Goal: Task Accomplishment & Management: Manage account settings

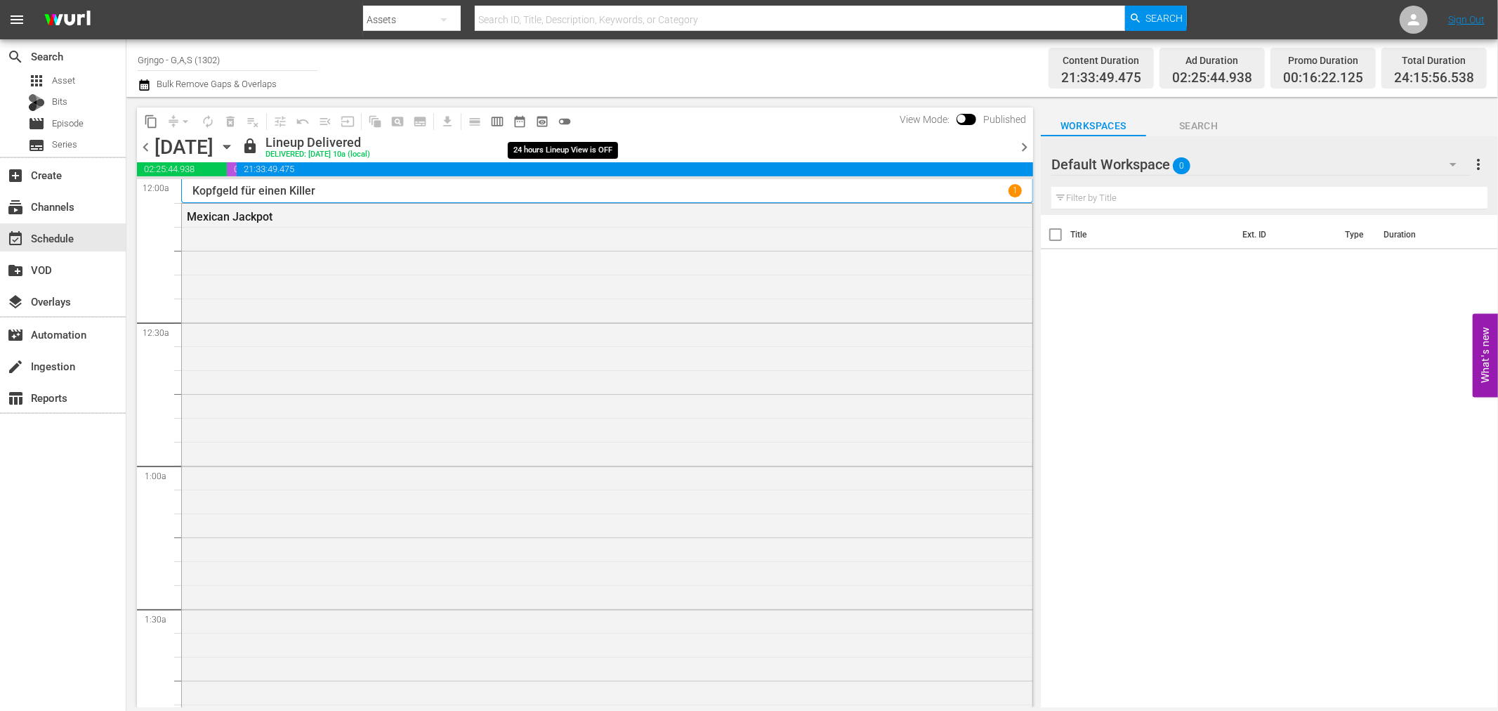
click at [566, 117] on span "toggle_off" at bounding box center [565, 121] width 14 height 14
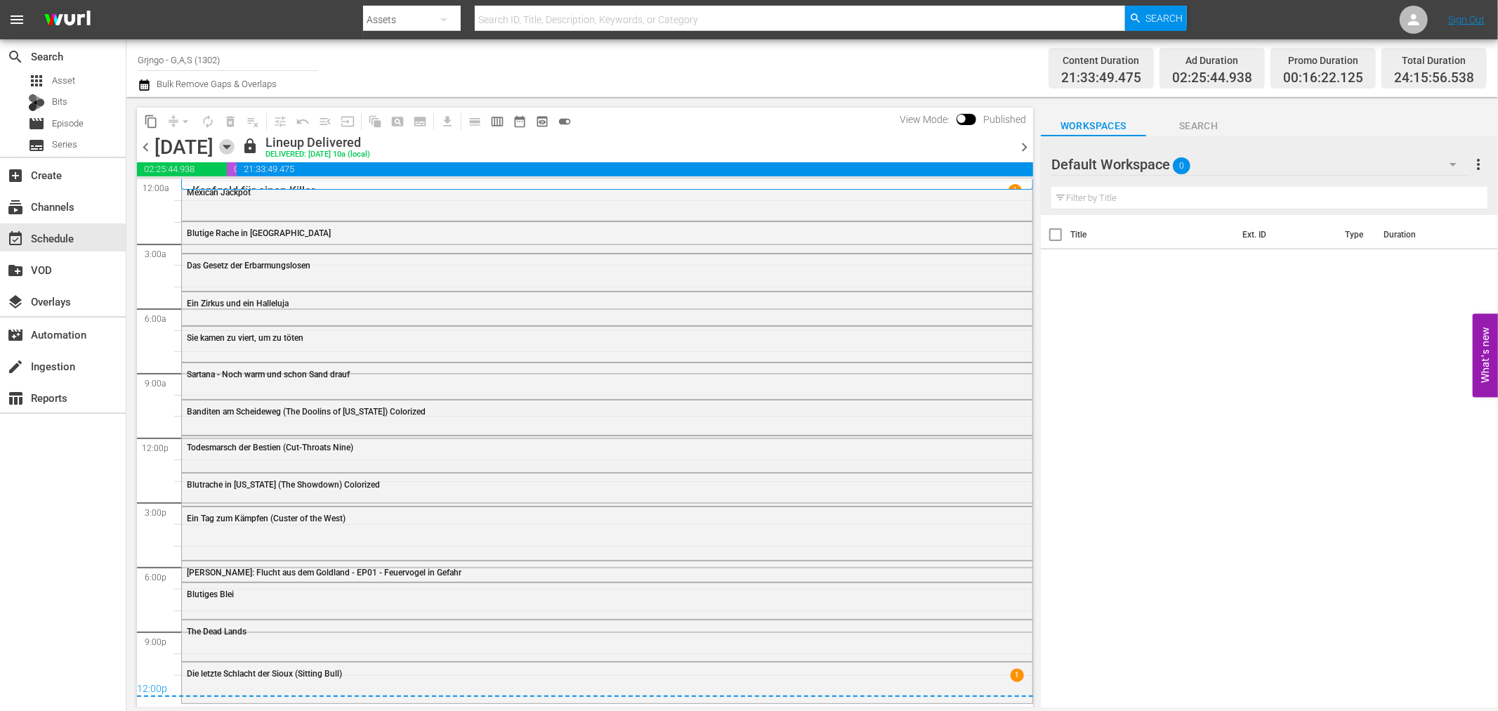
click at [230, 145] on icon "button" at bounding box center [226, 147] width 6 height 4
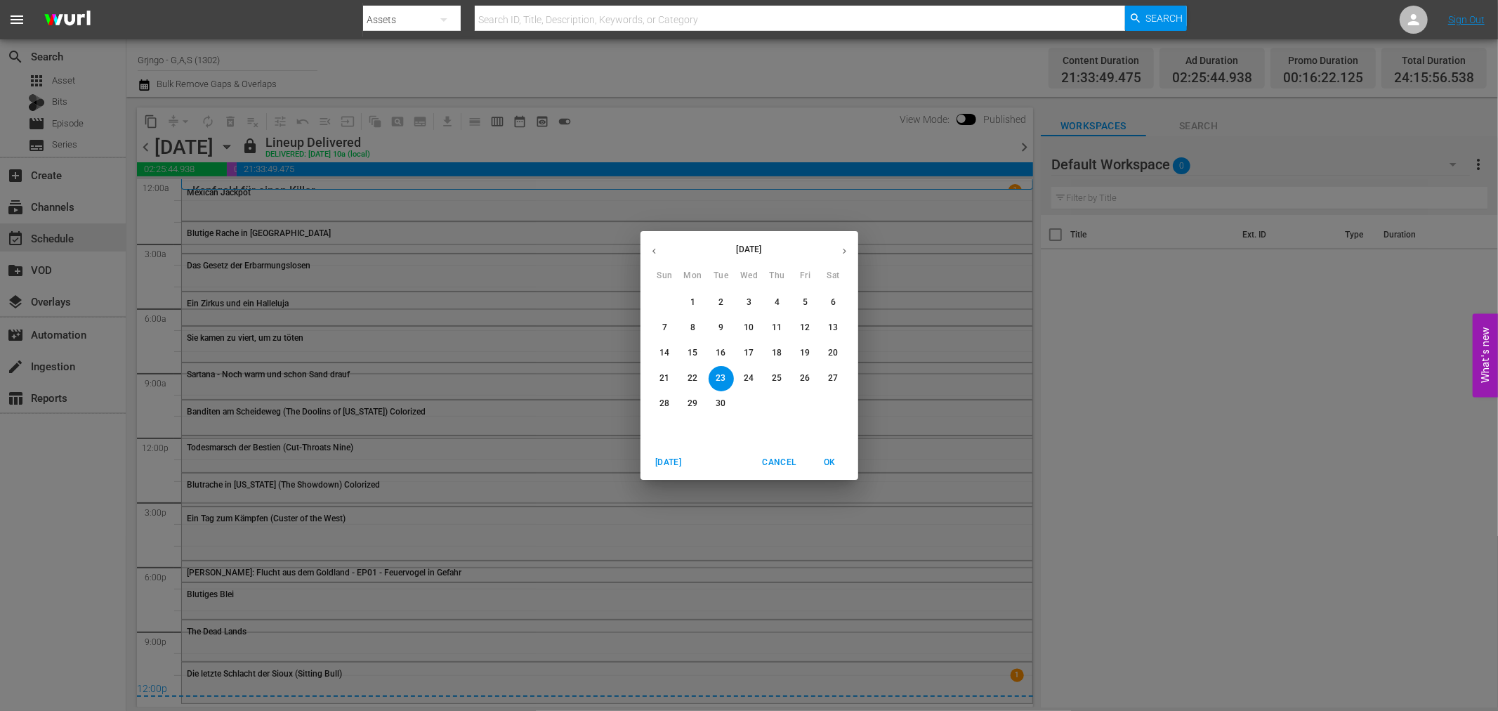
click at [841, 243] on button "button" at bounding box center [844, 250] width 27 height 27
click at [691, 381] on p "20" at bounding box center [693, 378] width 10 height 12
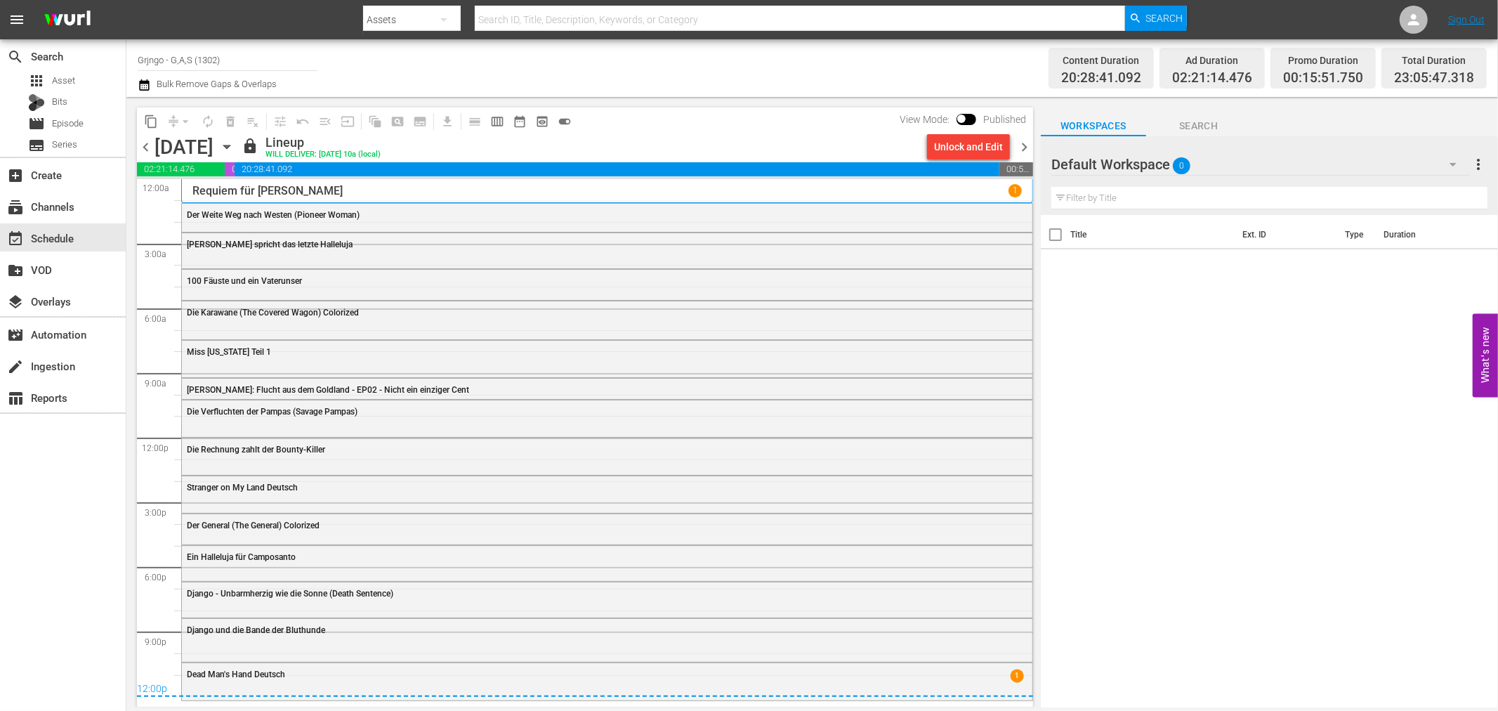
click at [230, 148] on icon "button" at bounding box center [226, 147] width 6 height 4
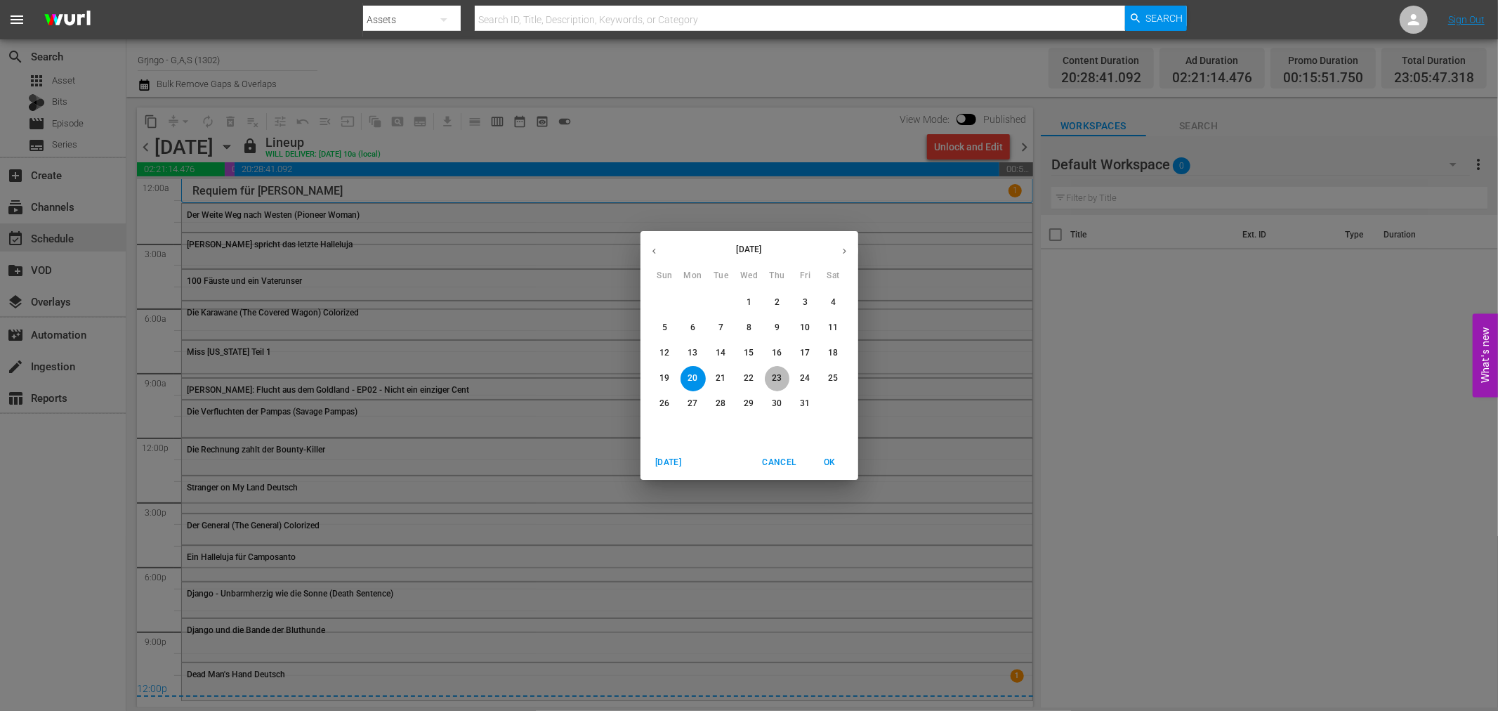
click at [787, 376] on span "23" at bounding box center [777, 378] width 25 height 12
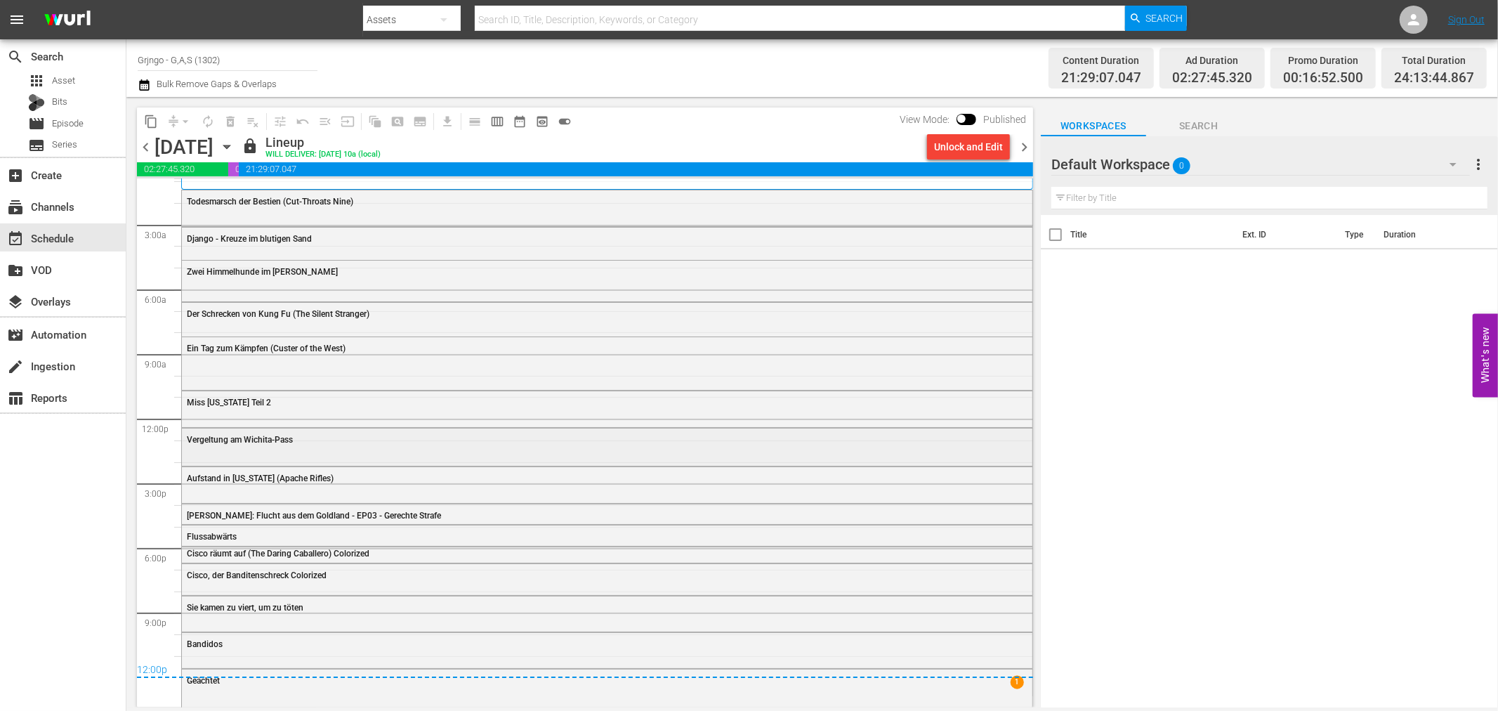
scroll to position [24, 0]
click at [1022, 141] on span "chevron_right" at bounding box center [1025, 147] width 18 height 18
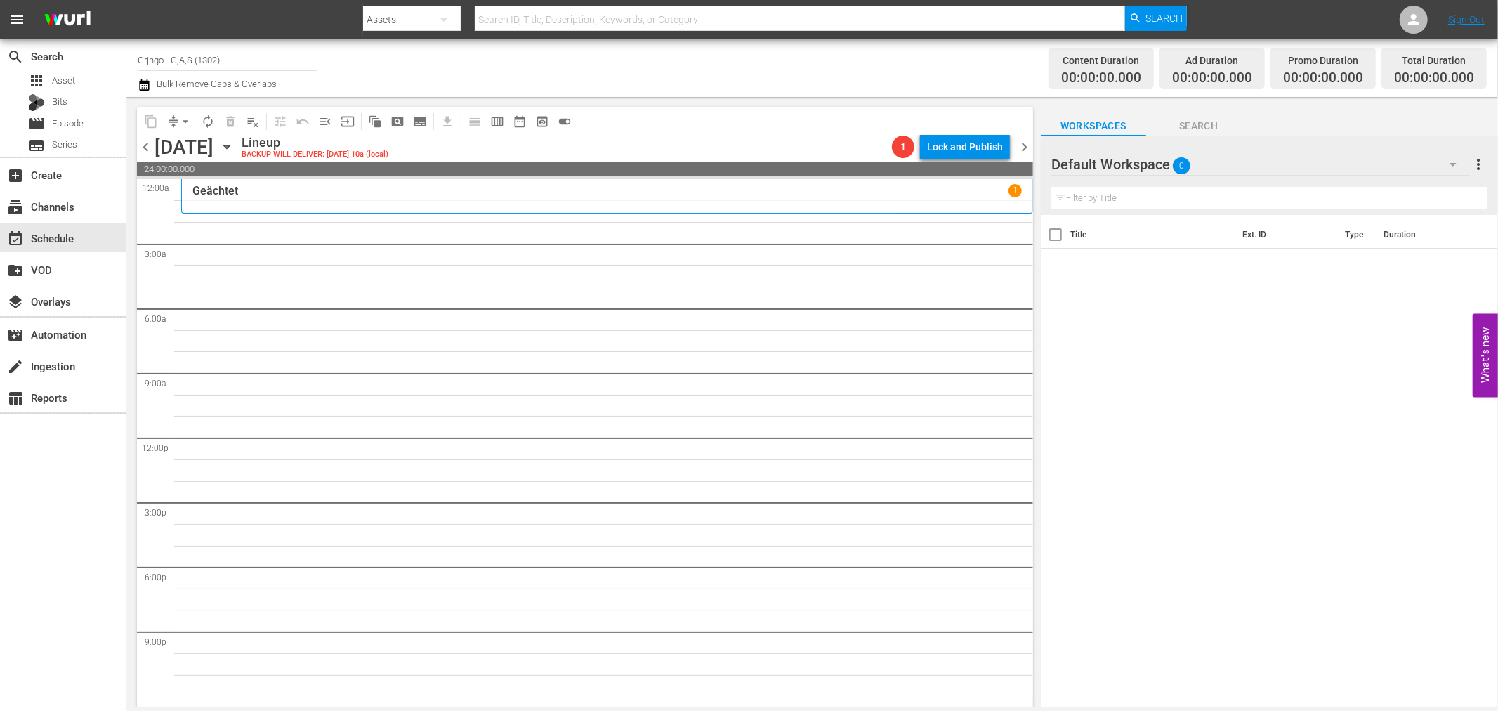
click at [1454, 163] on icon "button" at bounding box center [1453, 164] width 17 height 17
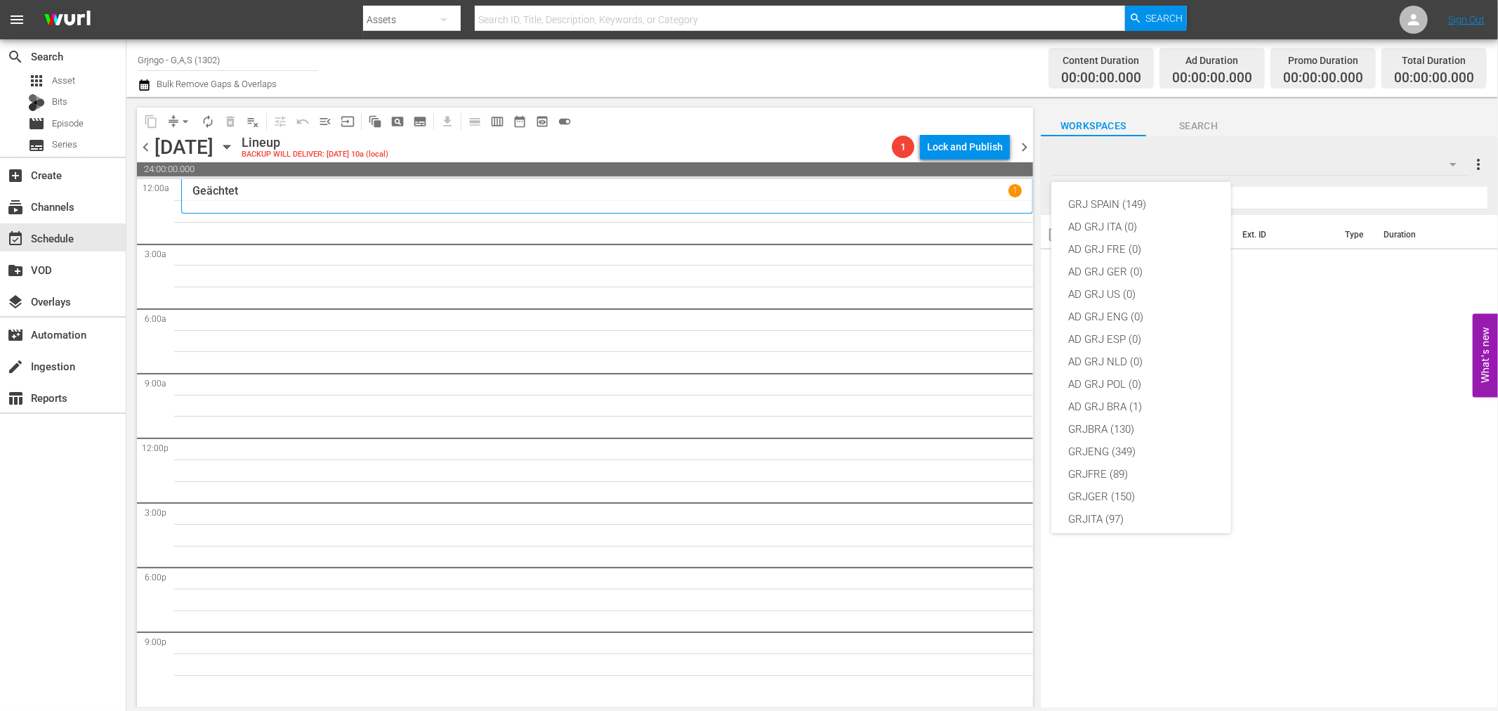
scroll to position [121, 0]
click at [1120, 377] on div "GRJGER (150)" at bounding box center [1141, 376] width 146 height 22
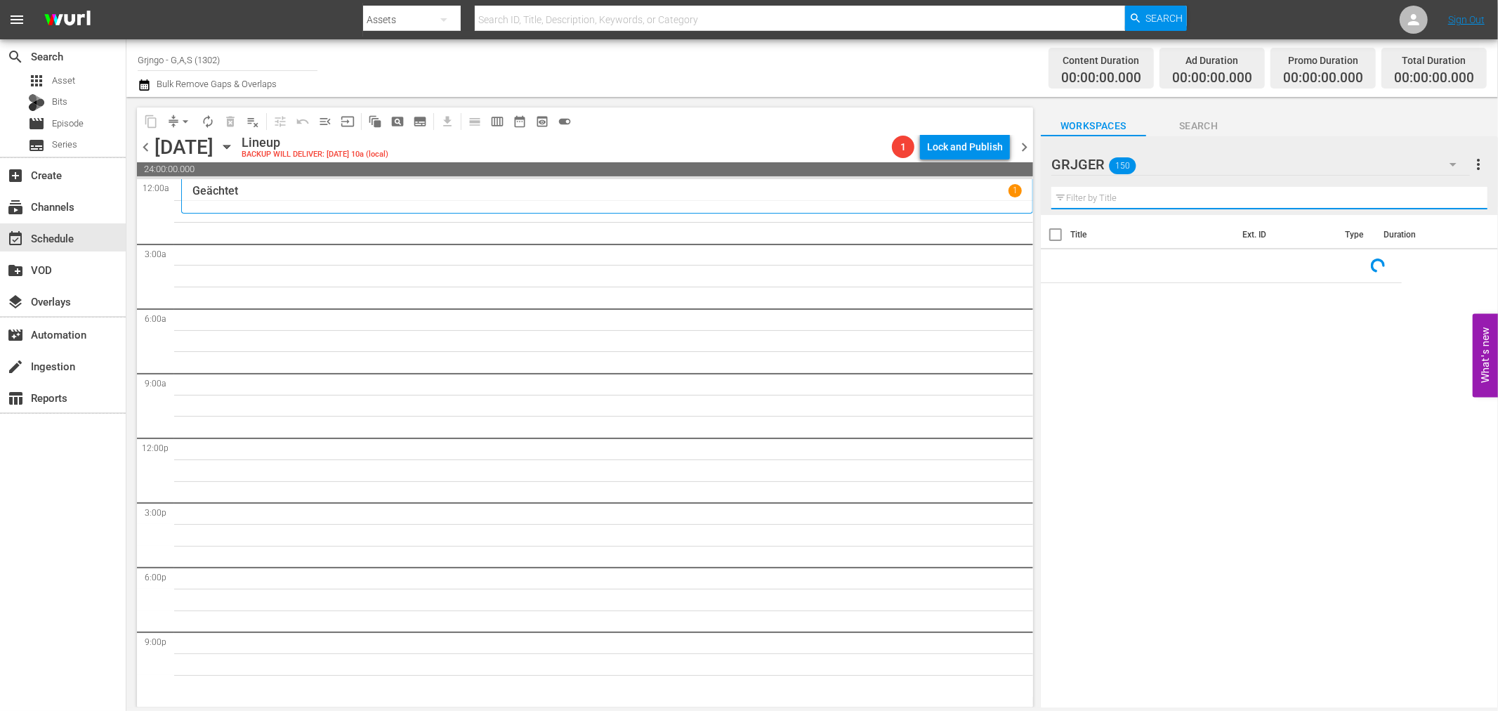
click at [1084, 199] on input "text" at bounding box center [1269, 198] width 436 height 22
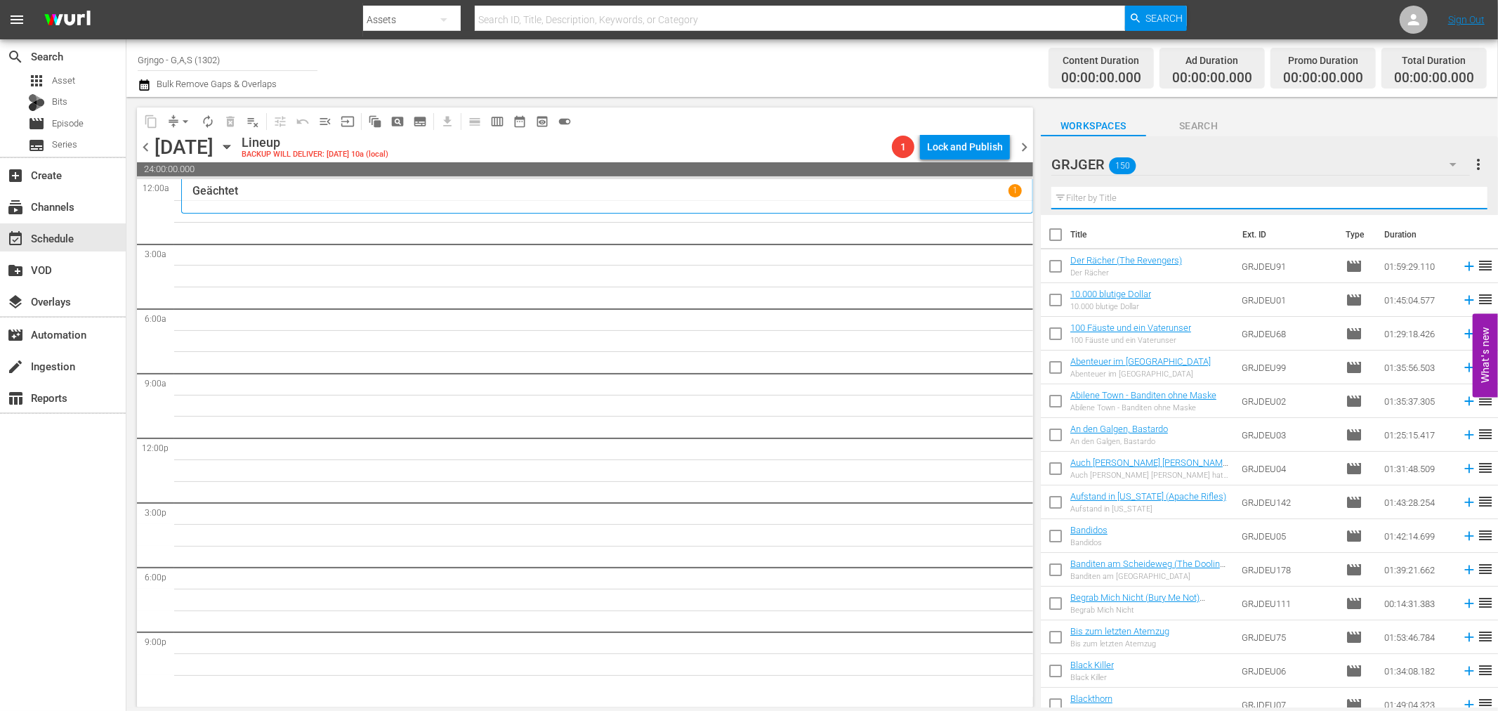
paste input "Höllenfahrt nach [GEOGRAPHIC_DATA]"
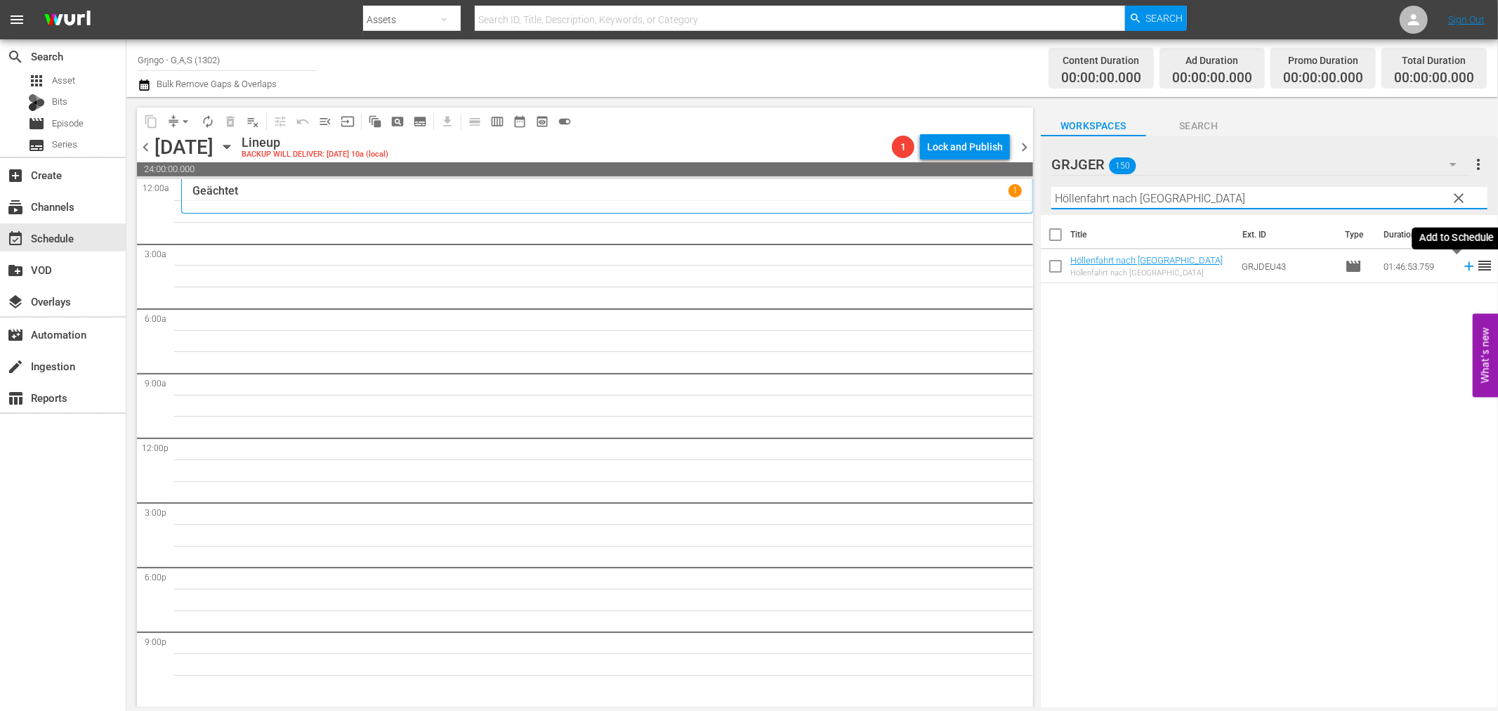
type input "Höllenfahrt nach [GEOGRAPHIC_DATA]"
click at [1464, 266] on icon at bounding box center [1468, 266] width 9 height 9
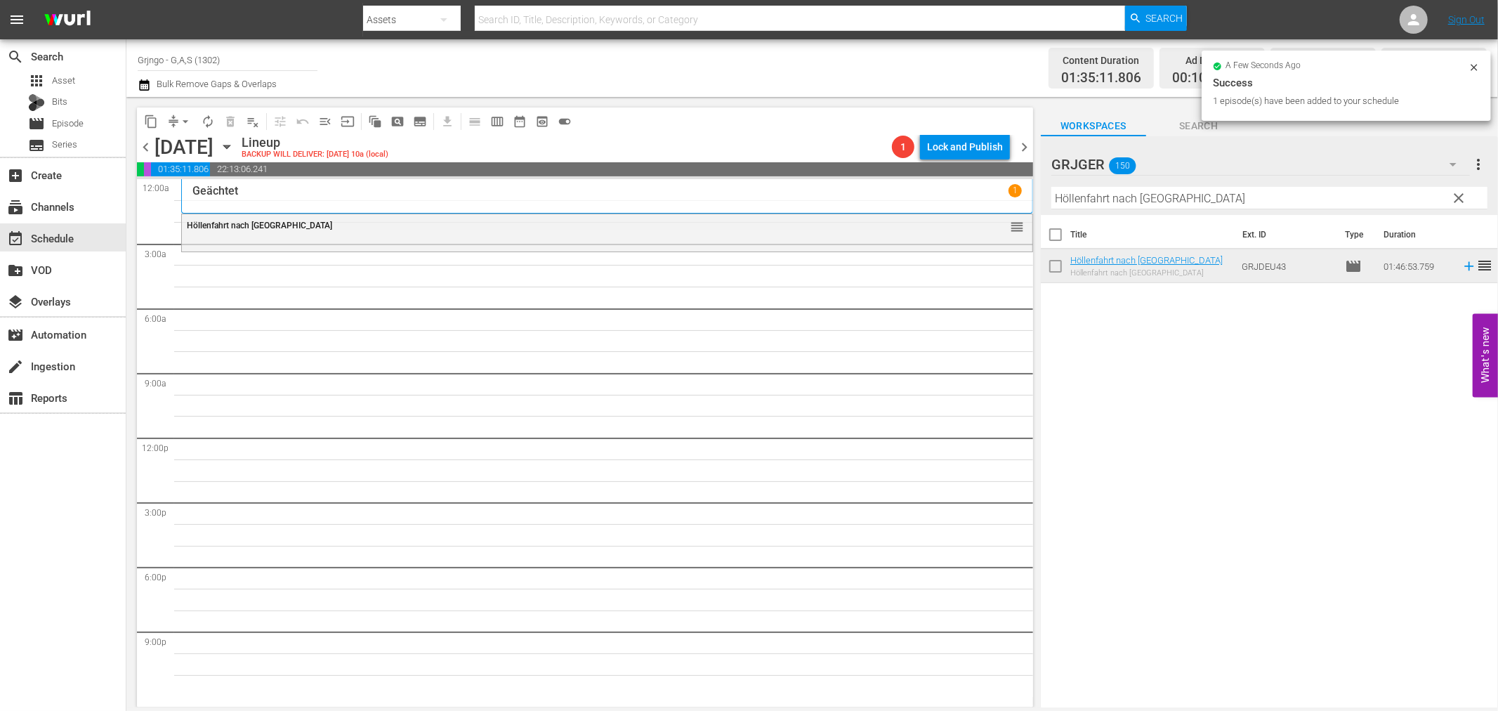
drag, startPoint x: 1462, startPoint y: 192, endPoint x: 1063, endPoint y: 171, distance: 400.2
click at [1462, 192] on span "clear" at bounding box center [1459, 198] width 17 height 17
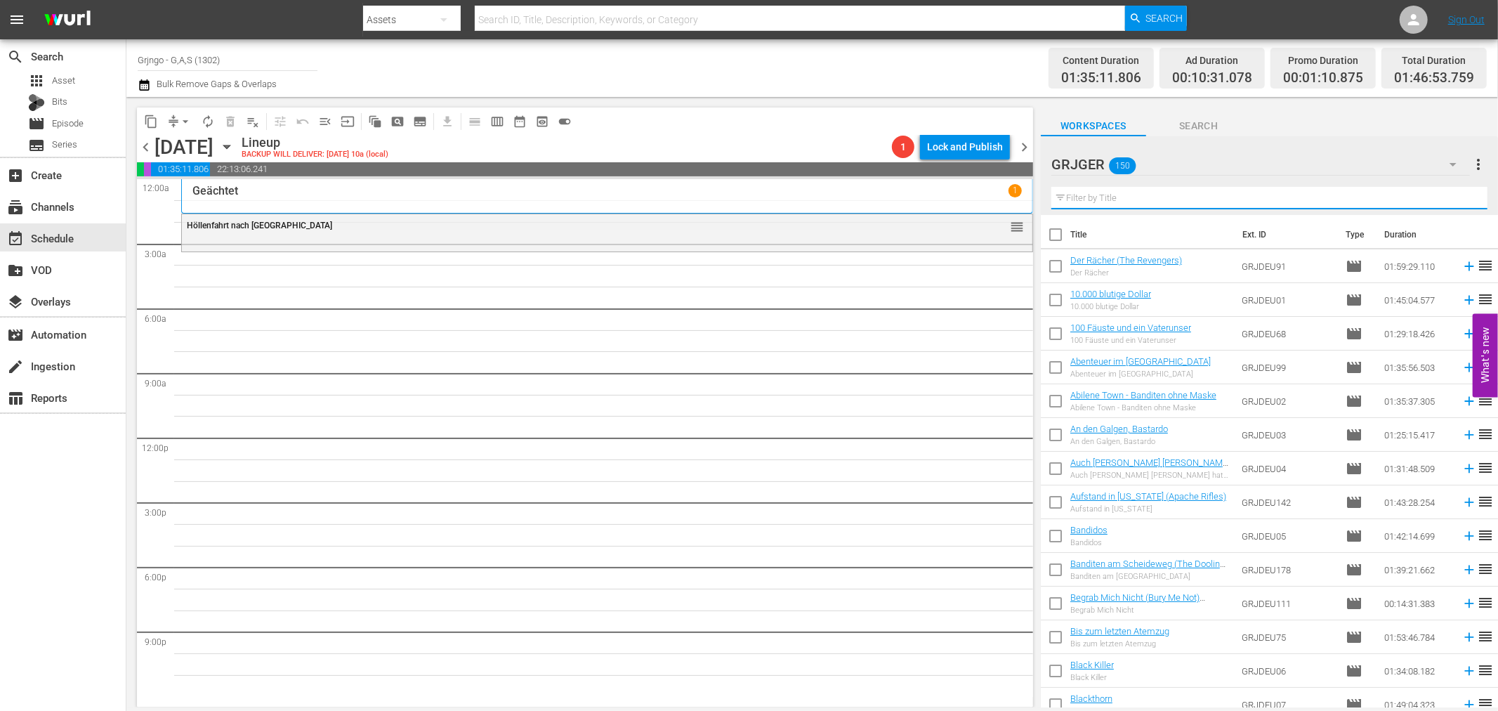
click at [1076, 197] on input "text" at bounding box center [1269, 198] width 436 height 22
paste input "Sartana - Noch warm und schon Sand drauf"
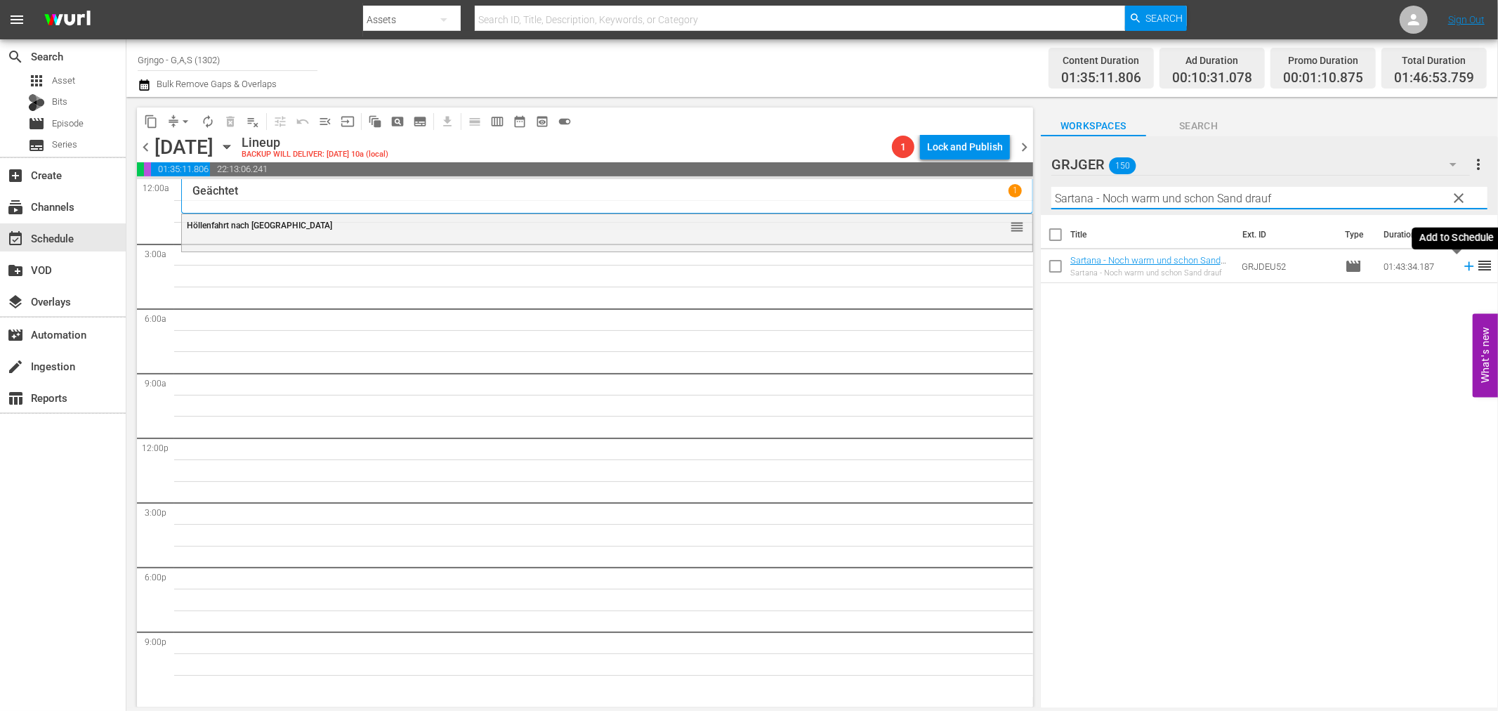
type input "Sartana - Noch warm und schon Sand drauf"
click at [1464, 267] on icon at bounding box center [1468, 266] width 9 height 9
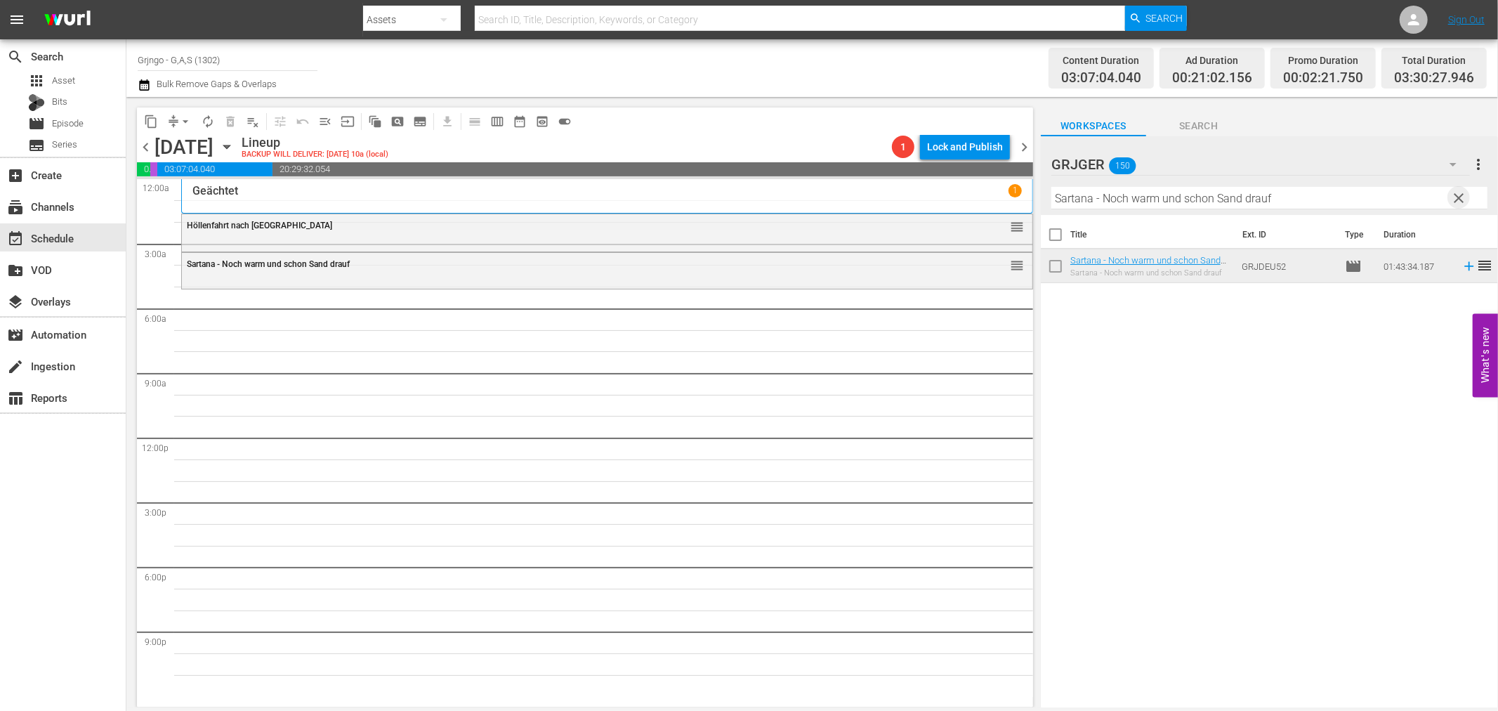
click at [1458, 199] on span "clear" at bounding box center [1459, 198] width 17 height 17
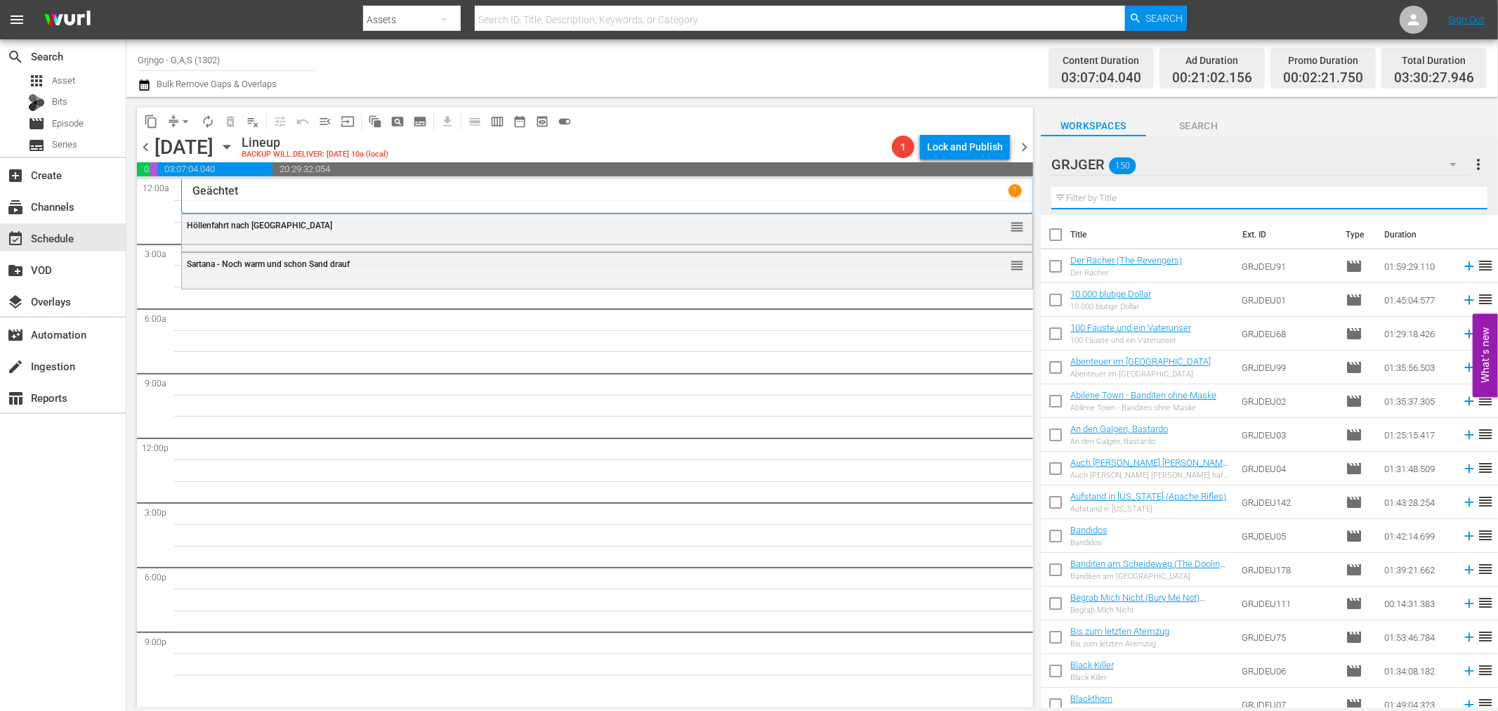
paste input "Blackthorn"
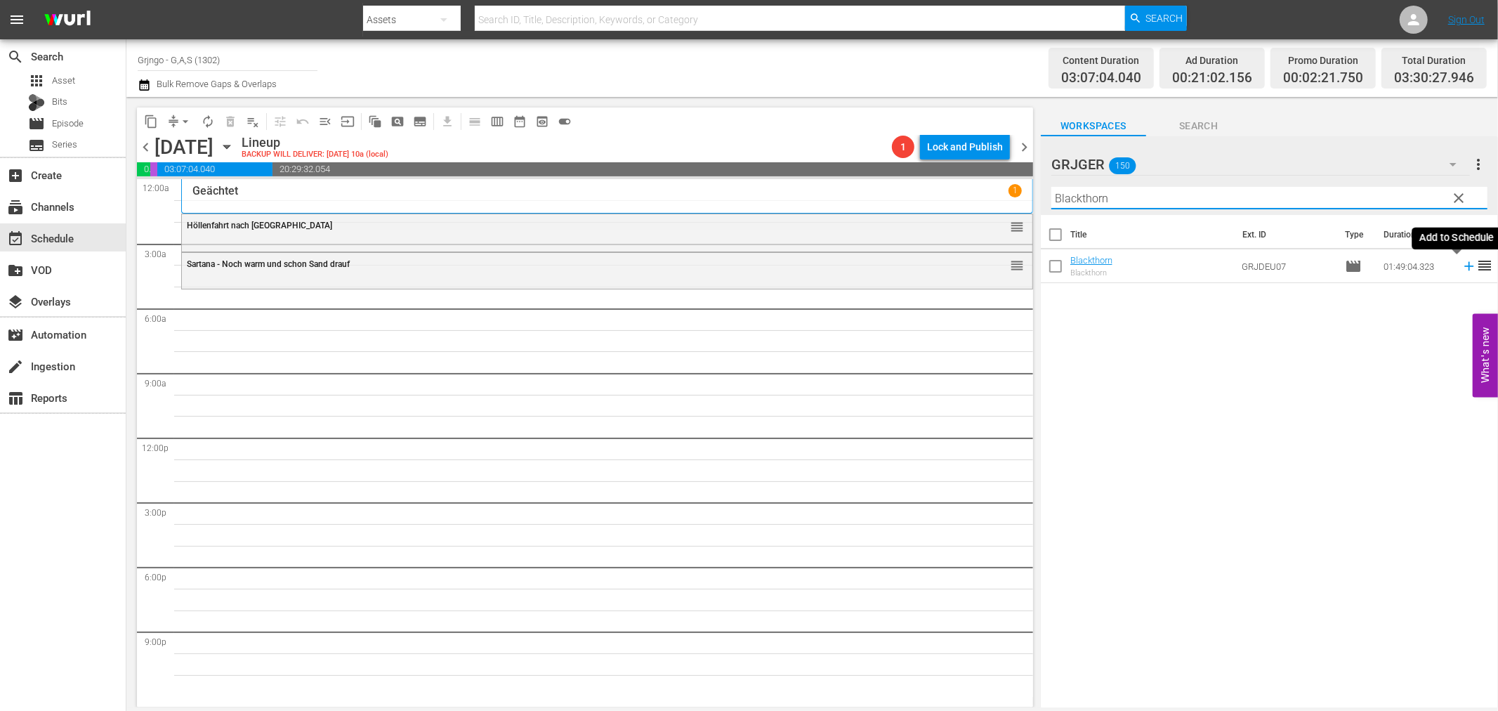
type input "Blackthorn"
click at [1462, 269] on icon at bounding box center [1469, 265] width 15 height 15
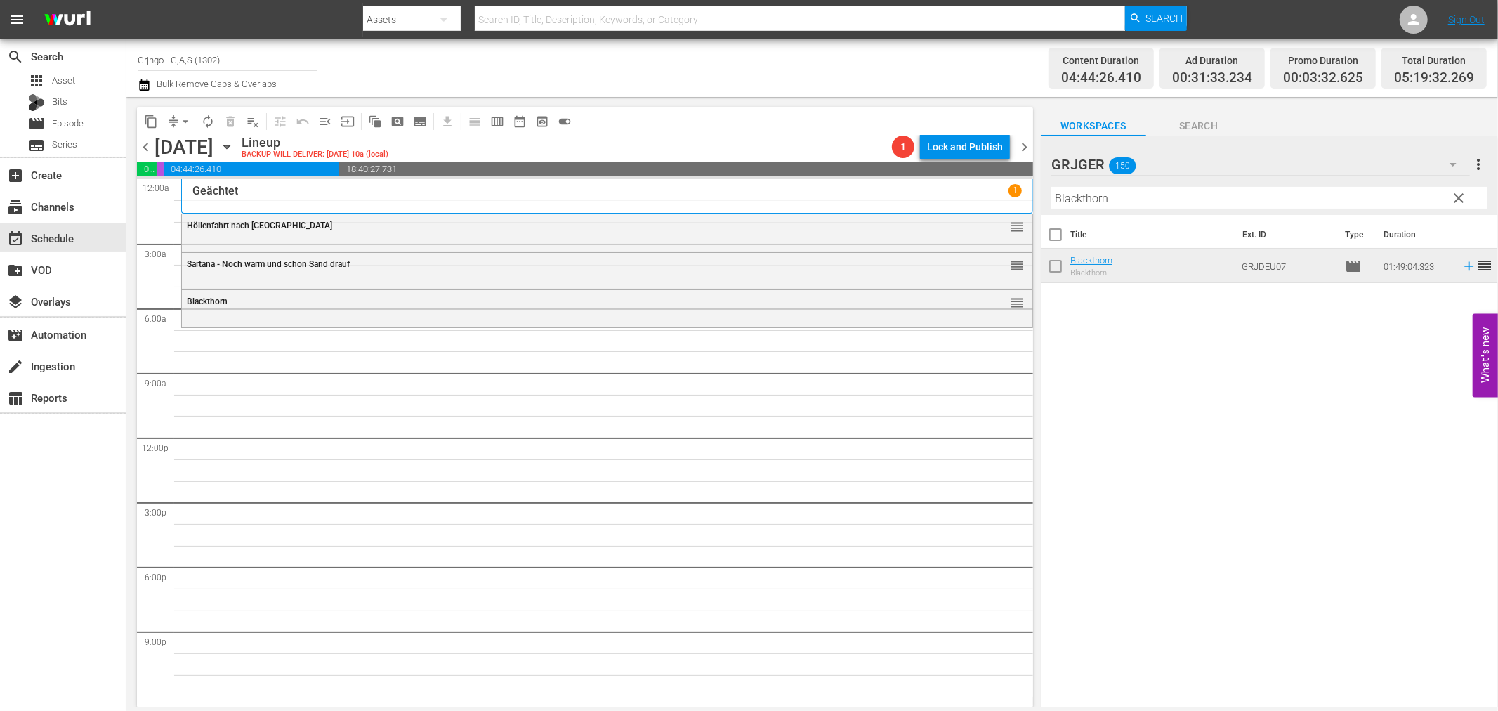
click at [1463, 195] on span "clear" at bounding box center [1459, 198] width 17 height 17
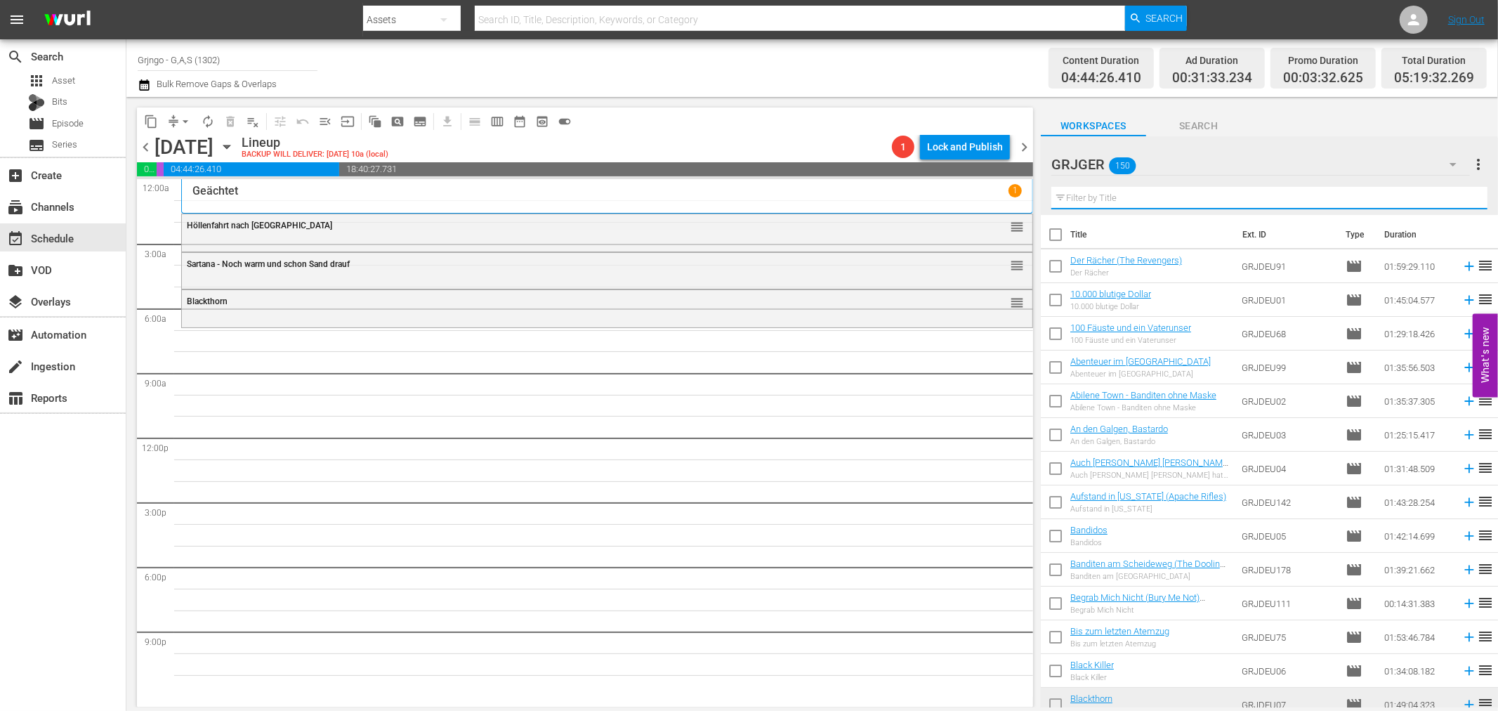
click at [1080, 197] on input "text" at bounding box center [1269, 198] width 436 height 22
paste input "Der schwarze Reiter"
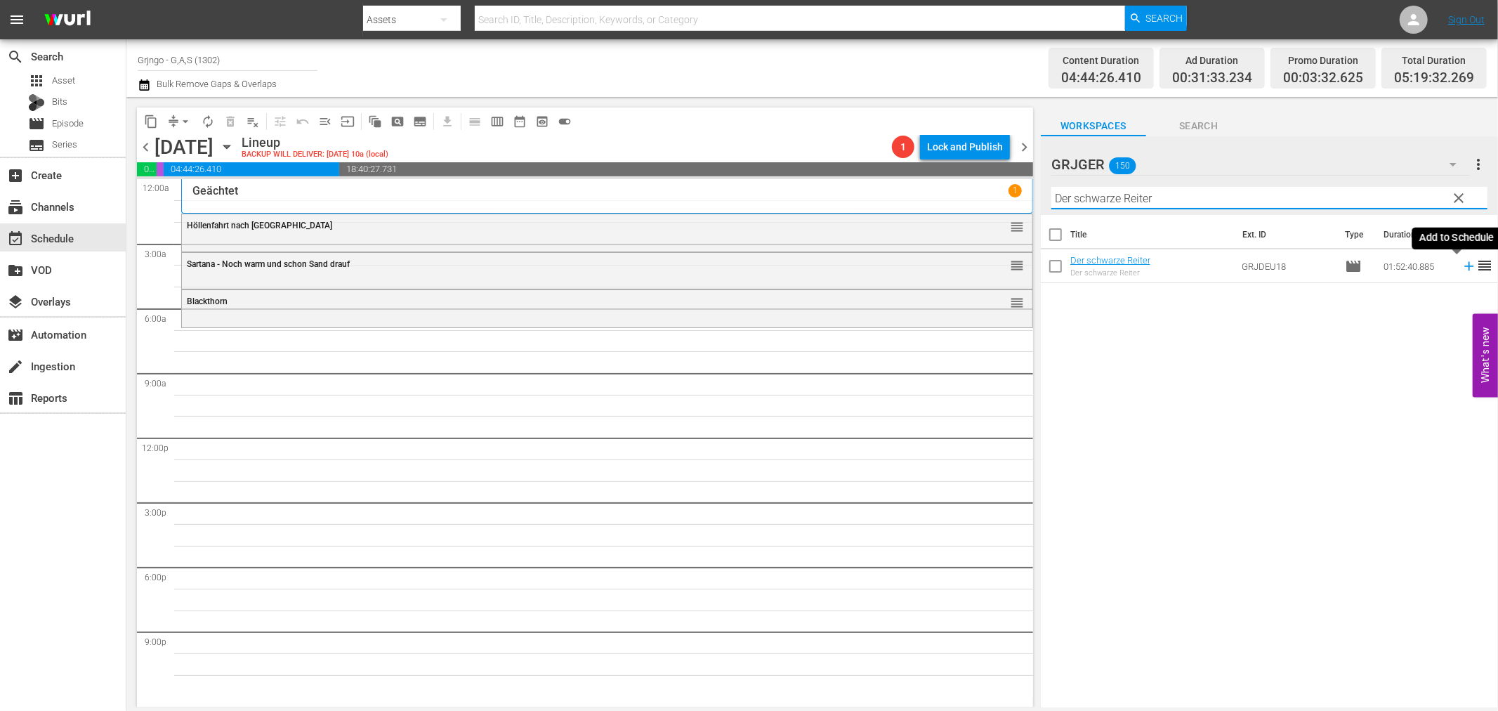
type input "Der schwarze Reiter"
click at [1464, 266] on icon at bounding box center [1468, 266] width 9 height 9
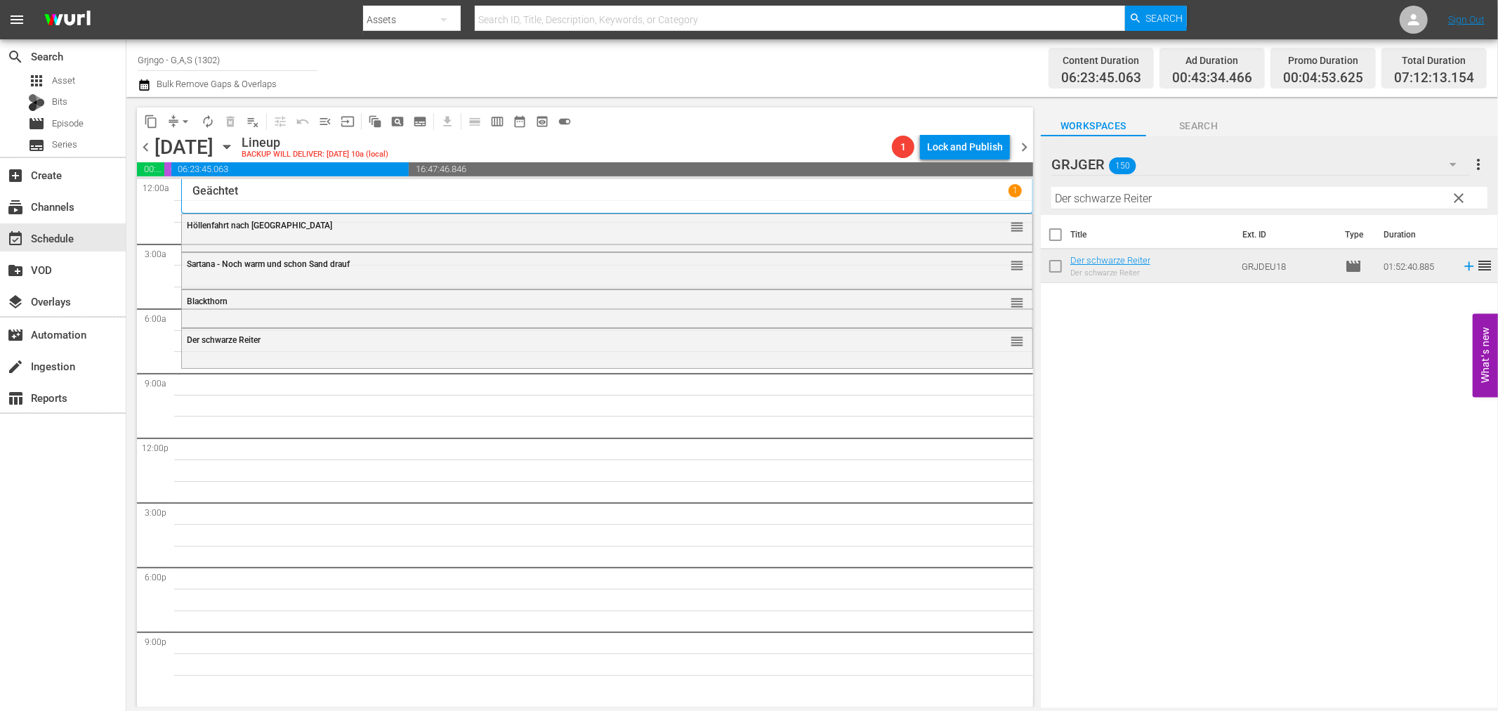
drag, startPoint x: 1454, startPoint y: 195, endPoint x: 1142, endPoint y: 197, distance: 311.9
click at [1454, 195] on span "clear" at bounding box center [1459, 198] width 17 height 17
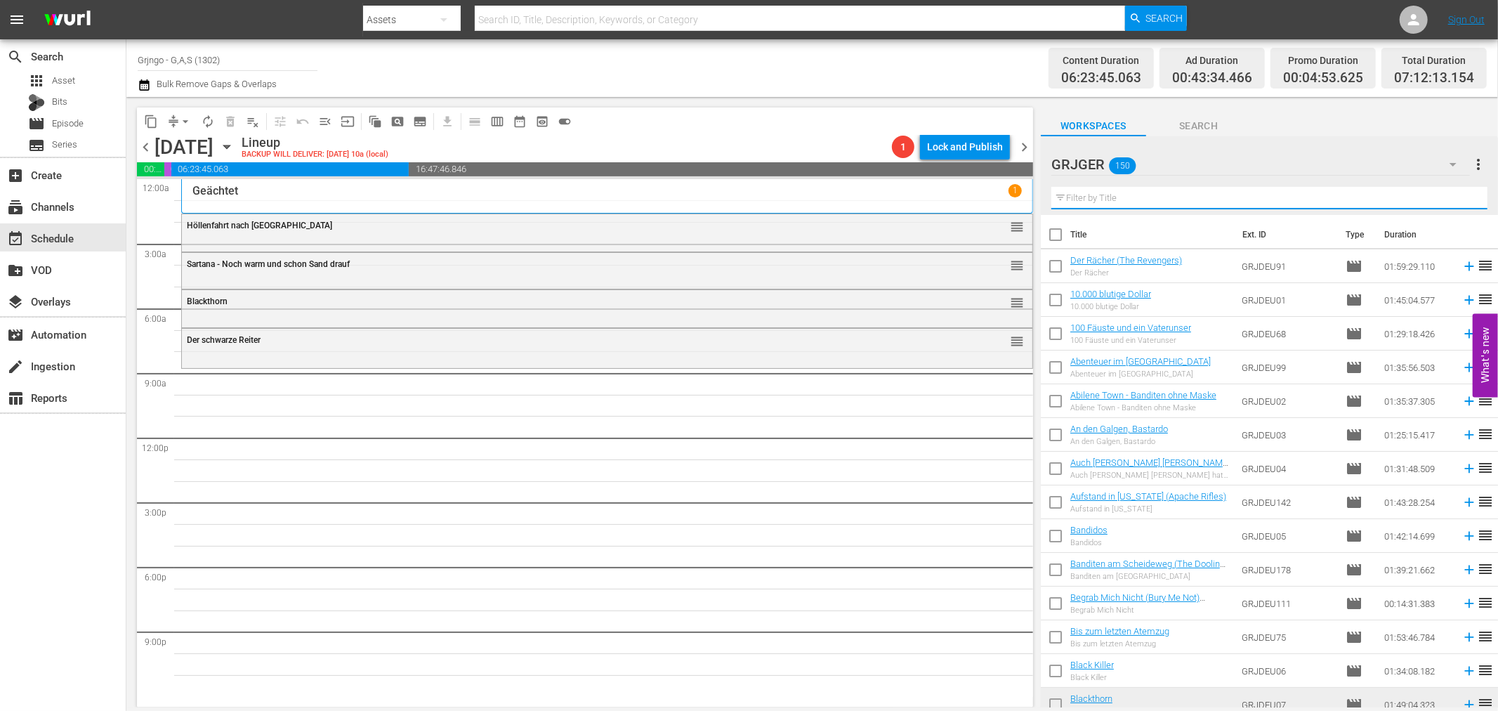
paste input "The Dead Lands"
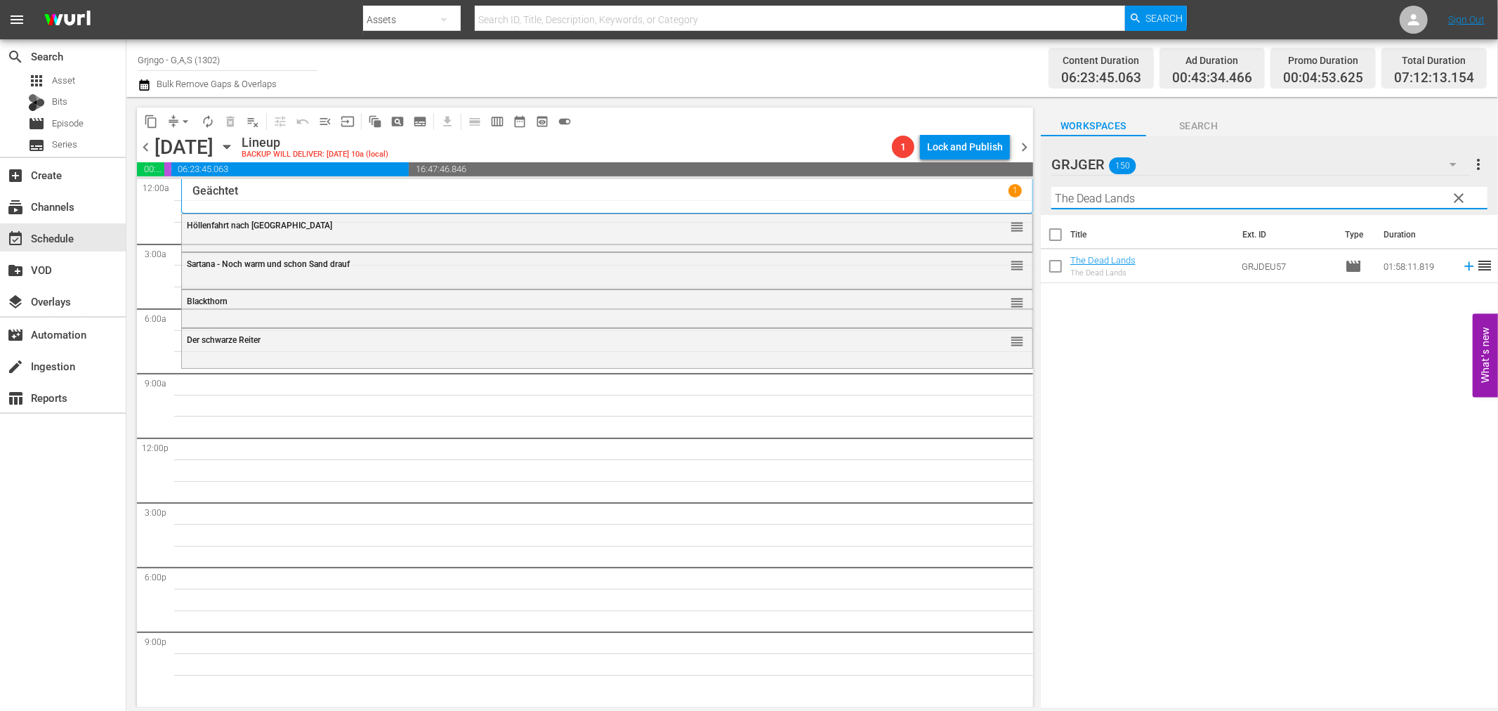
type input "The Dead Lands"
click at [1462, 263] on icon at bounding box center [1469, 265] width 15 height 15
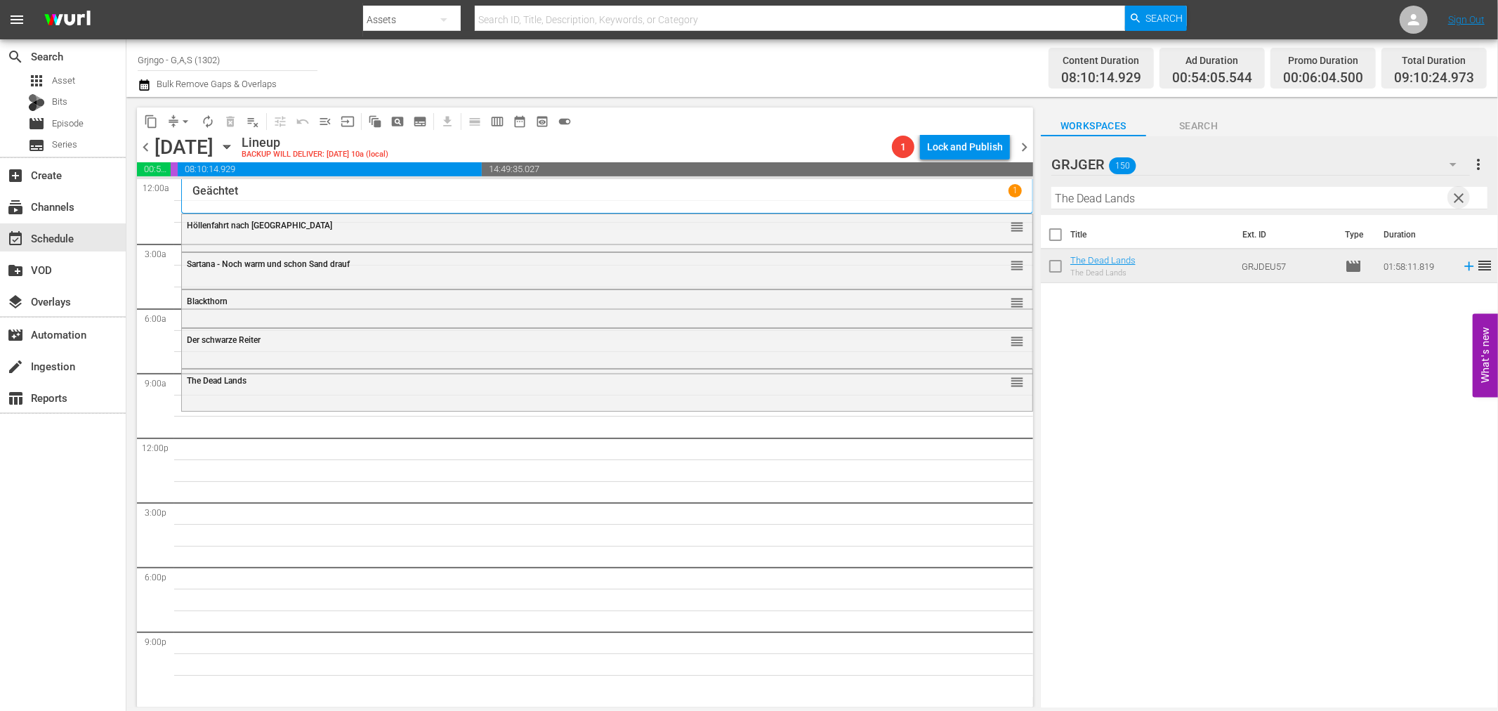
click at [1462, 192] on span "clear" at bounding box center [1459, 198] width 17 height 17
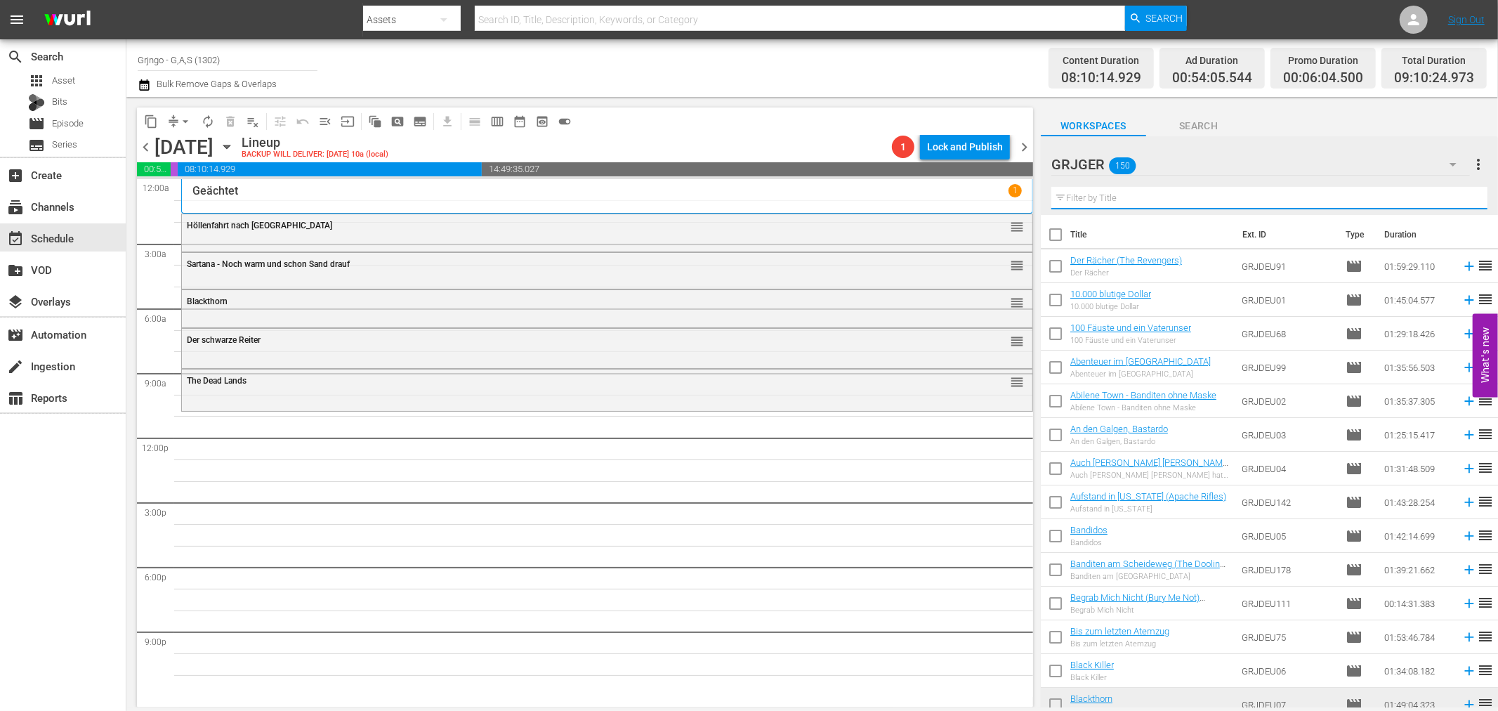
paste input "Navajo Colorized Deutsch"
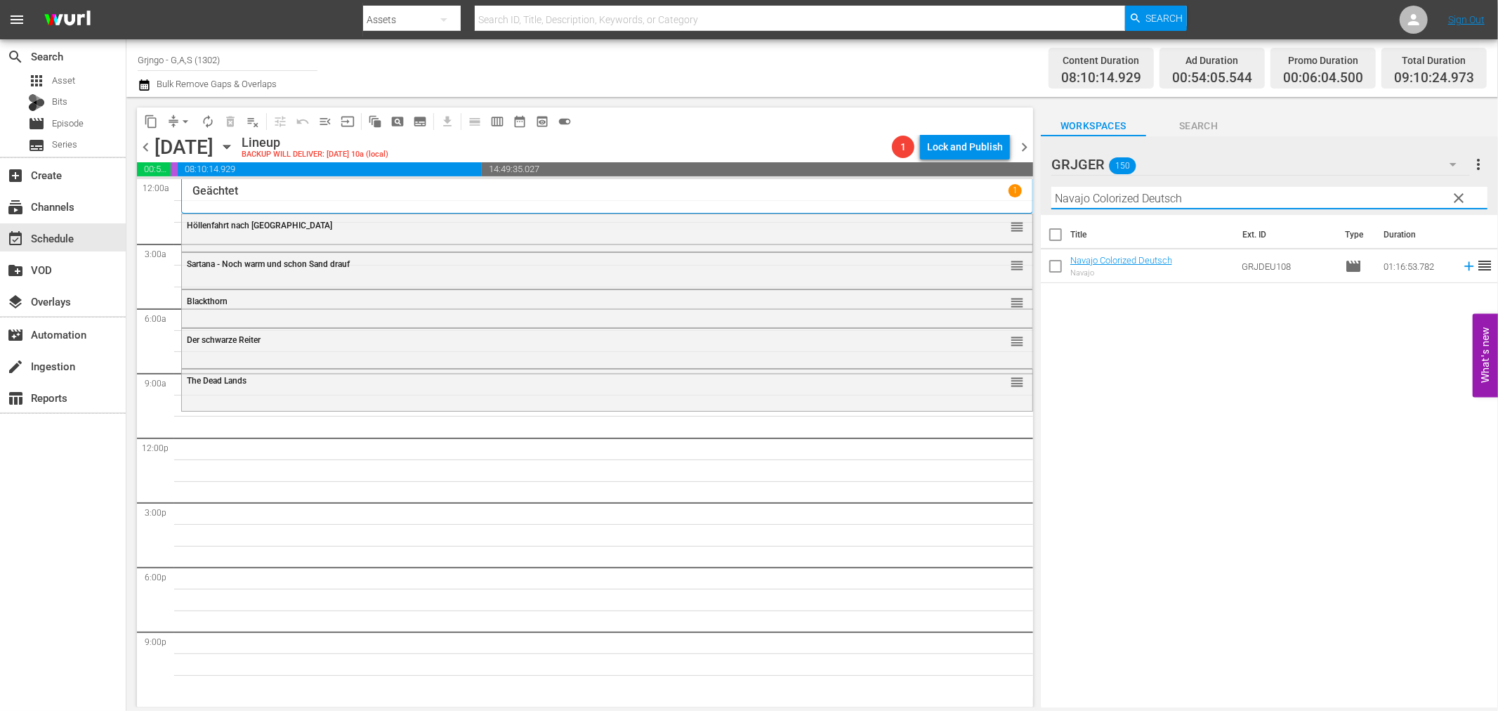
type input "Navajo Colorized Deutsch"
click at [1462, 263] on icon at bounding box center [1469, 265] width 15 height 15
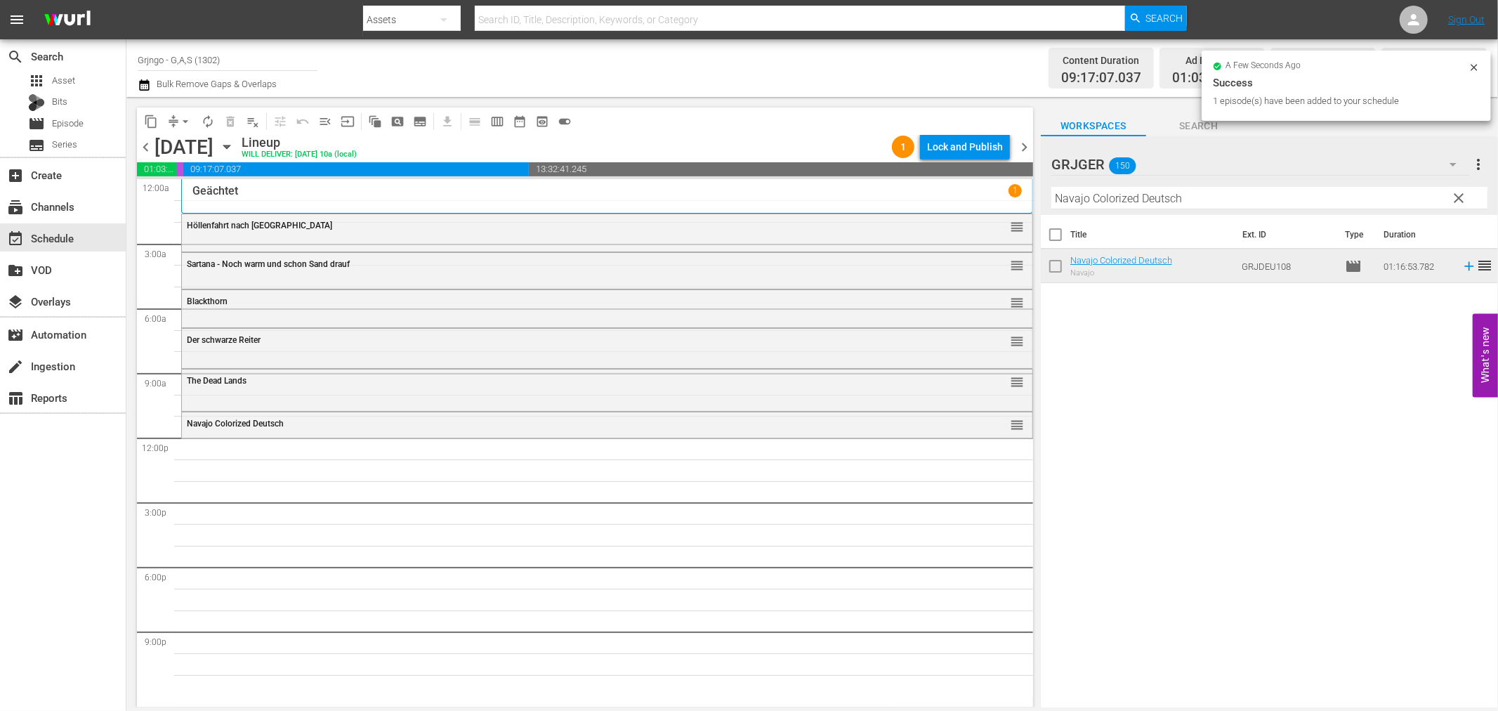
drag, startPoint x: 1462, startPoint y: 197, endPoint x: 1164, endPoint y: 180, distance: 299.0
click at [1462, 197] on span "clear" at bounding box center [1459, 198] width 17 height 17
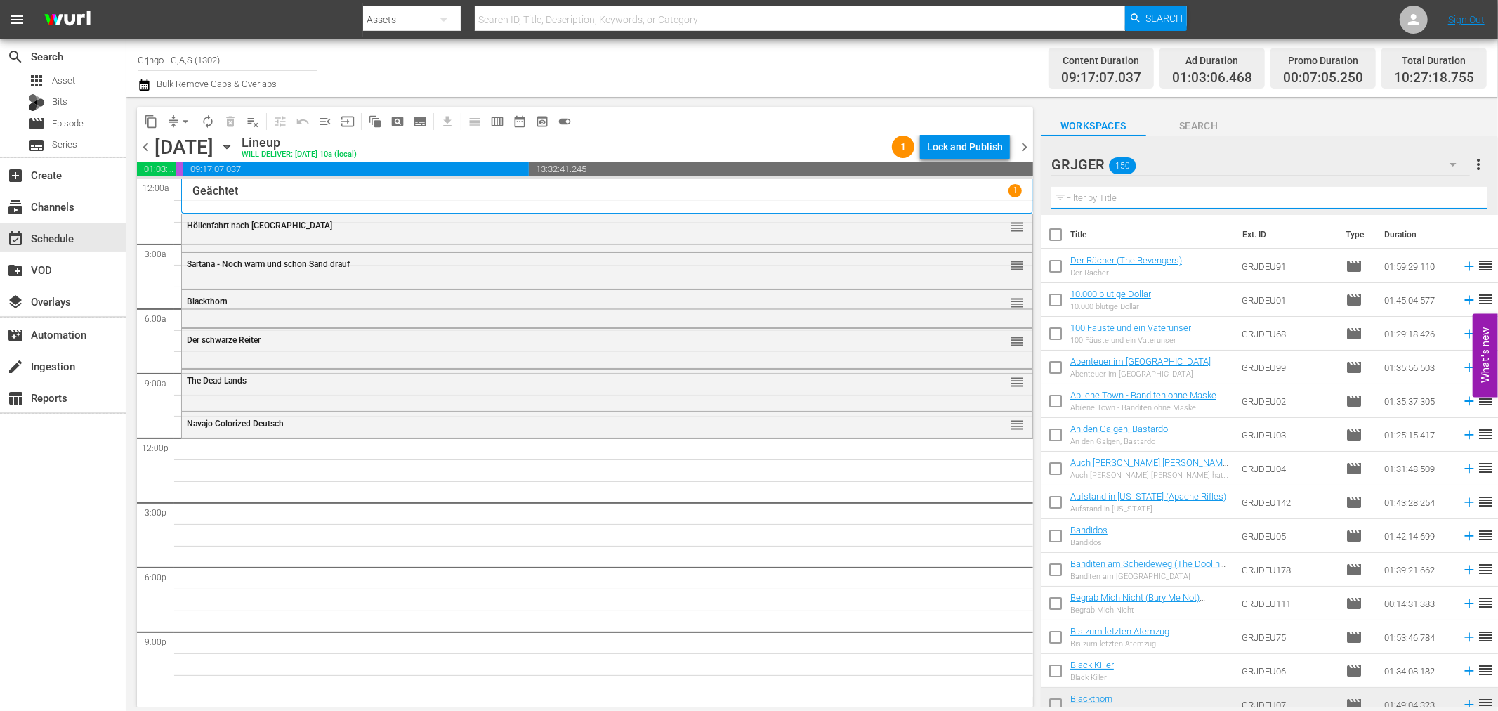
click at [1084, 197] on input "text" at bounding box center [1269, 198] width 436 height 22
paste input "Drei Halunken erster Klasse"
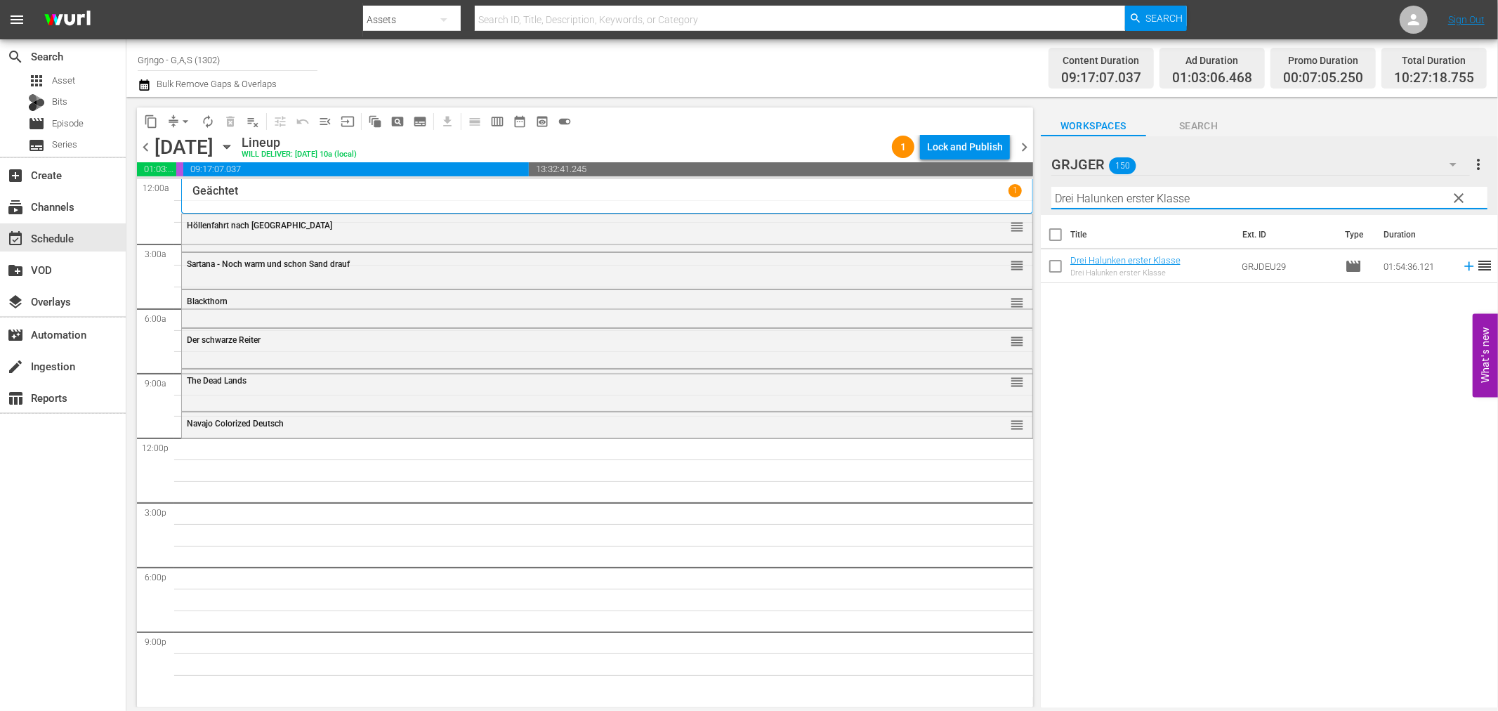
type input "Drei Halunken erster Klasse"
click at [1462, 268] on icon at bounding box center [1469, 265] width 15 height 15
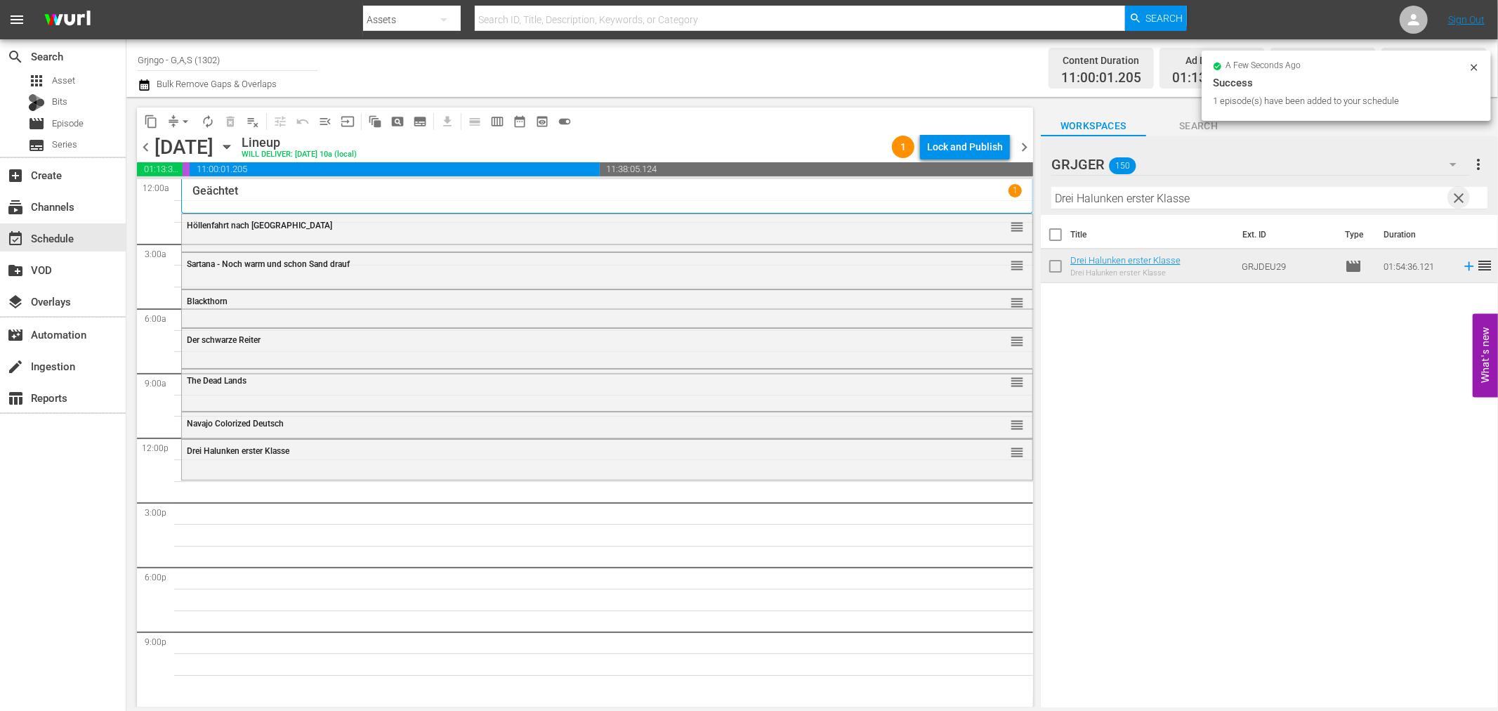
drag, startPoint x: 1459, startPoint y: 195, endPoint x: 1132, endPoint y: 185, distance: 326.8
click at [1459, 195] on span "clear" at bounding box center [1459, 198] width 17 height 17
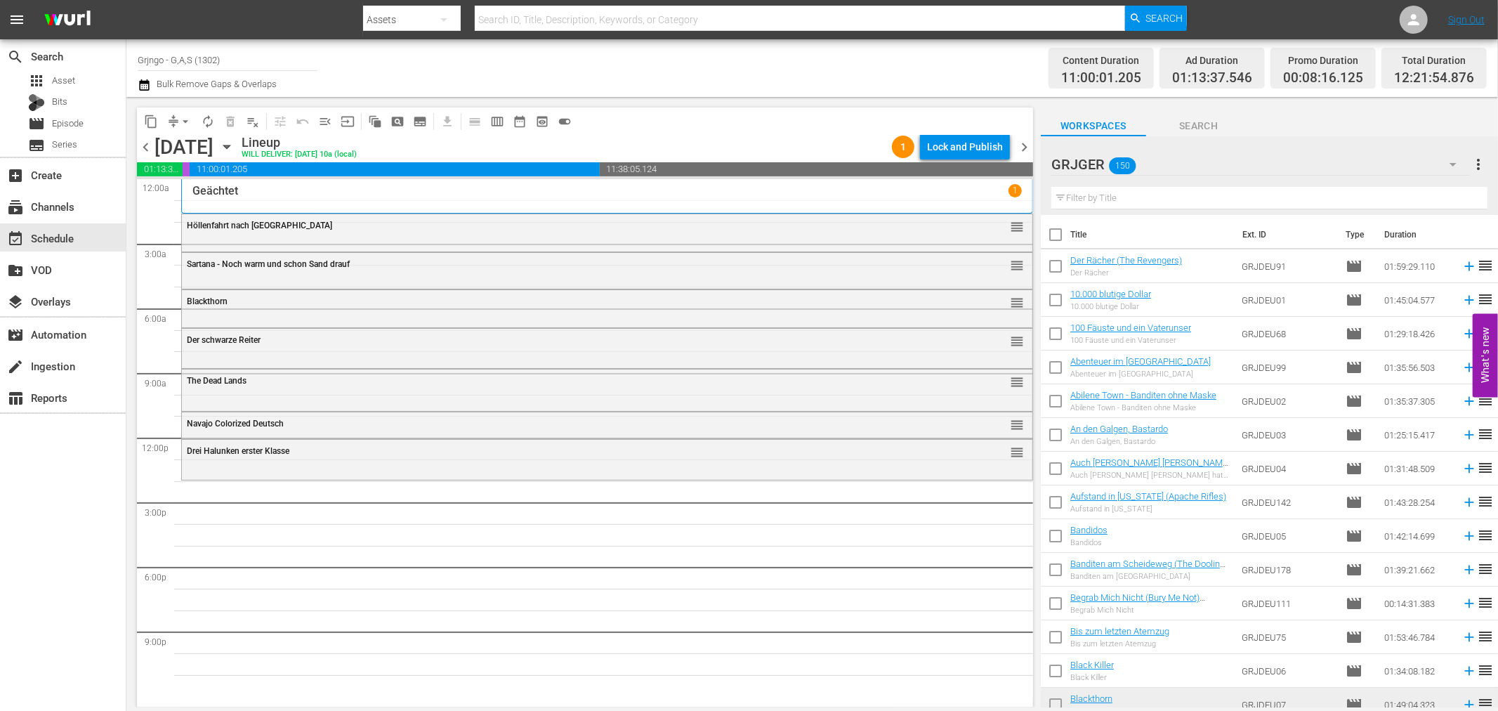
click at [1107, 194] on input "text" at bounding box center [1269, 198] width 436 height 22
paste input "Hasse deinen Nächsten"
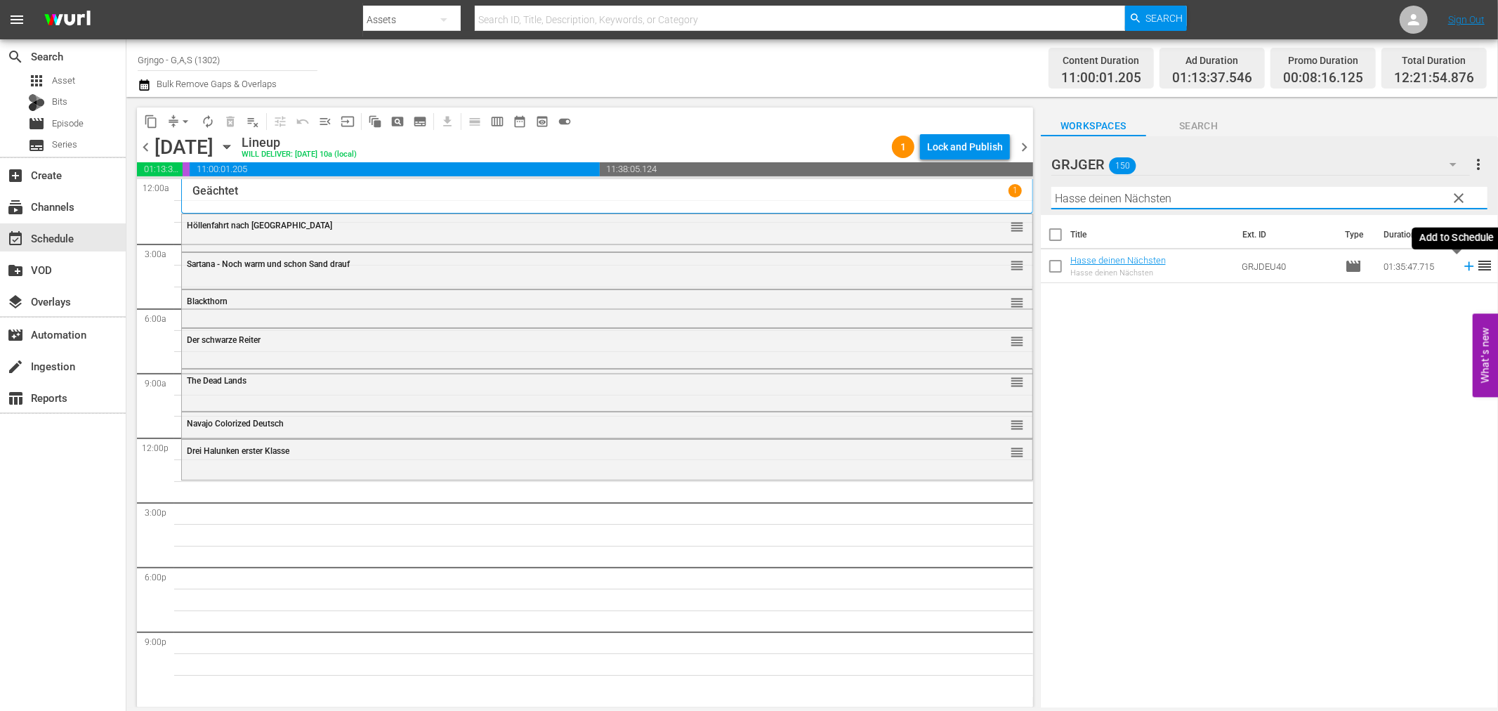
type input "Hasse deinen Nächsten"
click at [1462, 264] on icon at bounding box center [1469, 265] width 15 height 15
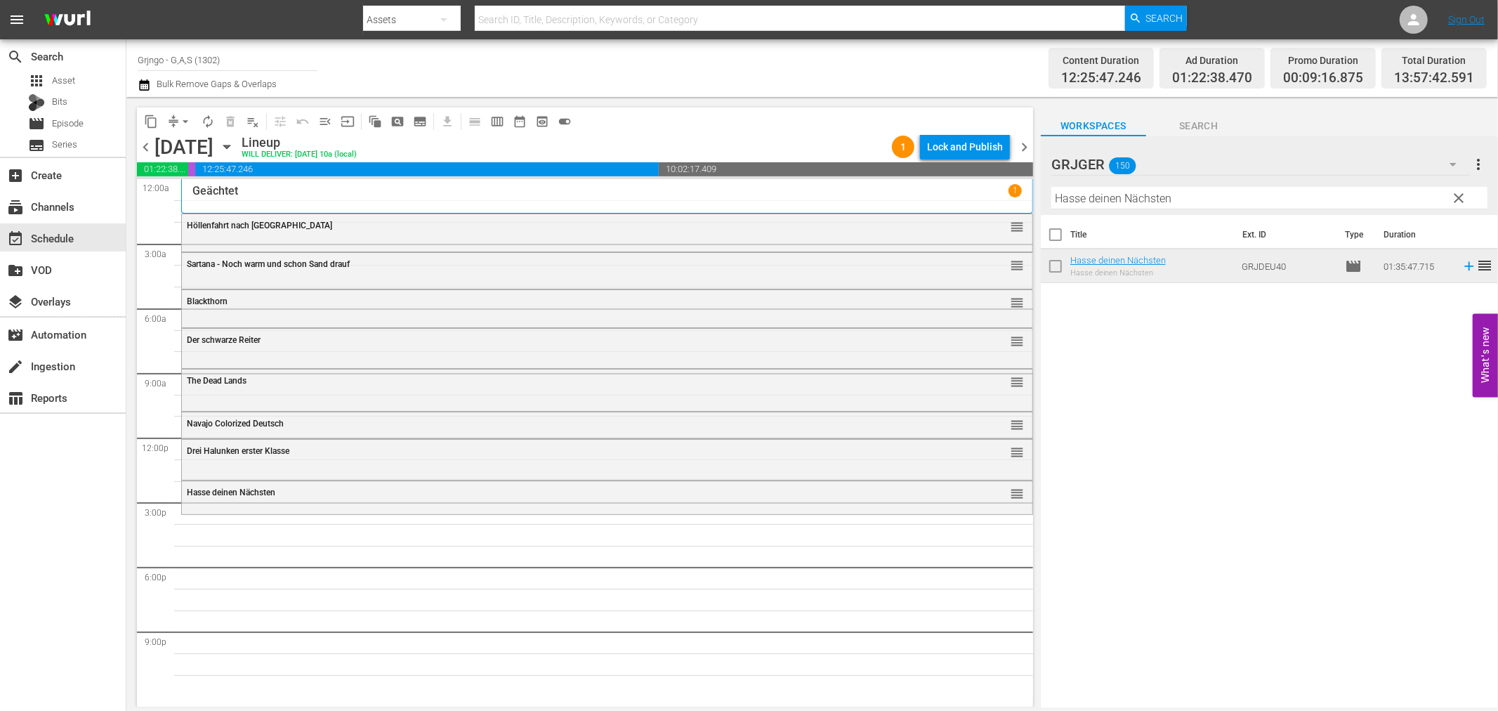
drag, startPoint x: 1457, startPoint y: 194, endPoint x: 1314, endPoint y: 197, distance: 143.3
click at [1457, 194] on span "clear" at bounding box center [1459, 198] width 17 height 17
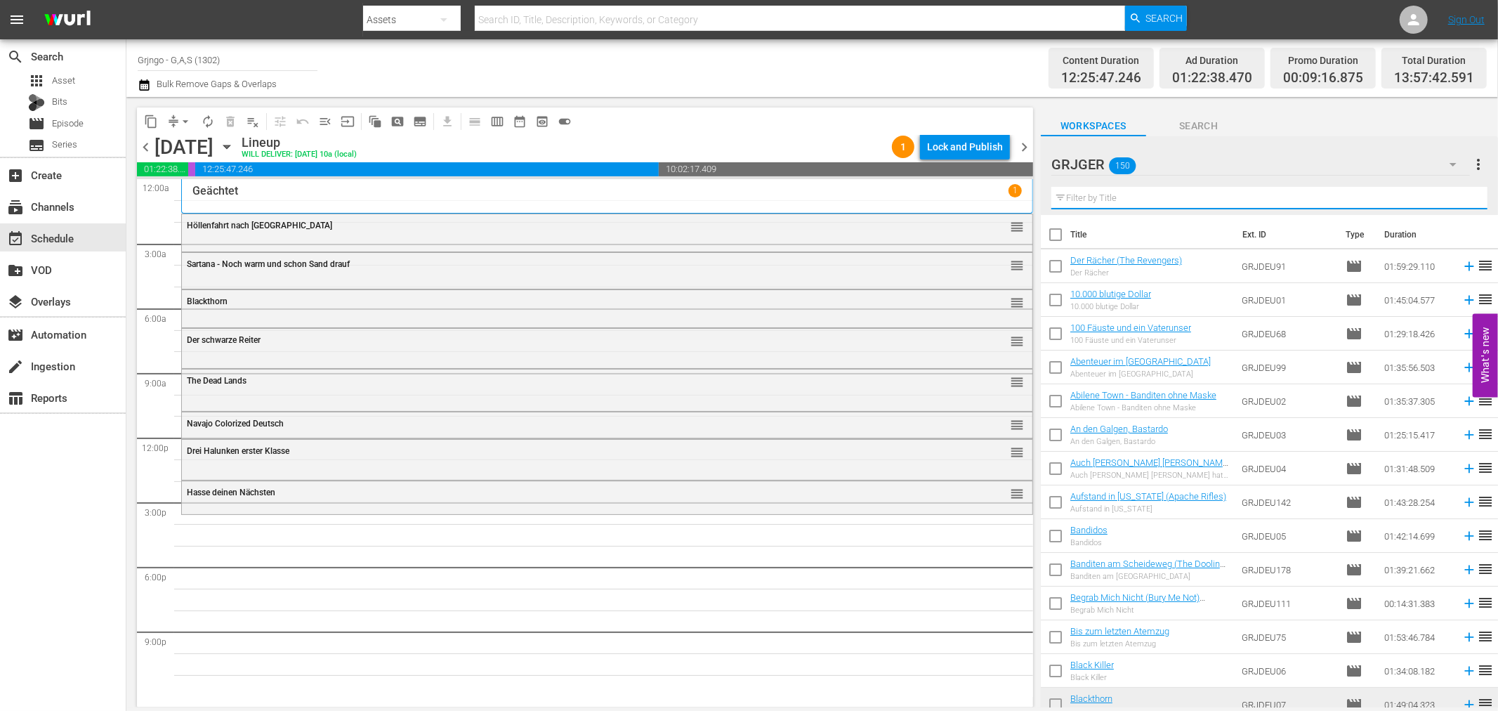
paste input "Seine Kugeln pfeifen das Todeslied"
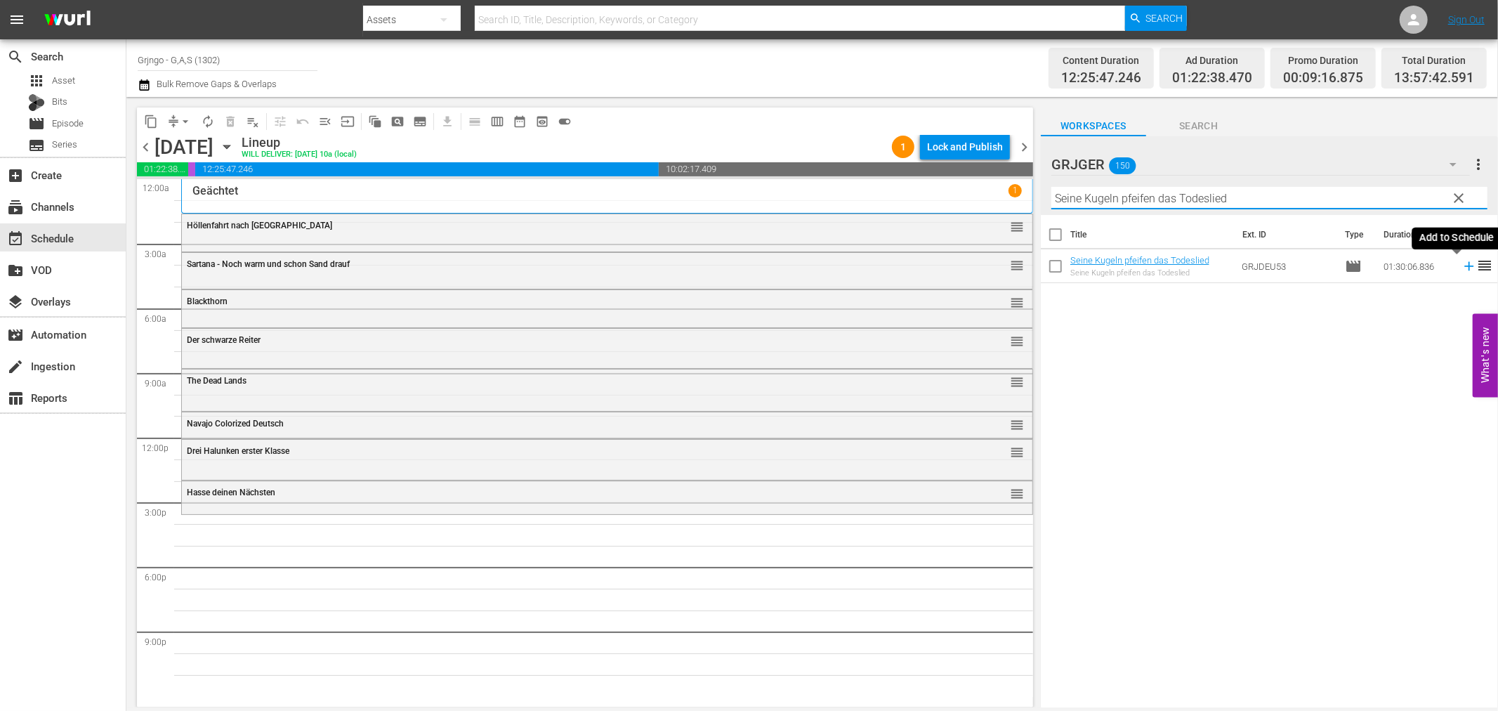
type input "Seine Kugeln pfeifen das Todeslied"
drag, startPoint x: 1455, startPoint y: 263, endPoint x: 1486, endPoint y: 278, distance: 33.6
click at [1462, 264] on icon at bounding box center [1469, 265] width 15 height 15
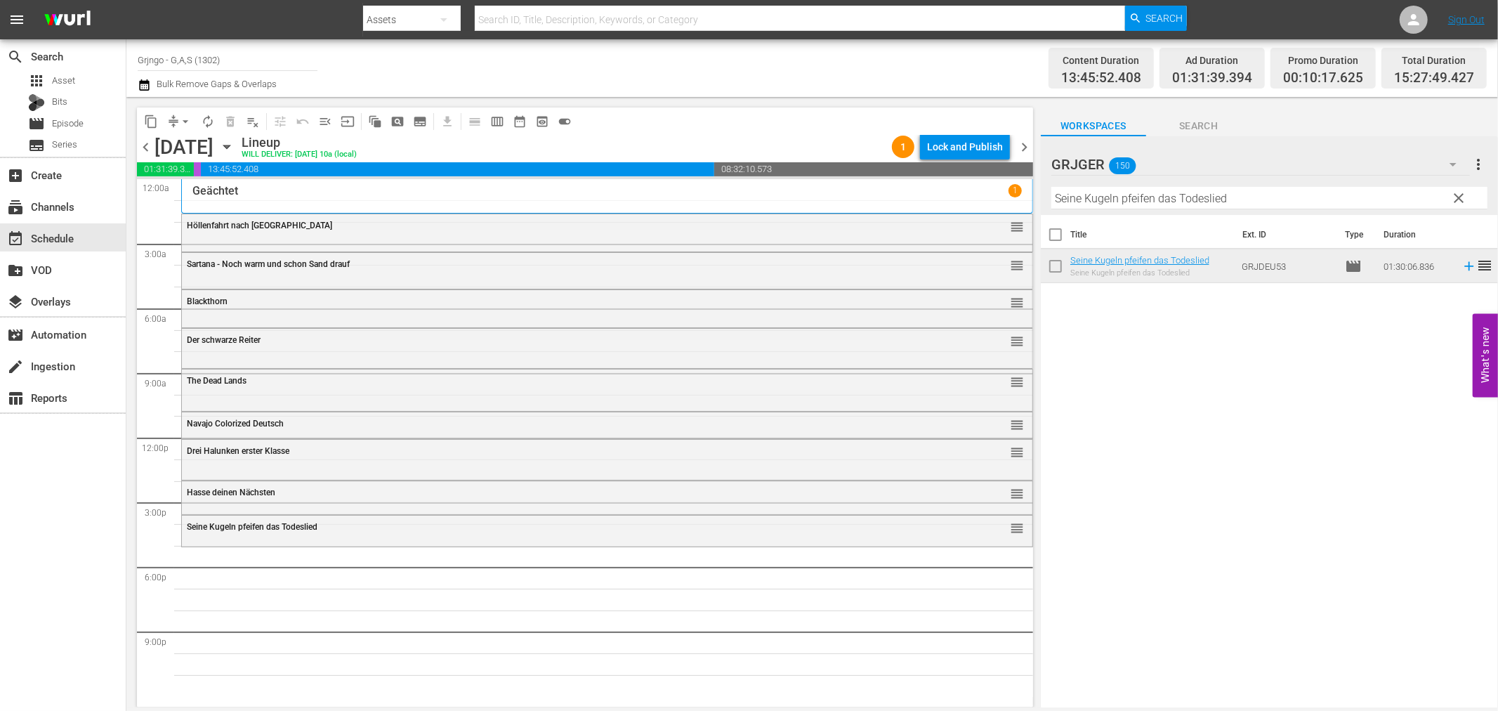
drag, startPoint x: 1457, startPoint y: 195, endPoint x: 1197, endPoint y: 204, distance: 260.7
click at [1457, 194] on span "clear" at bounding box center [1459, 198] width 17 height 17
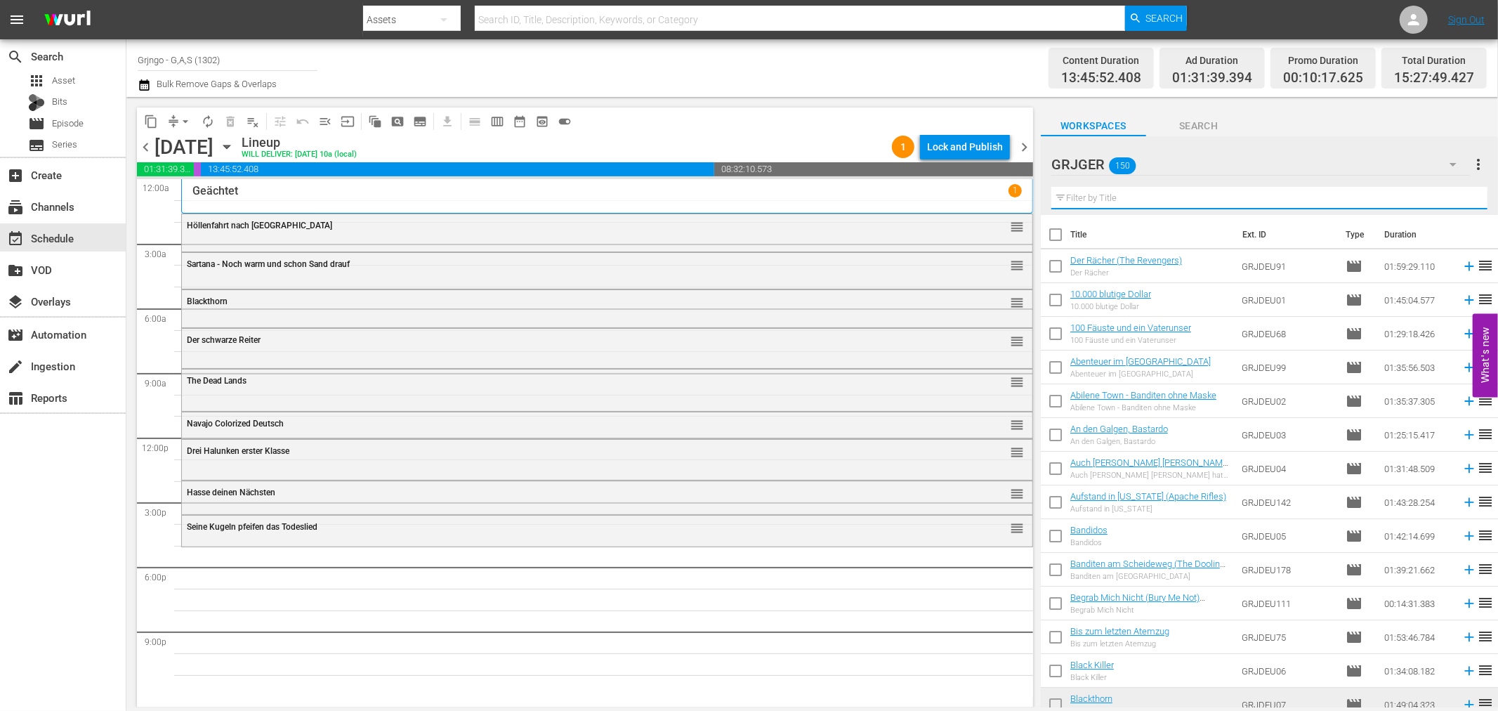
click at [1153, 198] on input "text" at bounding box center [1269, 198] width 436 height 22
paste input "Der König der Pecos"
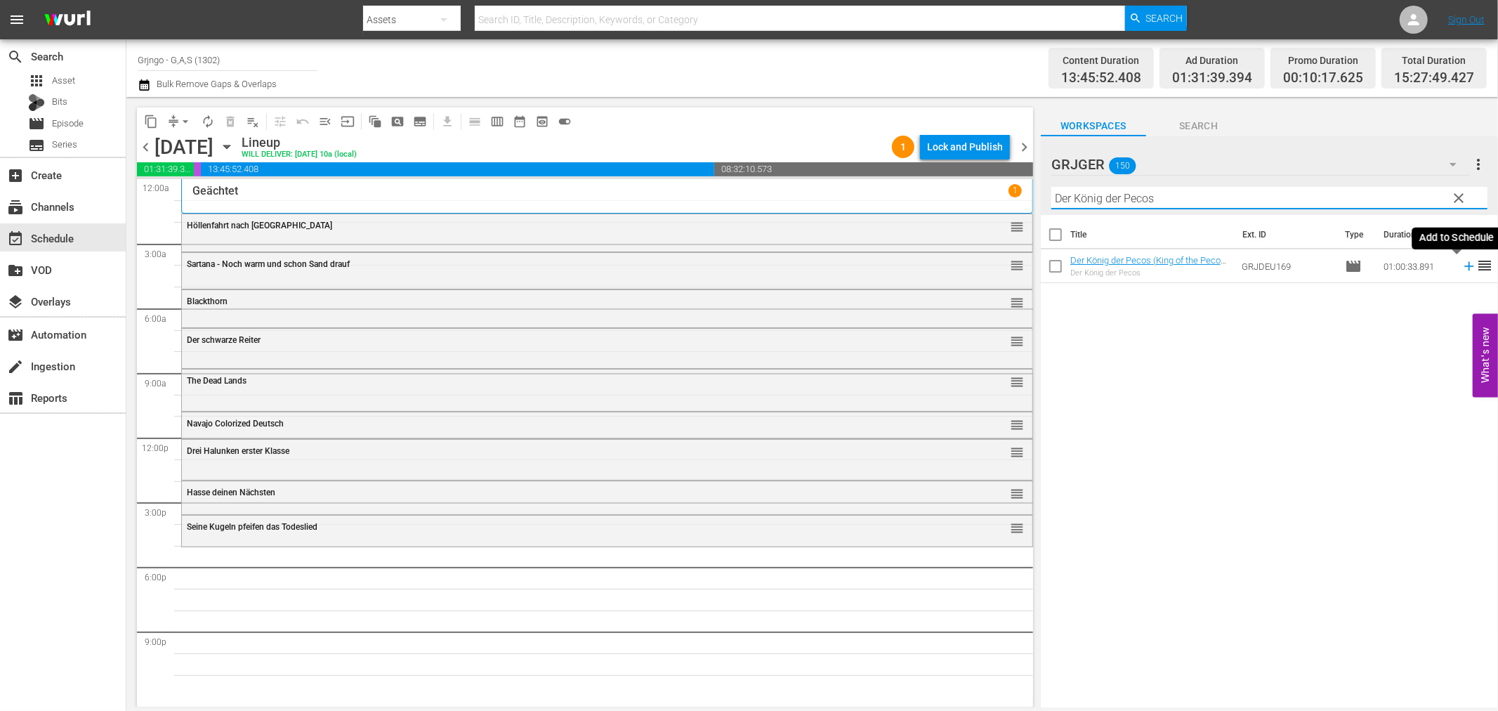
type input "Der König der Pecos"
click at [1464, 266] on icon at bounding box center [1468, 266] width 9 height 9
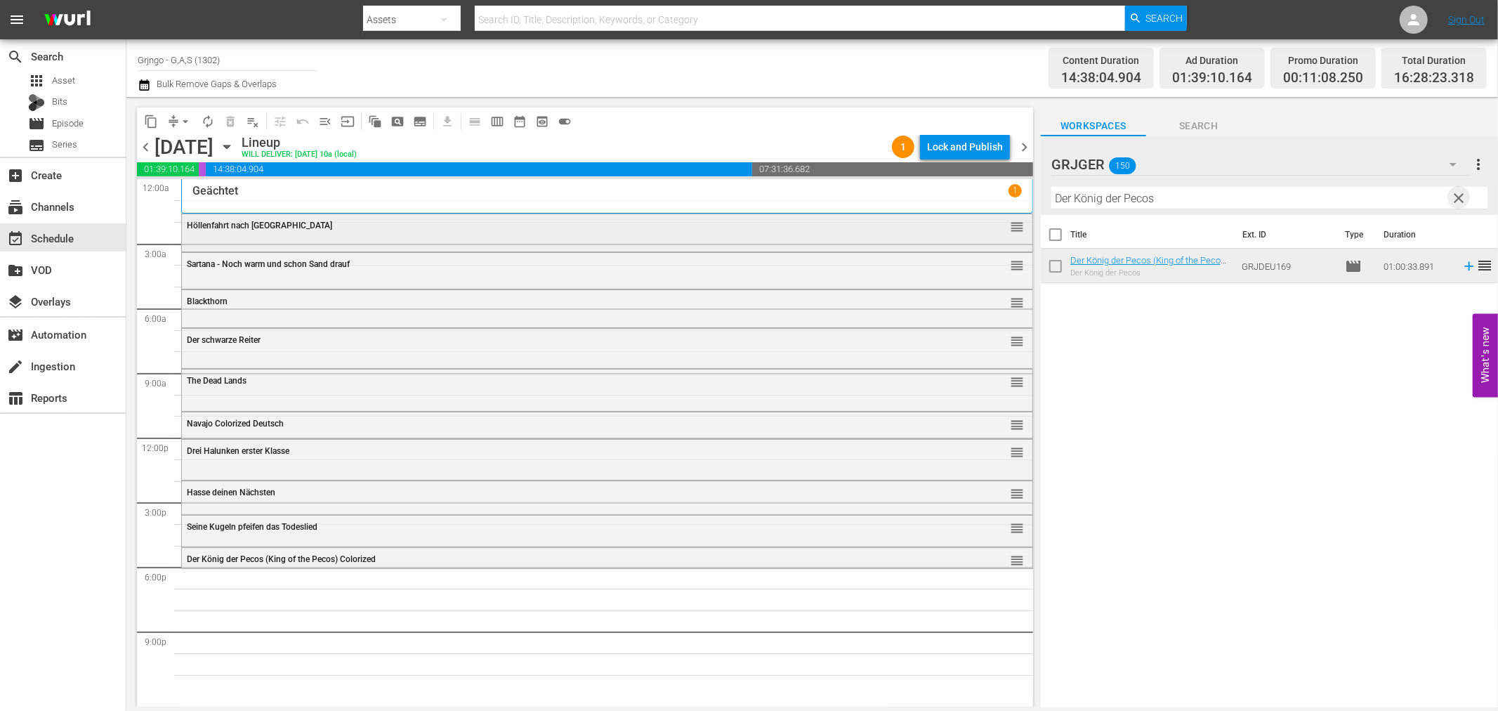
drag, startPoint x: 1460, startPoint y: 191, endPoint x: 1007, endPoint y: 215, distance: 453.0
click at [1448, 190] on button "clear" at bounding box center [1459, 197] width 22 height 22
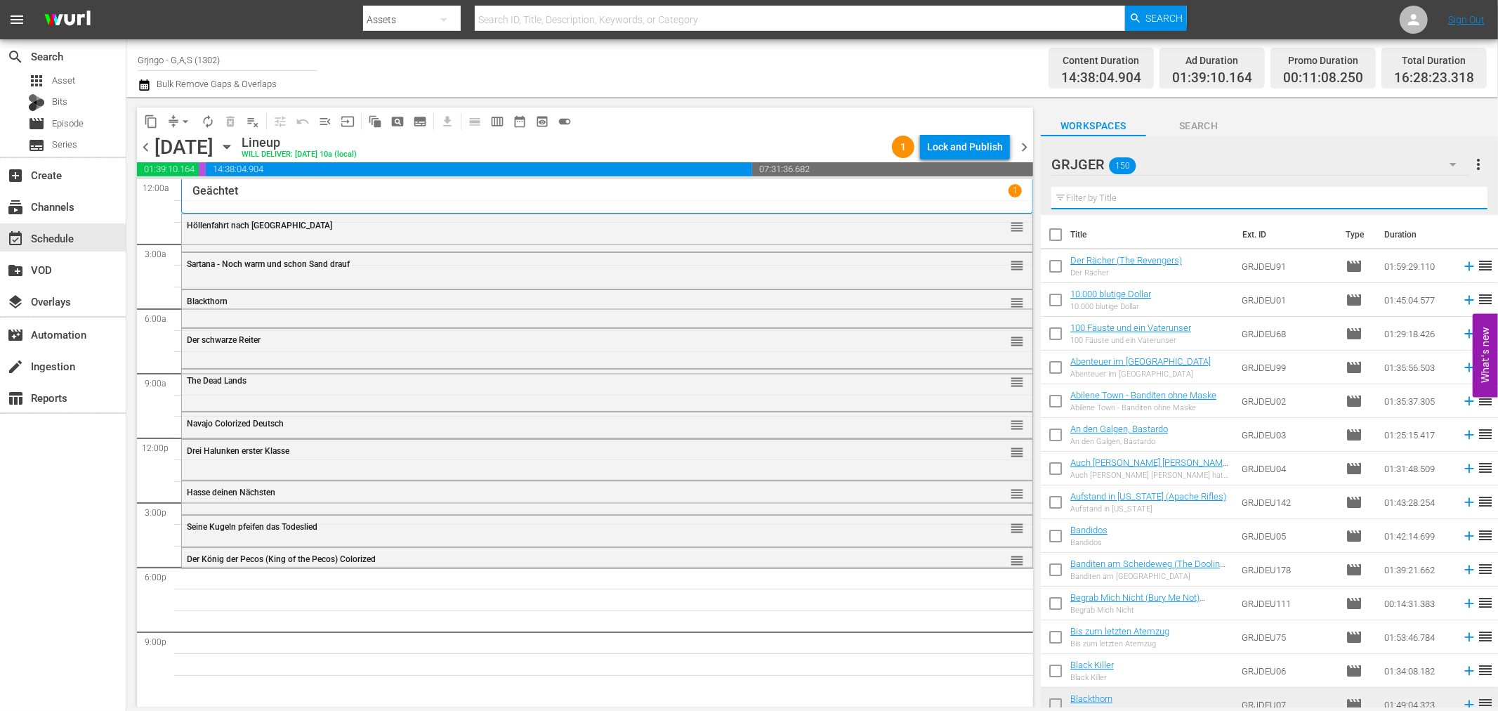
click at [1104, 197] on input "text" at bounding box center [1269, 198] width 436 height 22
paste input "Tag der Gesetzlosen (Day of the Outlaw)"
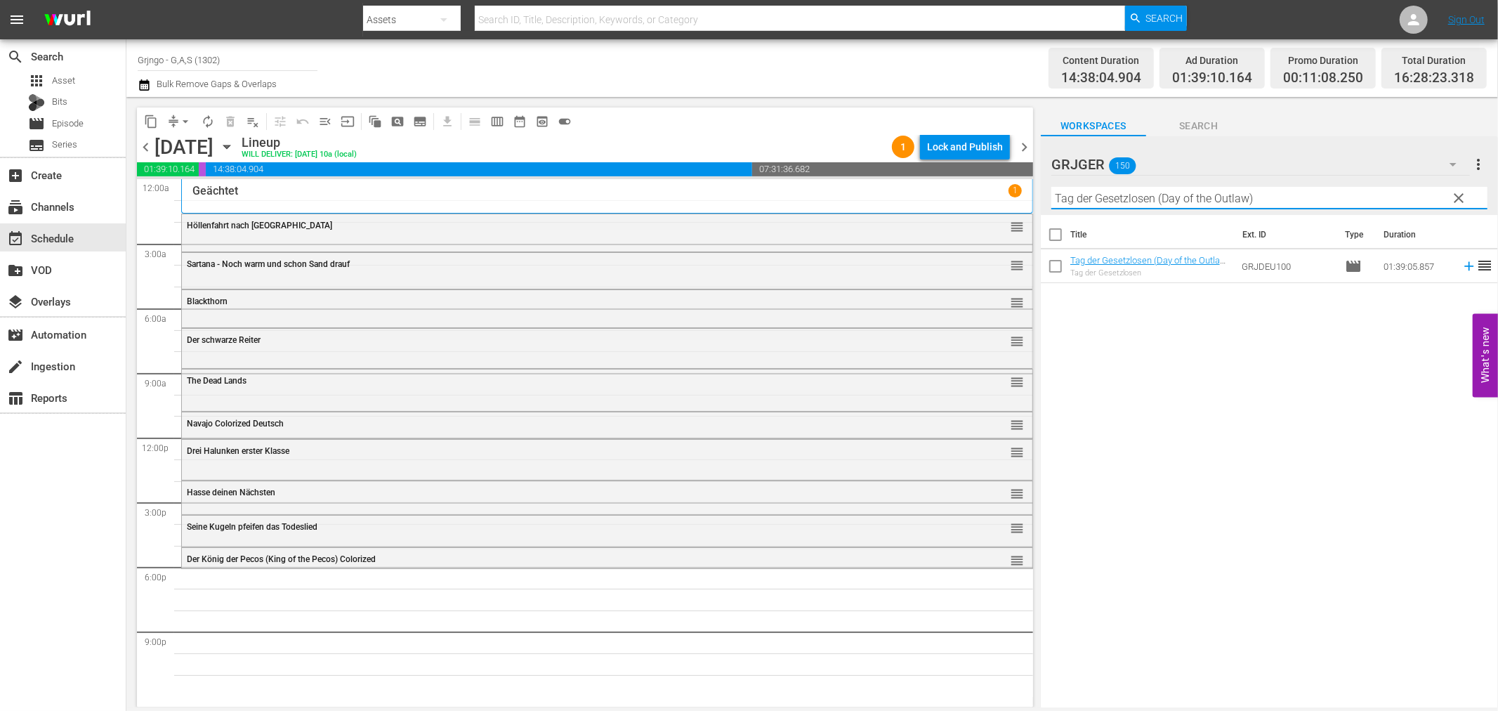
type input "Tag der Gesetzlosen (Day of the Outlaw)"
click at [1464, 267] on icon at bounding box center [1468, 266] width 9 height 9
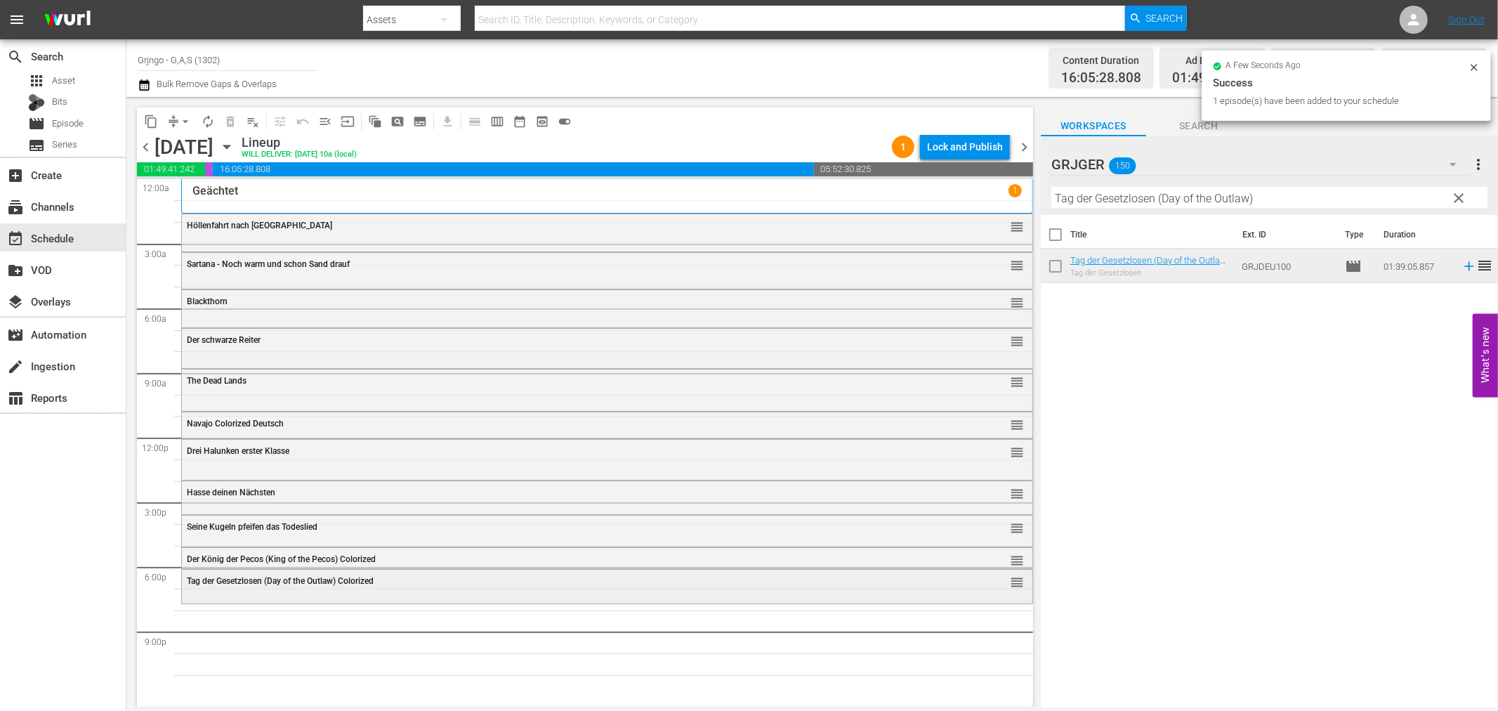
click at [443, 582] on div "Tag der Gesetzlosen (Day of the Outlaw) Colorized" at bounding box center [568, 581] width 763 height 10
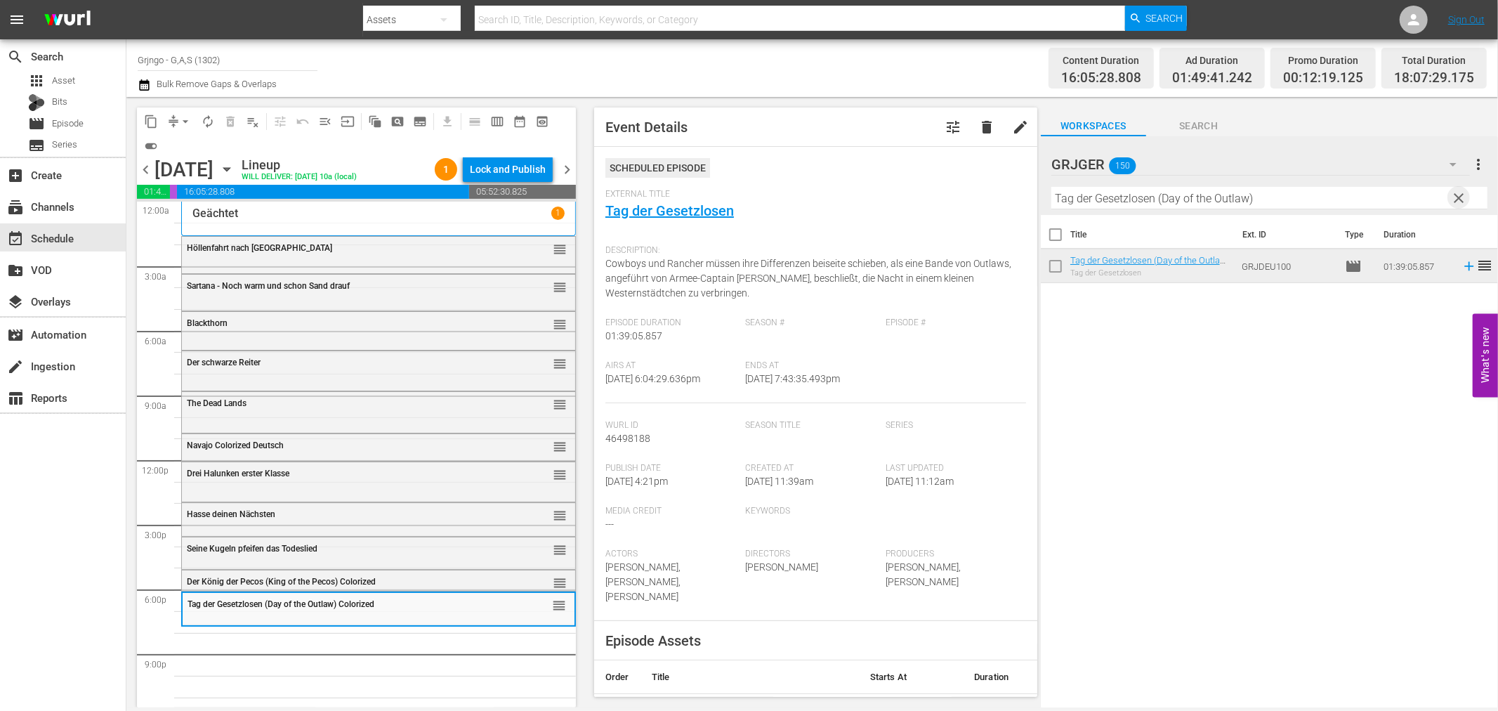
click at [1455, 198] on span "clear" at bounding box center [1459, 198] width 17 height 17
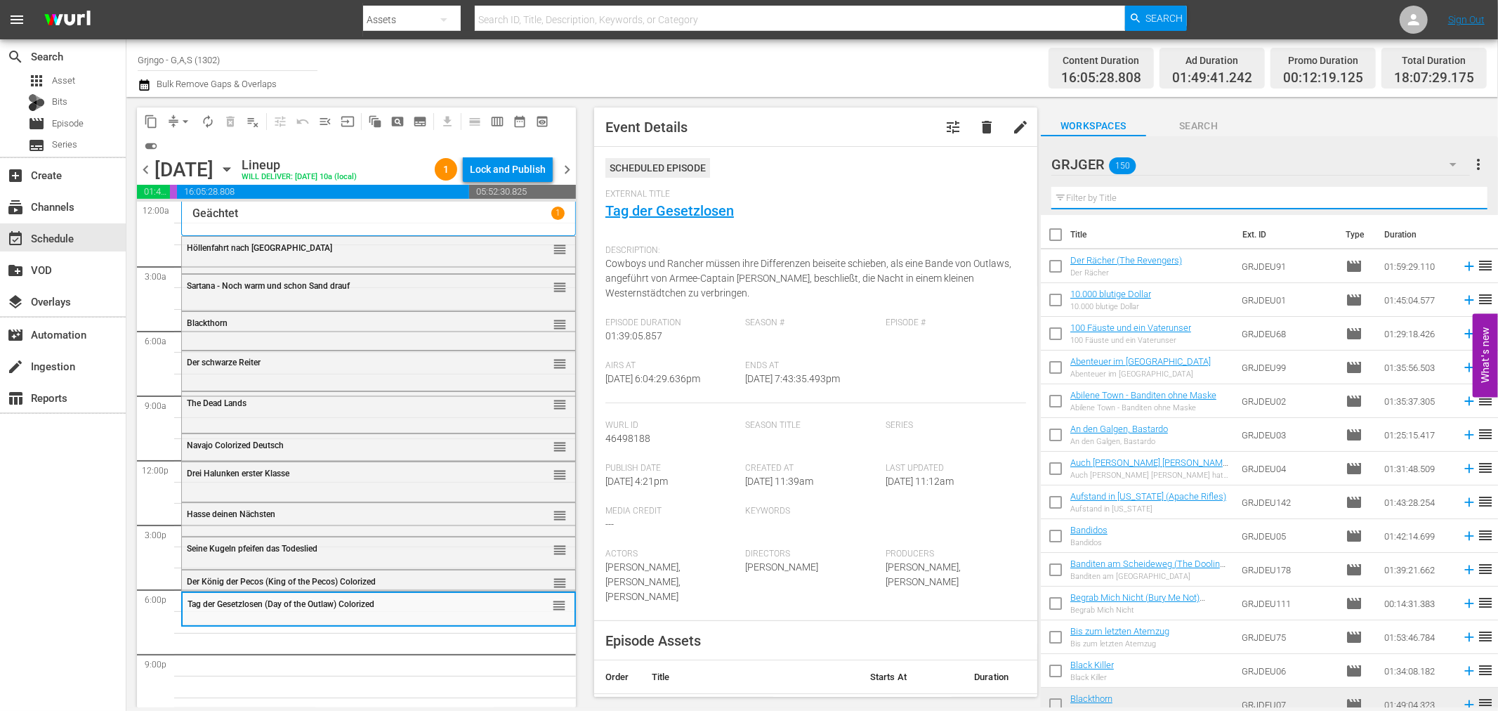
paste input "[PERSON_NAME] von [GEOGRAPHIC_DATA]"
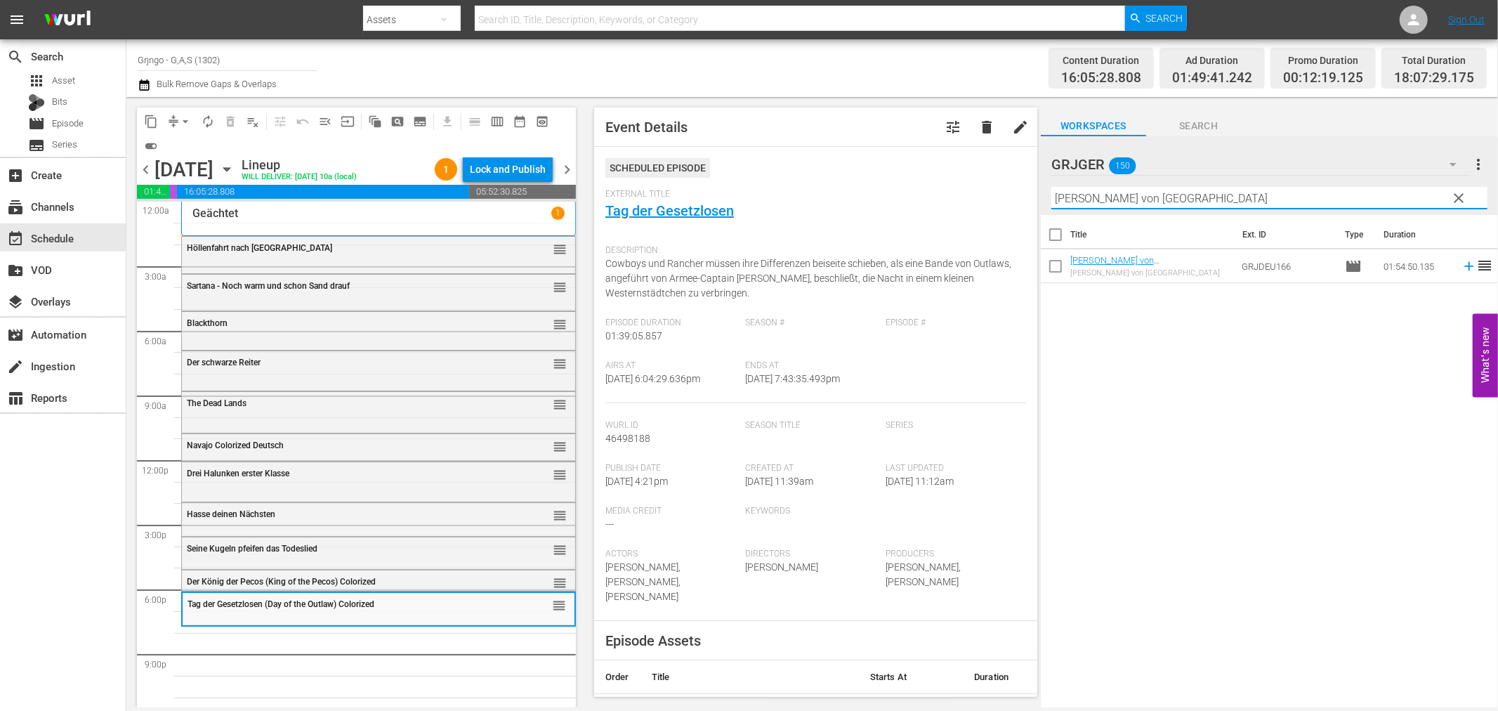
type input "[PERSON_NAME] von [GEOGRAPHIC_DATA]"
click at [1462, 268] on icon at bounding box center [1469, 265] width 15 height 15
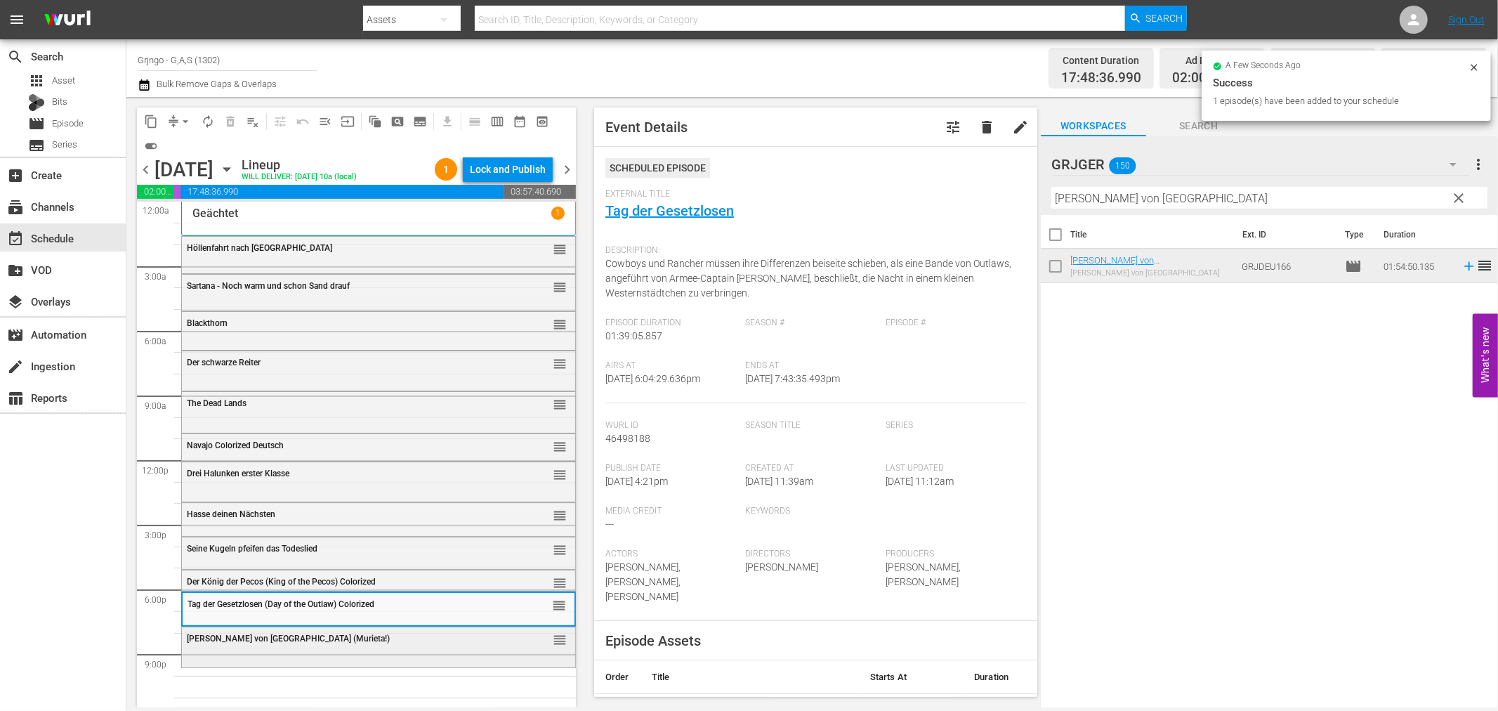
click at [474, 649] on div "[PERSON_NAME] von [GEOGRAPHIC_DATA] (Murieta!) reorder" at bounding box center [378, 639] width 393 height 24
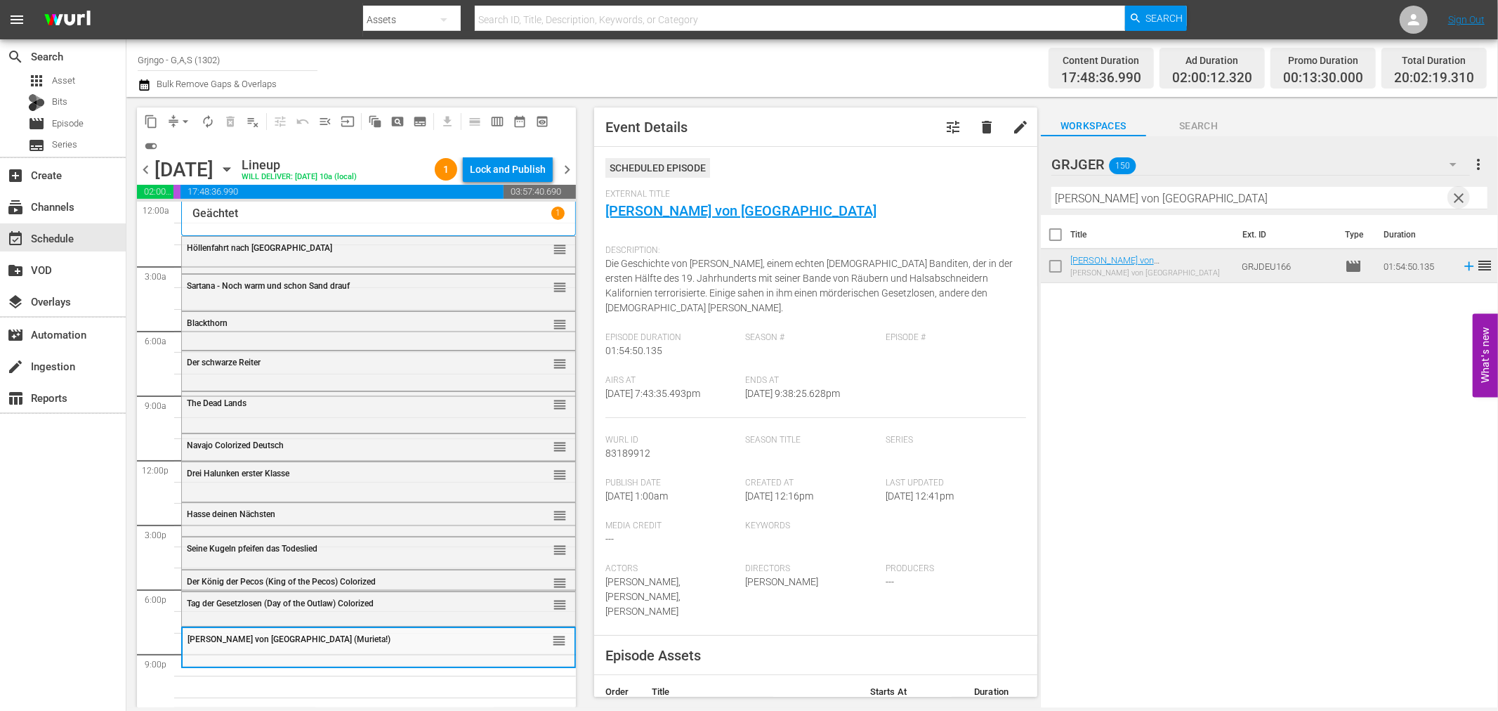
drag, startPoint x: 1461, startPoint y: 197, endPoint x: 1185, endPoint y: 190, distance: 276.1
click at [1461, 197] on span "clear" at bounding box center [1459, 198] width 17 height 17
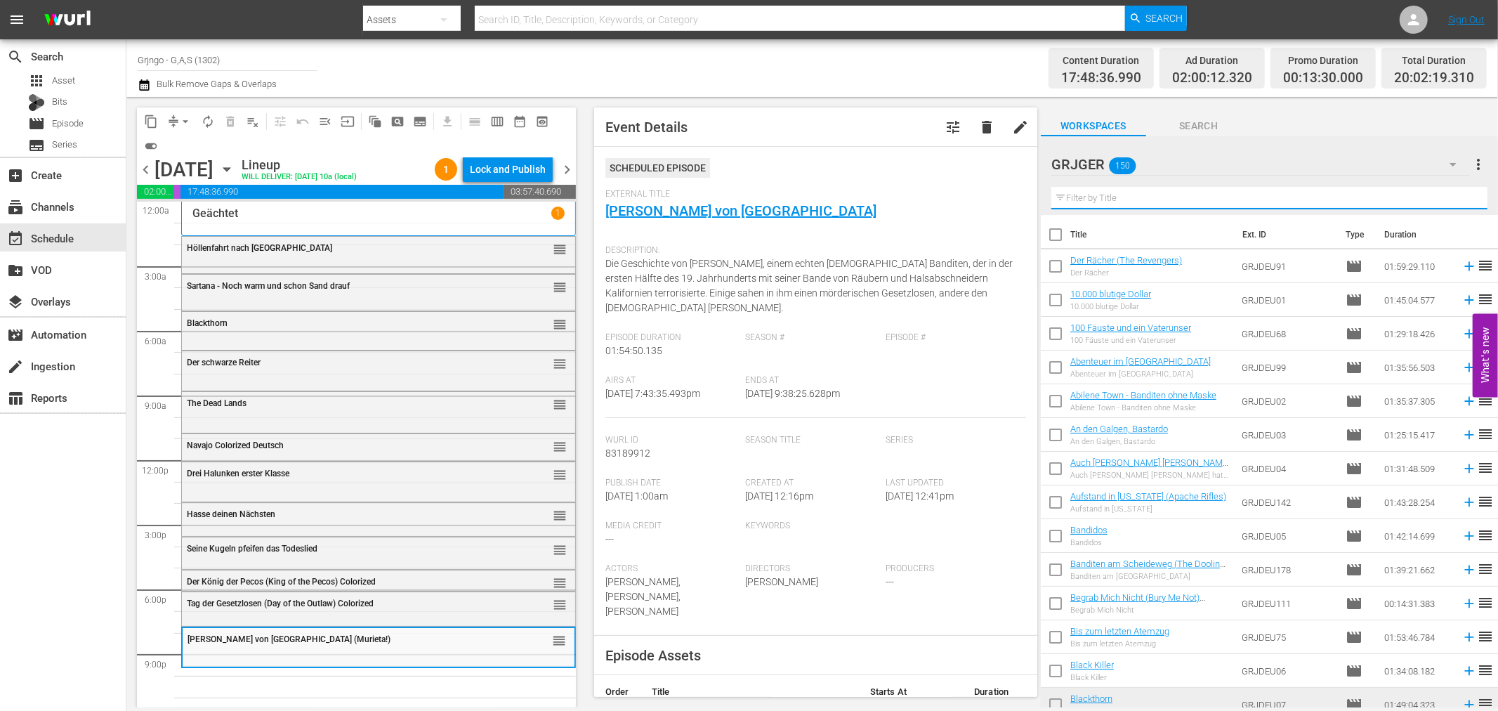
paste input "Django und Sartana kommen"
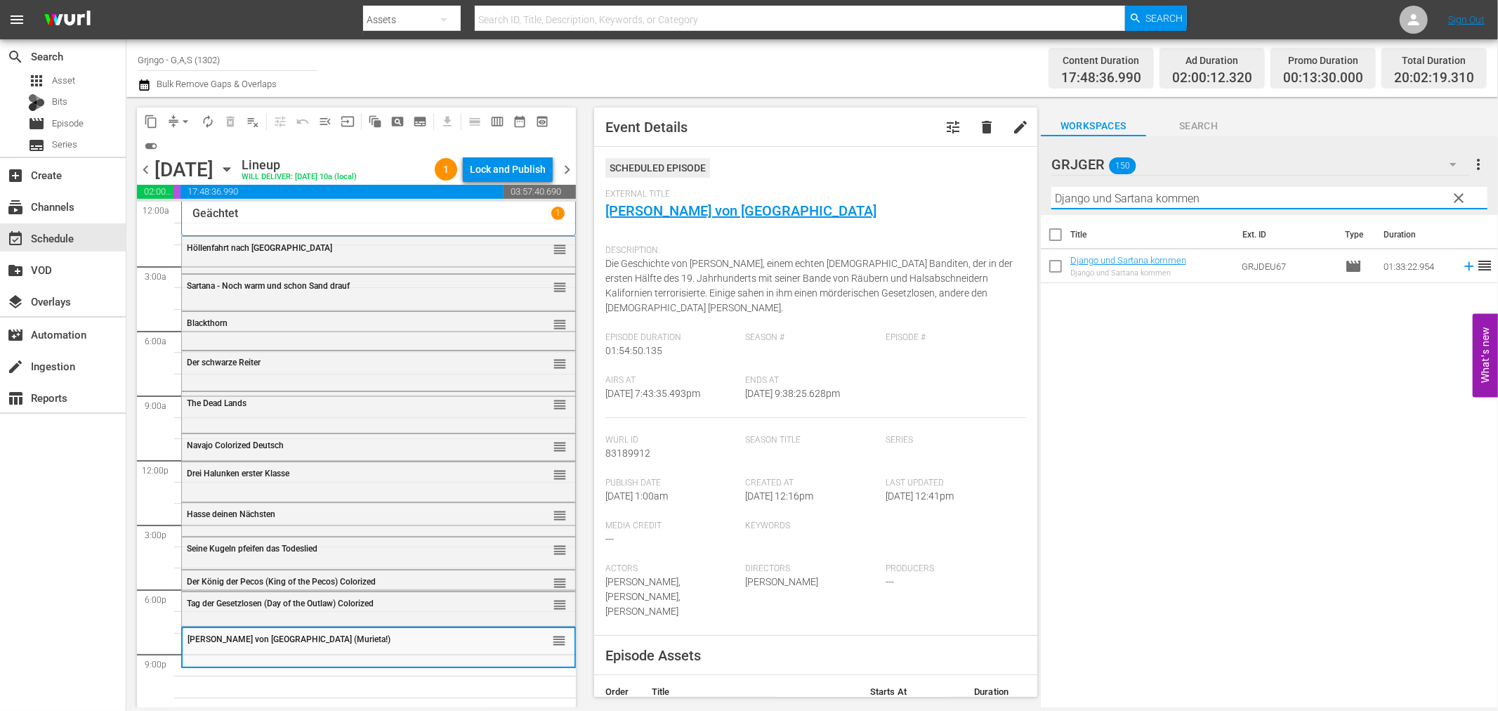
type input "Django und Sartana kommen"
drag, startPoint x: 1456, startPoint y: 268, endPoint x: 1479, endPoint y: 272, distance: 23.6
click at [1462, 267] on icon at bounding box center [1469, 265] width 15 height 15
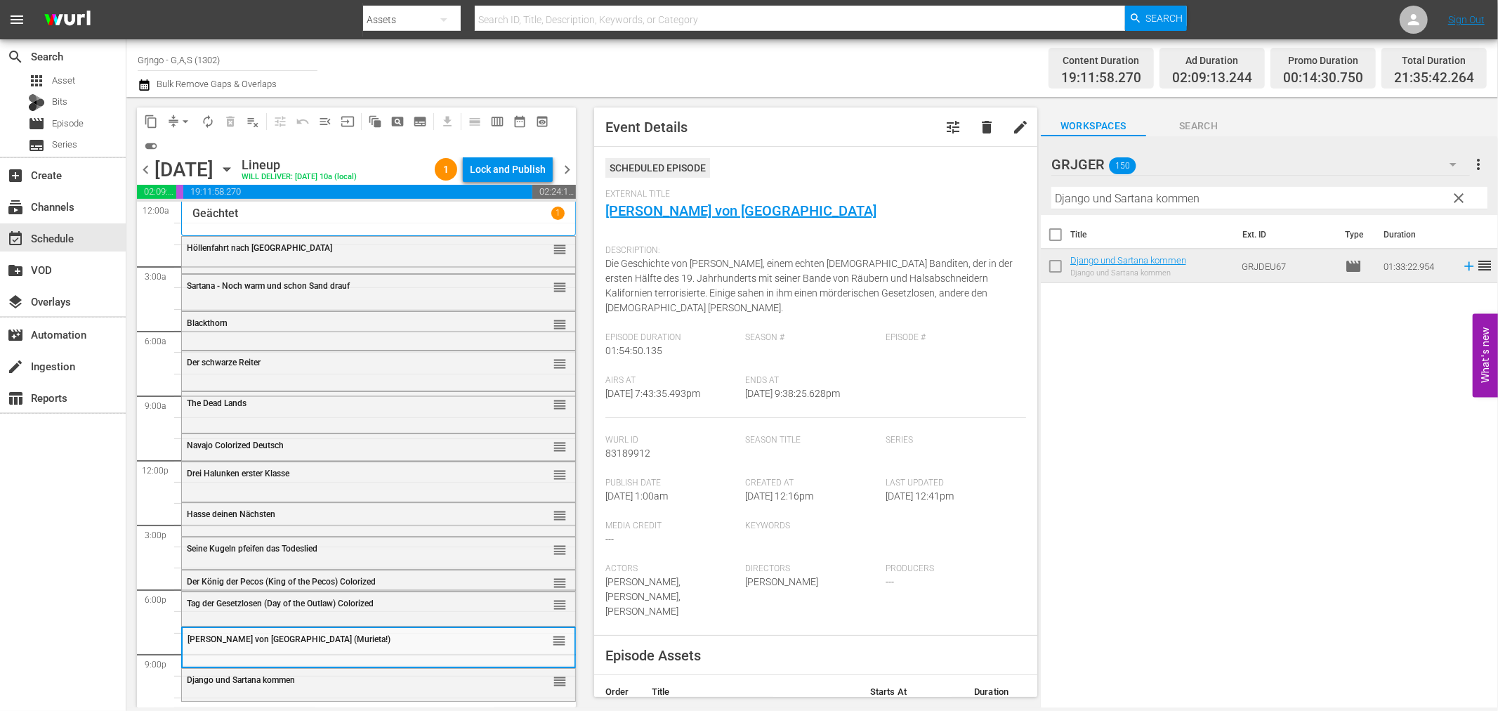
click at [1462, 192] on span "clear" at bounding box center [1459, 198] width 17 height 17
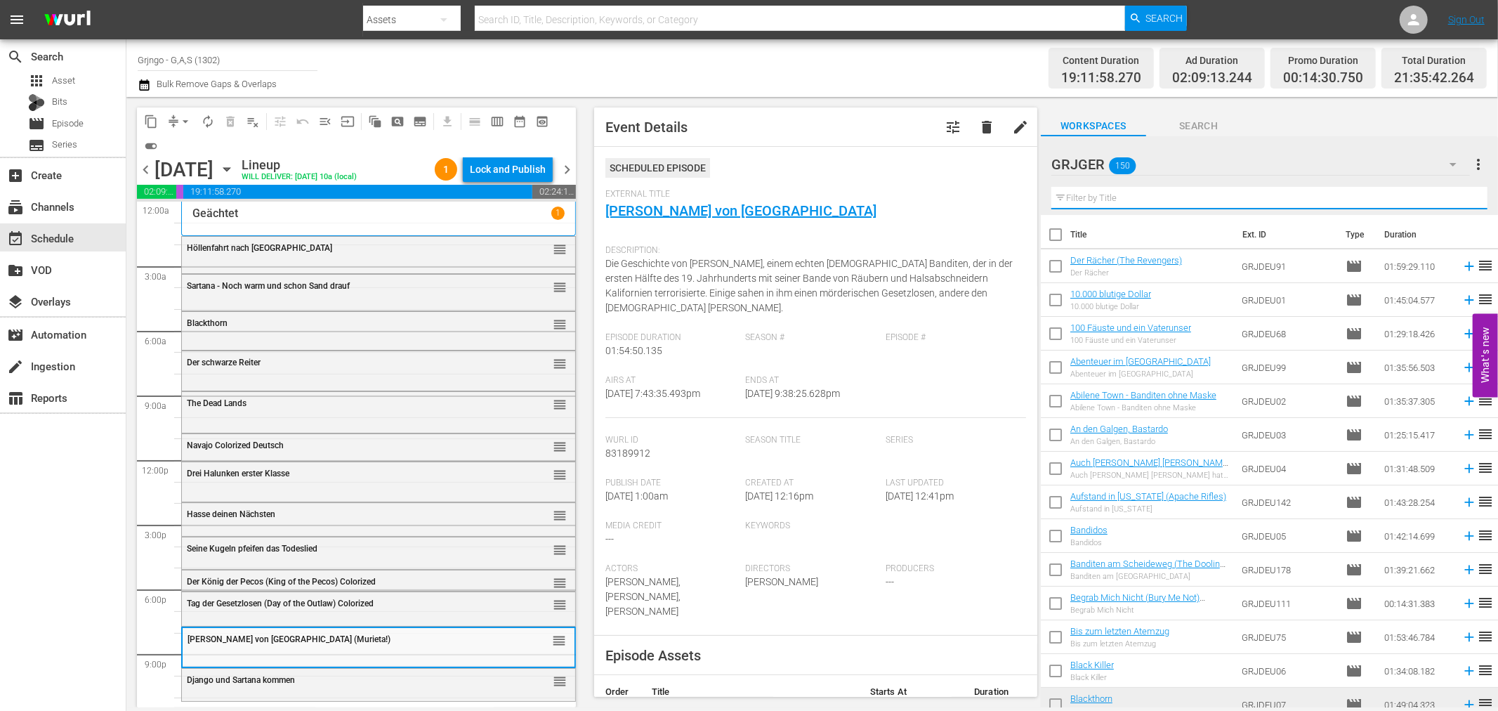
paste input "Die Spur des Wolfes"
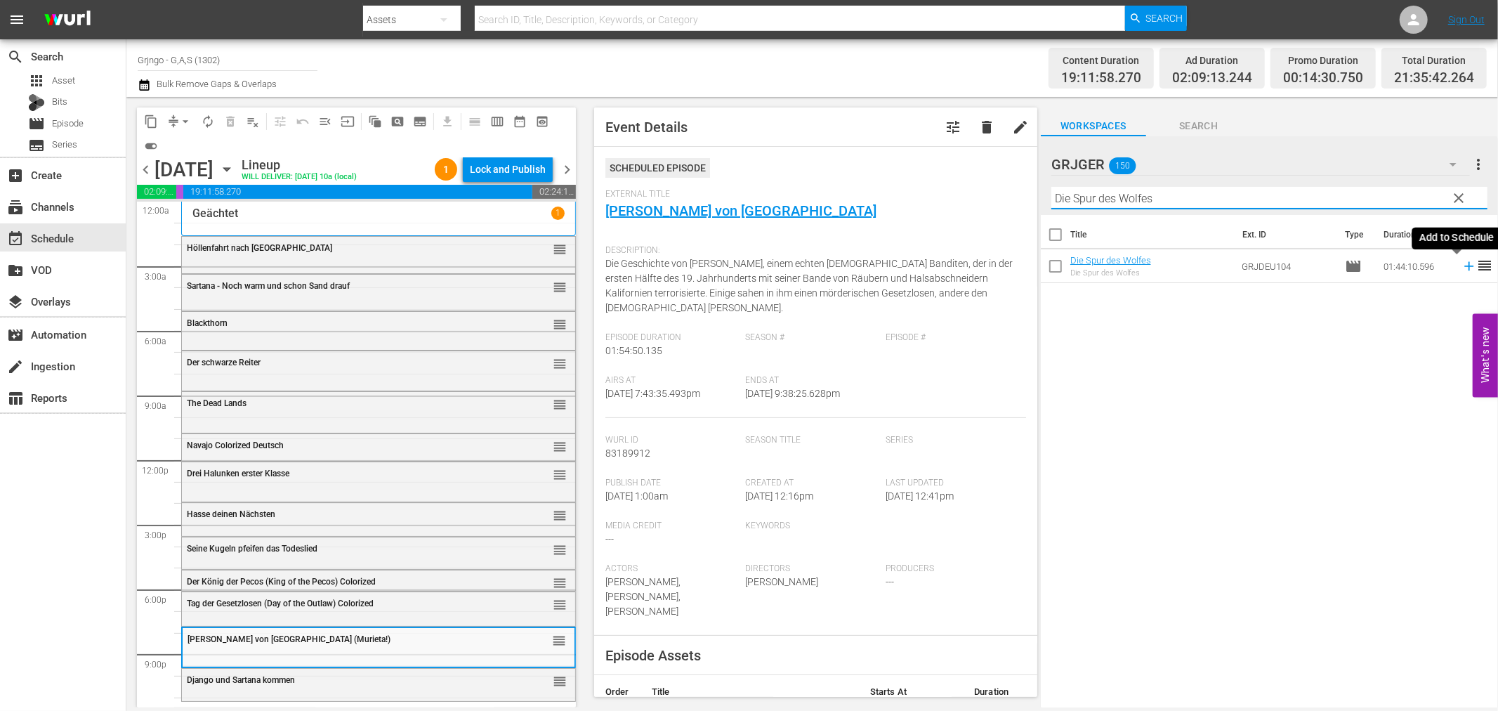
type input "Die Spur des Wolfes"
click at [1464, 267] on icon at bounding box center [1468, 266] width 9 height 9
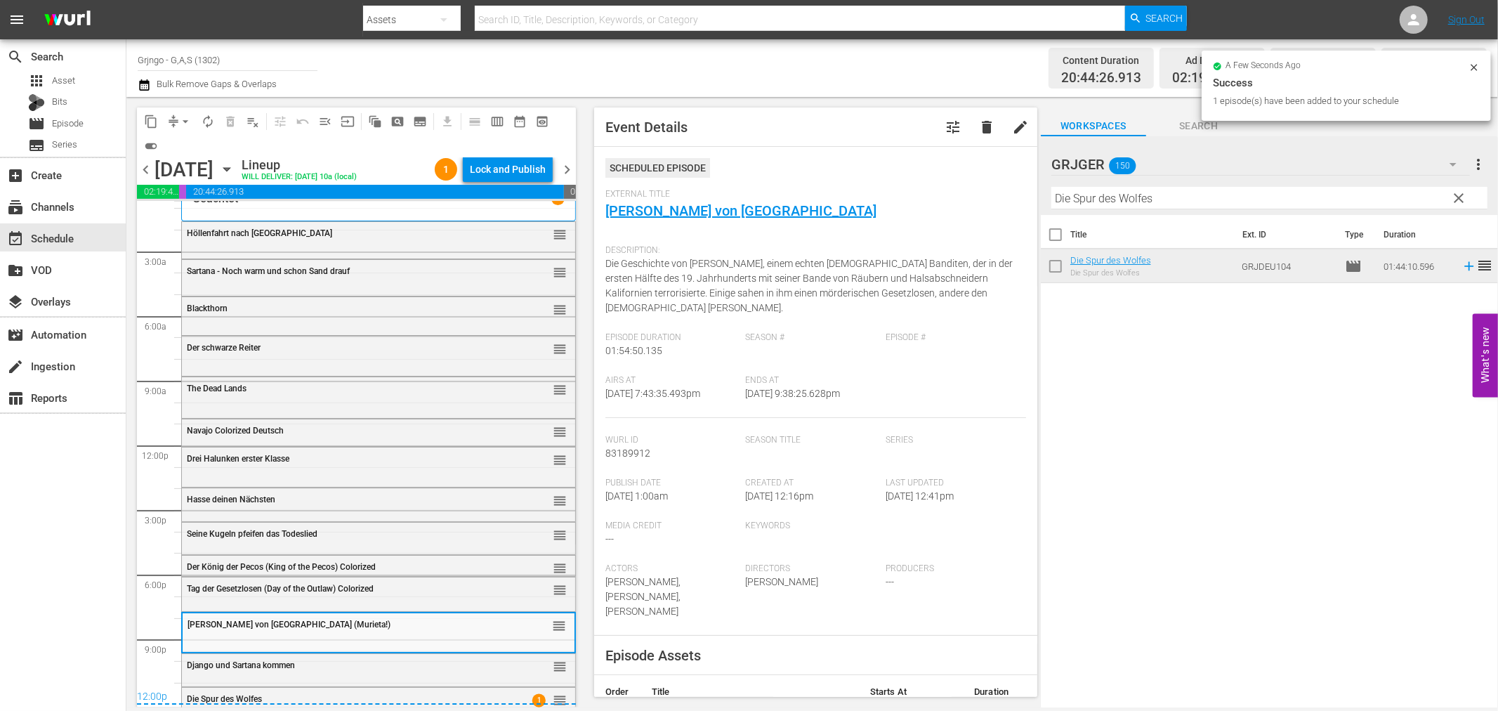
scroll to position [0, 0]
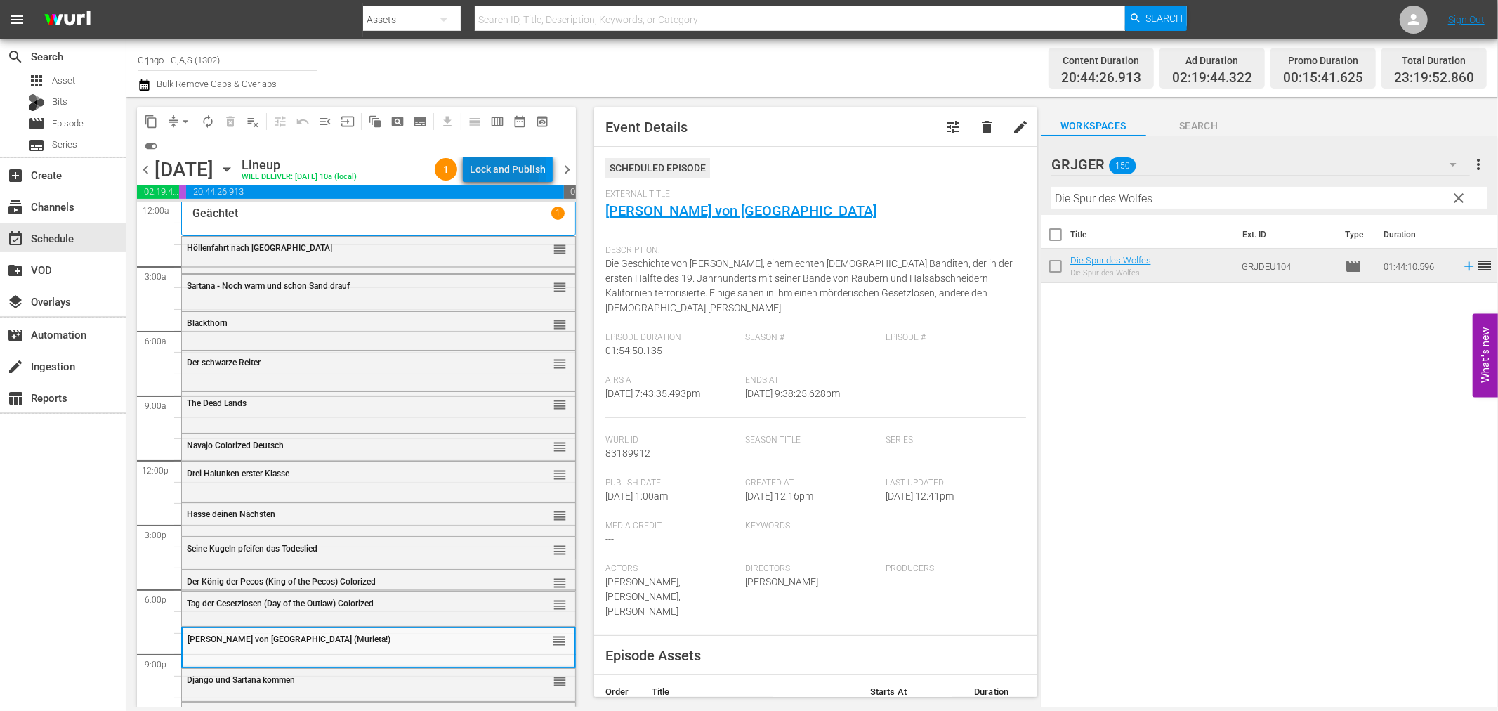
click at [476, 164] on div "Lock and Publish" at bounding box center [508, 169] width 76 height 25
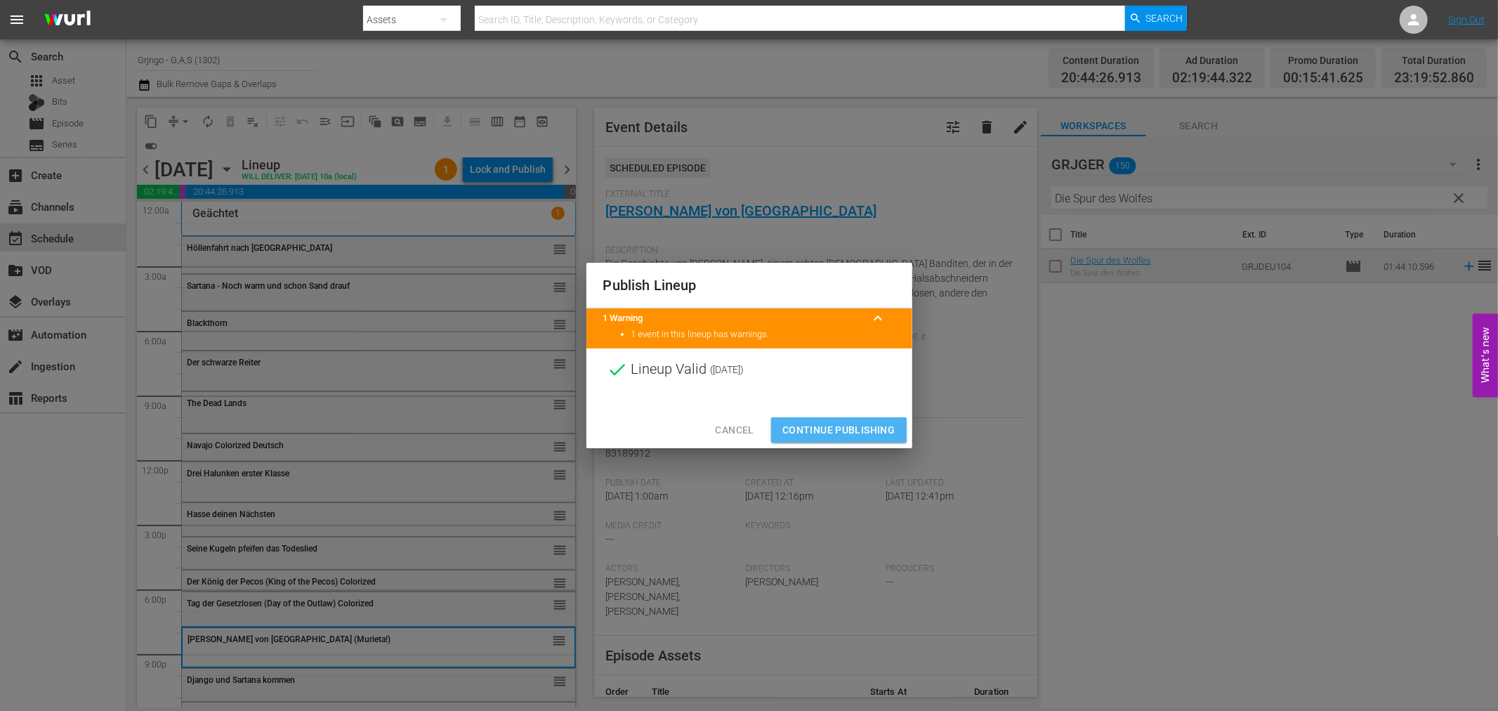
click at [818, 424] on span "Continue Publishing" at bounding box center [838, 430] width 113 height 18
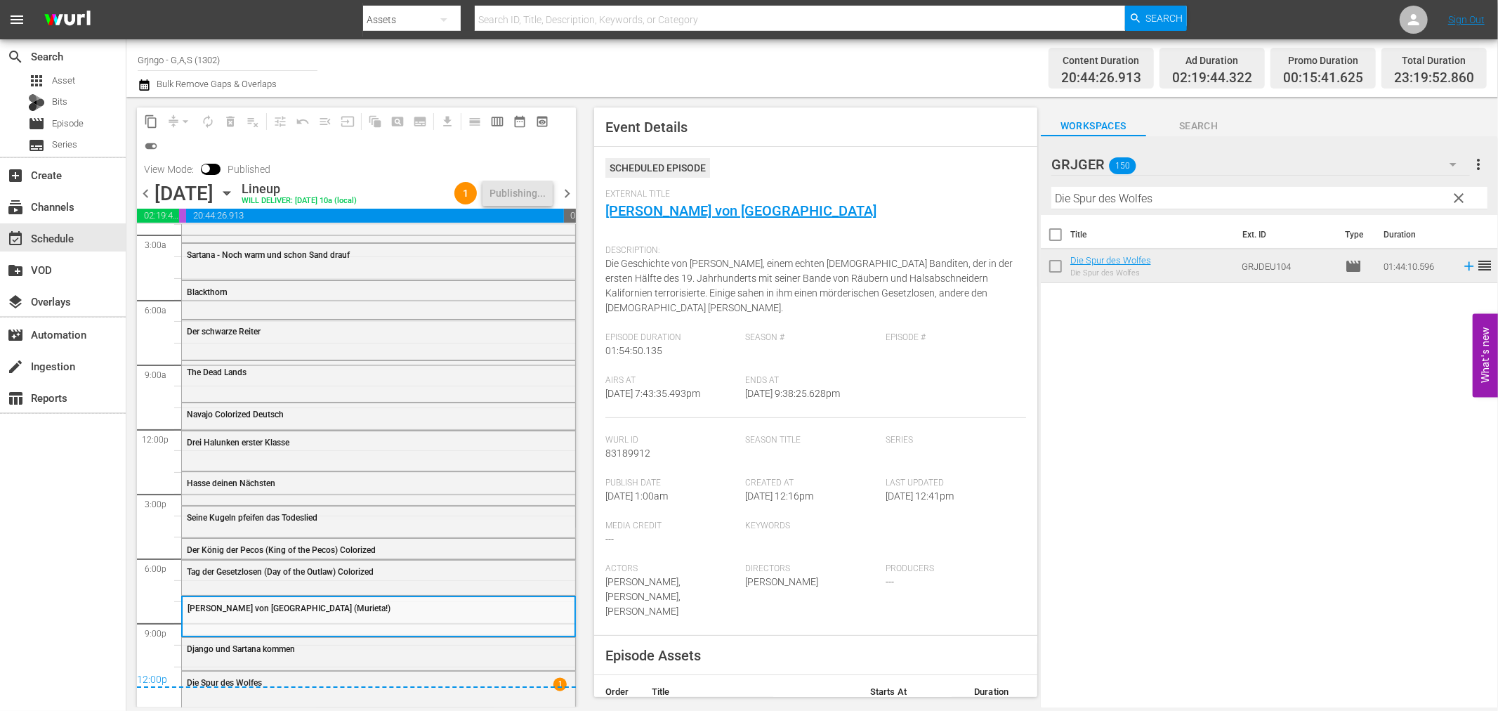
scroll to position [21, 0]
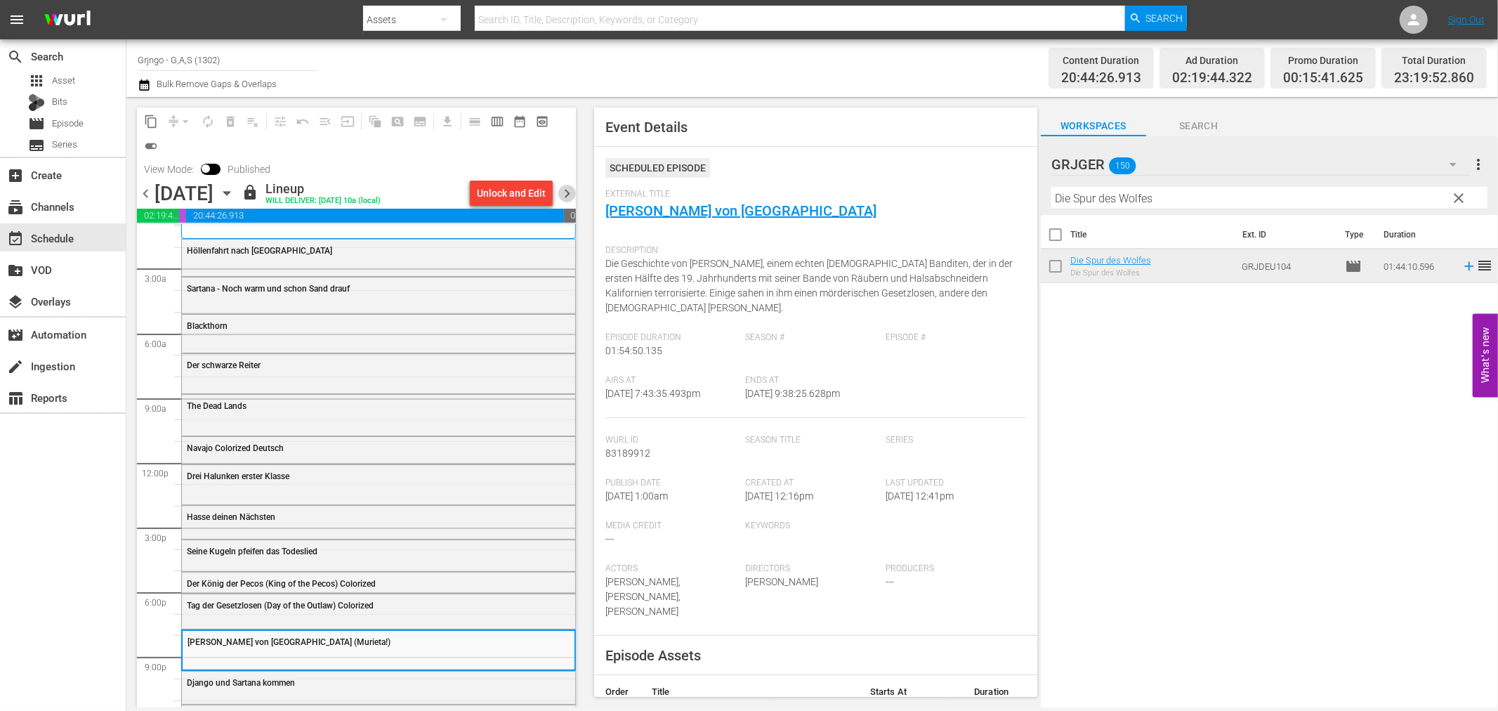
click at [569, 192] on span "chevron_right" at bounding box center [567, 194] width 18 height 18
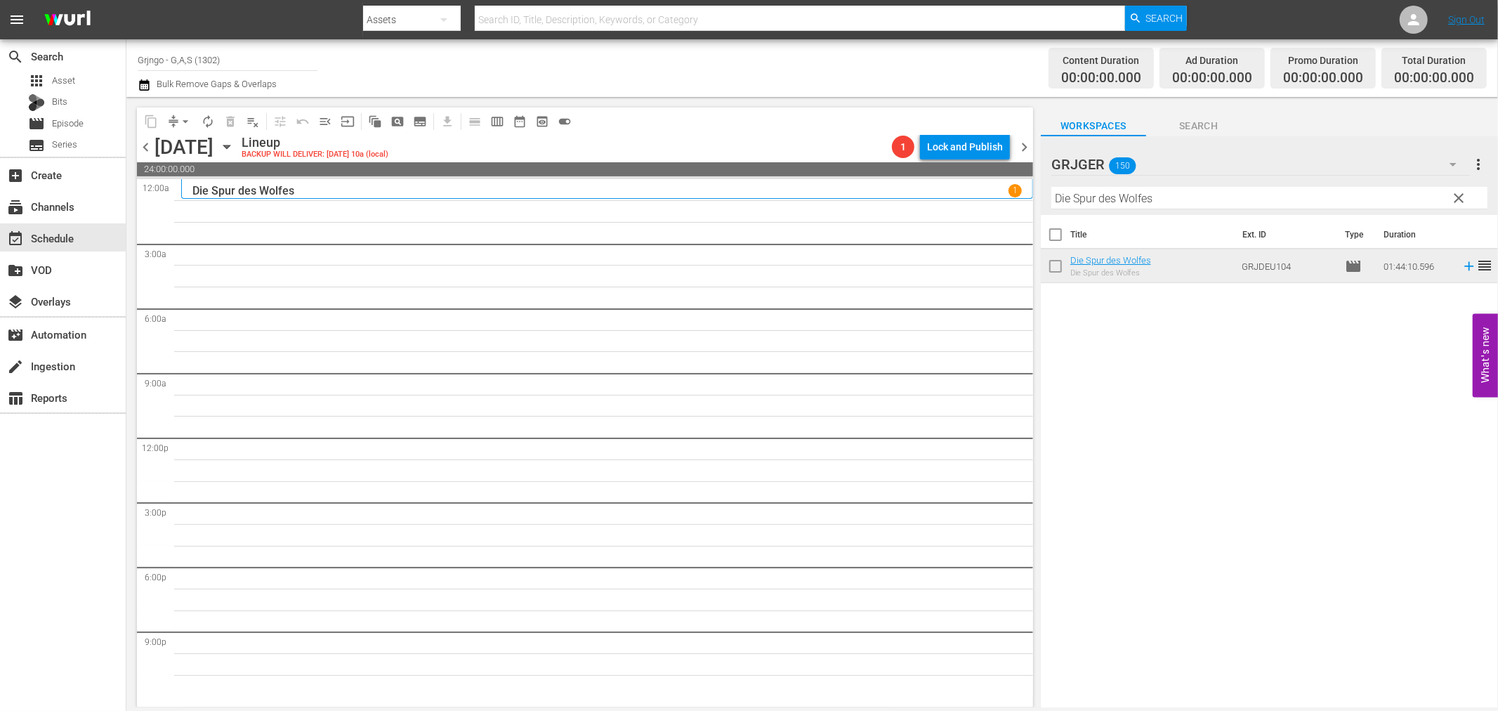
drag, startPoint x: 1459, startPoint y: 195, endPoint x: 1188, endPoint y: 230, distance: 272.7
click at [1460, 195] on span "clear" at bounding box center [1459, 198] width 17 height 17
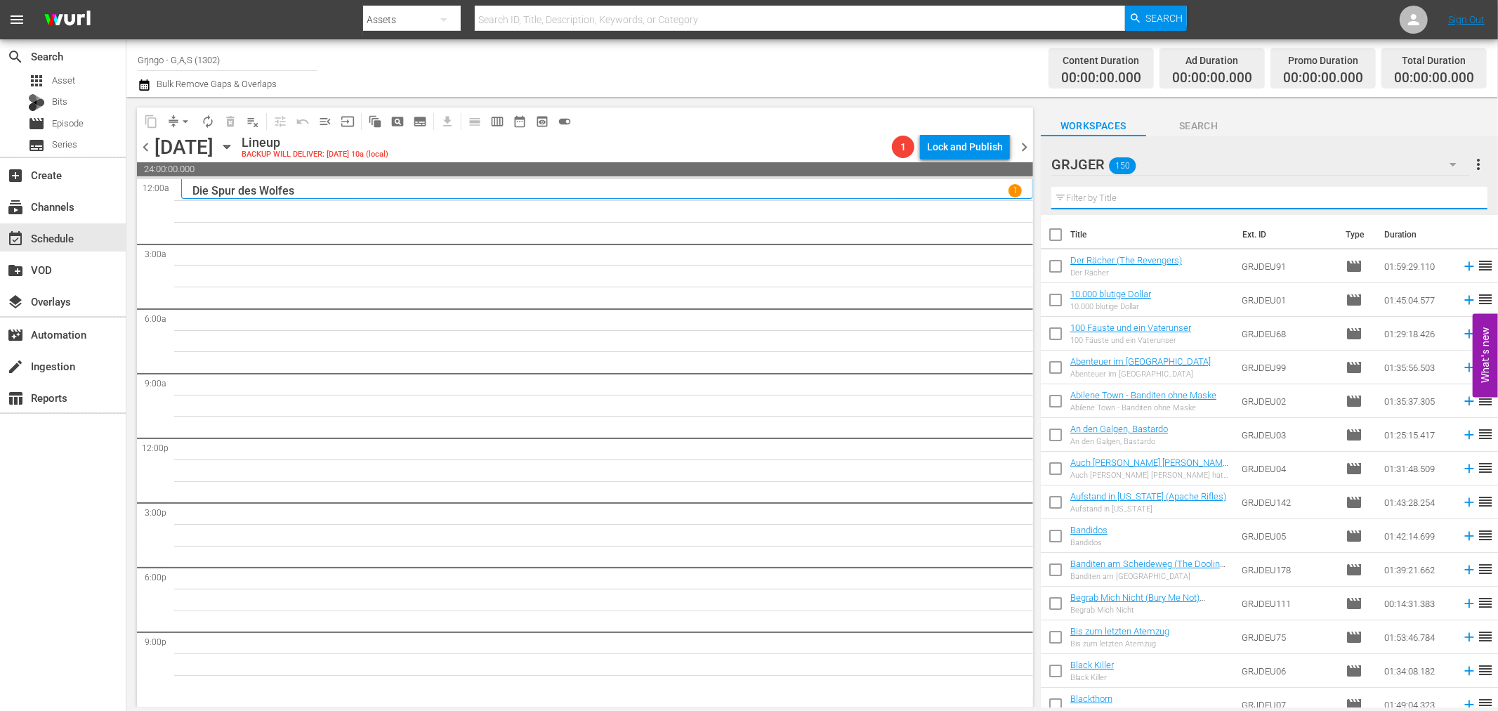
click at [1167, 197] on input "text" at bounding box center [1269, 198] width 436 height 22
paste input "Die letzte Schlacht der Sioux (Sitting Bull)"
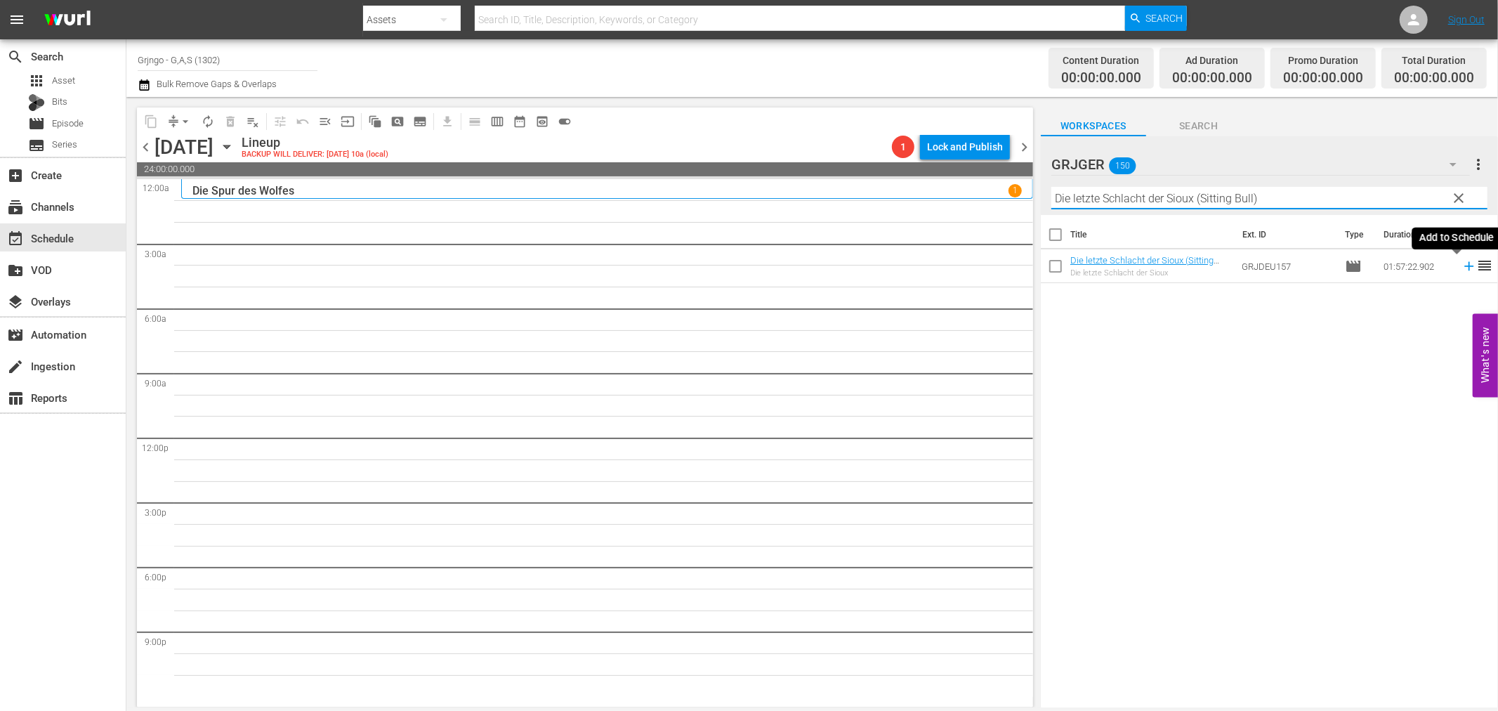
type input "Die letzte Schlacht der Sioux (Sitting Bull)"
click at [1462, 266] on icon at bounding box center [1469, 265] width 15 height 15
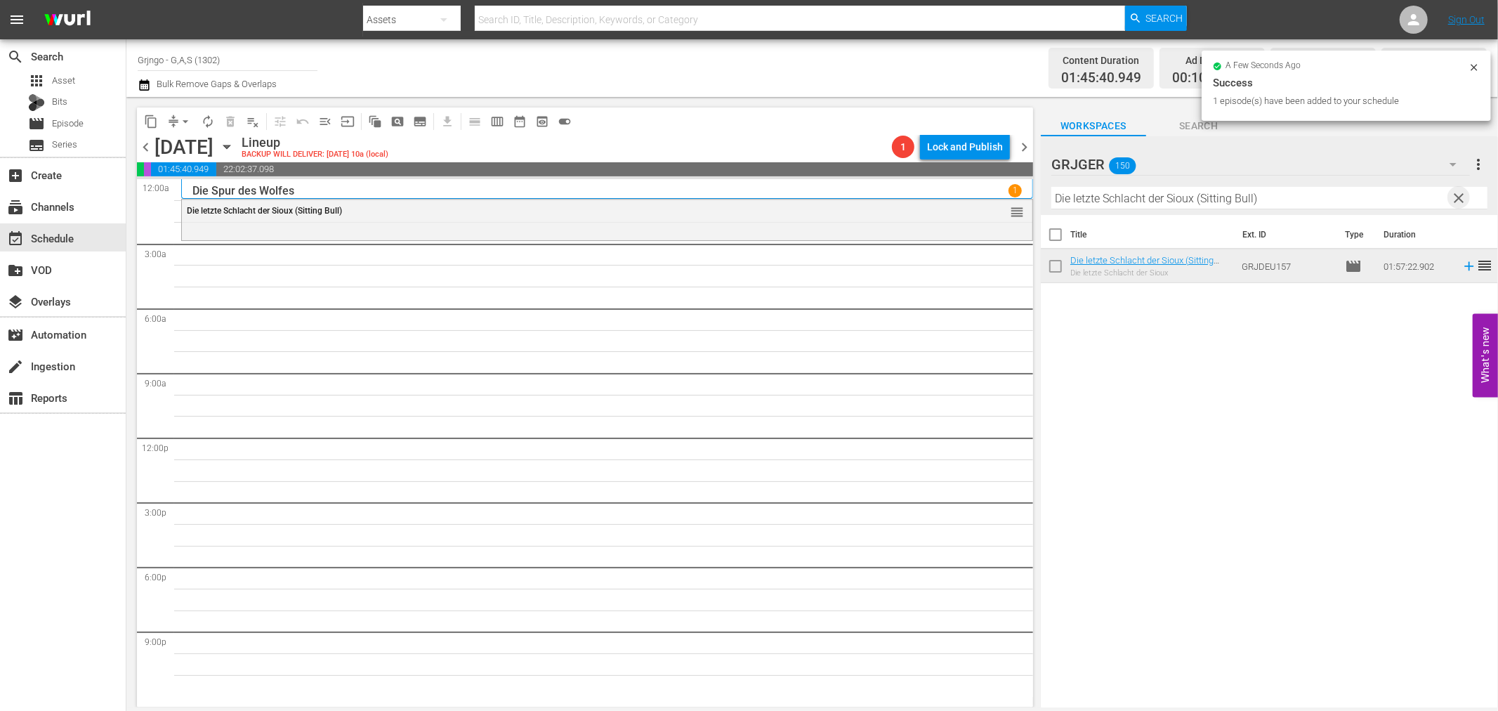
drag, startPoint x: 1457, startPoint y: 197, endPoint x: 1099, endPoint y: 199, distance: 358.2
click at [1457, 197] on span "clear" at bounding box center [1459, 198] width 17 height 17
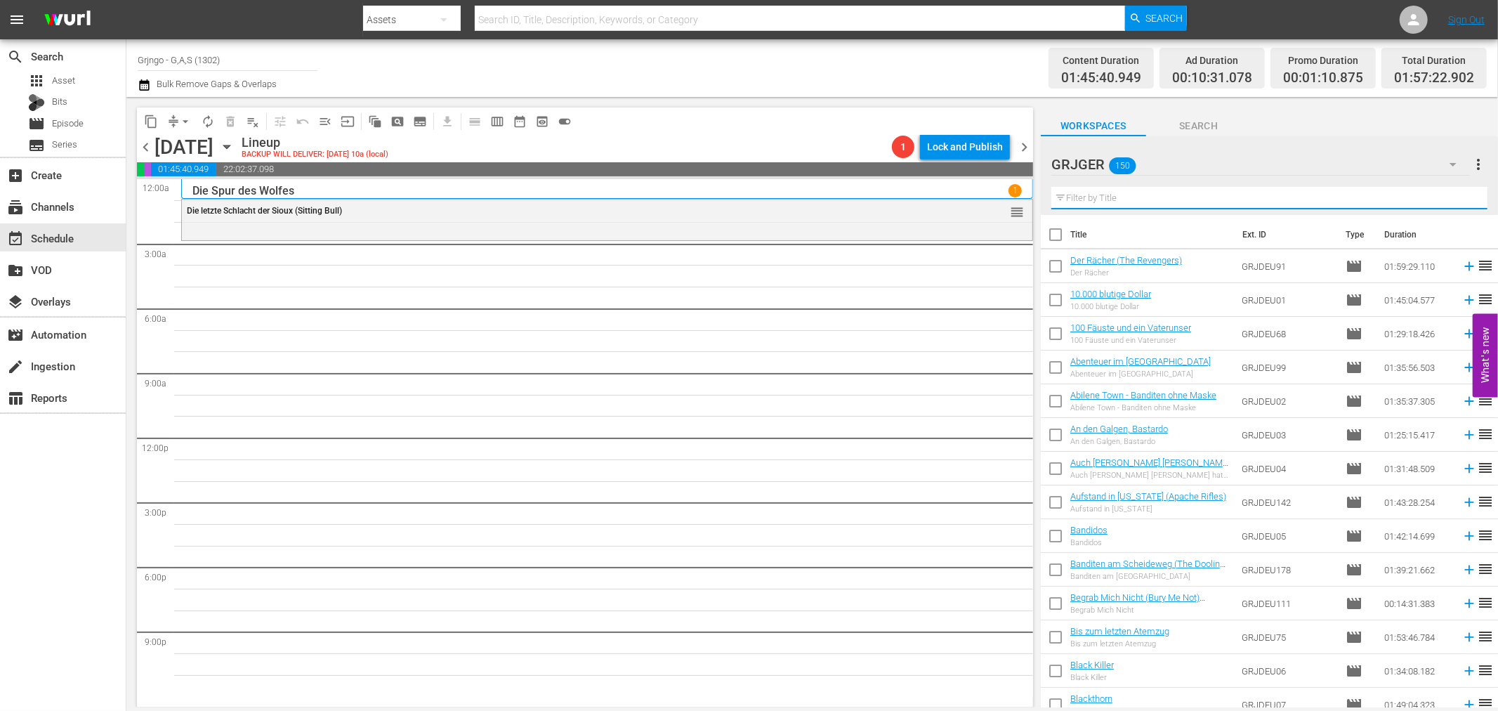
paste input "Zwei tolle Hechte - Wir sind die Größten"
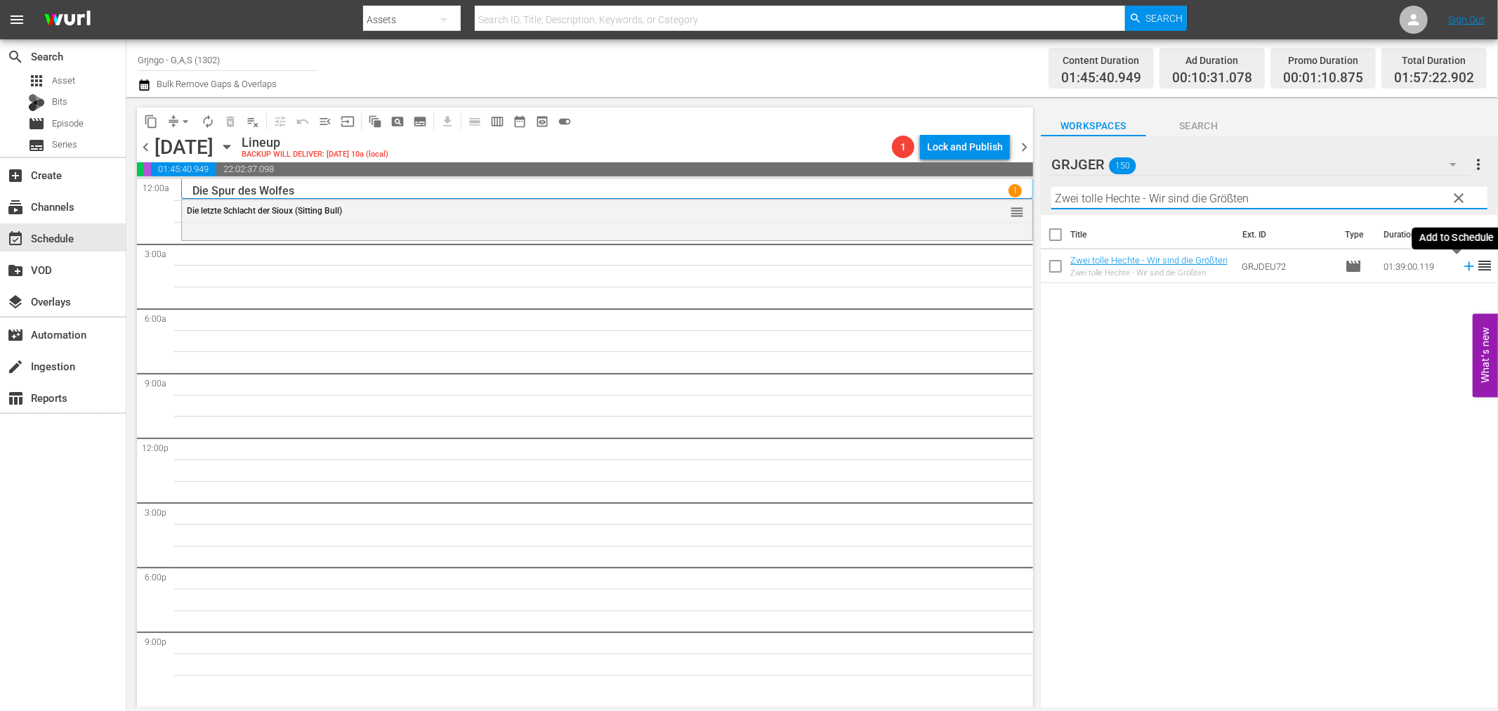
type input "Zwei tolle Hechte - Wir sind die Größten"
click at [1464, 266] on icon at bounding box center [1468, 266] width 9 height 9
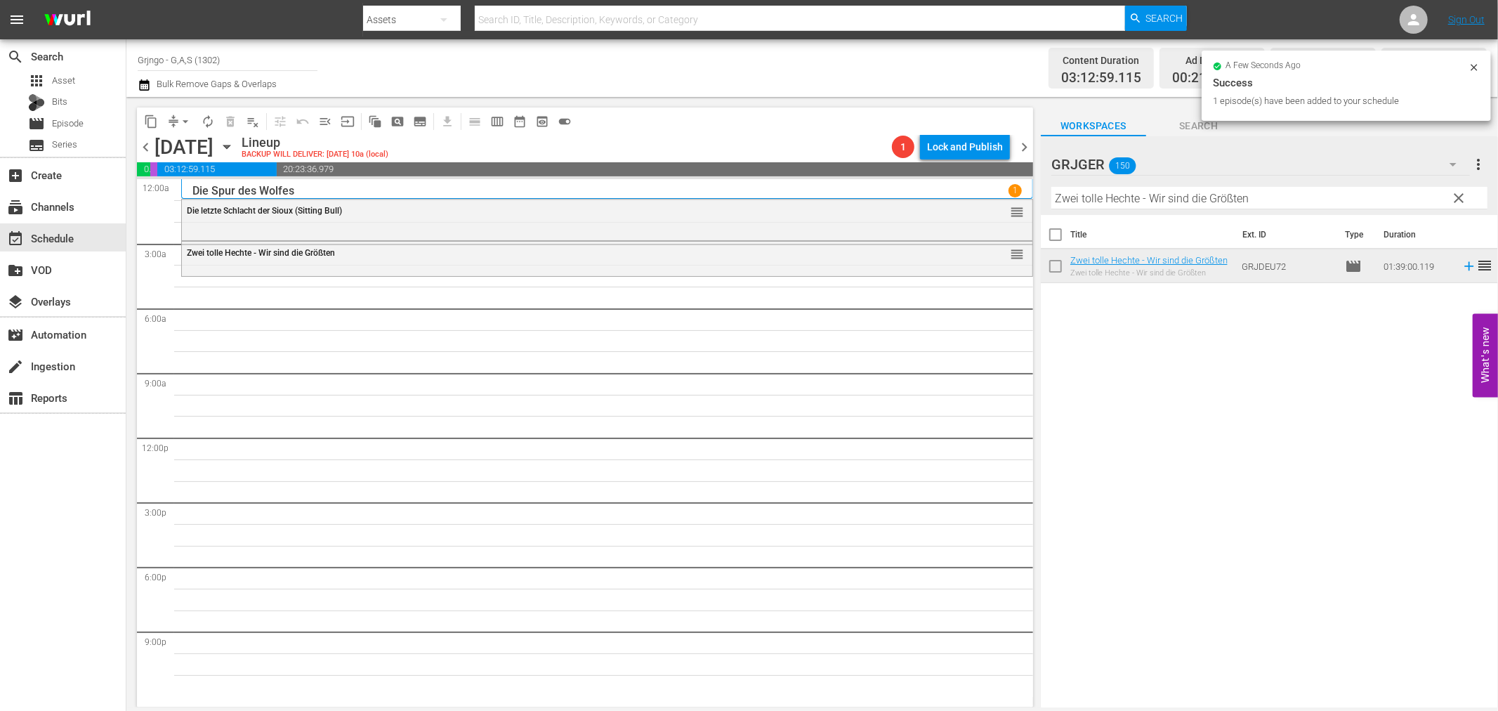
click at [1462, 194] on span "clear" at bounding box center [1459, 198] width 17 height 17
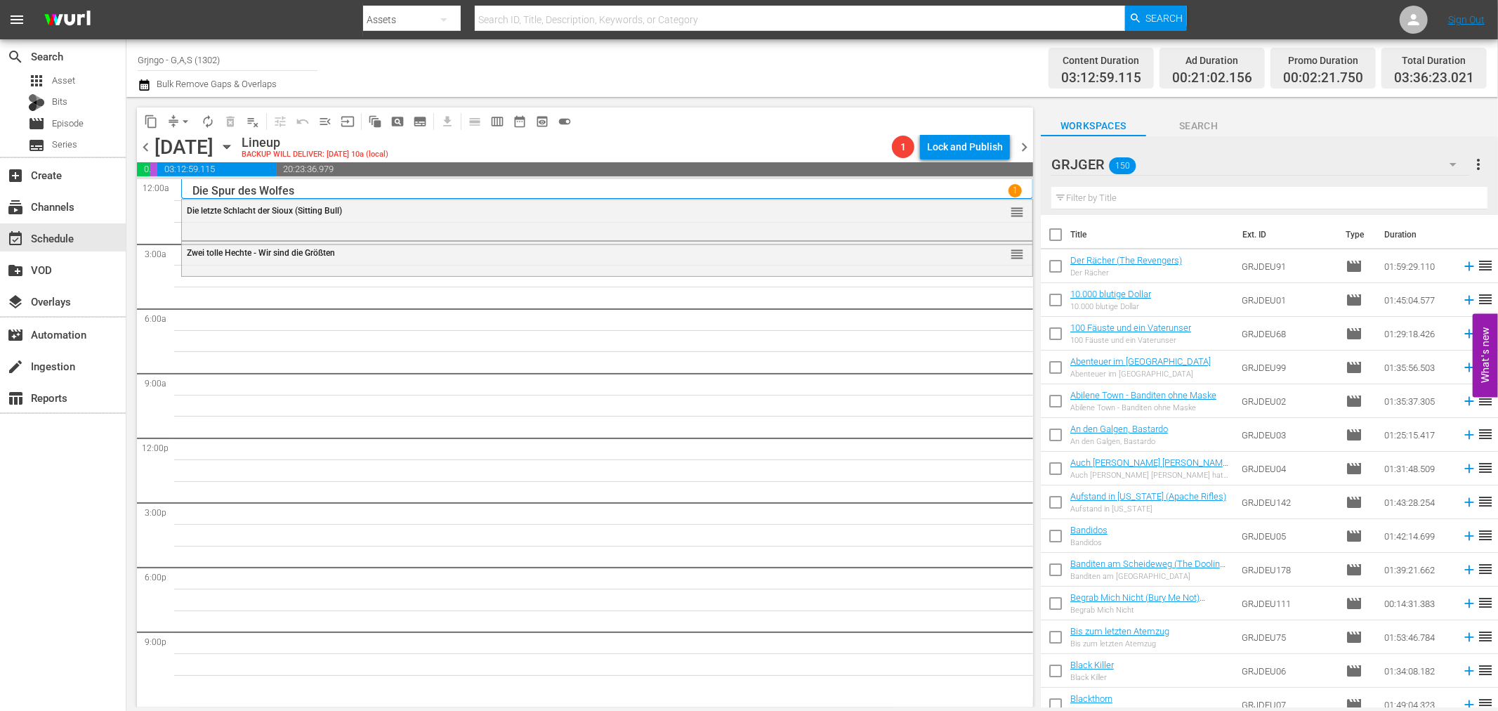
click at [1093, 197] on input "text" at bounding box center [1269, 198] width 436 height 22
paste input "Kopfgeld für einen Killer"
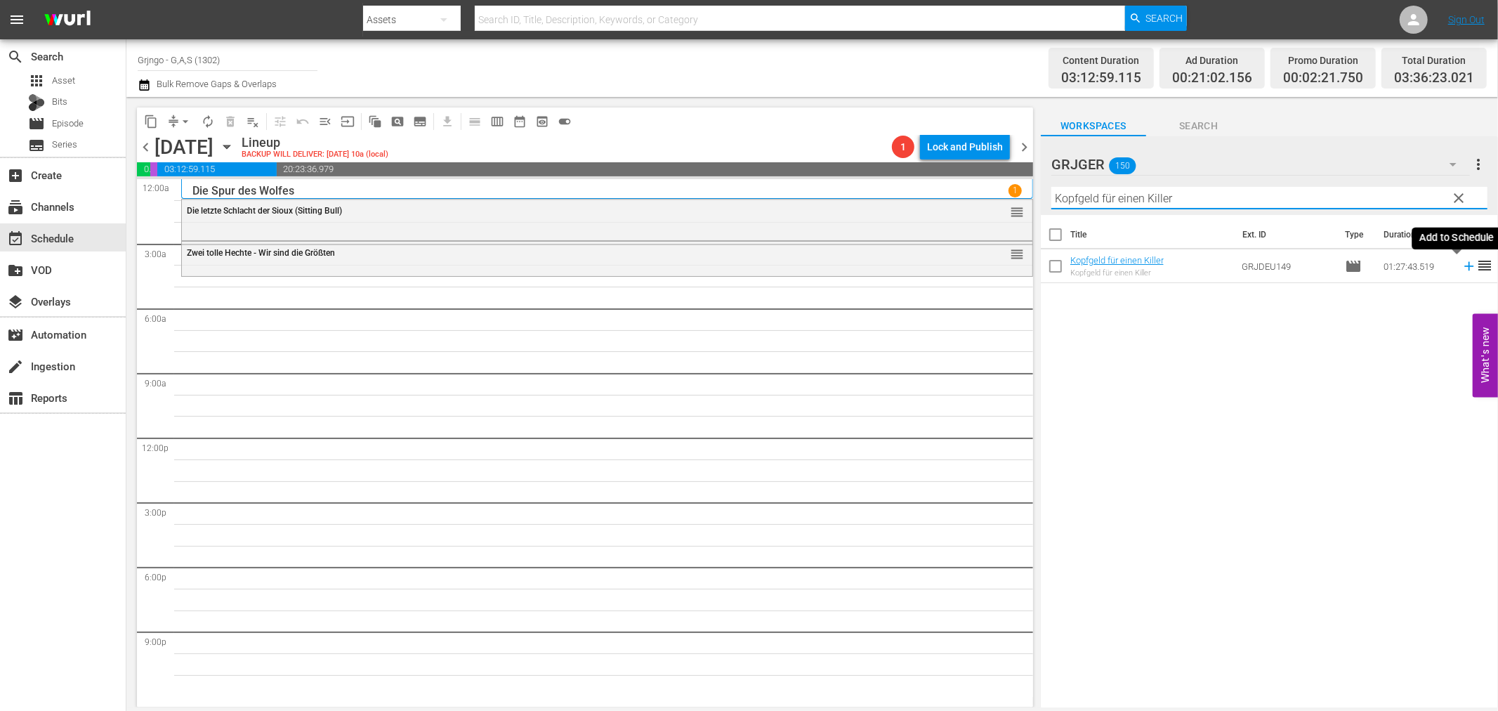
type input "Kopfgeld für einen Killer"
click at [1462, 263] on icon at bounding box center [1469, 265] width 15 height 15
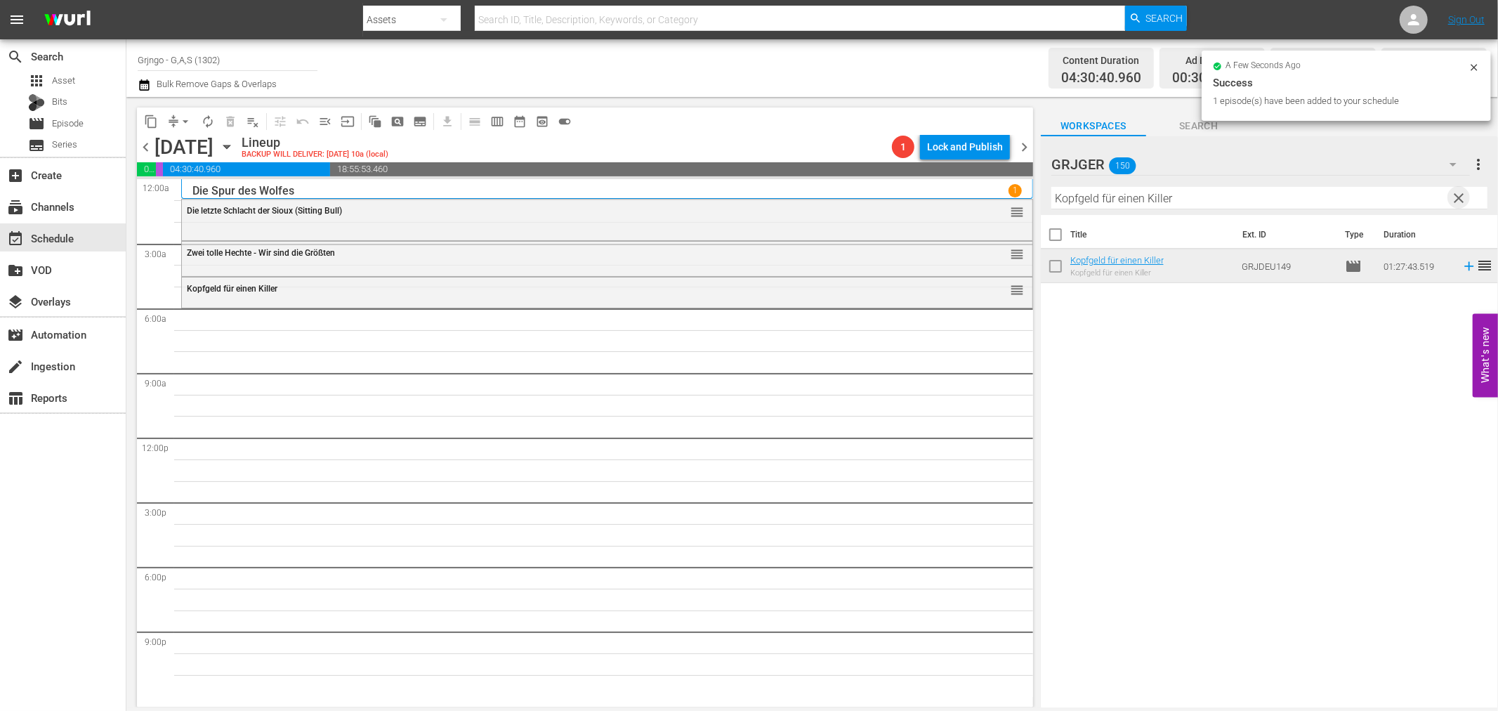
click at [1462, 195] on span "clear" at bounding box center [1459, 198] width 17 height 17
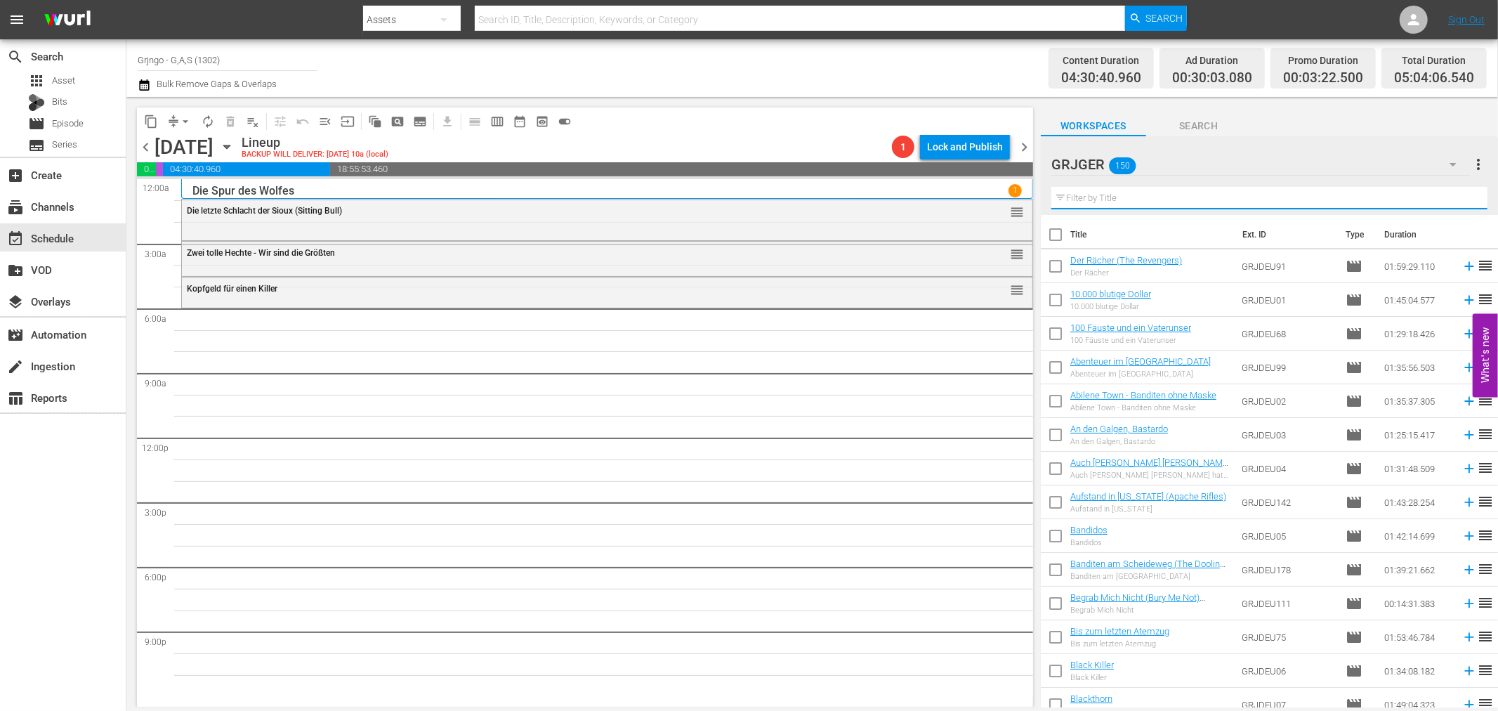
paste input "Südlich des Himmels - Westlich der Hölle"
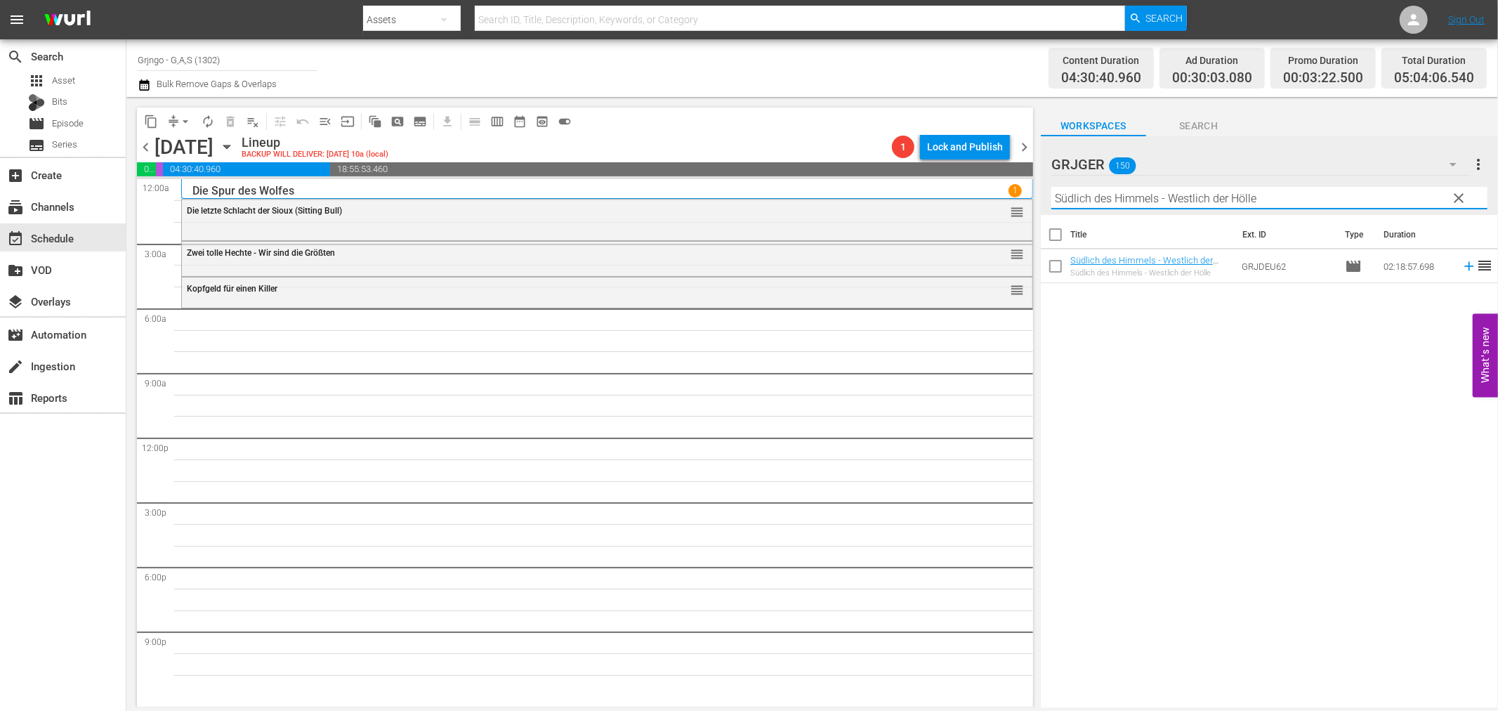
type input "Südlich des Himmels - Westlich der Hölle"
click at [1462, 269] on icon at bounding box center [1469, 265] width 15 height 15
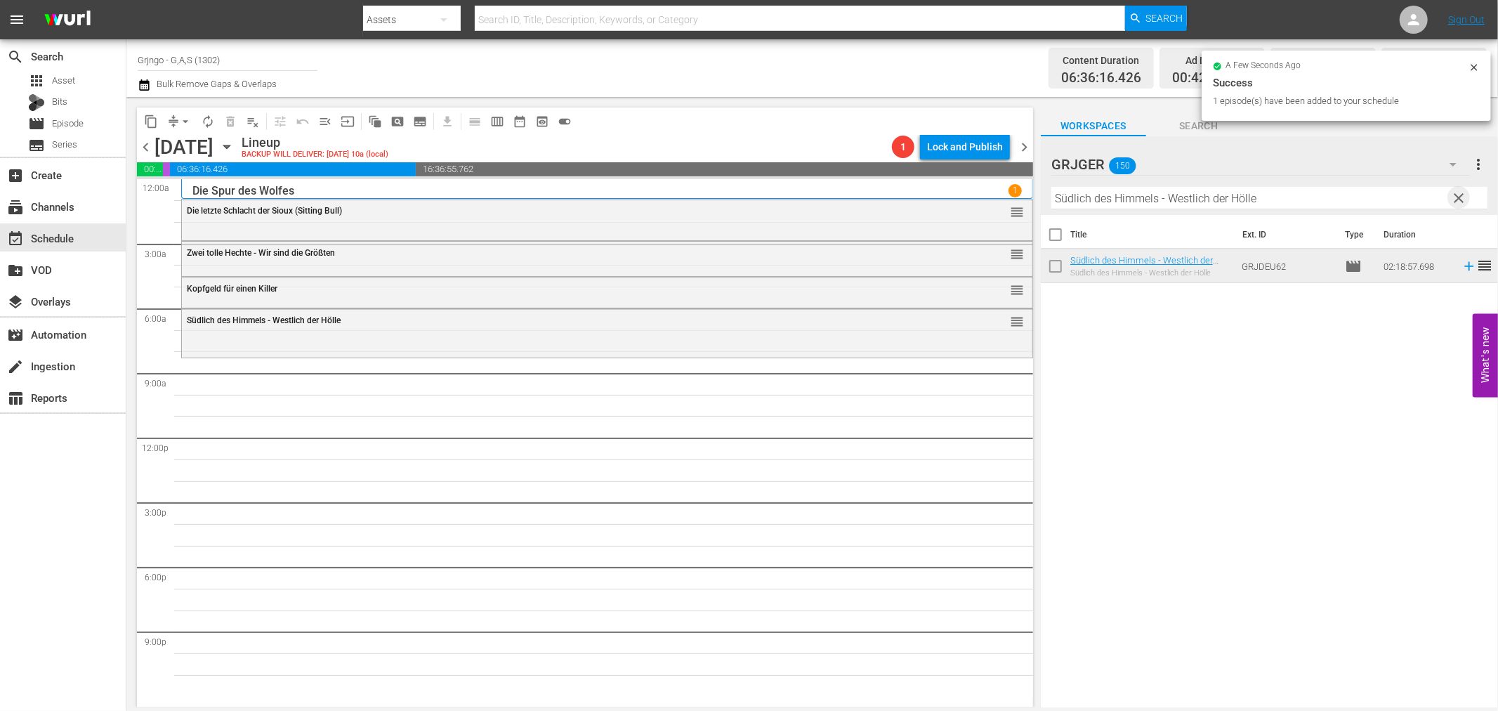
click at [1457, 192] on span "clear" at bounding box center [1459, 198] width 17 height 17
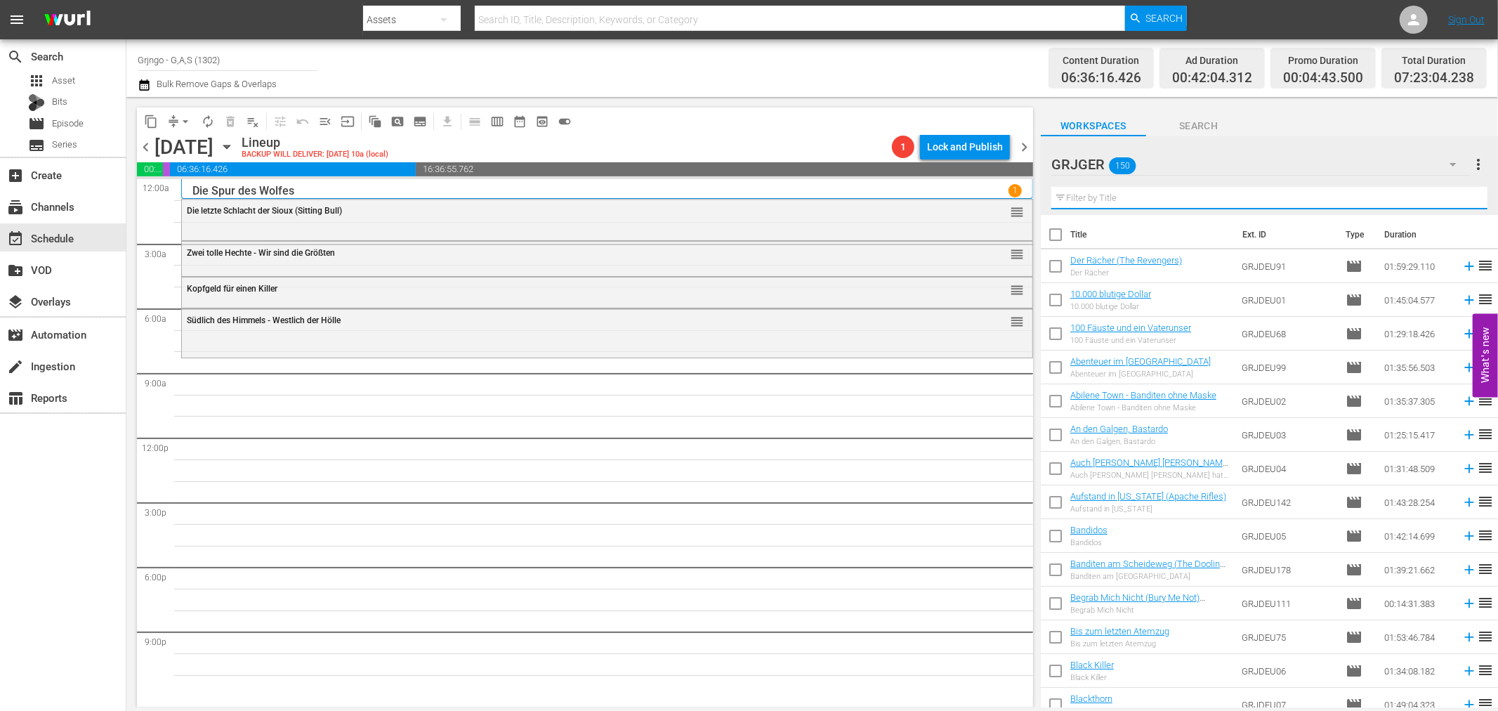
click at [1068, 204] on input "text" at bounding box center [1269, 198] width 436 height 22
paste input "Django - Melodie in Blei"
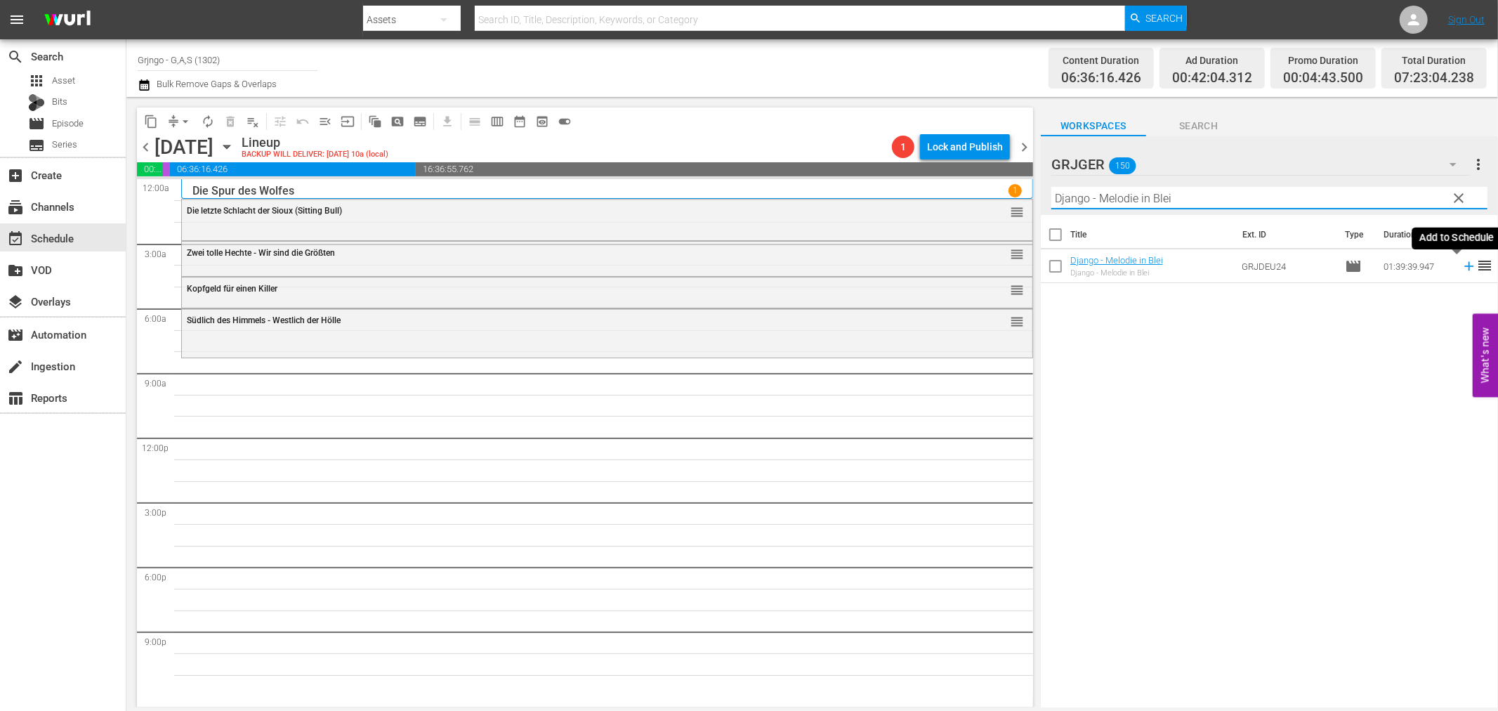
type input "Django - Melodie in Blei"
click at [1462, 267] on icon at bounding box center [1469, 265] width 15 height 15
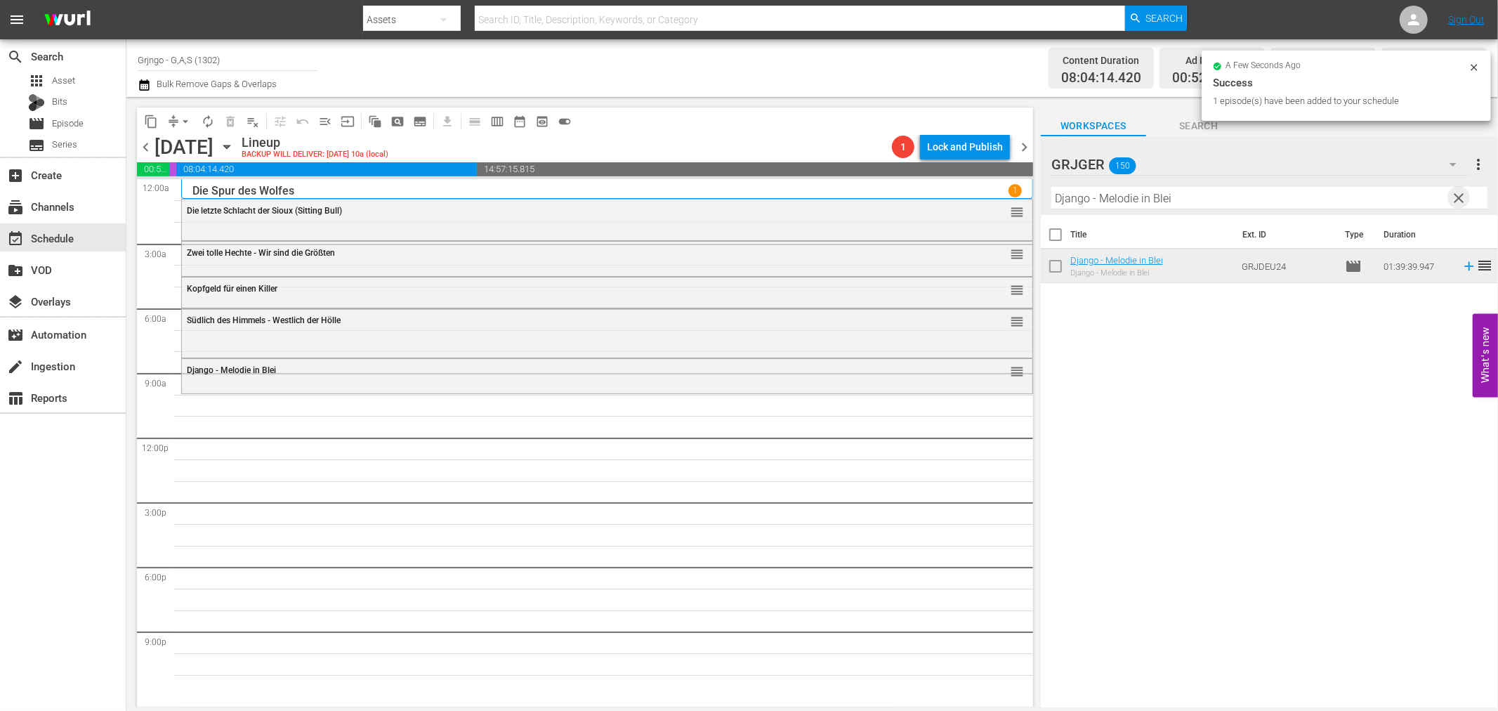
click at [1457, 198] on span "clear" at bounding box center [1459, 198] width 17 height 17
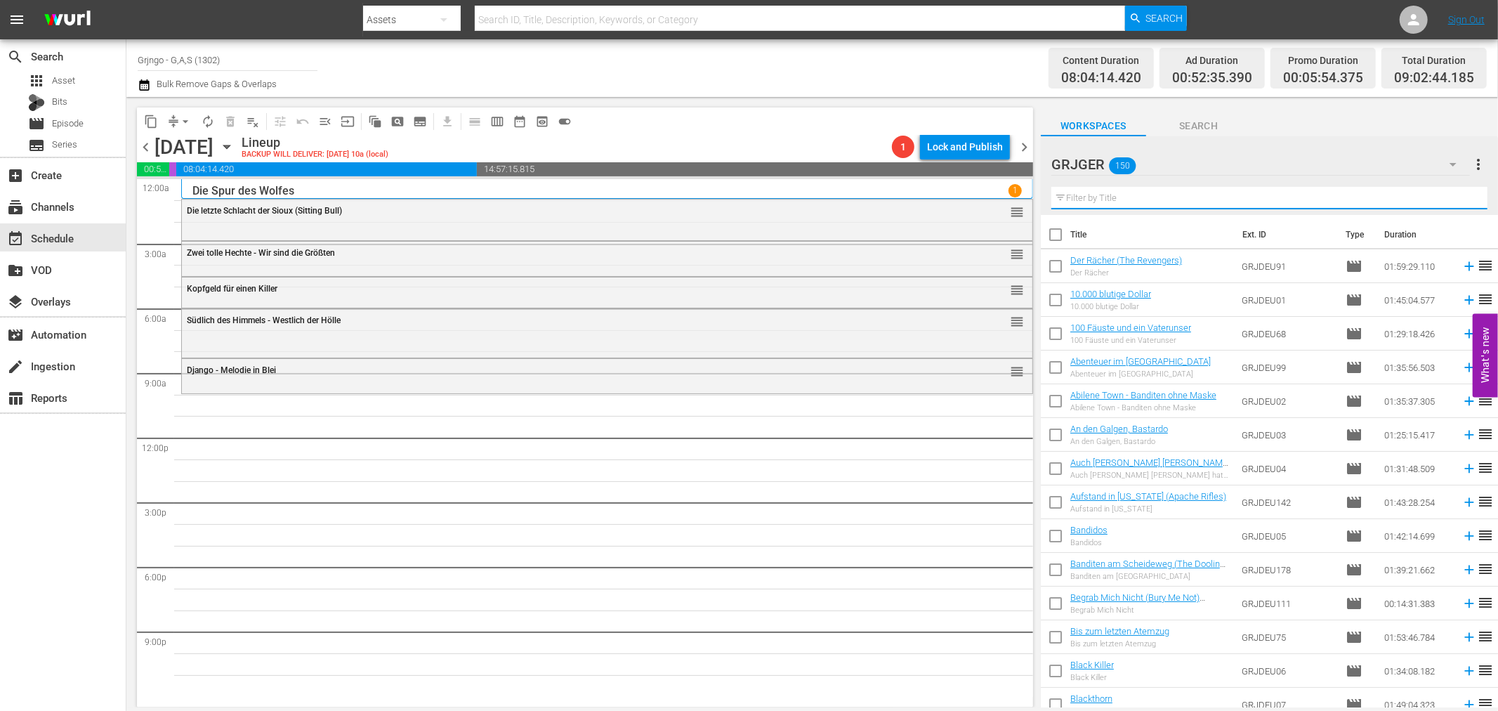
paste input "Drei Halunken erster Klasse"
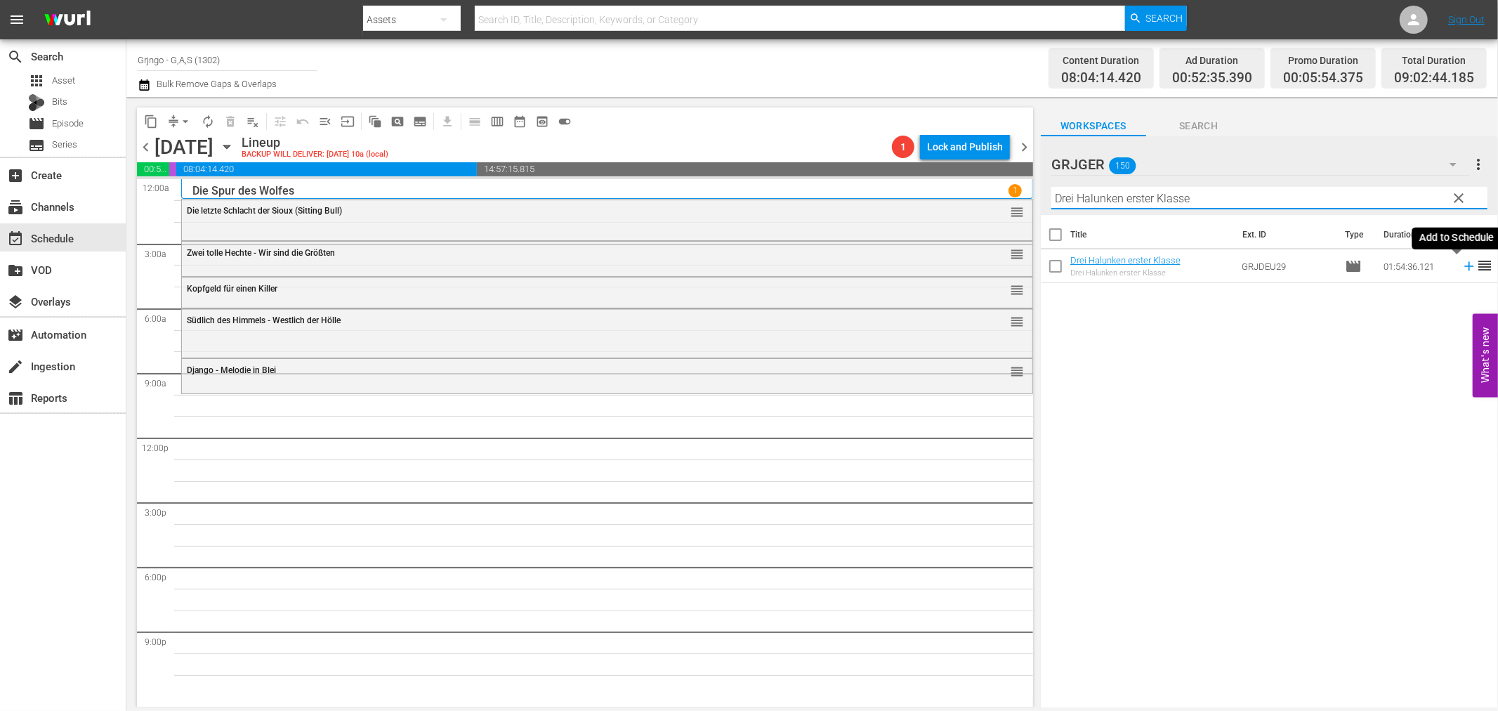
type input "Drei Halunken erster Klasse"
click at [1462, 264] on icon at bounding box center [1469, 265] width 15 height 15
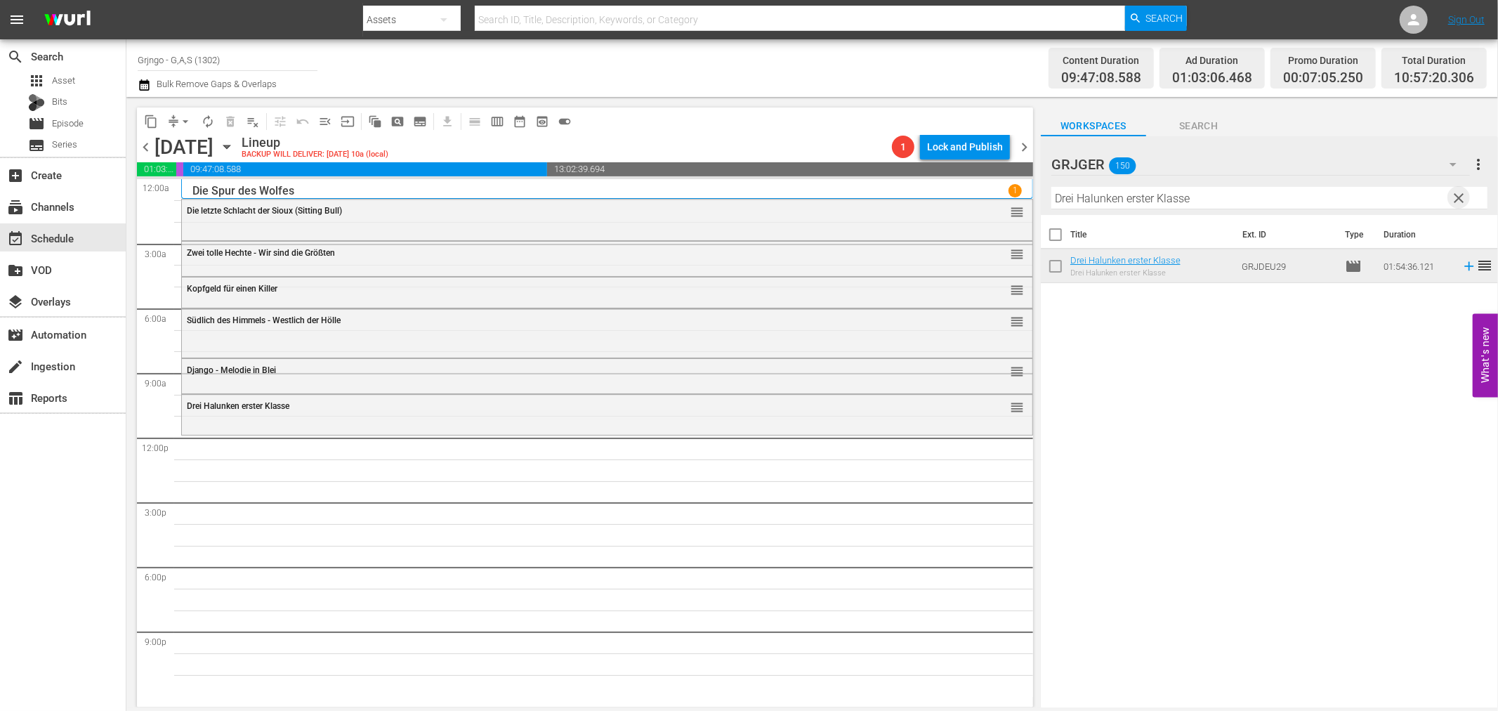
click at [1458, 197] on span "clear" at bounding box center [1459, 198] width 17 height 17
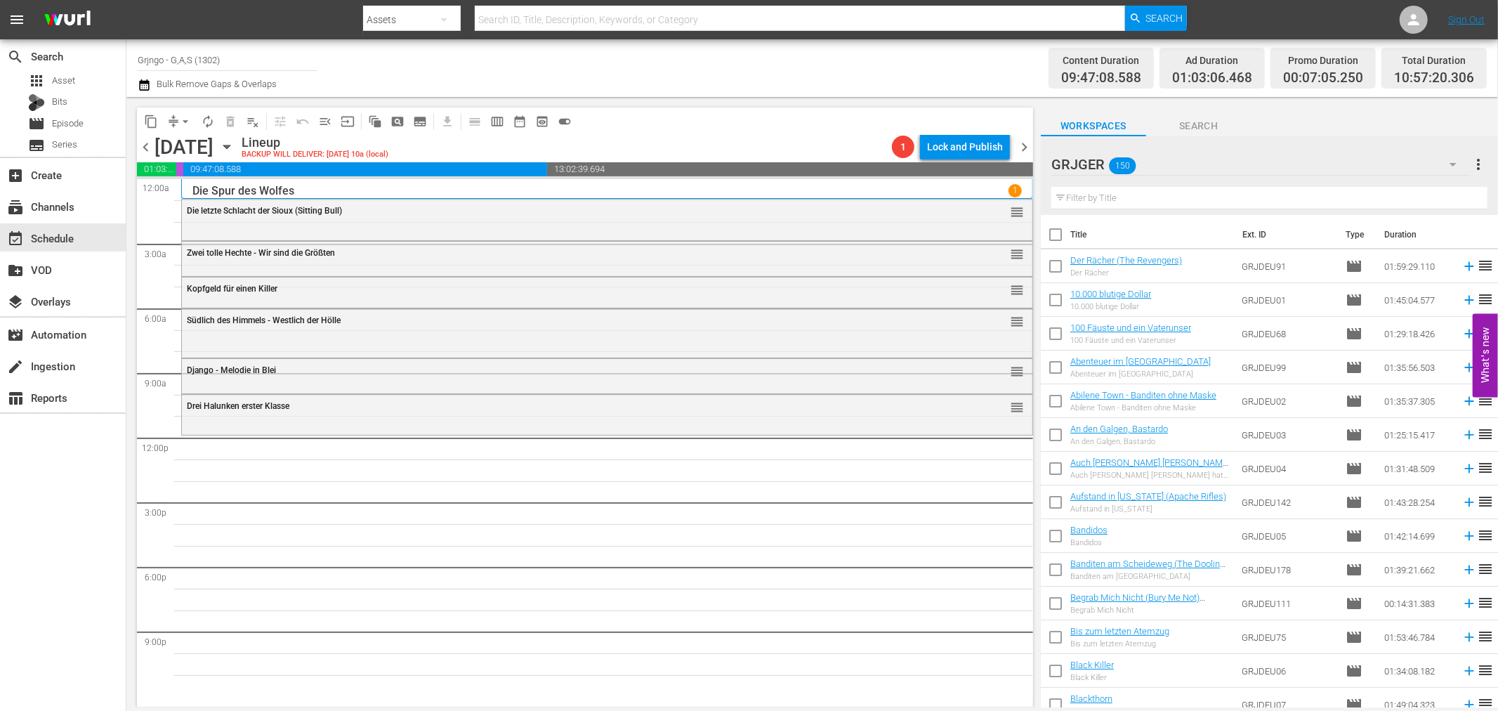
click at [1106, 198] on input "text" at bounding box center [1269, 198] width 436 height 22
paste input "Cuchillo - Todeslied der [DEMOGRAPHIC_DATA]"
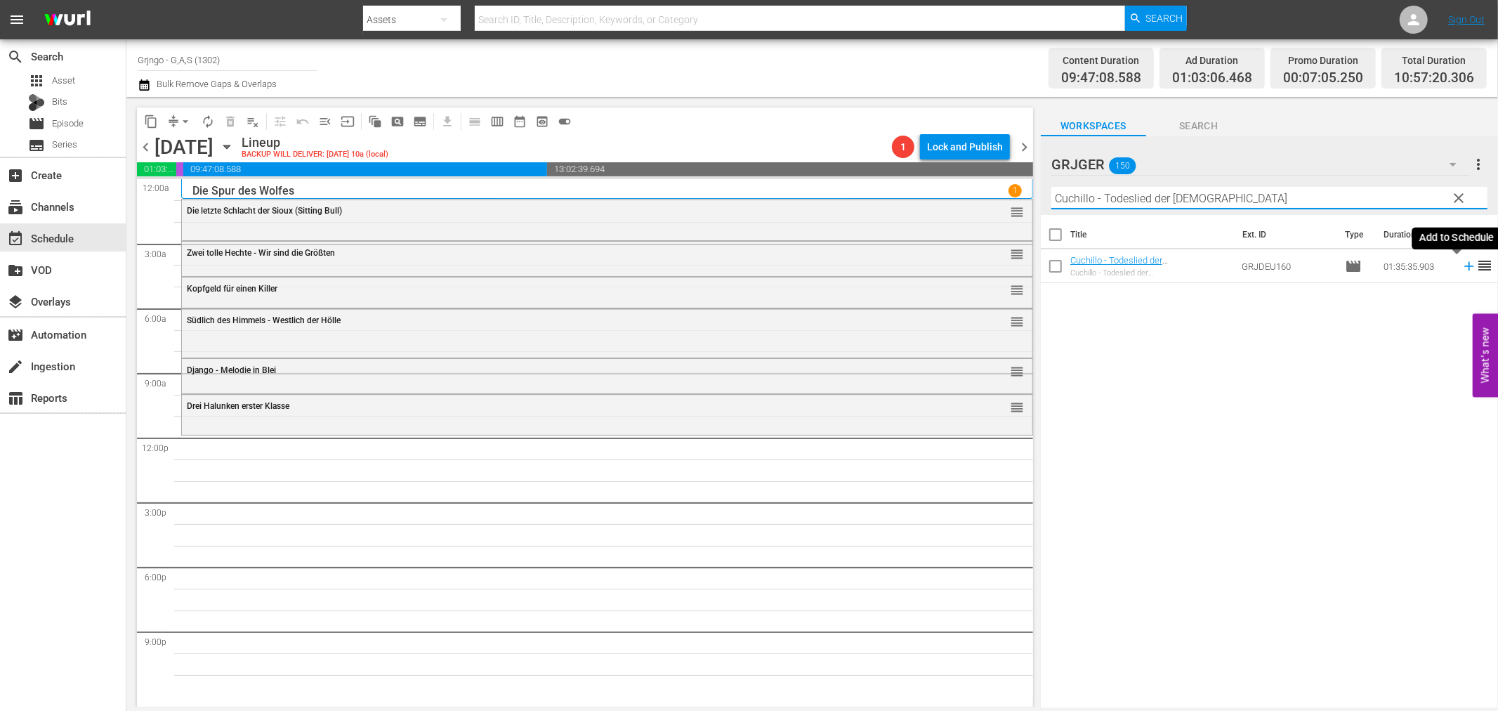
type input "Cuchillo - Todeslied der [DEMOGRAPHIC_DATA]"
click at [1464, 266] on icon at bounding box center [1468, 266] width 9 height 9
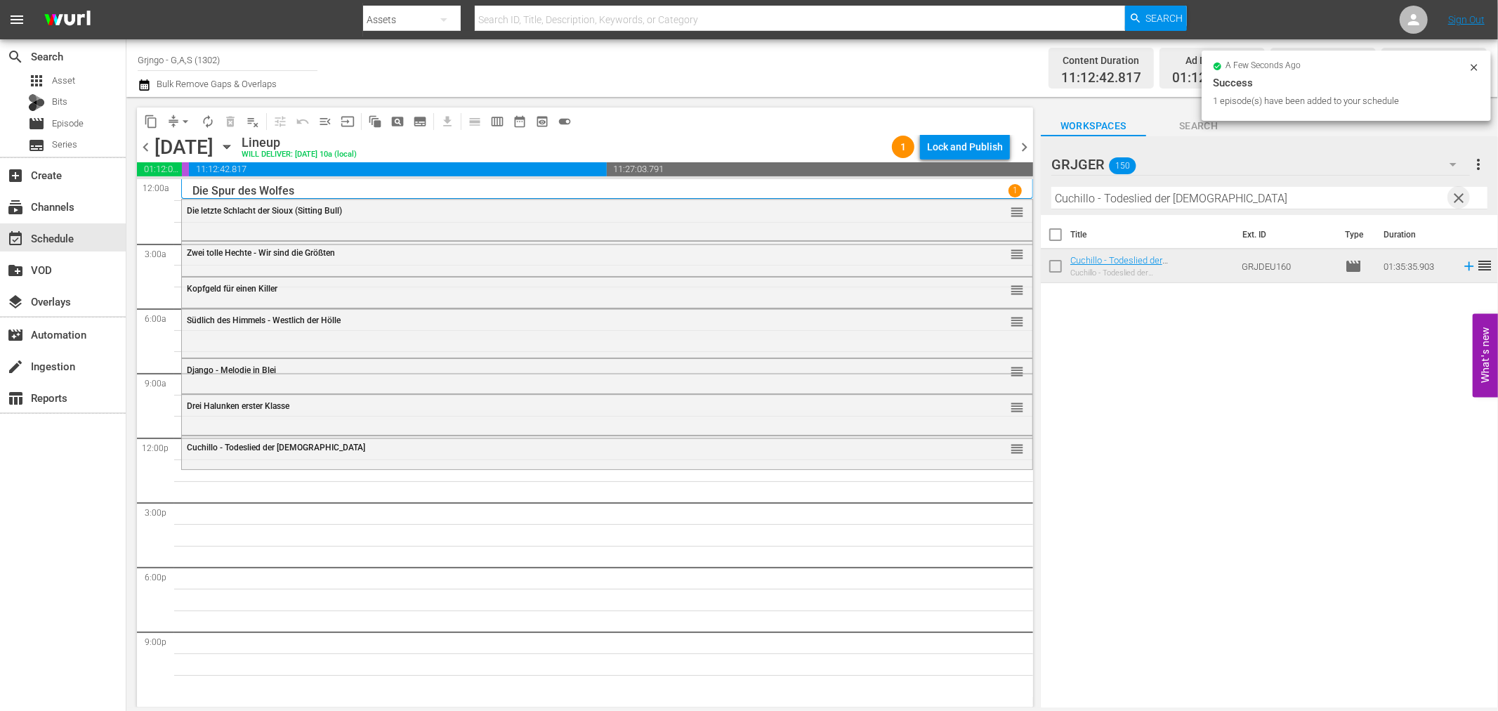
click at [1464, 195] on span "clear" at bounding box center [1459, 198] width 17 height 17
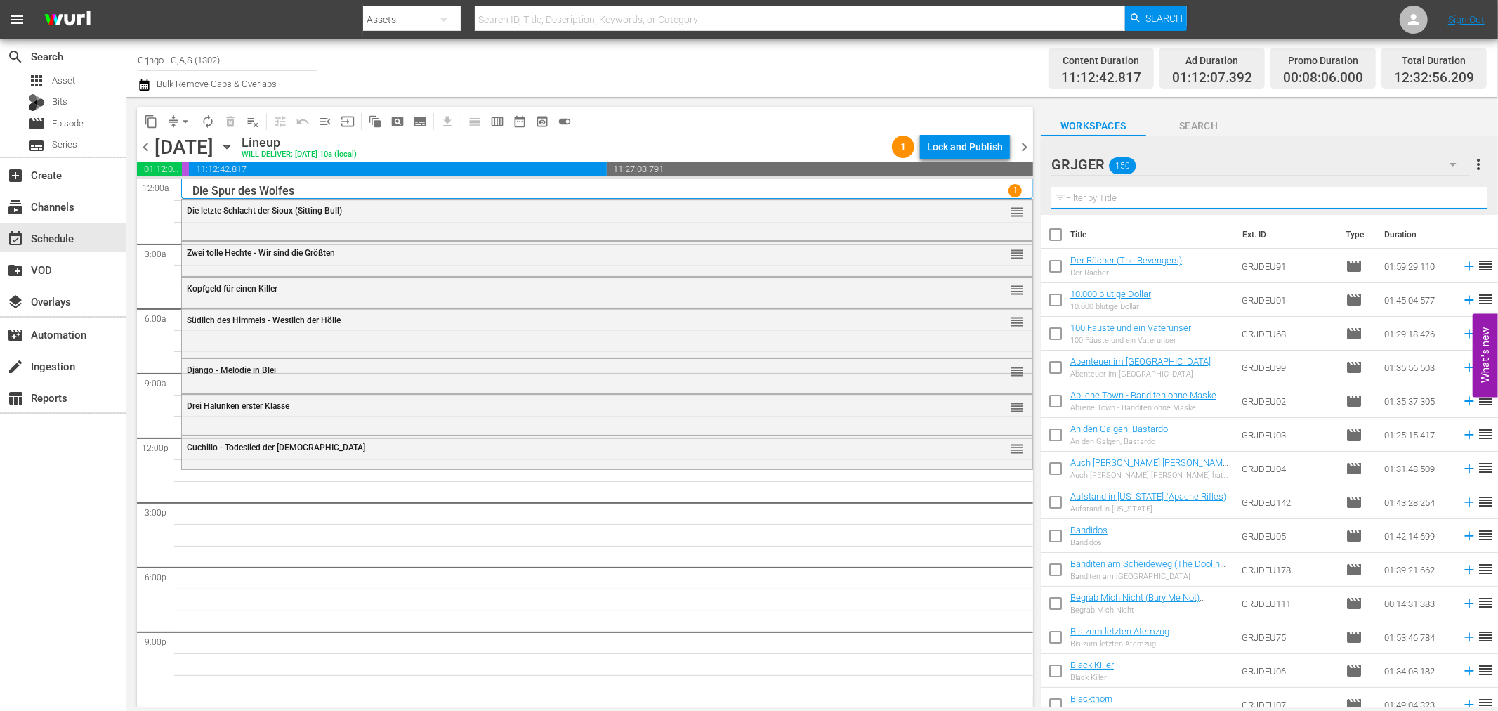
paste input "Reiter der Vergeltung"
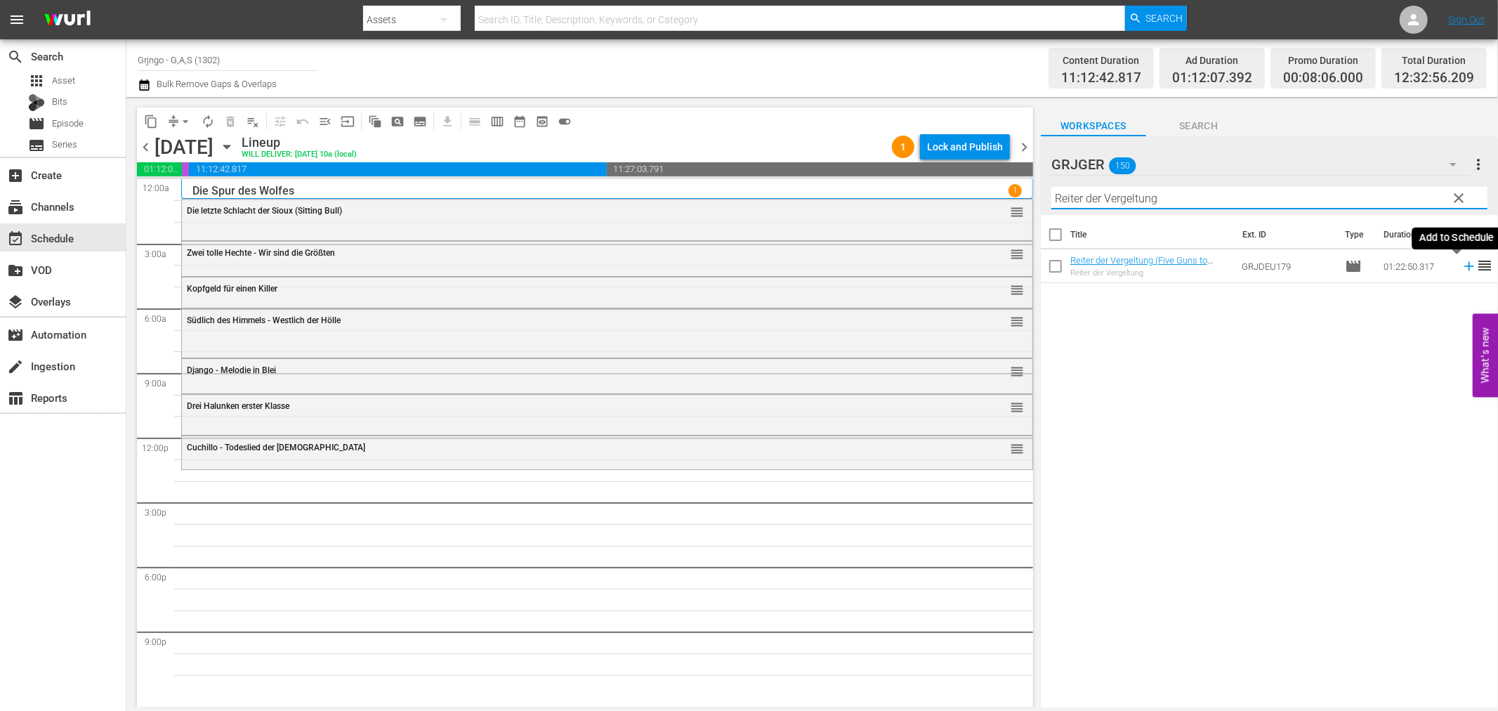
type input "Reiter der Vergeltung"
click at [1464, 268] on icon at bounding box center [1468, 266] width 9 height 9
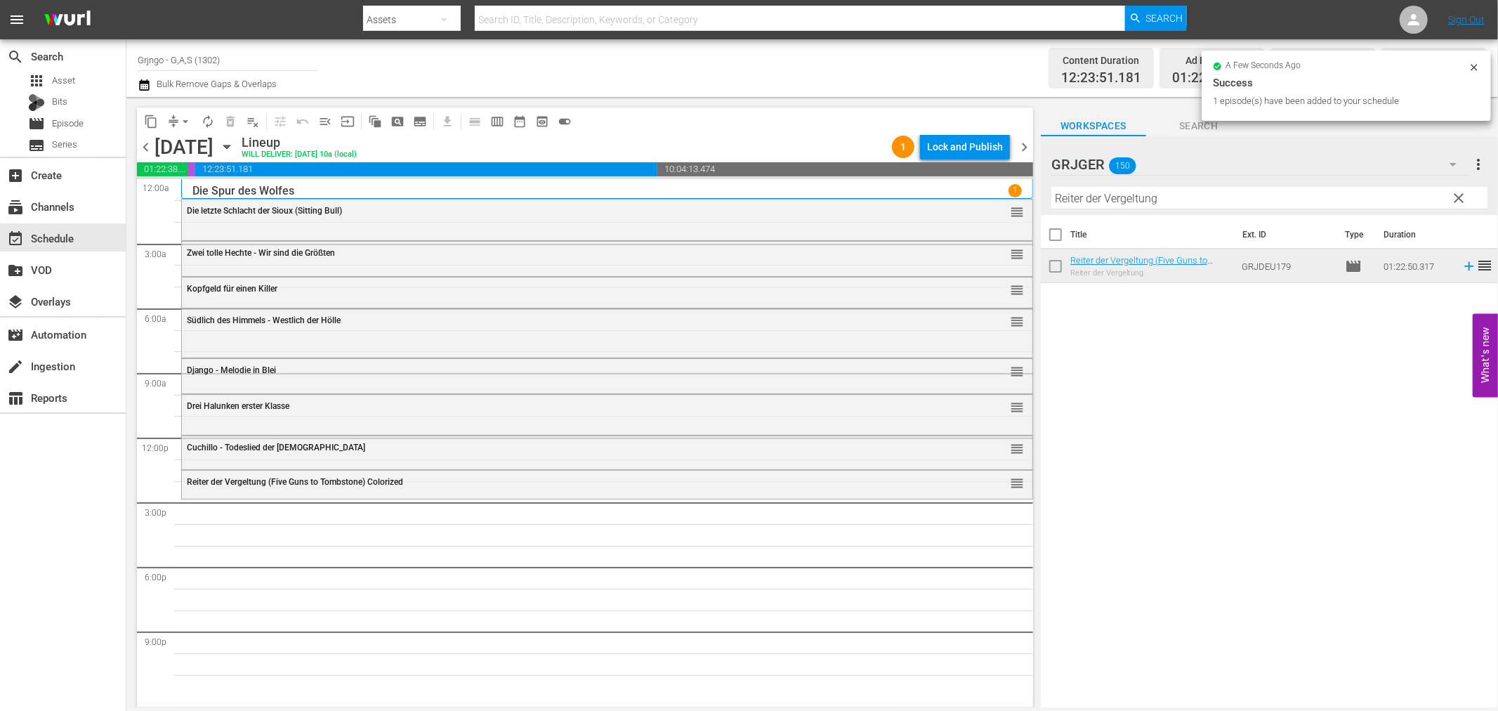
drag, startPoint x: 1455, startPoint y: 192, endPoint x: 1026, endPoint y: 206, distance: 429.4
click at [1455, 193] on span "clear" at bounding box center [1459, 198] width 17 height 17
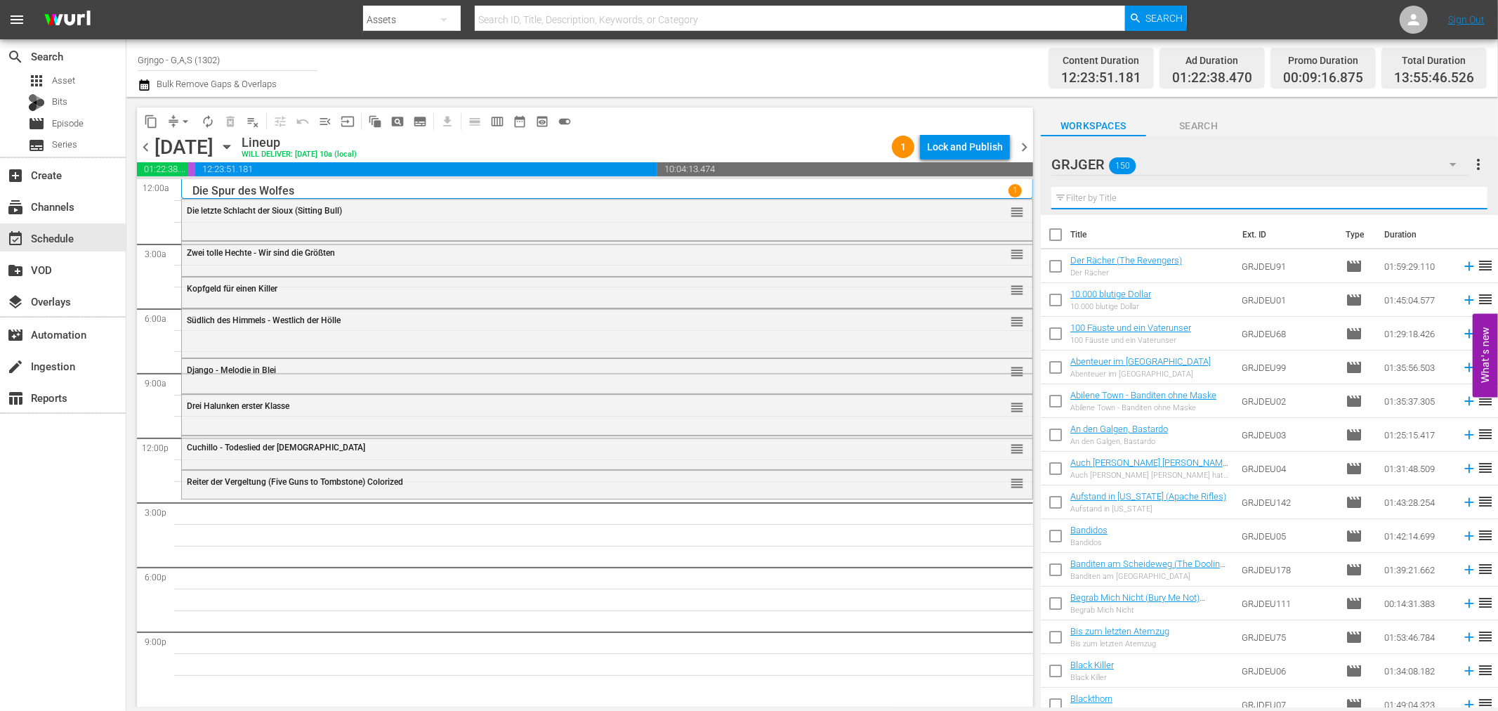
paste input "[PERSON_NAME]: Flucht aus dem [GEOGRAPHIC_DATA] - EP05"
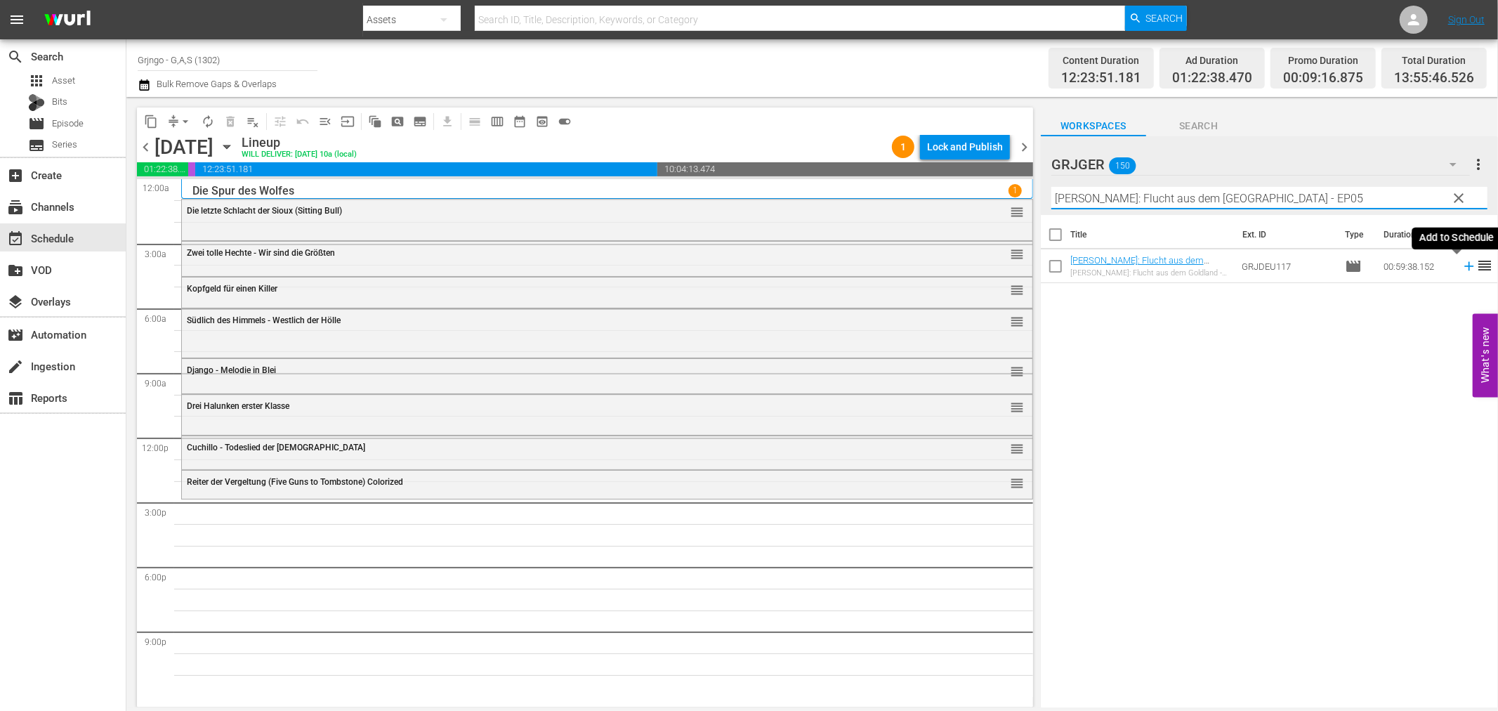
type input "[PERSON_NAME]: Flucht aus dem [GEOGRAPHIC_DATA] - EP05"
click at [1464, 267] on icon at bounding box center [1468, 266] width 9 height 9
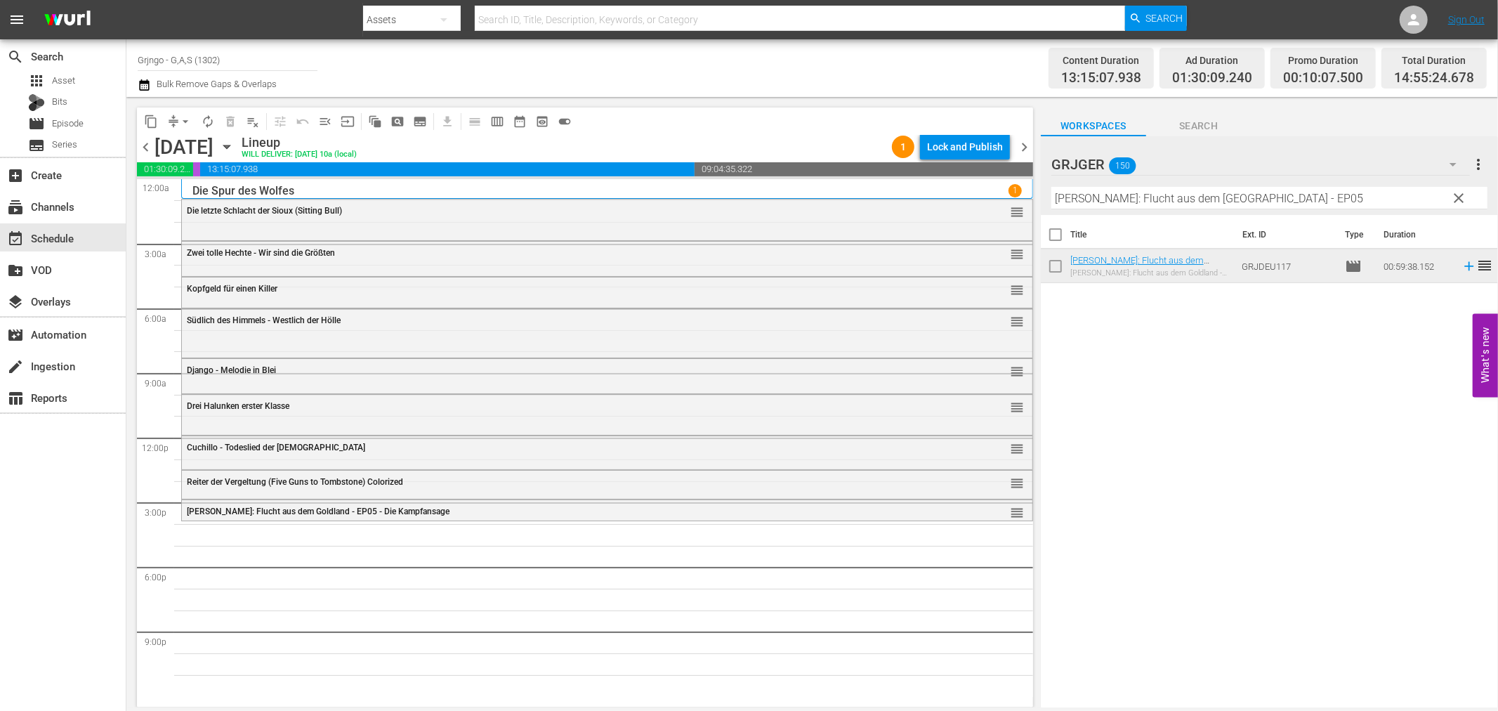
click at [1461, 192] on span "clear" at bounding box center [1459, 198] width 17 height 17
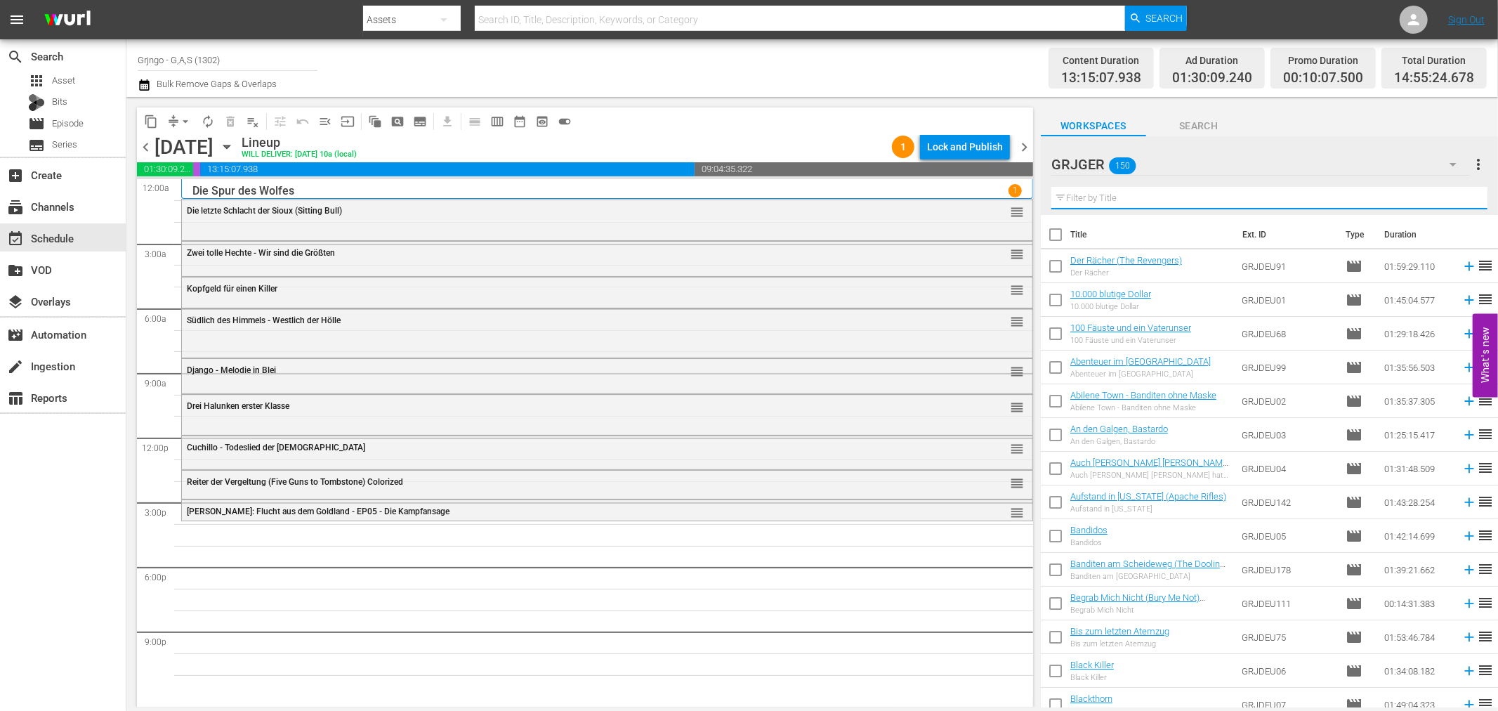
paste input "[DEMOGRAPHIC_DATA], Gold und Gin"
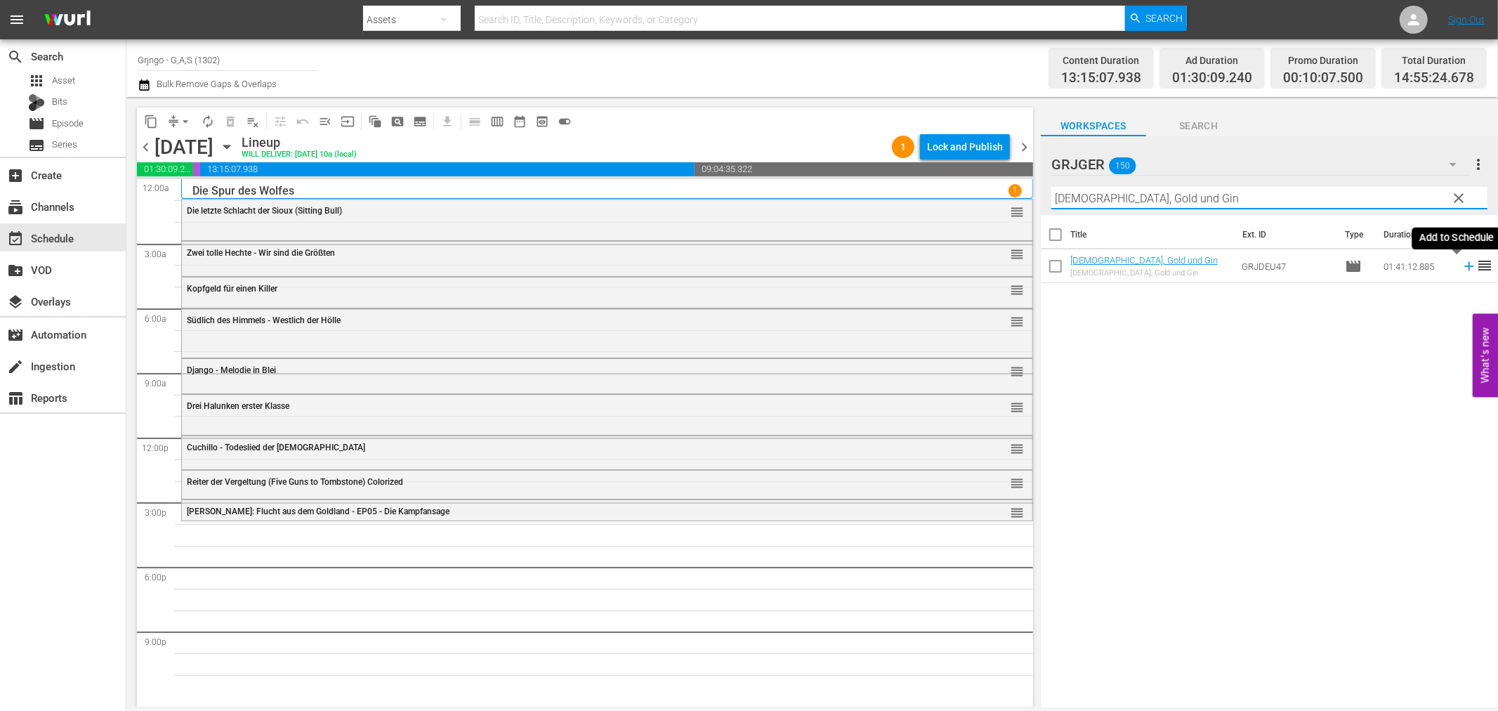
type input "[DEMOGRAPHIC_DATA], Gold und Gin"
click at [1462, 265] on icon at bounding box center [1469, 265] width 15 height 15
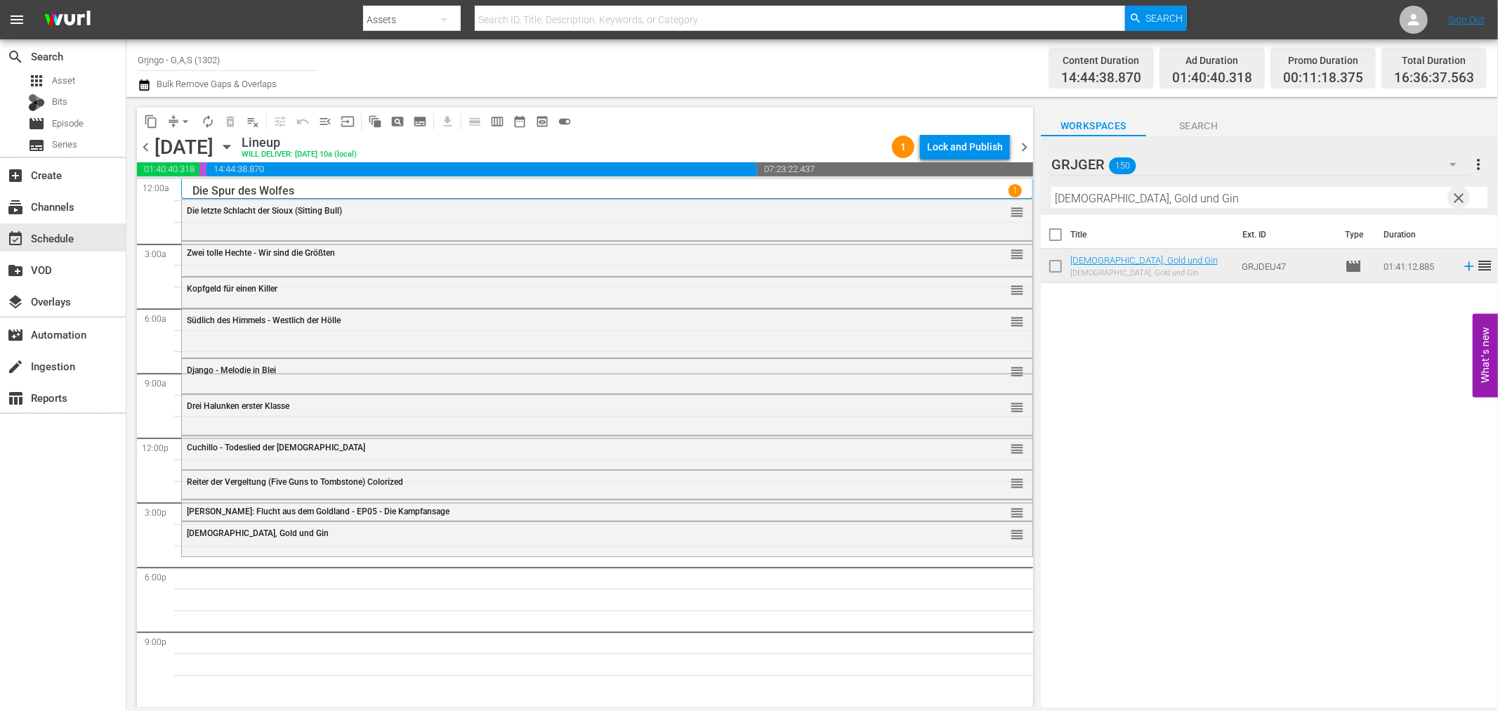
click at [1460, 191] on span "clear" at bounding box center [1459, 198] width 17 height 17
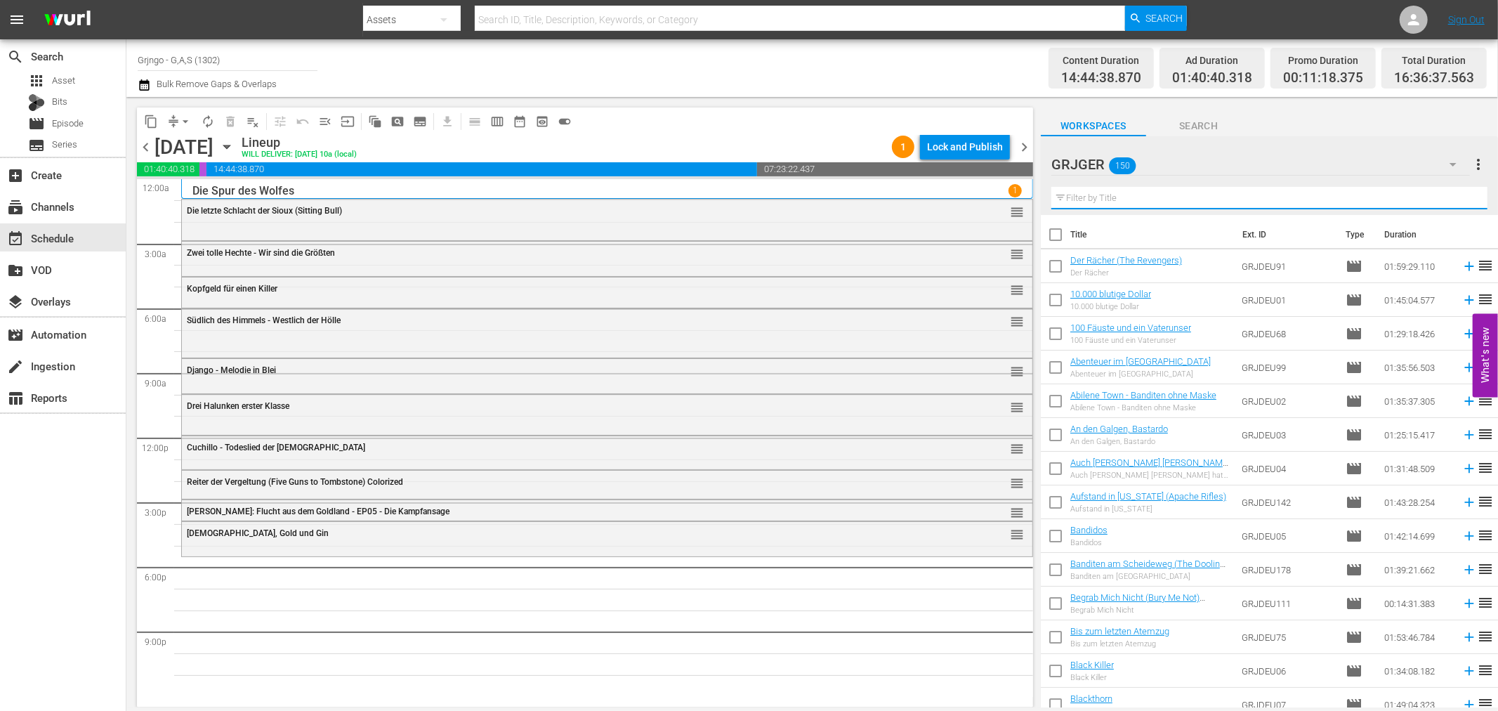
paste input "Das Gesetz der Erbarmungslosen"
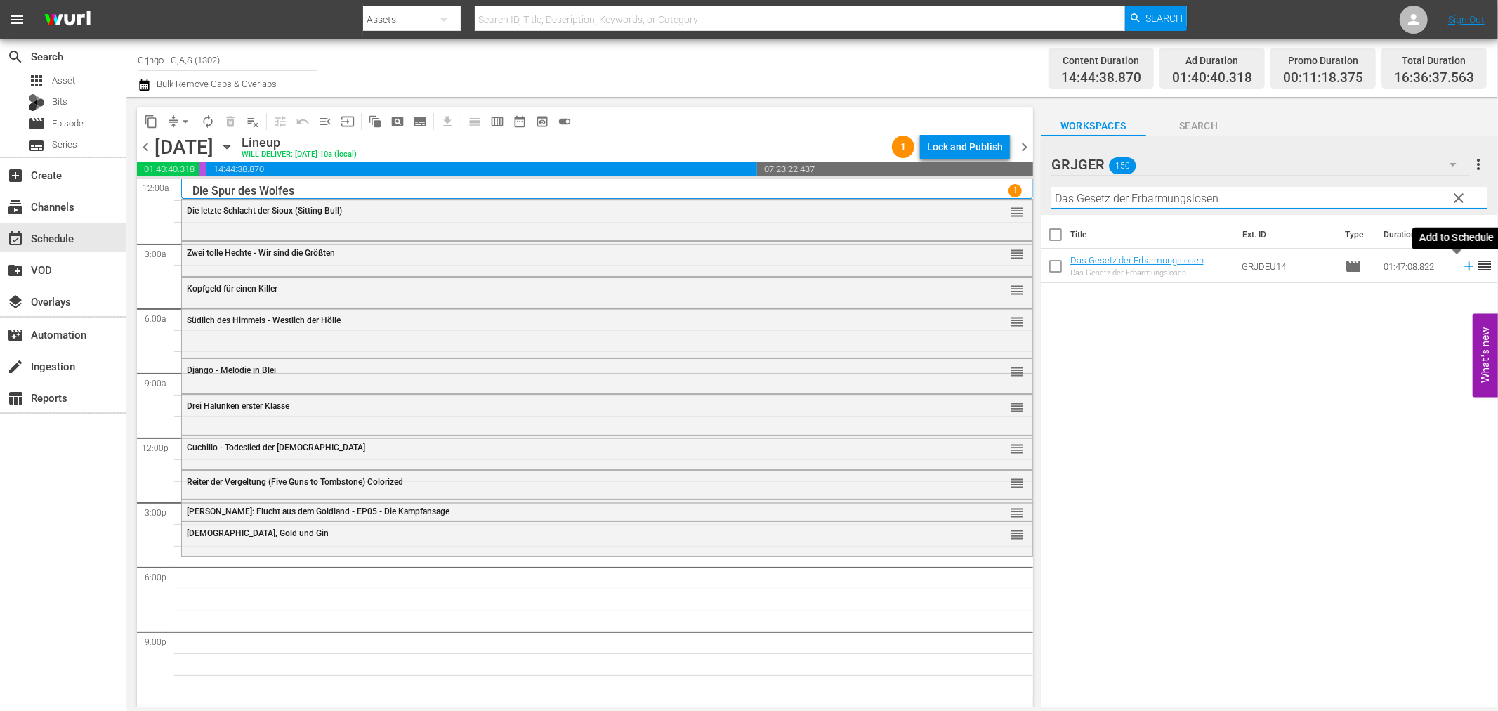
type input "Das Gesetz der Erbarmungslosen"
click at [1464, 266] on icon at bounding box center [1468, 266] width 9 height 9
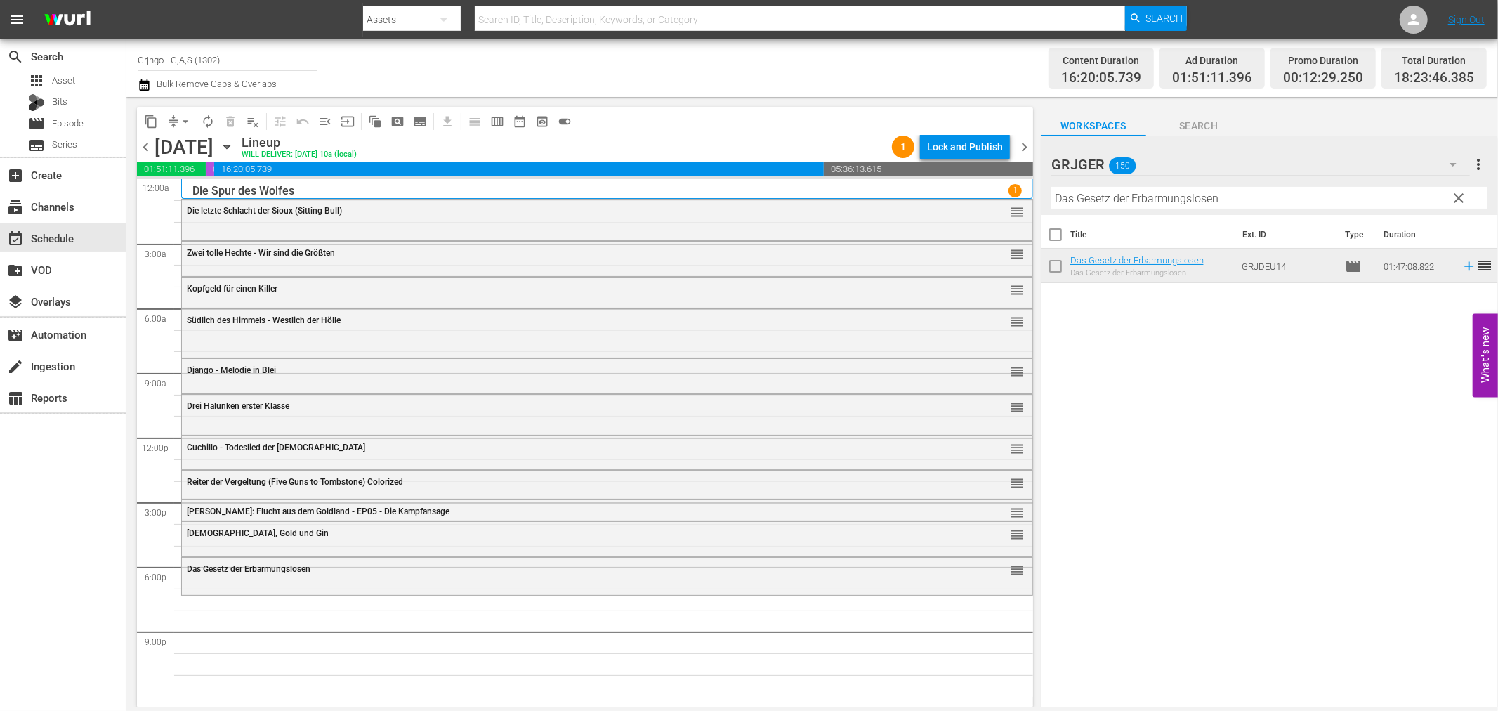
drag, startPoint x: 1465, startPoint y: 194, endPoint x: 1260, endPoint y: 205, distance: 205.4
click at [1465, 194] on span "clear" at bounding box center [1459, 198] width 17 height 17
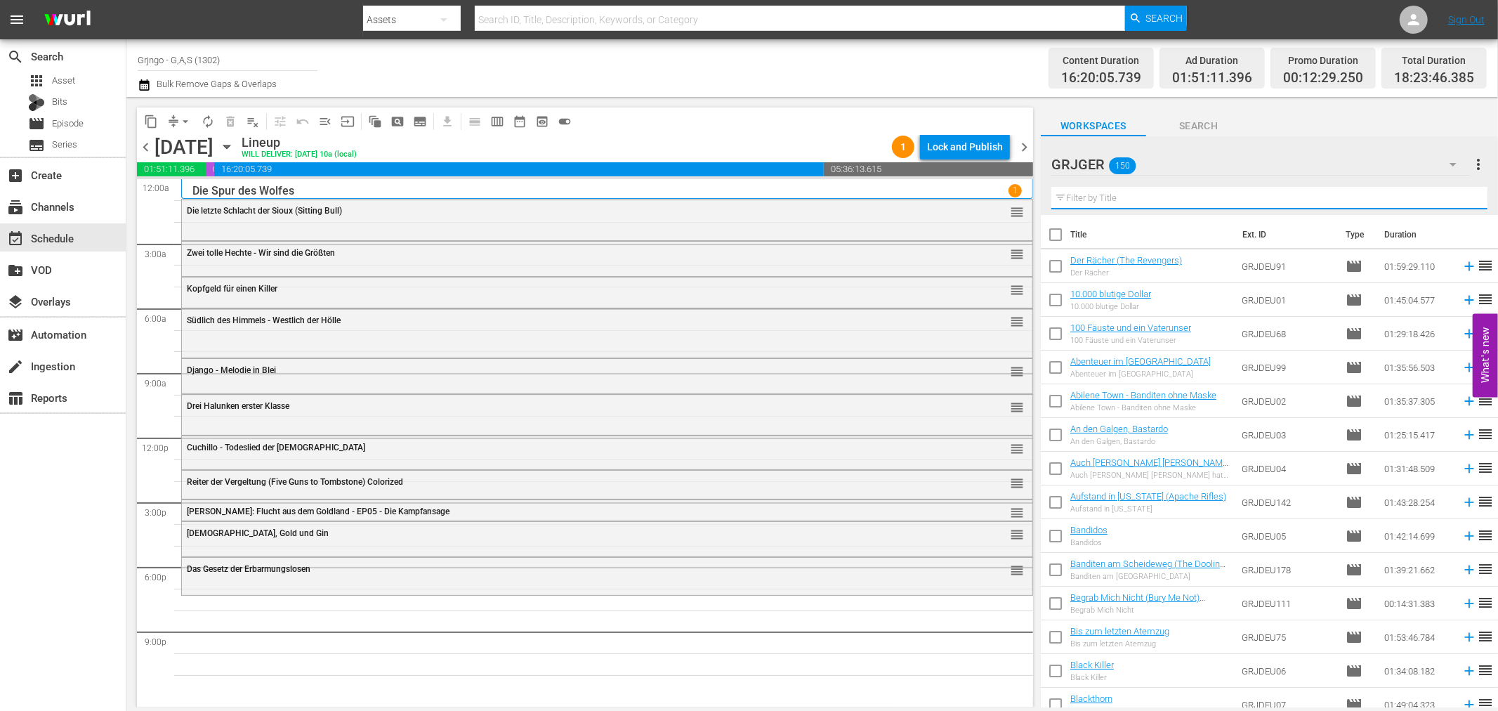
paste input "Banditen am [GEOGRAPHIC_DATA]"
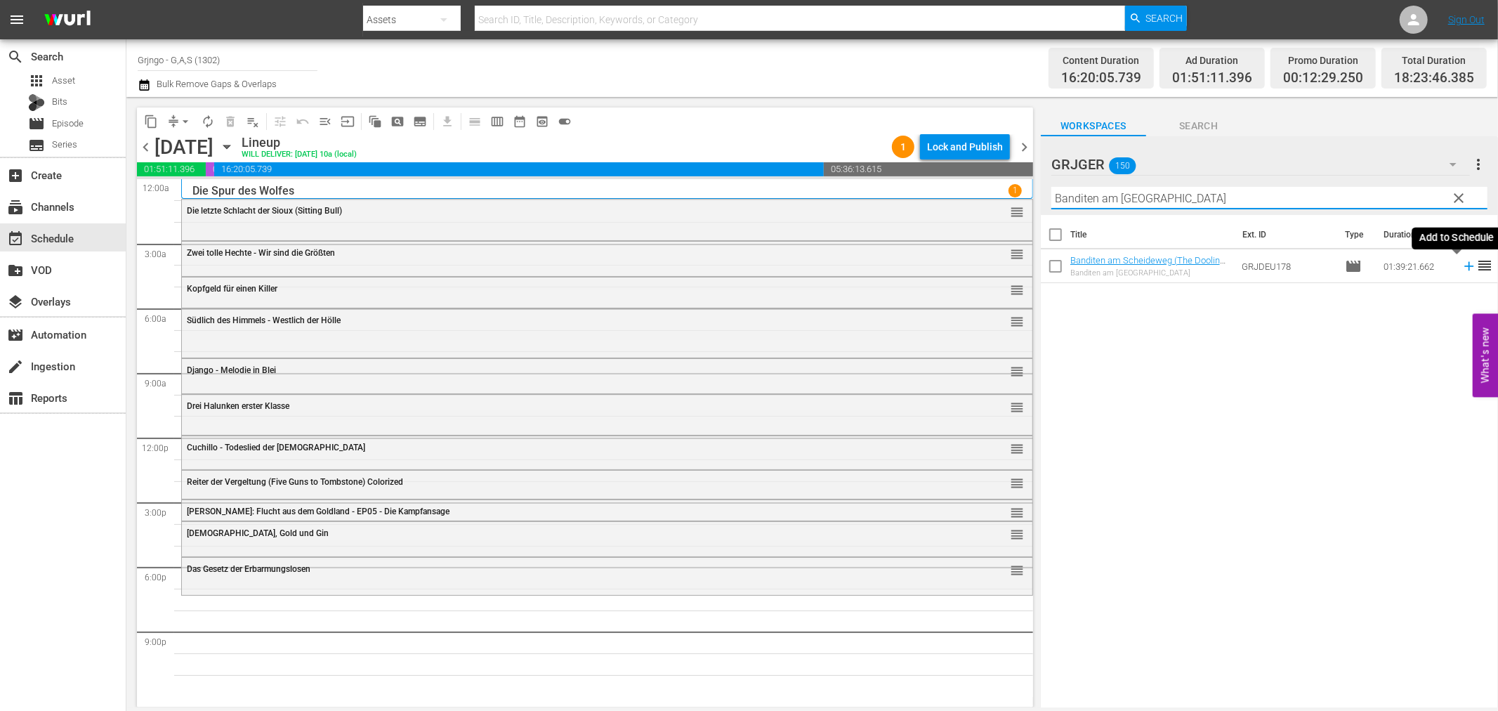
type input "Banditen am [GEOGRAPHIC_DATA]"
click at [1462, 261] on icon at bounding box center [1469, 265] width 15 height 15
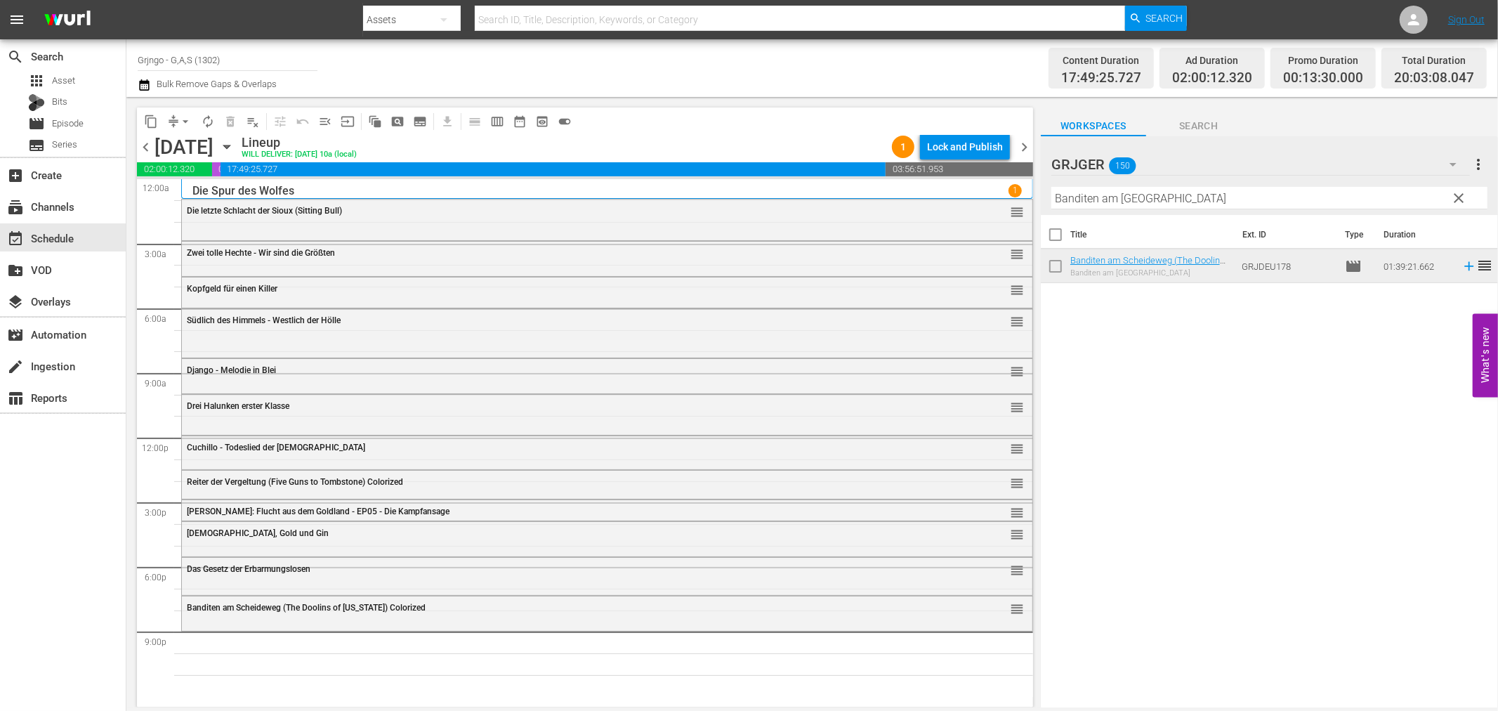
drag, startPoint x: 1462, startPoint y: 193, endPoint x: 1112, endPoint y: 215, distance: 350.5
click at [1462, 193] on span "clear" at bounding box center [1459, 198] width 17 height 17
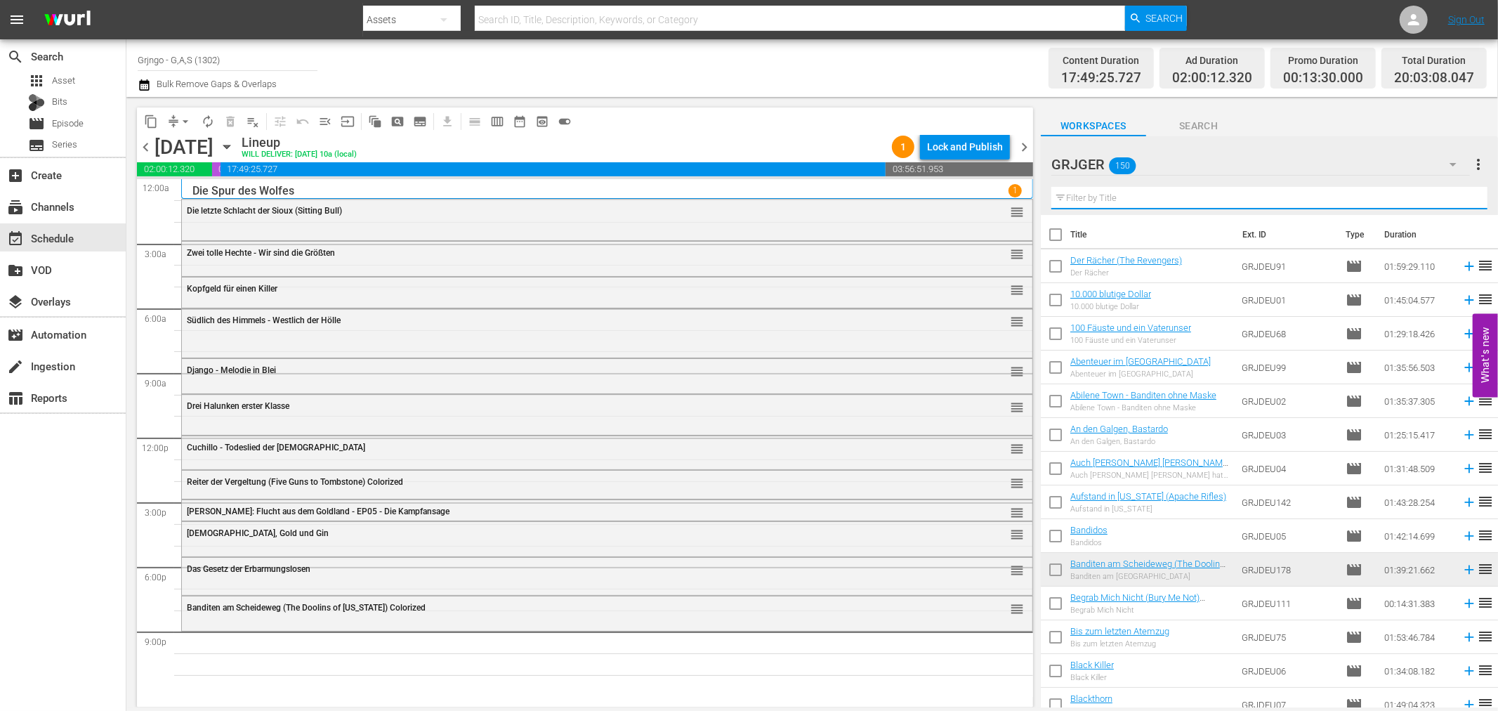
paste input "Gabilan, mein bester Freund (The Red Pony)"
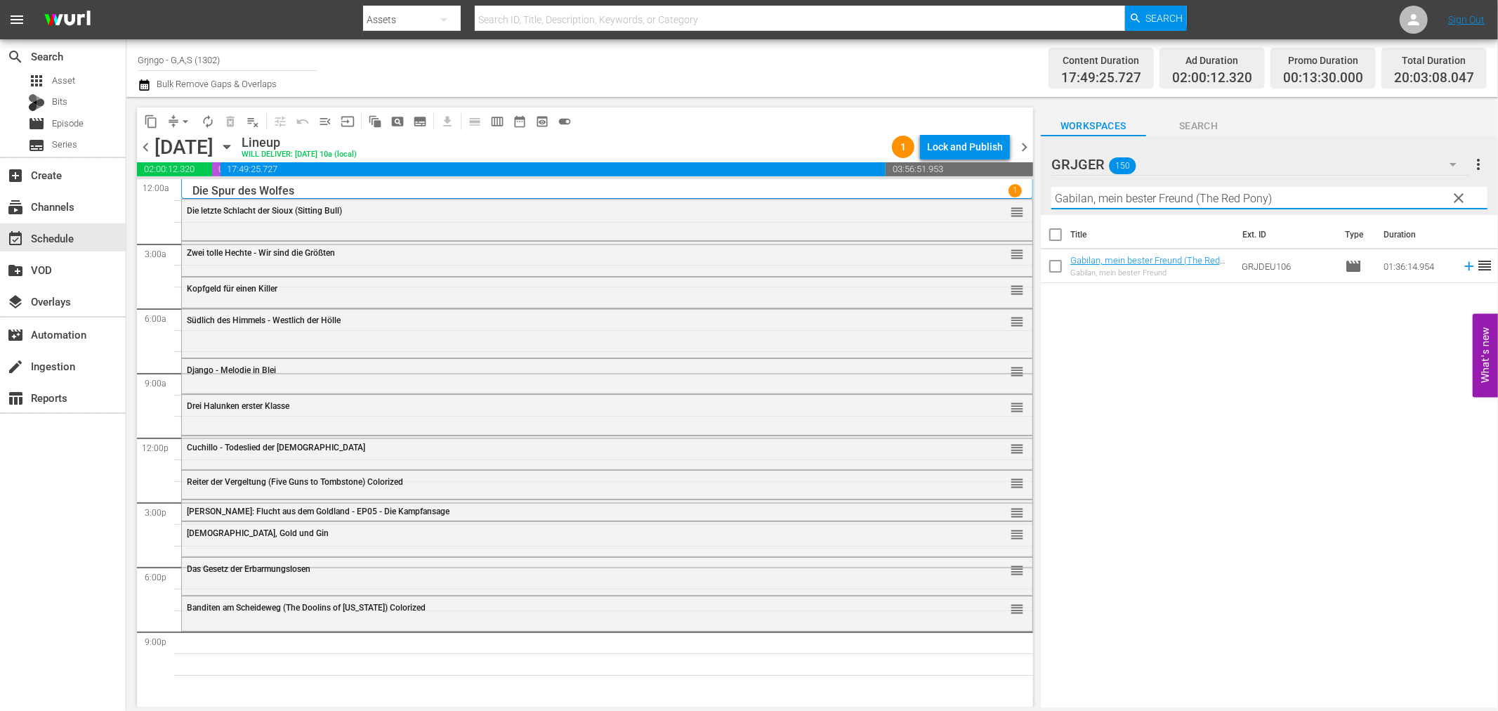
type input "Gabilan, mein bester Freund (The Red Pony)"
click at [1464, 266] on icon at bounding box center [1468, 266] width 9 height 9
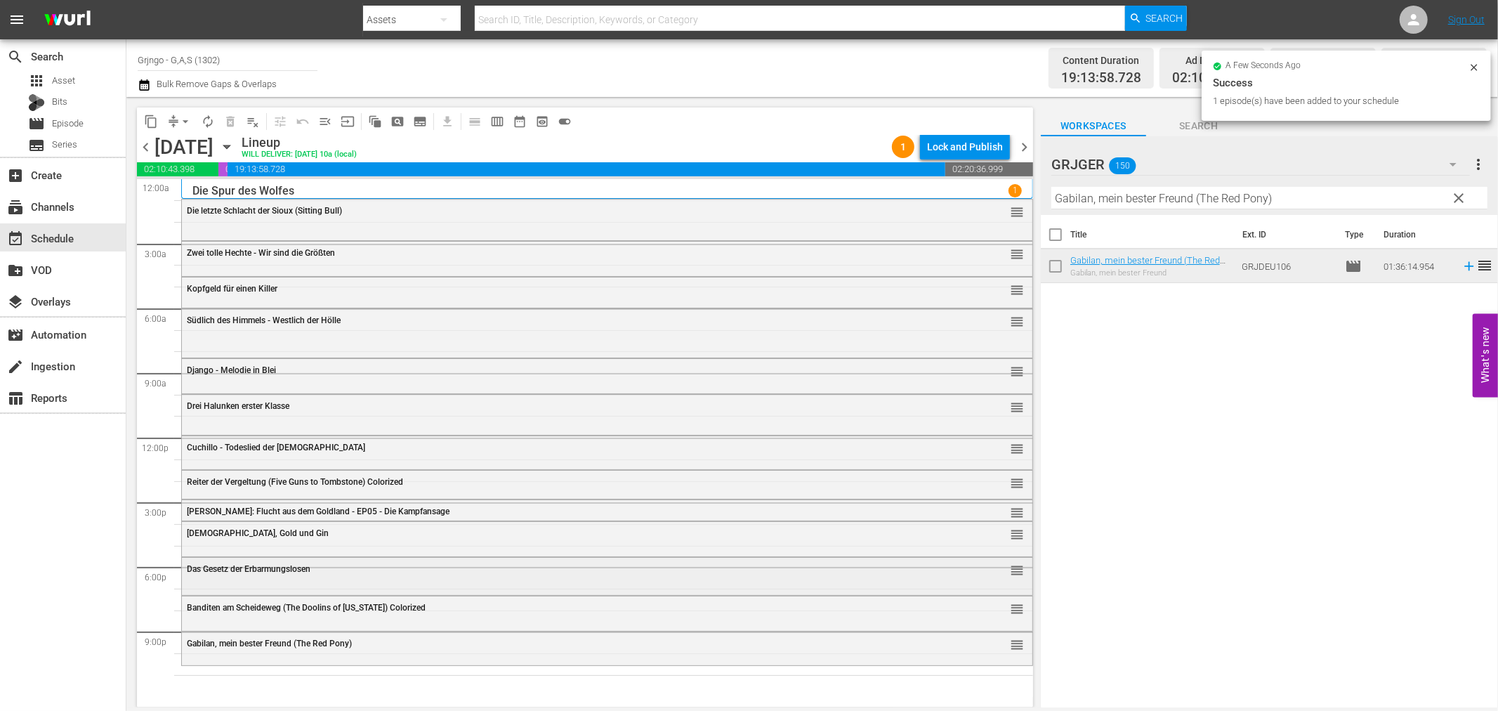
click at [293, 573] on span "Das Gesetz der Erbarmungslosen" at bounding box center [249, 569] width 124 height 10
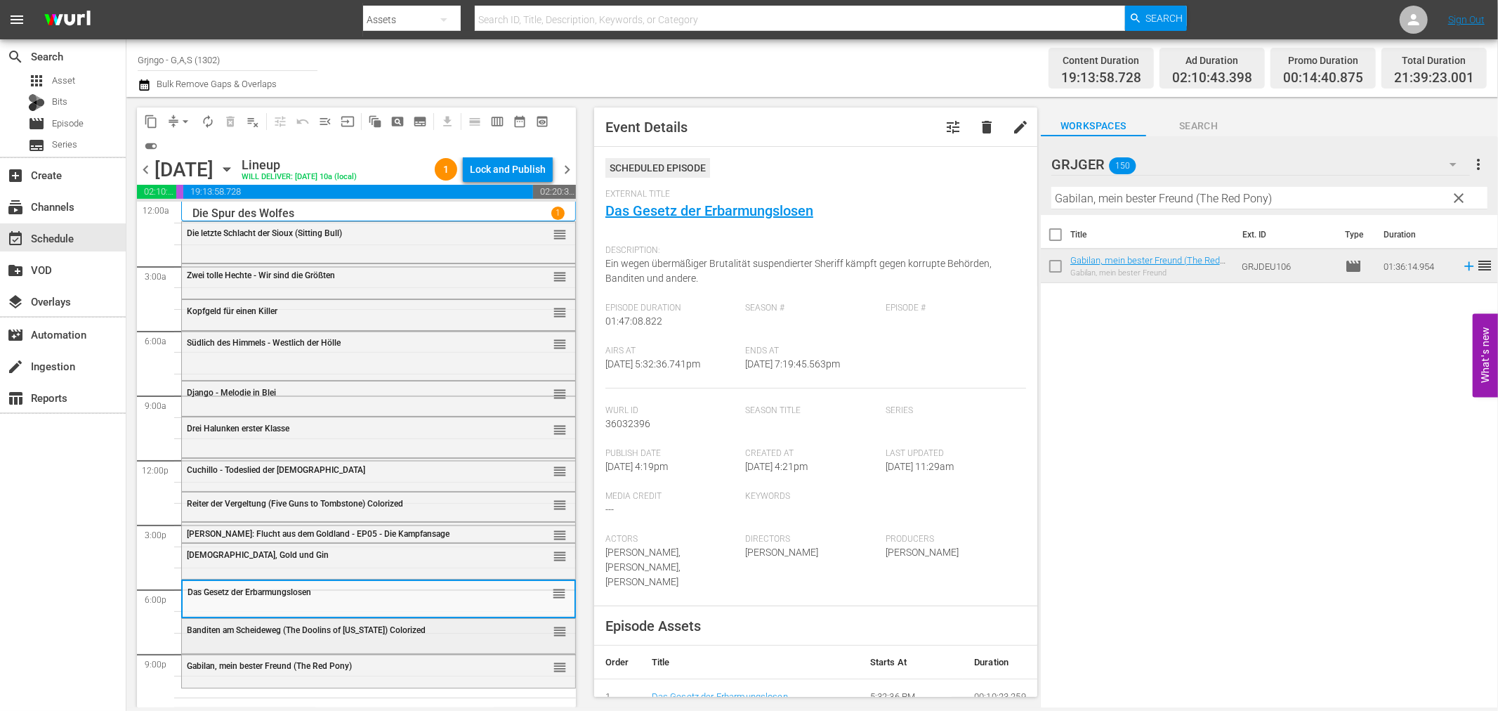
click at [311, 624] on div "Banditen am Scheideweg (The Doolins of [US_STATE]) Colorized" at bounding box center [343, 629] width 313 height 11
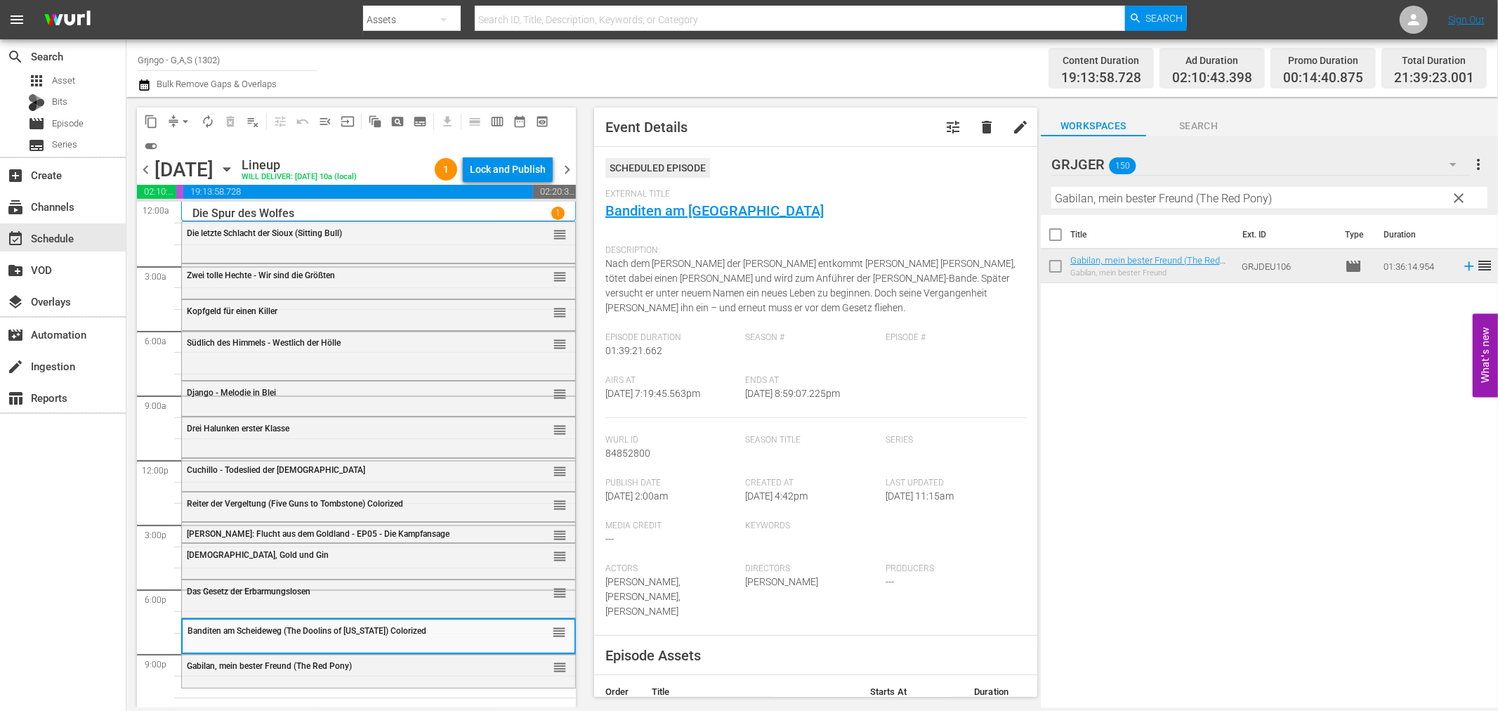
click at [328, 671] on div "Gabilan, mein [PERSON_NAME] [PERSON_NAME] (The Red Pony) reorder" at bounding box center [378, 667] width 393 height 24
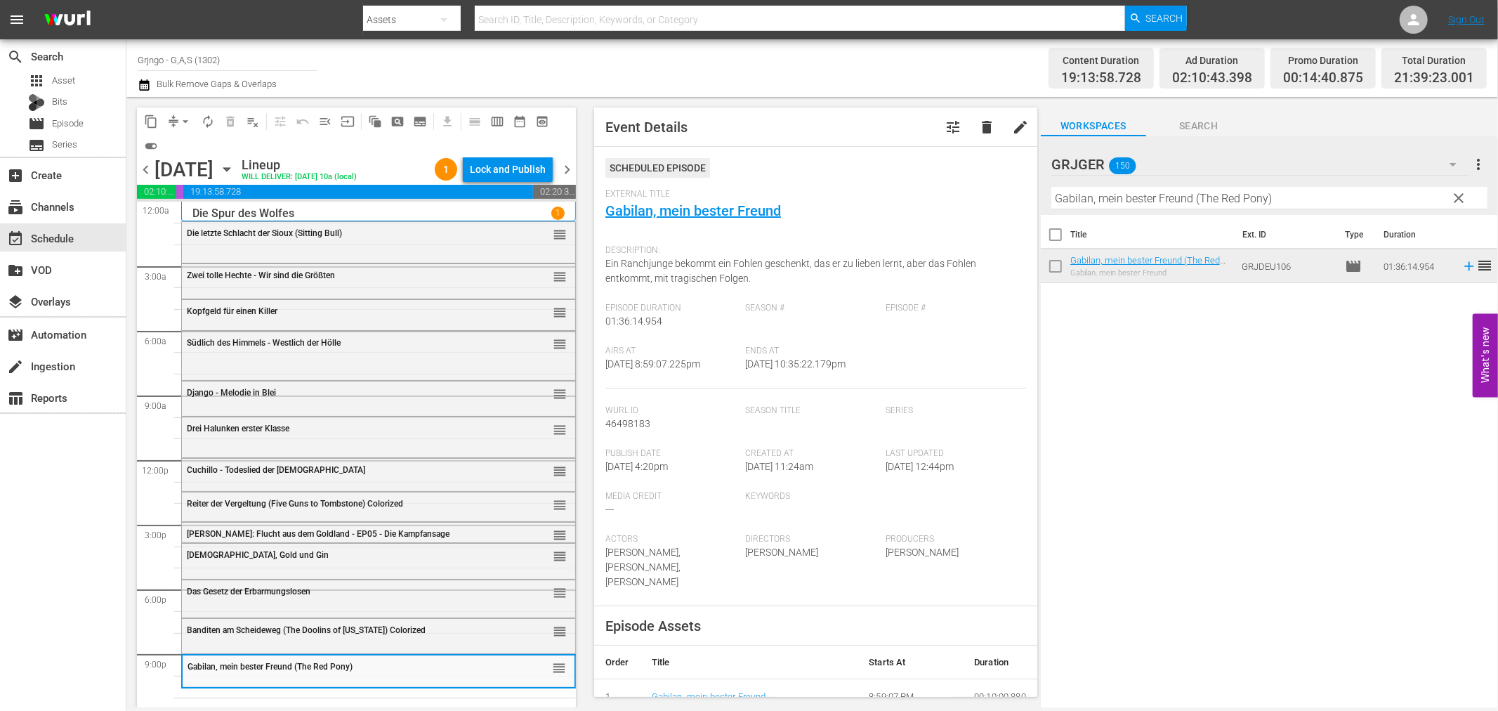
click at [1459, 194] on span "clear" at bounding box center [1459, 198] width 17 height 17
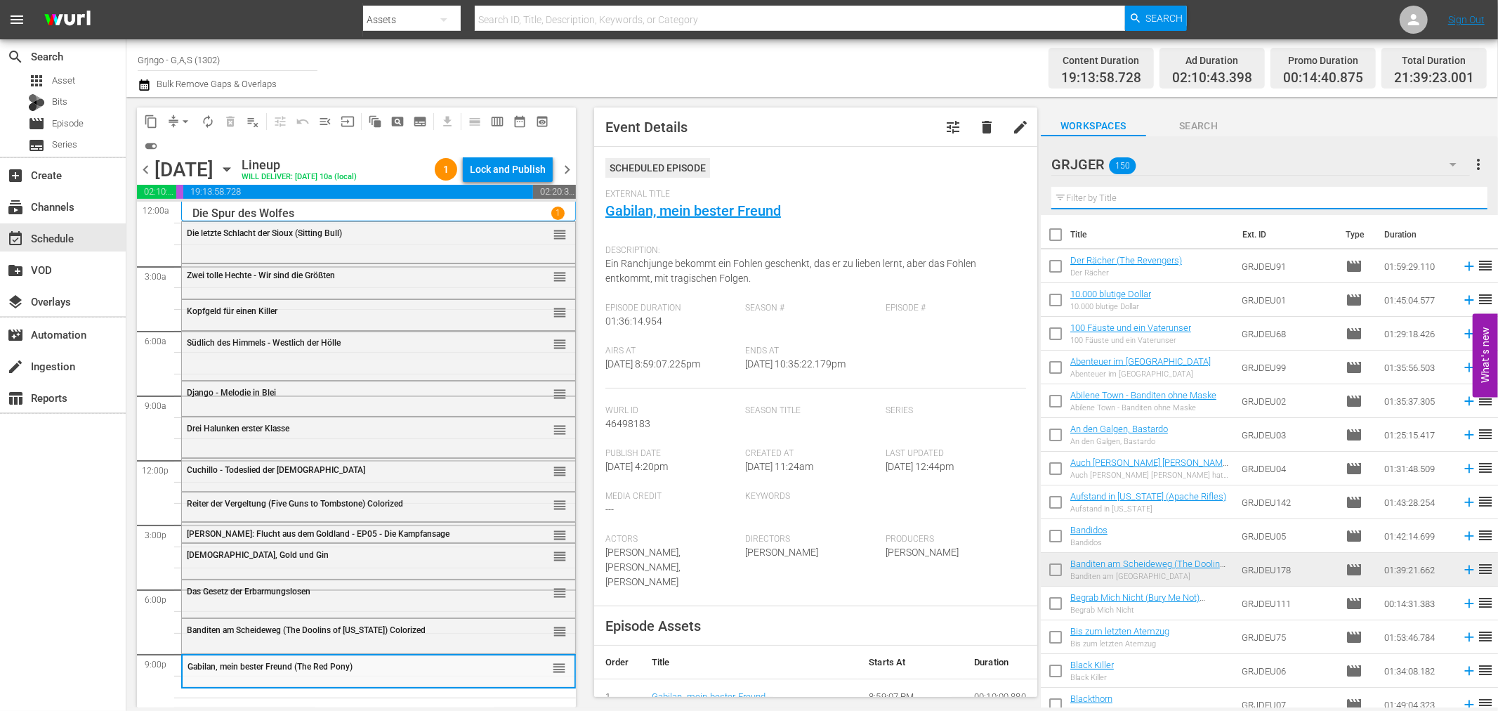
paste input "Die Krieger der Cheyenne"
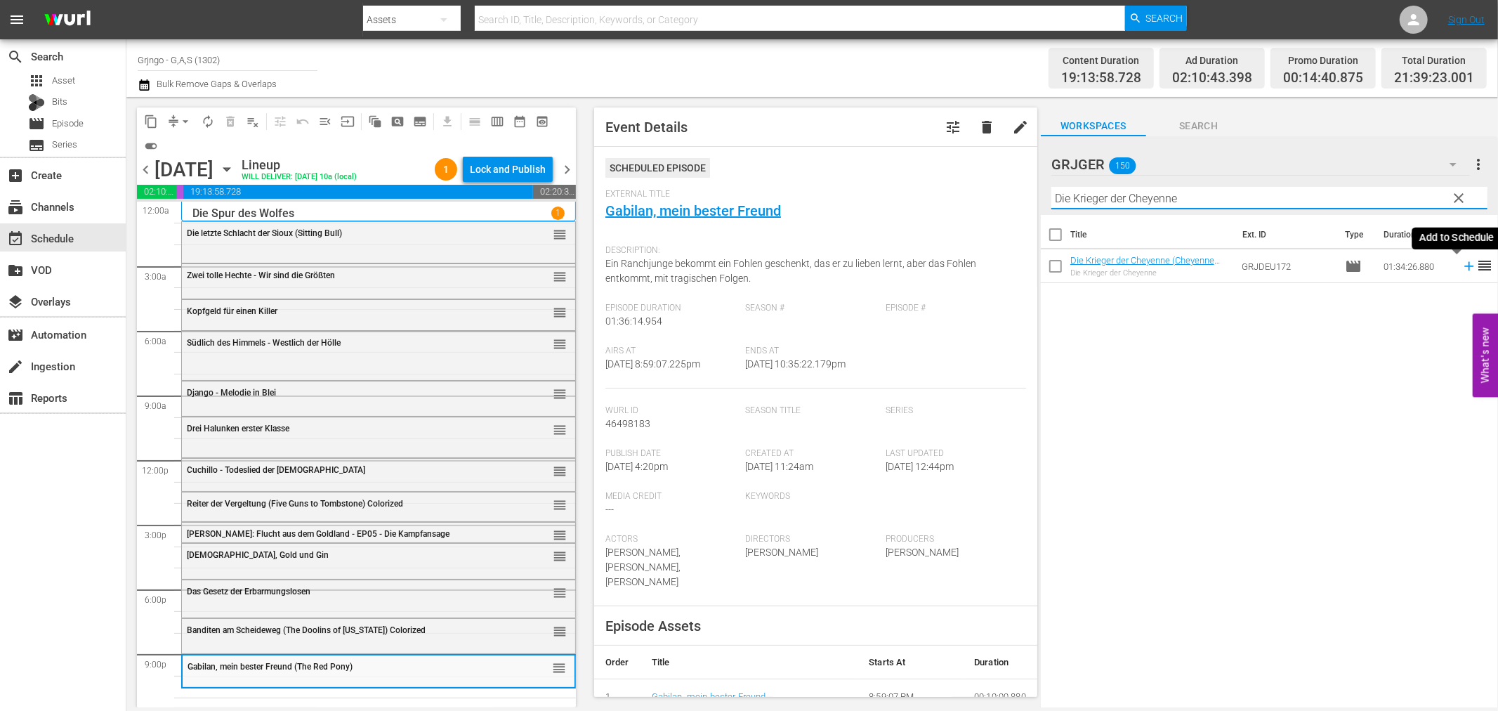
type input "Die Krieger der Cheyenne"
click at [1462, 265] on icon at bounding box center [1469, 265] width 15 height 15
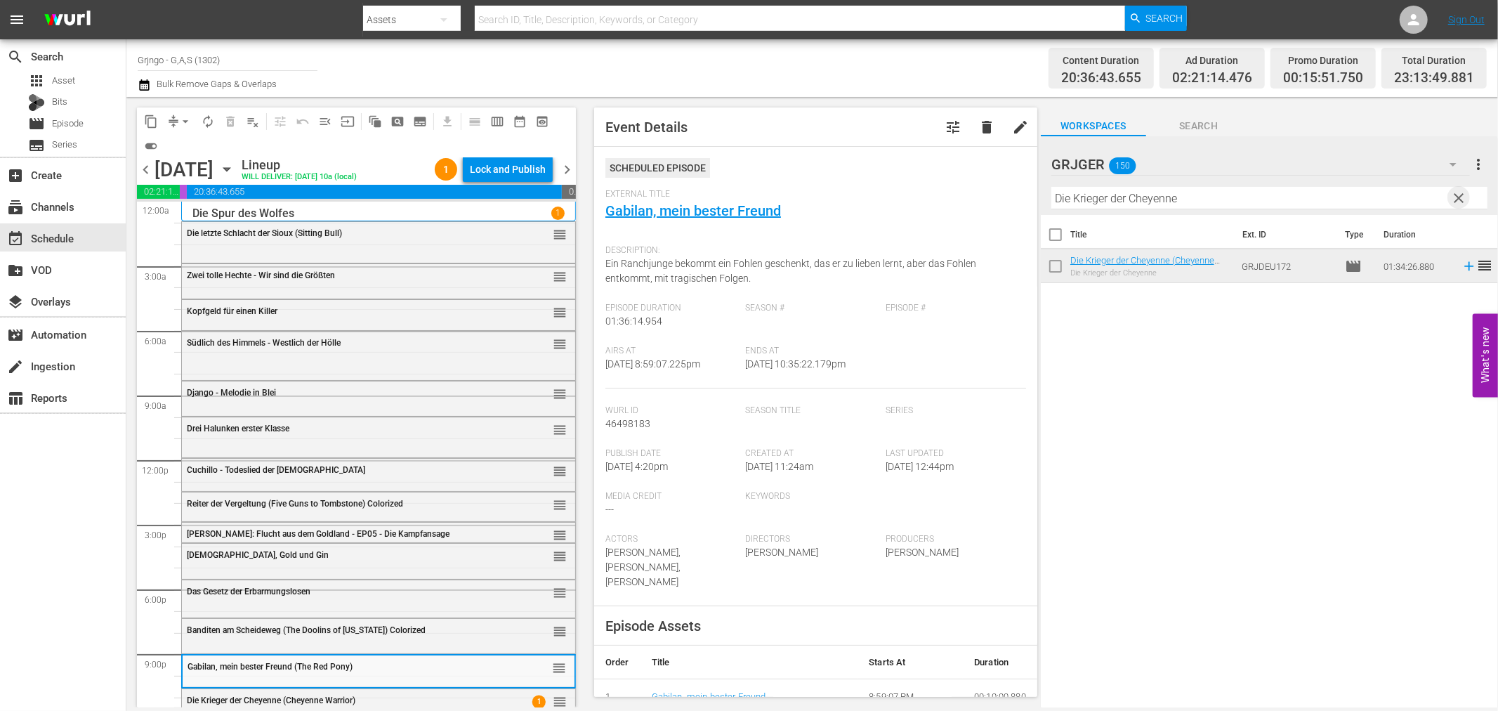
click at [1466, 195] on span "clear" at bounding box center [1459, 198] width 17 height 17
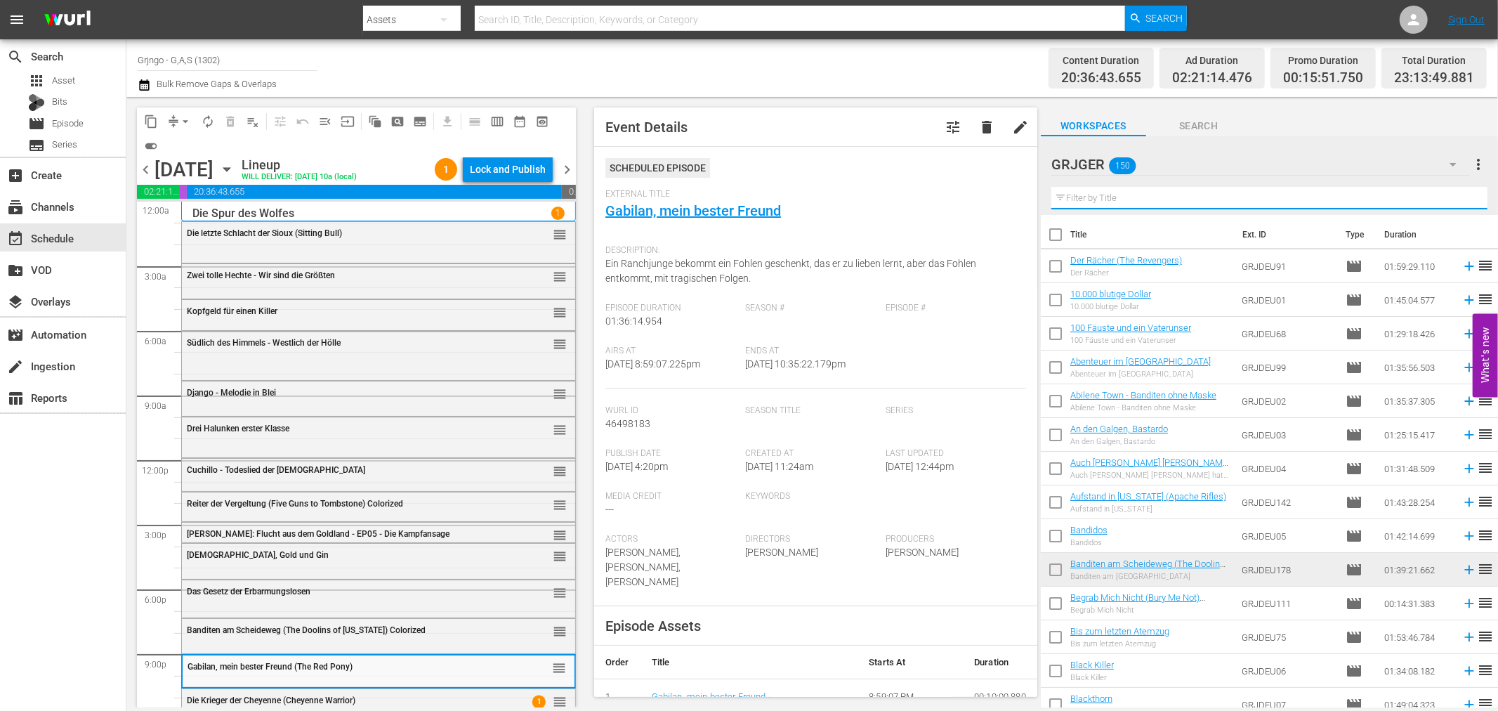
paste input "Sing mir das Lied der Rache"
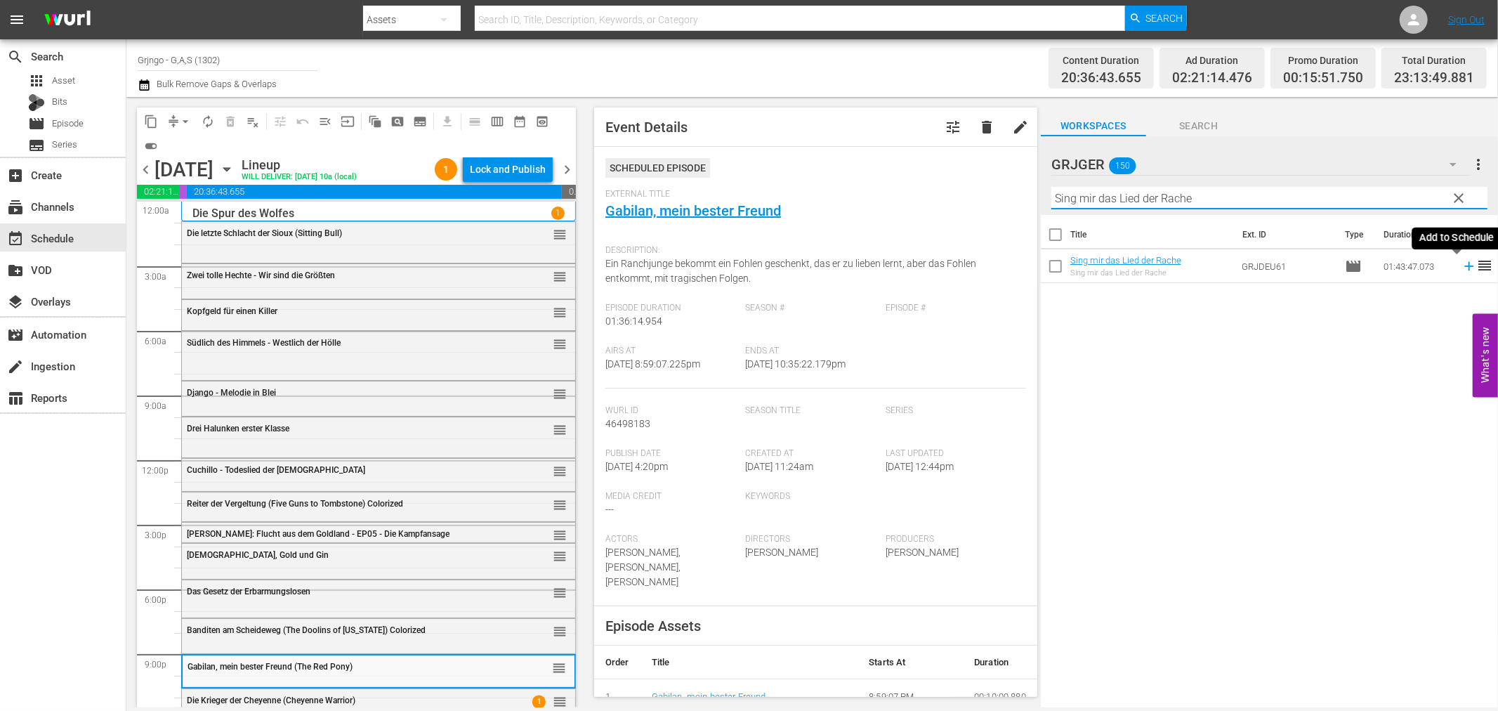
type input "Sing mir das Lied der Rache"
click at [1464, 266] on icon at bounding box center [1468, 266] width 9 height 9
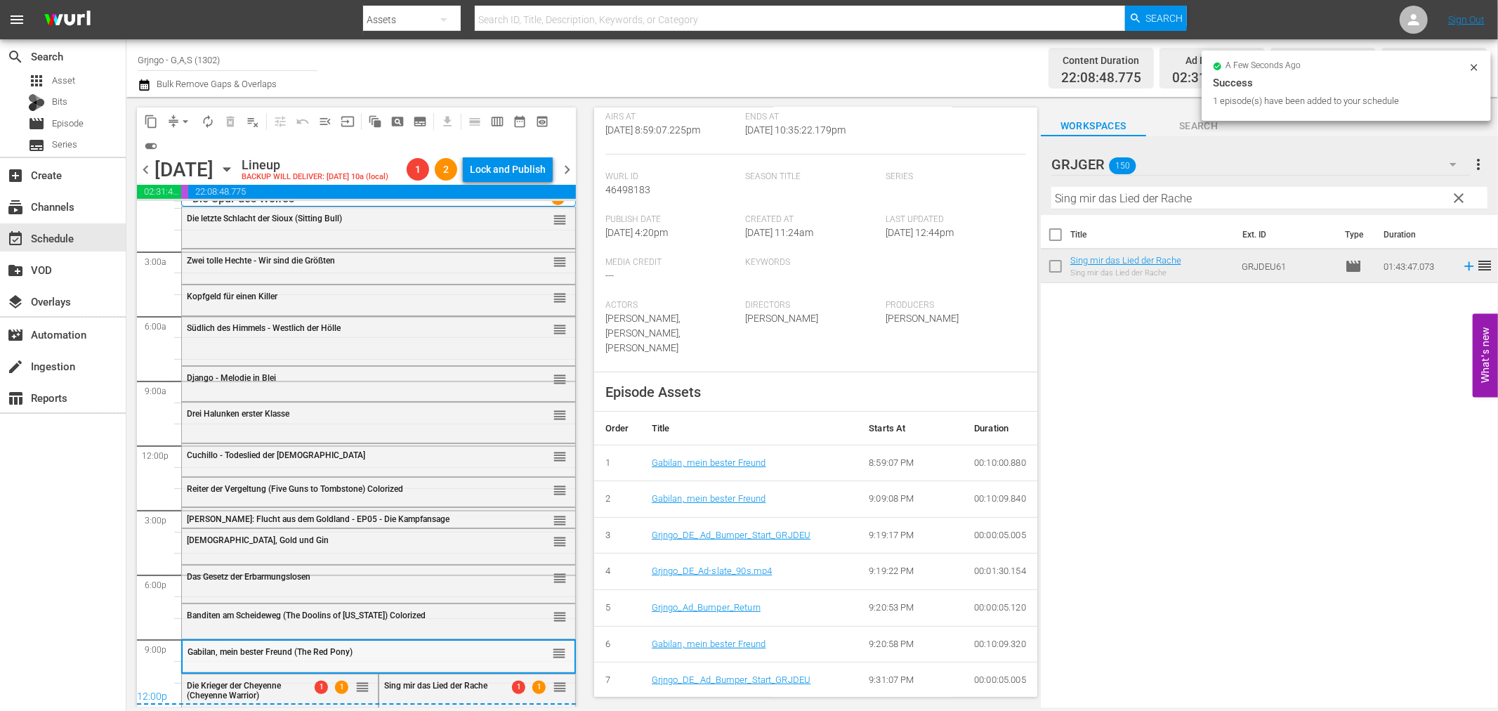
scroll to position [18, 0]
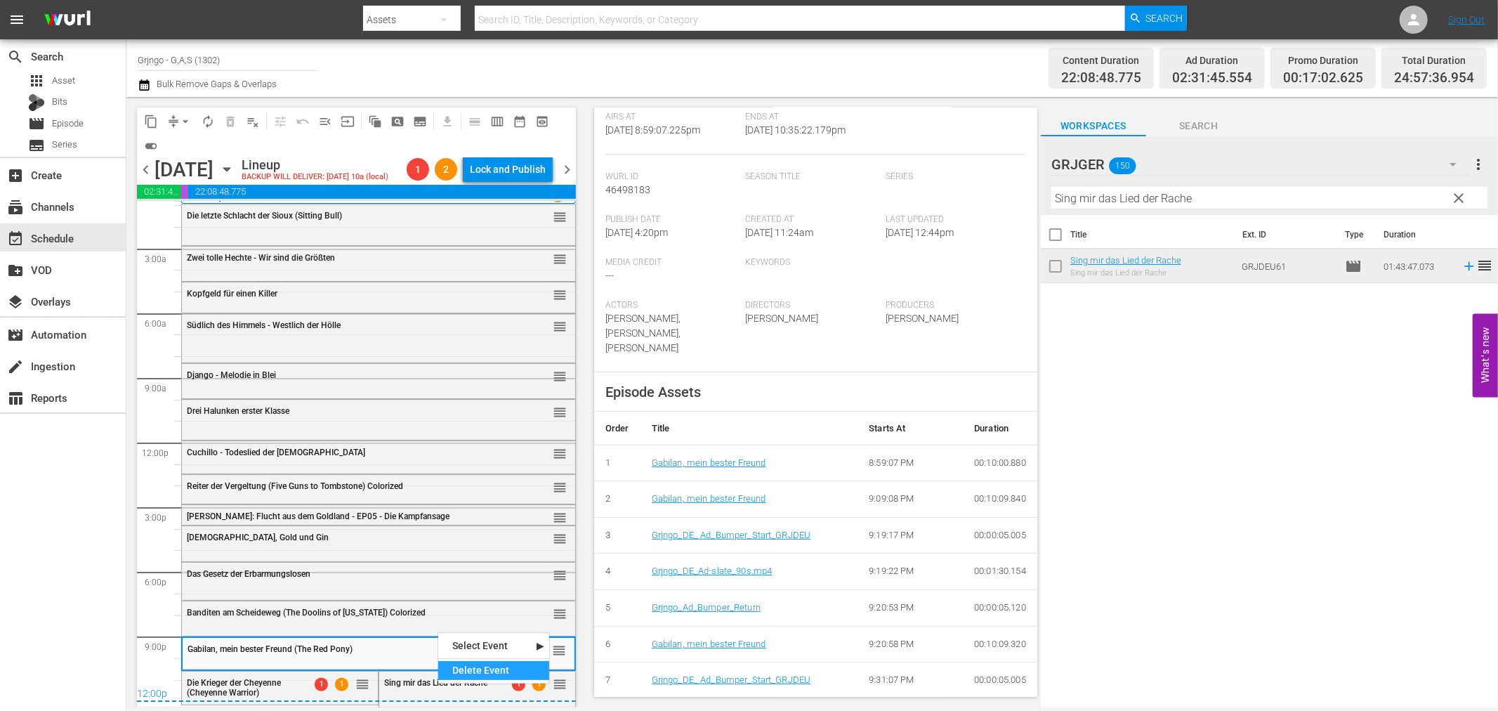
drag, startPoint x: 472, startPoint y: 665, endPoint x: 958, endPoint y: 669, distance: 486.1
click at [474, 665] on div "Delete Event" at bounding box center [493, 670] width 111 height 19
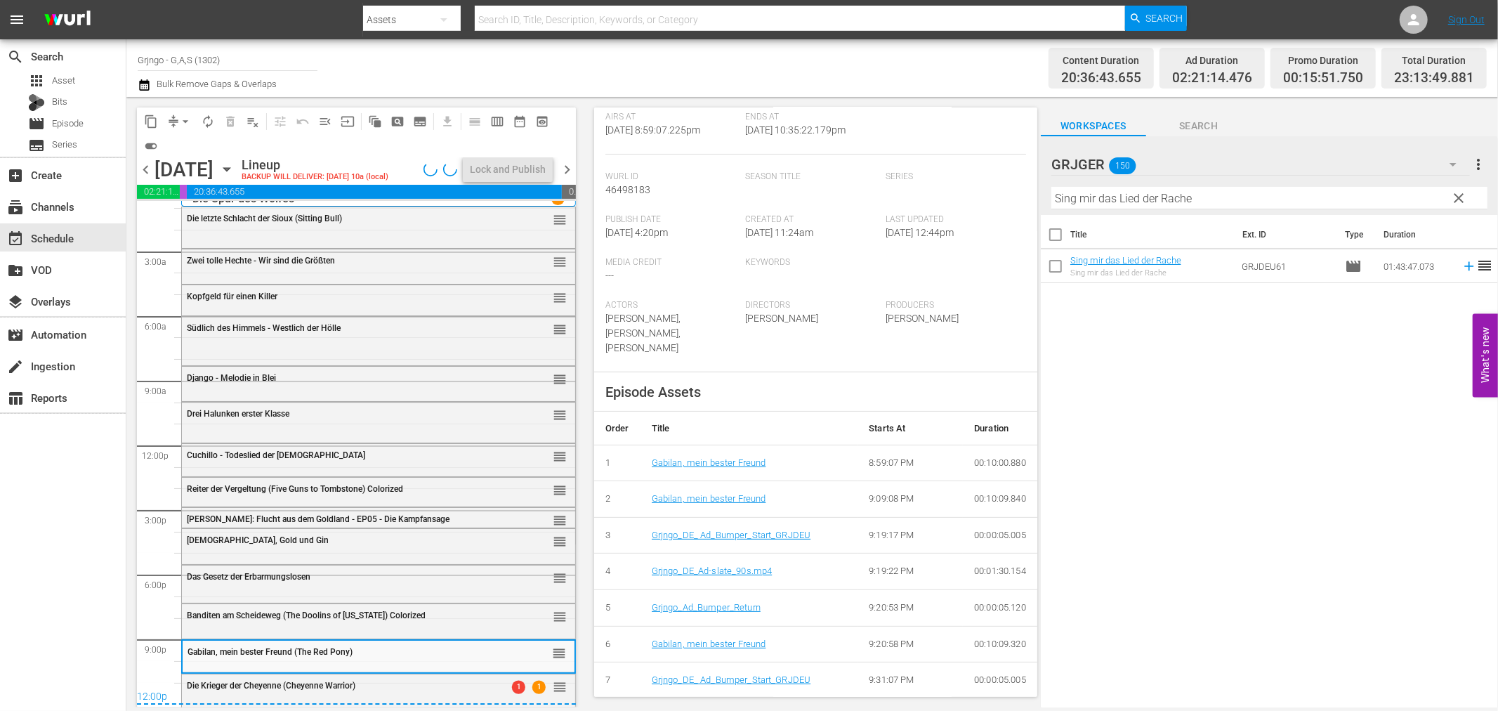
scroll to position [15, 0]
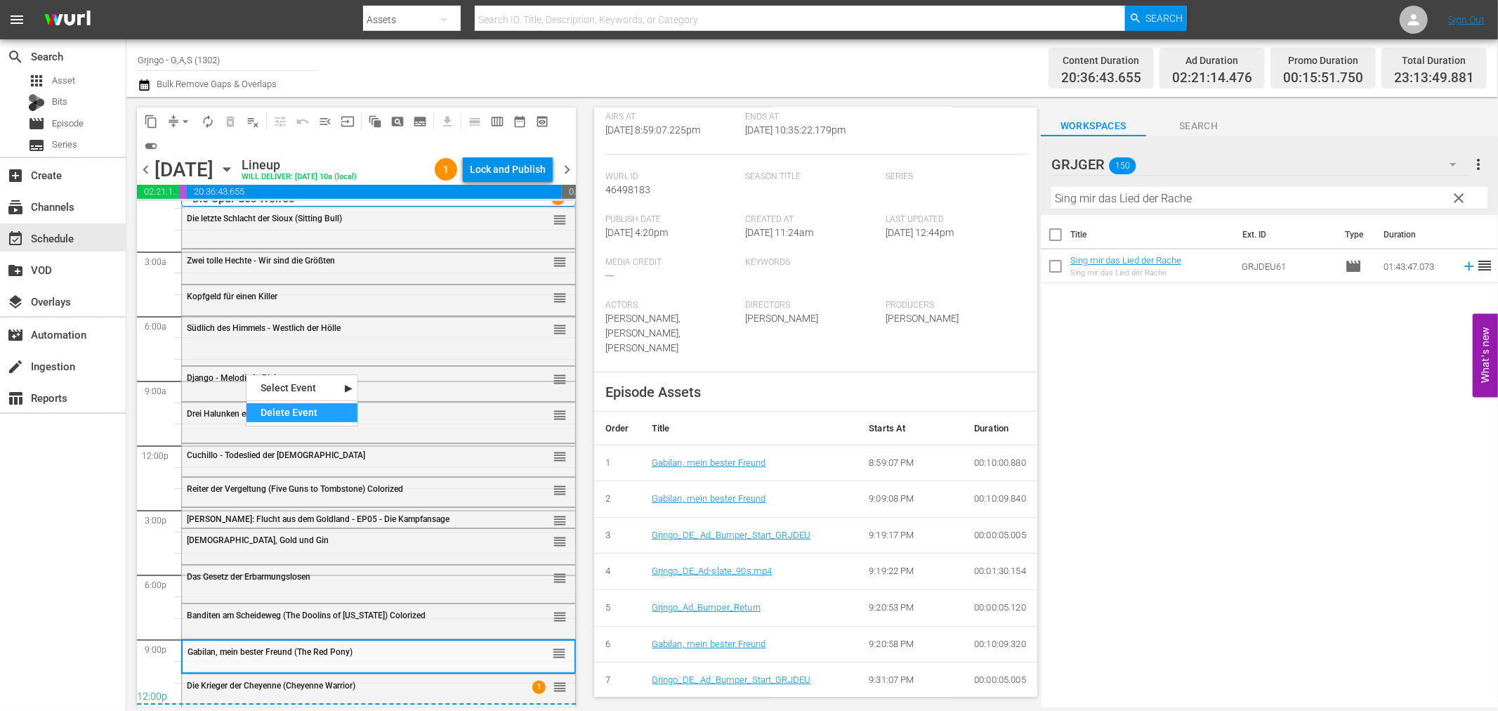
click at [338, 416] on div "Delete Event" at bounding box center [302, 412] width 111 height 19
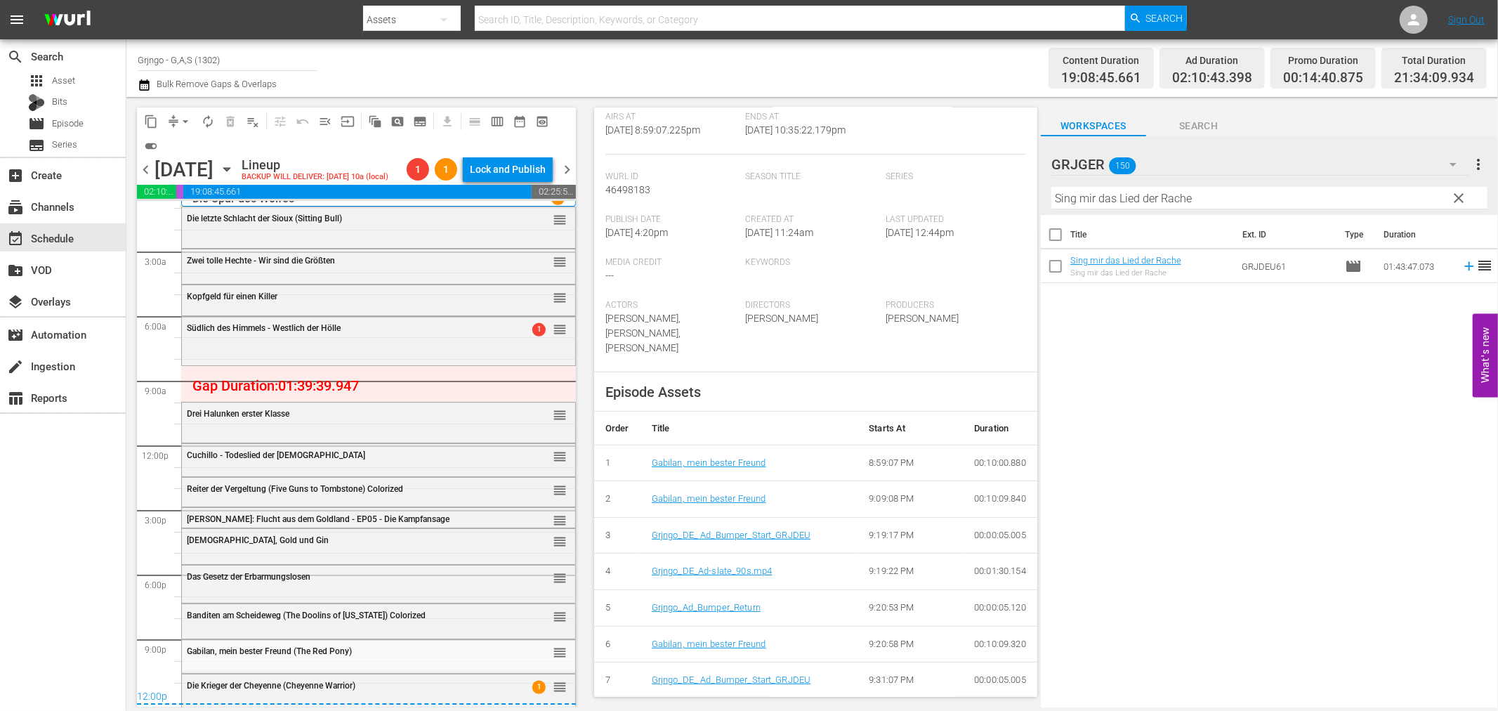
drag, startPoint x: 546, startPoint y: 652, endPoint x: 504, endPoint y: 366, distance: 289.1
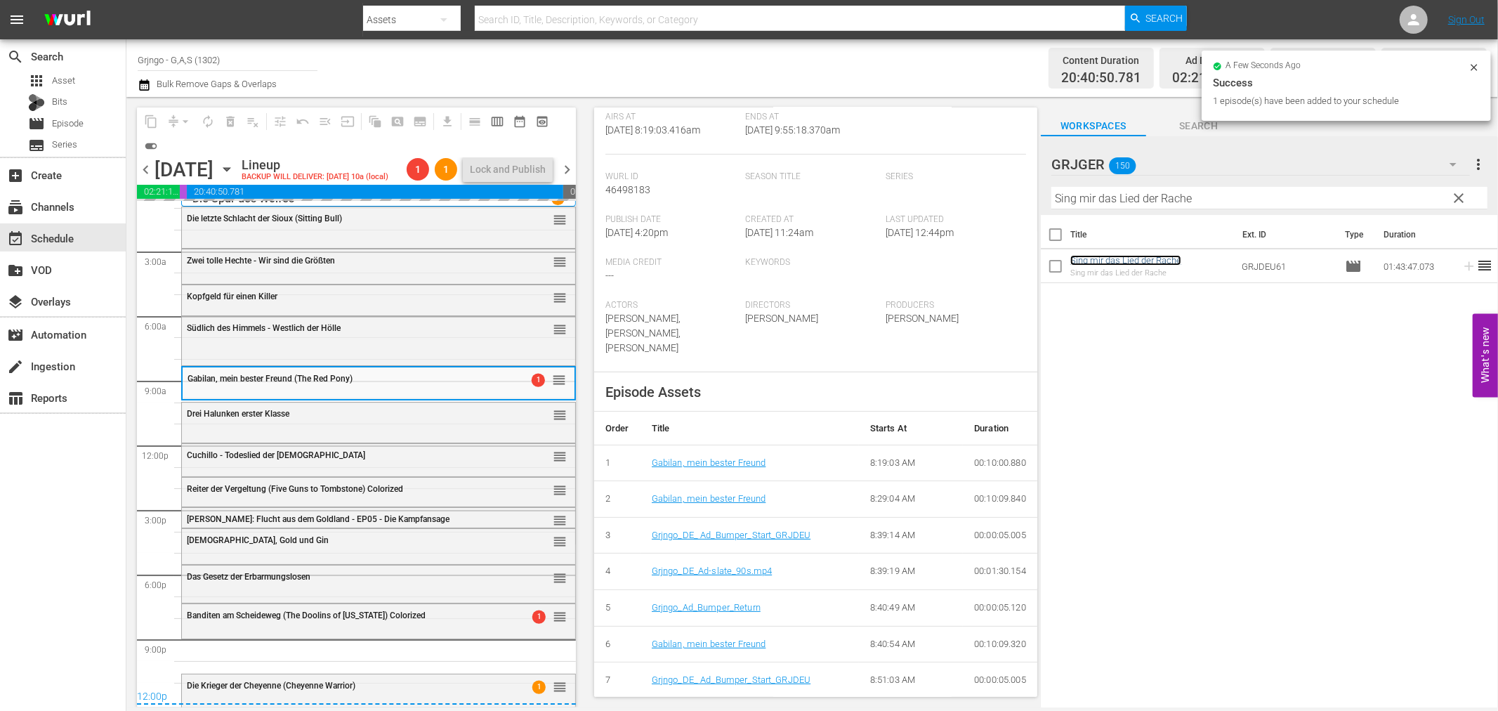
scroll to position [271, 0]
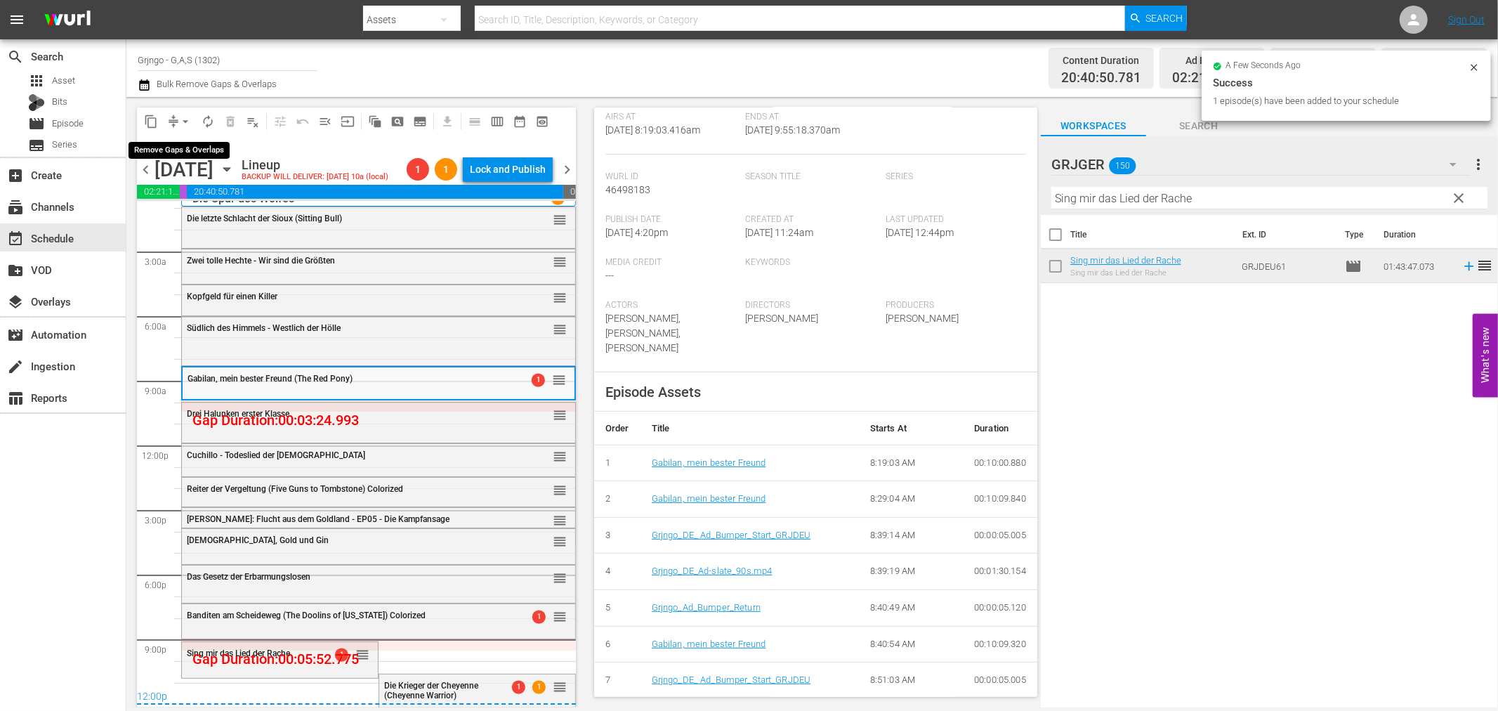
click at [183, 119] on span "arrow_drop_down" at bounding box center [185, 121] width 14 height 14
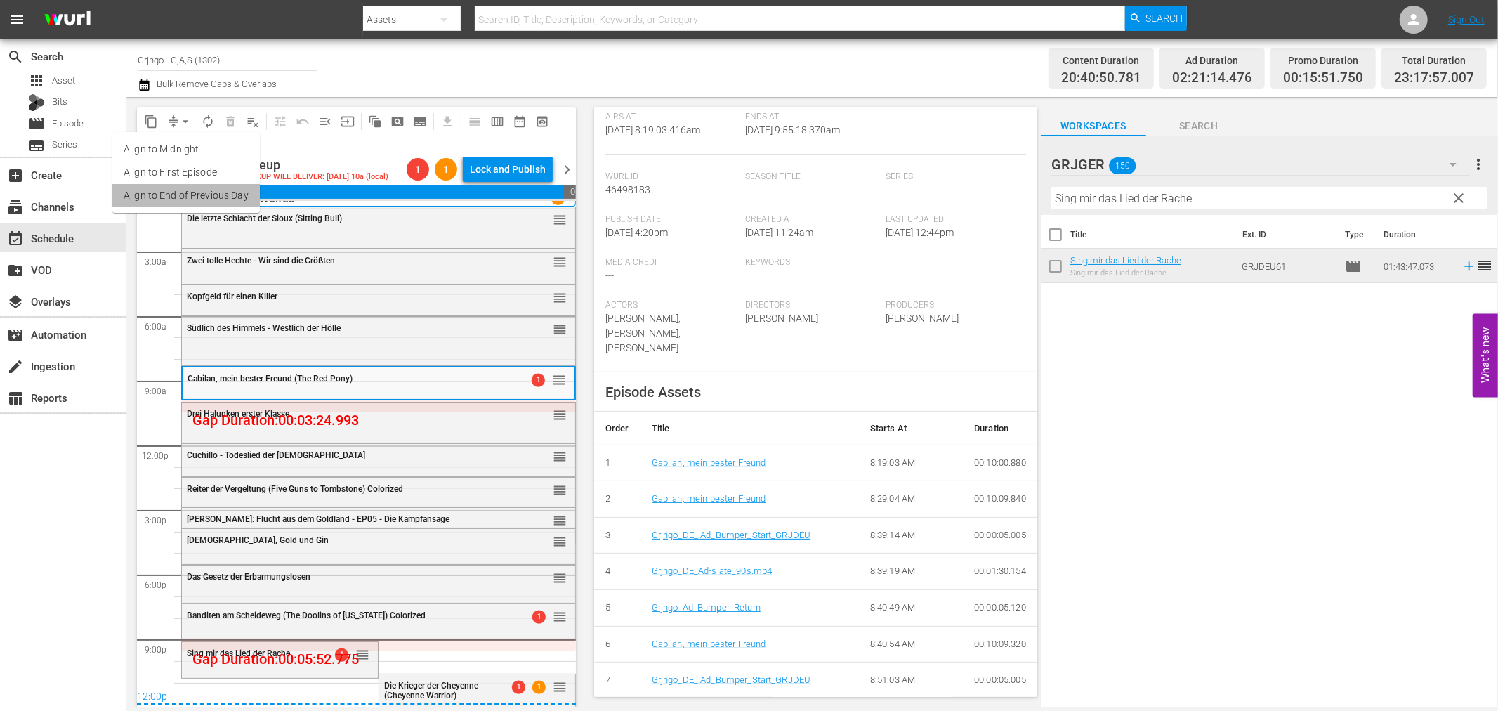
click at [190, 201] on li "Align to End of Previous Day" at bounding box center [186, 195] width 148 height 23
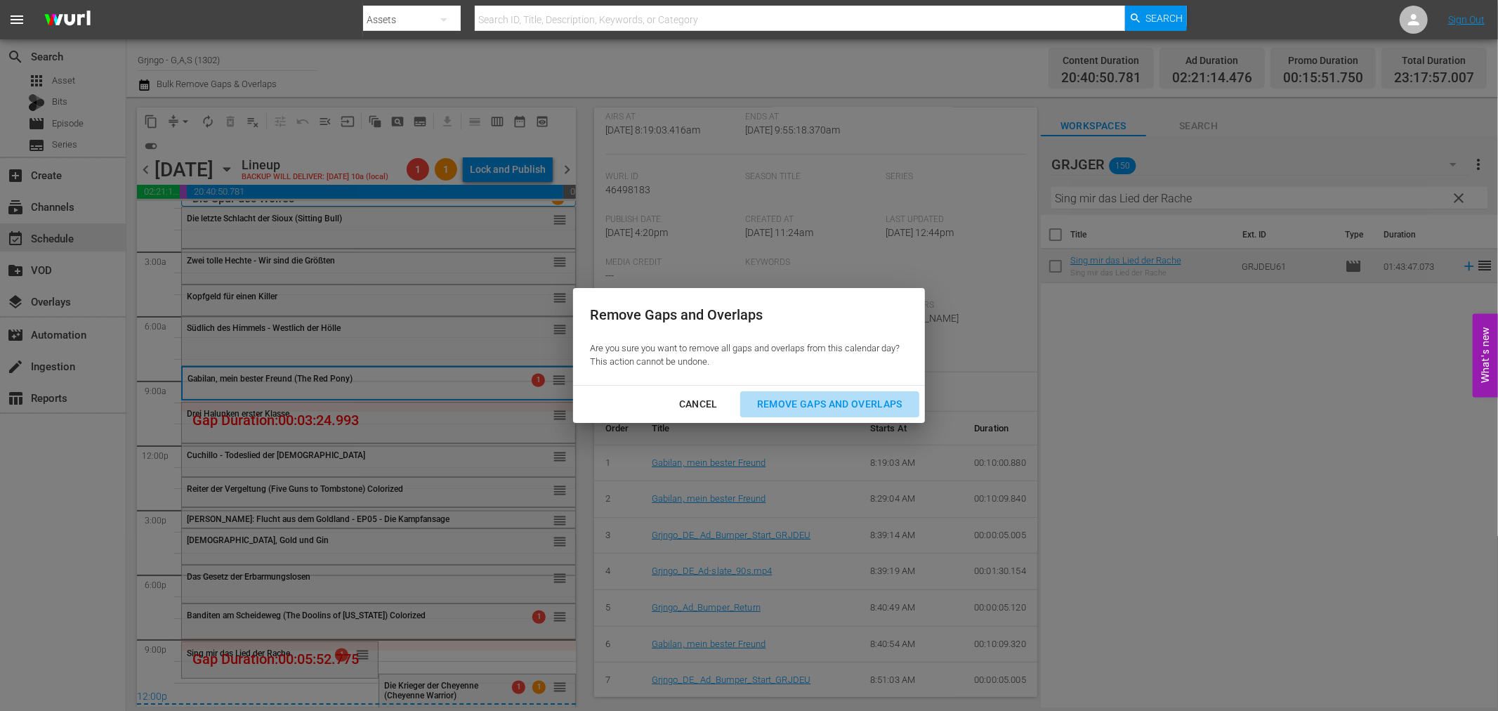
click at [781, 406] on div "Remove Gaps and Overlaps" at bounding box center [830, 404] width 168 height 18
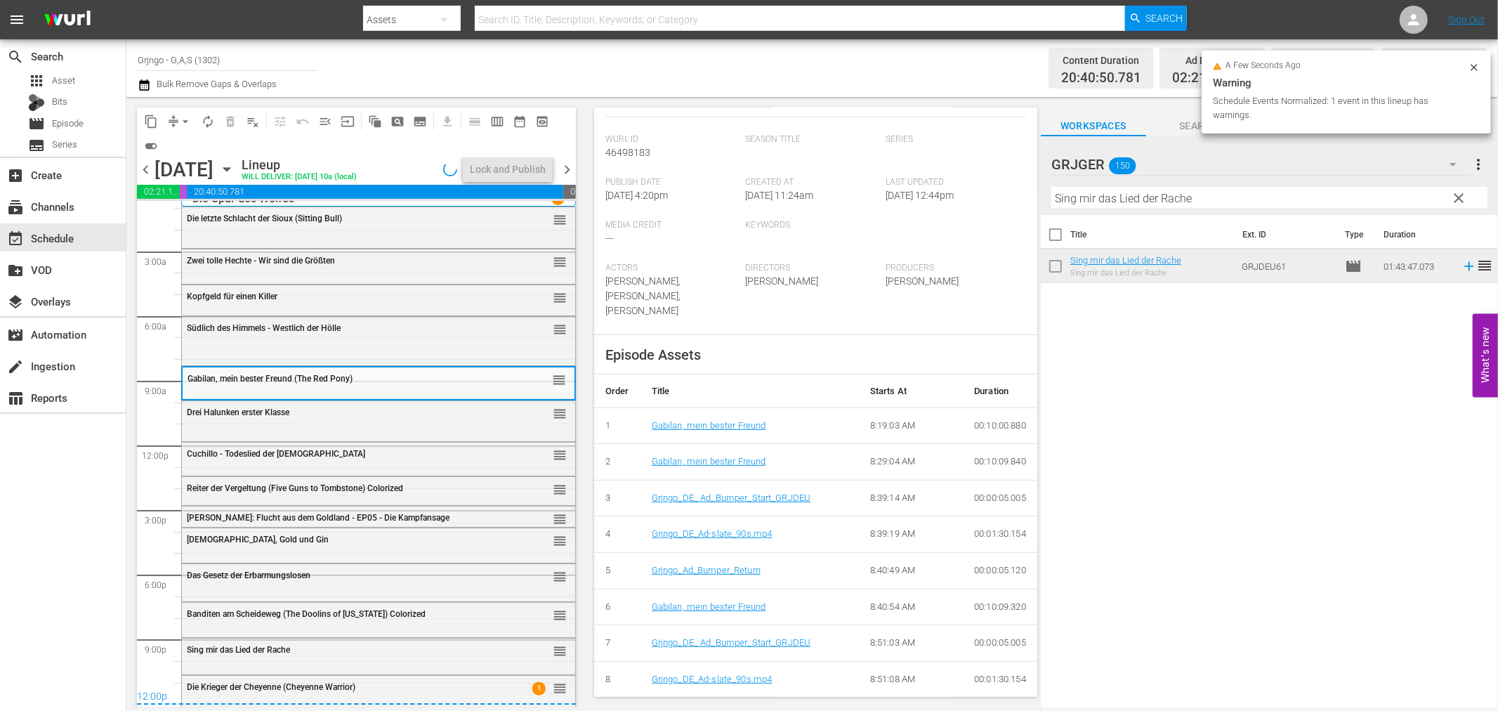
scroll to position [234, 0]
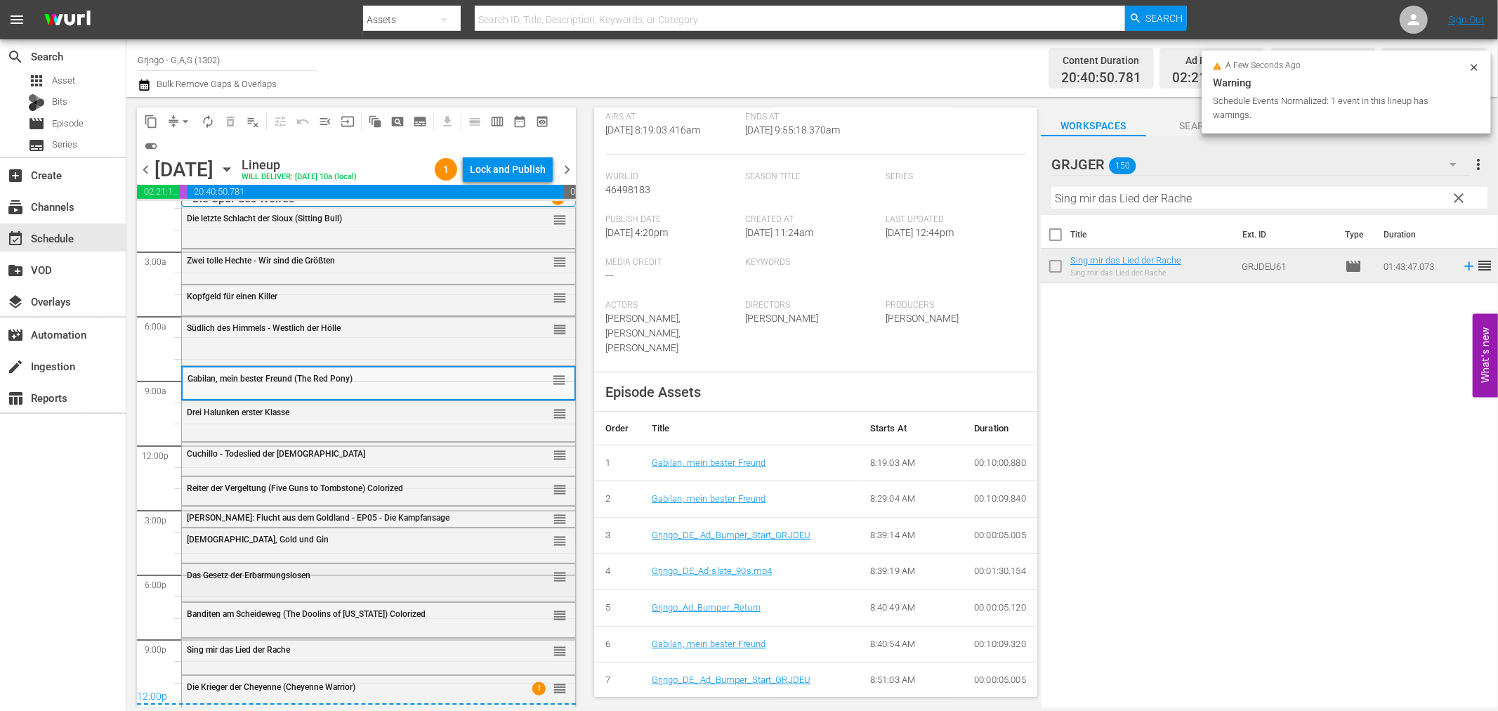
click at [228, 573] on span "Das Gesetz der Erbarmungslosen" at bounding box center [249, 575] width 124 height 10
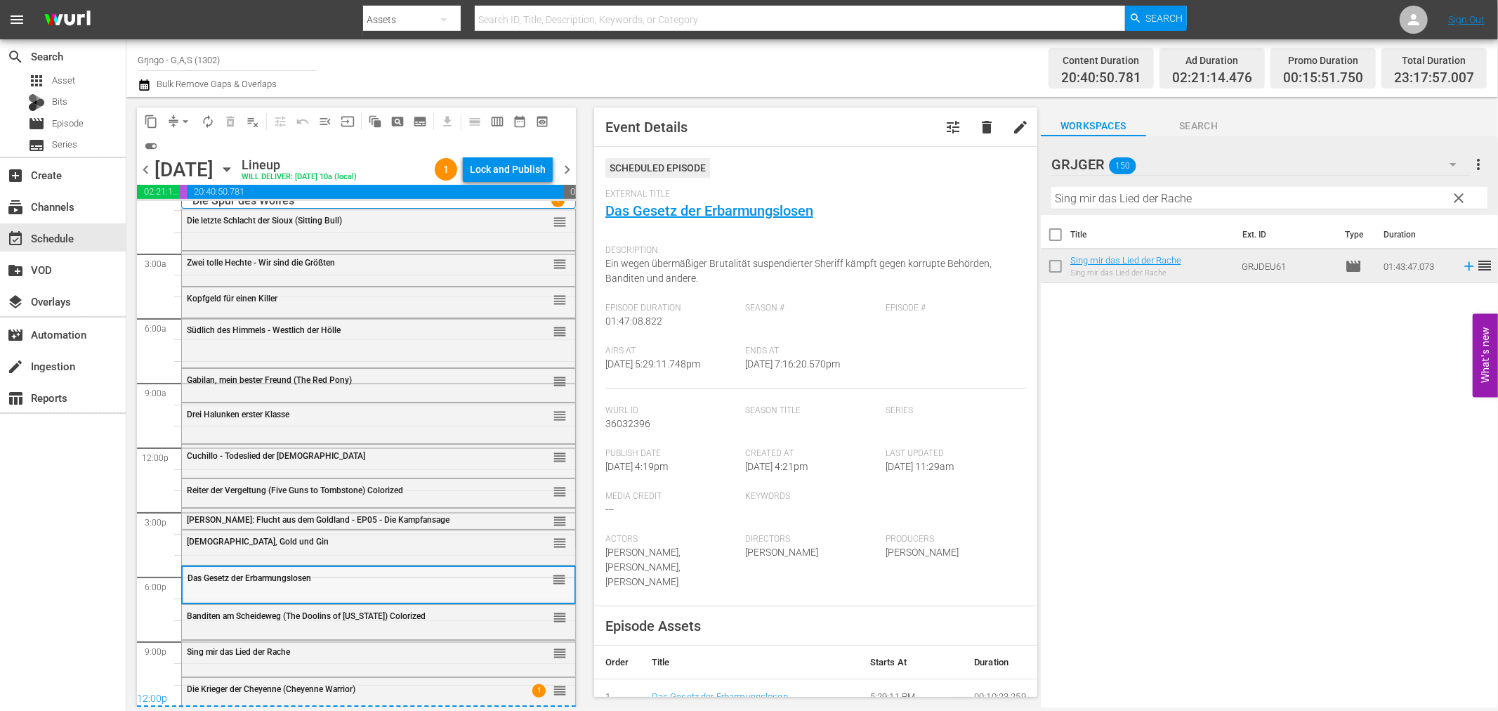
scroll to position [16, 0]
click at [257, 614] on span "Banditen am Scheideweg (The Doolins of [US_STATE]) Colorized" at bounding box center [306, 613] width 239 height 10
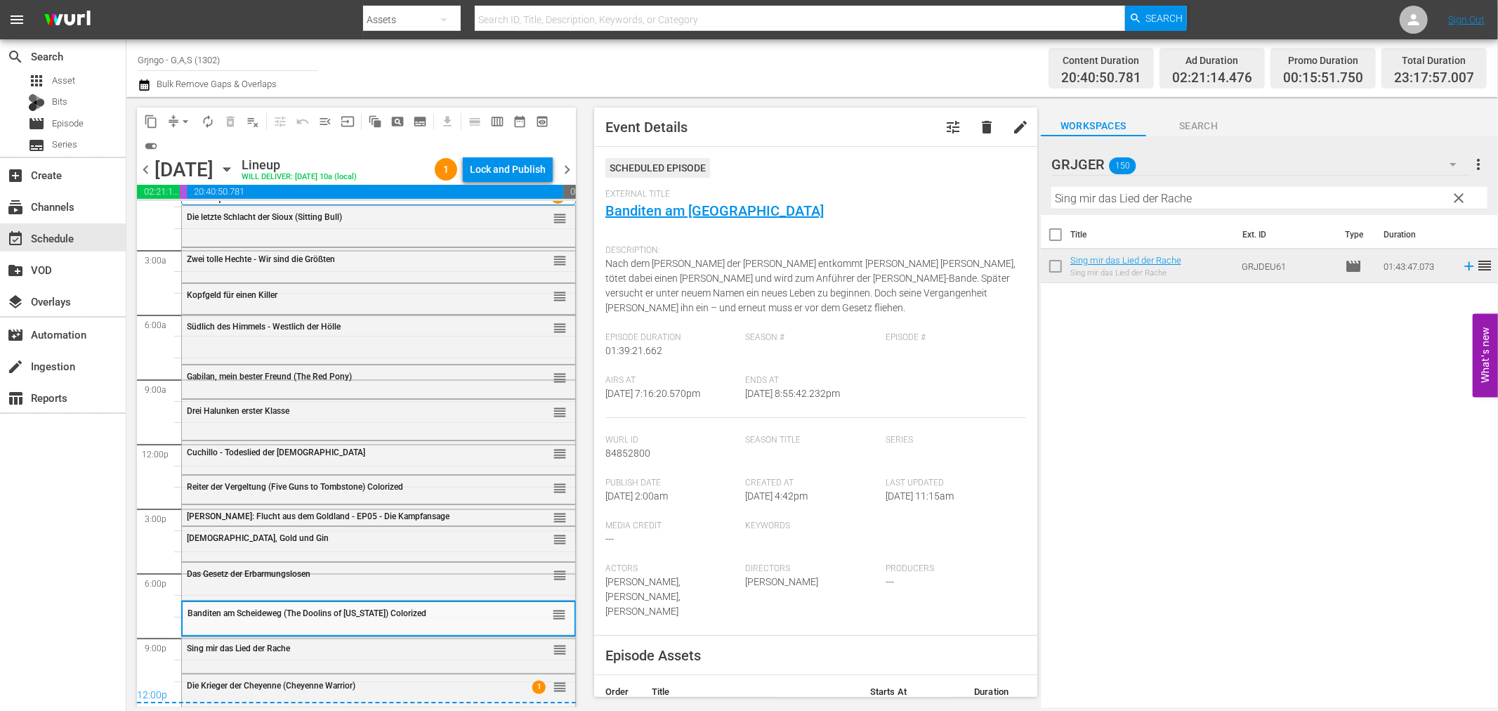
click at [263, 654] on div "Sing mir das Lied der Rache reorder" at bounding box center [378, 649] width 393 height 24
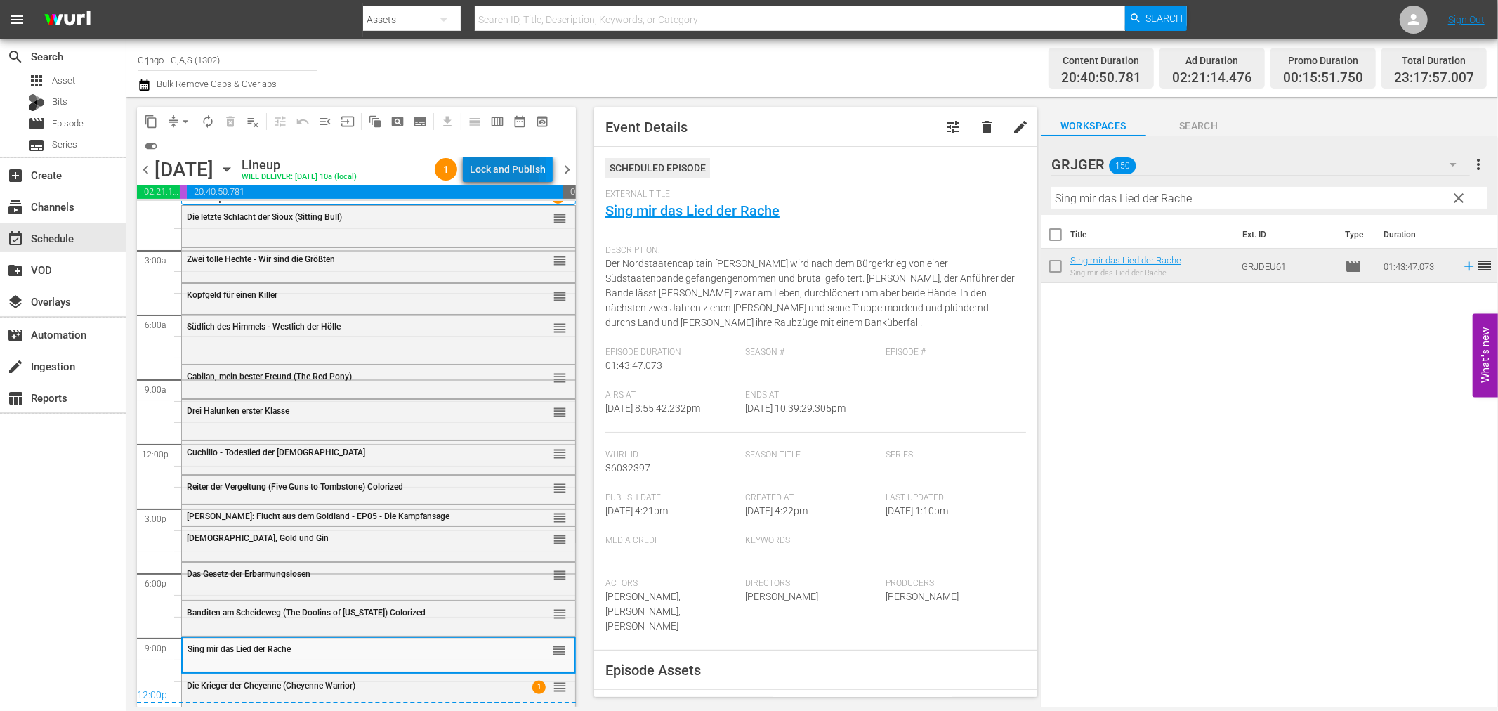
click at [482, 167] on div "Lock and Publish" at bounding box center [508, 169] width 76 height 25
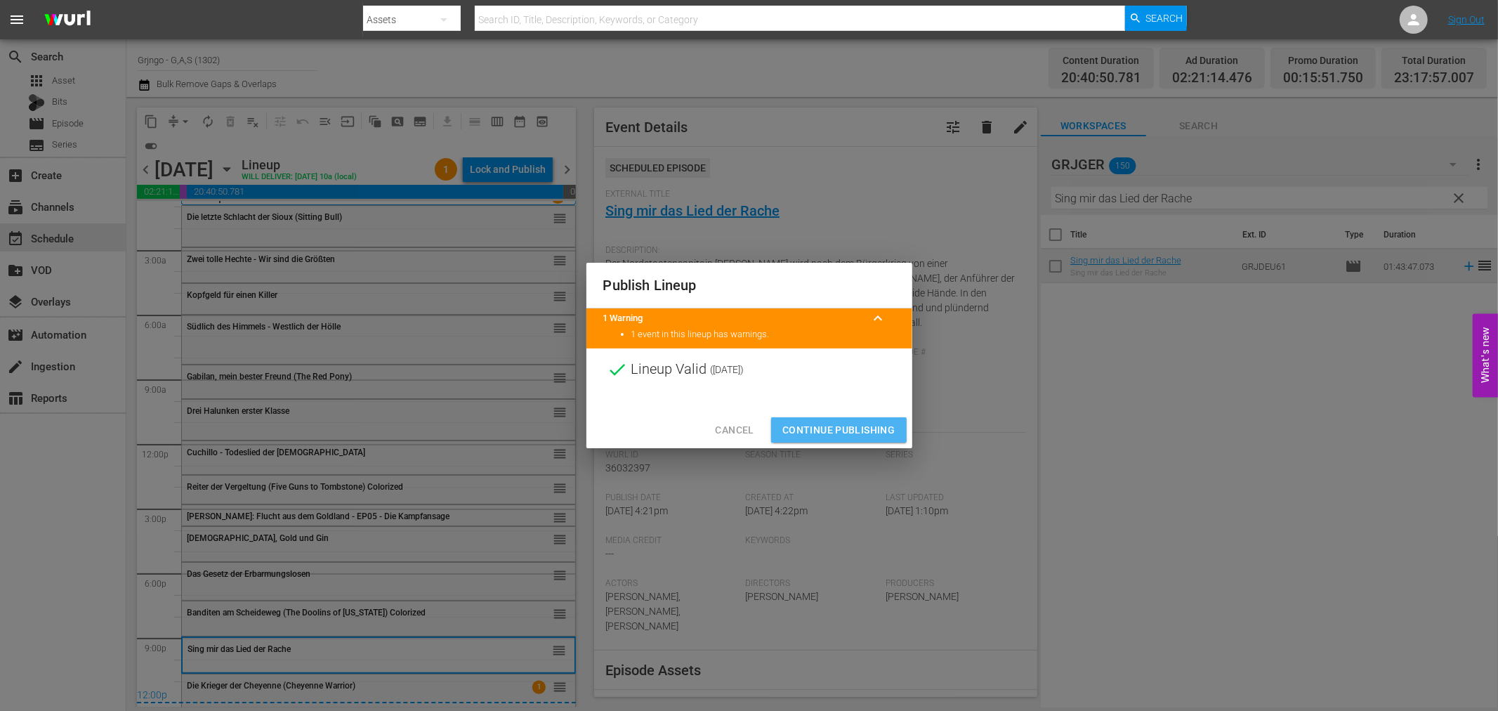
click at [857, 428] on span "Continue Publishing" at bounding box center [838, 430] width 113 height 18
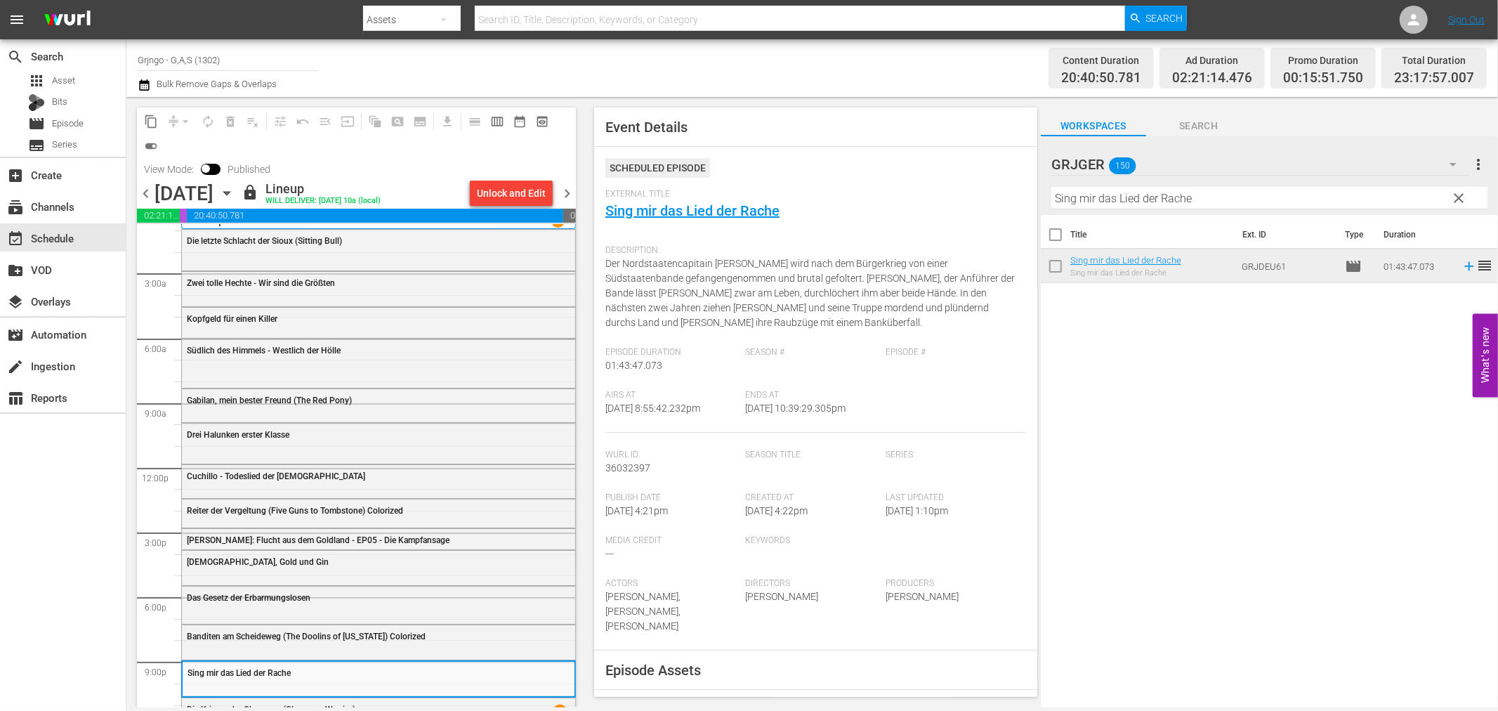
click at [1153, 601] on div "Title Ext. ID Type Duration Sing mir das Lied der Rache Sing mir das Lied der R…" at bounding box center [1269, 462] width 457 height 494
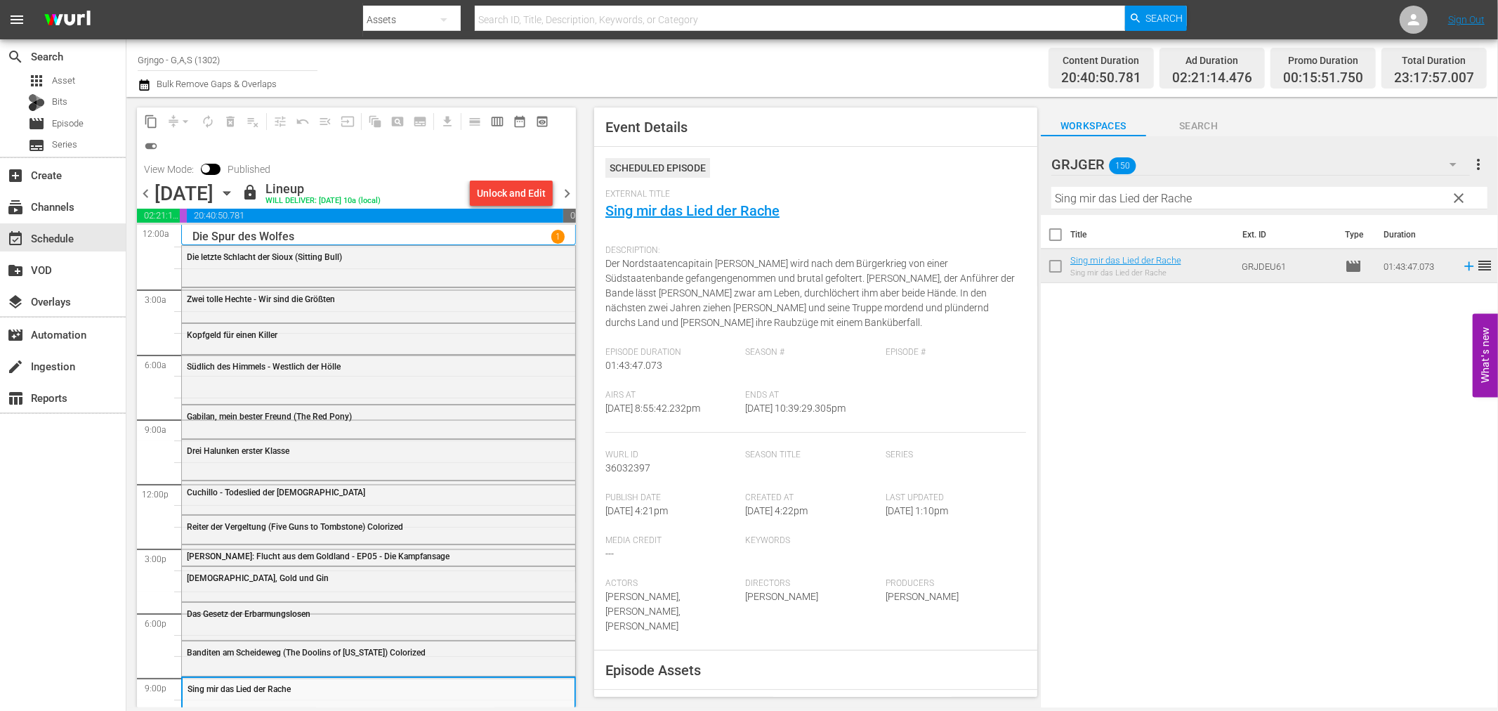
click at [564, 185] on span "chevron_right" at bounding box center [567, 194] width 18 height 18
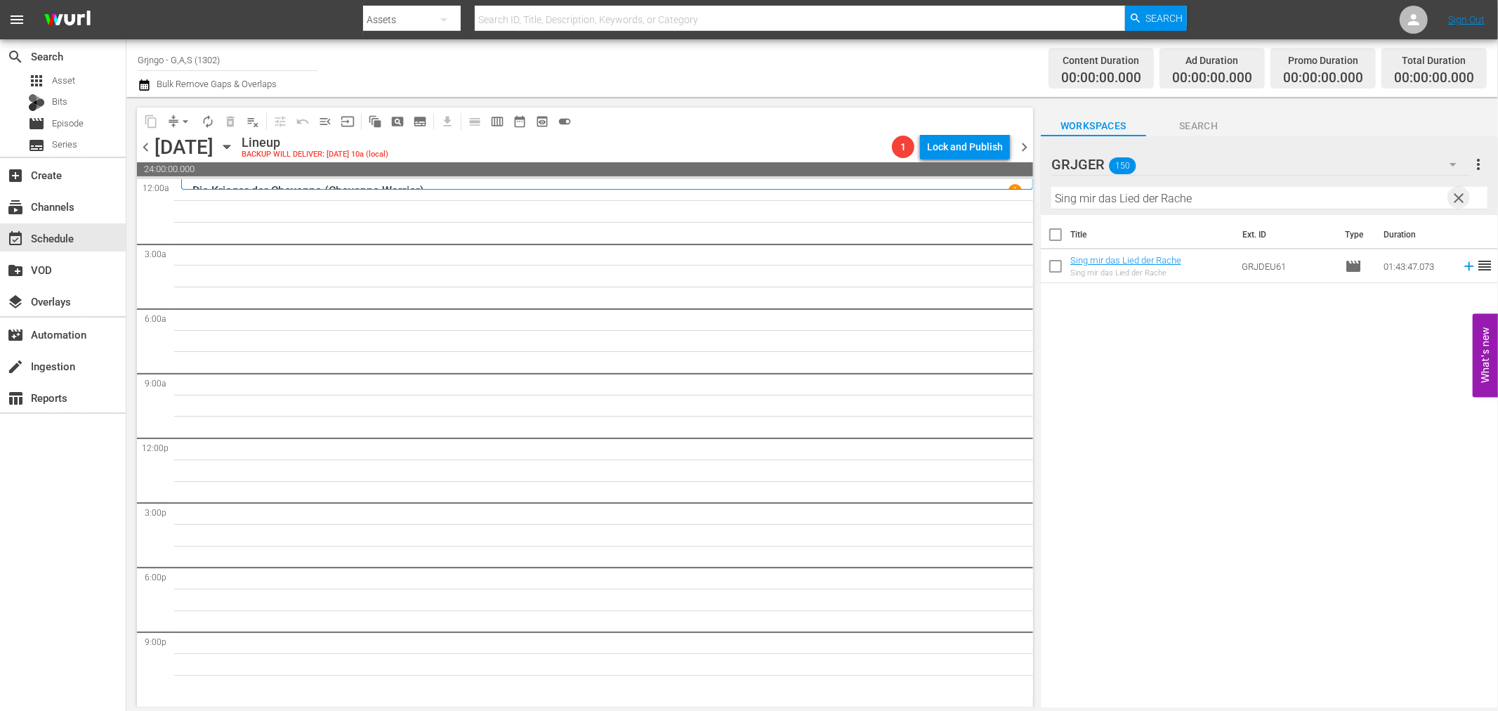
click at [1458, 194] on span "clear" at bounding box center [1459, 198] width 17 height 17
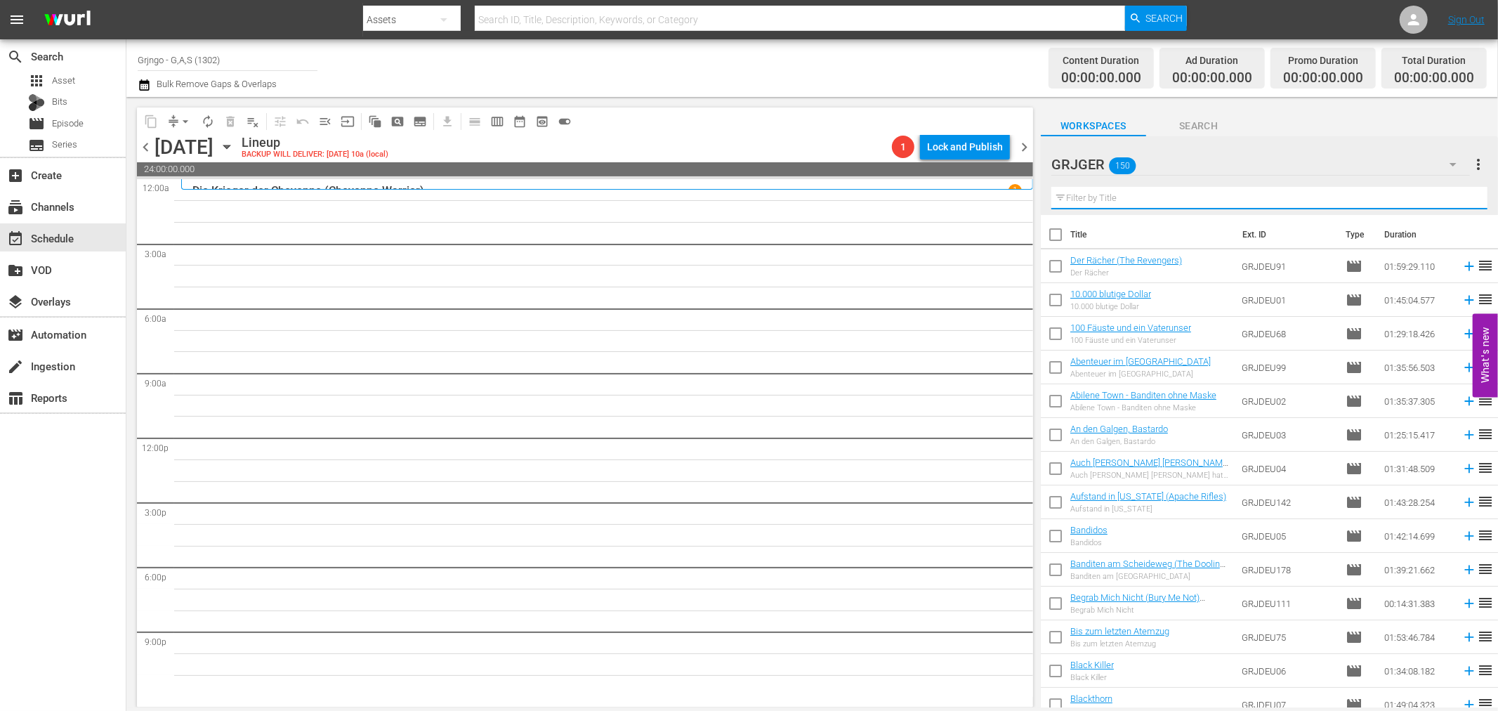
click at [1082, 195] on input "text" at bounding box center [1269, 198] width 436 height 22
paste input "Django - Melodie in Blei"
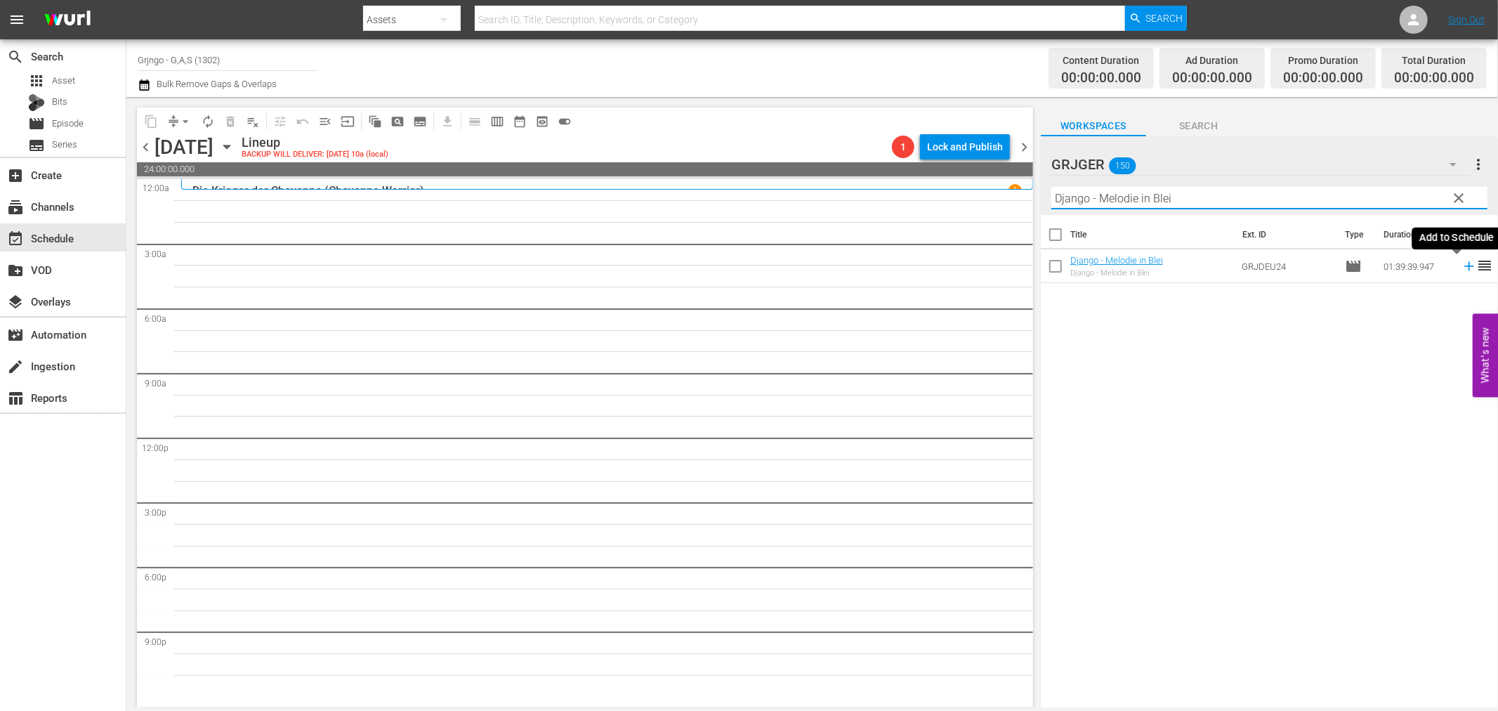
type input "Django - Melodie in Blei"
click at [1462, 268] on icon at bounding box center [1469, 265] width 15 height 15
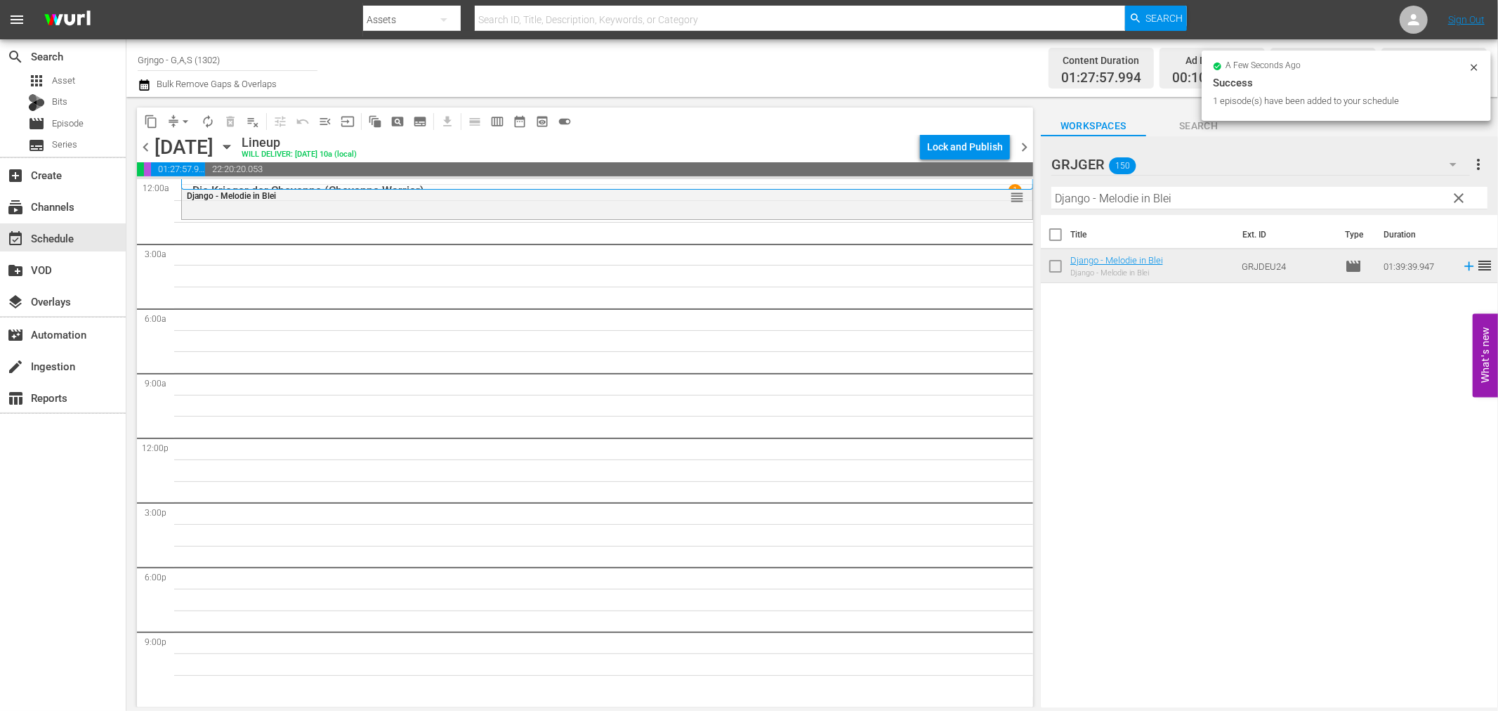
click at [1458, 193] on span "clear" at bounding box center [1459, 198] width 17 height 17
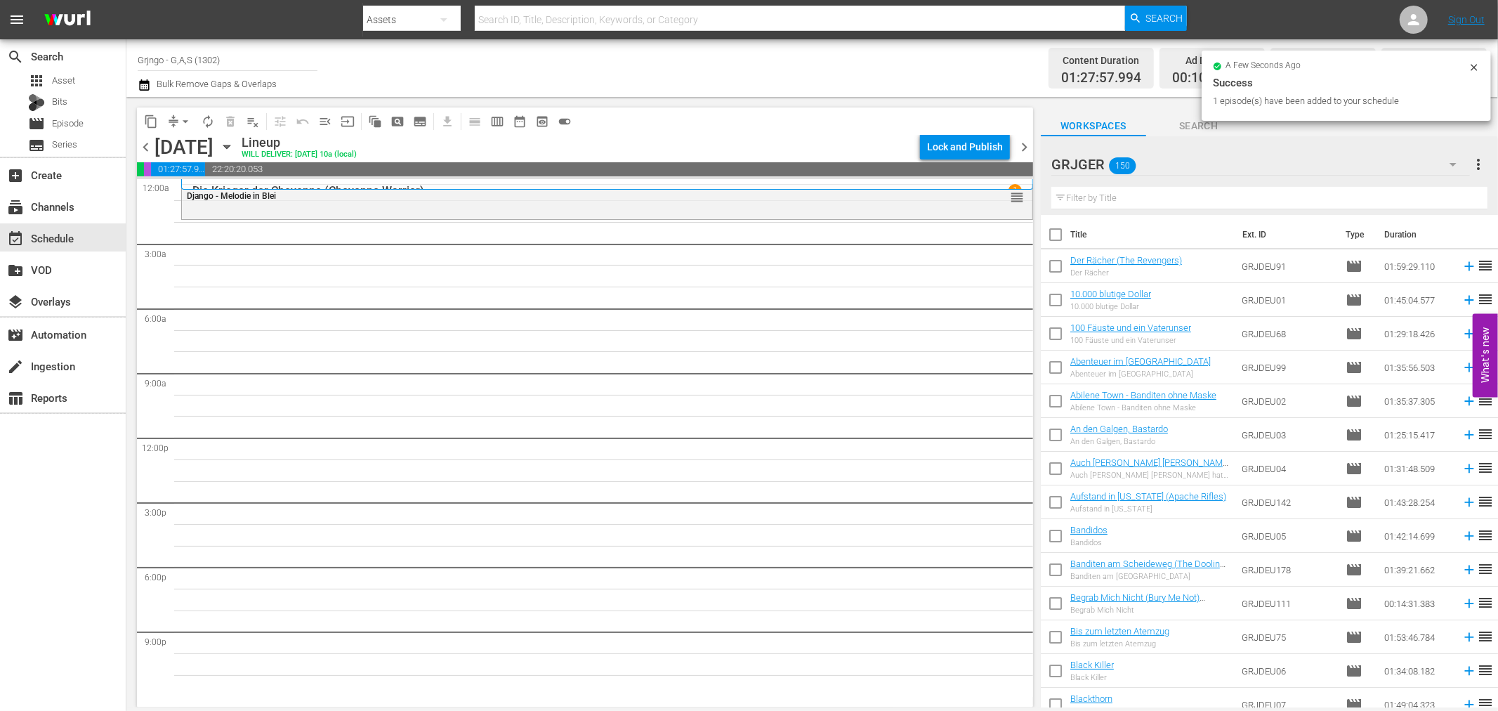
click at [1136, 198] on input "text" at bounding box center [1269, 198] width 436 height 22
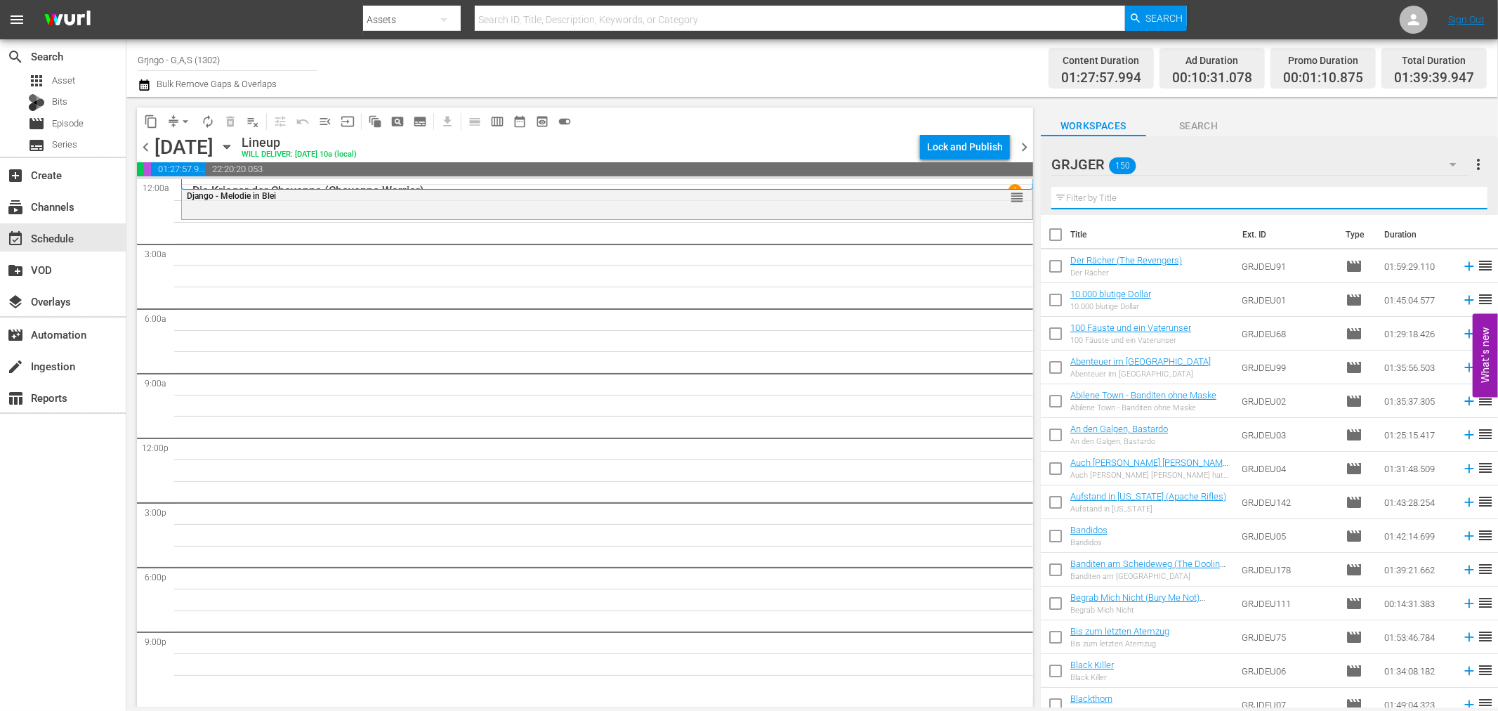
paste input "Ein Hosianna für zwei Halunken"
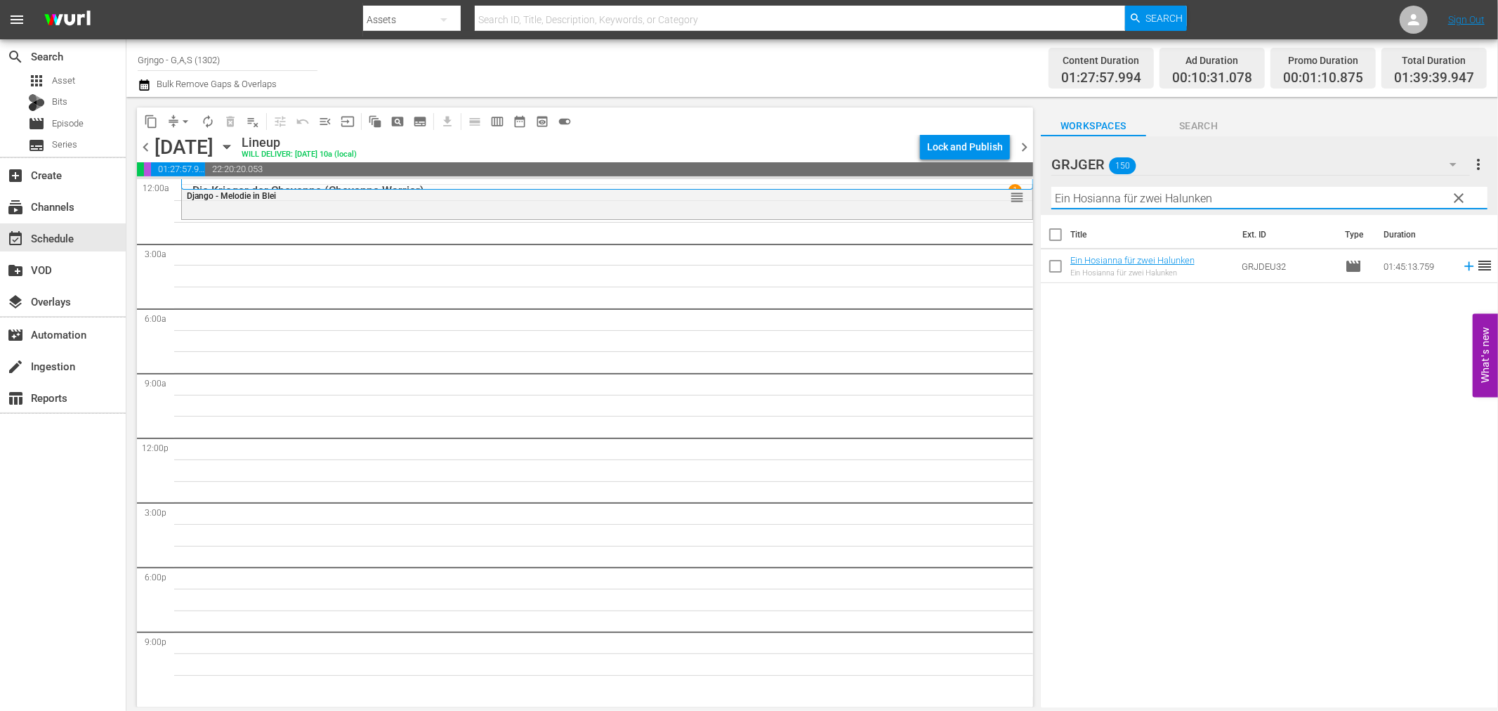
type input "Ein Hosianna für zwei Halunken"
click at [1462, 262] on icon at bounding box center [1469, 265] width 15 height 15
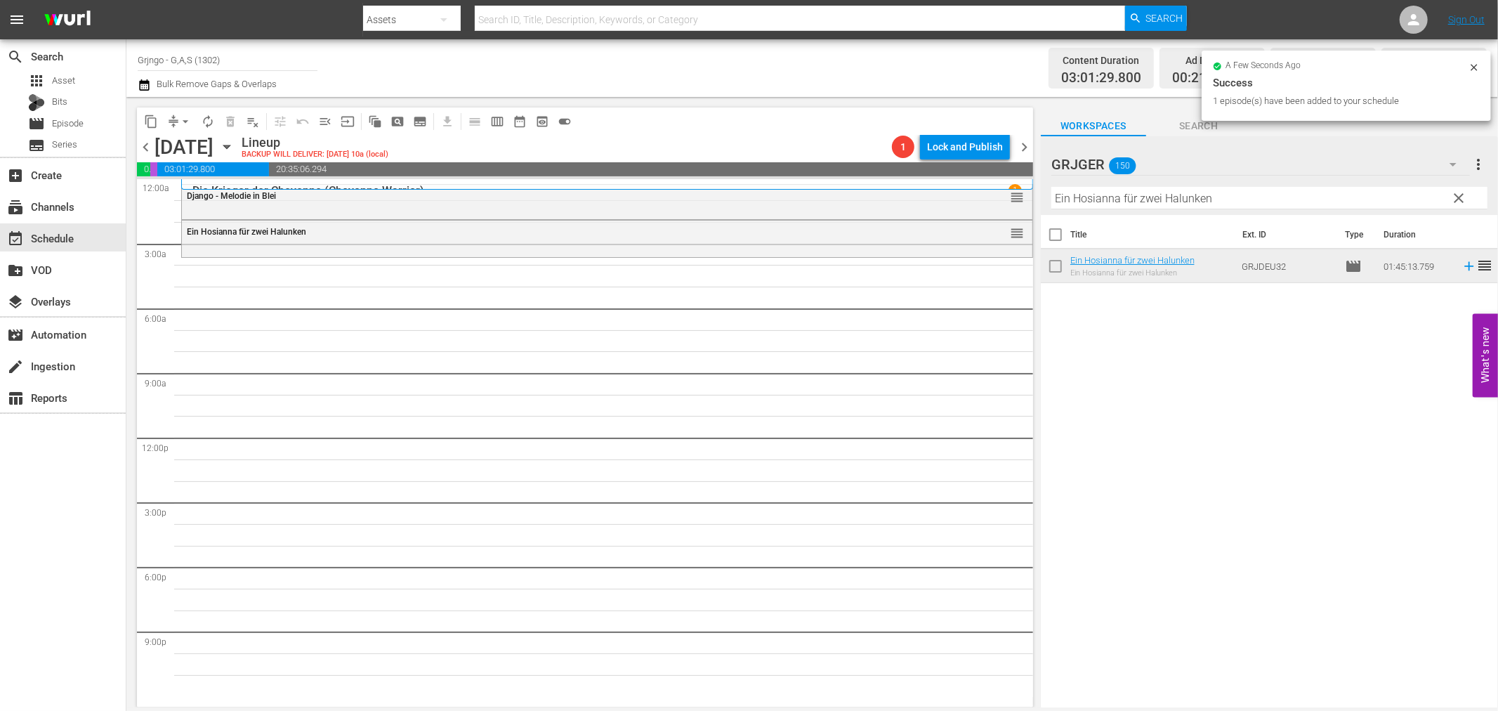
drag, startPoint x: 1461, startPoint y: 197, endPoint x: 1159, endPoint y: 218, distance: 302.8
click at [1461, 197] on span "clear" at bounding box center [1459, 198] width 17 height 17
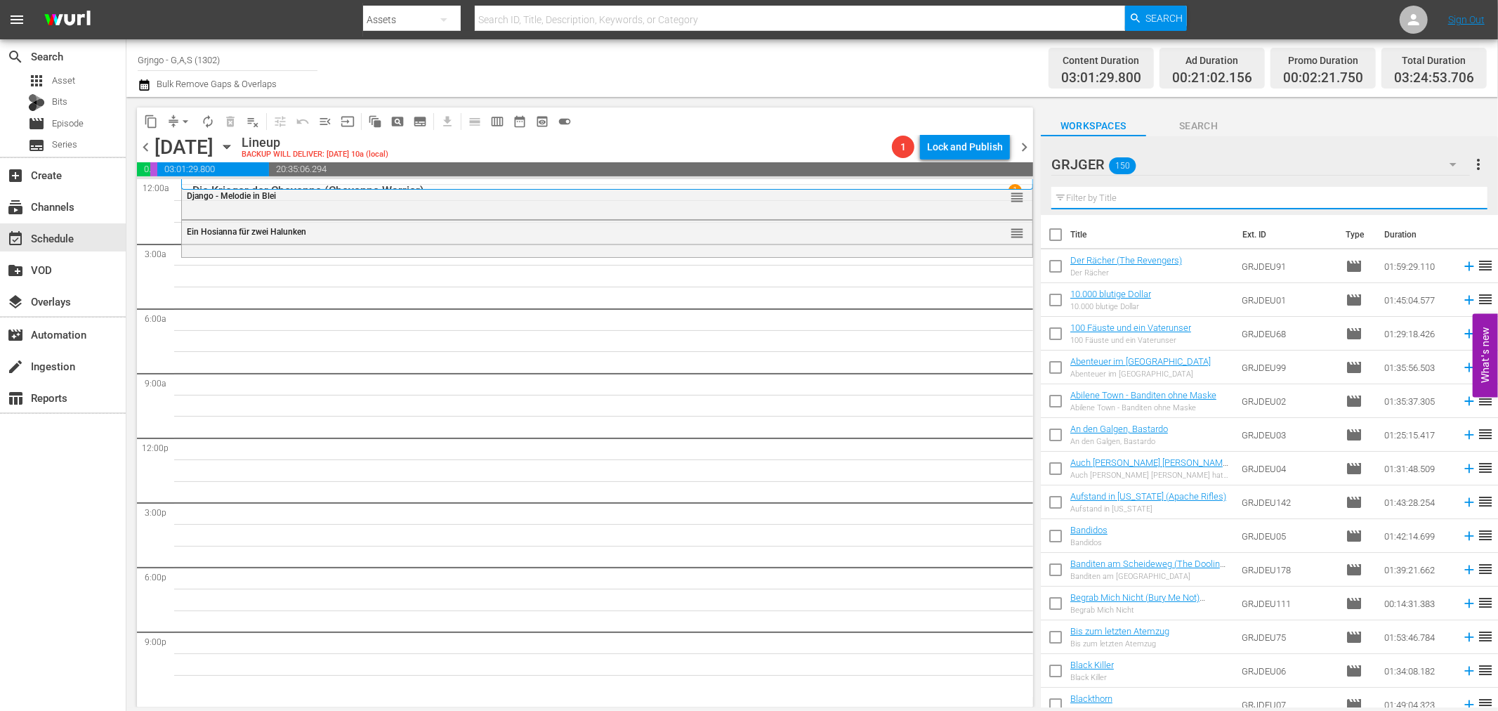
paste input "Galgenvögel sterben einsam"
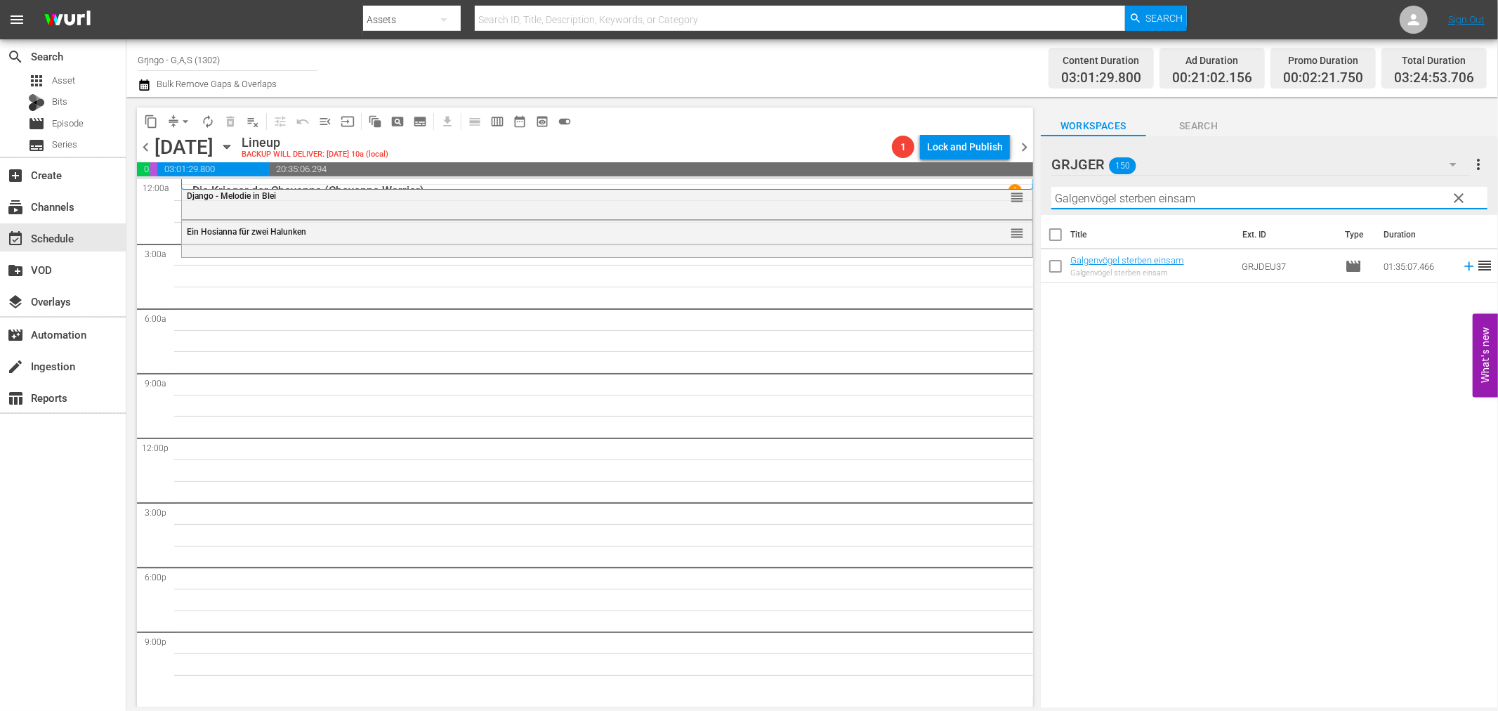
type input "Galgenvögel sterben einsam"
click at [1462, 265] on icon at bounding box center [1469, 265] width 15 height 15
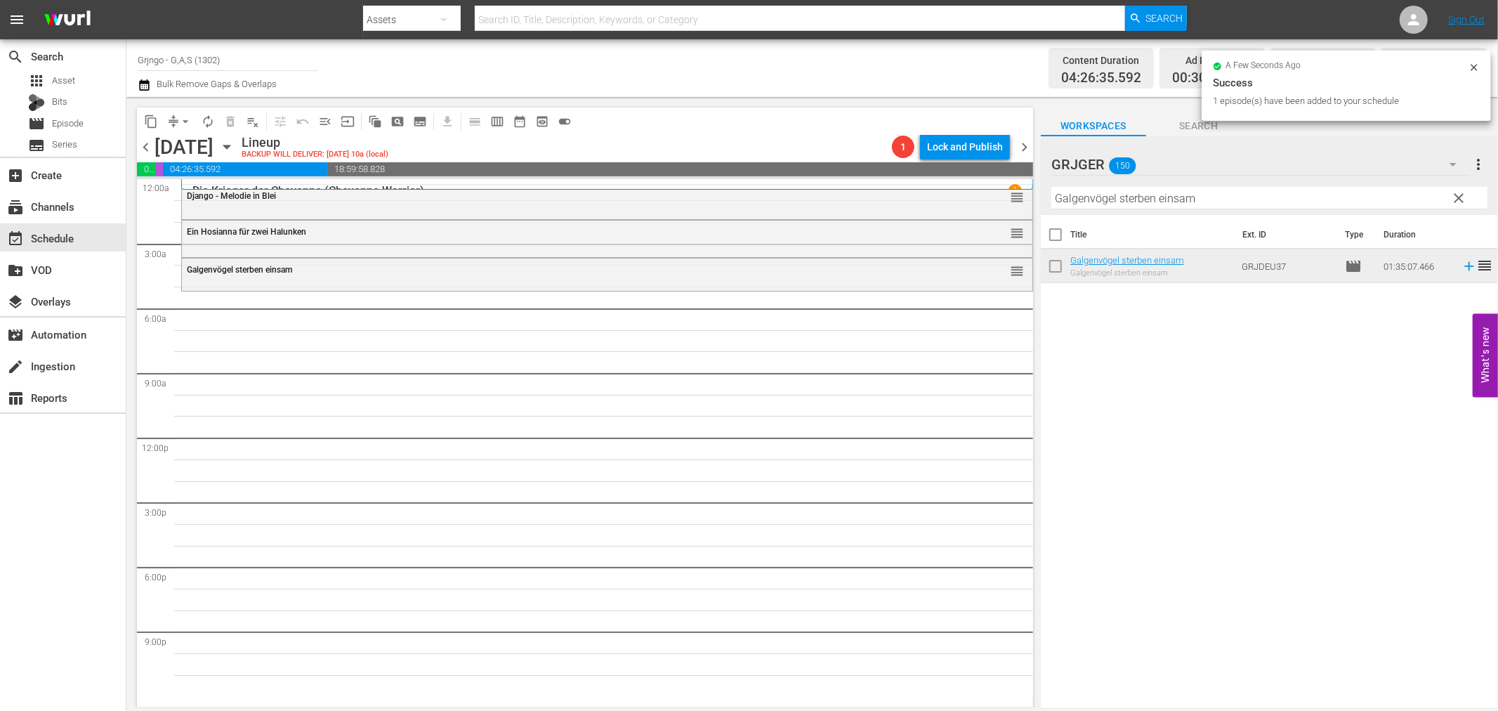
click at [1458, 192] on span "clear" at bounding box center [1459, 198] width 17 height 17
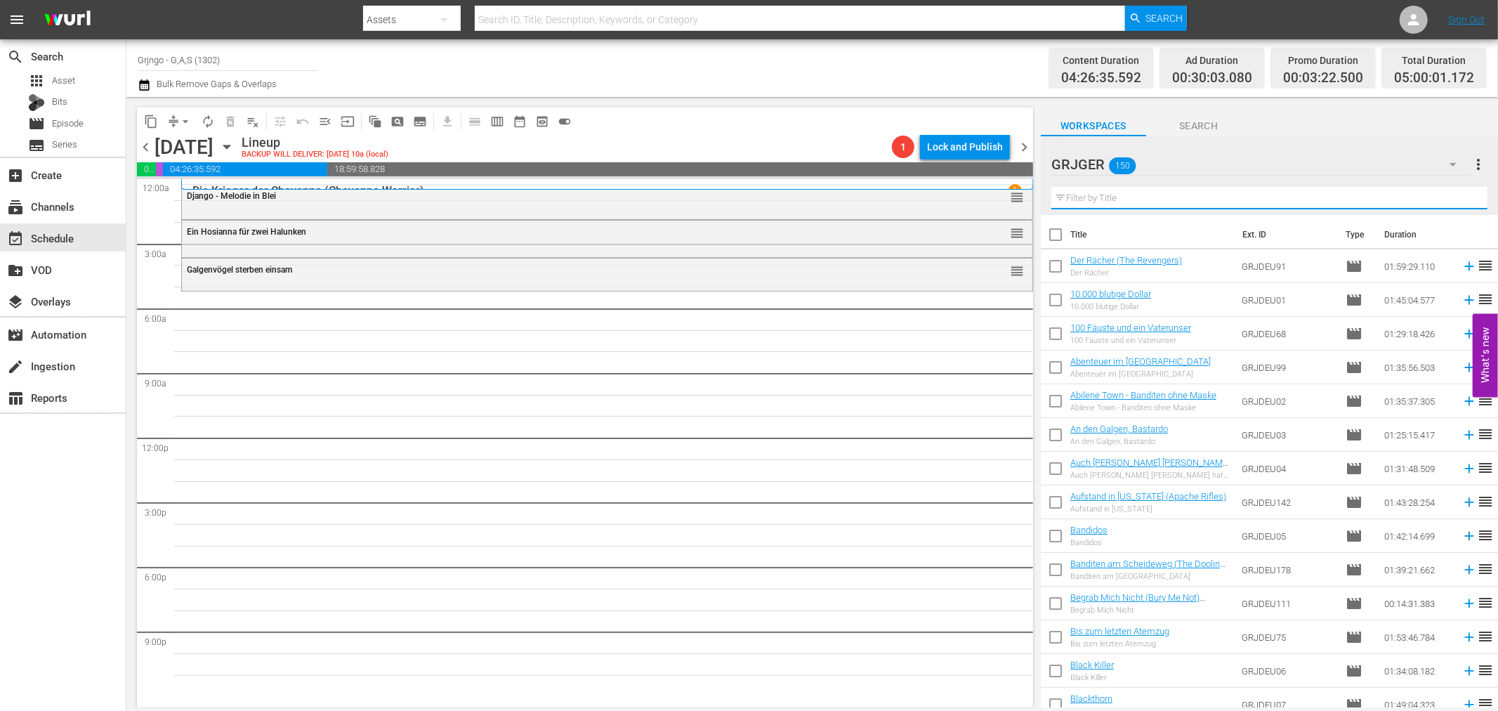
paste input "Der unerbittliche Texaner"
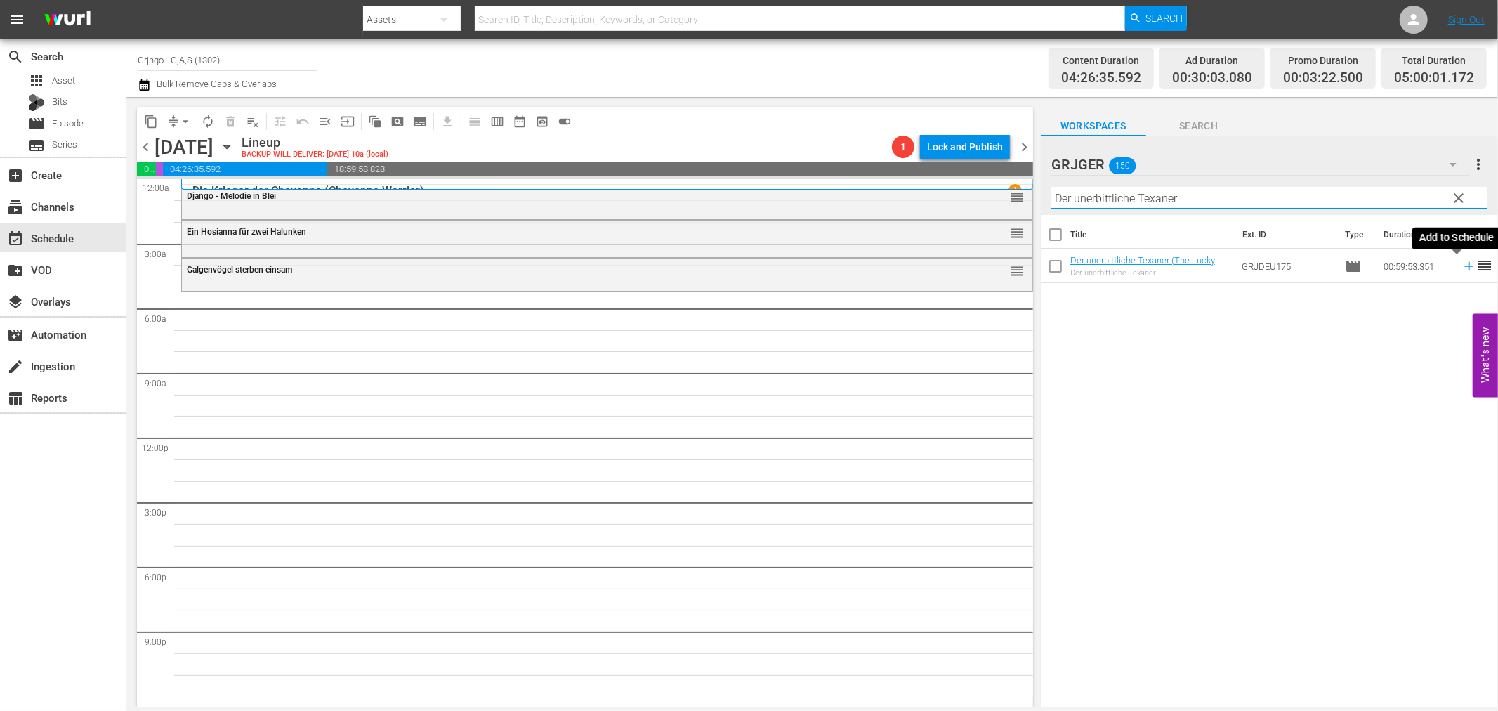
type input "Der unerbittliche Texaner"
click at [1462, 269] on icon at bounding box center [1469, 265] width 15 height 15
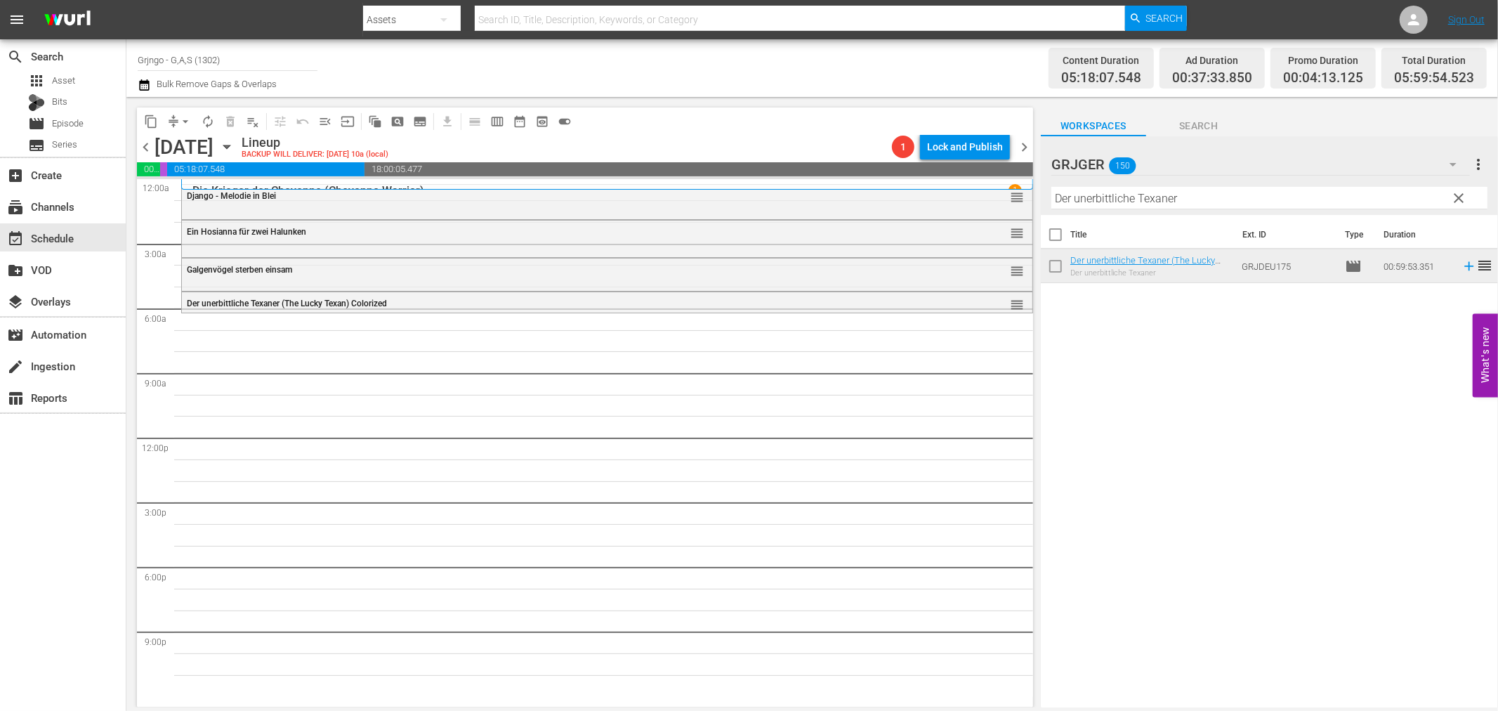
click at [1458, 194] on span "clear" at bounding box center [1459, 198] width 17 height 17
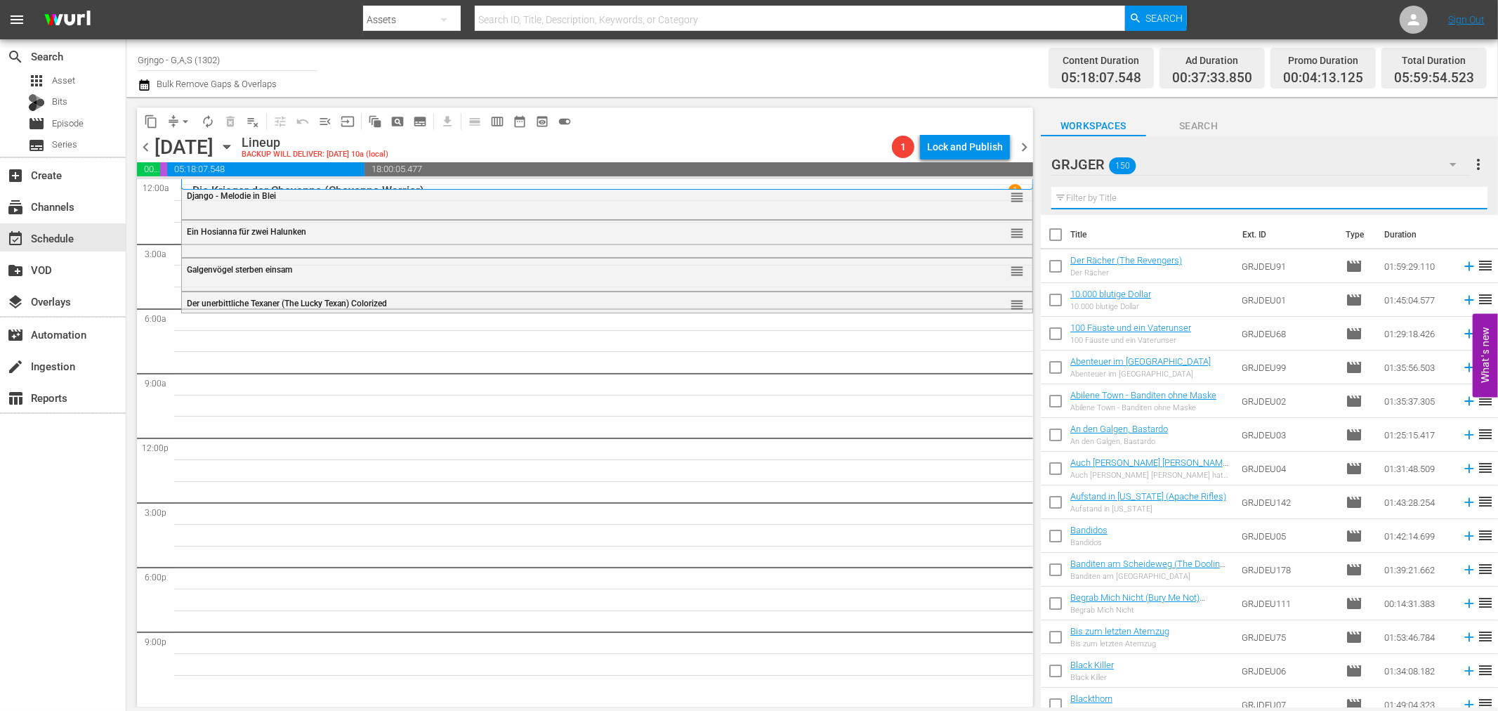
paste input "Blutiges Blei"
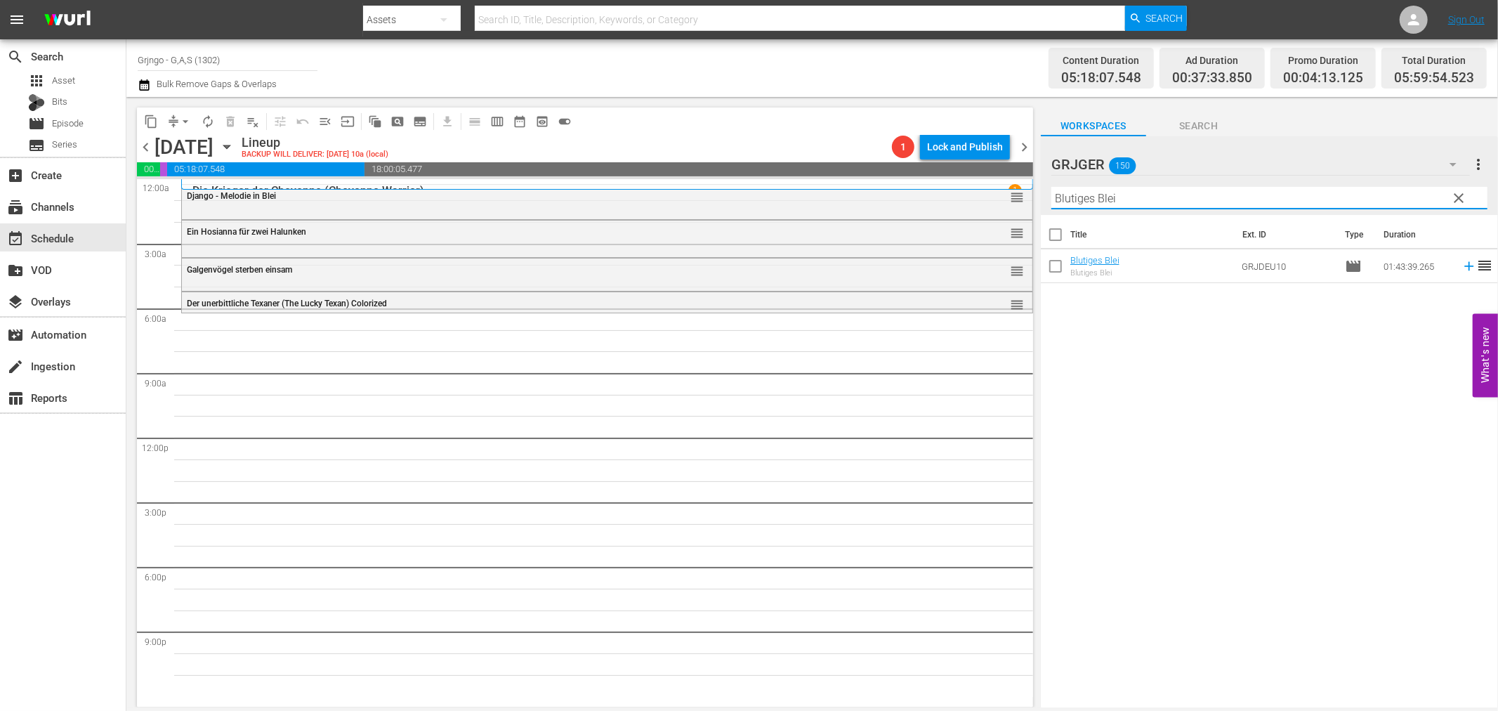
type input "Blutiges Blei"
click at [1462, 267] on icon at bounding box center [1469, 265] width 15 height 15
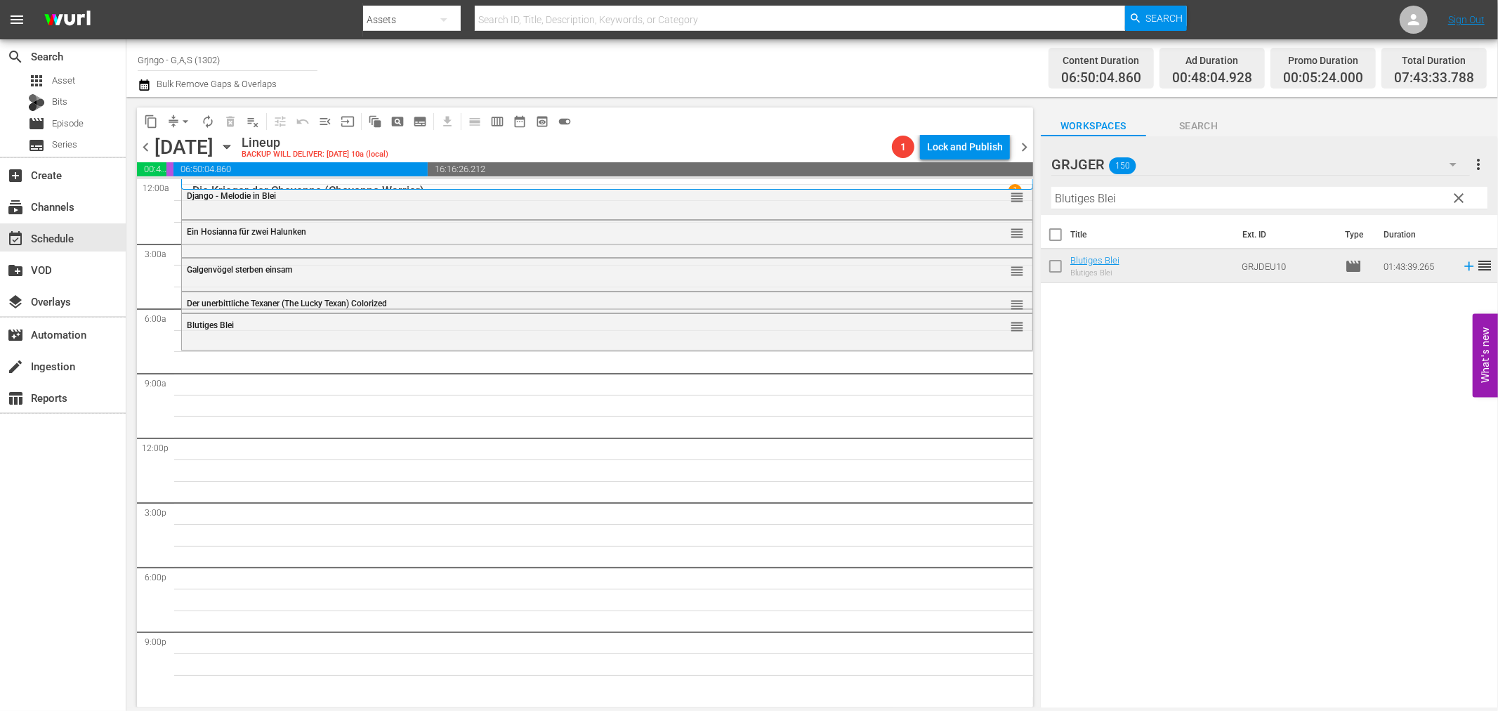
click at [1456, 199] on span "clear" at bounding box center [1459, 198] width 17 height 17
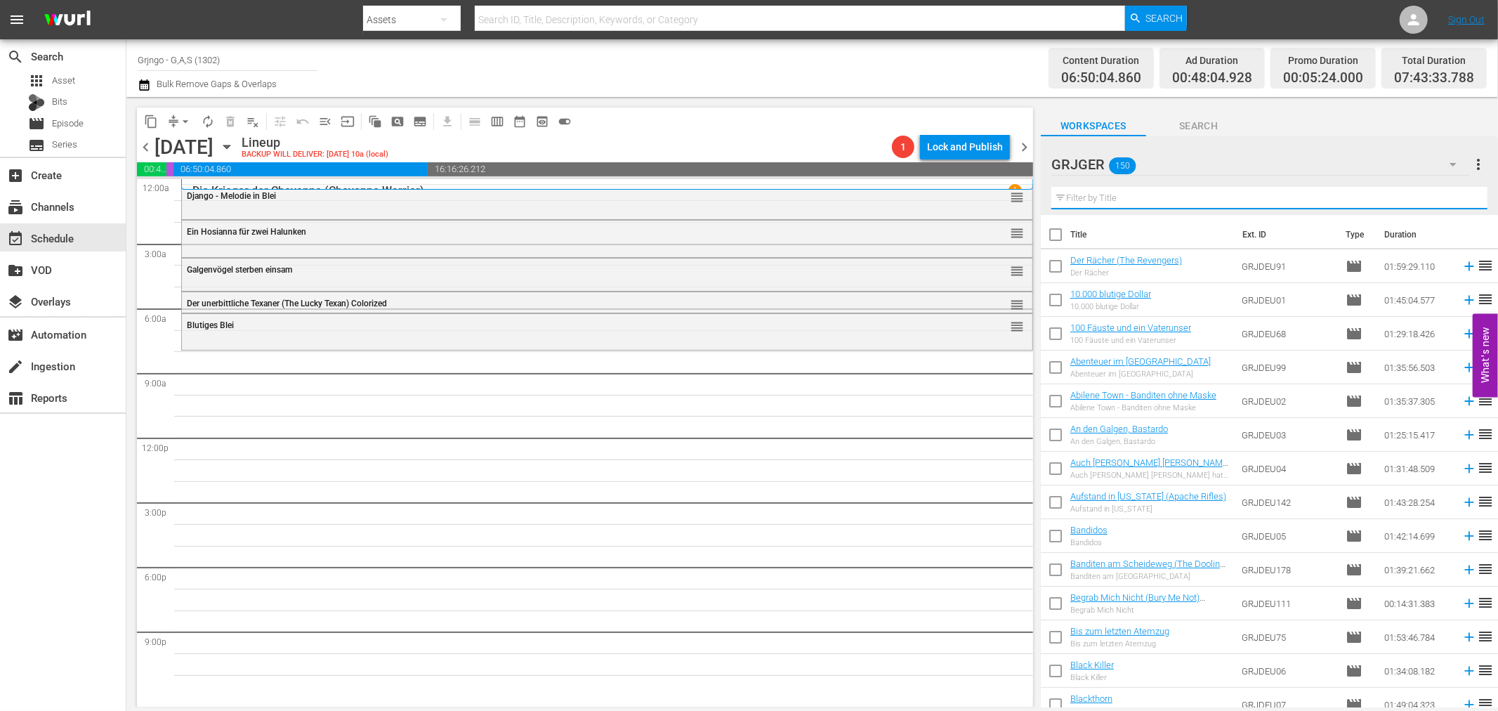
paste input "[PERSON_NAME] zu [PERSON_NAME] (Death Rides a Horse)"
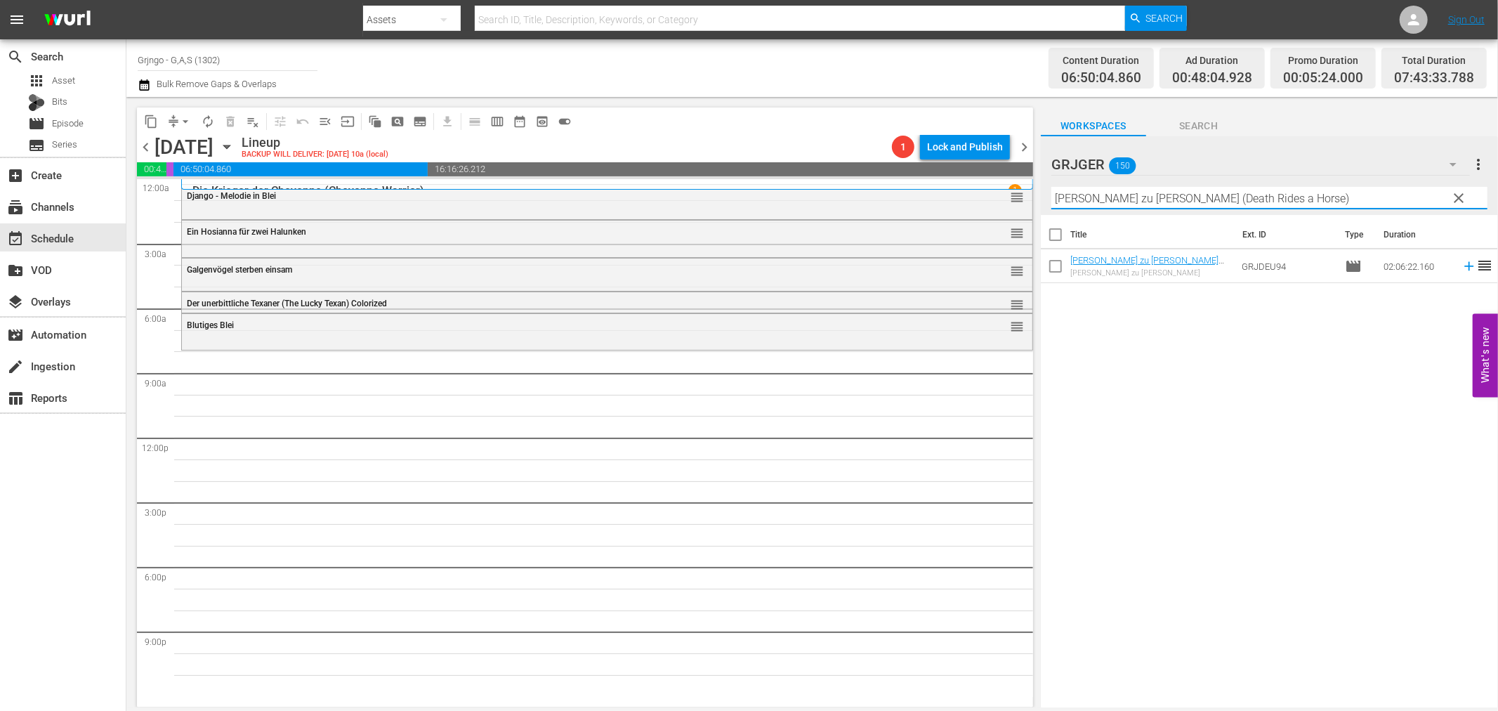
type input "[PERSON_NAME] zu [PERSON_NAME] (Death Rides a Horse)"
click at [1462, 268] on icon at bounding box center [1469, 265] width 15 height 15
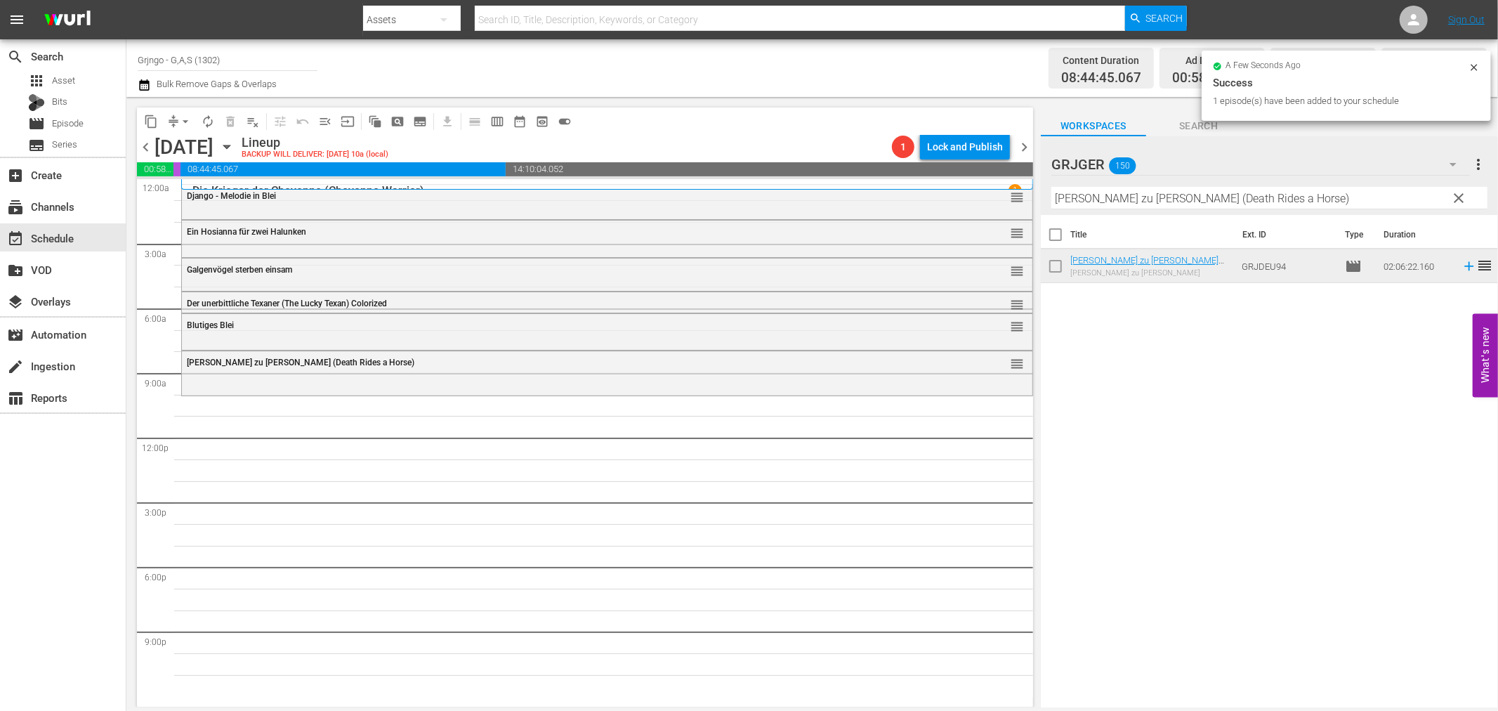
drag, startPoint x: 1457, startPoint y: 190, endPoint x: 1178, endPoint y: 199, distance: 279.7
click at [1462, 191] on span "clear" at bounding box center [1459, 198] width 17 height 17
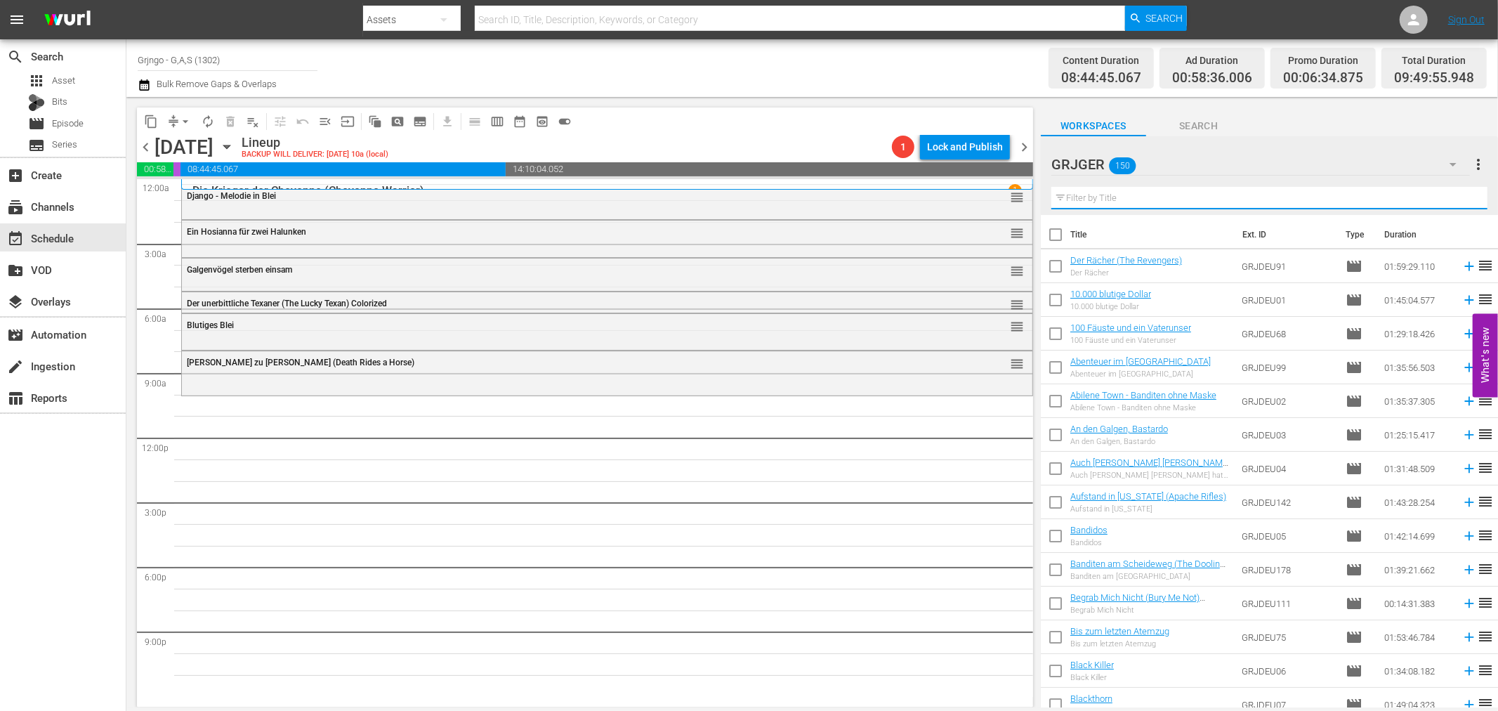
paste input "Der [PERSON_NAME] von [US_STATE]"
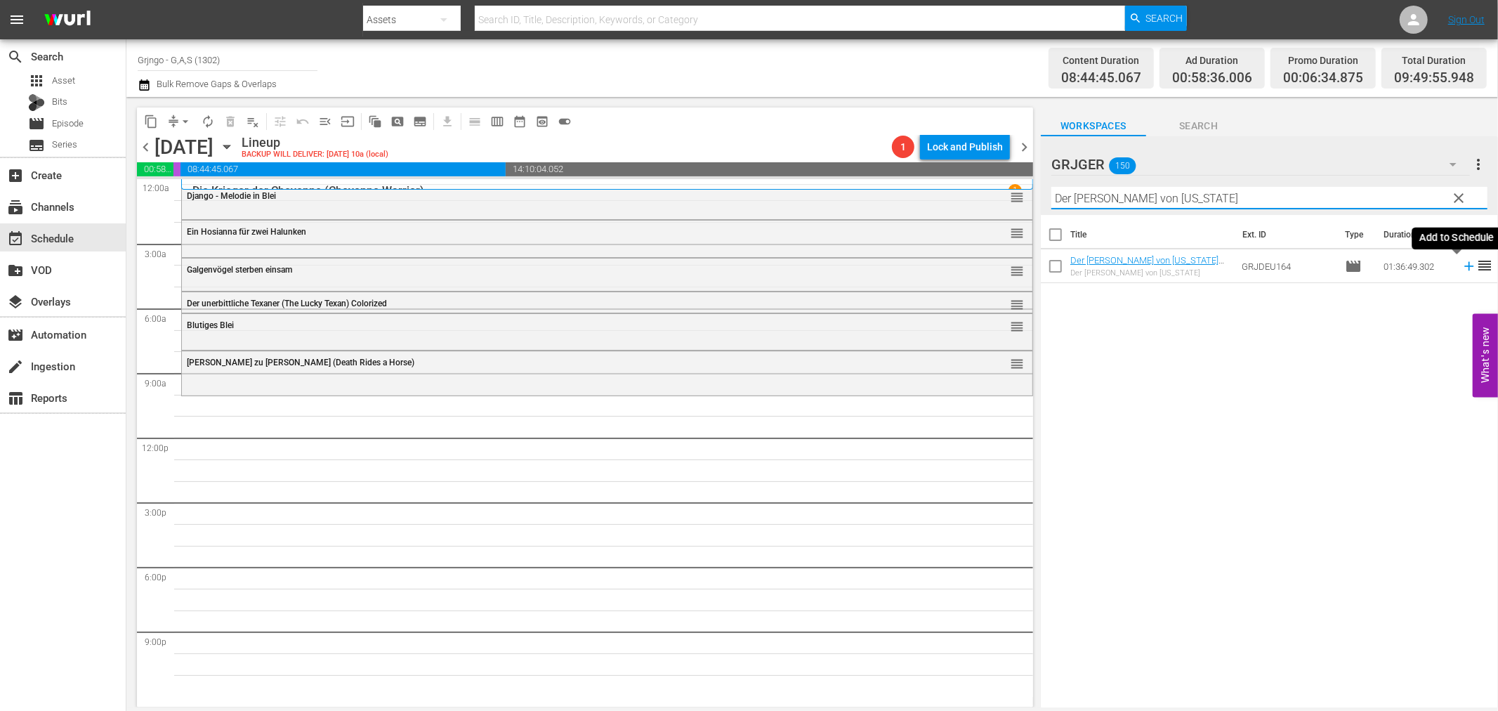
type input "Der [PERSON_NAME] von [US_STATE]"
click at [1464, 267] on icon at bounding box center [1468, 266] width 9 height 9
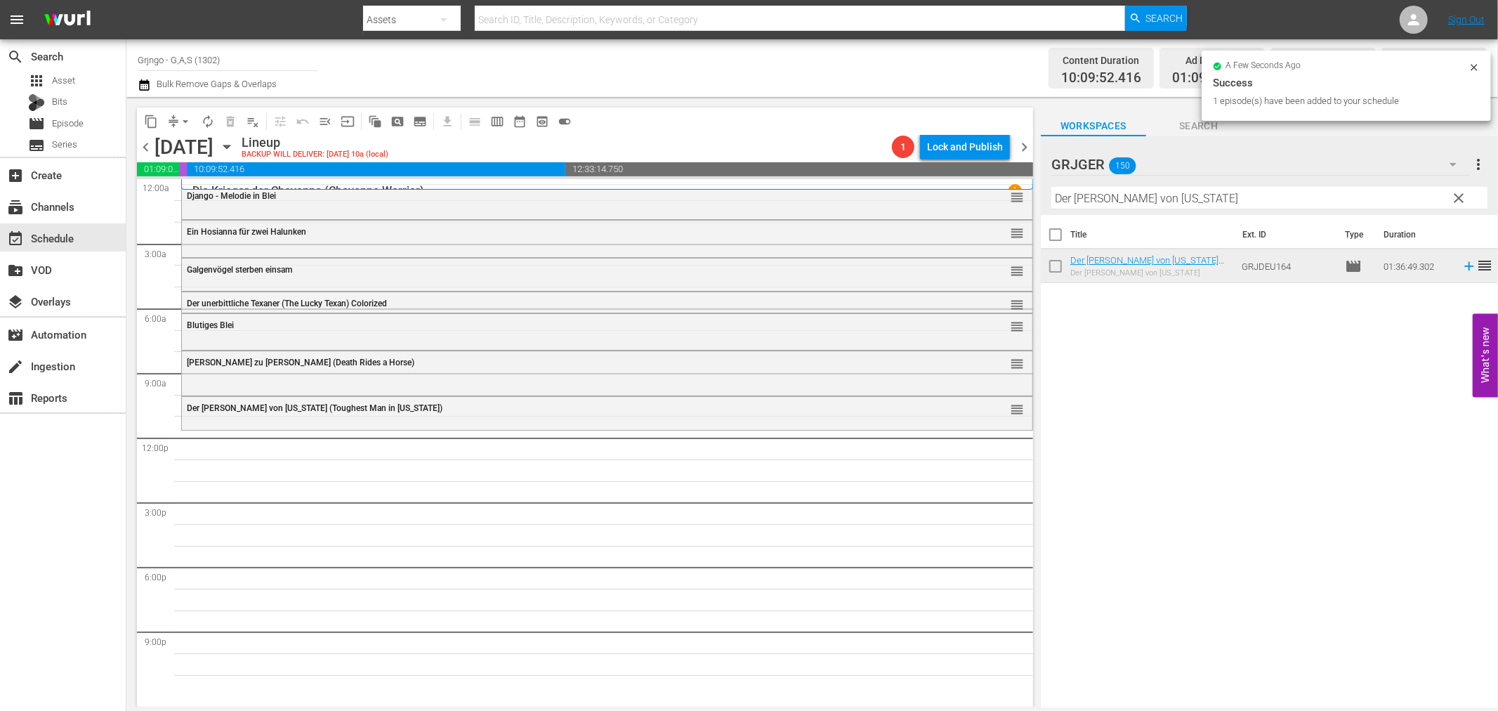
drag, startPoint x: 1455, startPoint y: 197, endPoint x: 1254, endPoint y: 209, distance: 201.3
click at [1455, 197] on span "clear" at bounding box center [1459, 198] width 17 height 17
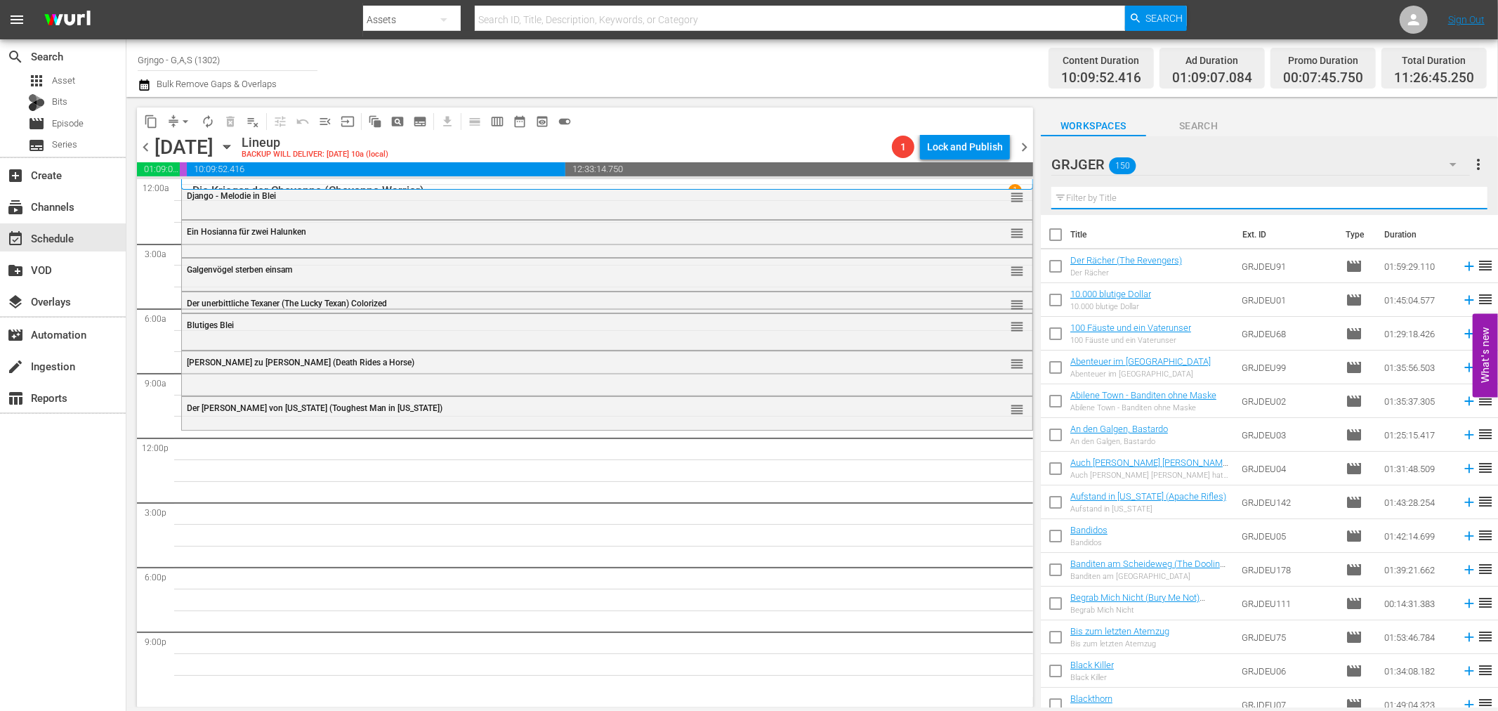
paste input "[PERSON_NAME] - Such Dir einen Platz zum Sterben"
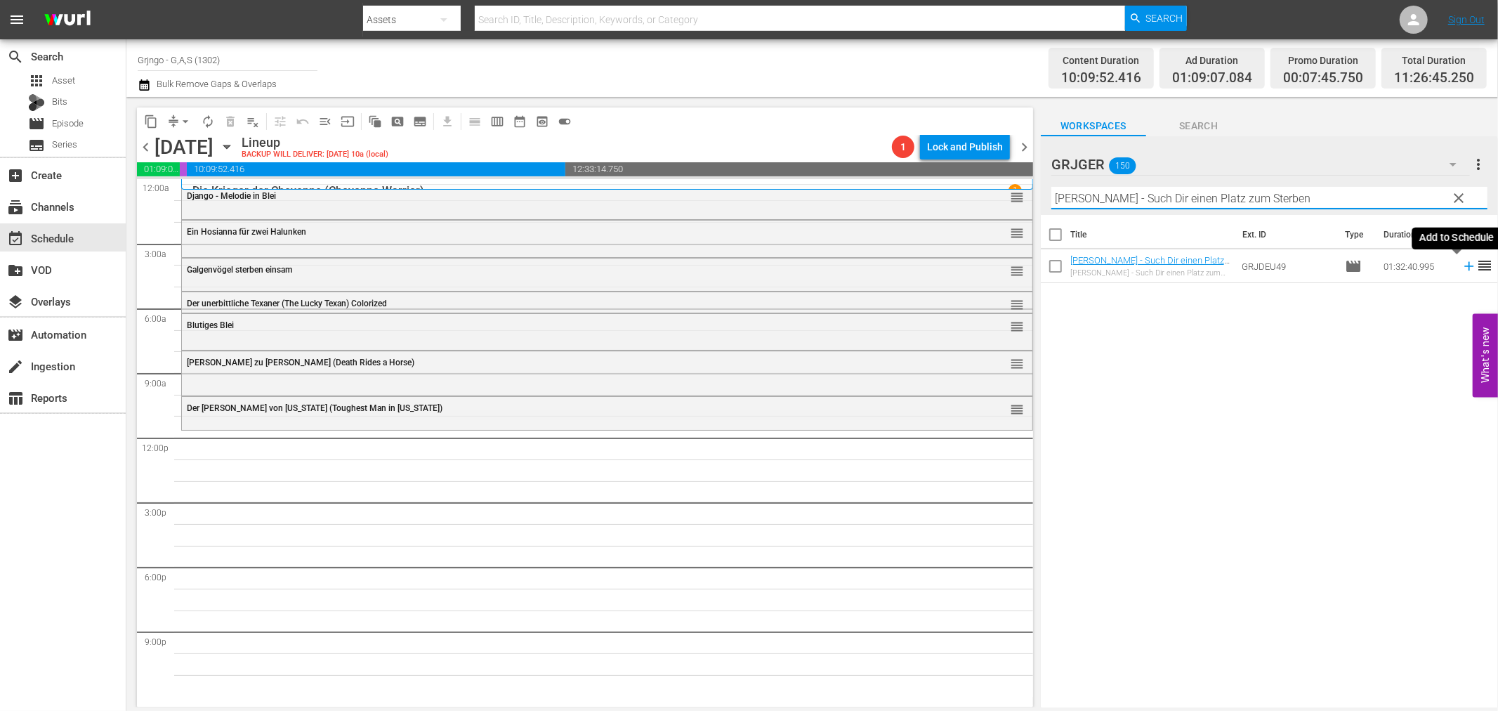
type input "[PERSON_NAME] - Such Dir einen Platz zum Sterben"
click at [1464, 266] on icon at bounding box center [1468, 266] width 9 height 9
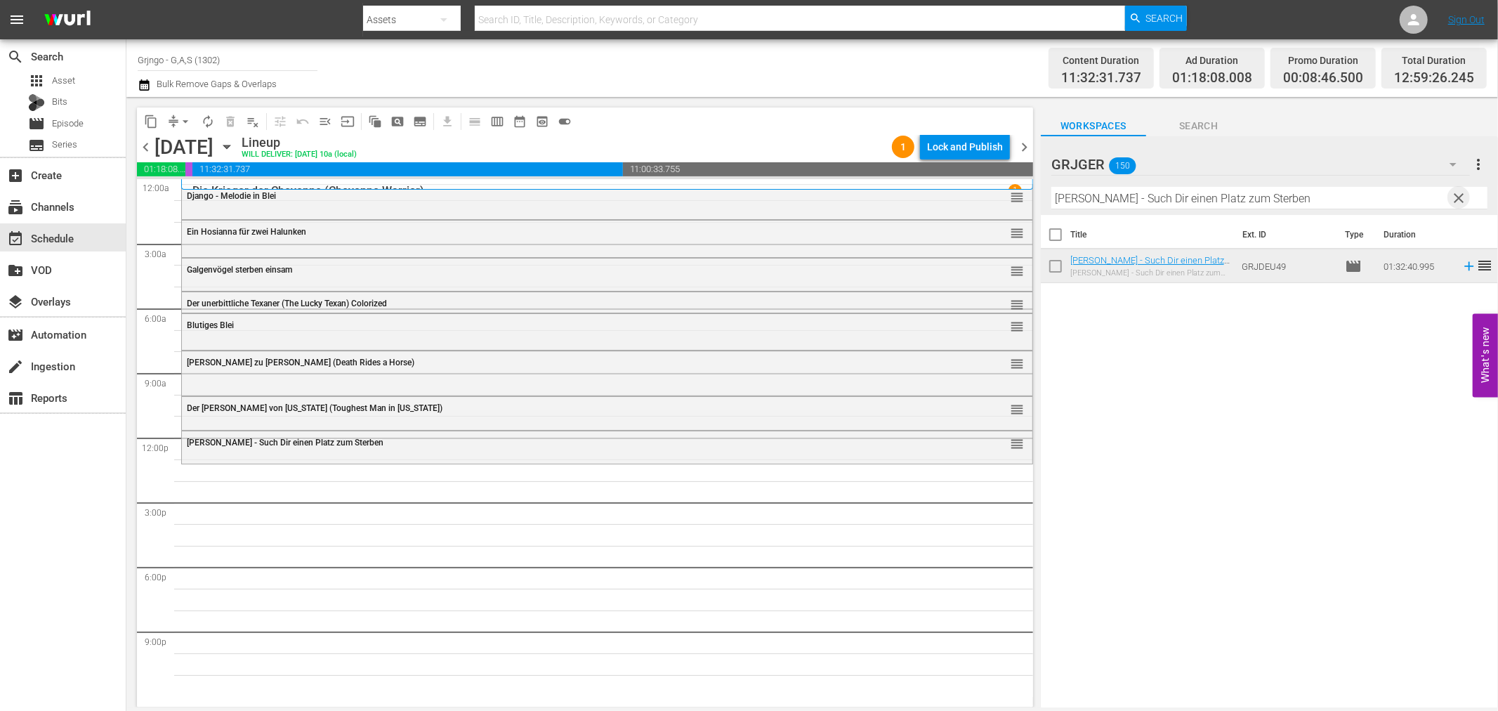
click at [1461, 197] on span "clear" at bounding box center [1459, 198] width 17 height 17
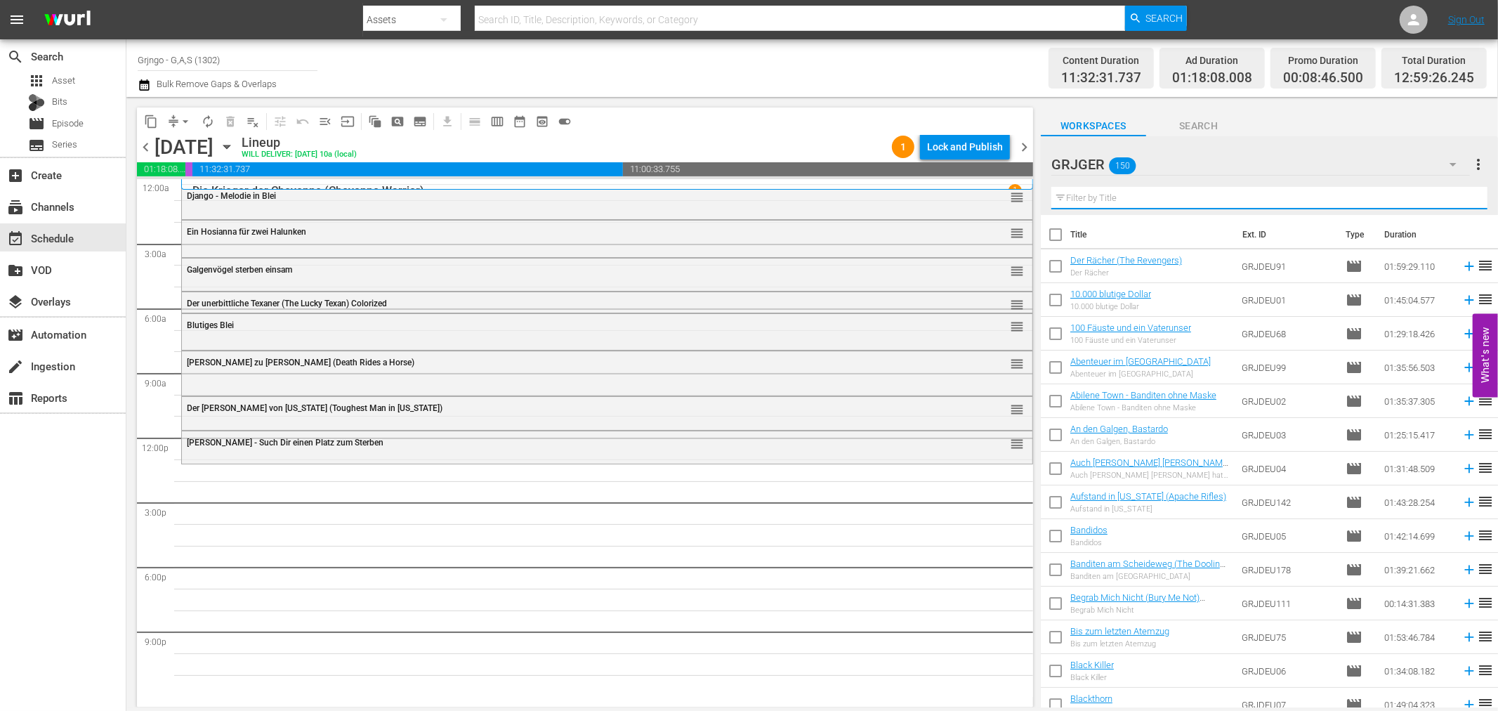
paste input "Eine Stadt nimmt Rache"
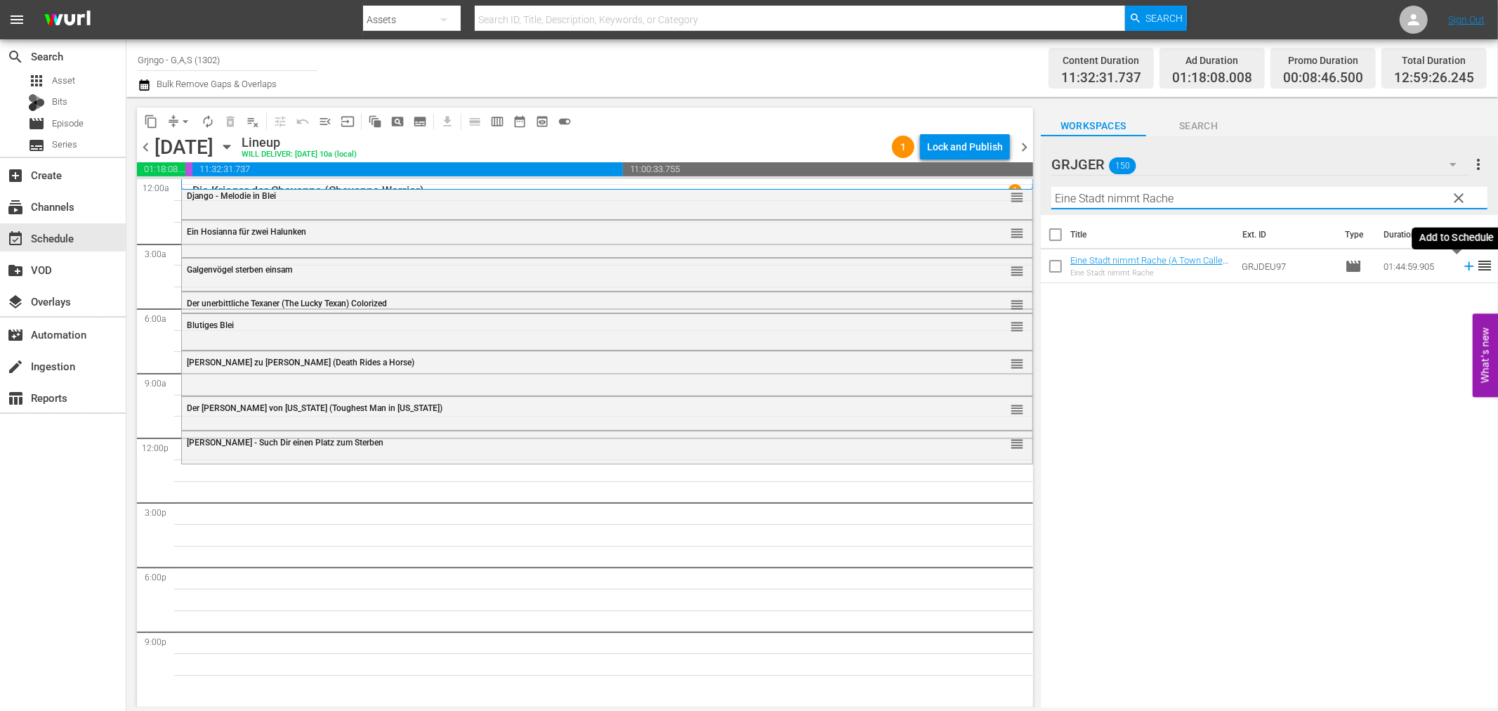
type input "Eine Stadt nimmt Rache"
click at [1462, 264] on icon at bounding box center [1469, 265] width 15 height 15
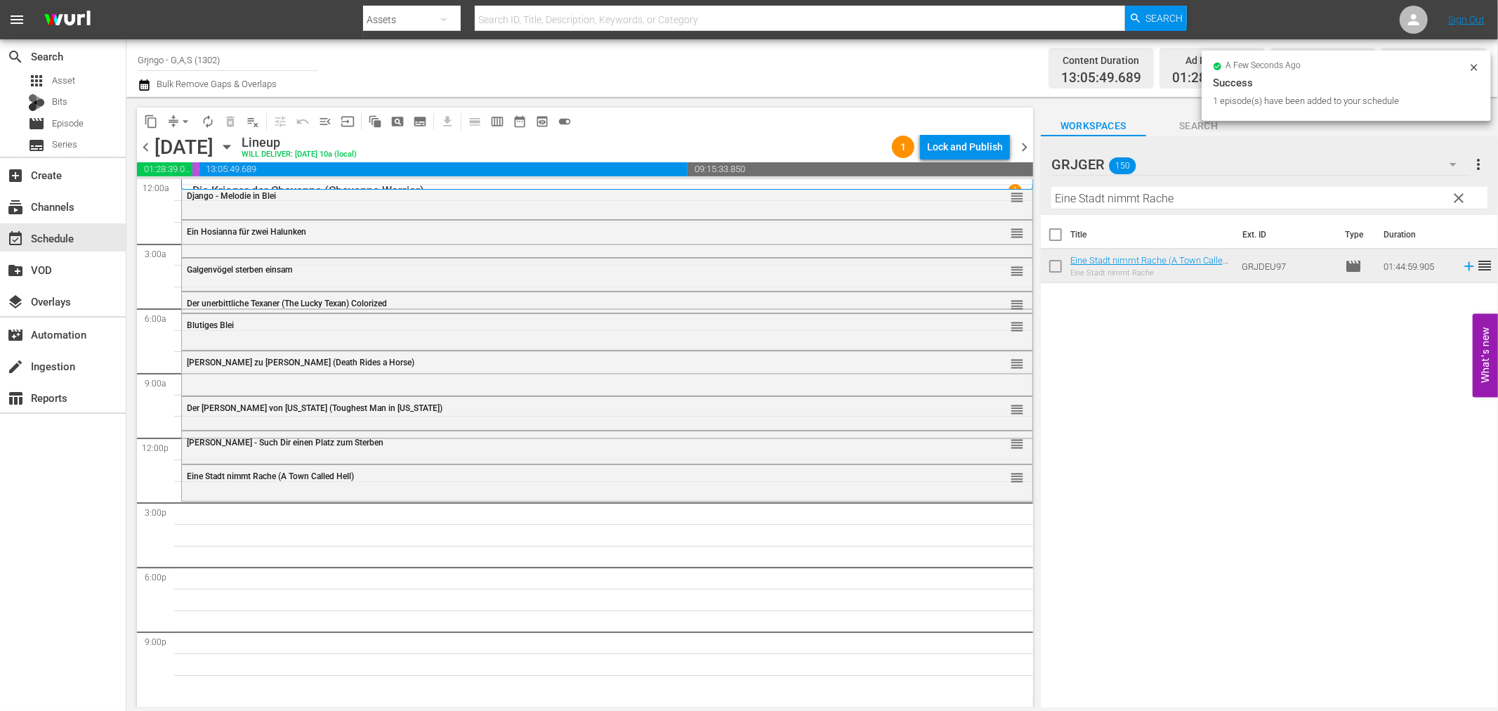
drag, startPoint x: 1455, startPoint y: 198, endPoint x: 1169, endPoint y: 201, distance: 285.2
click at [1457, 198] on span "clear" at bounding box center [1459, 198] width 17 height 17
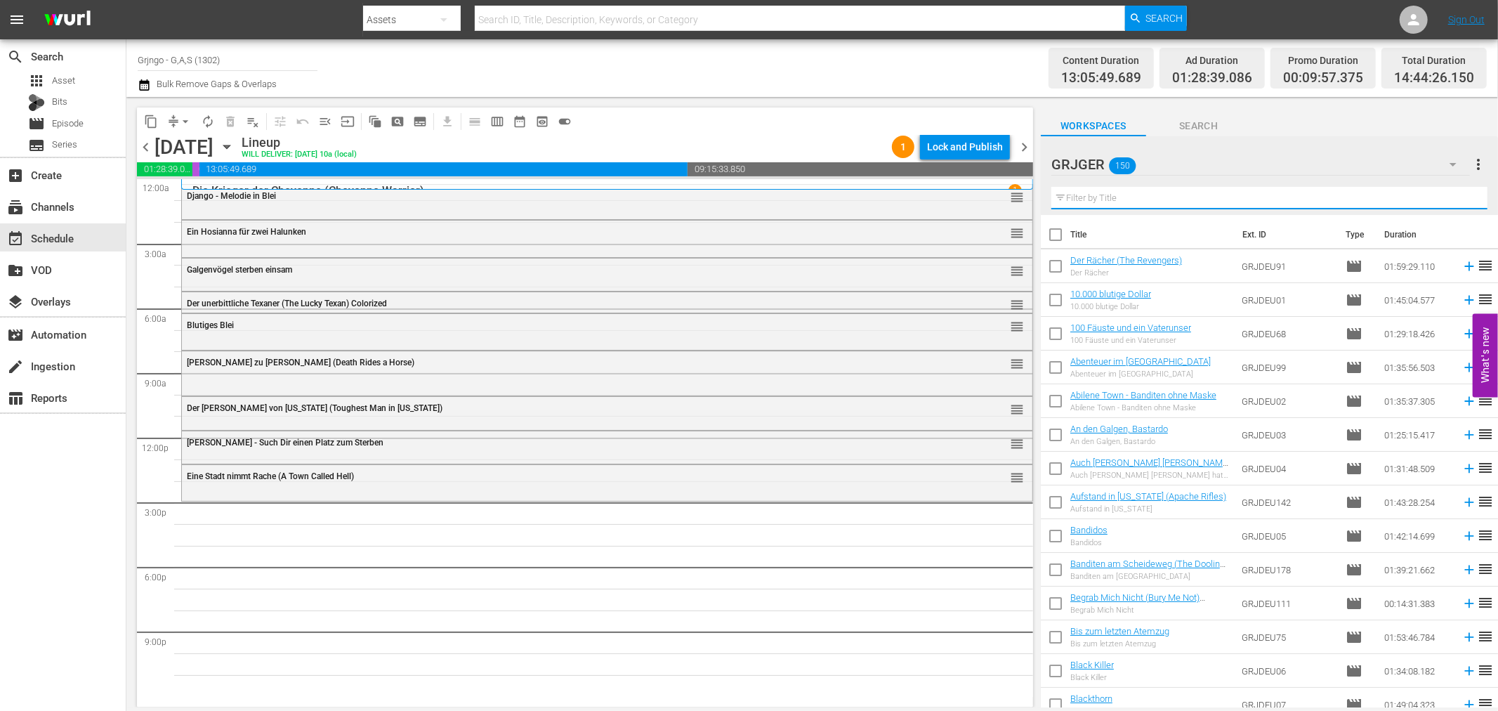
paste input "Im Staub der Sonne"
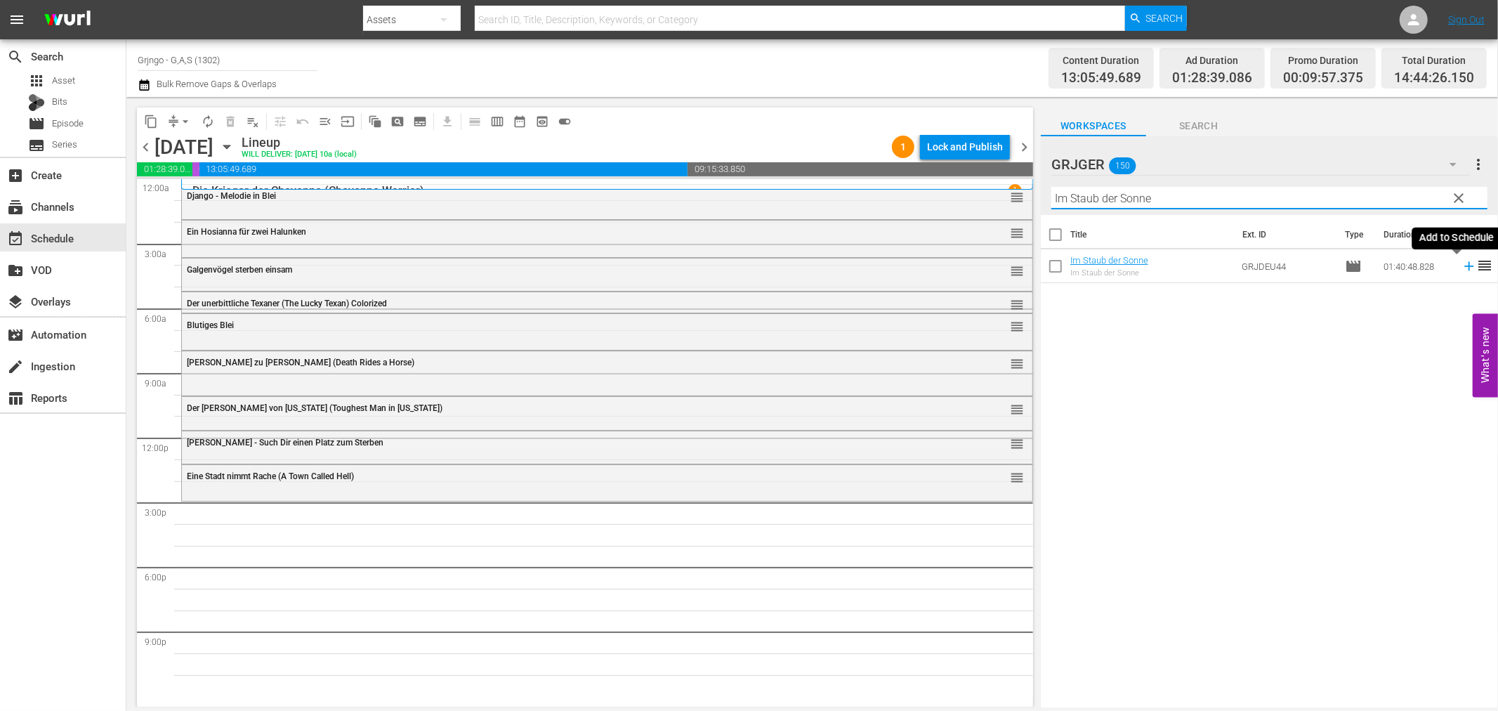
type input "Im Staub der Sonne"
click at [1464, 267] on icon at bounding box center [1468, 266] width 9 height 9
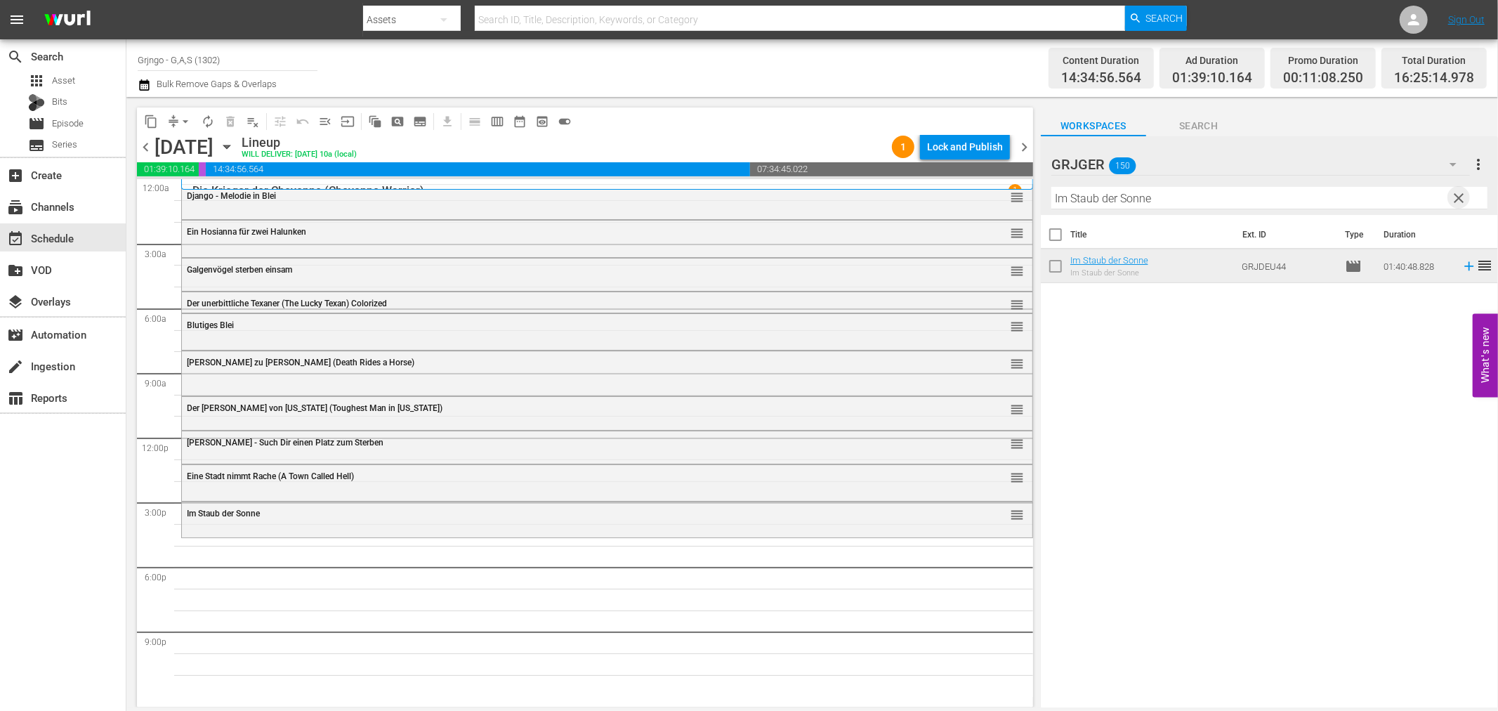
click at [1462, 197] on span "clear" at bounding box center [1459, 198] width 17 height 17
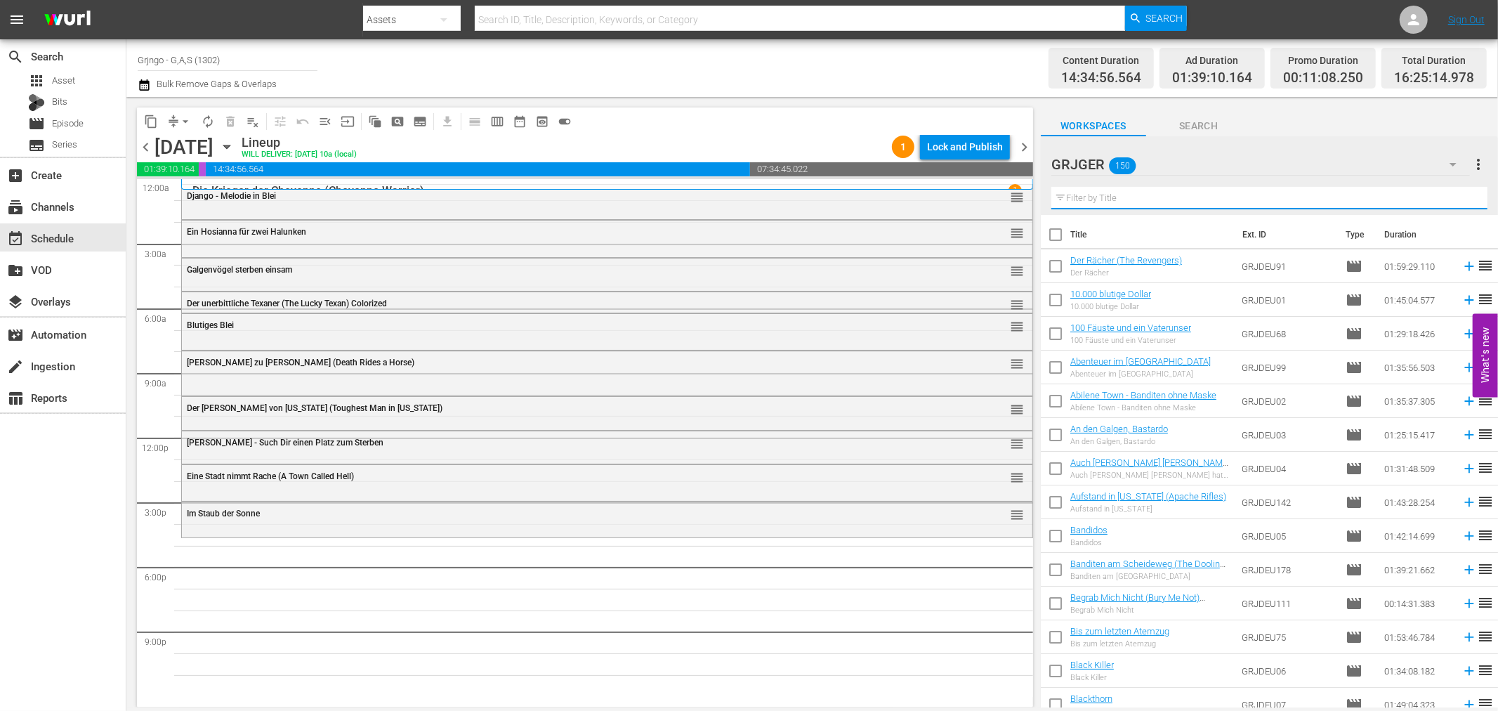
paste input "Hey, Amigo... [PERSON_NAME] in [GEOGRAPHIC_DATA]!"
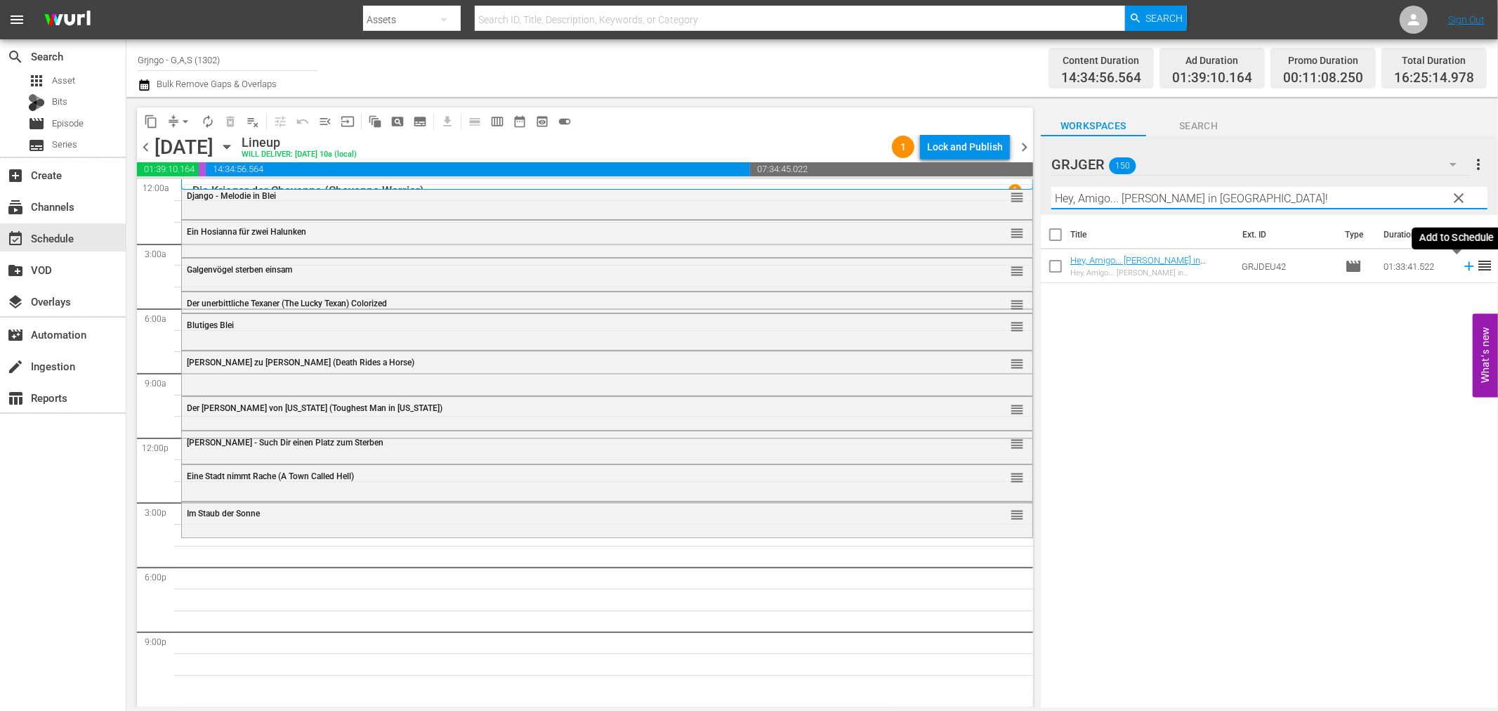
type input "Hey, Amigo... [PERSON_NAME] in [GEOGRAPHIC_DATA]!"
click at [1462, 268] on icon at bounding box center [1469, 265] width 15 height 15
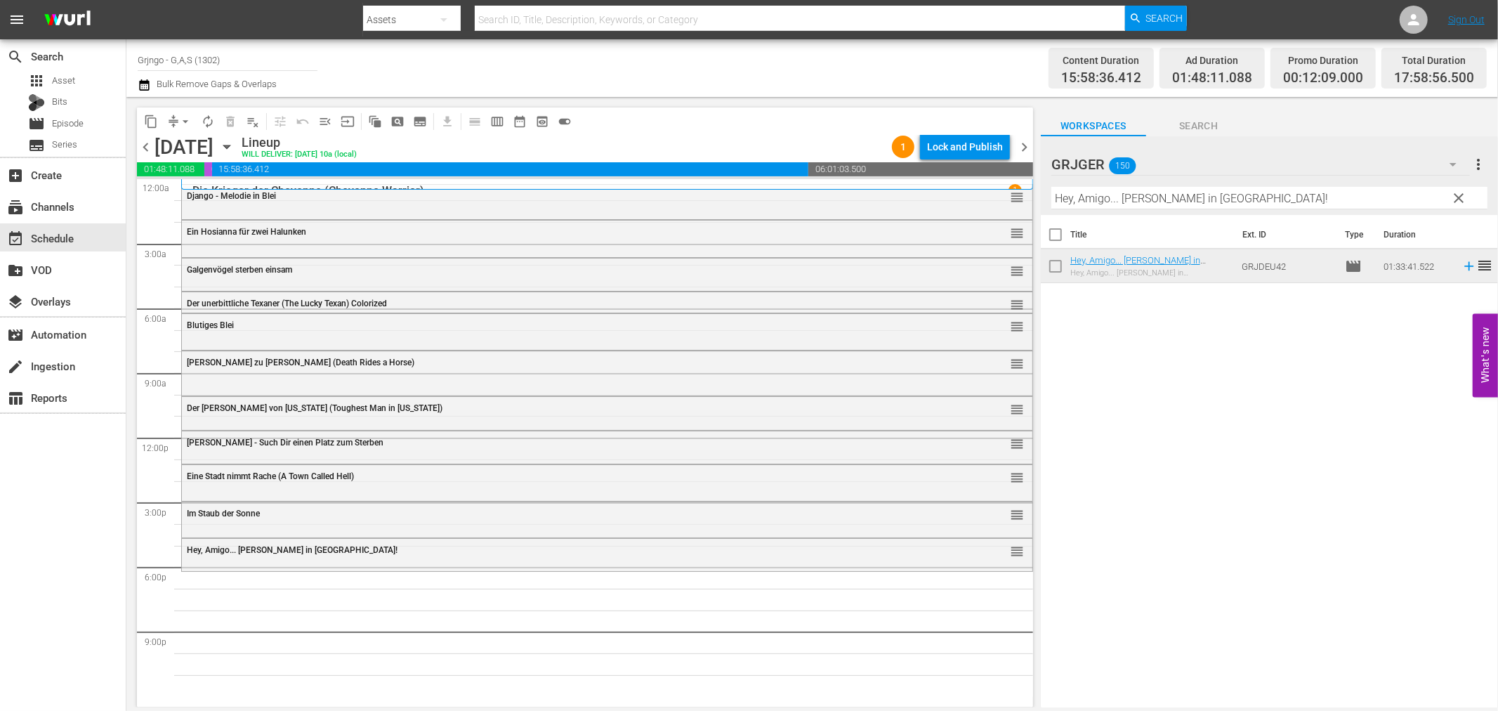
drag, startPoint x: 1461, startPoint y: 190, endPoint x: 1231, endPoint y: 185, distance: 229.7
click at [1461, 190] on span "clear" at bounding box center [1459, 198] width 17 height 17
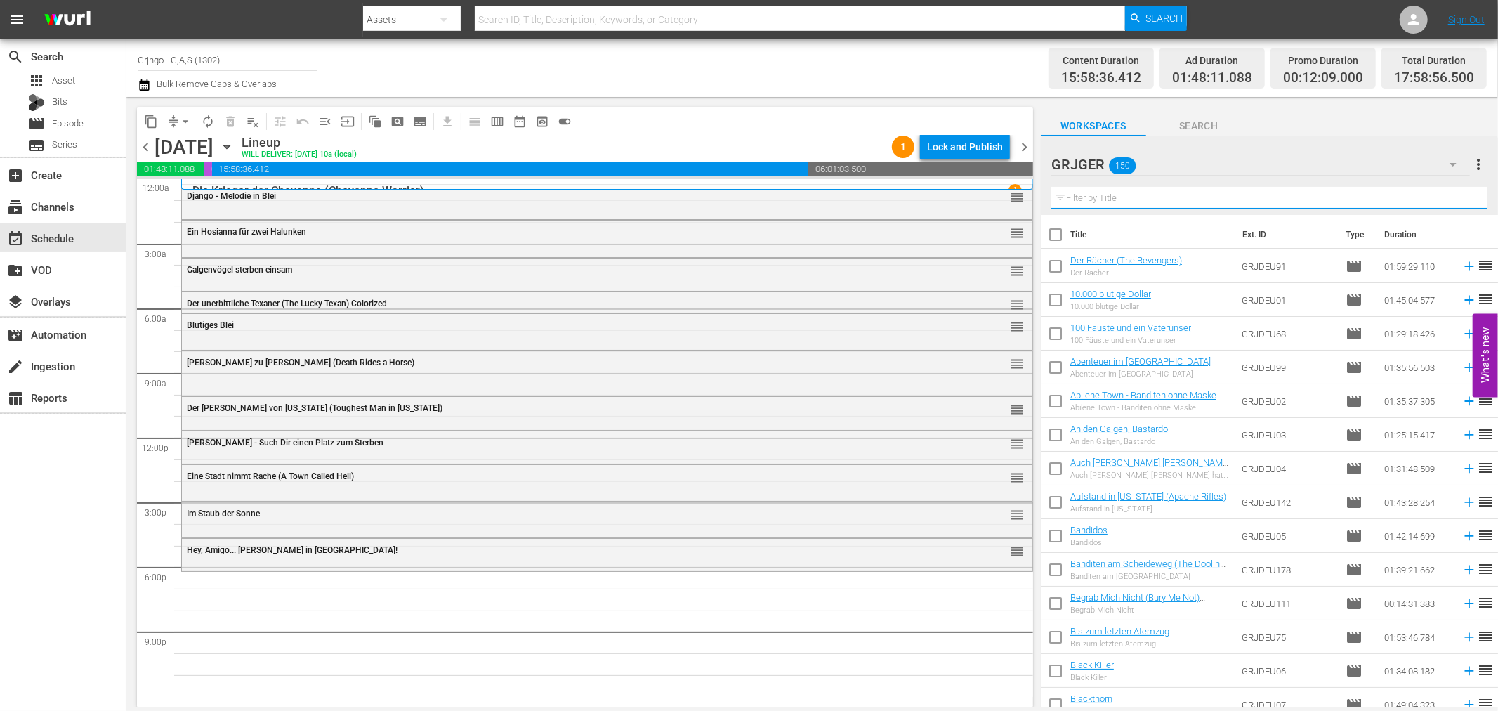
paste input "Prey for Death"
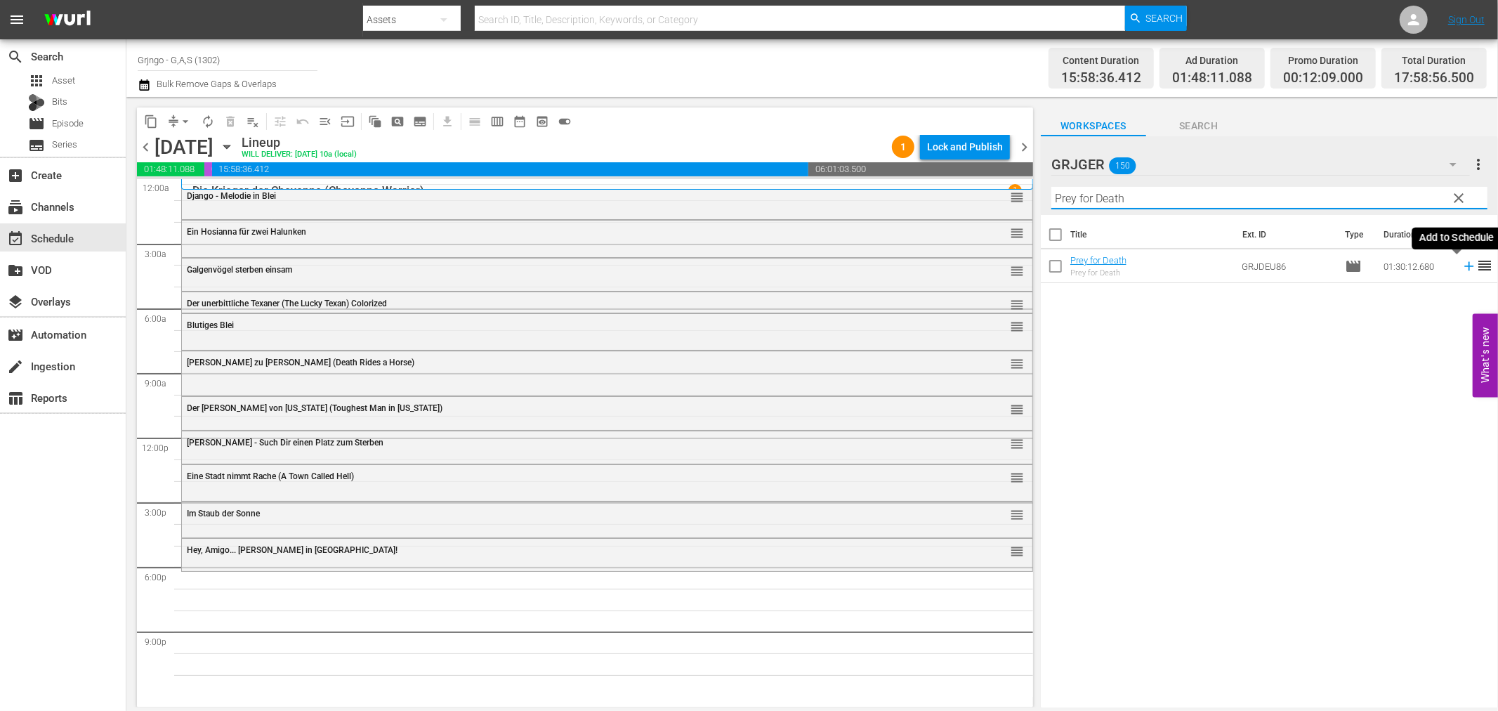
type input "Prey for Death"
click at [1464, 263] on icon at bounding box center [1468, 266] width 9 height 9
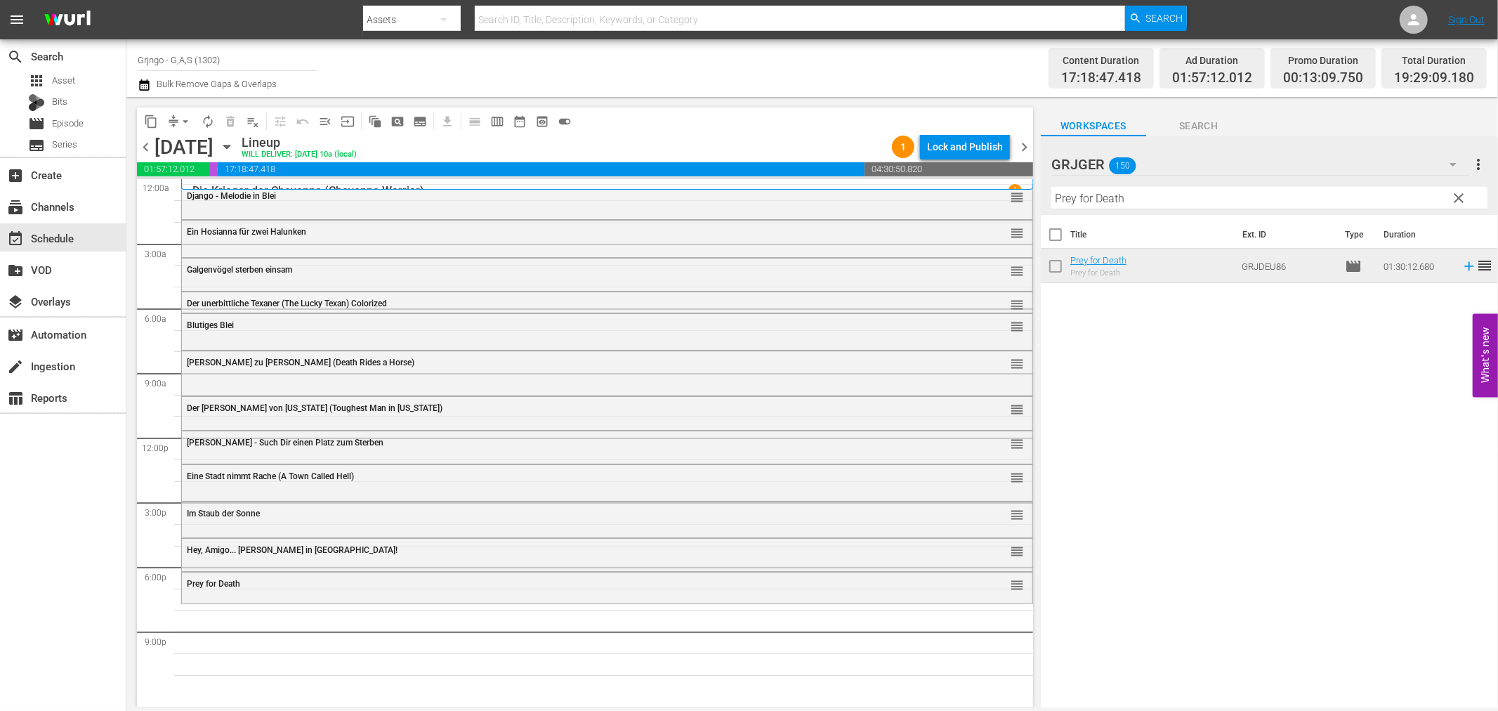
click at [1462, 192] on span "clear" at bounding box center [1459, 198] width 17 height 17
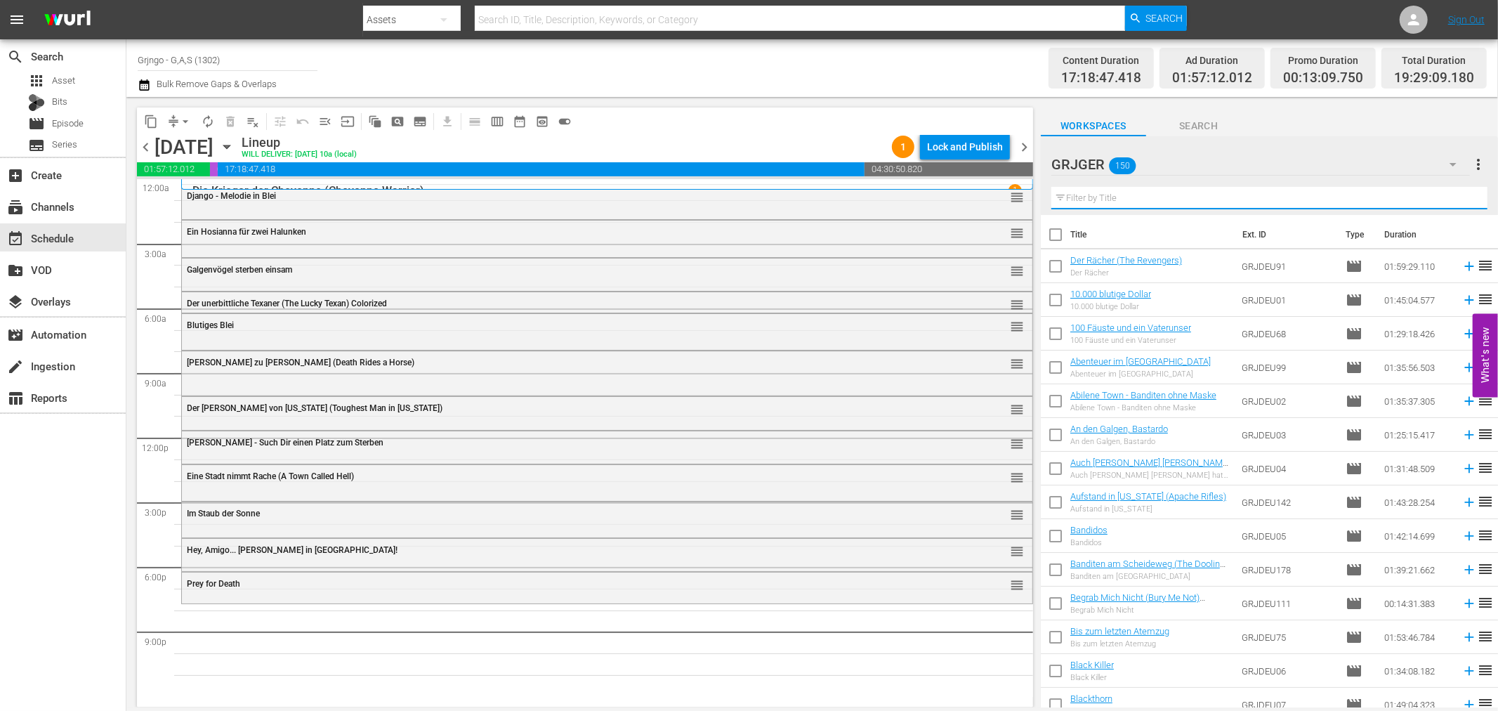
paste input "The Warrant"
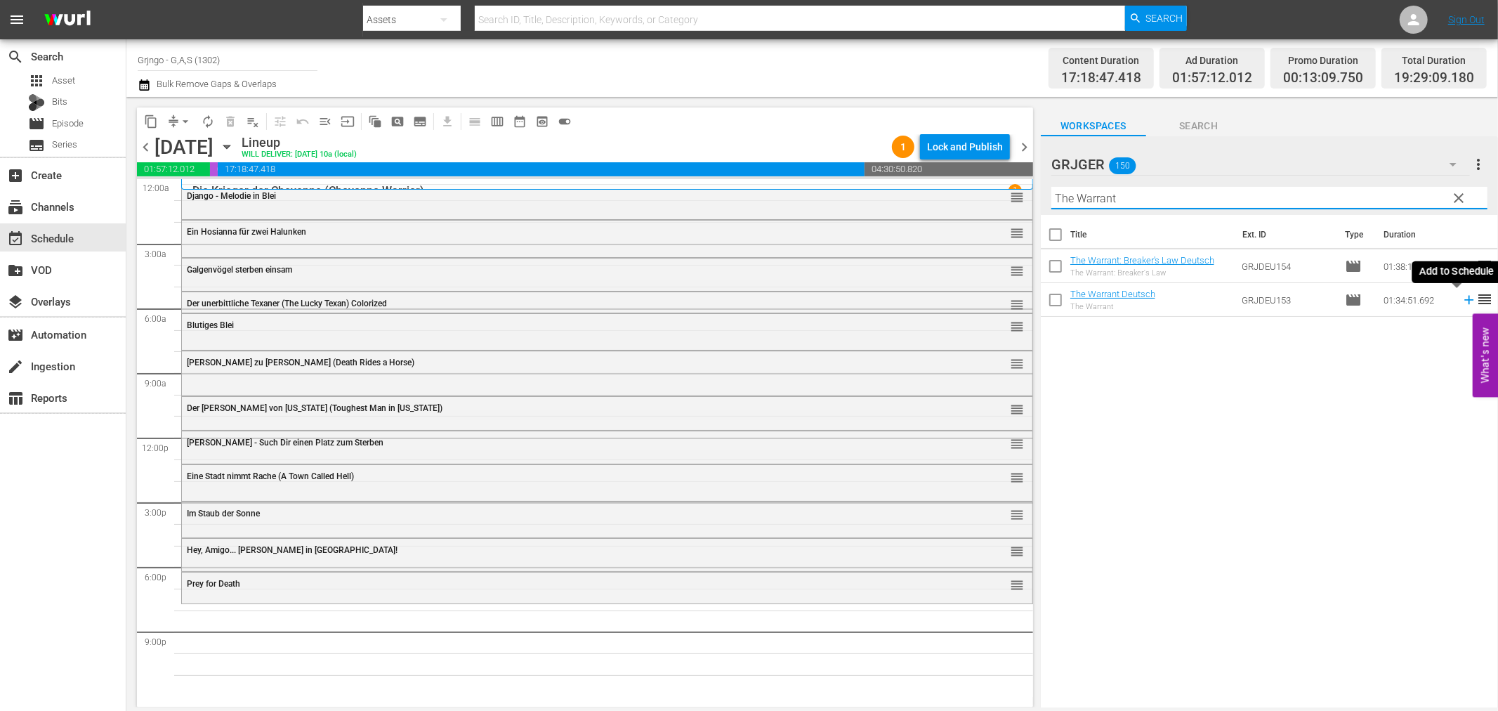
type input "The Warrant"
click at [1462, 298] on icon at bounding box center [1469, 299] width 15 height 15
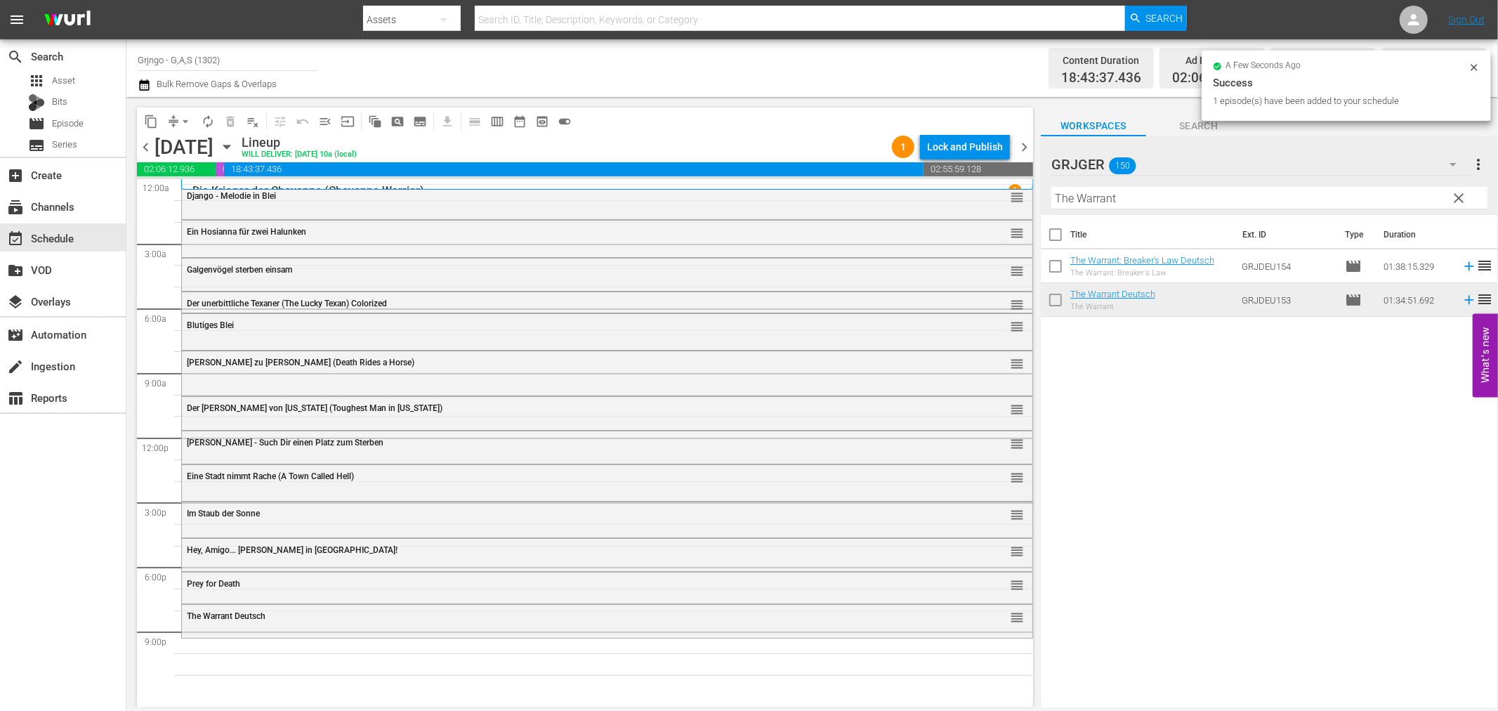
click at [265, 599] on div "Prey for Death reorder" at bounding box center [607, 586] width 851 height 28
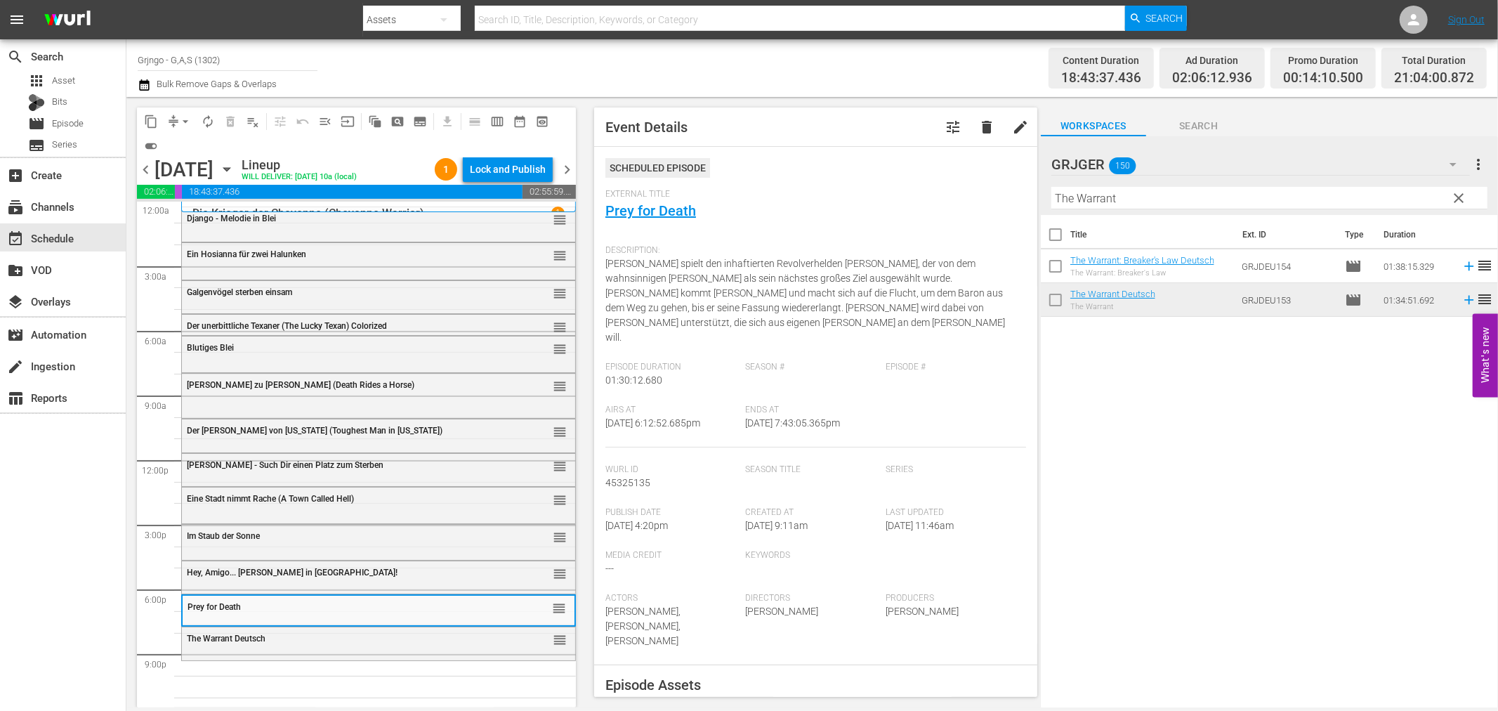
click at [270, 640] on div "The Warrant Deutsch" at bounding box center [343, 639] width 313 height 10
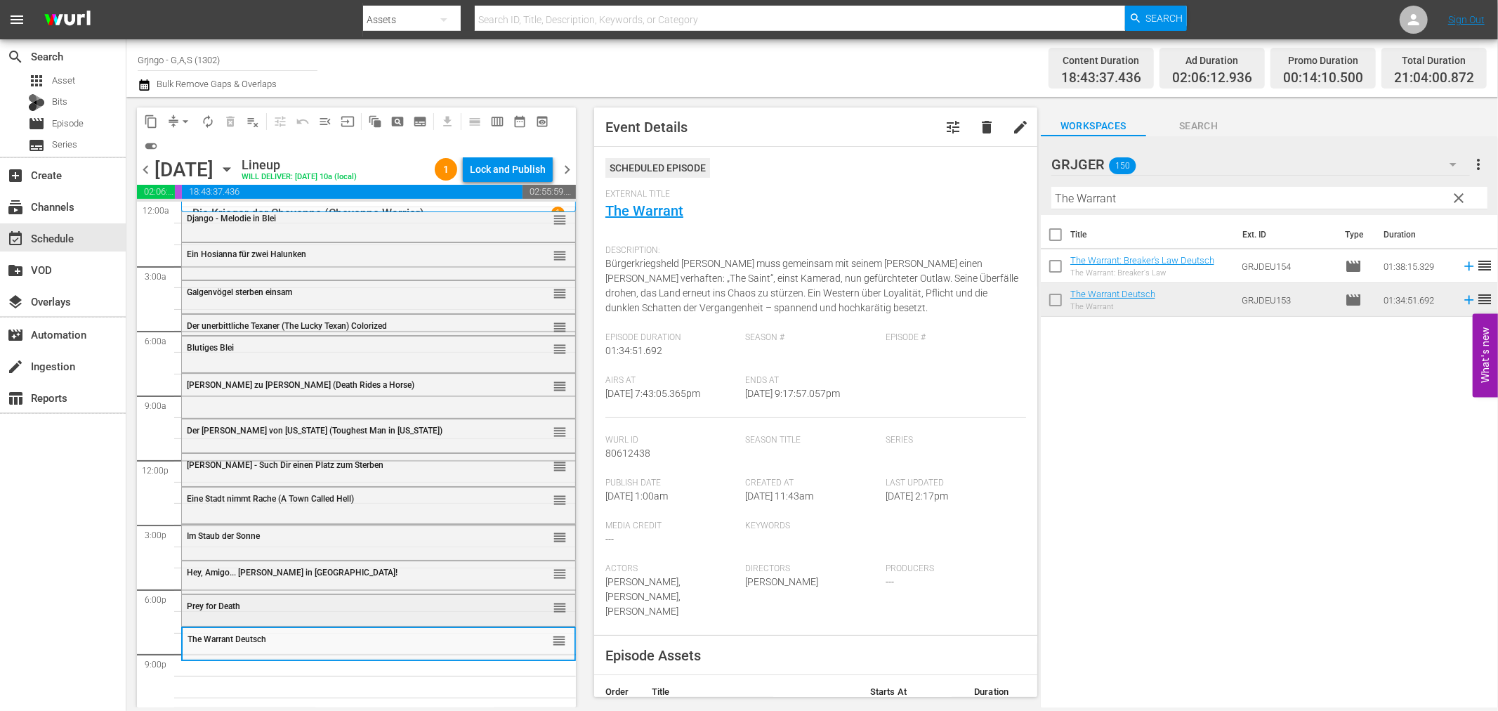
scroll to position [31, 0]
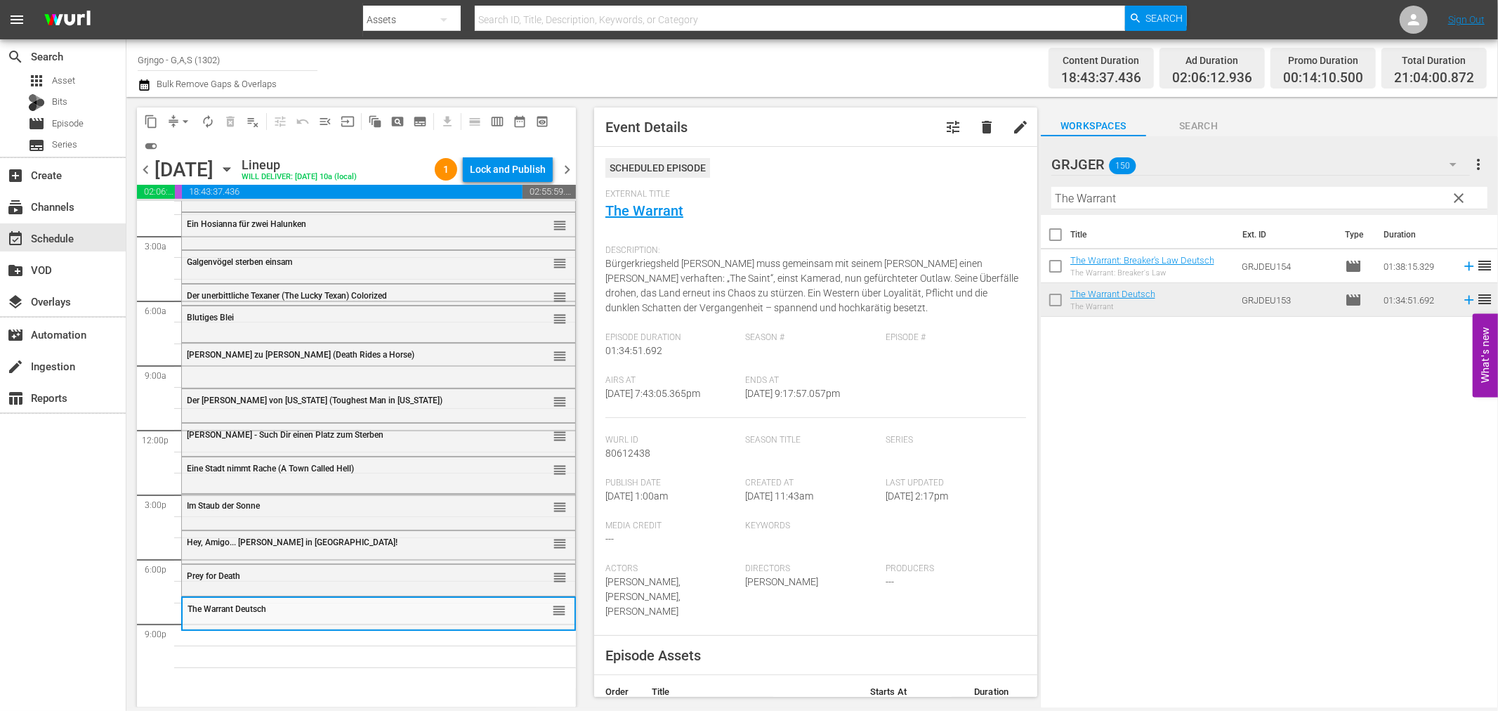
click at [1460, 199] on span "clear" at bounding box center [1459, 198] width 17 height 17
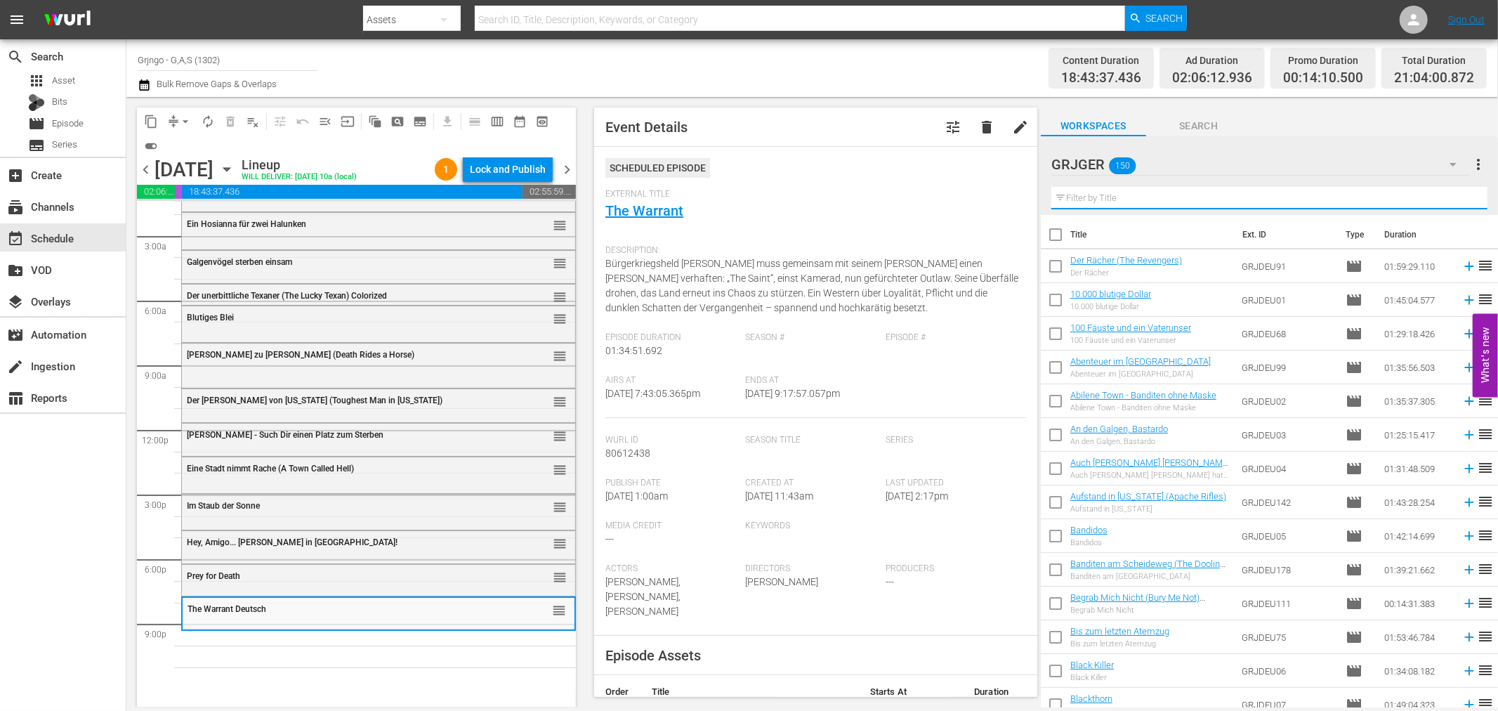
paste input "Gelbe Rose von [US_STATE]"
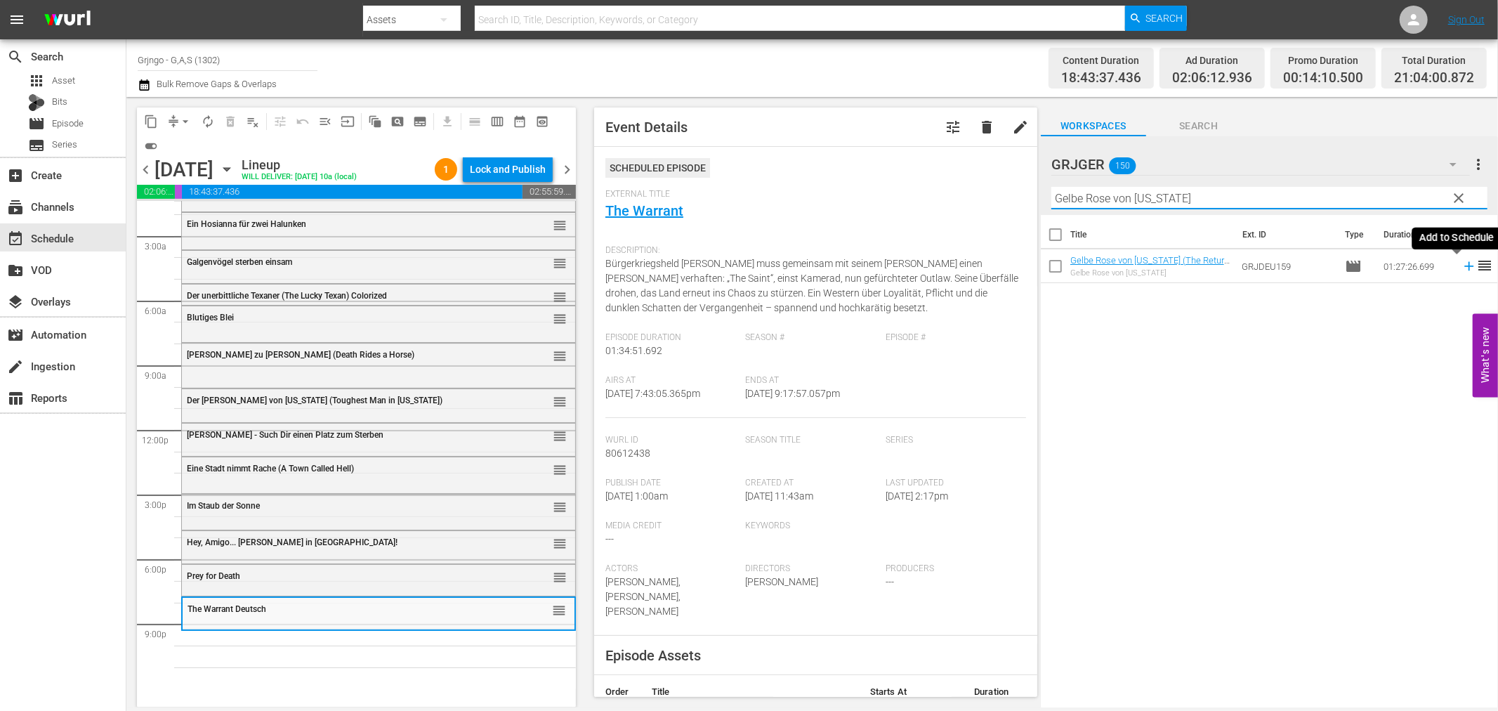
type input "Gelbe Rose von [US_STATE]"
click at [1462, 265] on icon at bounding box center [1469, 265] width 15 height 15
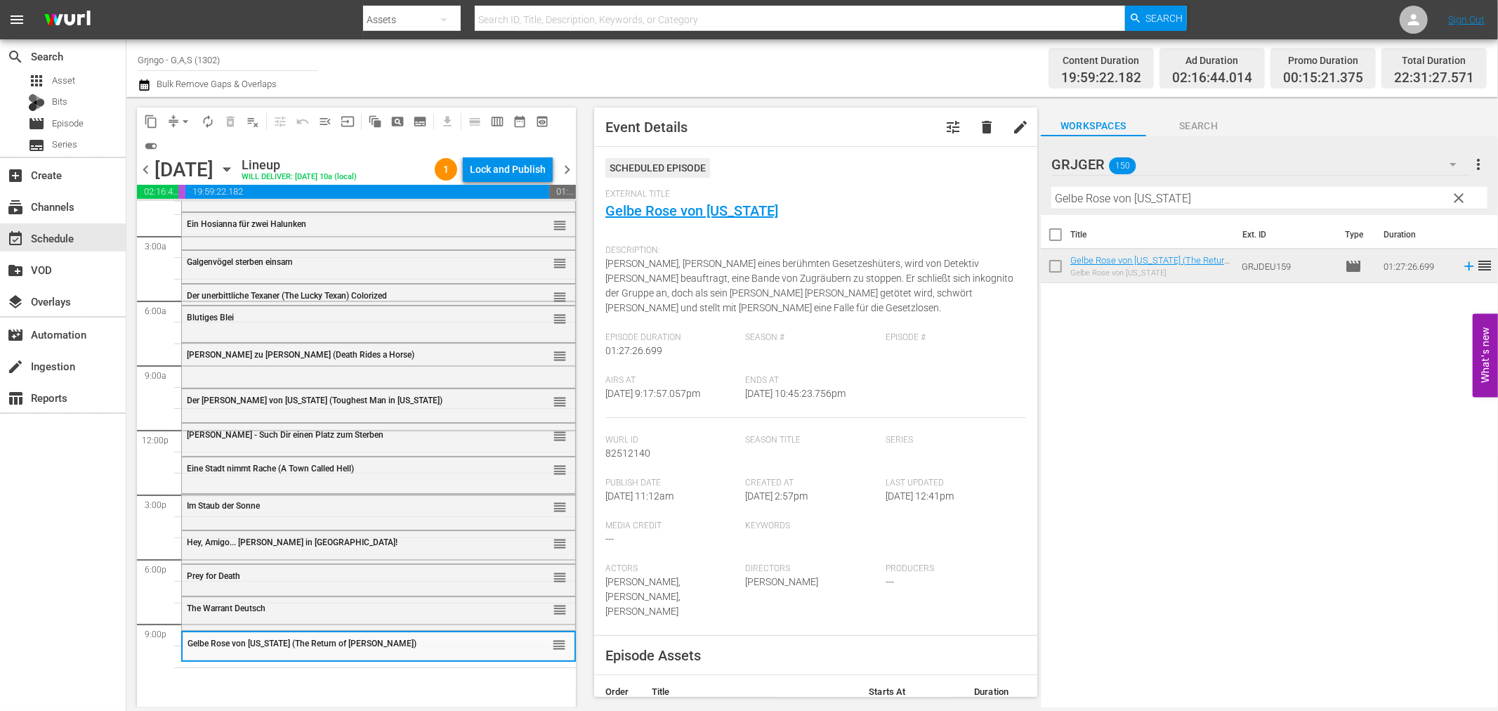
click at [1455, 197] on span "clear" at bounding box center [1459, 198] width 17 height 17
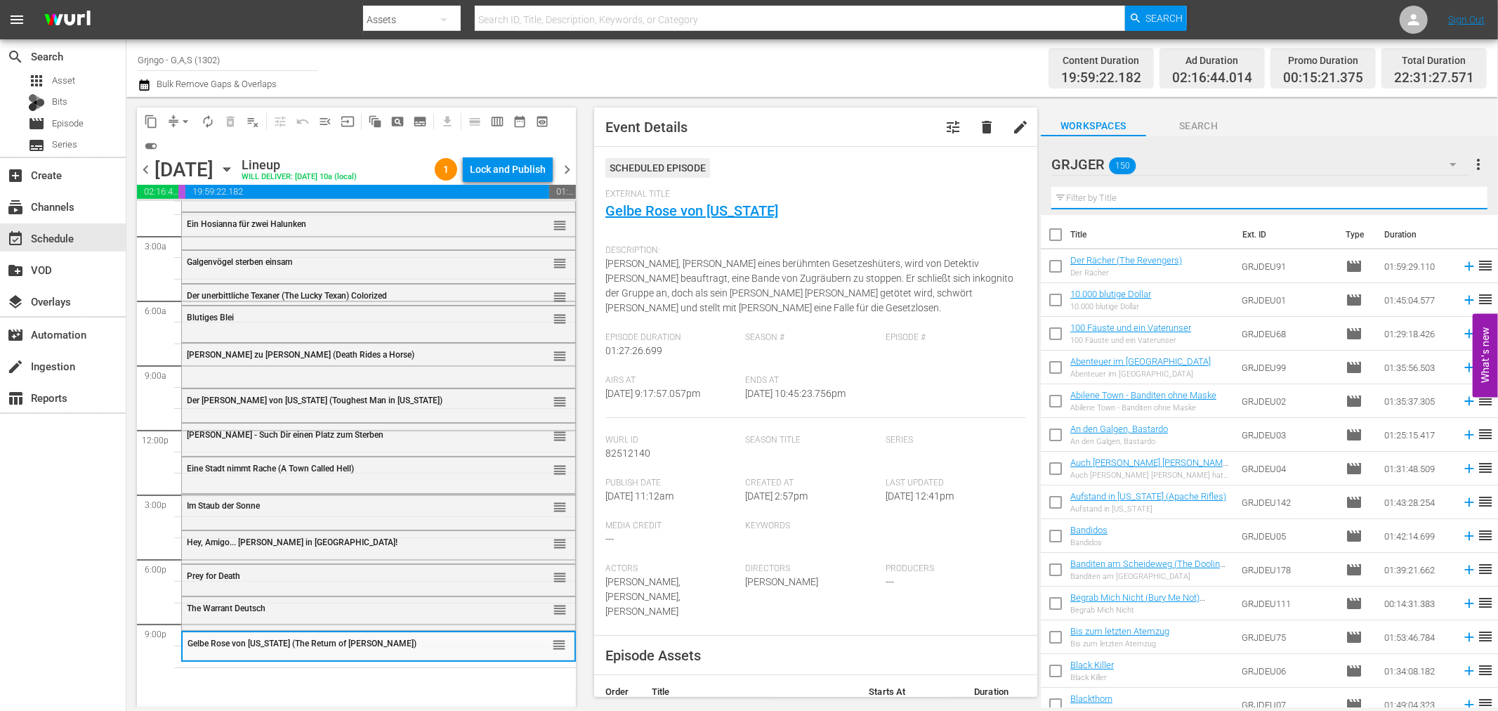
paste input "Whisky und die Goldgräber"
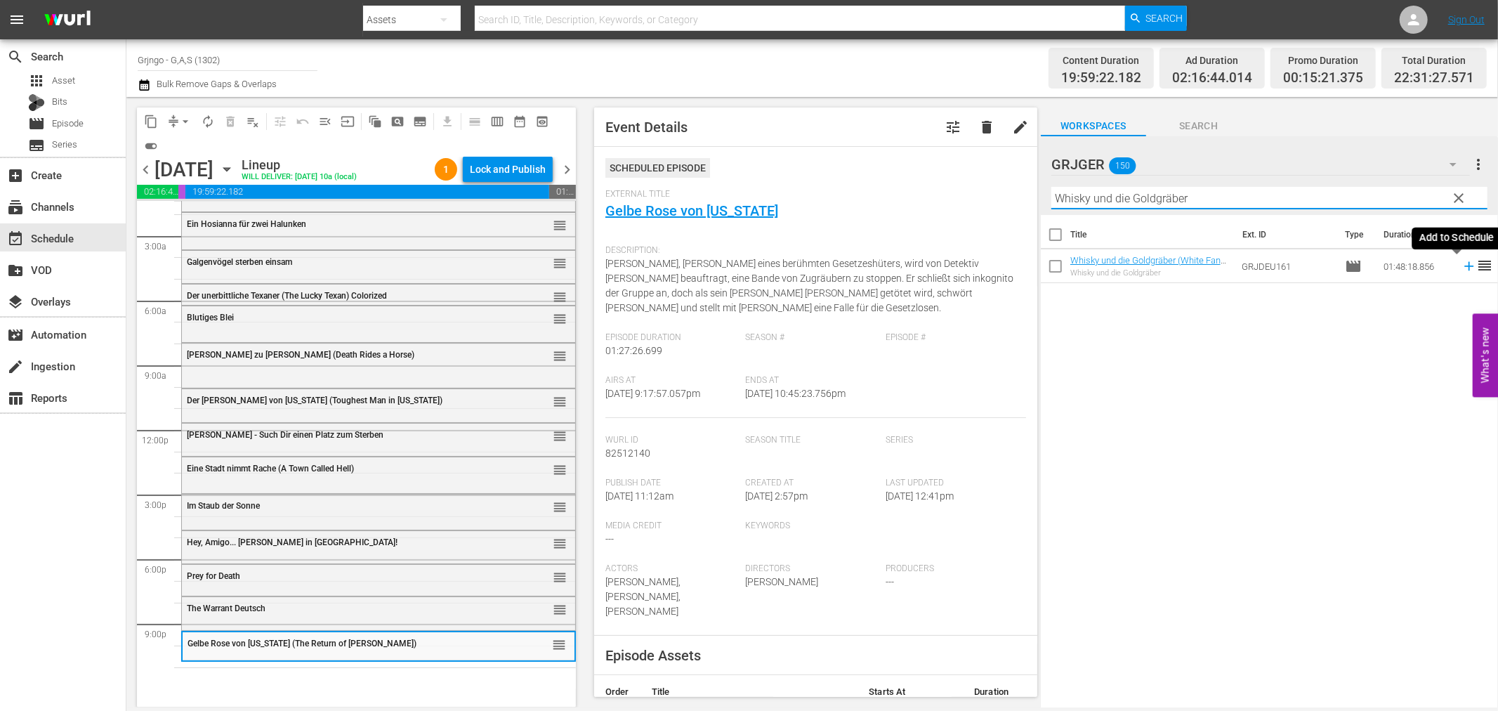
type input "Whisky und die Goldgräber"
click at [1462, 268] on icon at bounding box center [1469, 265] width 15 height 15
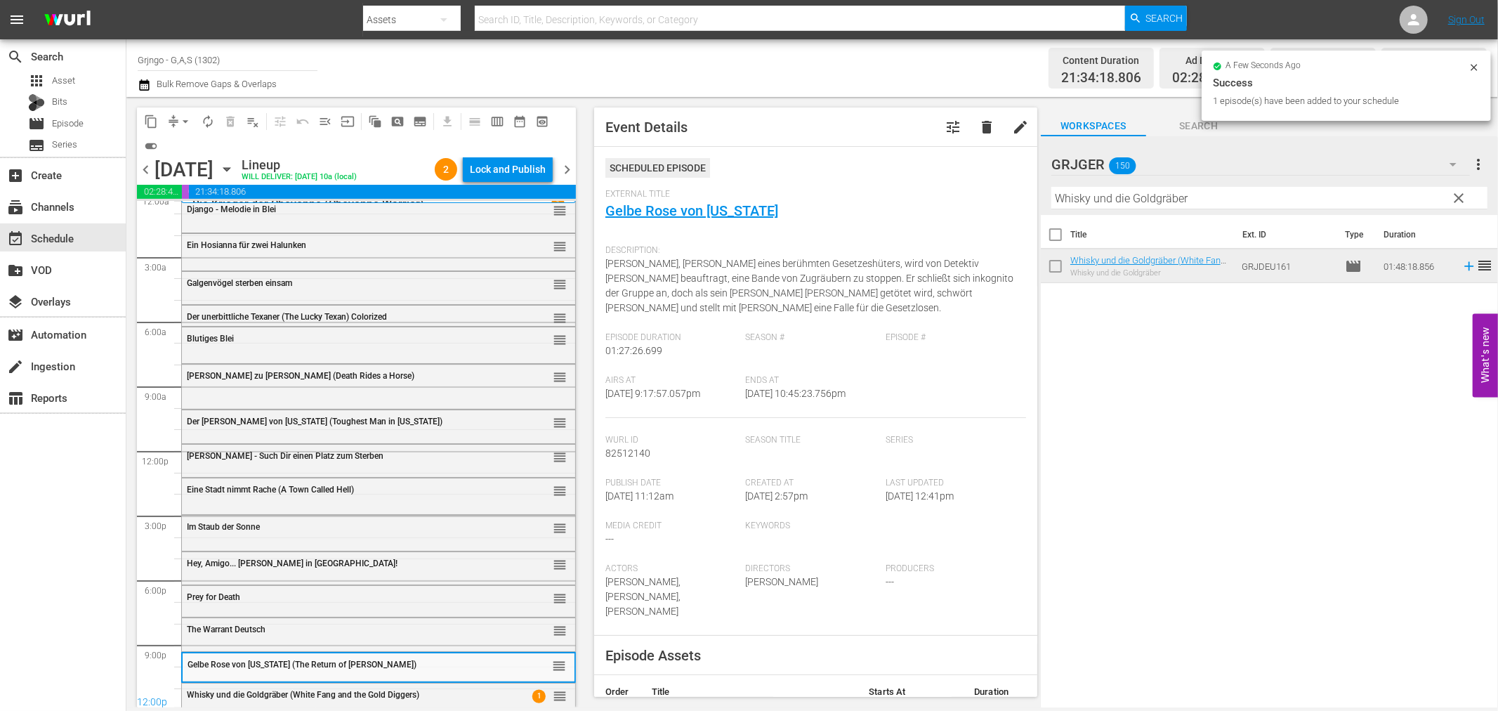
scroll to position [0, 0]
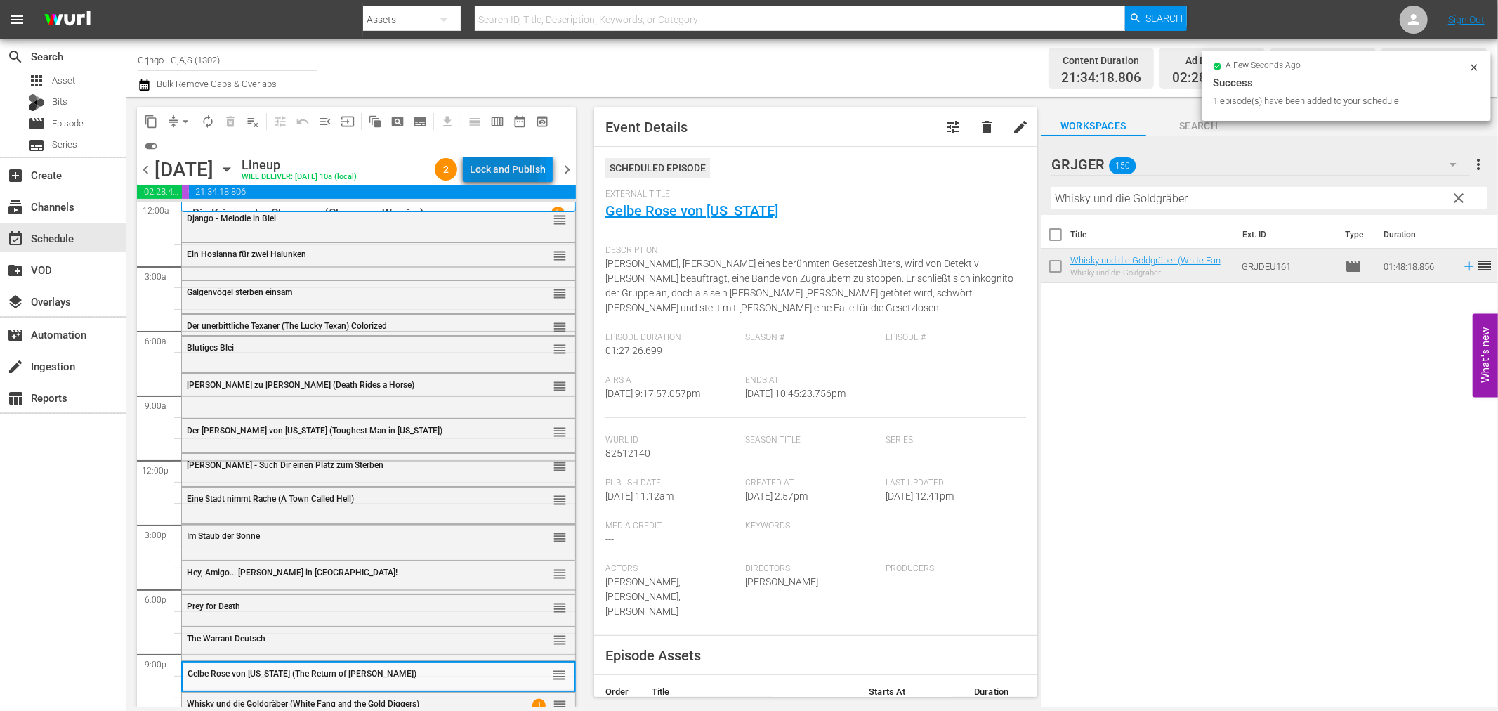
click at [480, 164] on div "Lock and Publish" at bounding box center [508, 169] width 76 height 25
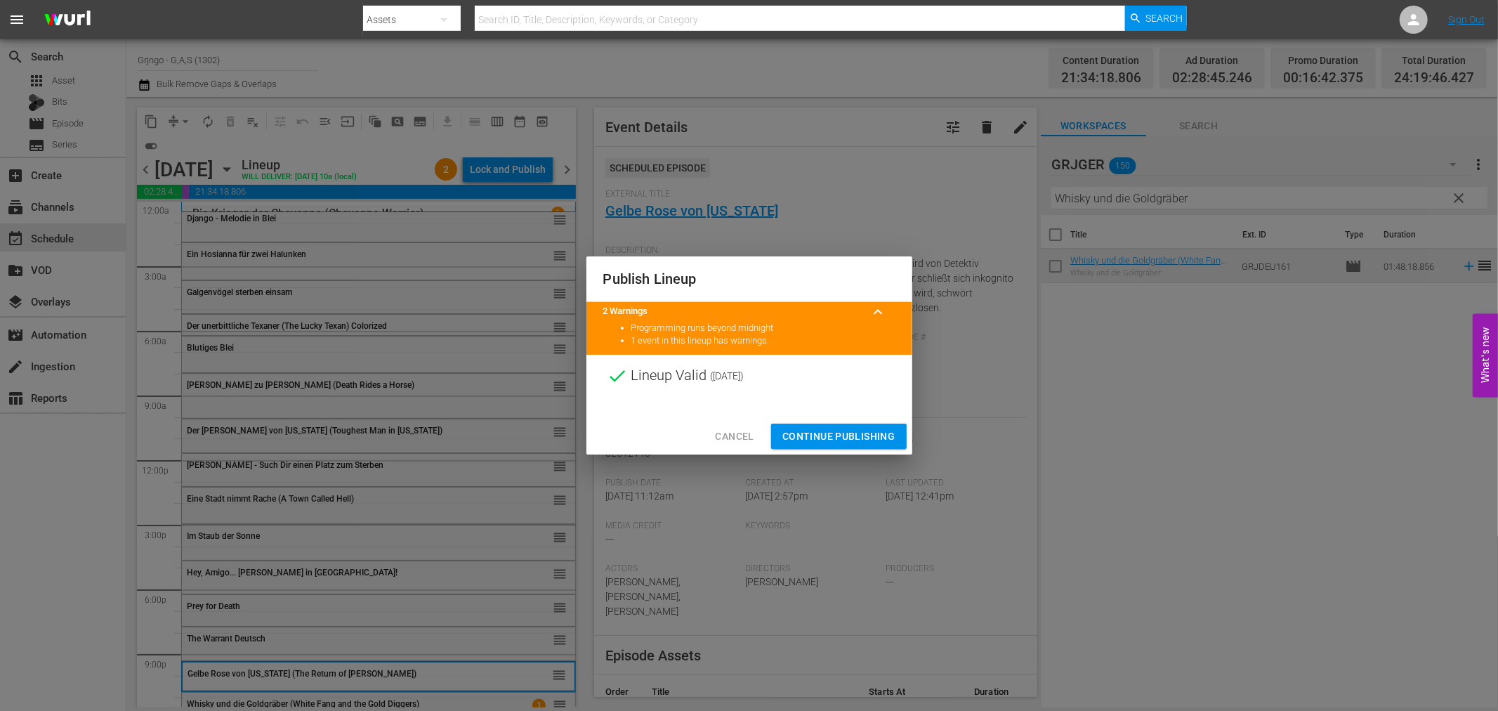
click at [808, 433] on span "Continue Publishing" at bounding box center [838, 437] width 113 height 18
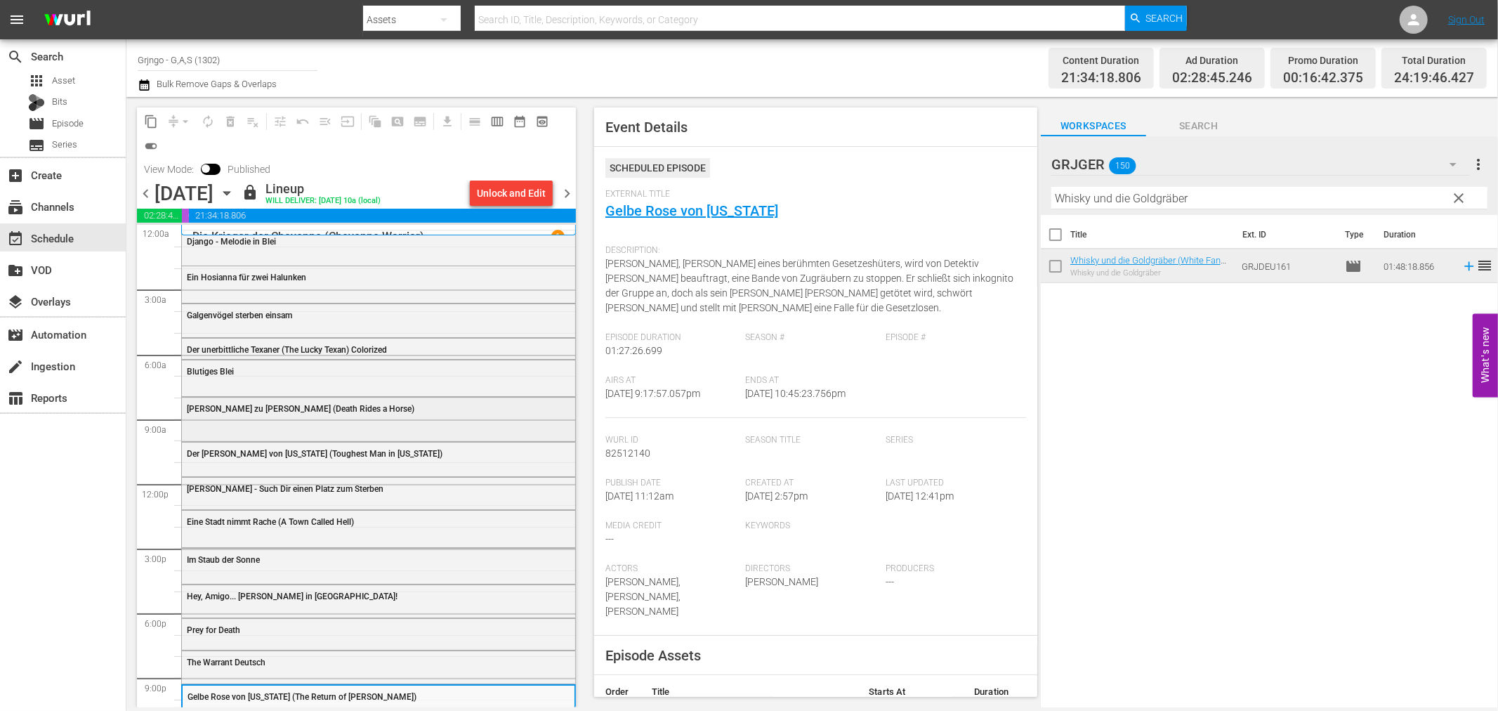
scroll to position [55, 0]
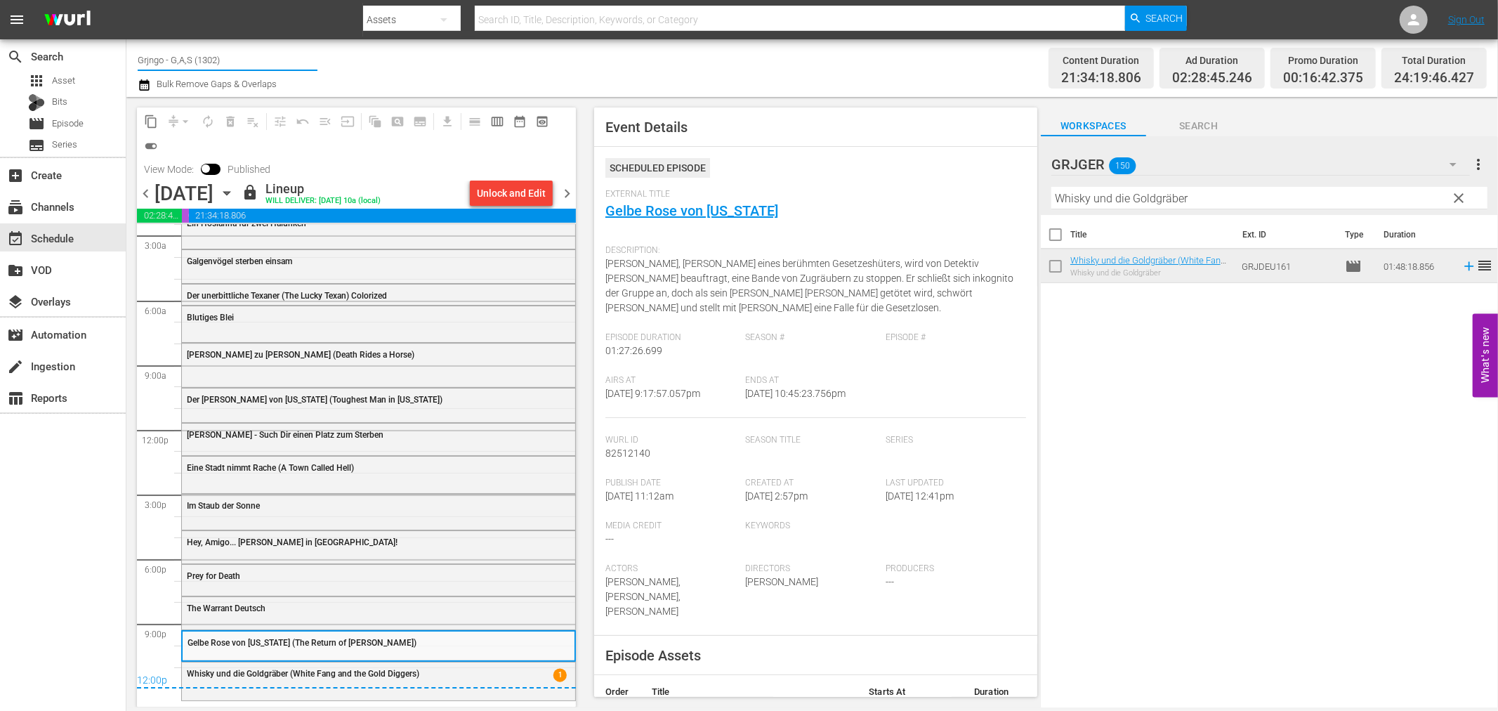
drag, startPoint x: 232, startPoint y: 53, endPoint x: 139, endPoint y: 50, distance: 93.5
click at [139, 50] on input "Grjngo - G,A,S (1302)" at bounding box center [228, 60] width 180 height 34
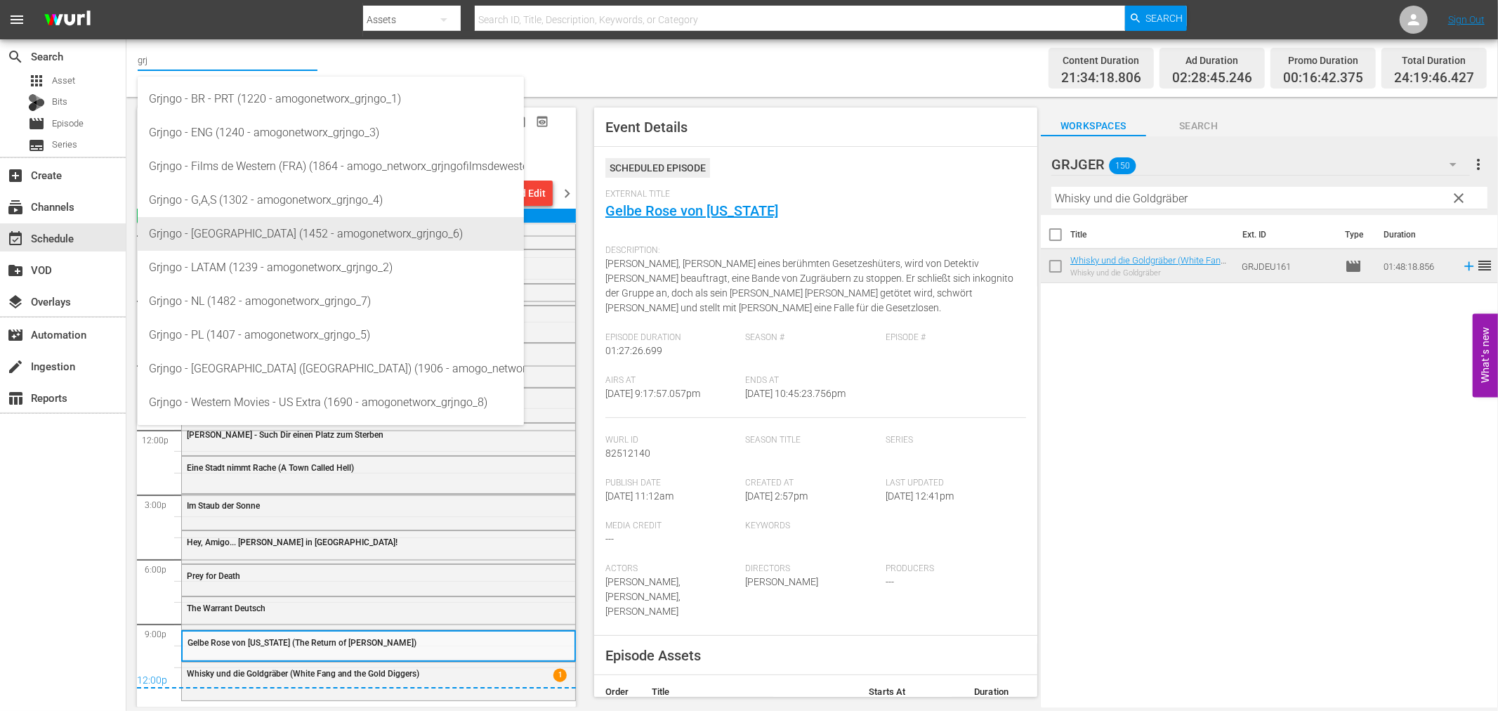
click at [237, 227] on div "Grjngo - [GEOGRAPHIC_DATA] (1452 - amogonetworx_grjngo_6)" at bounding box center [331, 234] width 364 height 34
type input "Grjngo - [GEOGRAPHIC_DATA] (1452 - amogonetworx_grjngo_6)"
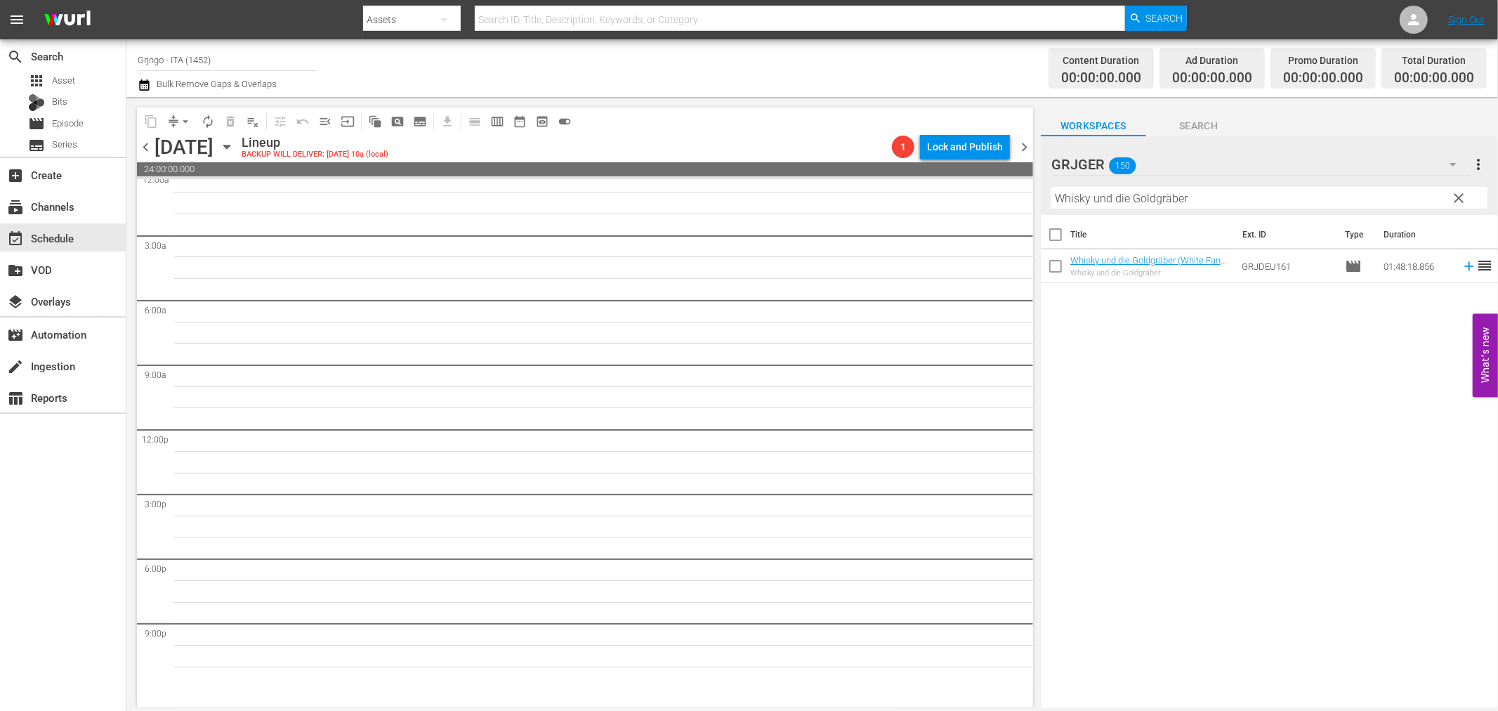
scroll to position [9, 0]
drag, startPoint x: 1460, startPoint y: 192, endPoint x: 1452, endPoint y: 171, distance: 22.4
click at [1460, 192] on span "clear" at bounding box center [1459, 198] width 17 height 17
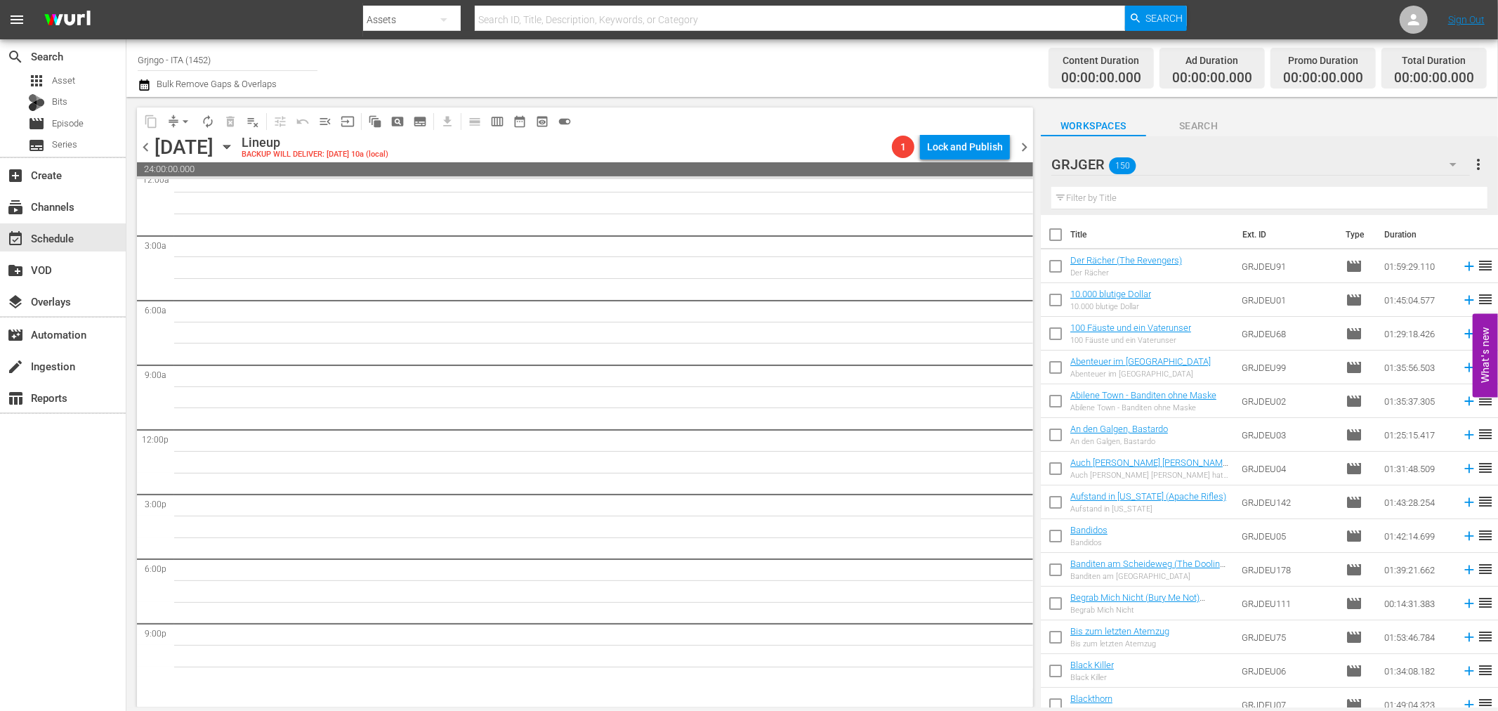
click at [1450, 165] on icon "button" at bounding box center [1453, 164] width 17 height 17
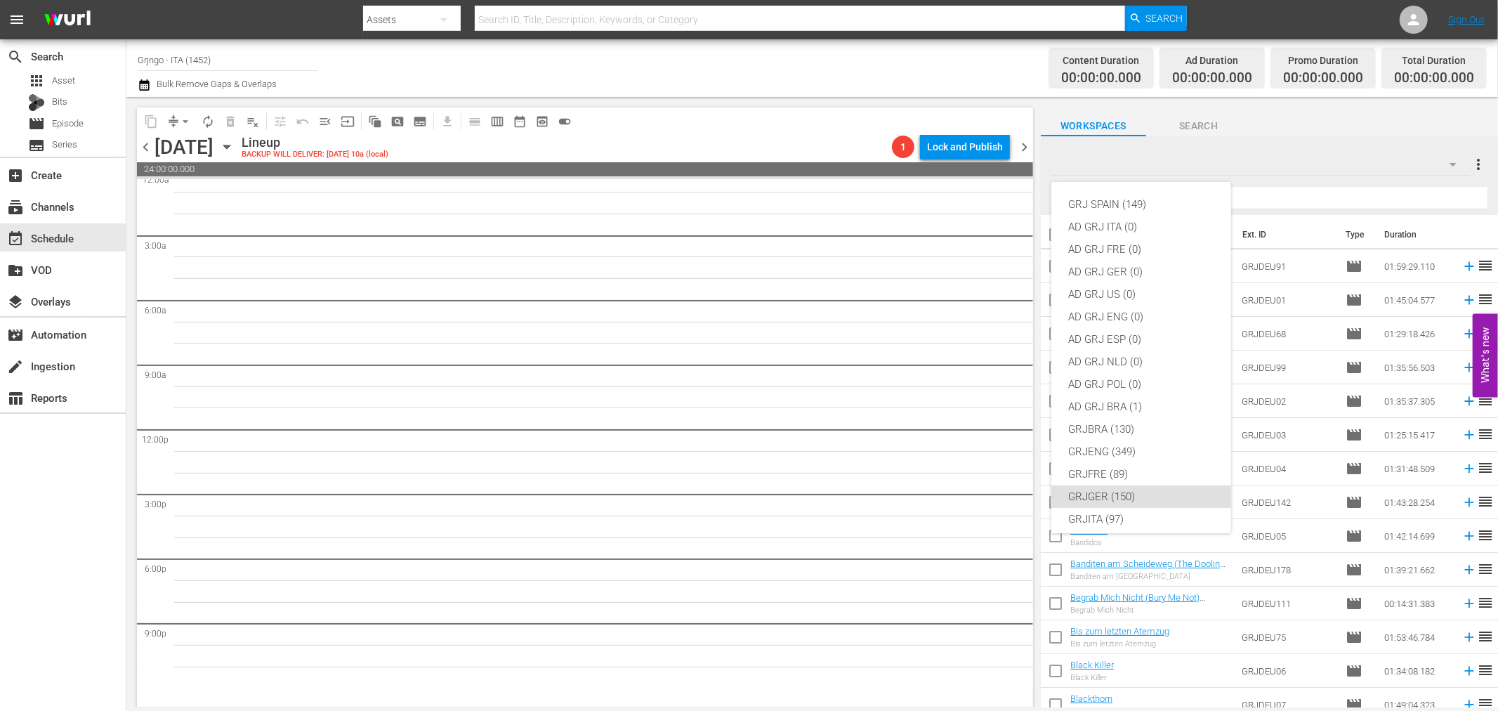
scroll to position [121, 0]
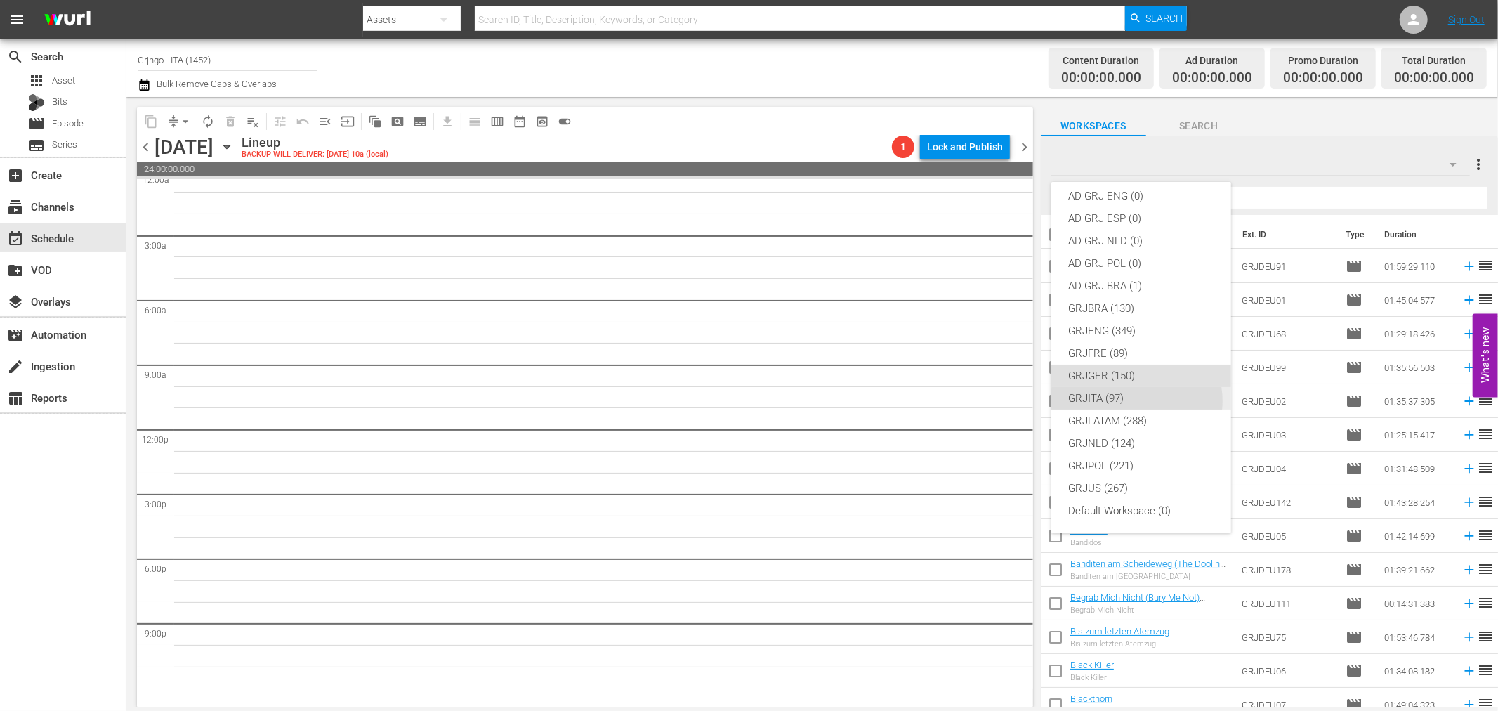
drag, startPoint x: 1136, startPoint y: 400, endPoint x: 1084, endPoint y: 366, distance: 62.9
click at [1136, 399] on div "GRJITA (97)" at bounding box center [1141, 398] width 146 height 22
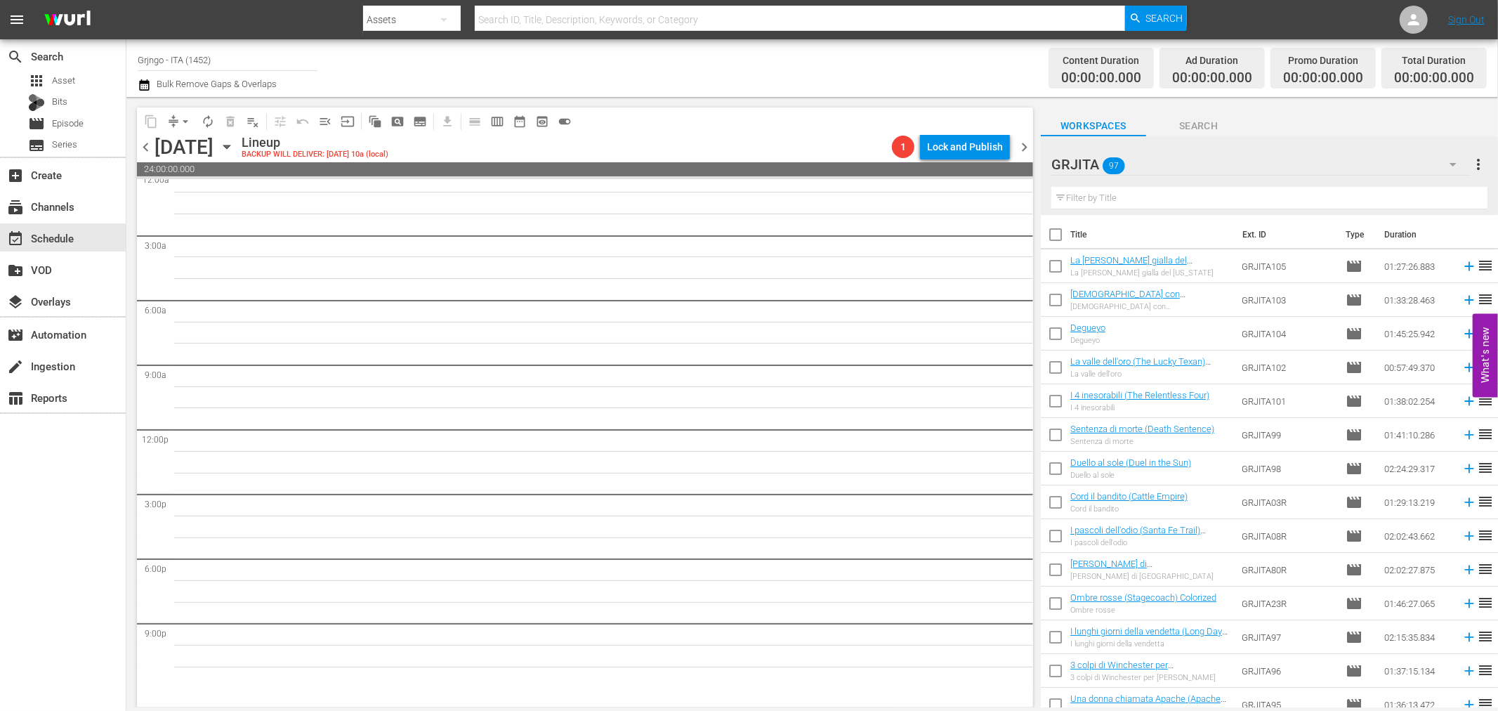
click at [235, 142] on icon "button" at bounding box center [226, 146] width 15 height 15
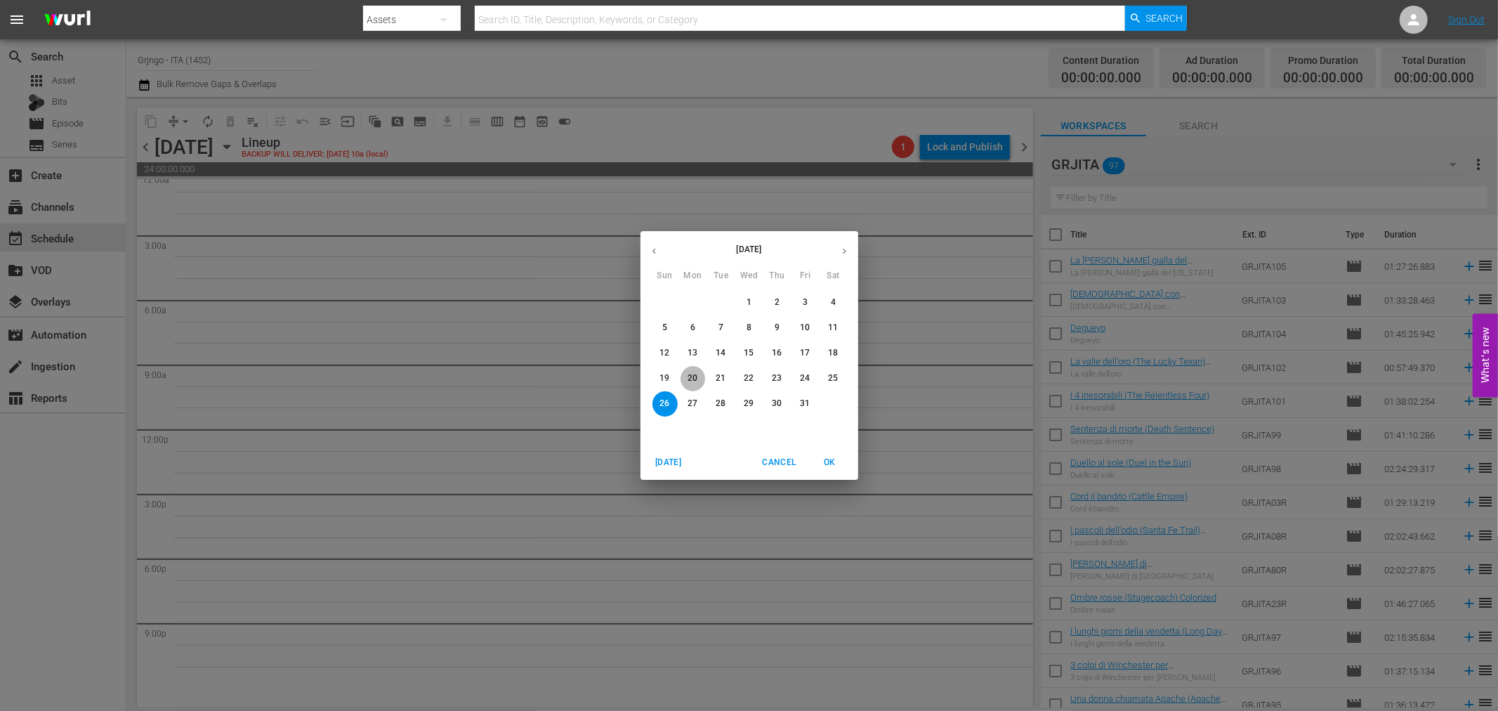
click at [690, 381] on p "20" at bounding box center [693, 378] width 10 height 12
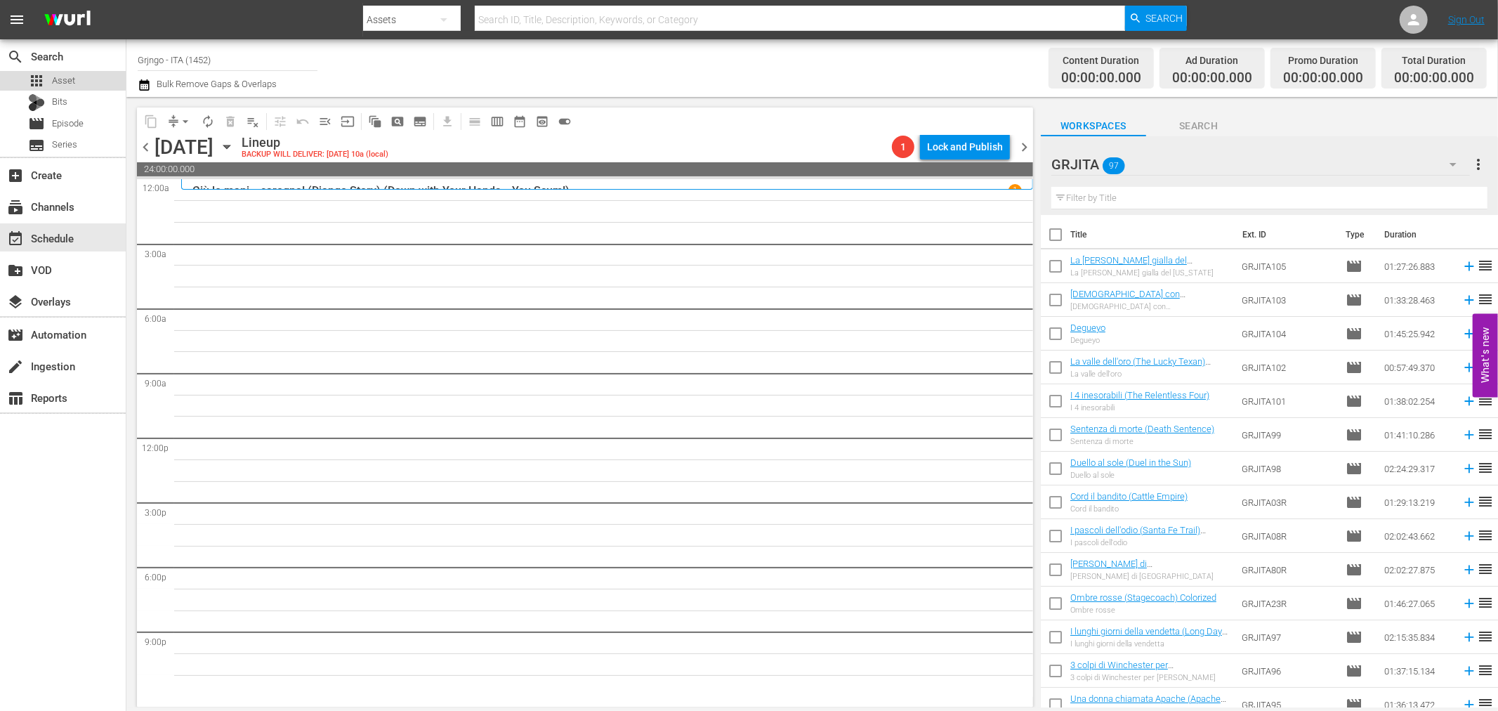
click at [46, 79] on div "apps Asset" at bounding box center [51, 81] width 47 height 20
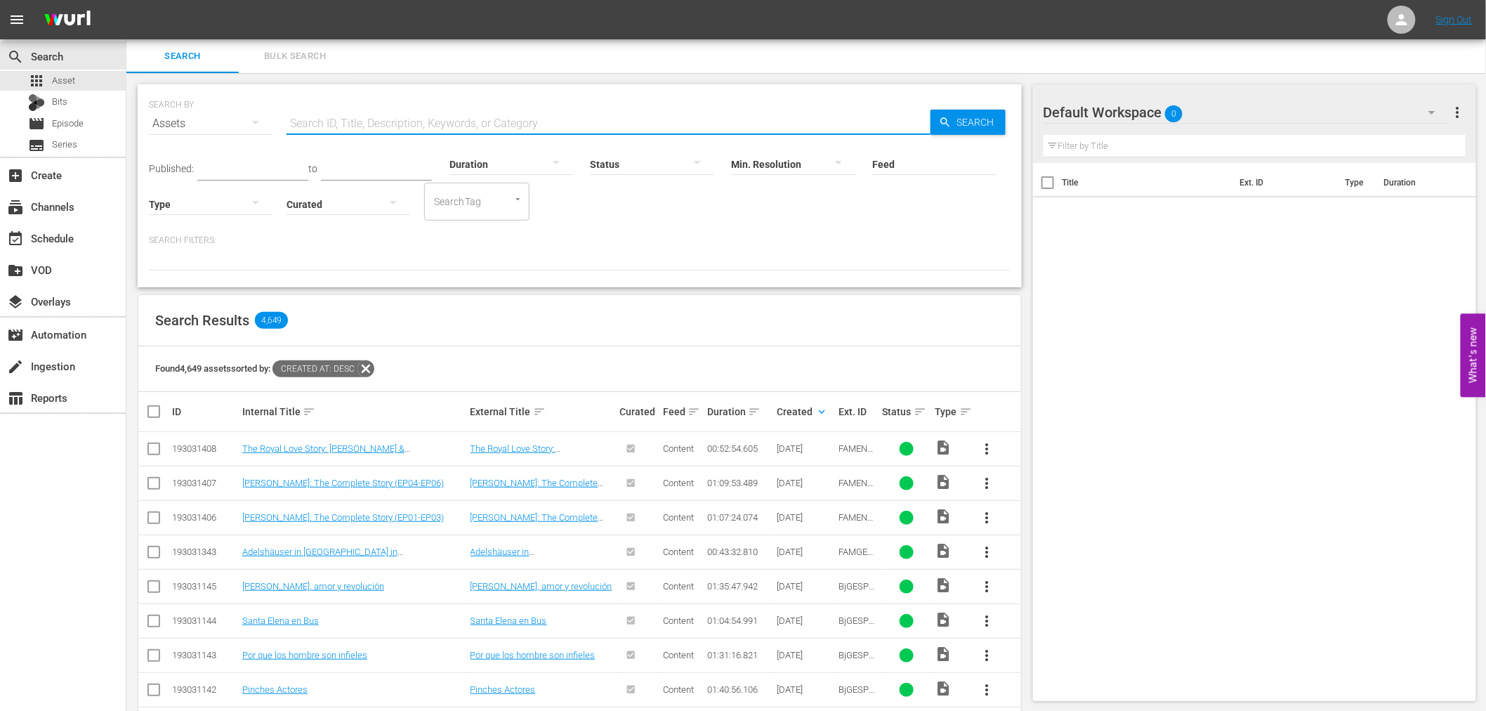
click at [386, 109] on input "text" at bounding box center [609, 124] width 644 height 34
type input "grj"
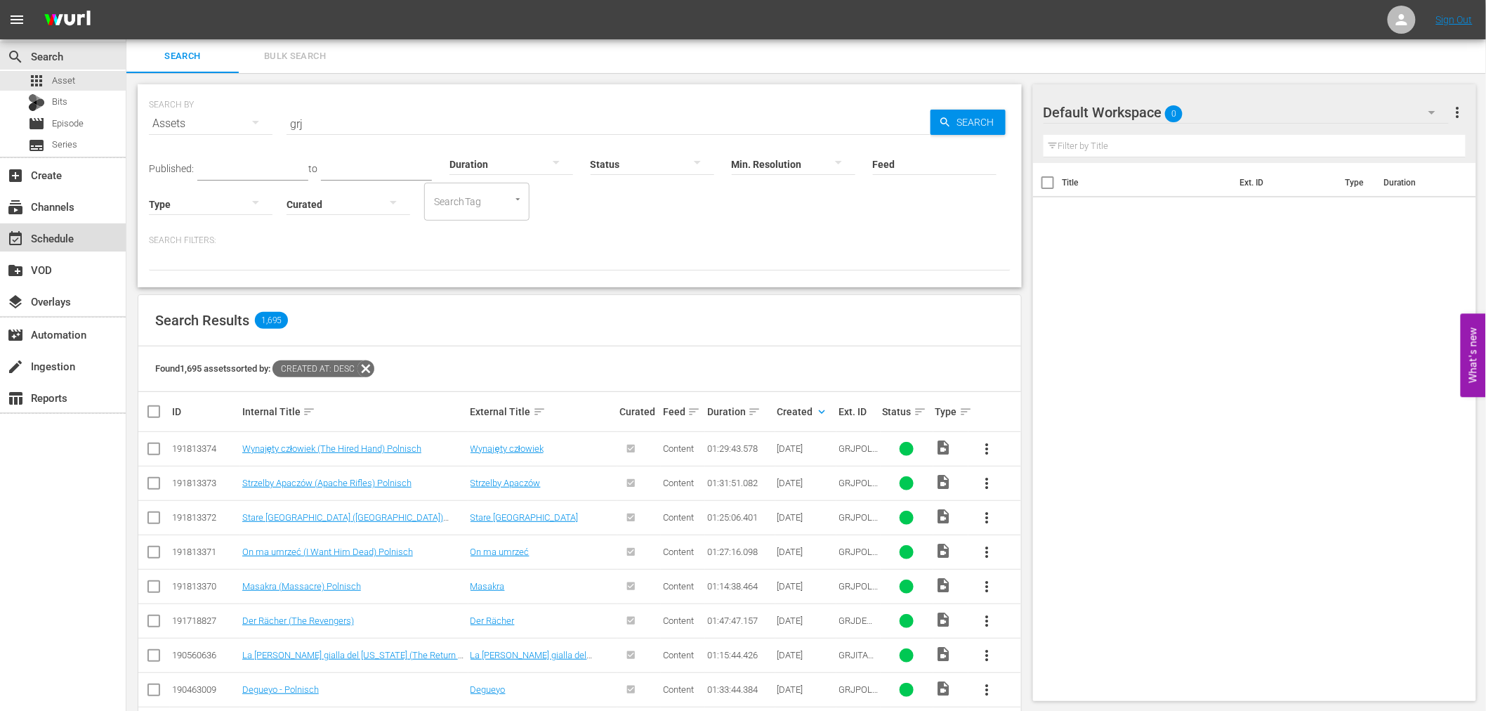
click at [93, 242] on div "event_available Schedule" at bounding box center [63, 237] width 126 height 28
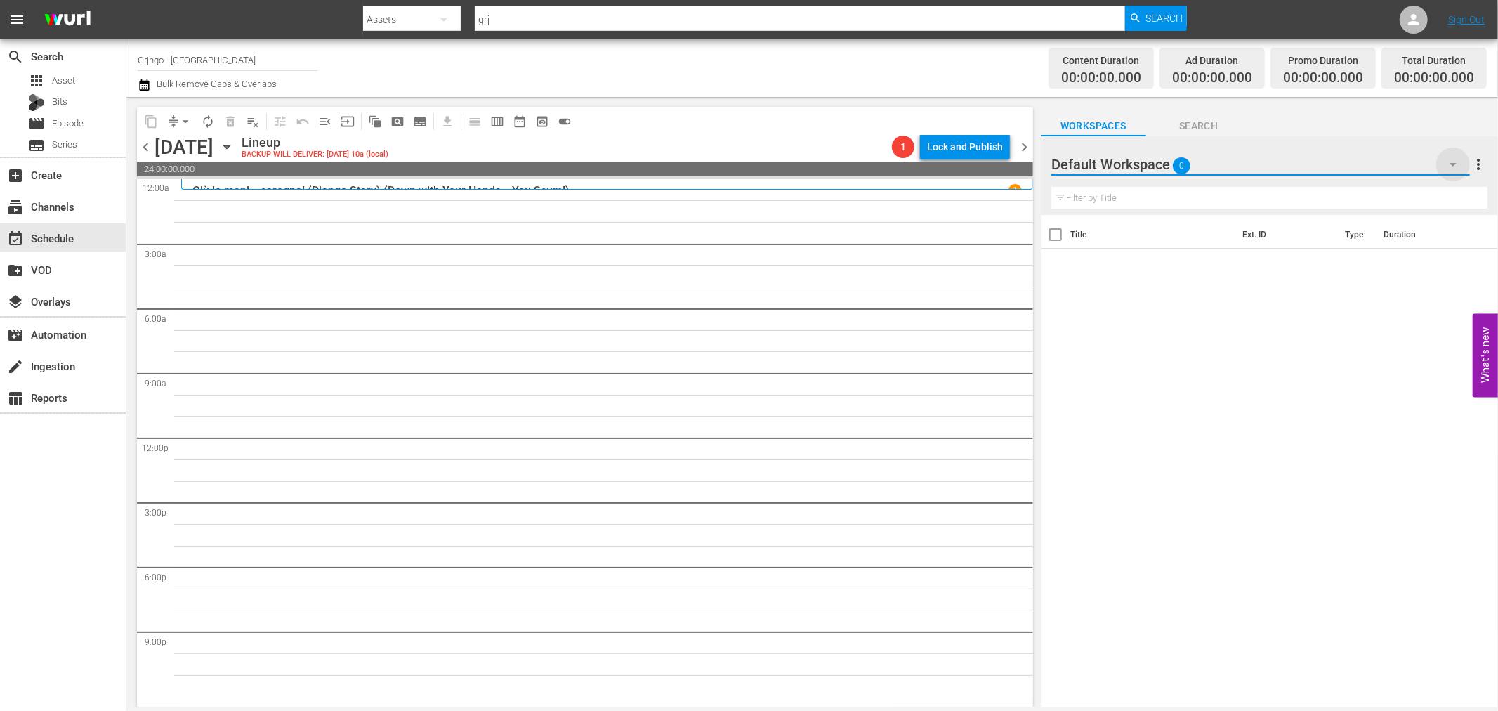
click at [1450, 164] on icon "button" at bounding box center [1453, 164] width 17 height 17
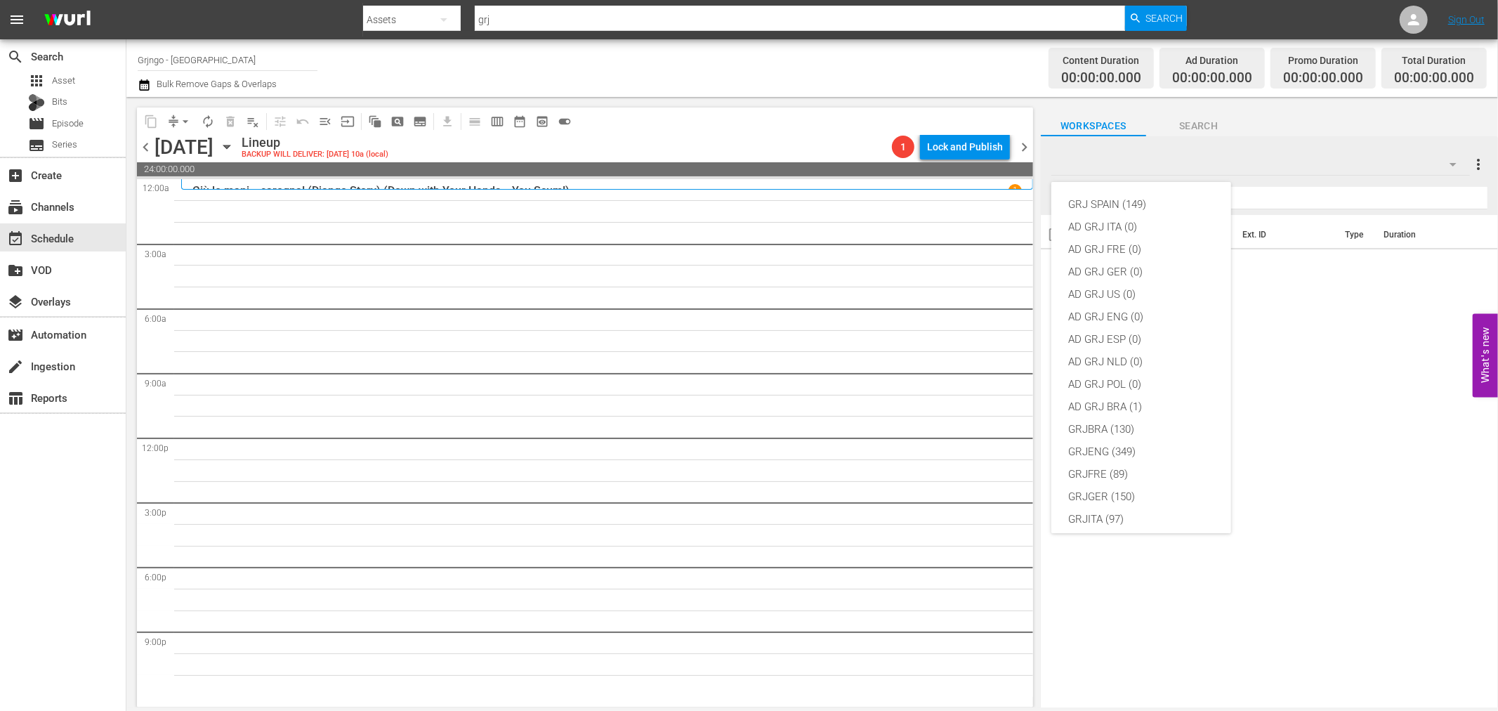
scroll to position [121, 0]
click at [1127, 392] on div "GRJITA (97)" at bounding box center [1141, 398] width 146 height 22
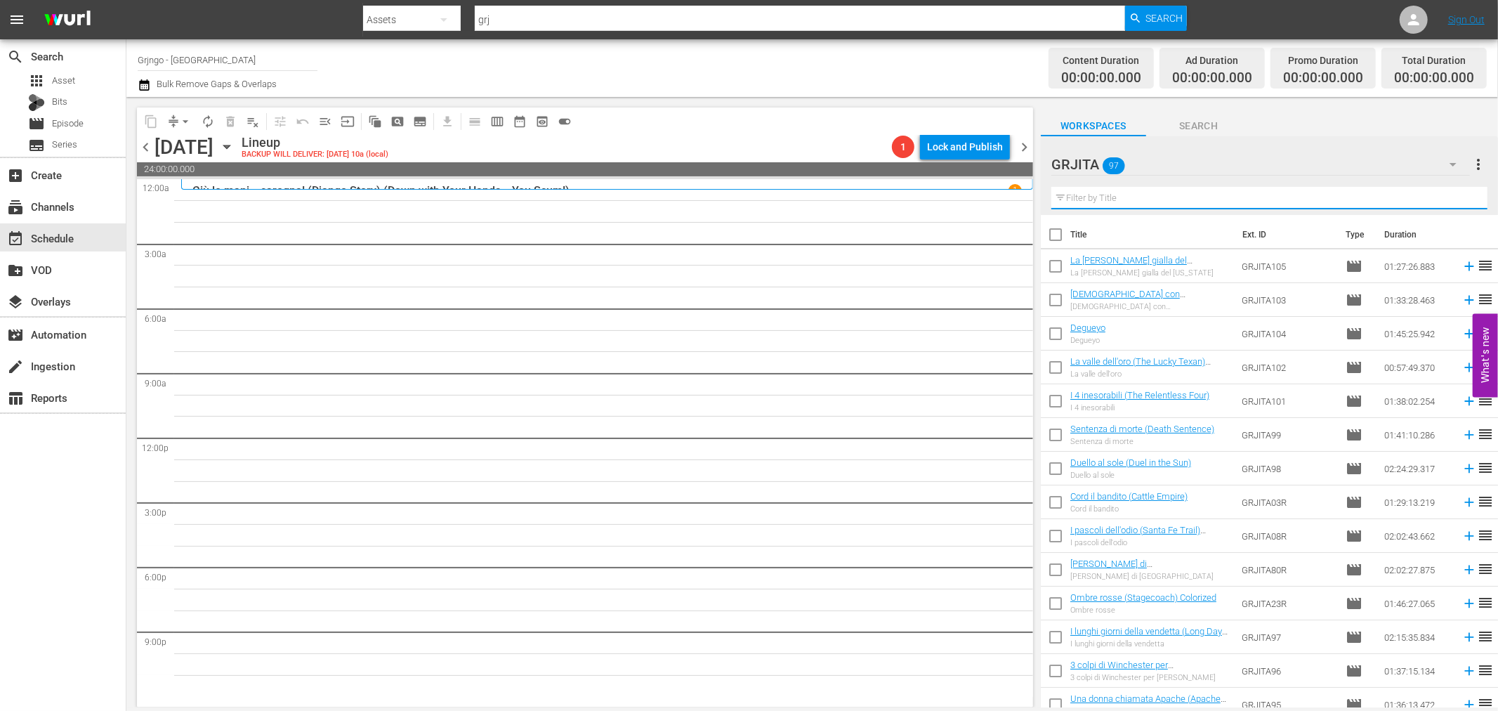
click at [1120, 197] on input "text" at bounding box center [1269, 198] width 436 height 22
paste input "Il momento di uccidere"
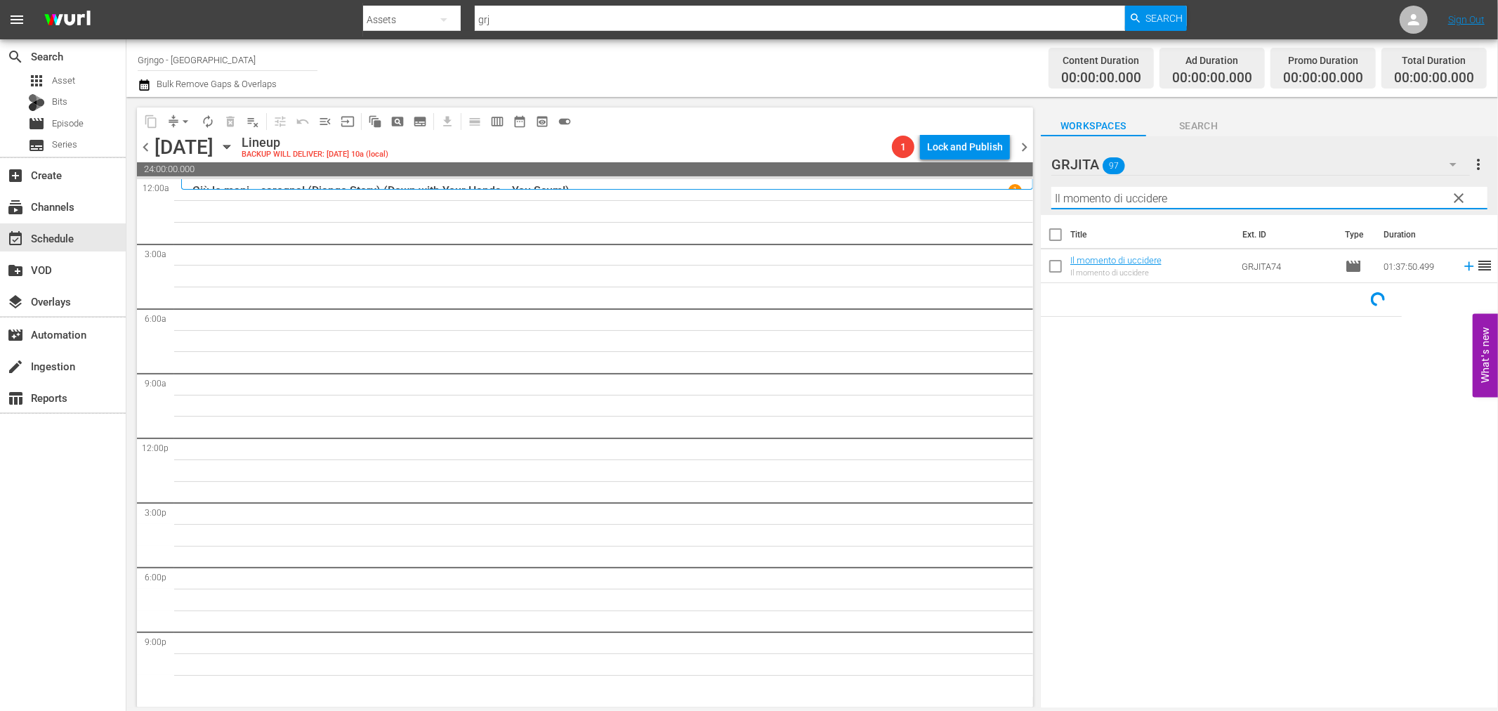
type input "Il momento di uccidere"
click at [1462, 269] on icon at bounding box center [1469, 265] width 15 height 15
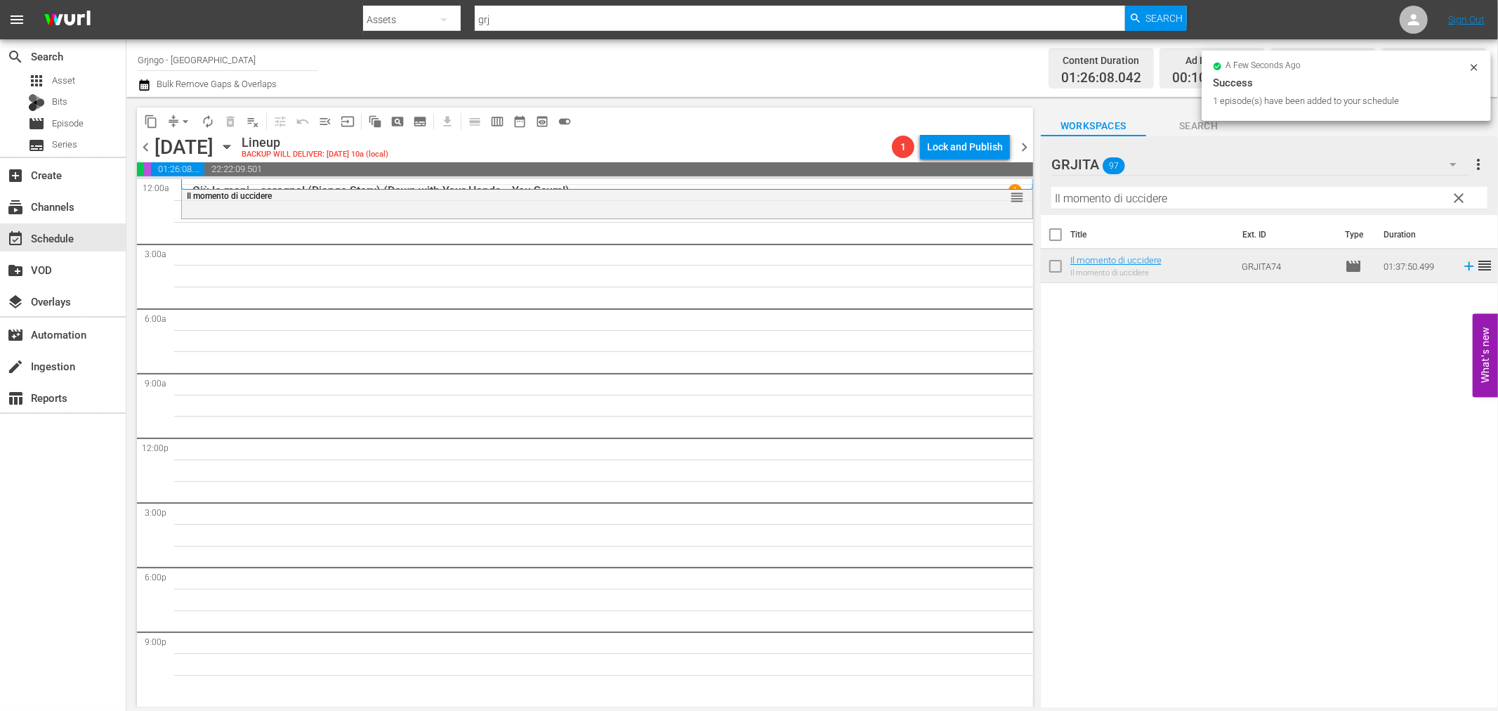
click at [1457, 192] on span "clear" at bounding box center [1459, 198] width 17 height 17
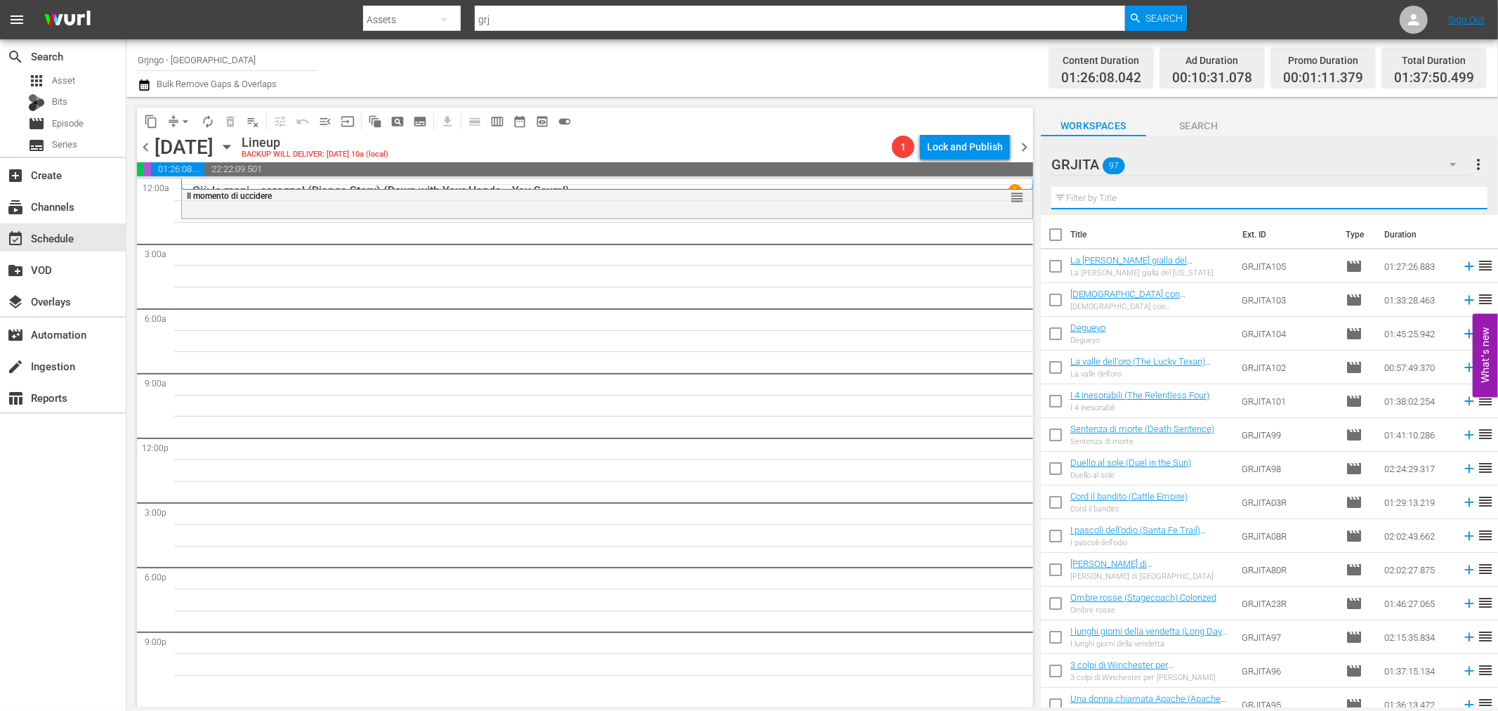
paste input "Più forte sorelle"
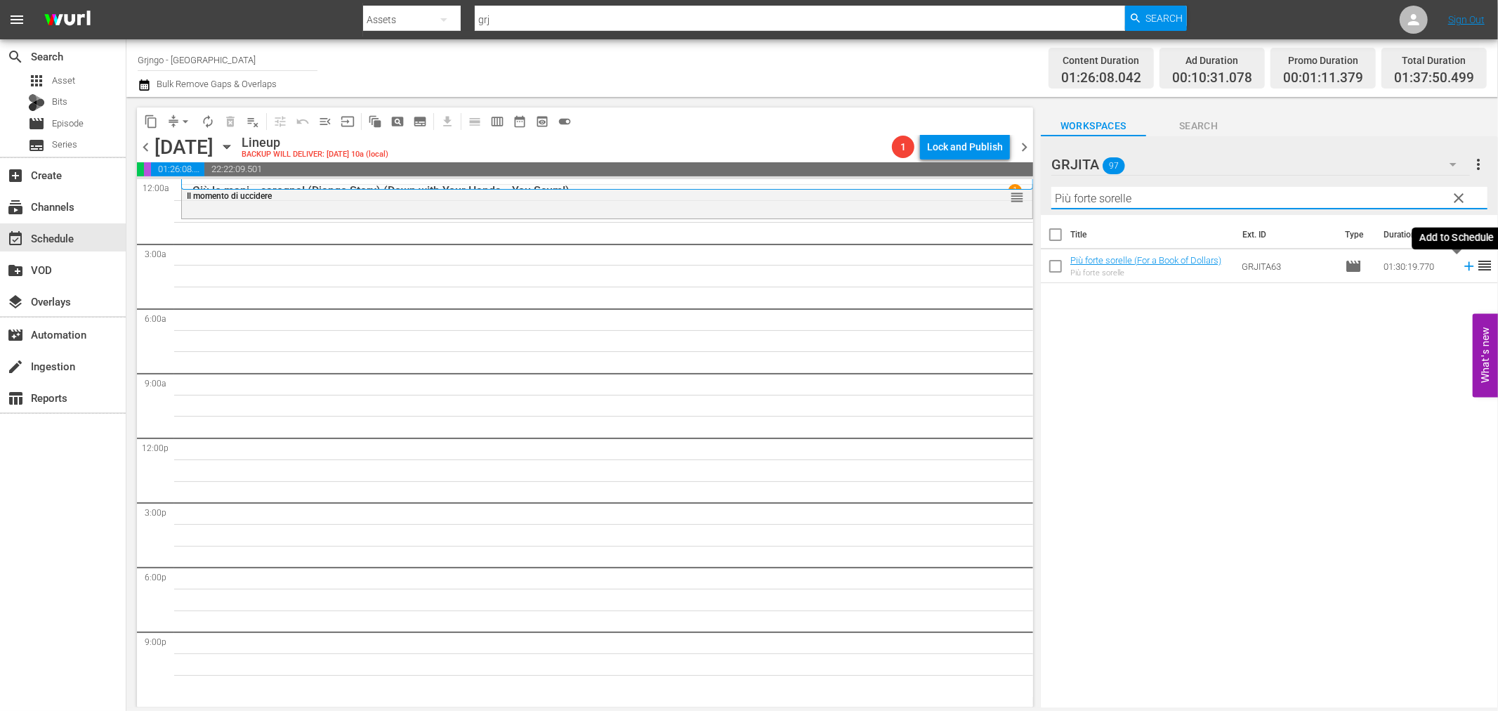
type input "Più forte sorelle"
click at [1462, 264] on icon at bounding box center [1469, 265] width 15 height 15
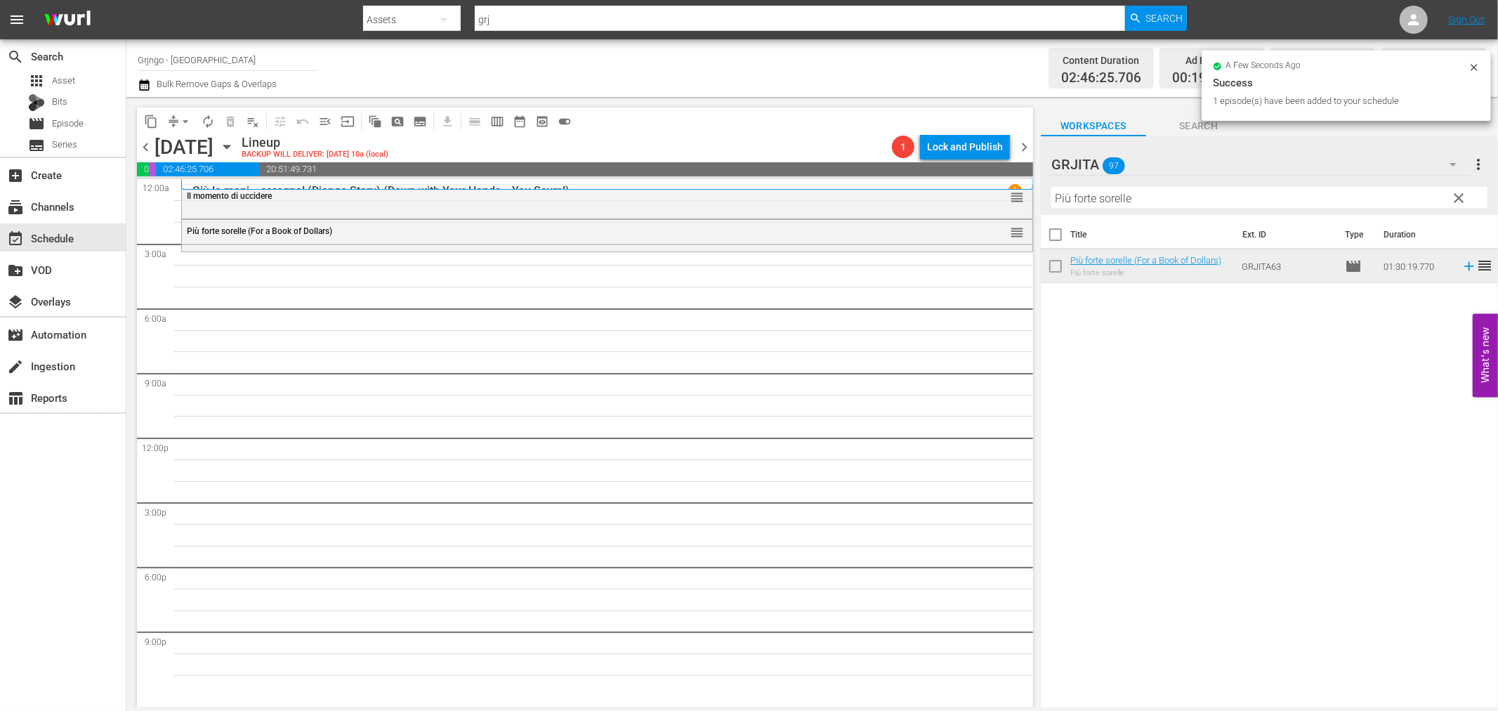
drag, startPoint x: 1454, startPoint y: 192, endPoint x: 1427, endPoint y: 199, distance: 27.6
click at [1454, 192] on span "clear" at bounding box center [1459, 198] width 17 height 17
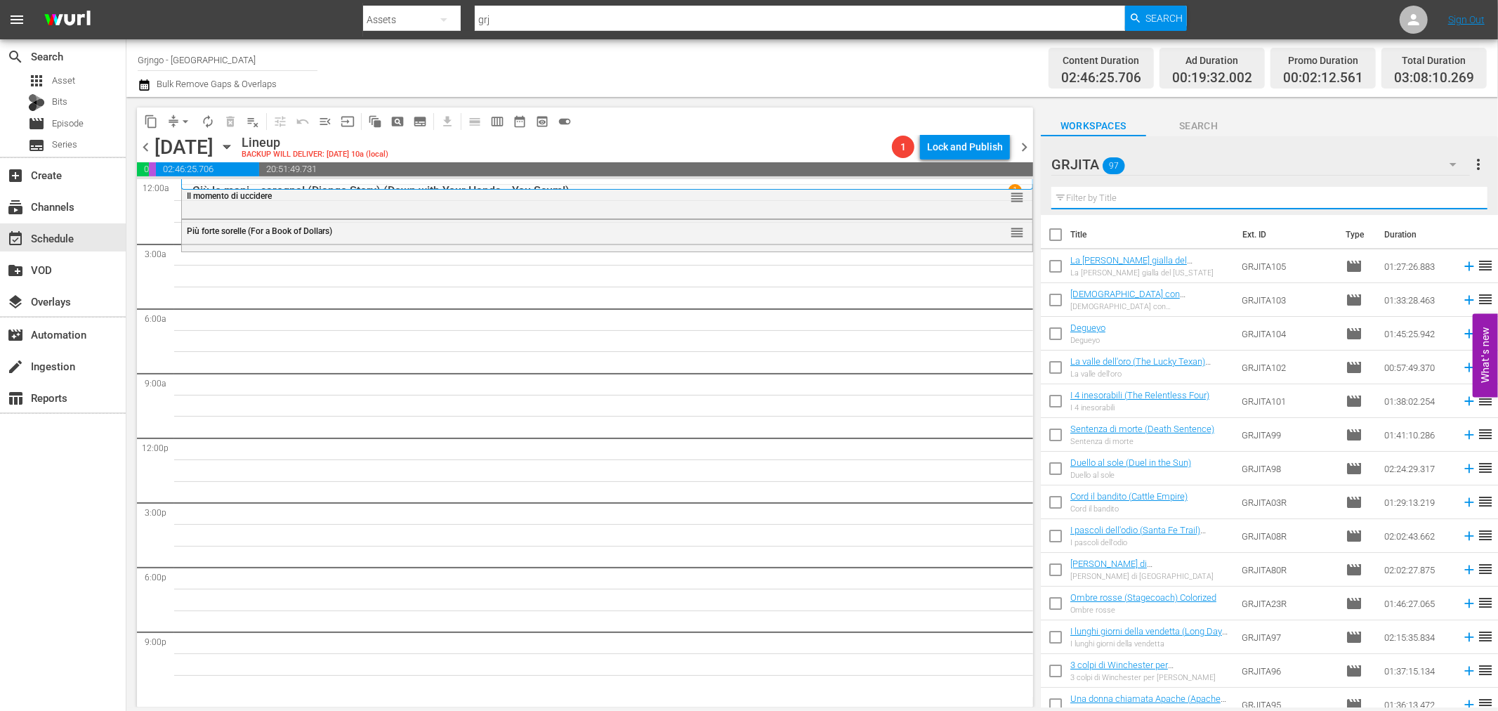
click at [1159, 195] on input "text" at bounding box center [1269, 198] width 436 height 22
paste input "La morte sull'alta collina"
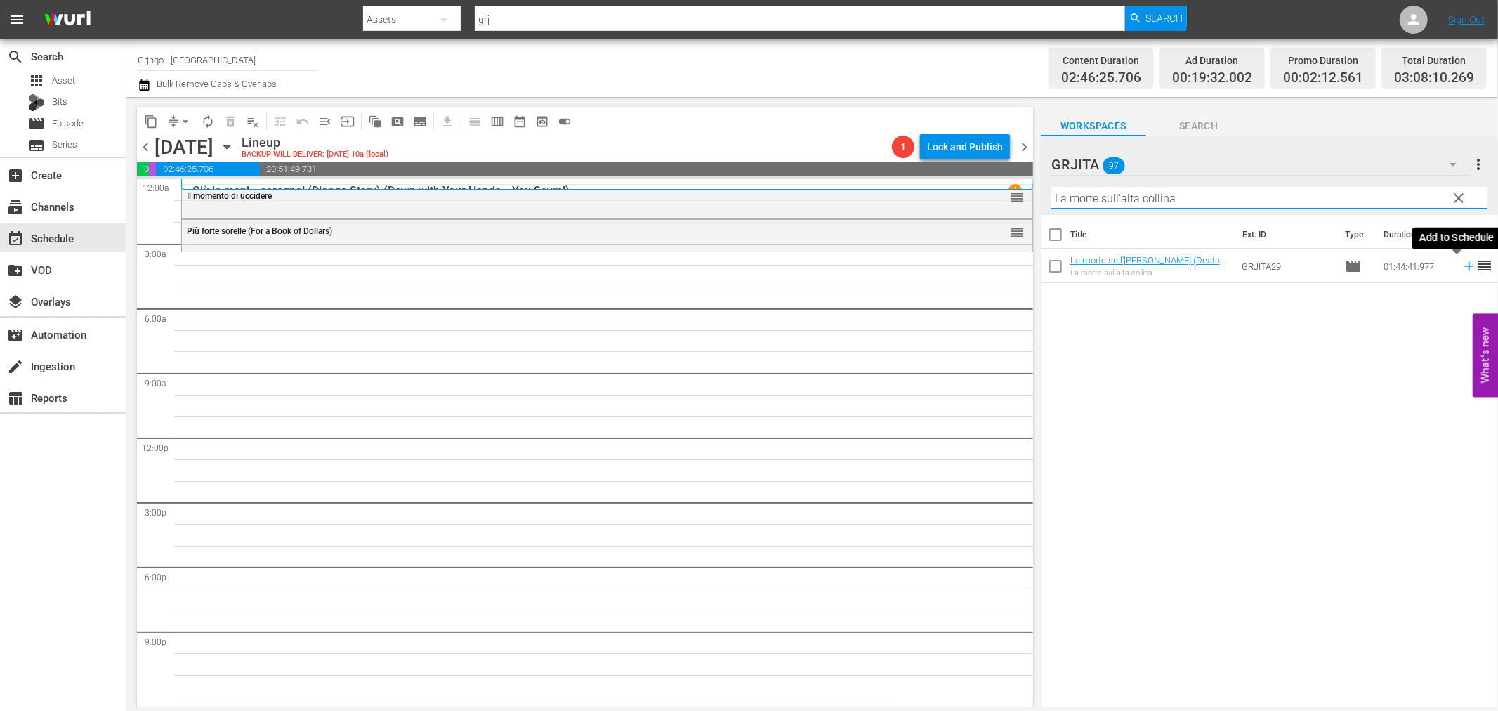
type input "La morte sull'alta collina"
click at [1462, 260] on icon at bounding box center [1469, 265] width 15 height 15
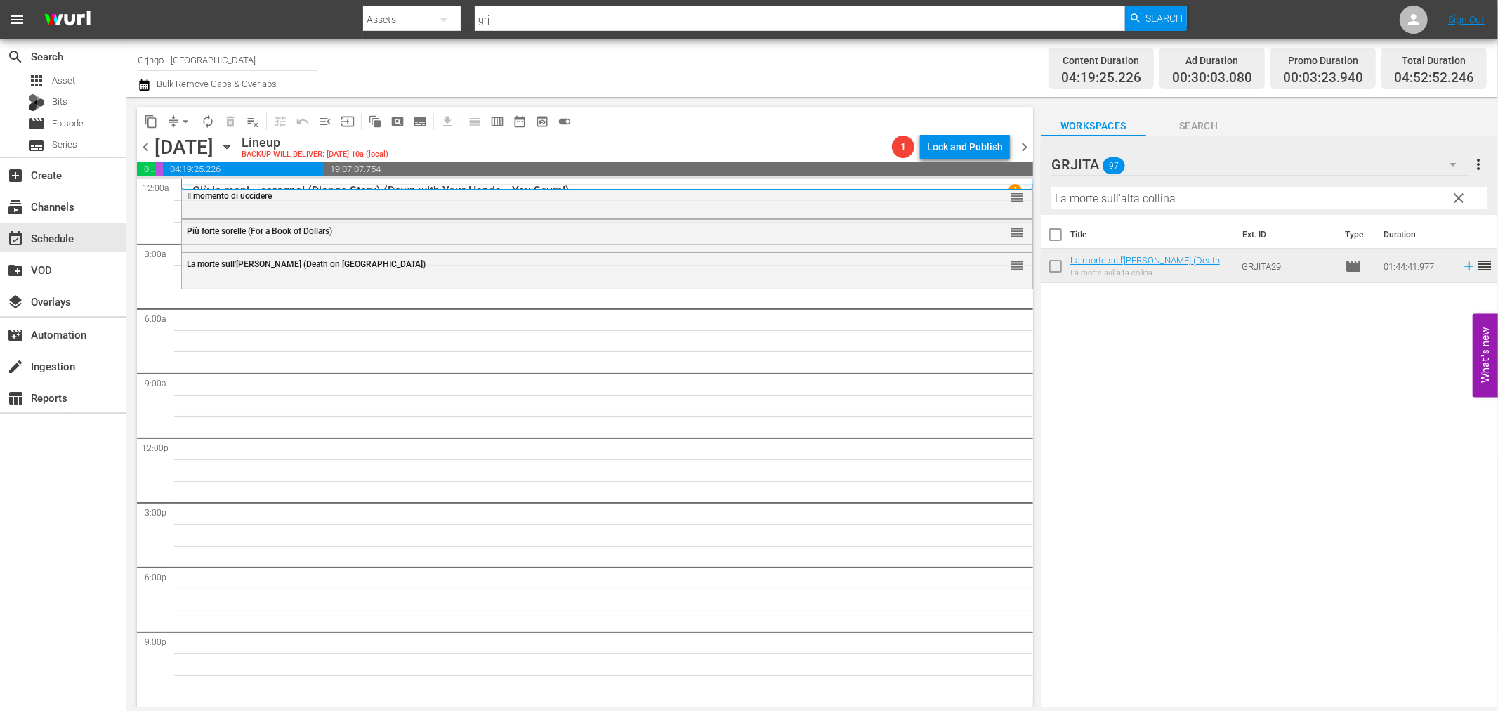
click at [1459, 197] on span "clear" at bounding box center [1459, 198] width 17 height 17
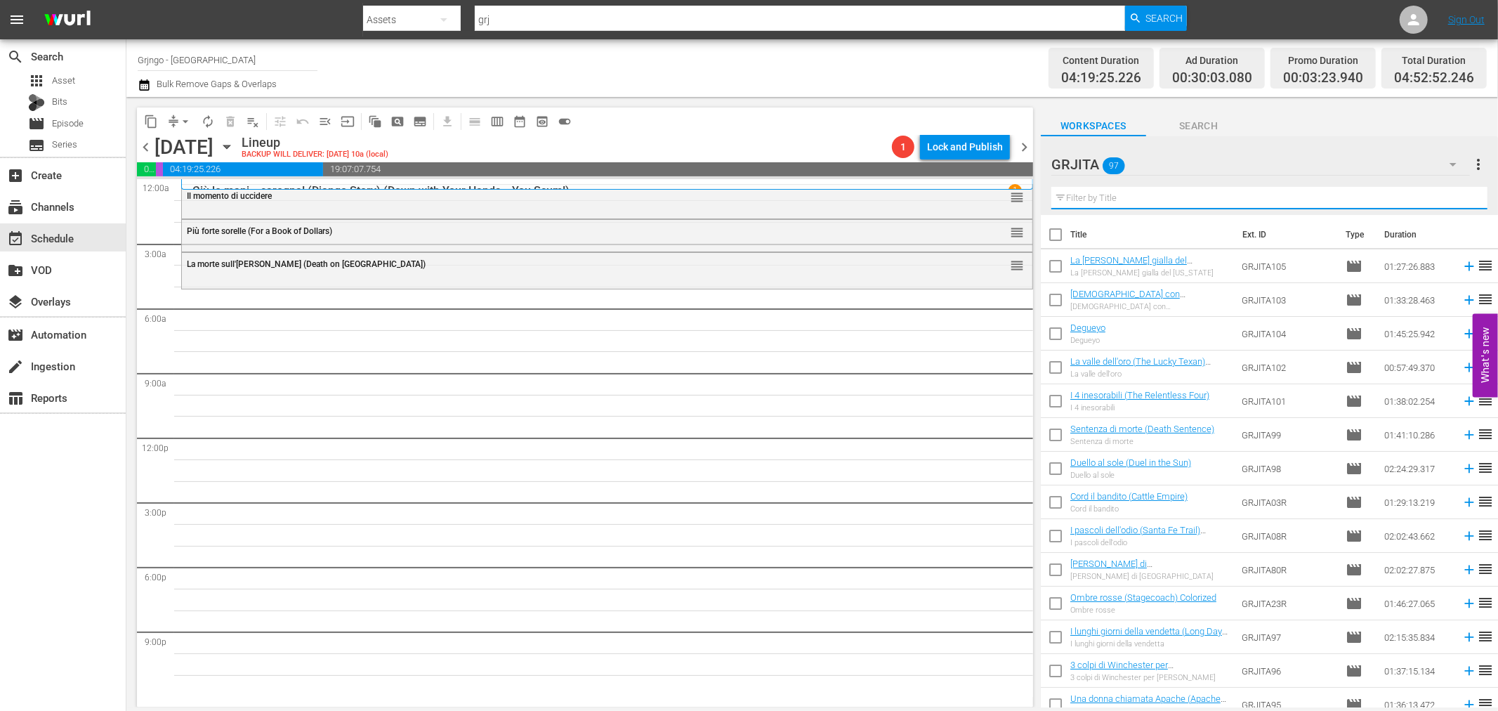
paste input "I lunghi giorni della vendetta"
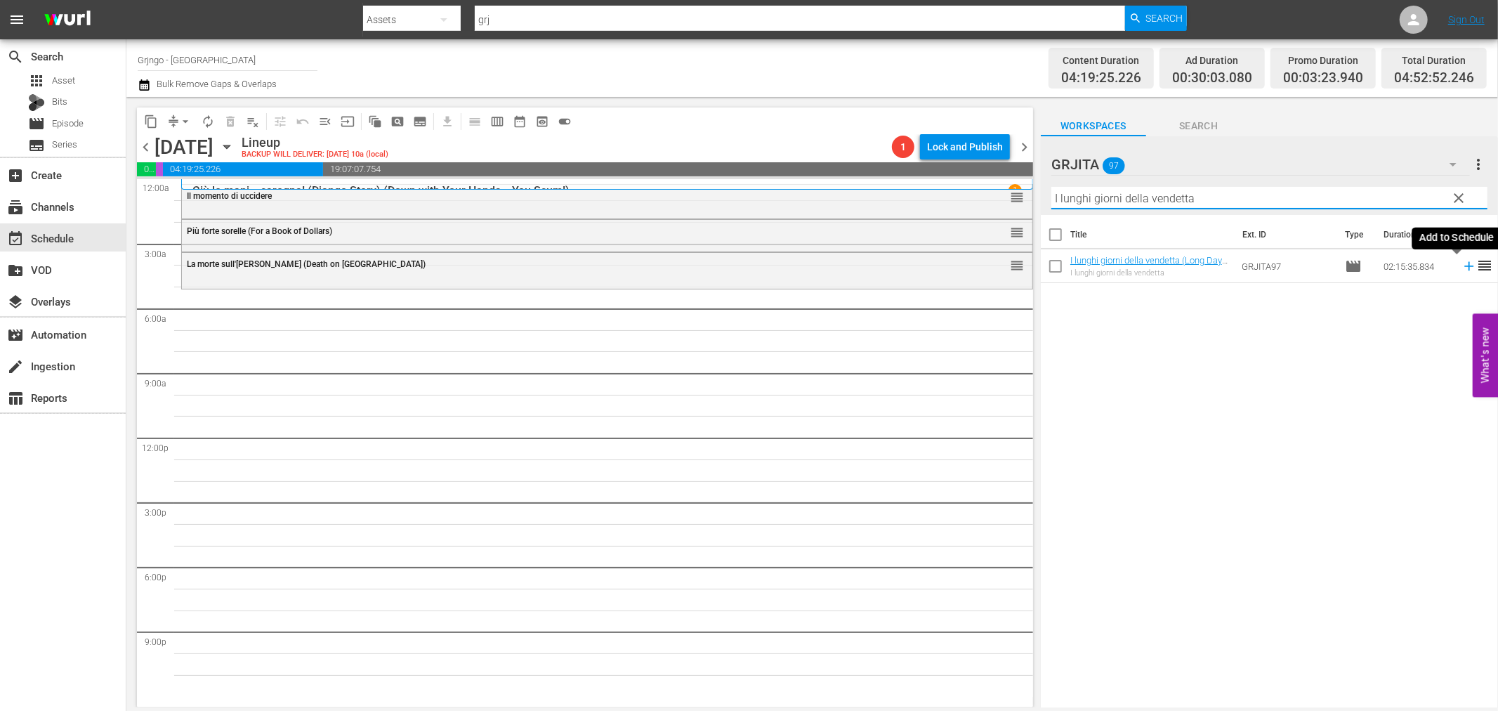
type input "I lunghi giorni della vendetta"
click at [1462, 268] on icon at bounding box center [1469, 265] width 15 height 15
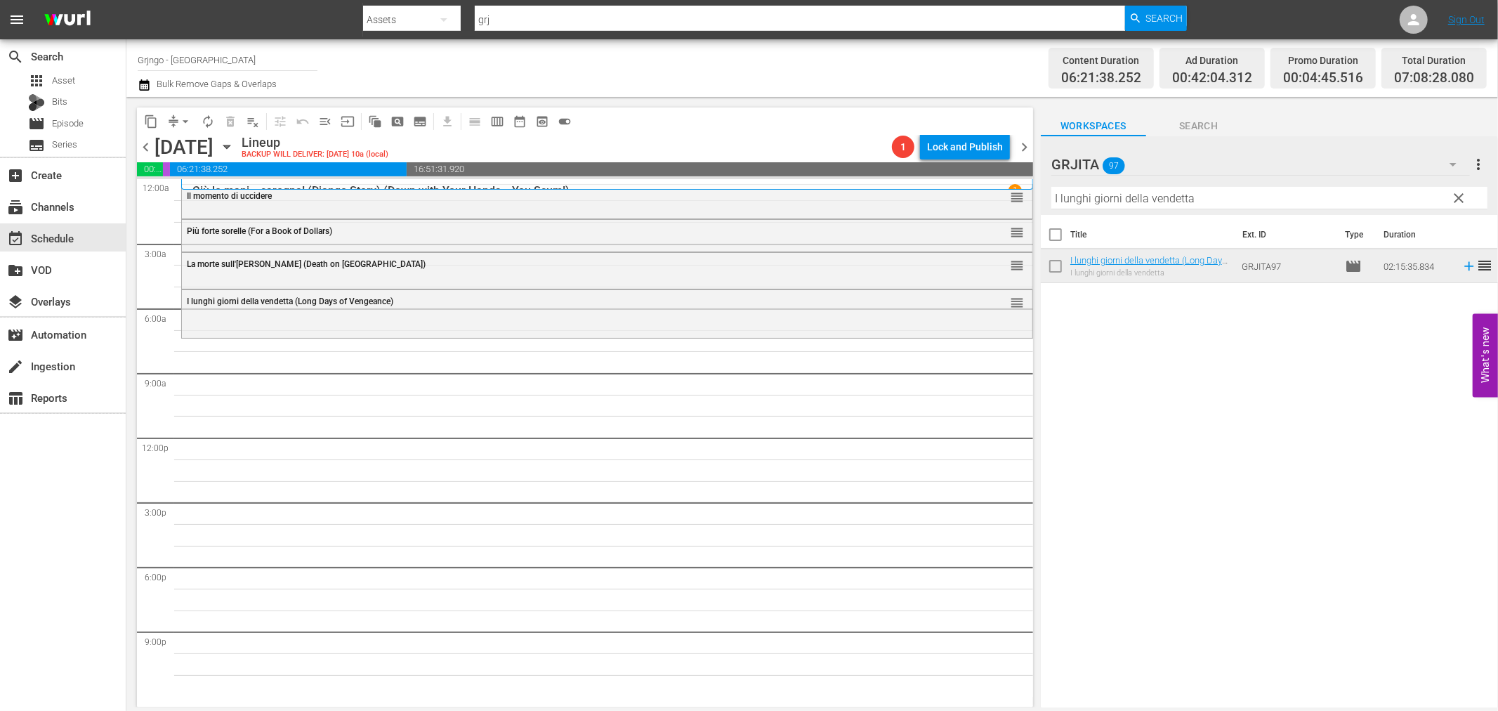
click at [1452, 202] on span "clear" at bounding box center [1459, 198] width 17 height 17
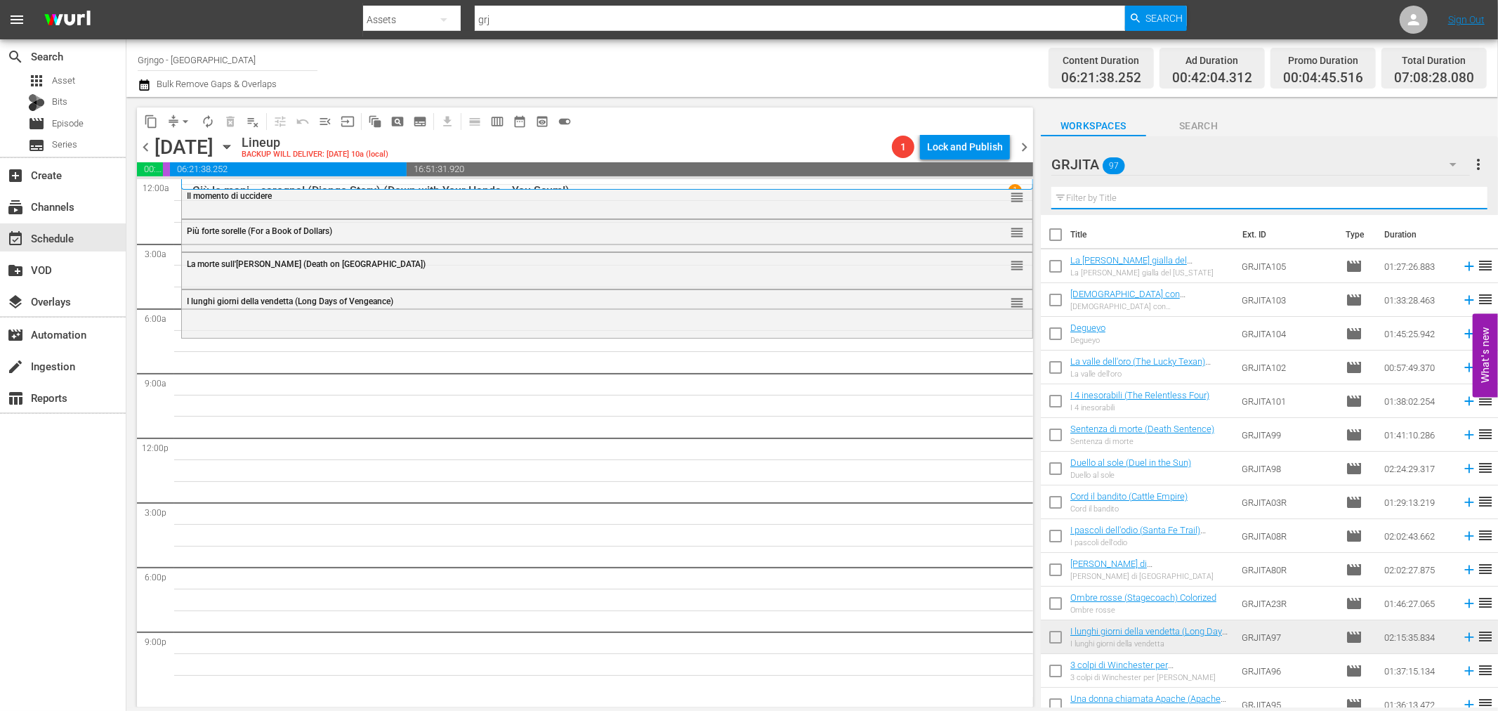
paste input "La valle dei bruti (Ride the Man Down)"
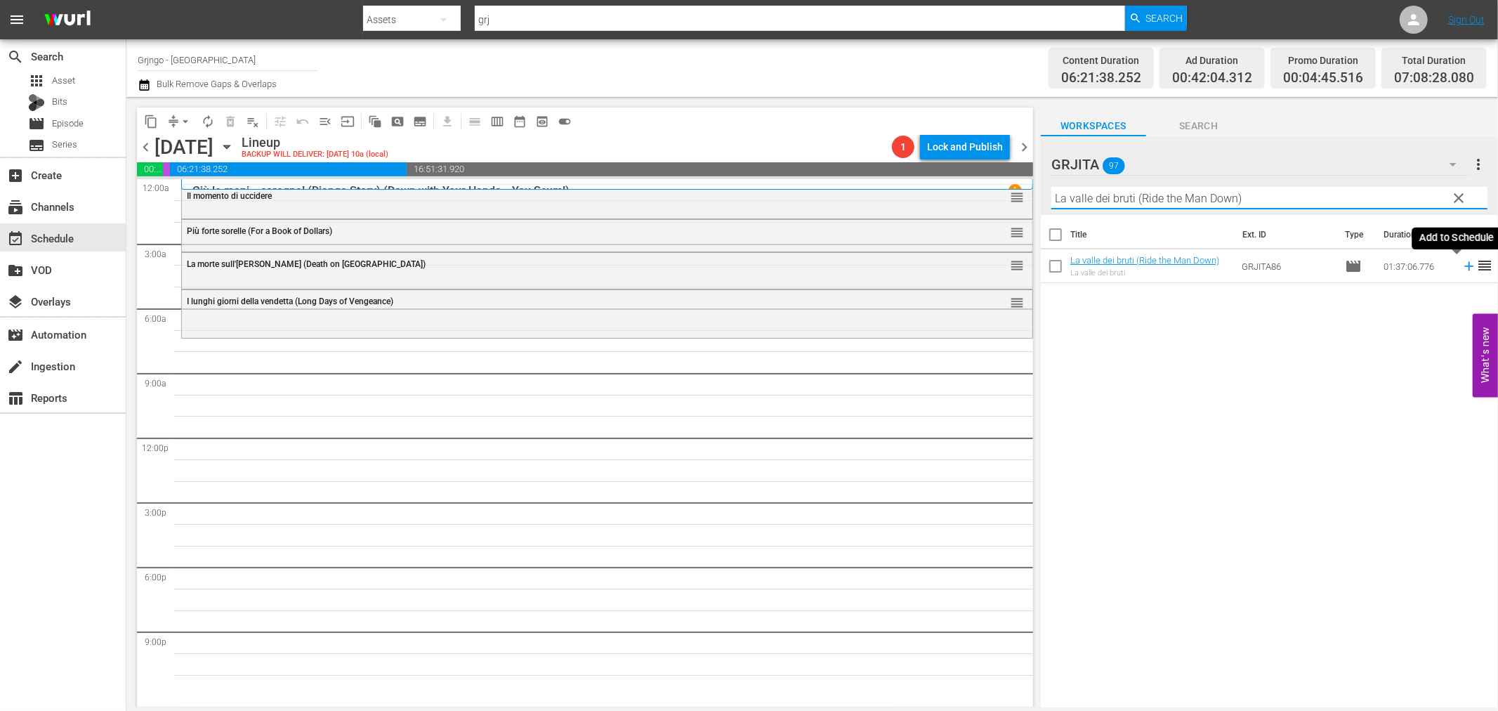
type input "La valle dei bruti (Ride the Man Down)"
click at [1462, 268] on icon at bounding box center [1469, 265] width 15 height 15
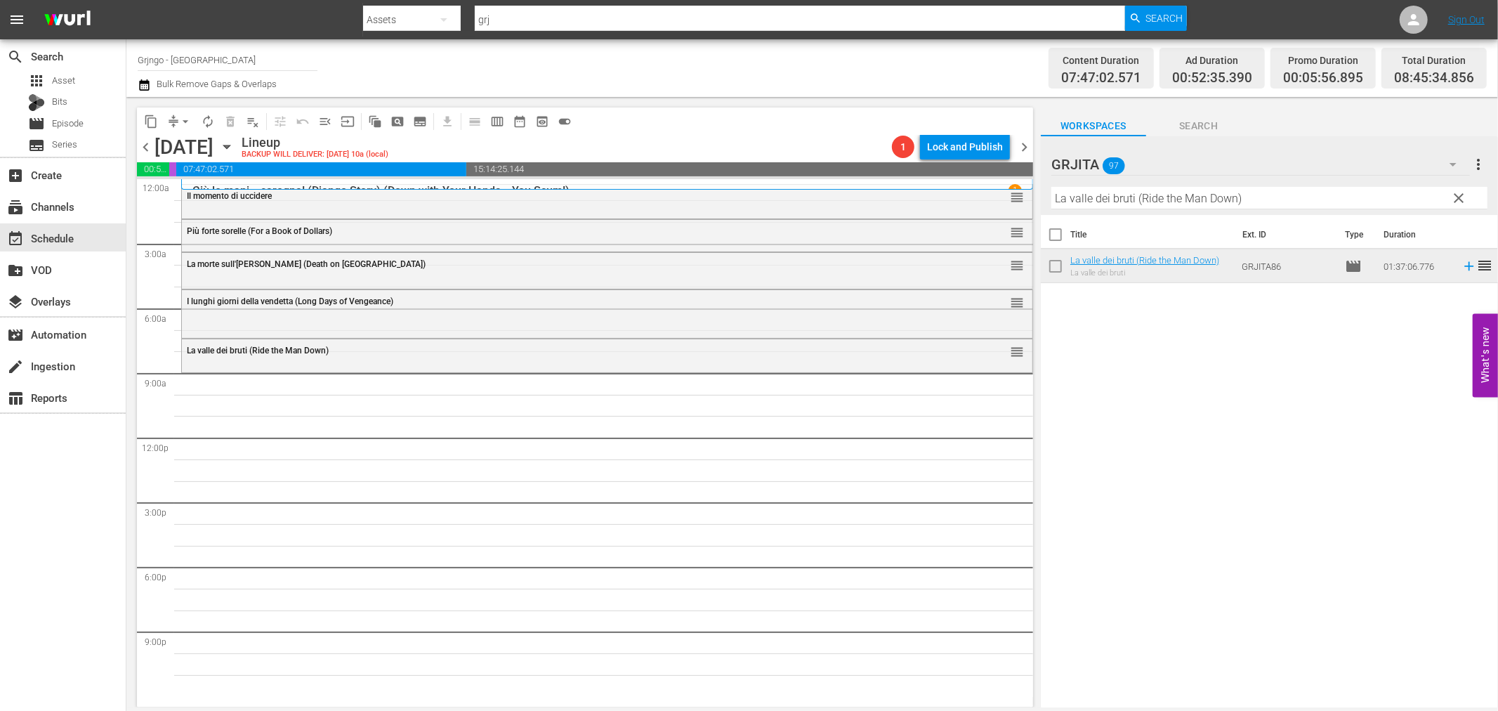
drag, startPoint x: 1464, startPoint y: 197, endPoint x: 1286, endPoint y: 209, distance: 178.1
click at [1464, 197] on span "clear" at bounding box center [1459, 198] width 17 height 17
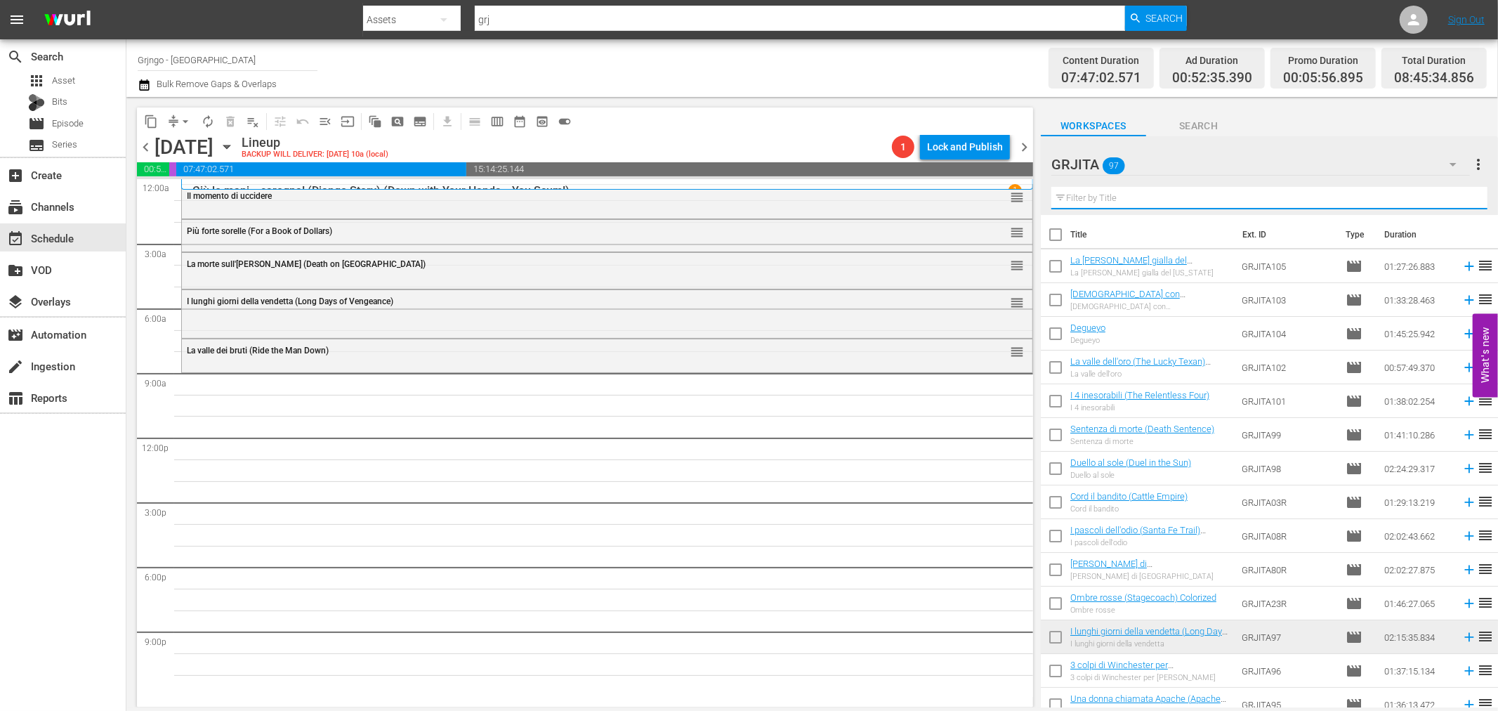
paste input "Due Magnum .38 per una città di carogne"
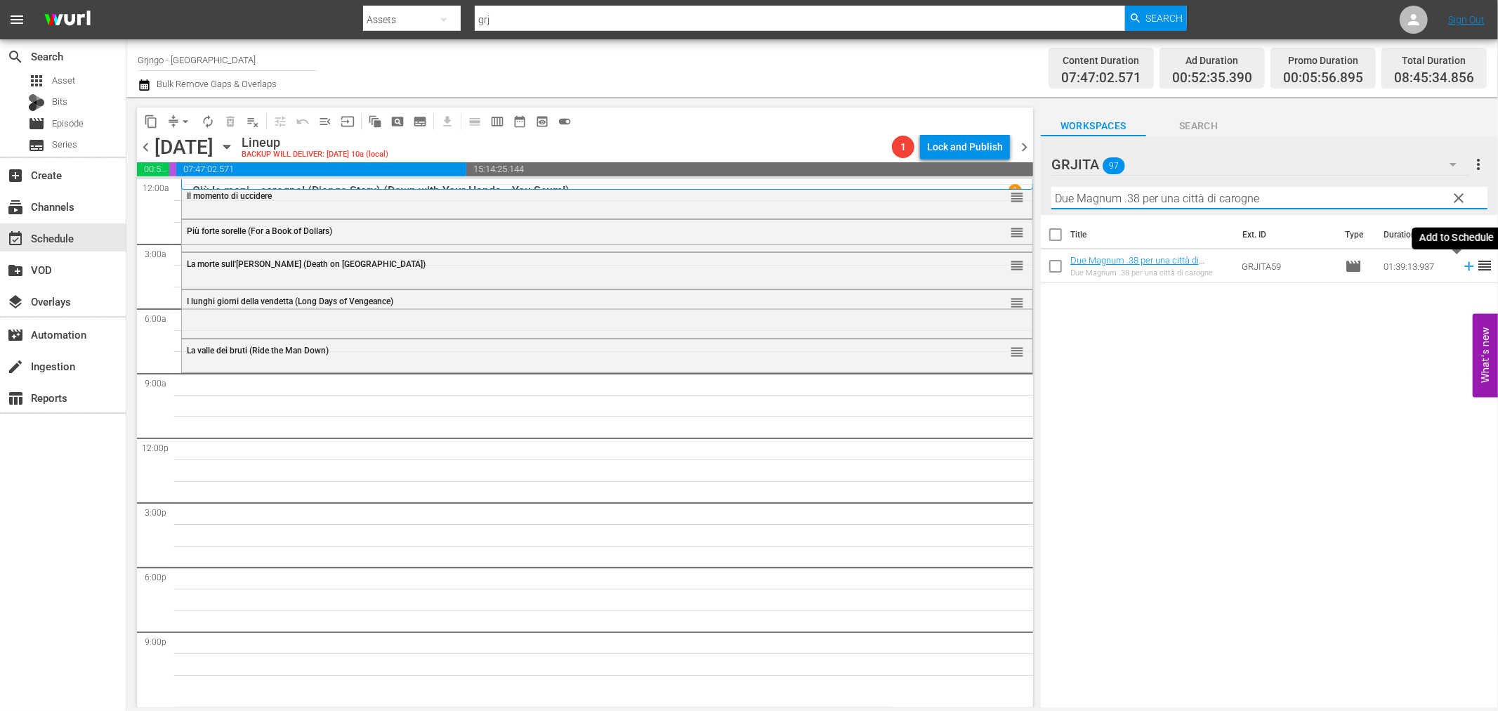
type input "Due Magnum .38 per una città di carogne"
click at [1462, 265] on icon at bounding box center [1469, 265] width 15 height 15
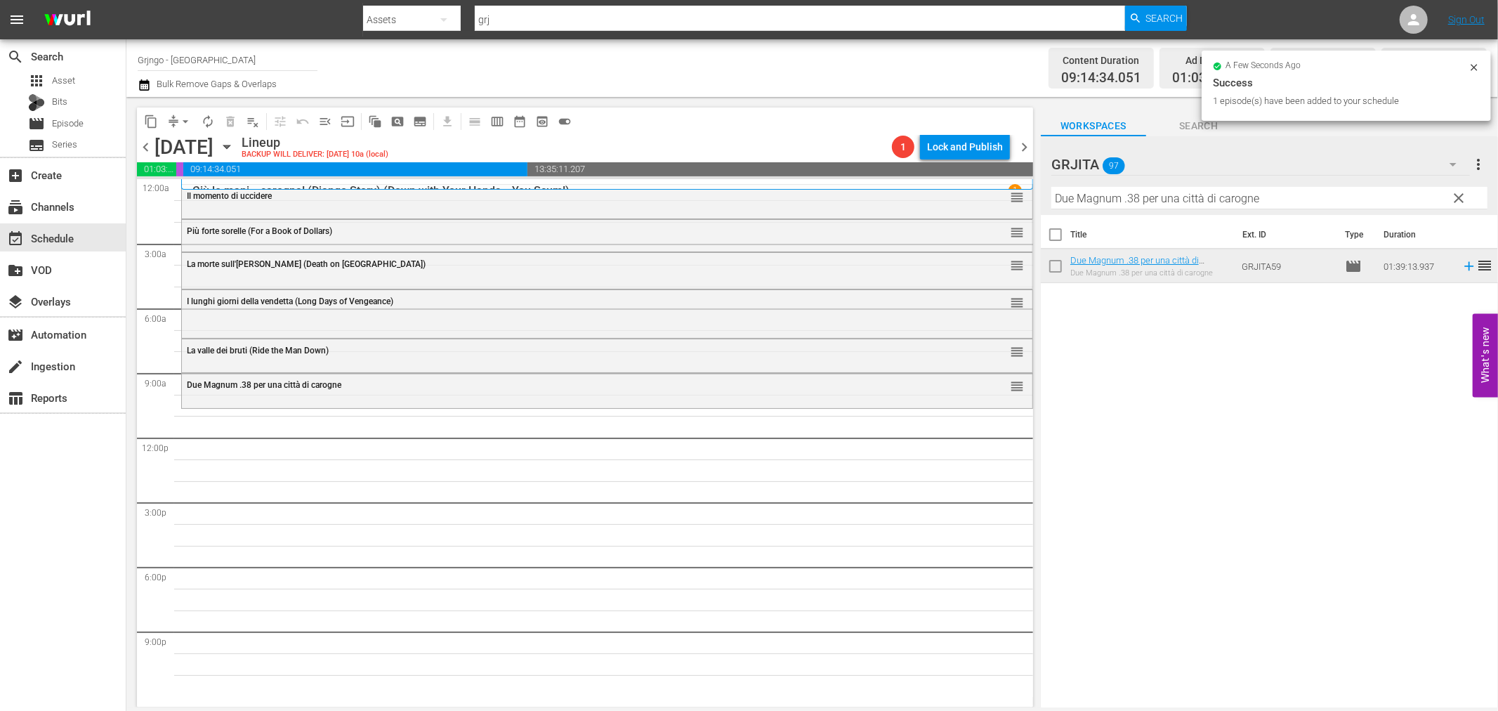
click at [1457, 197] on span "clear" at bounding box center [1459, 198] width 17 height 17
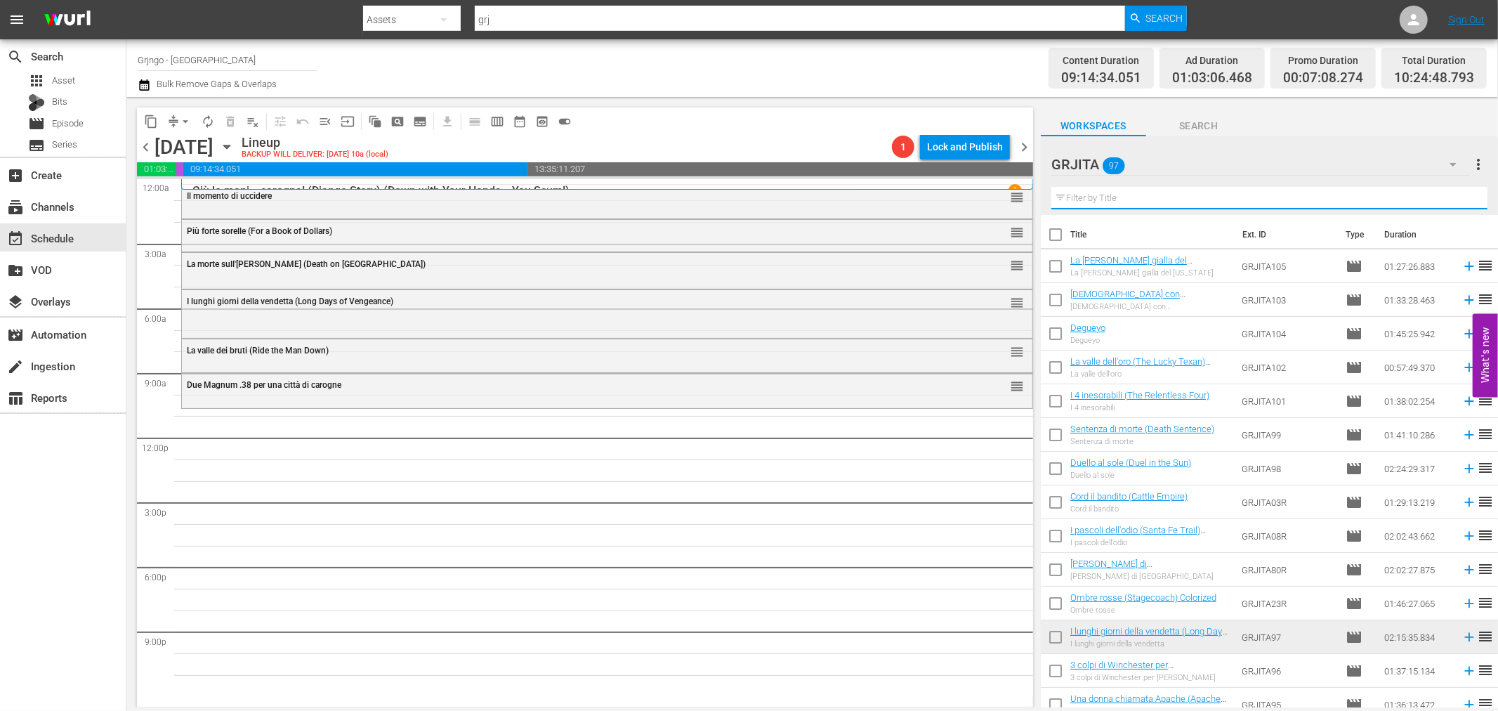
paste input "La notte senza [PERSON_NAME] (Day of the Outlaw)"
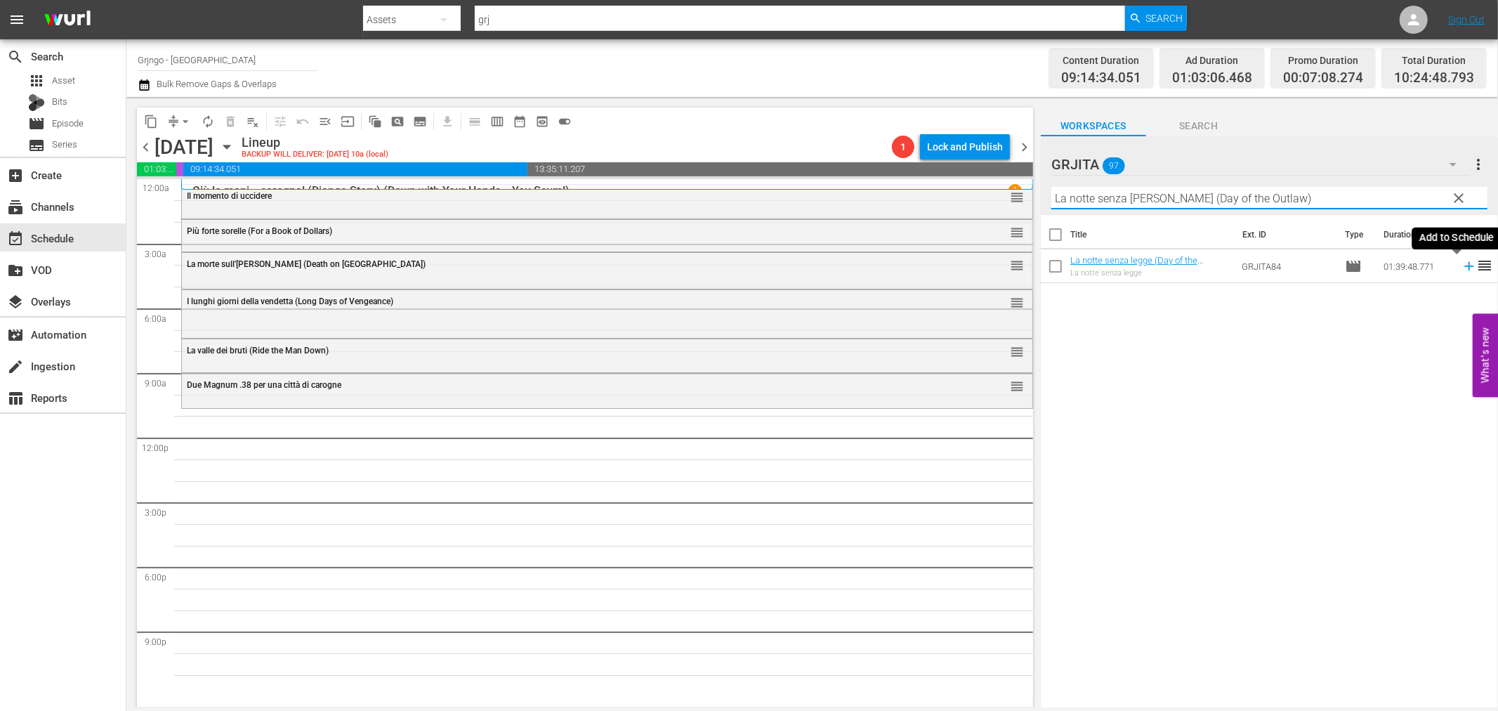
type input "La notte senza [PERSON_NAME] (Day of the Outlaw)"
click at [1464, 267] on icon at bounding box center [1468, 266] width 9 height 9
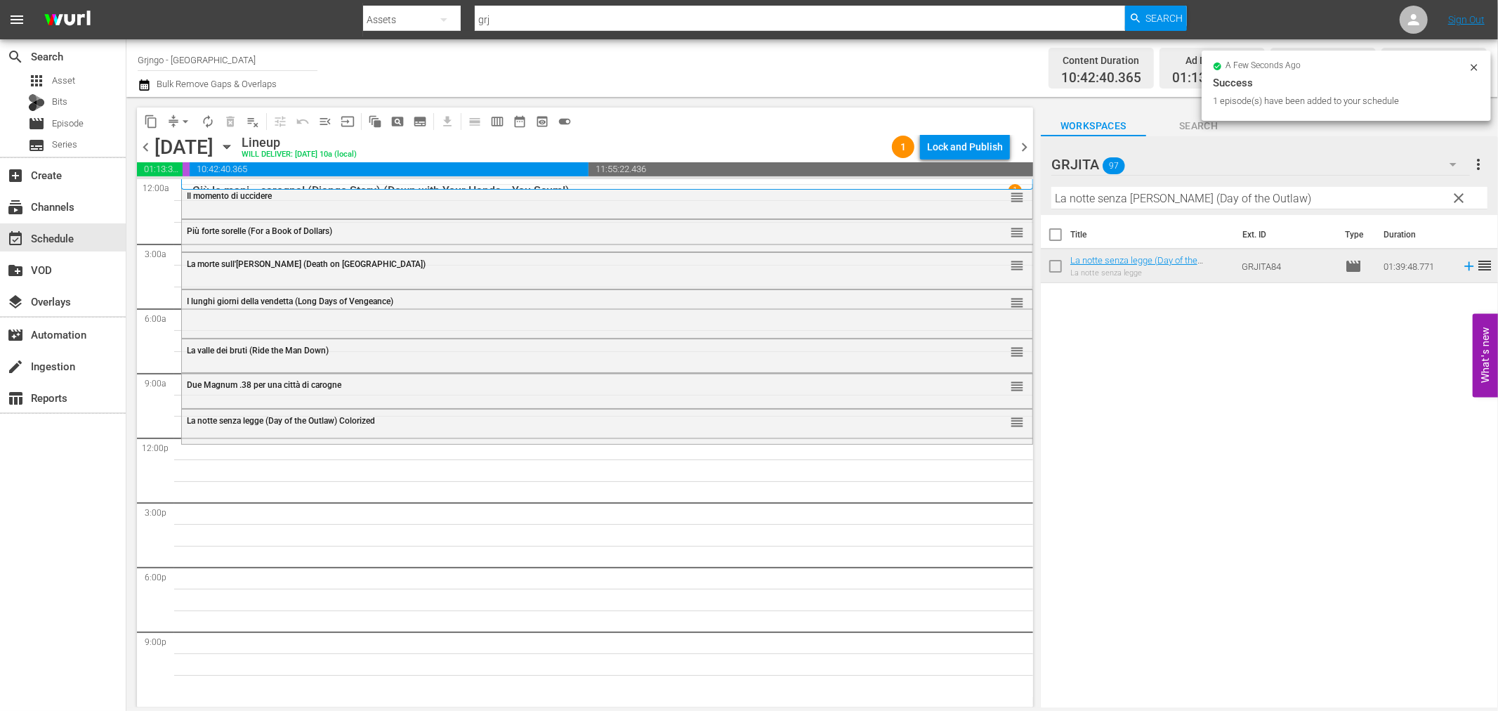
drag, startPoint x: 1452, startPoint y: 193, endPoint x: 1276, endPoint y: 202, distance: 175.8
click at [1452, 193] on span "clear" at bounding box center [1459, 198] width 17 height 17
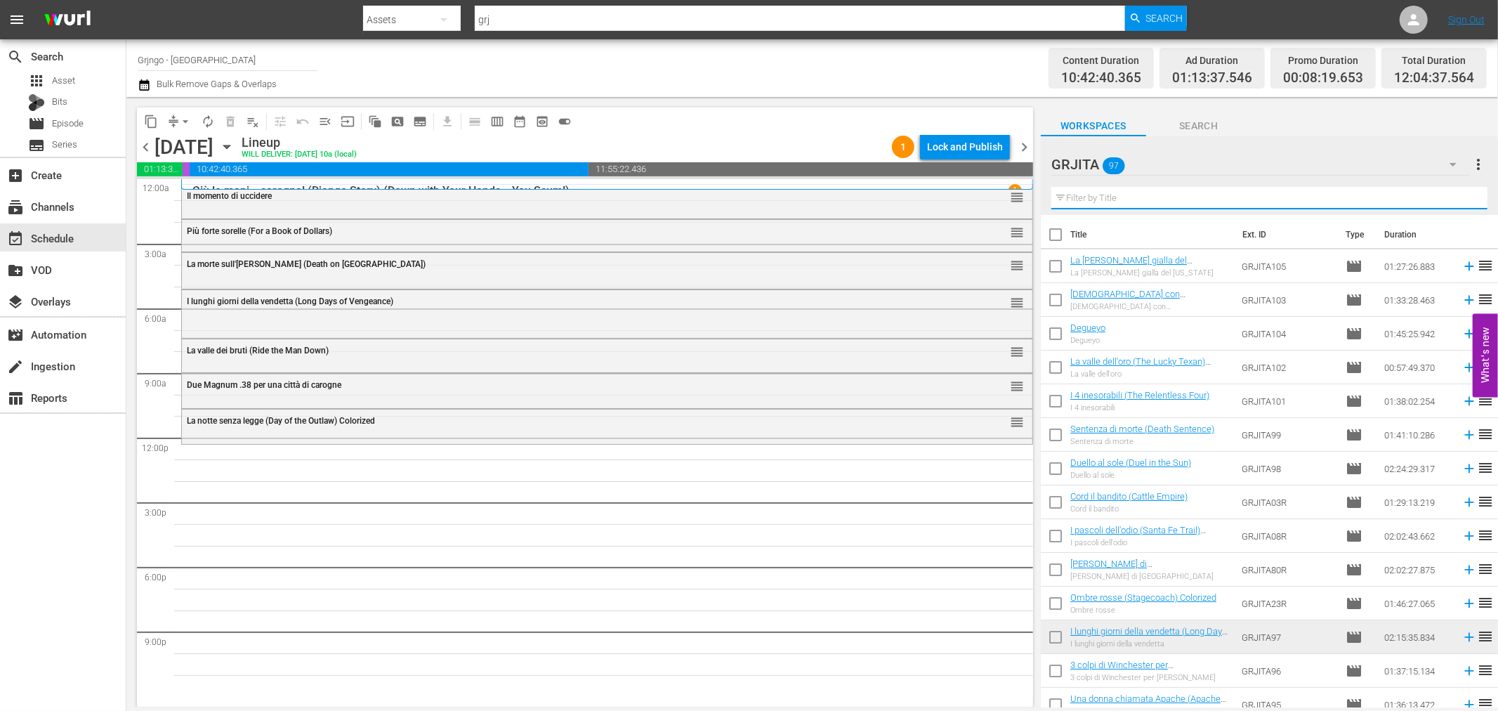
paste input "Apache Woman"
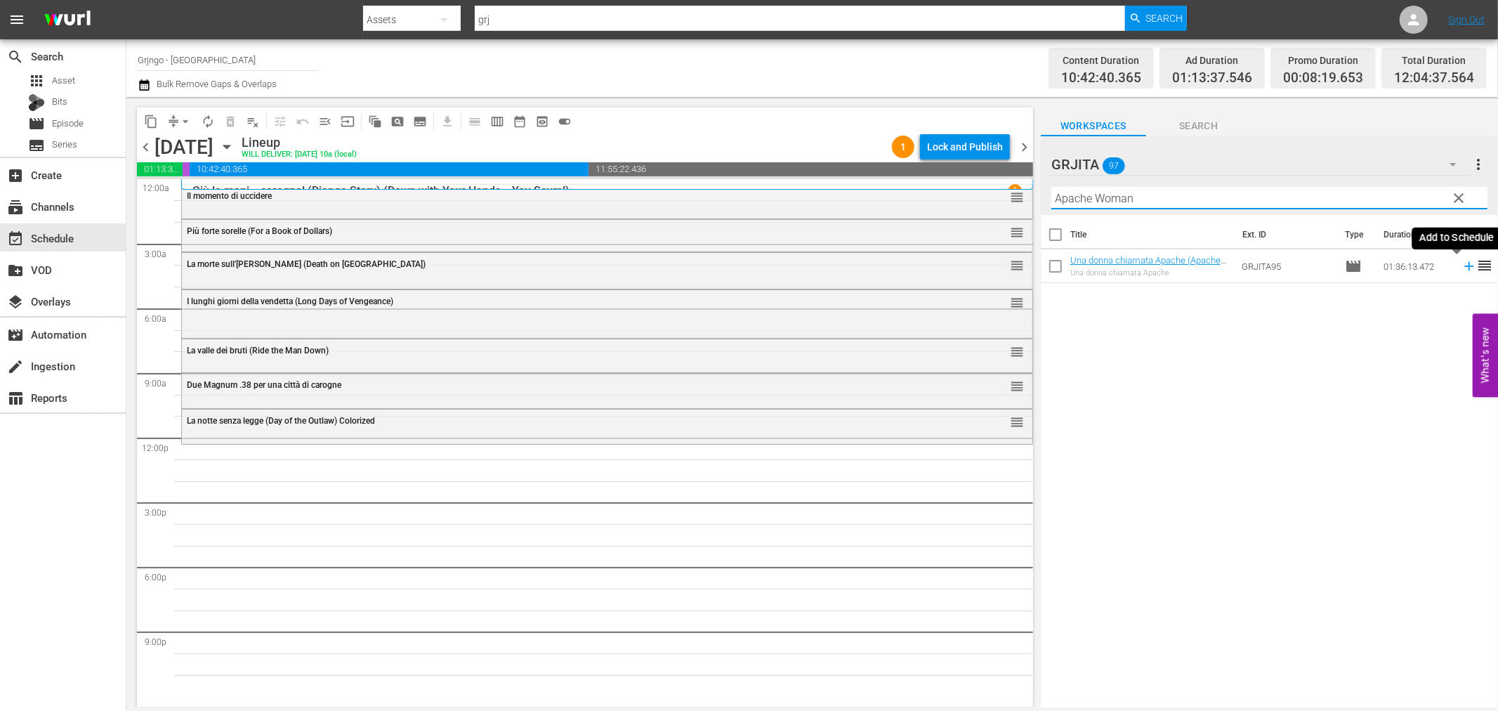
type input "Apache Woman"
click at [1462, 262] on icon at bounding box center [1469, 265] width 15 height 15
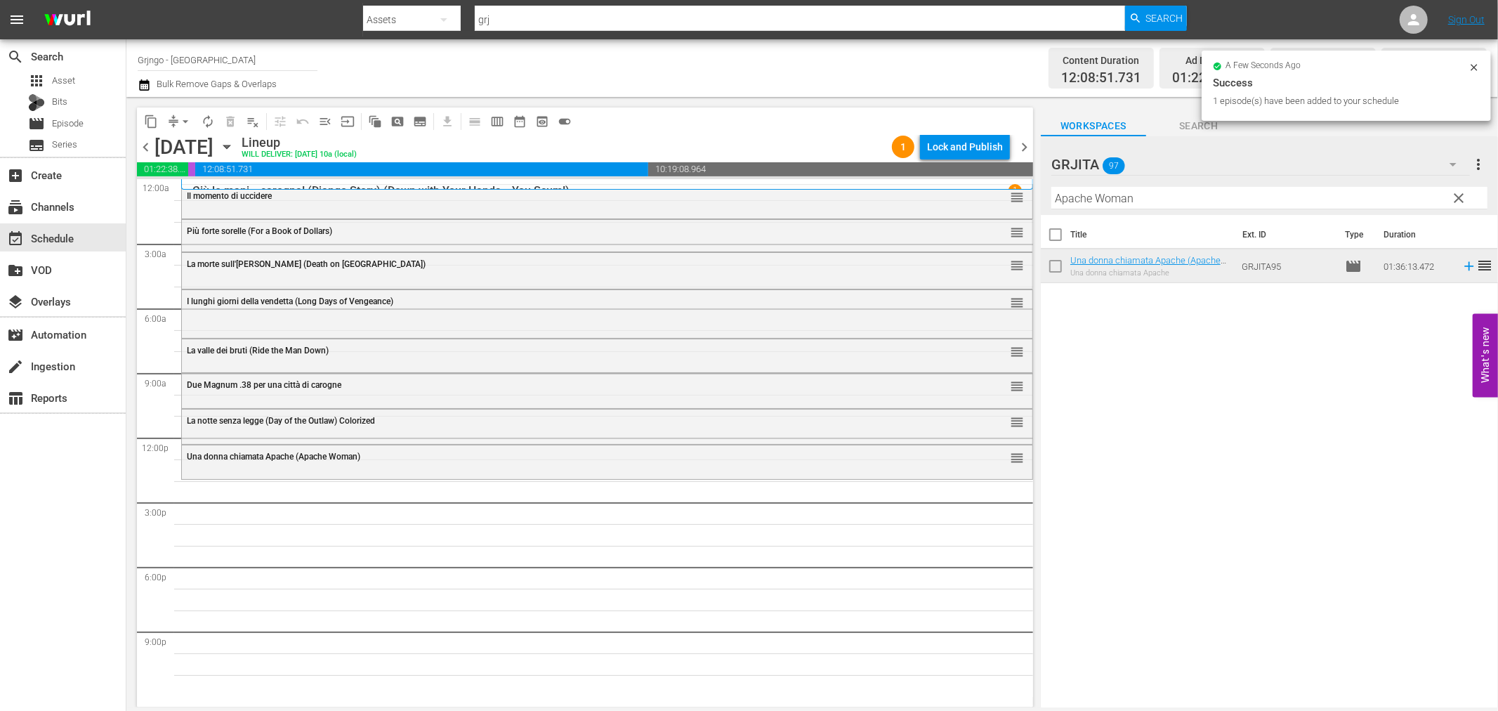
drag, startPoint x: 1455, startPoint y: 197, endPoint x: 1216, endPoint y: 185, distance: 239.1
click at [1455, 197] on span "clear" at bounding box center [1459, 198] width 17 height 17
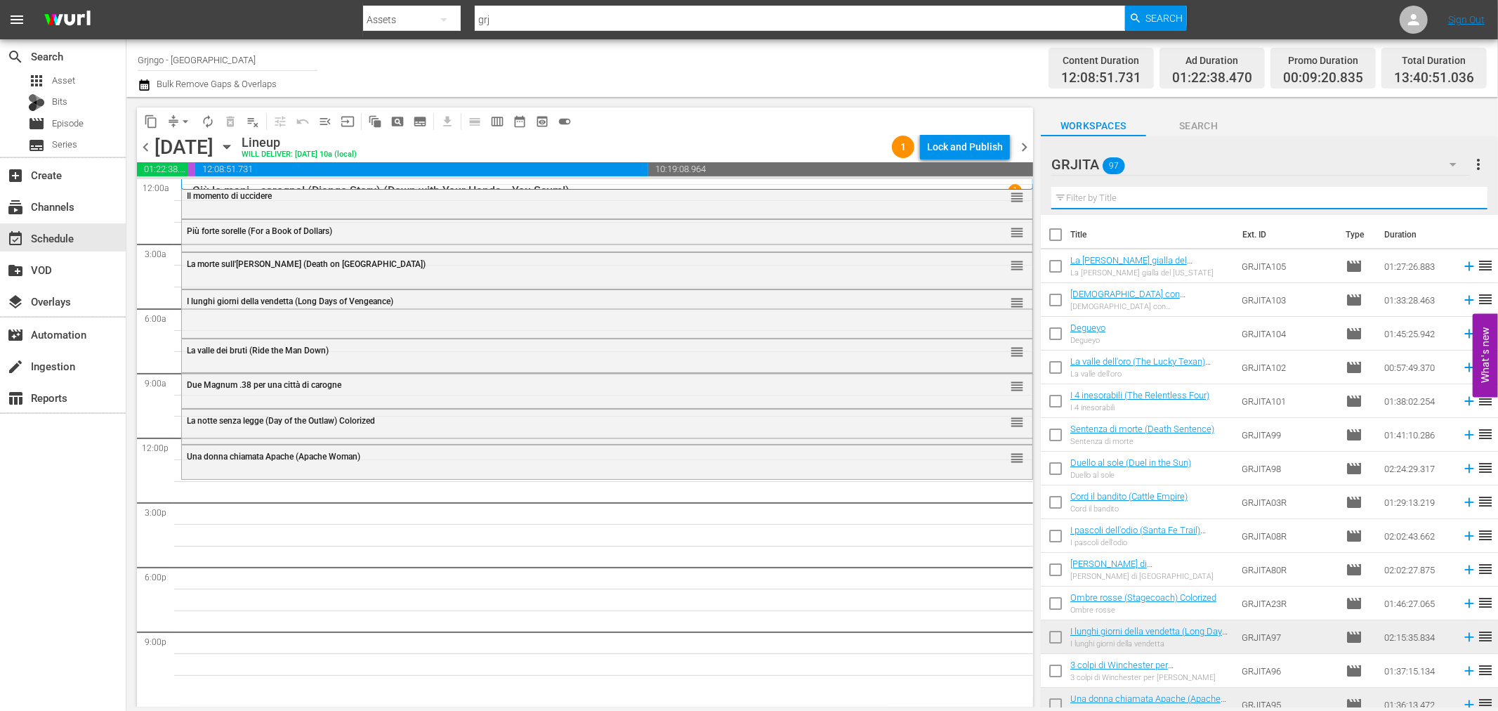
paste input "Un minuto per pregare, un istante per morire"
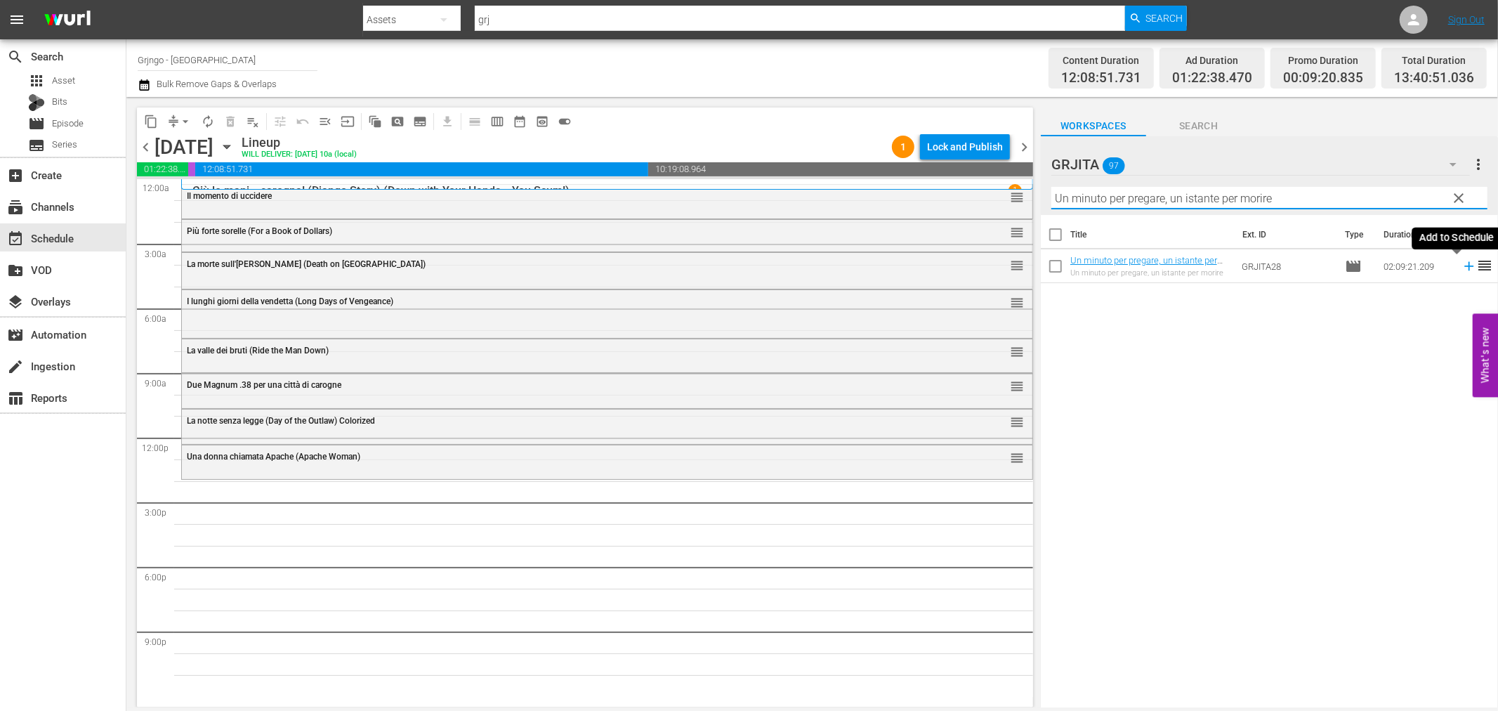
type input "Un minuto per pregare, un istante per morire"
click at [1462, 265] on icon at bounding box center [1469, 265] width 15 height 15
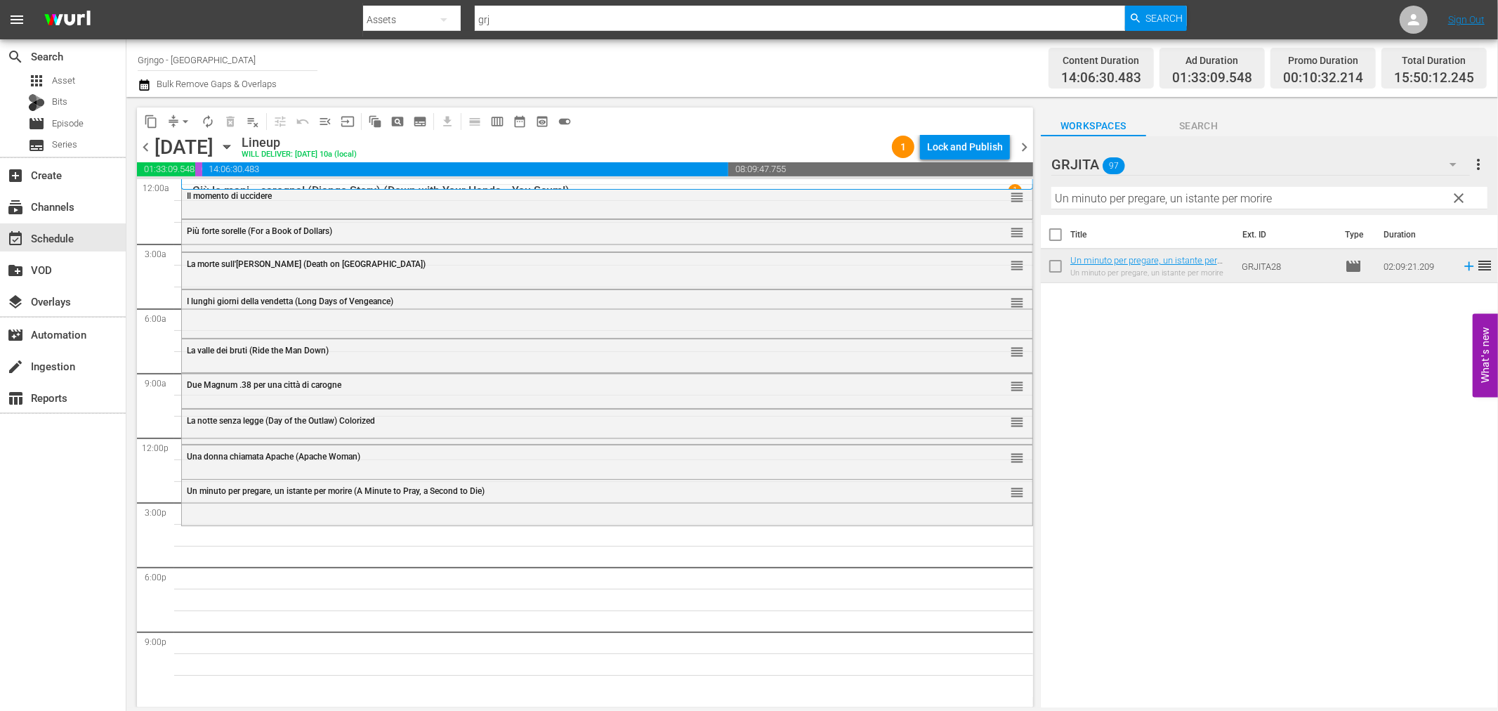
click at [1458, 190] on span "clear" at bounding box center [1459, 198] width 17 height 17
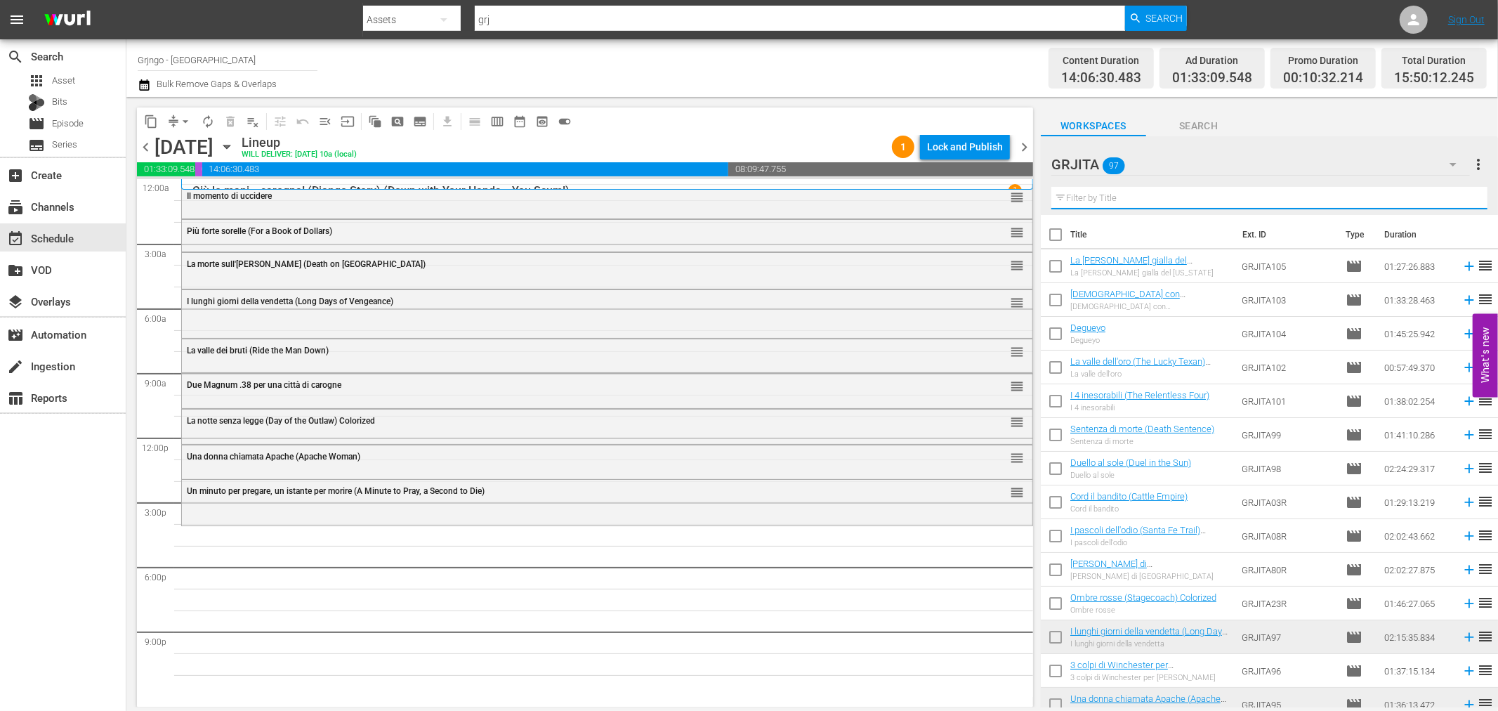
paste input "[PERSON_NAME], amico hai incontrato [PERSON_NAME]"
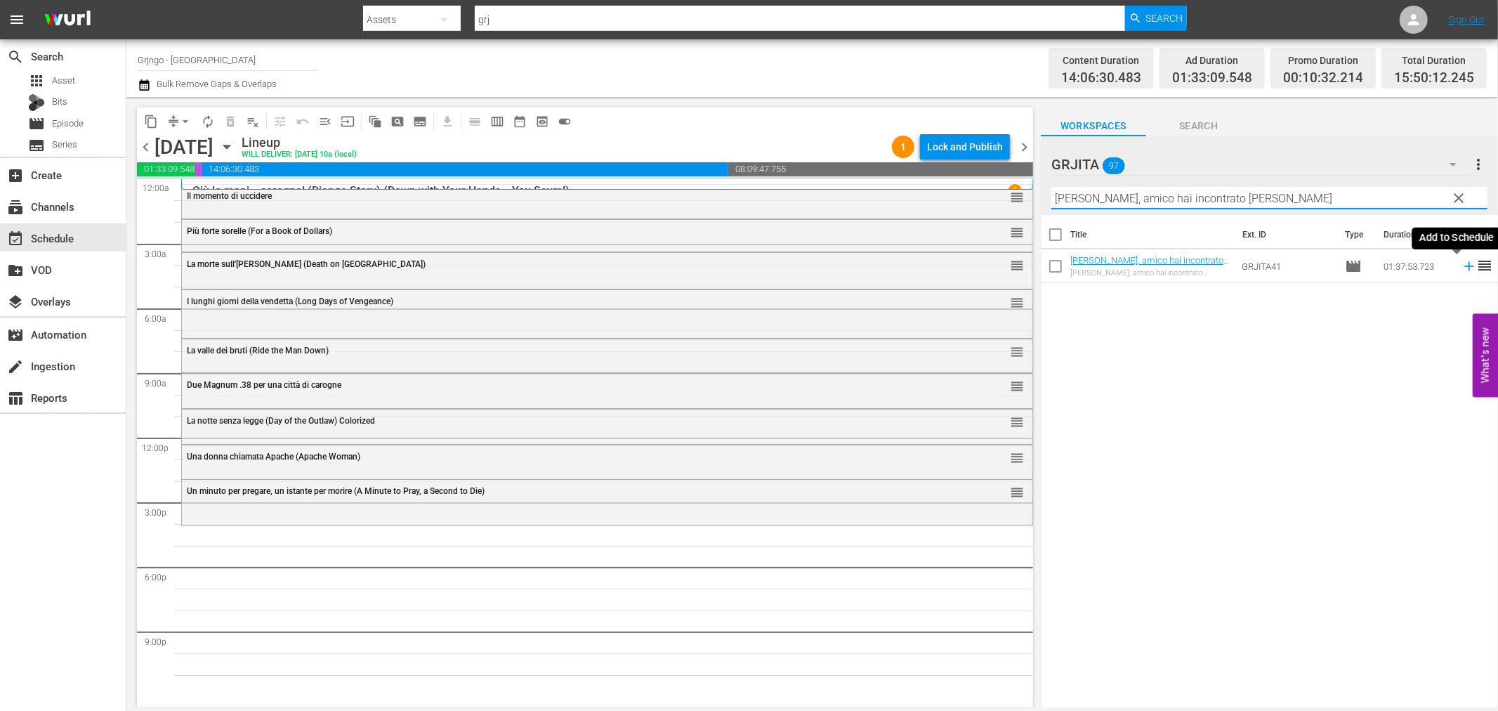
type input "[PERSON_NAME], amico hai incontrato [PERSON_NAME]"
click at [1464, 268] on icon at bounding box center [1468, 266] width 9 height 9
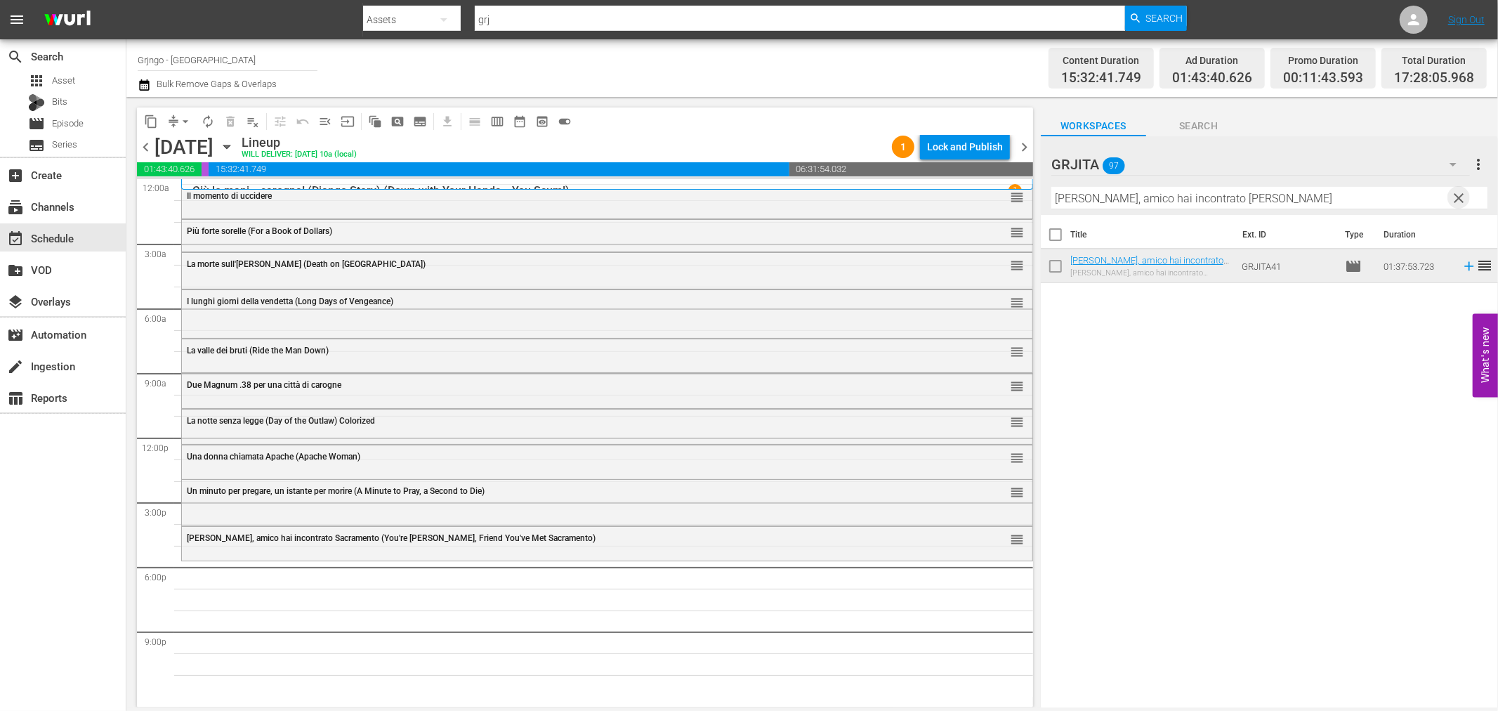
click at [1457, 194] on span "clear" at bounding box center [1459, 198] width 17 height 17
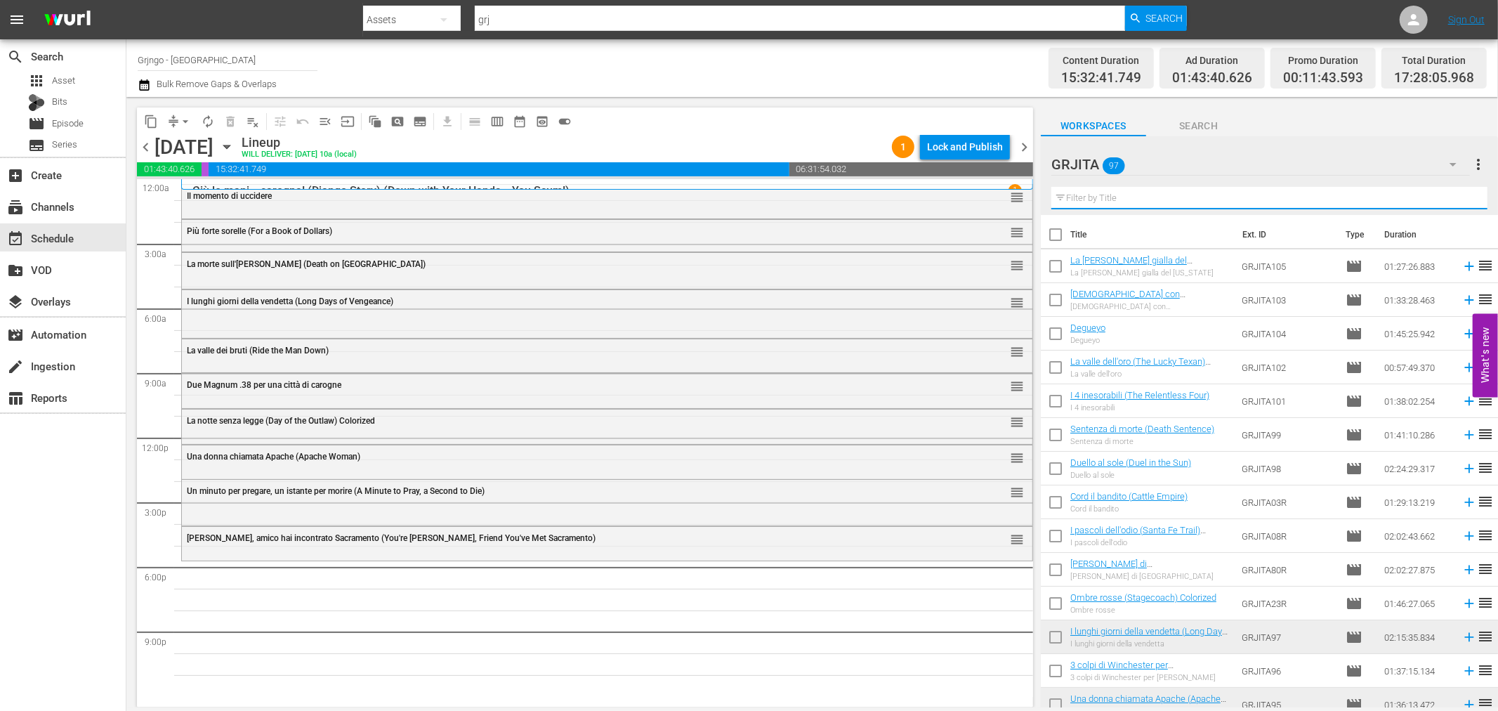
paste input "Cord il bandito (Cattle Empire)"
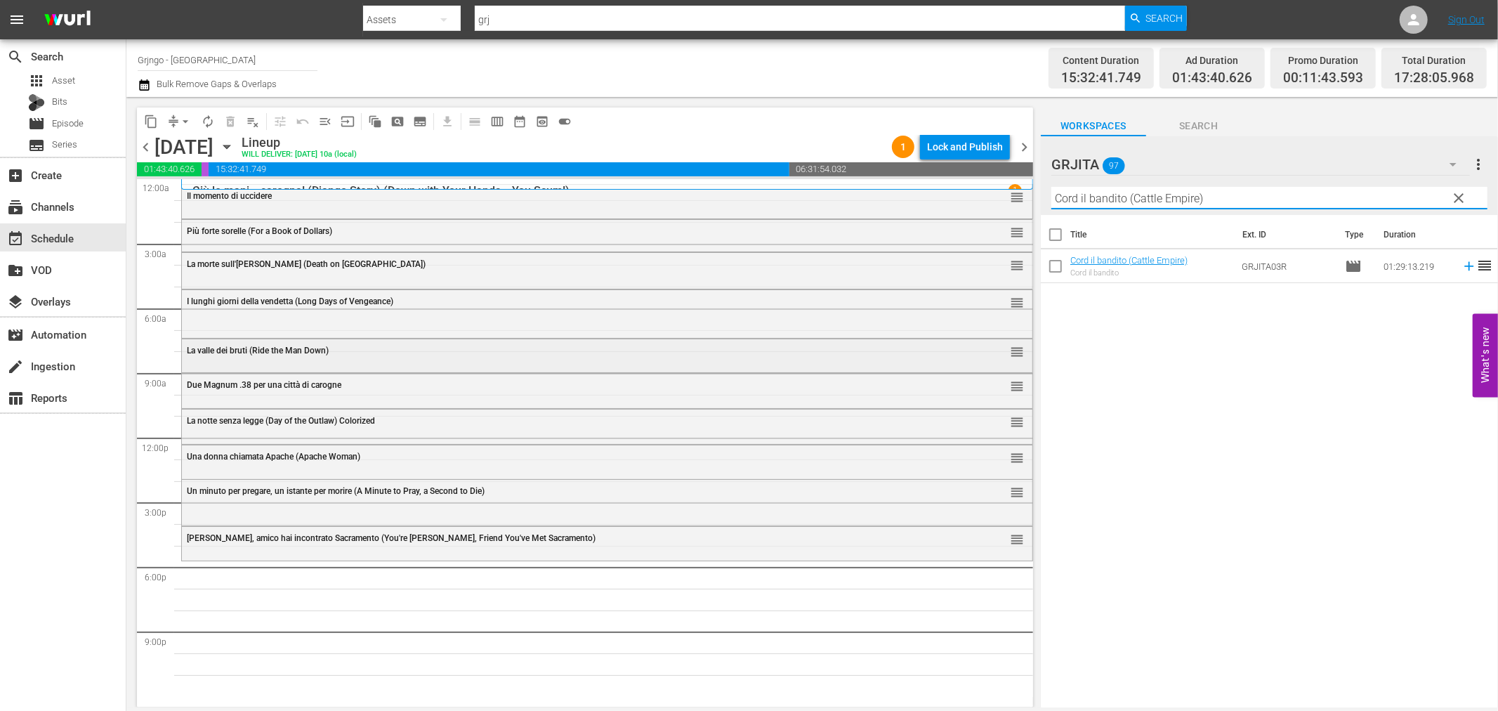
type input "Cord il bandito (Cattle Empire)"
click at [293, 405] on div "Delete Event" at bounding box center [328, 396] width 111 height 19
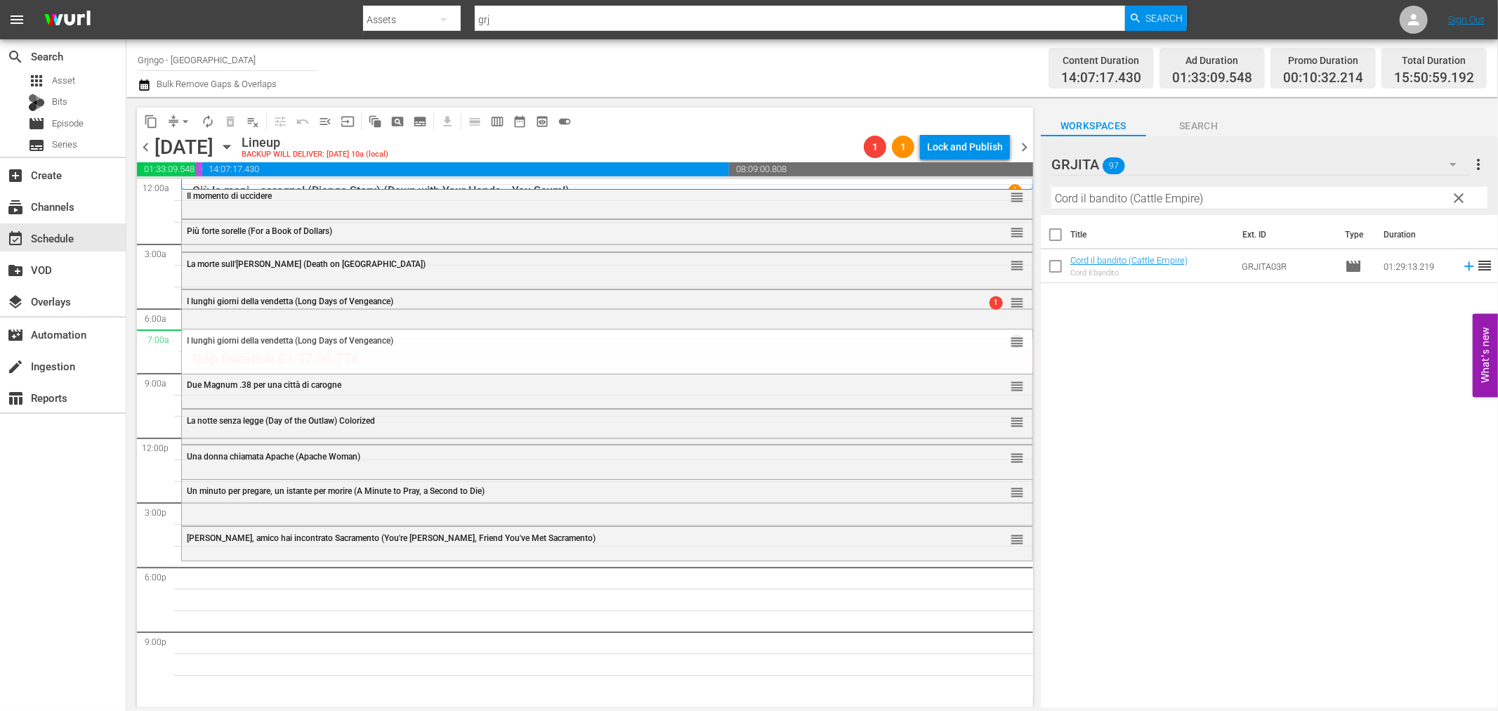
drag, startPoint x: 1006, startPoint y: 303, endPoint x: 1002, endPoint y: 329, distance: 26.3
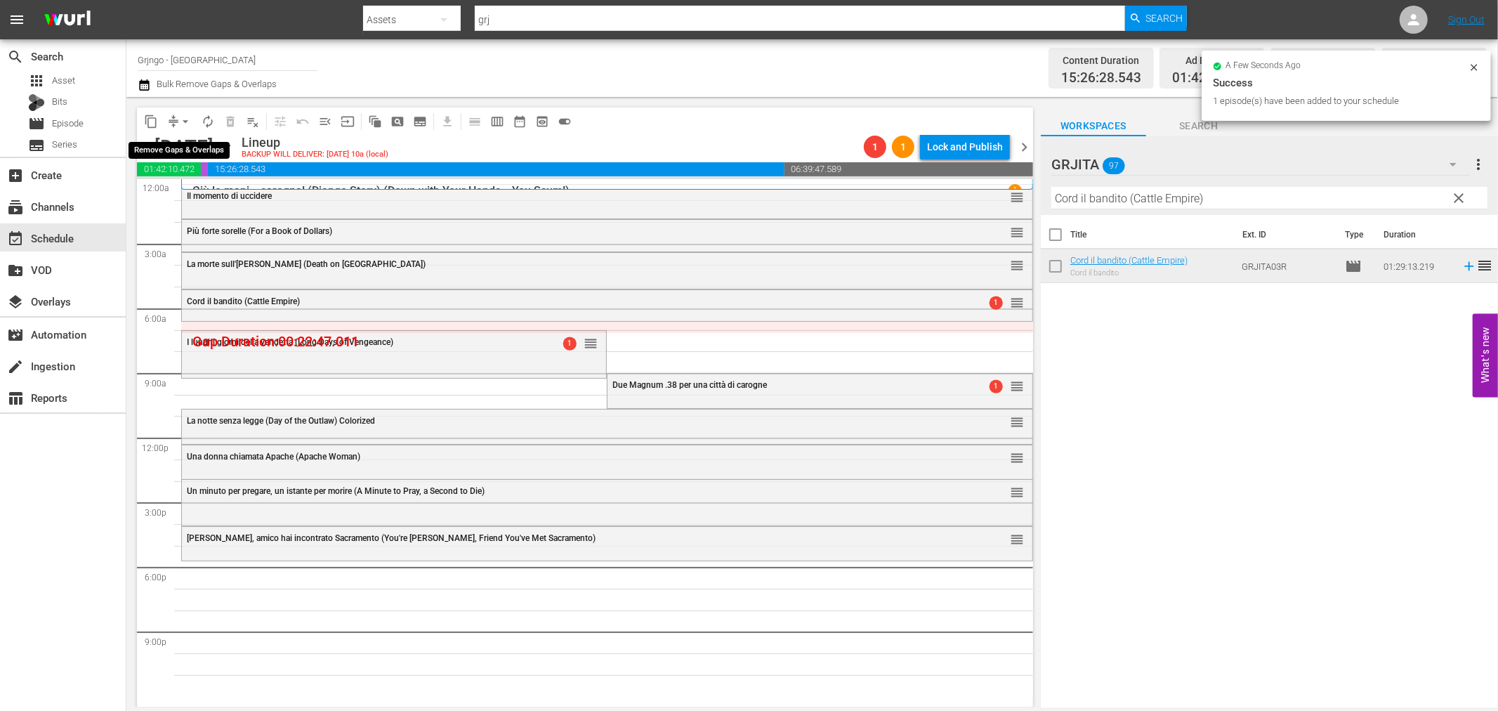
click at [187, 117] on span "arrow_drop_down" at bounding box center [185, 121] width 14 height 14
click at [199, 197] on li "Align to End of Previous Day" at bounding box center [186, 195] width 148 height 23
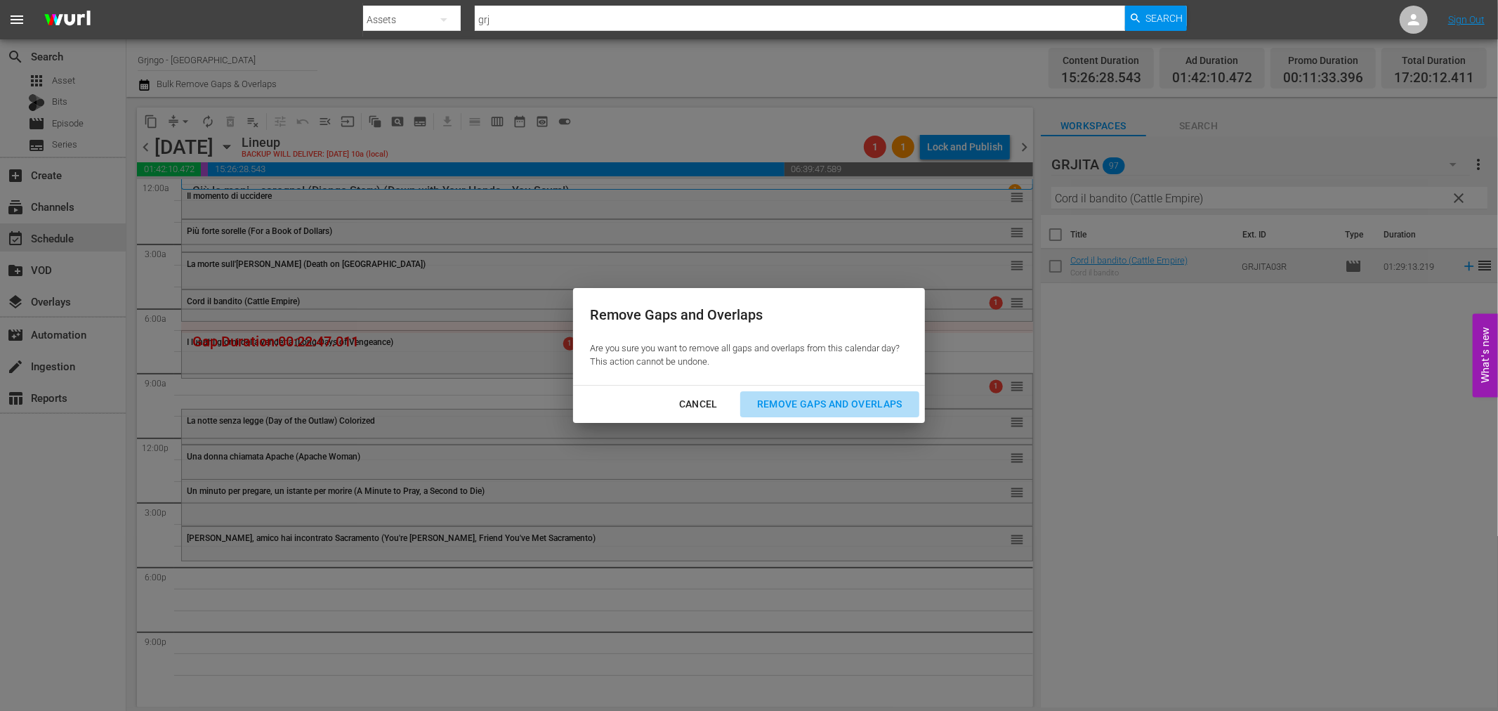
click at [854, 398] on div "Remove Gaps and Overlaps" at bounding box center [830, 404] width 168 height 18
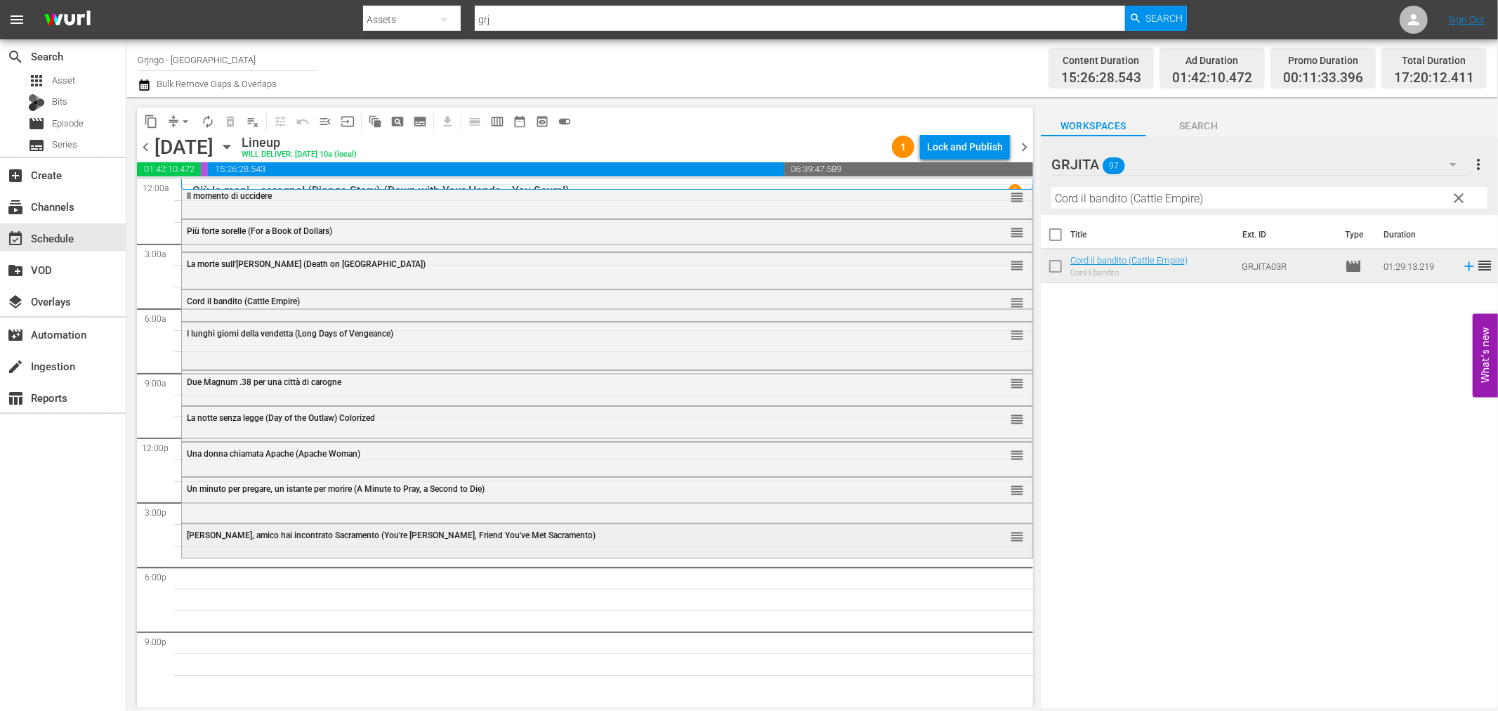
click at [441, 537] on span "[PERSON_NAME], amico hai incontrato Sacramento (You're [PERSON_NAME], Friend Yo…" at bounding box center [391, 535] width 409 height 10
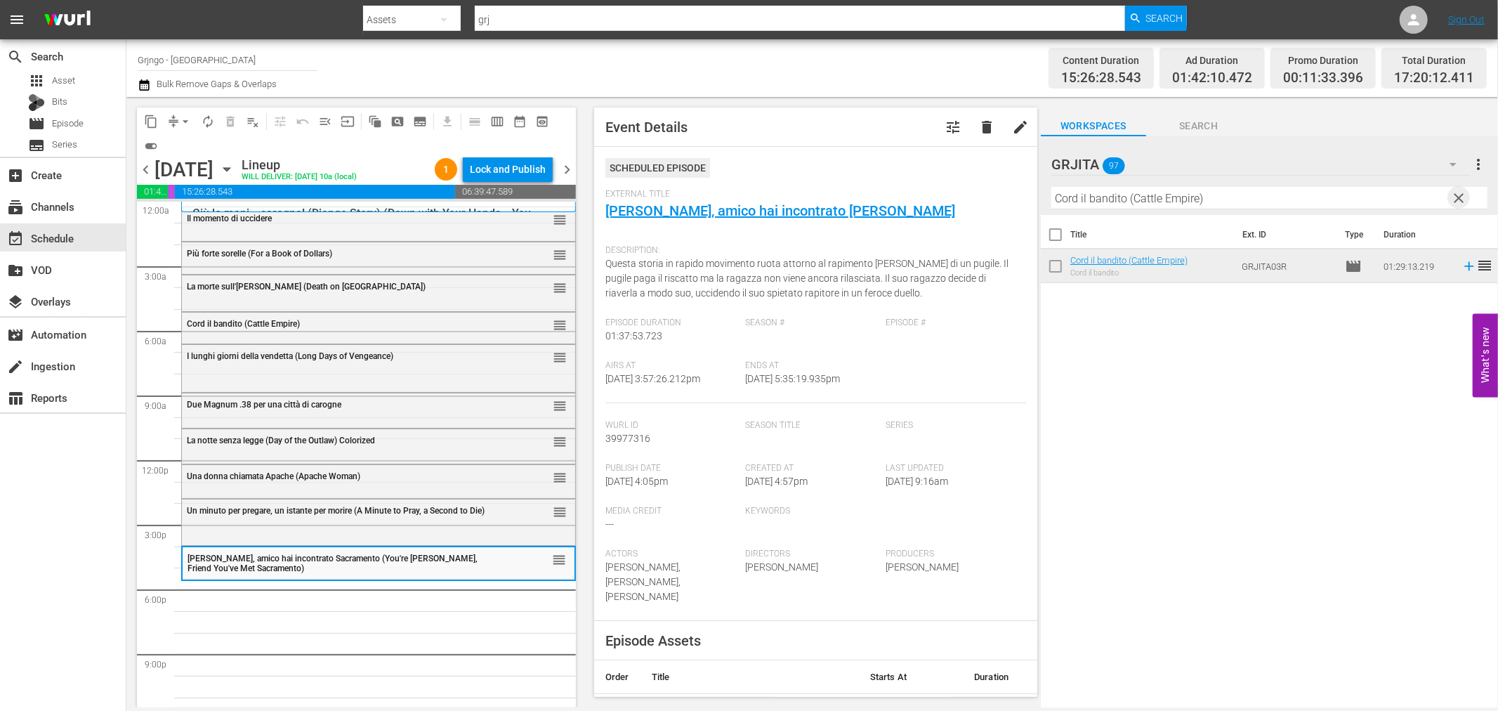
click at [1459, 200] on span "clear" at bounding box center [1459, 198] width 17 height 17
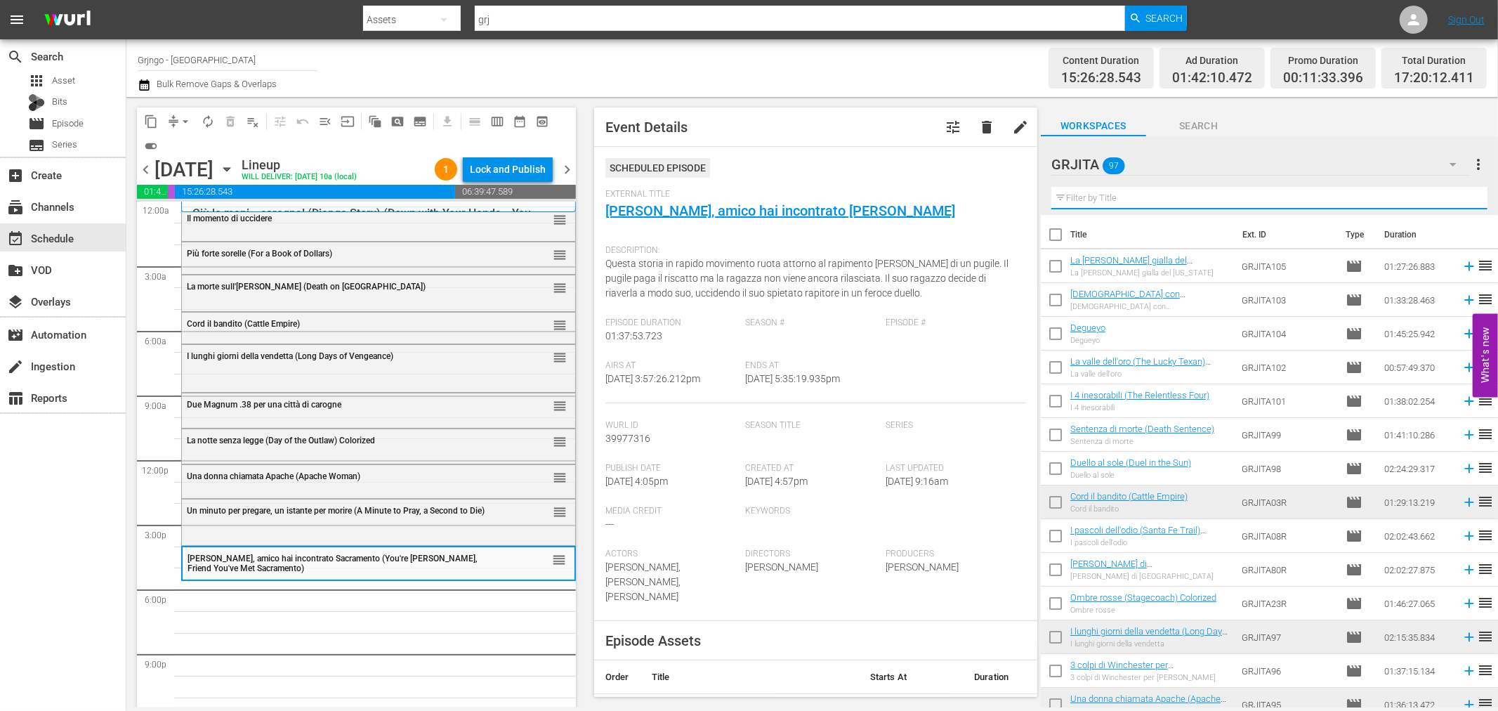
paste input "Il prigioniero della miniera"
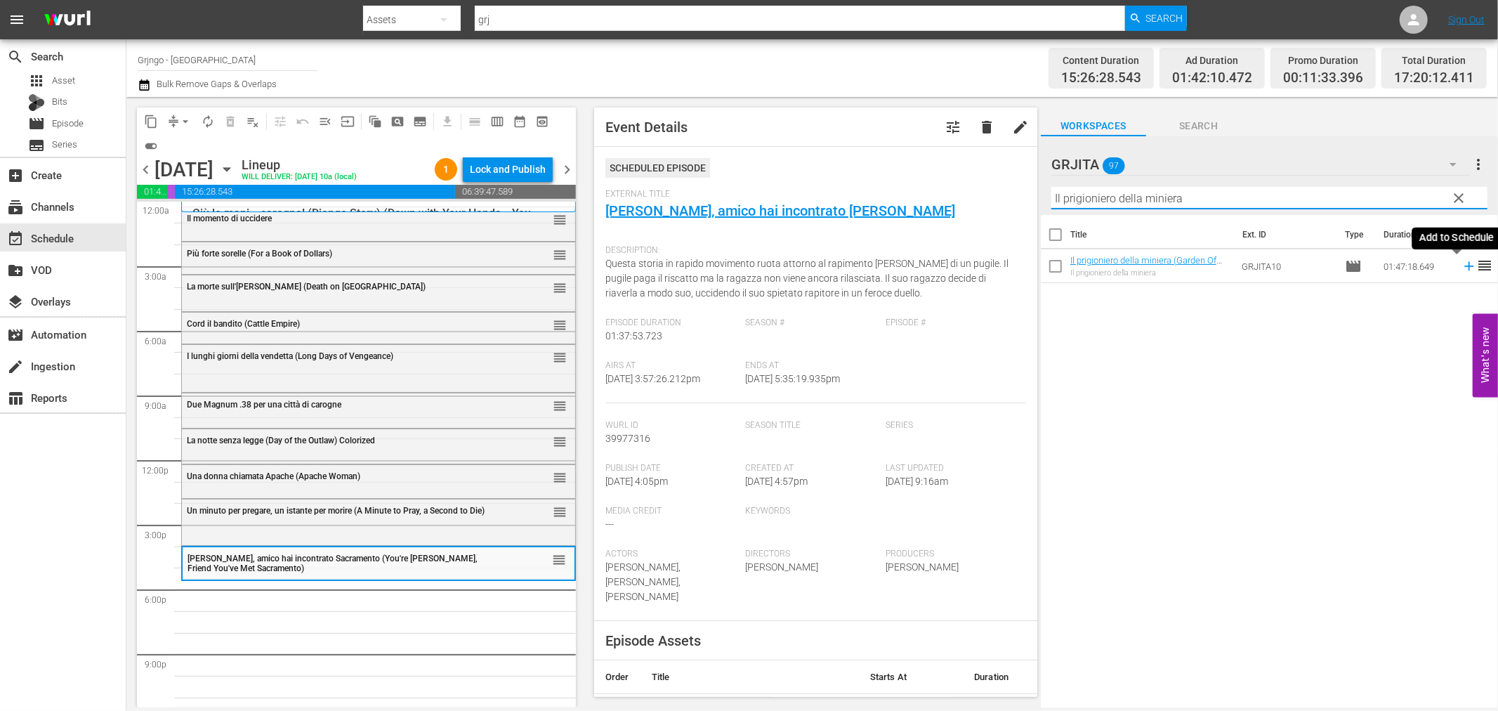
type input "Il prigioniero della miniera"
click at [1464, 265] on icon at bounding box center [1468, 266] width 9 height 9
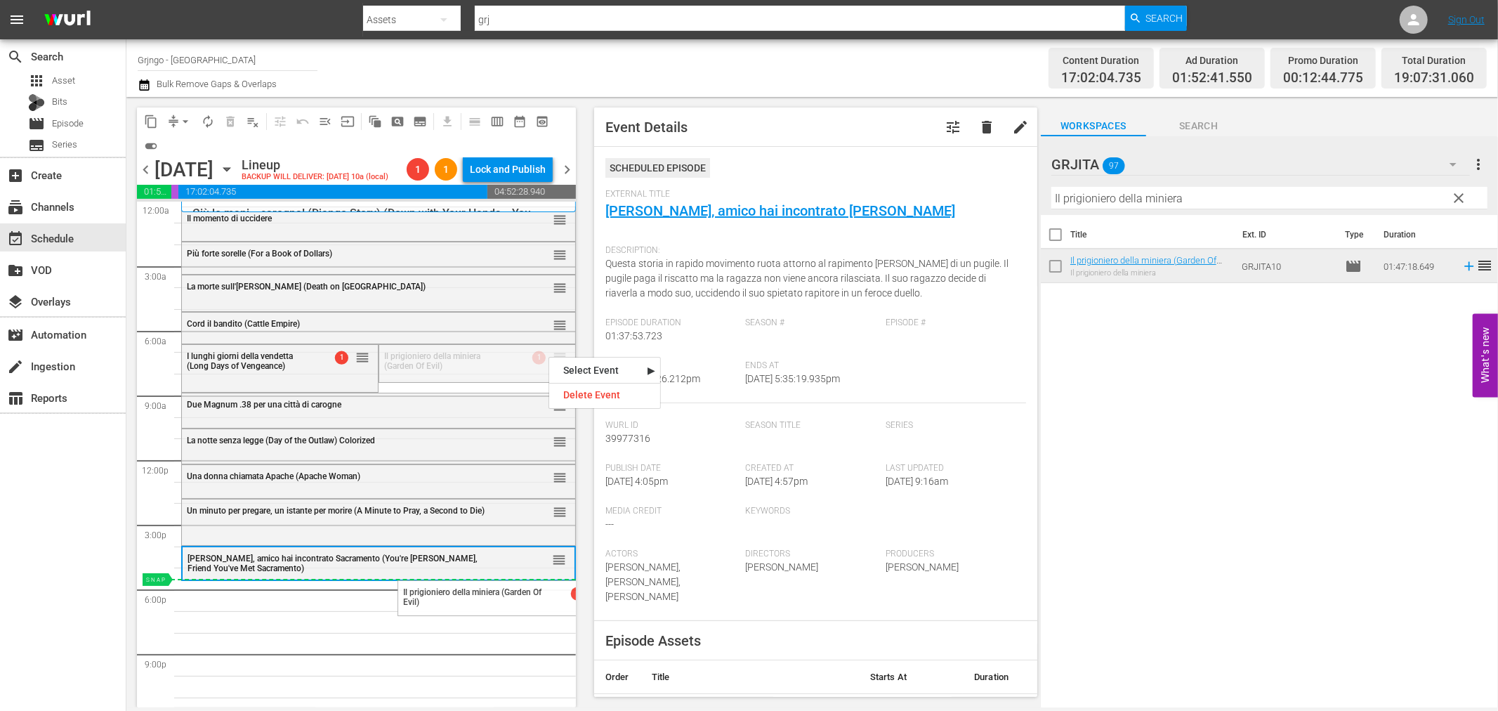
drag, startPoint x: 549, startPoint y: 355, endPoint x: 501, endPoint y: 579, distance: 229.1
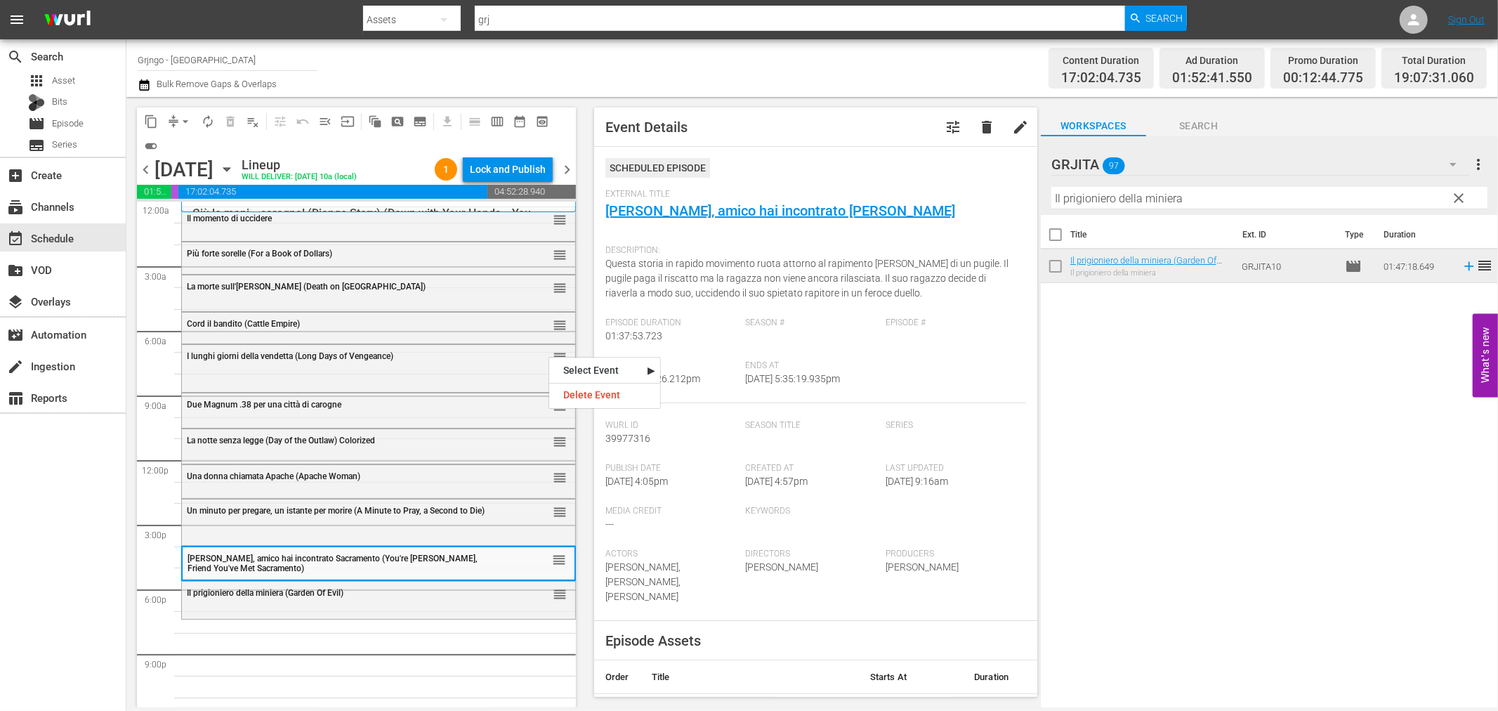
drag, startPoint x: 1457, startPoint y: 195, endPoint x: 1219, endPoint y: 209, distance: 237.8
click at [1457, 195] on span "clear" at bounding box center [1459, 198] width 17 height 17
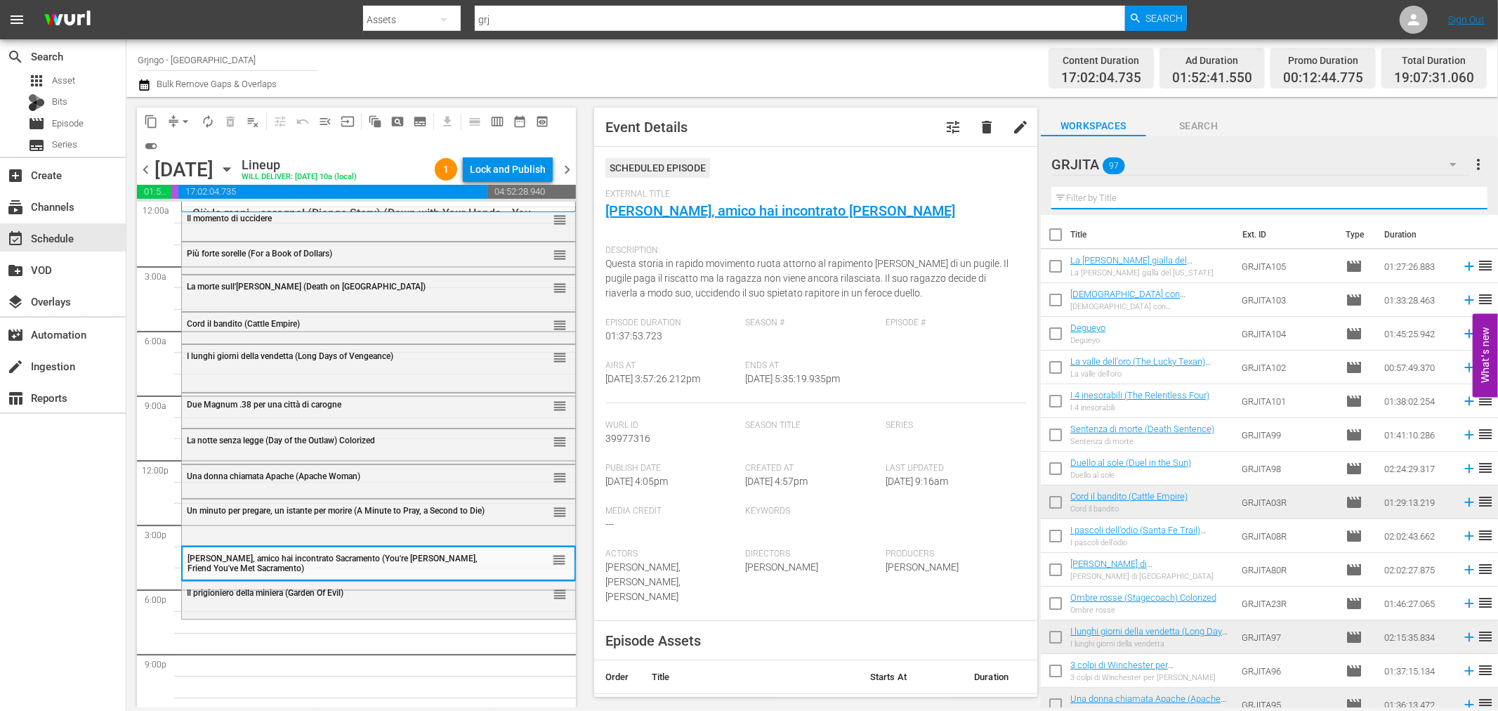
paste input "[PERSON_NAME] il Messicano"
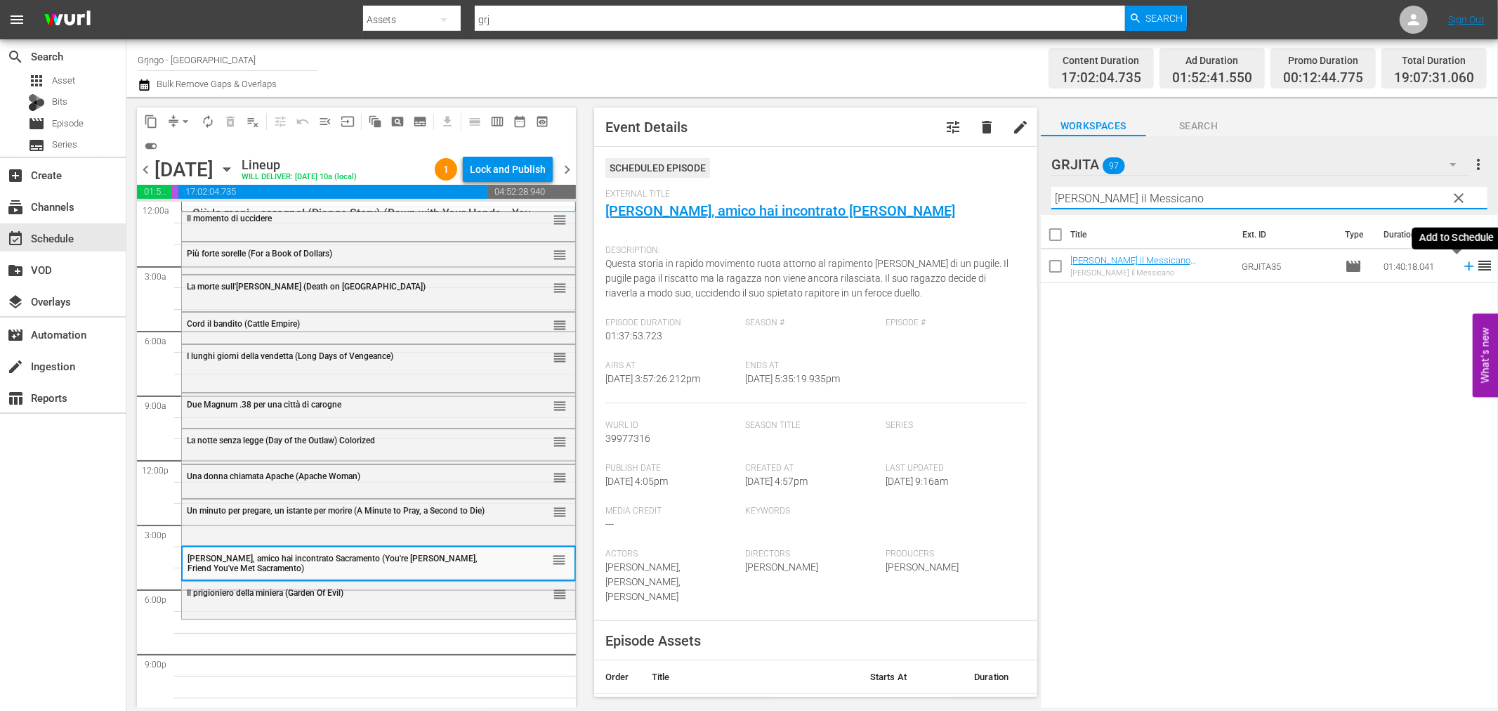
type input "[PERSON_NAME] il Messicano"
click at [1462, 262] on icon at bounding box center [1469, 265] width 15 height 15
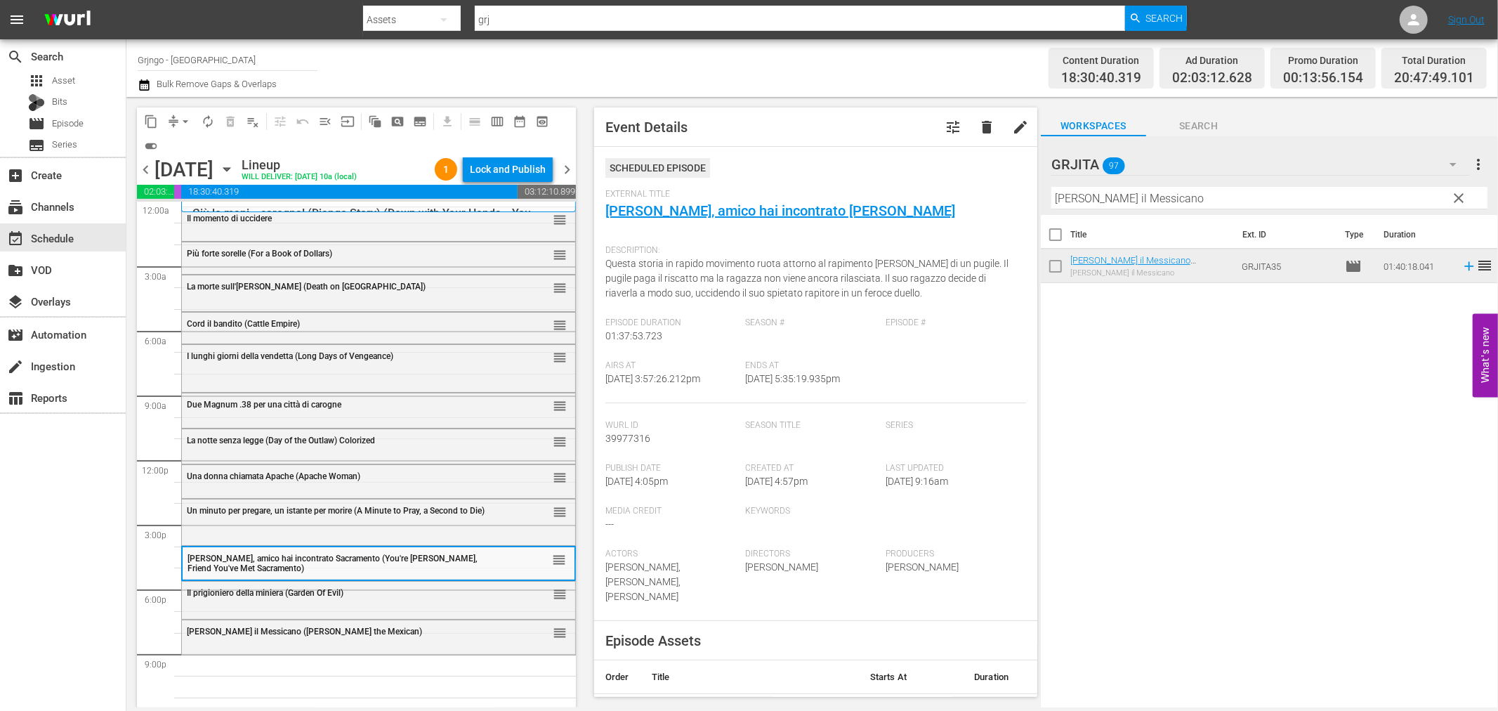
drag, startPoint x: 1457, startPoint y: 194, endPoint x: 1308, endPoint y: 220, distance: 151.8
click at [1457, 194] on span "clear" at bounding box center [1459, 198] width 17 height 17
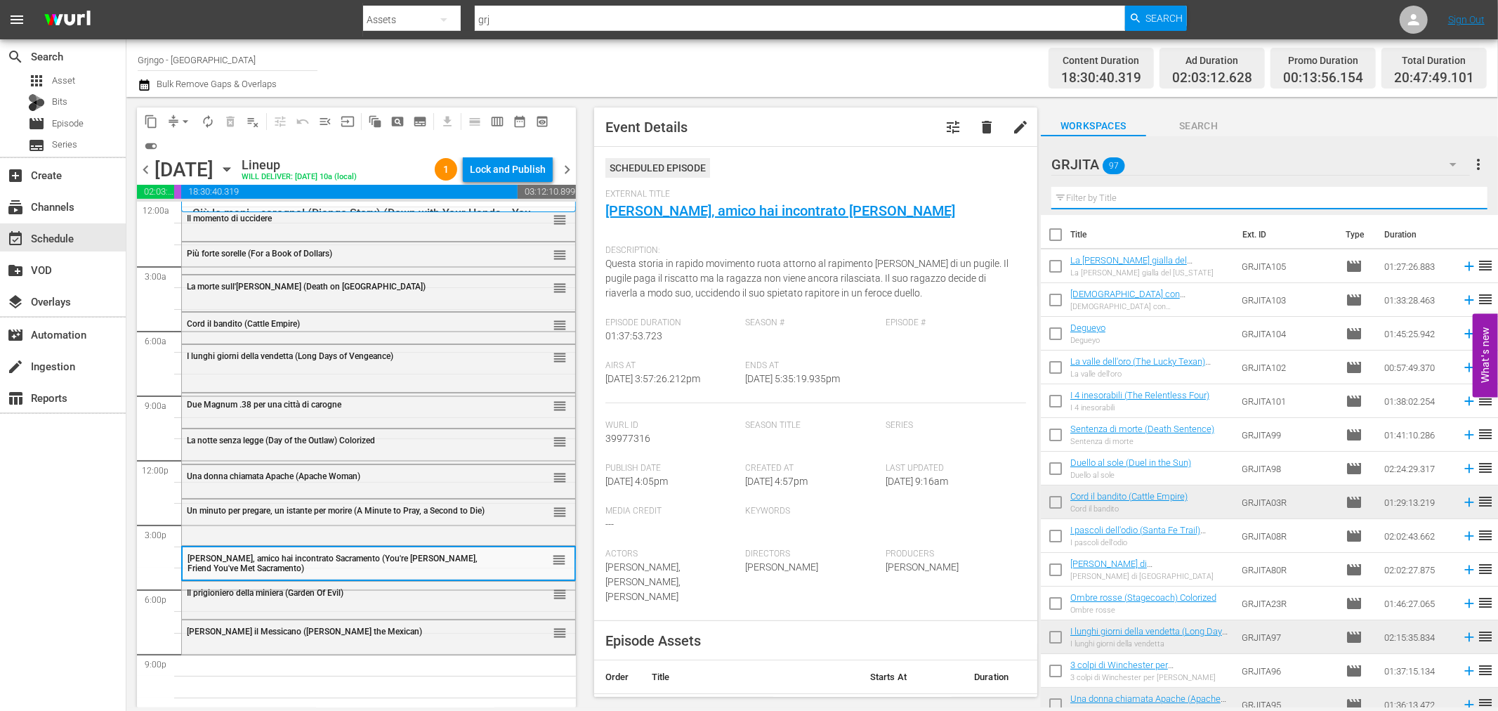
paste input "Odia il prossimo tuo"
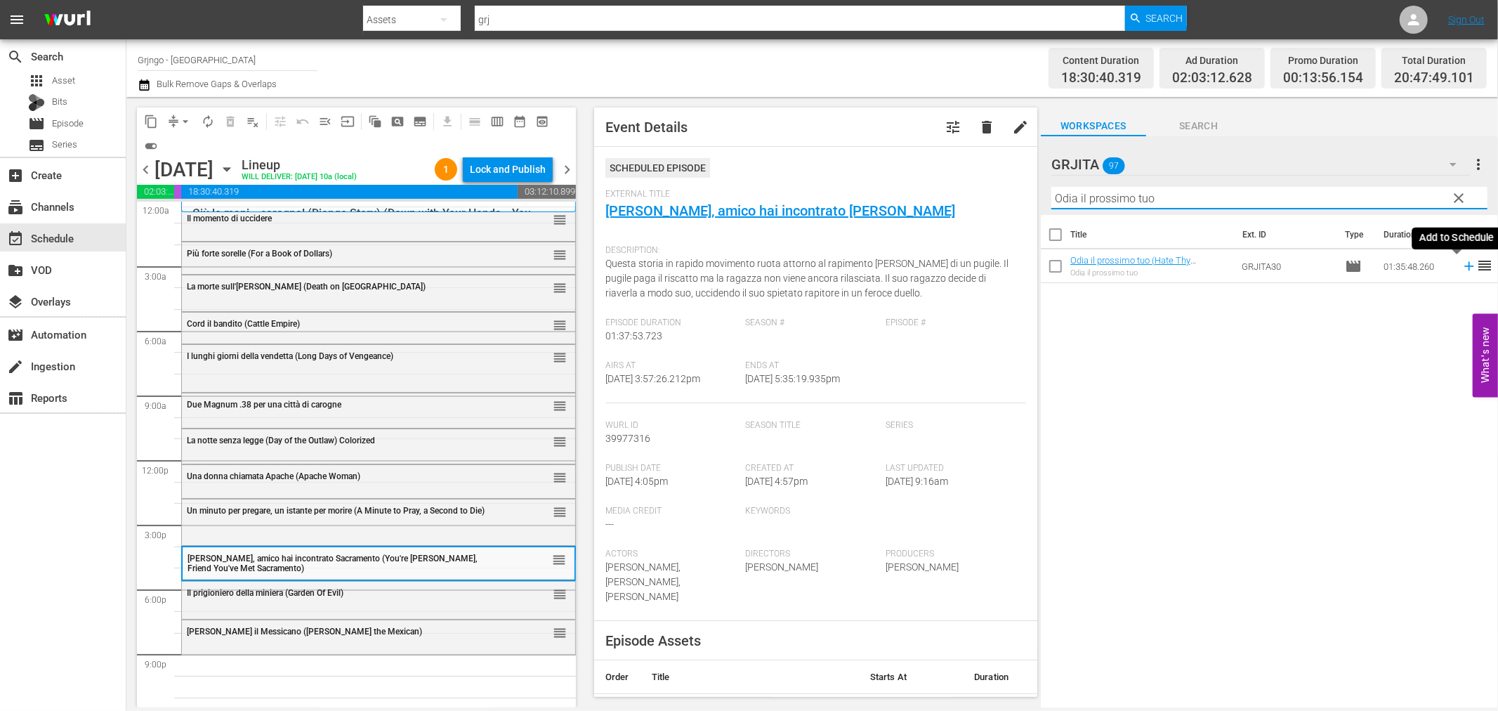
type input "Odia il prossimo tuo"
click at [1462, 262] on icon at bounding box center [1469, 265] width 15 height 15
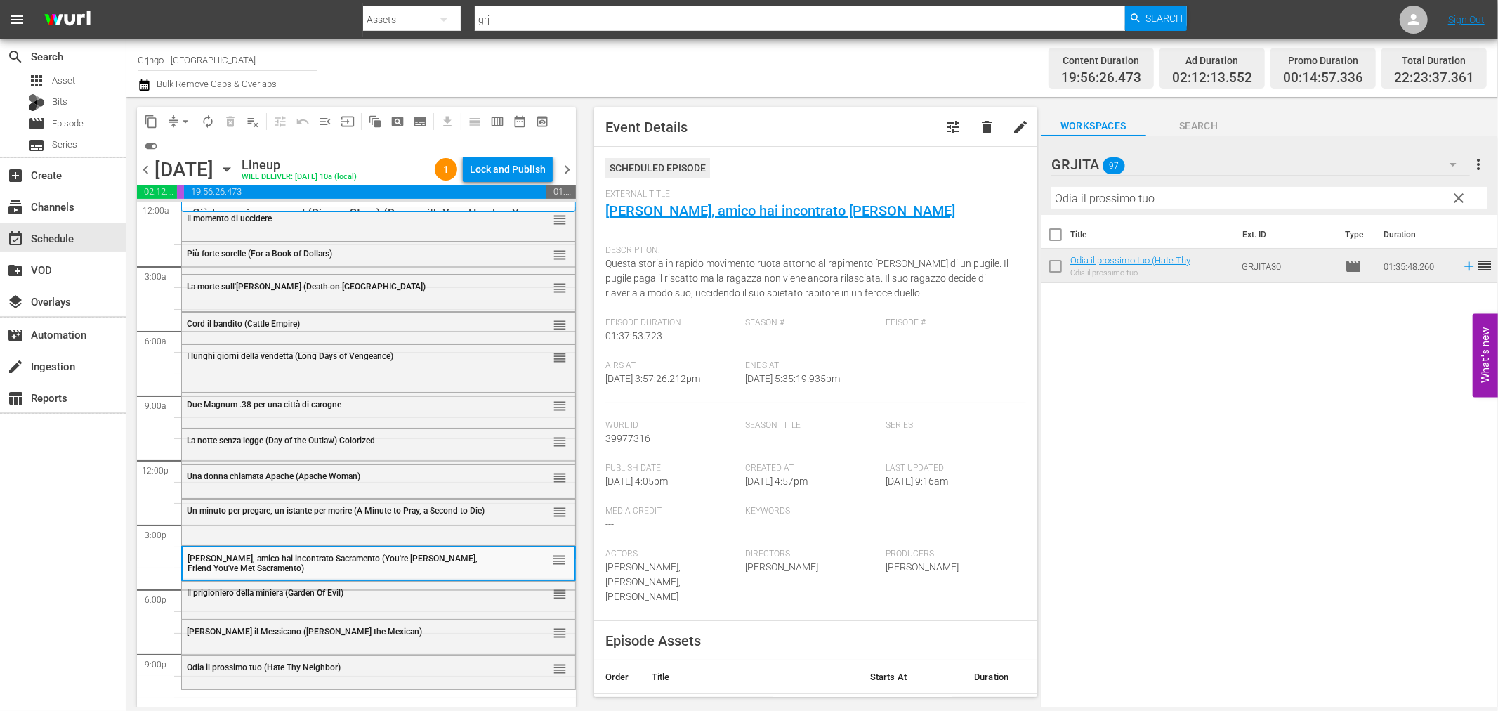
drag, startPoint x: 1452, startPoint y: 195, endPoint x: 1410, endPoint y: 198, distance: 41.5
click at [1453, 195] on span "clear" at bounding box center [1459, 198] width 17 height 17
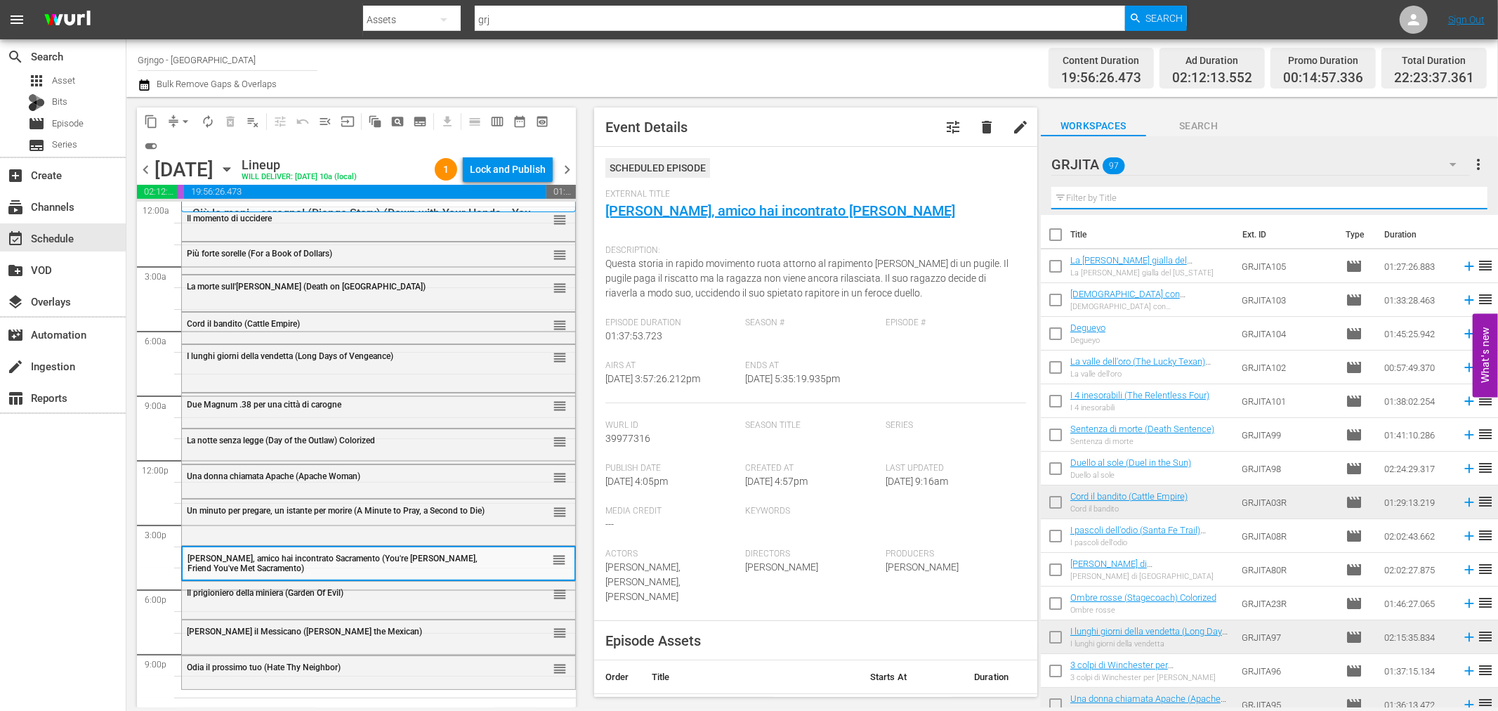
paste input "La valle dei bruti (Ride the Man Down)"
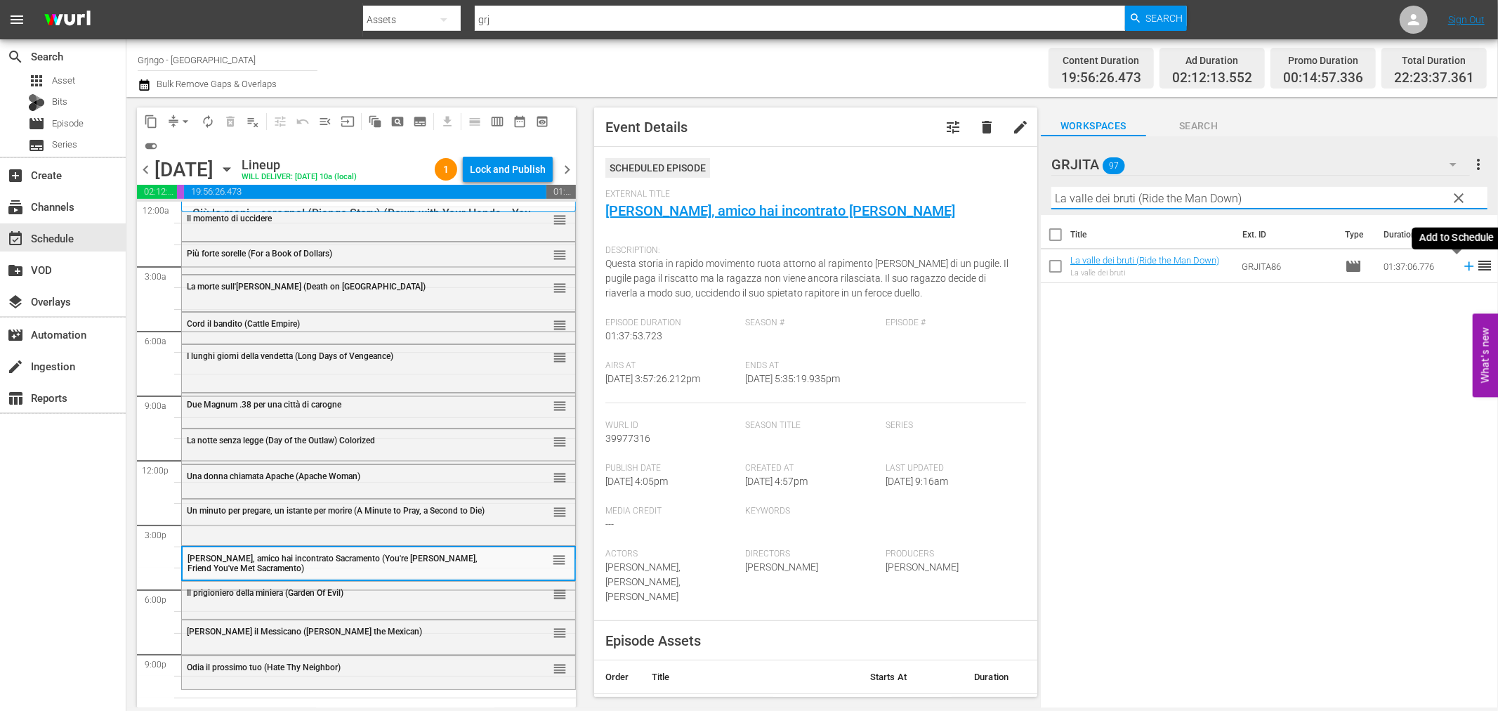
type input "La valle dei bruti (Ride the Man Down)"
click at [1462, 269] on icon at bounding box center [1469, 265] width 15 height 15
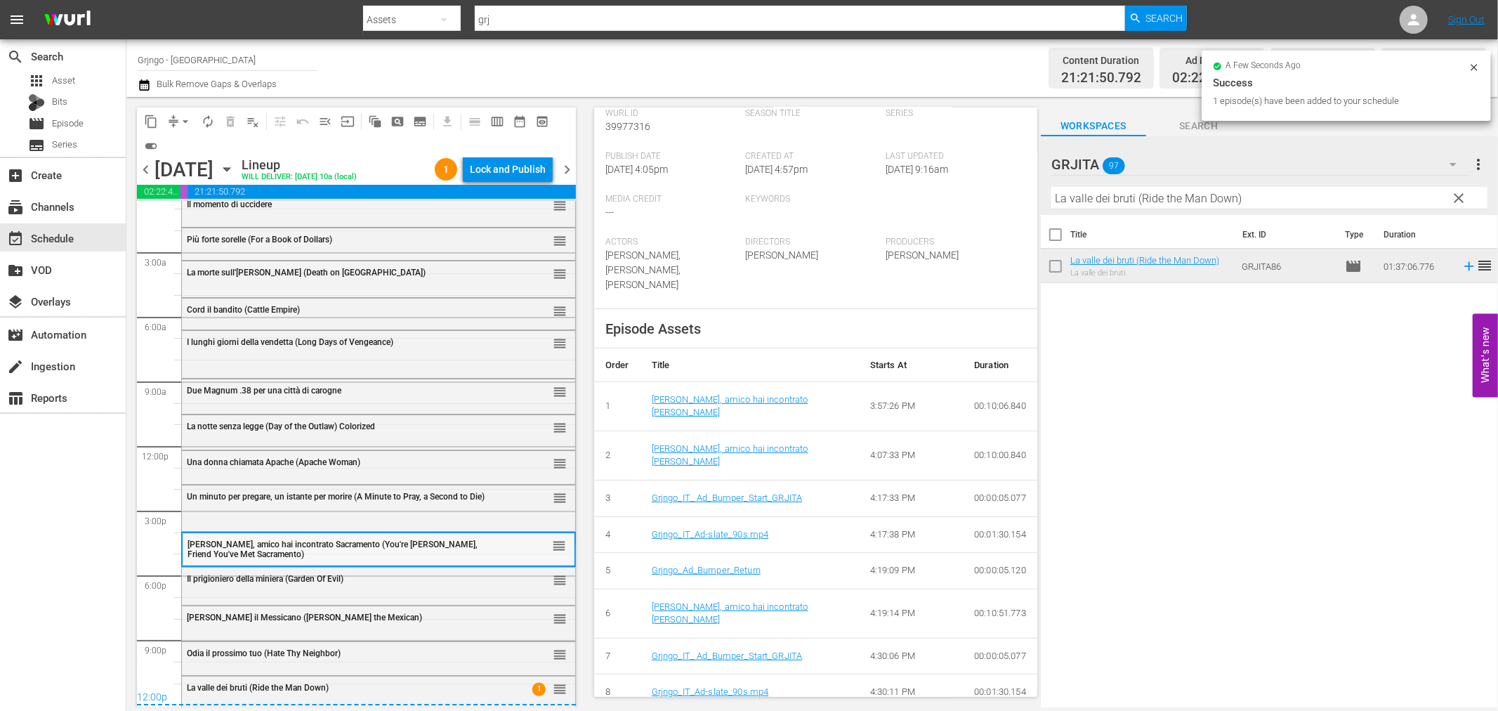
scroll to position [17, 0]
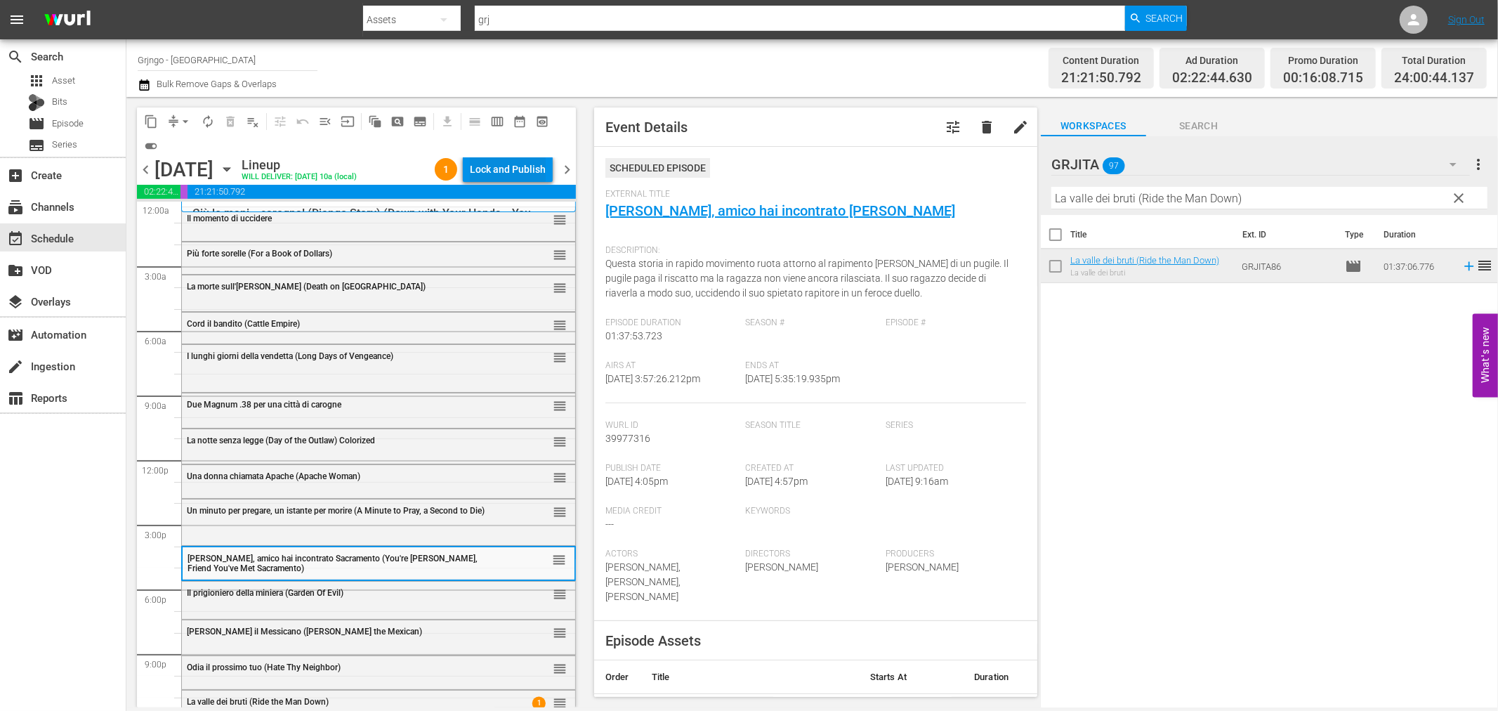
scroll to position [312, 0]
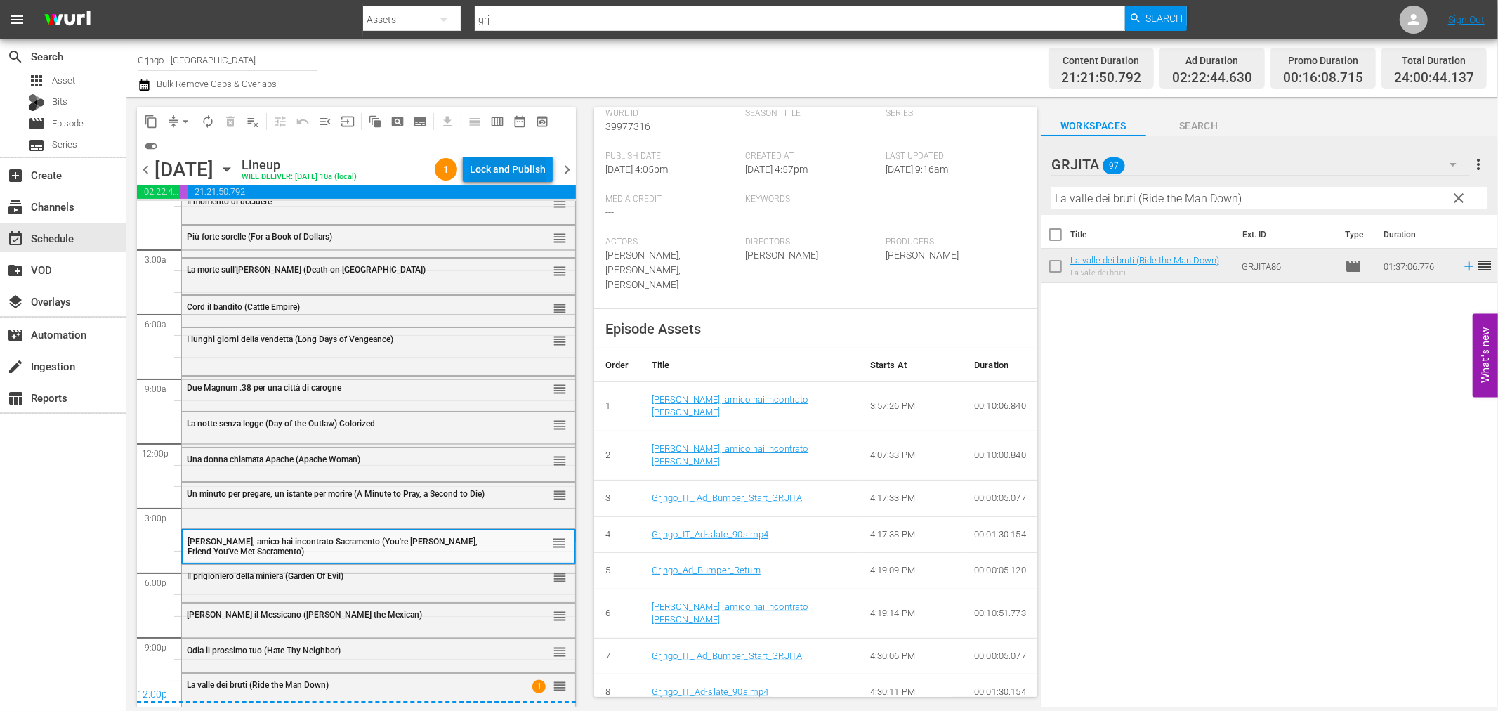
click at [525, 164] on div "Lock and Publish" at bounding box center [508, 169] width 76 height 25
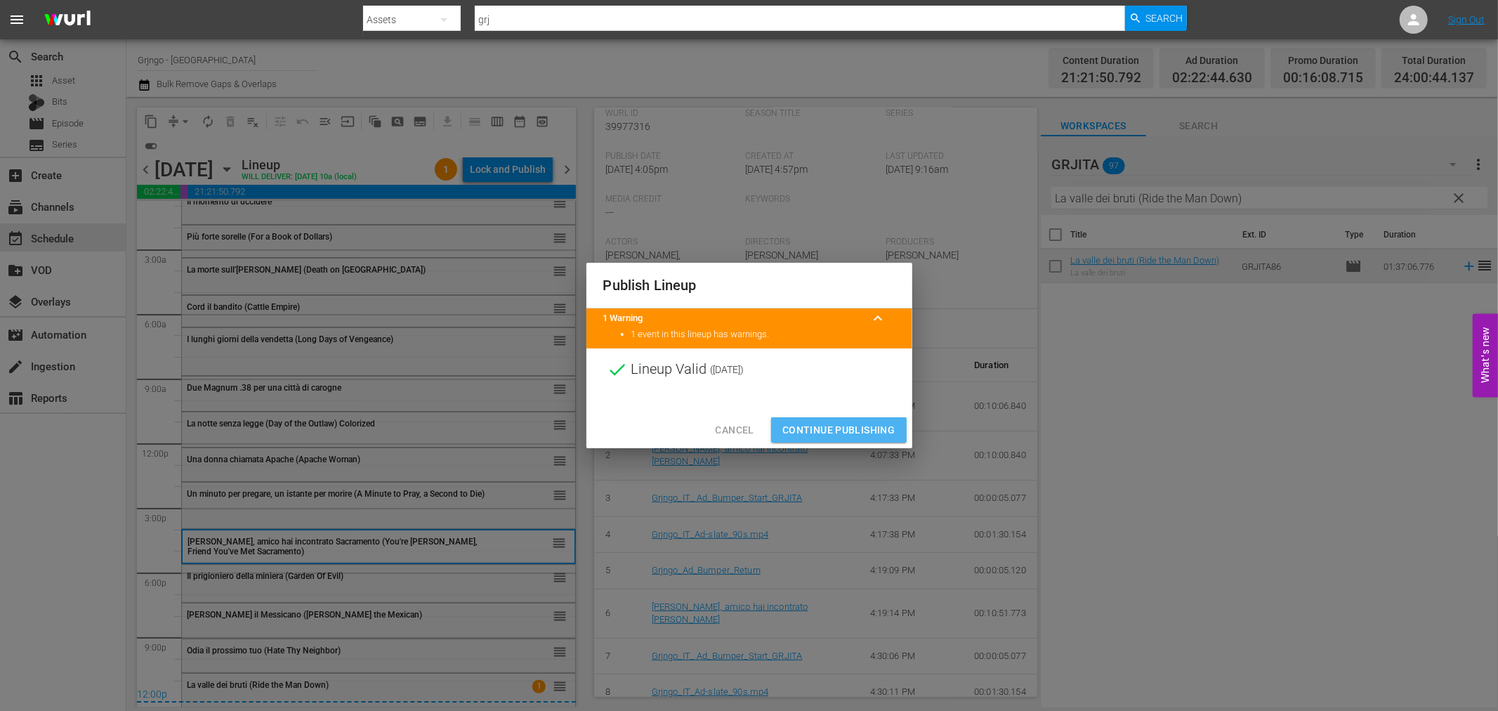
click at [848, 425] on span "Continue Publishing" at bounding box center [838, 430] width 113 height 18
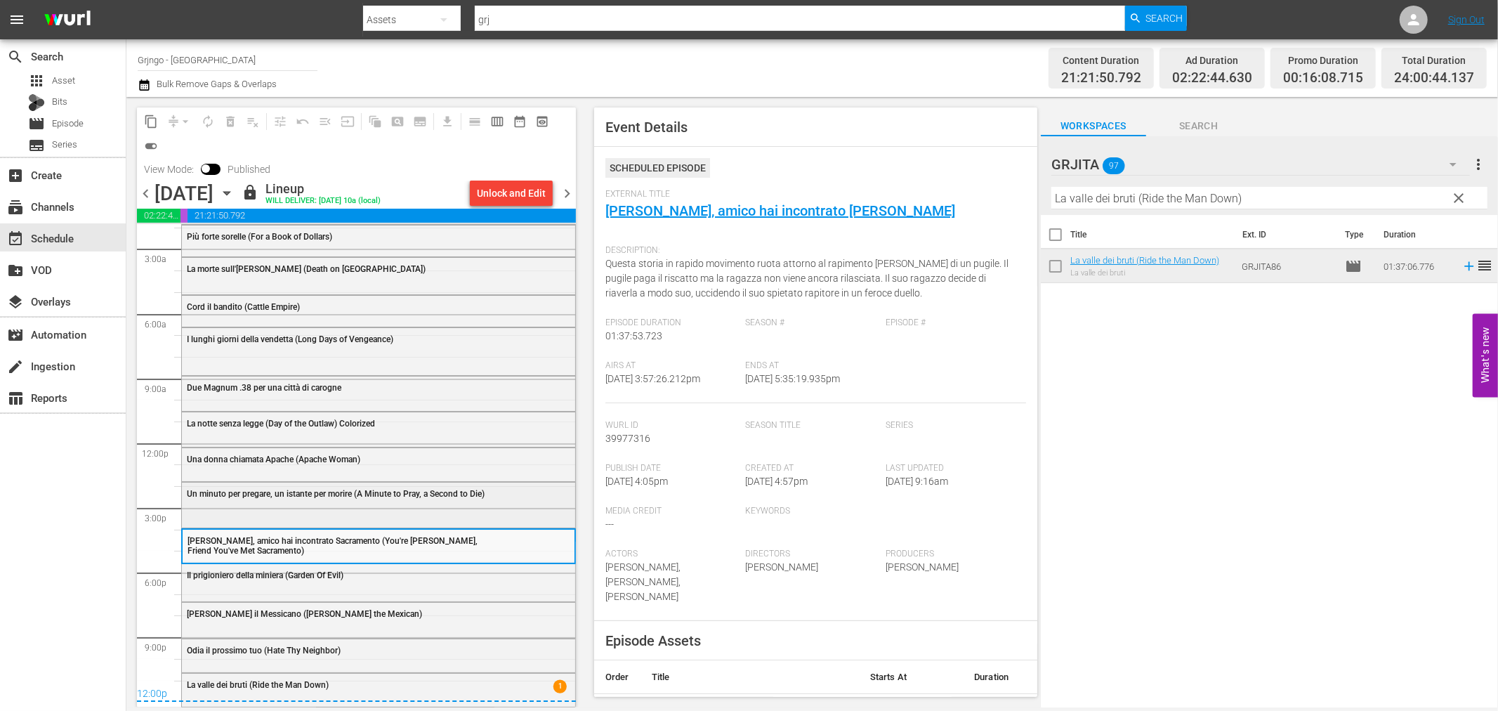
scroll to position [0, 0]
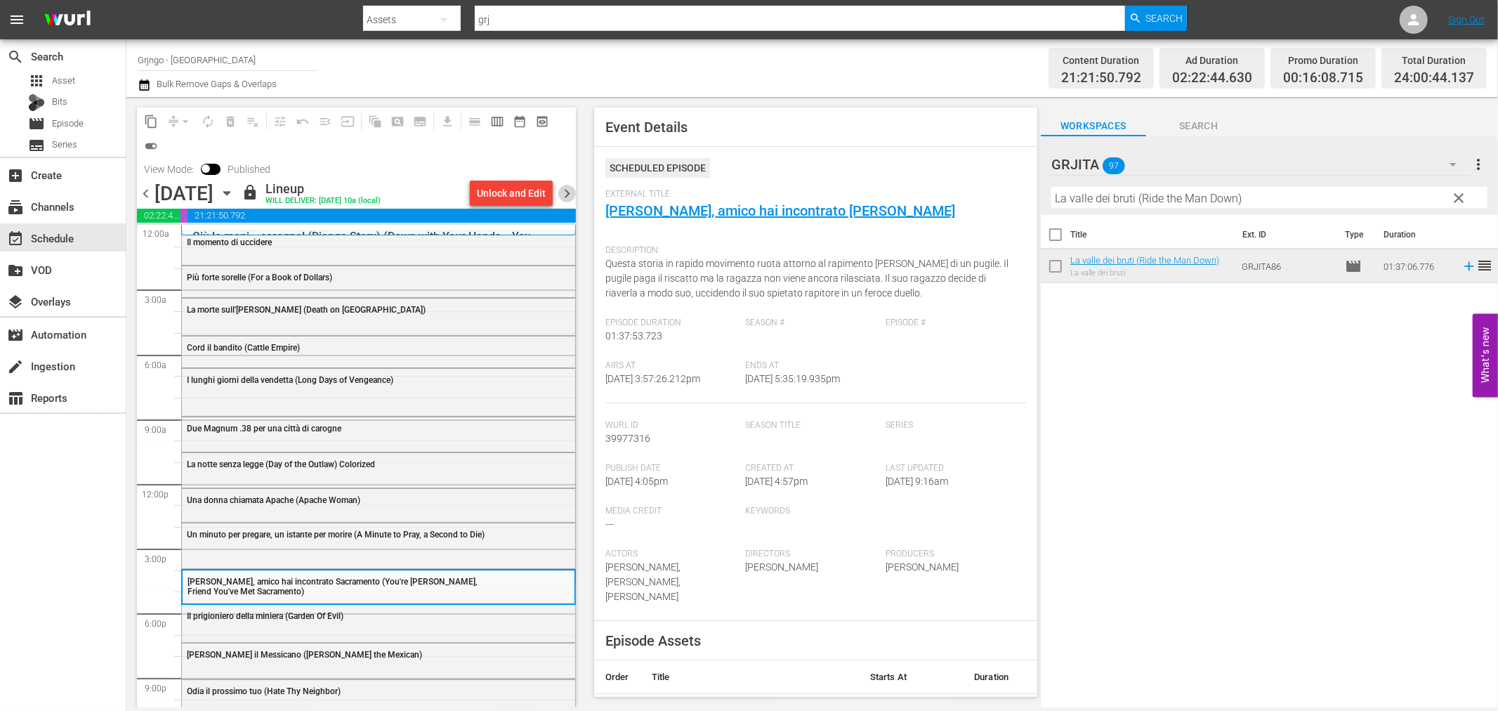
click at [563, 187] on span "chevron_right" at bounding box center [567, 194] width 18 height 18
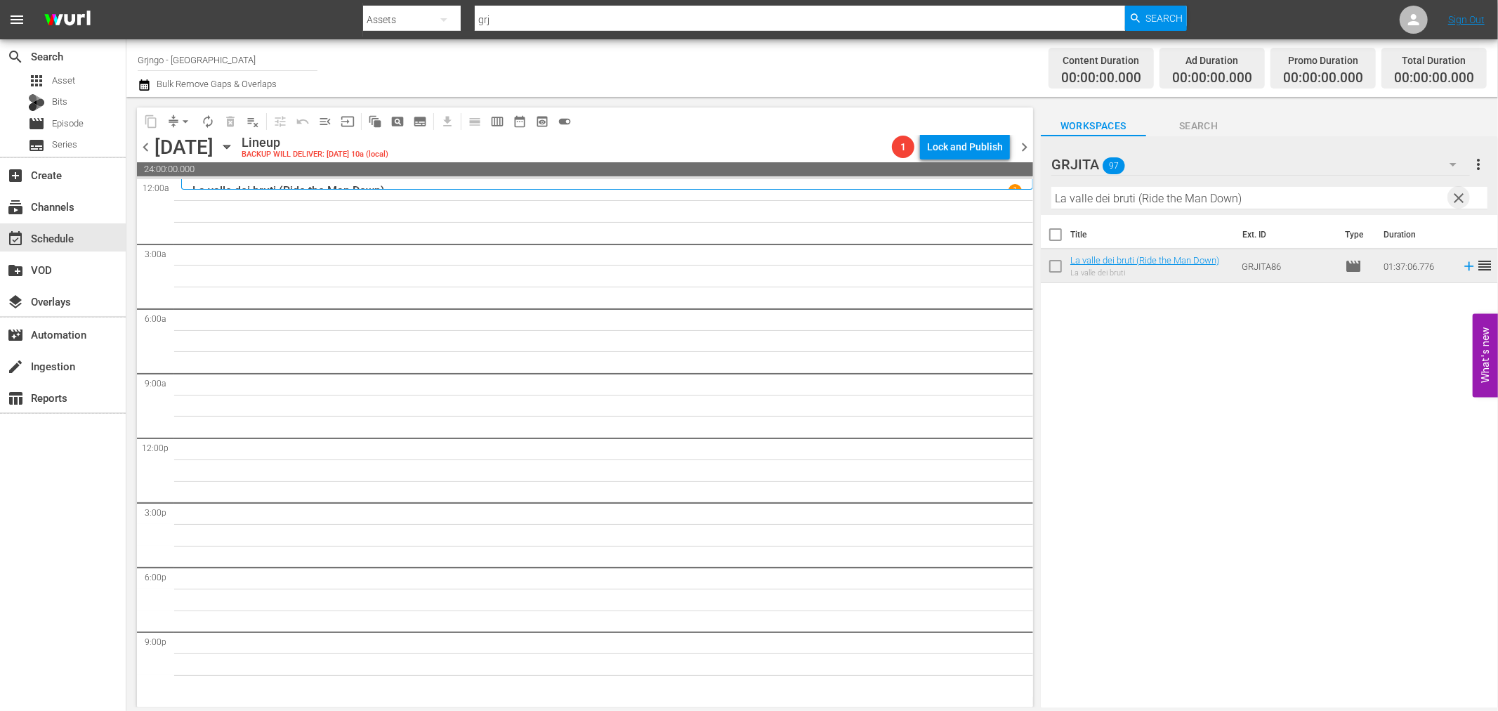
click at [1459, 195] on span "clear" at bounding box center [1459, 198] width 17 height 17
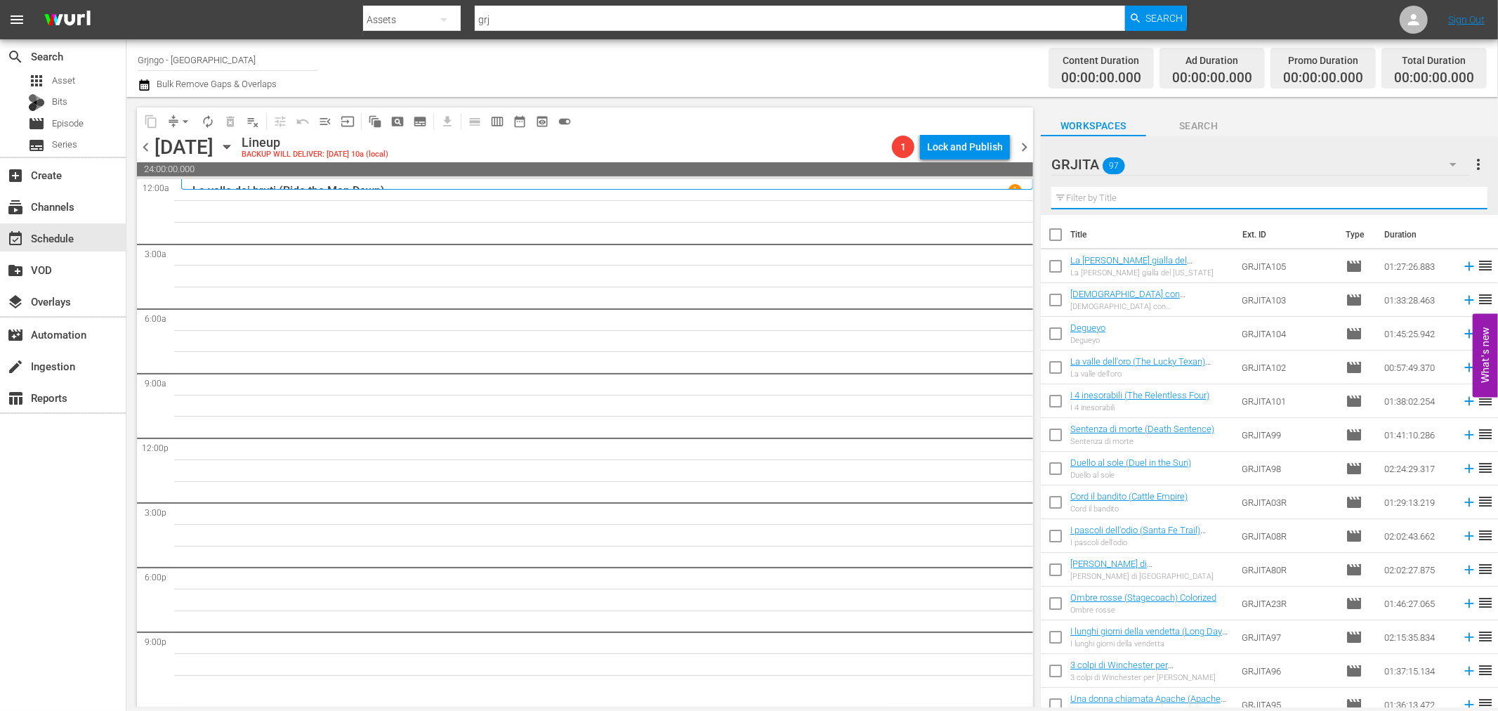
paste input "L'uomo della legge"
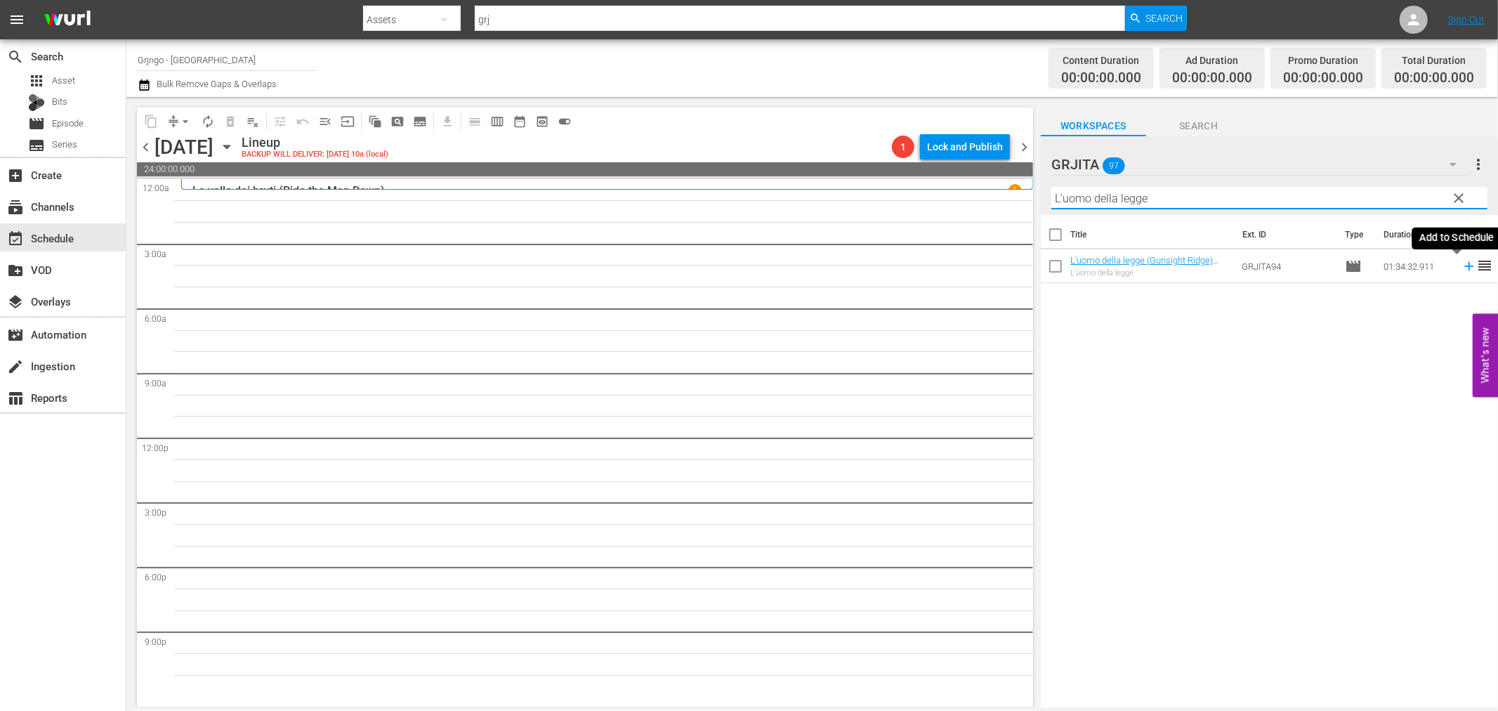
type input "L'uomo della legge"
click at [1464, 265] on icon at bounding box center [1468, 266] width 9 height 9
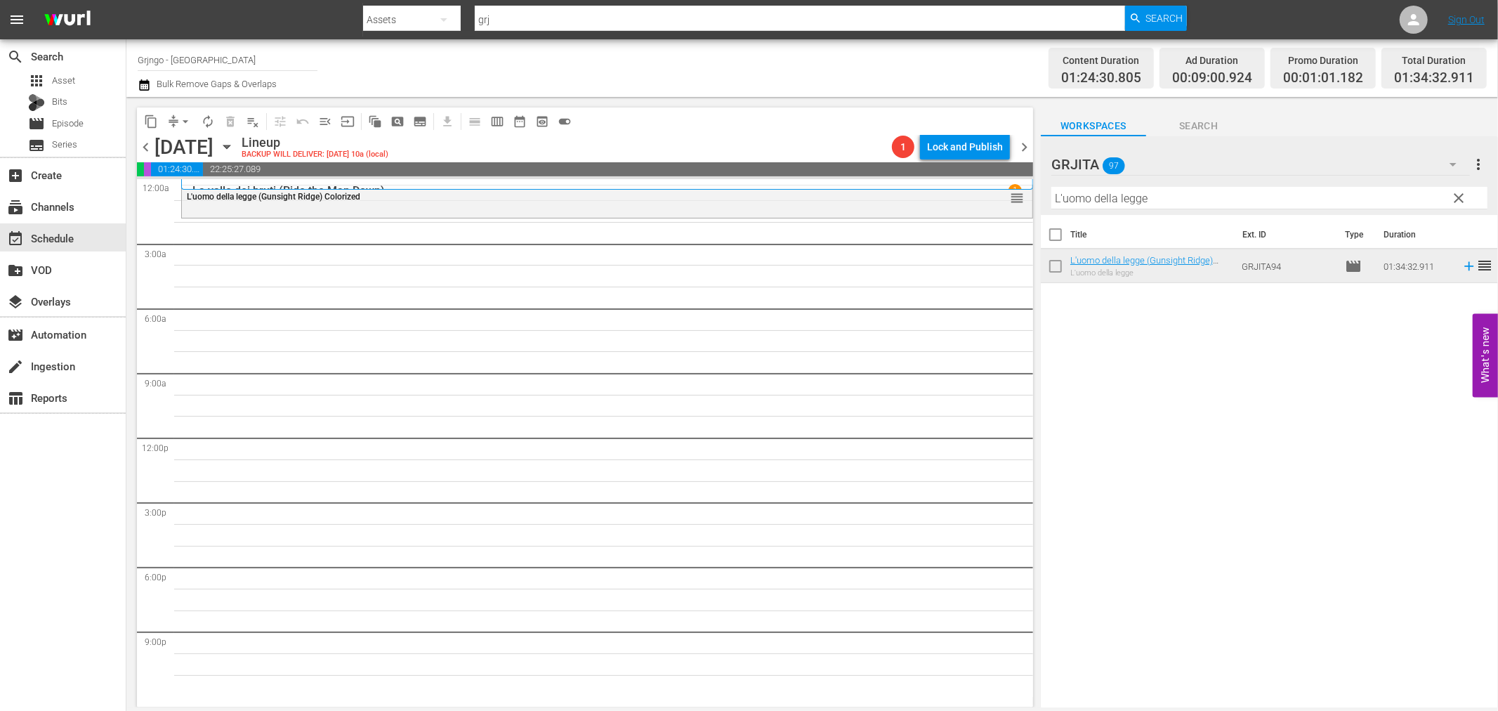
click at [1460, 194] on span "clear" at bounding box center [1459, 198] width 17 height 17
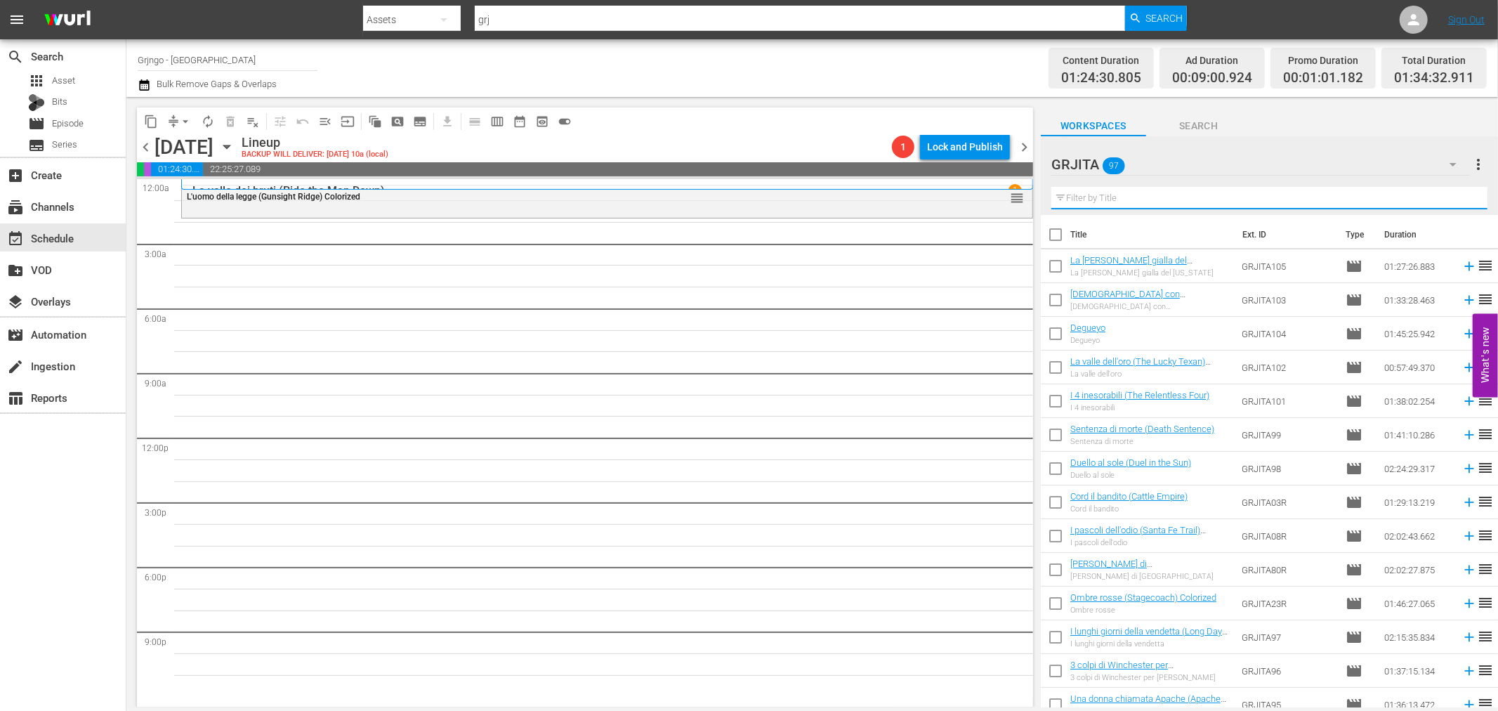
paste input "L'Uomo del Sud (The Southerner)"
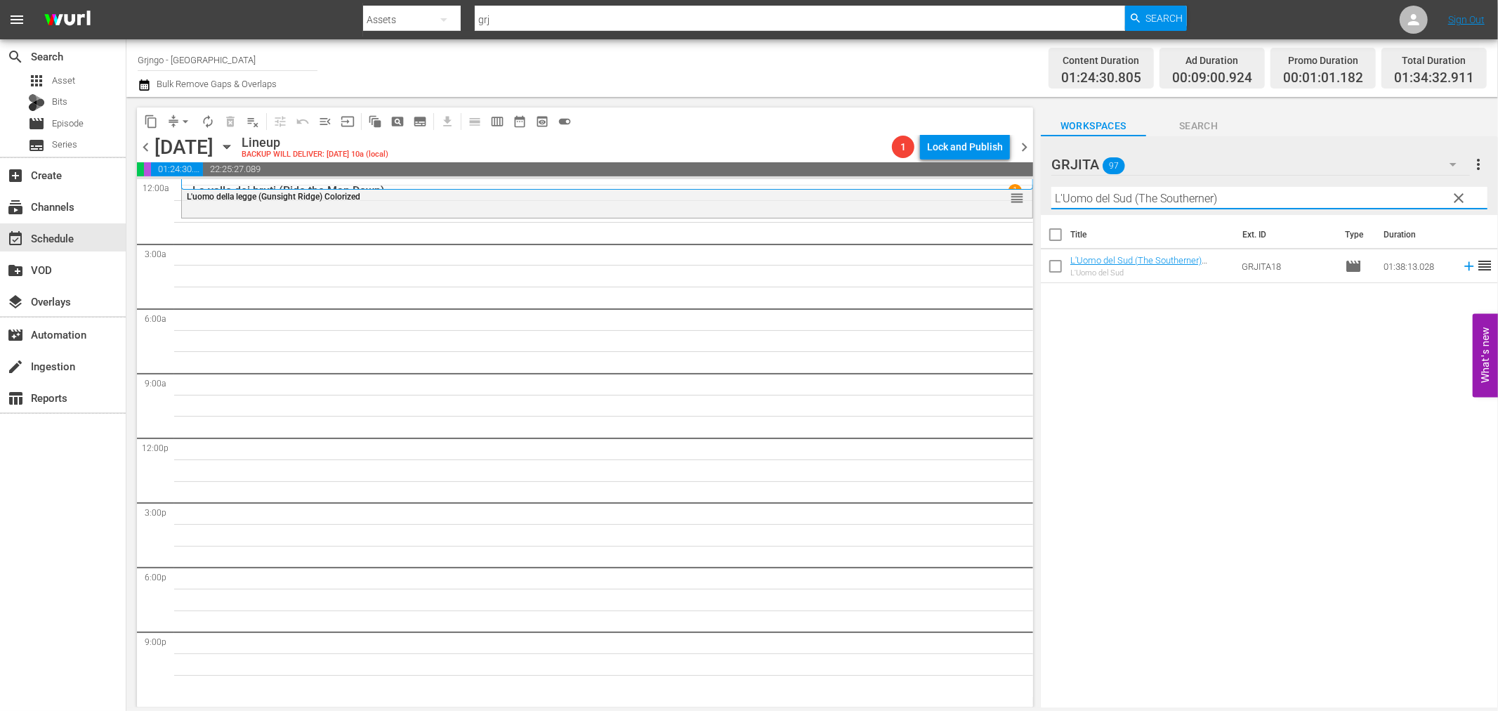
type input "L'Uomo del Sud (The Southerner)"
click at [1464, 269] on icon at bounding box center [1468, 266] width 9 height 9
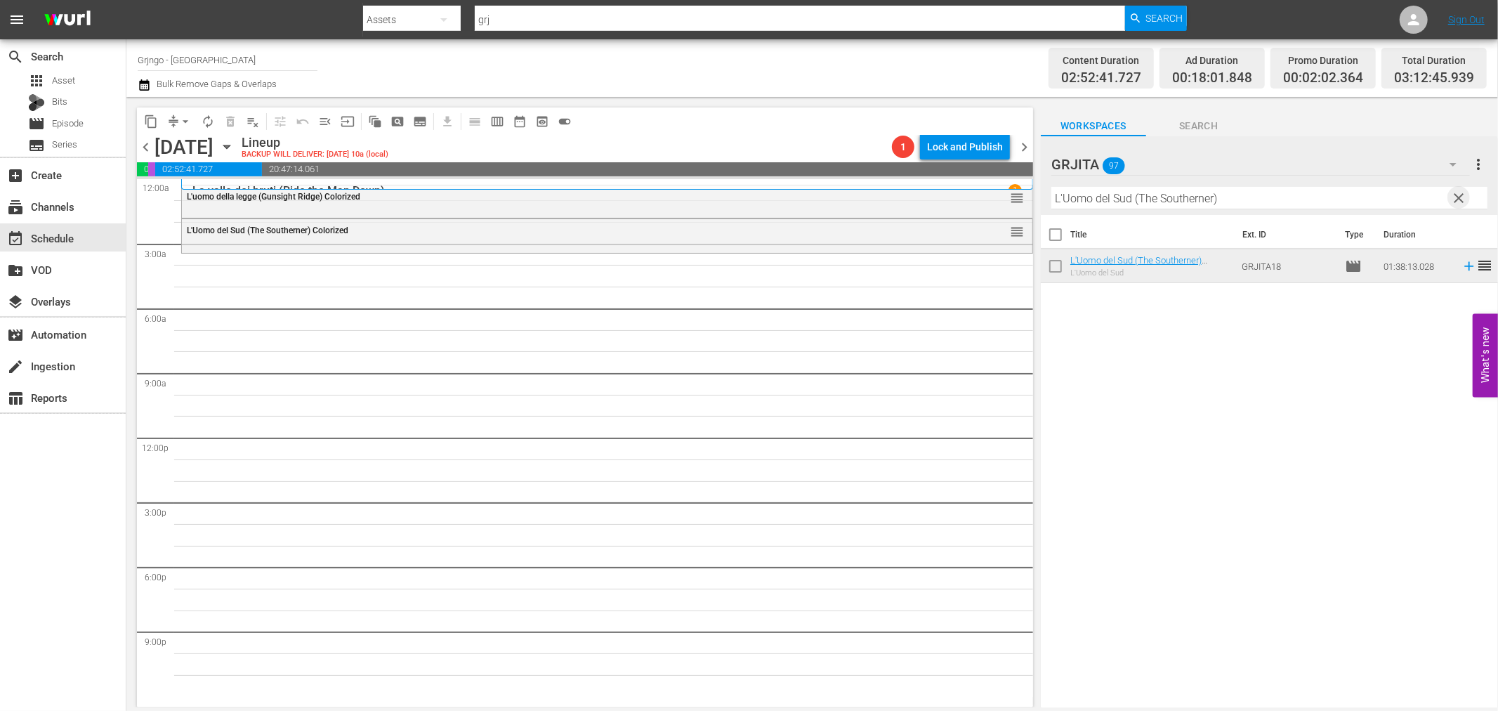
click at [1457, 195] on span "clear" at bounding box center [1459, 198] width 17 height 17
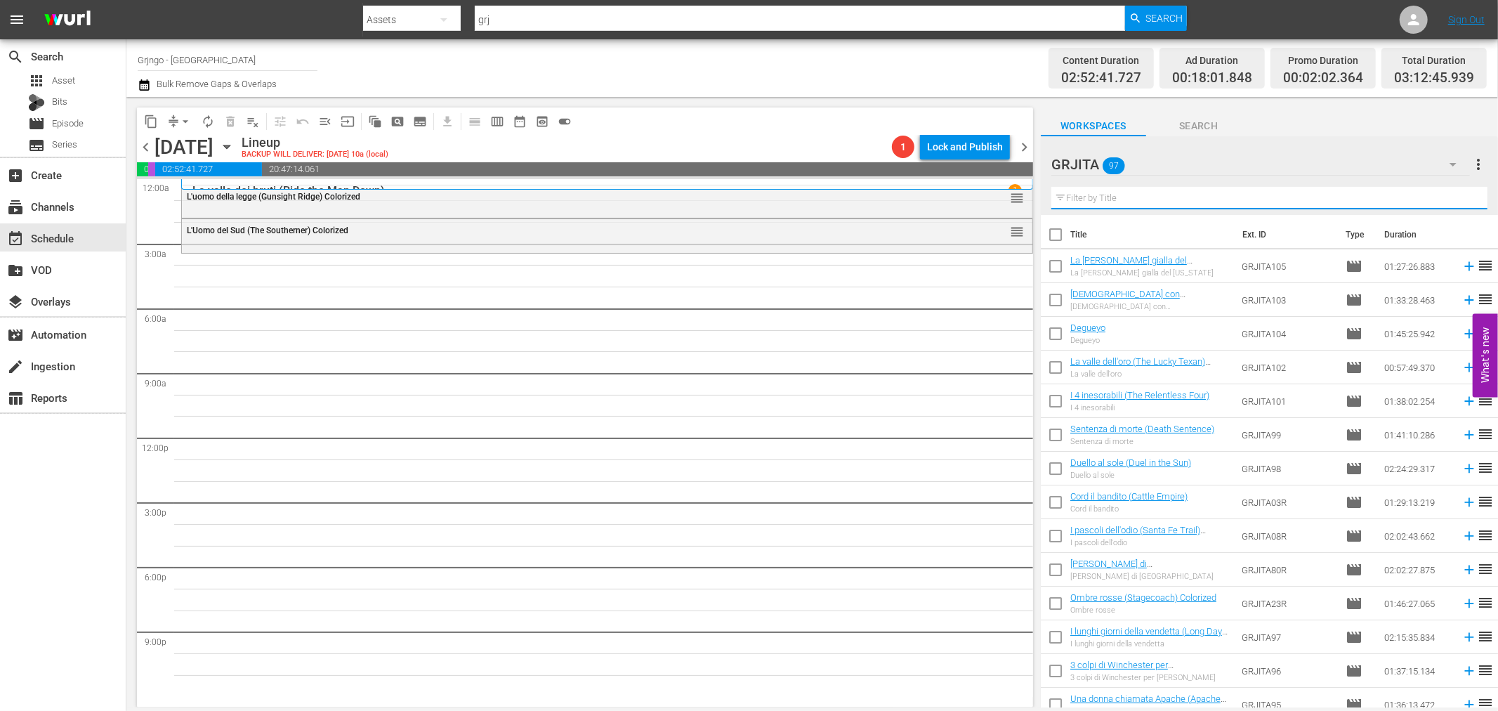
paste input "[PERSON_NAME]... arriva Trinità"
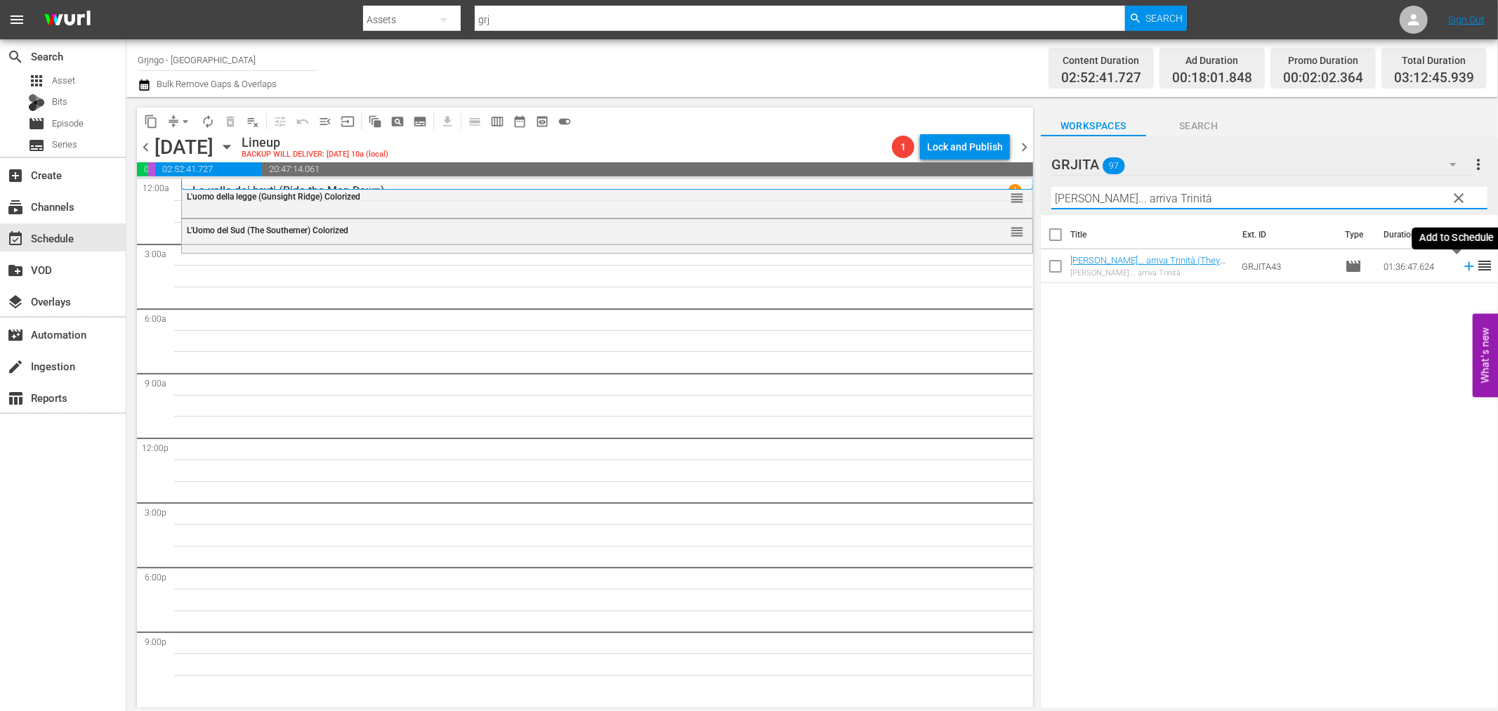
type input "[PERSON_NAME]... arriva Trinità"
click at [1464, 267] on icon at bounding box center [1468, 266] width 9 height 9
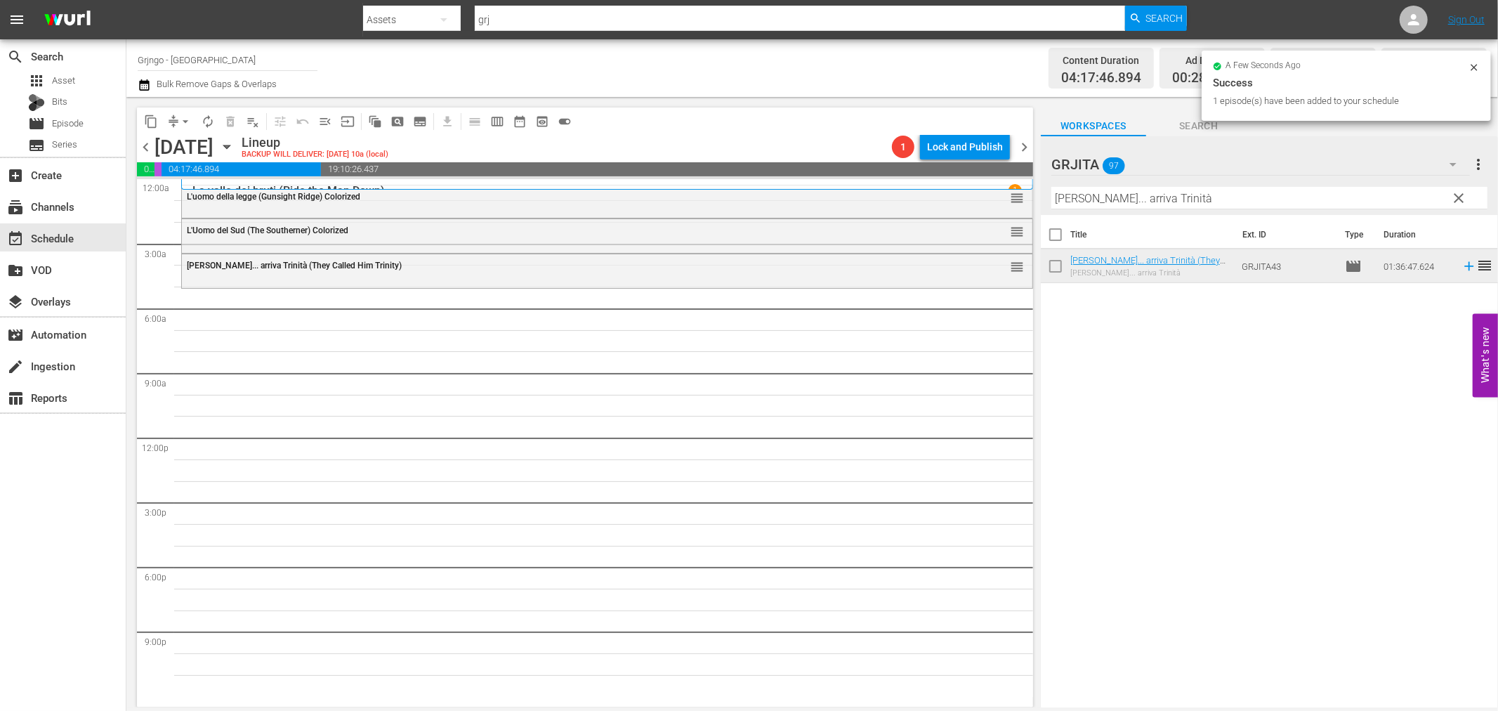
drag, startPoint x: 1457, startPoint y: 195, endPoint x: 1424, endPoint y: 190, distance: 34.1
click at [1457, 195] on span "clear" at bounding box center [1459, 198] width 17 height 17
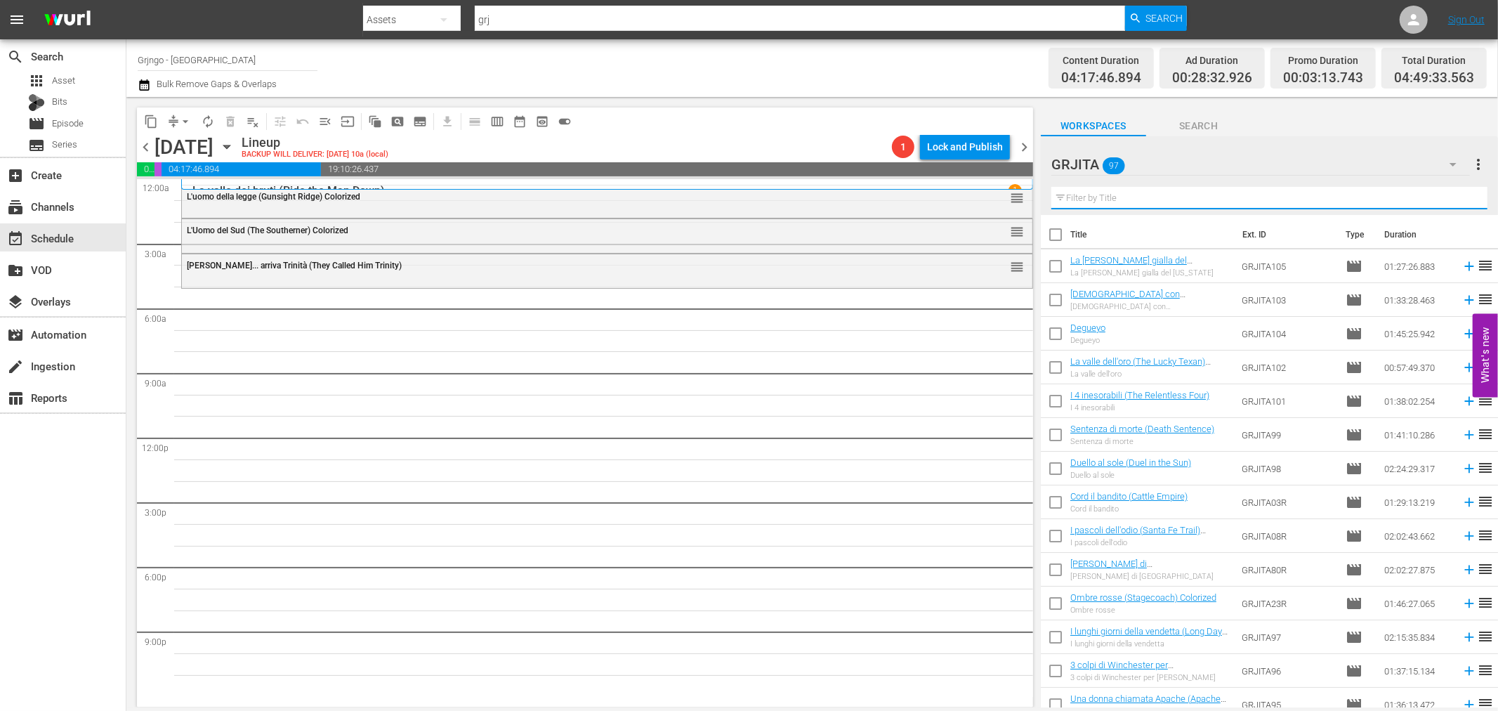
paste input "Non aspettare Django, spara"
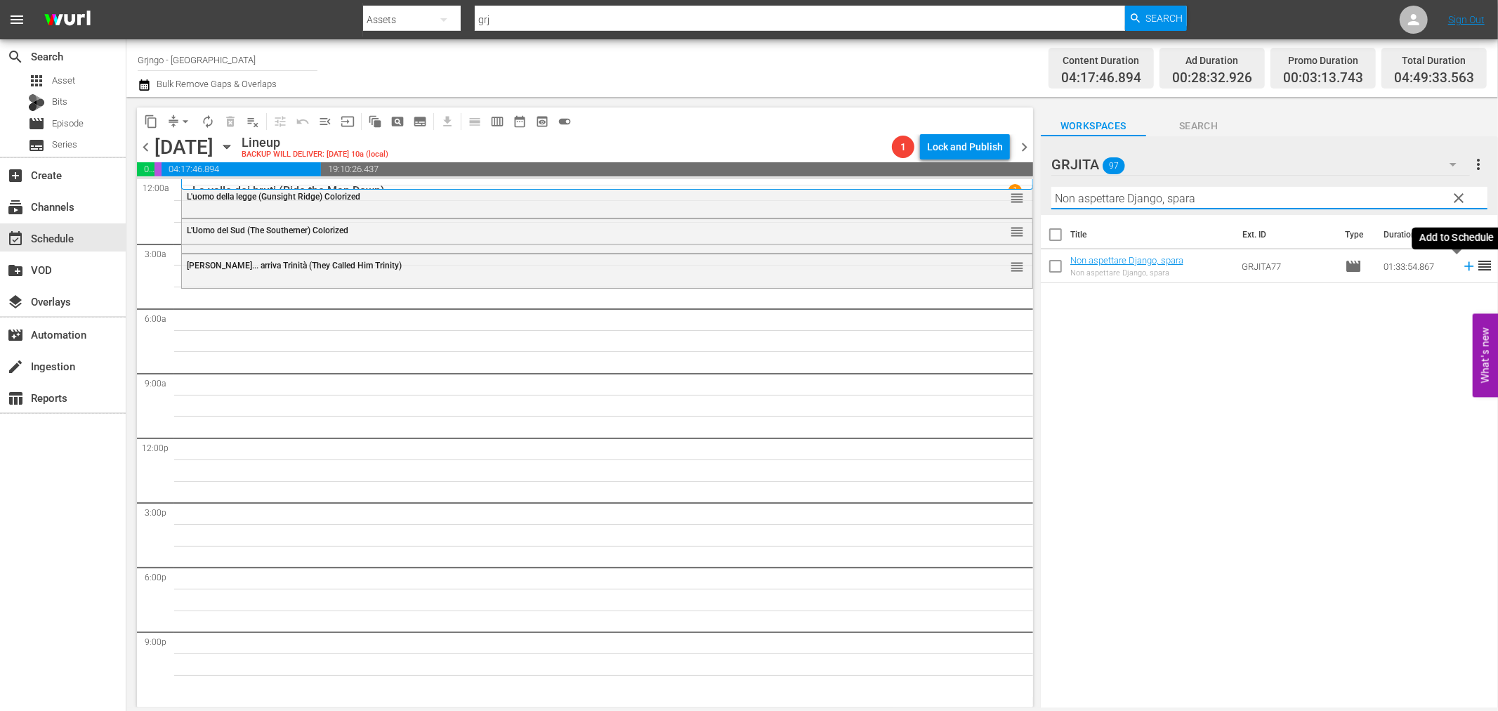
type input "Non aspettare Django, spara"
click at [1464, 267] on icon at bounding box center [1468, 266] width 9 height 9
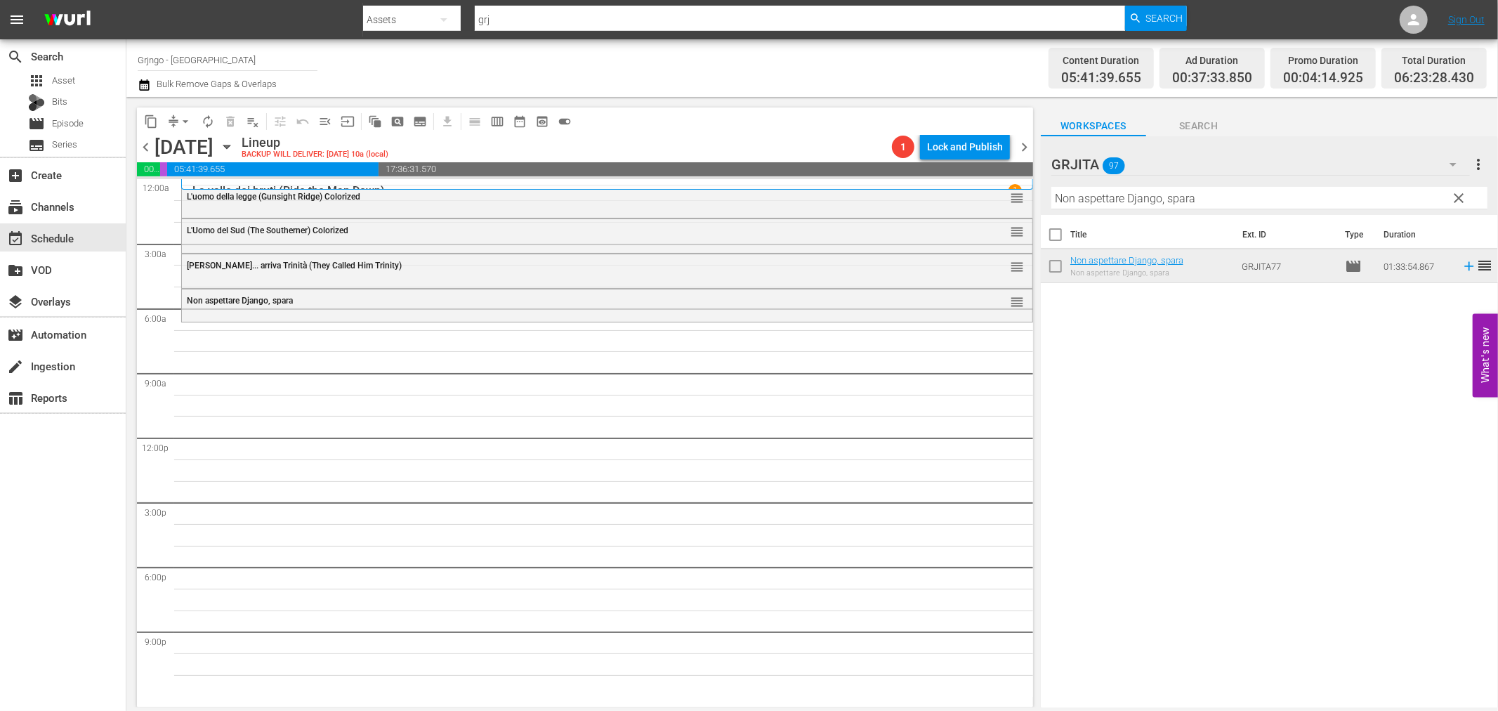
drag, startPoint x: 1457, startPoint y: 192, endPoint x: 1134, endPoint y: 200, distance: 323.2
click at [1457, 192] on span "clear" at bounding box center [1459, 198] width 17 height 17
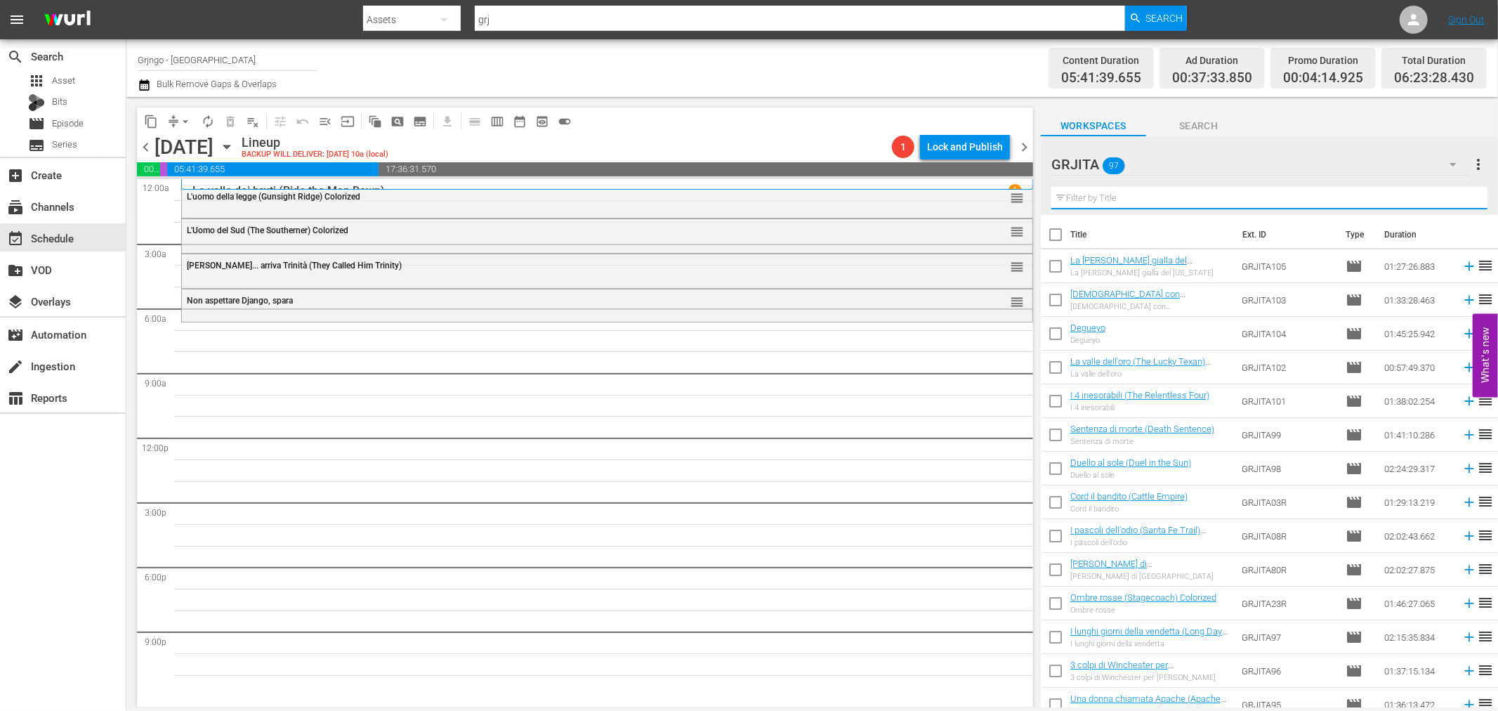
paste input "Rimase uno solo e fu la morte per tutti!"
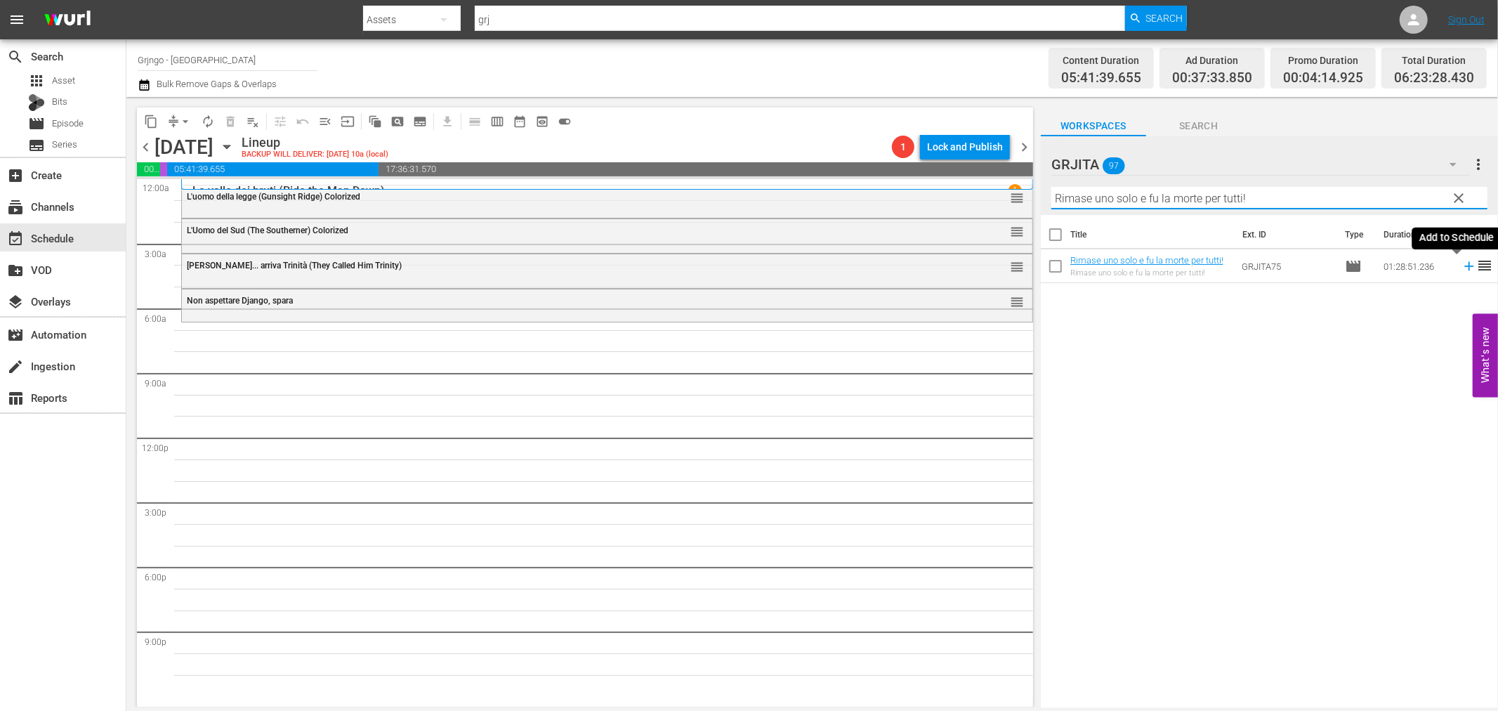
type input "Rimase uno solo e fu la morte per tutti!"
click at [1462, 264] on icon at bounding box center [1469, 265] width 15 height 15
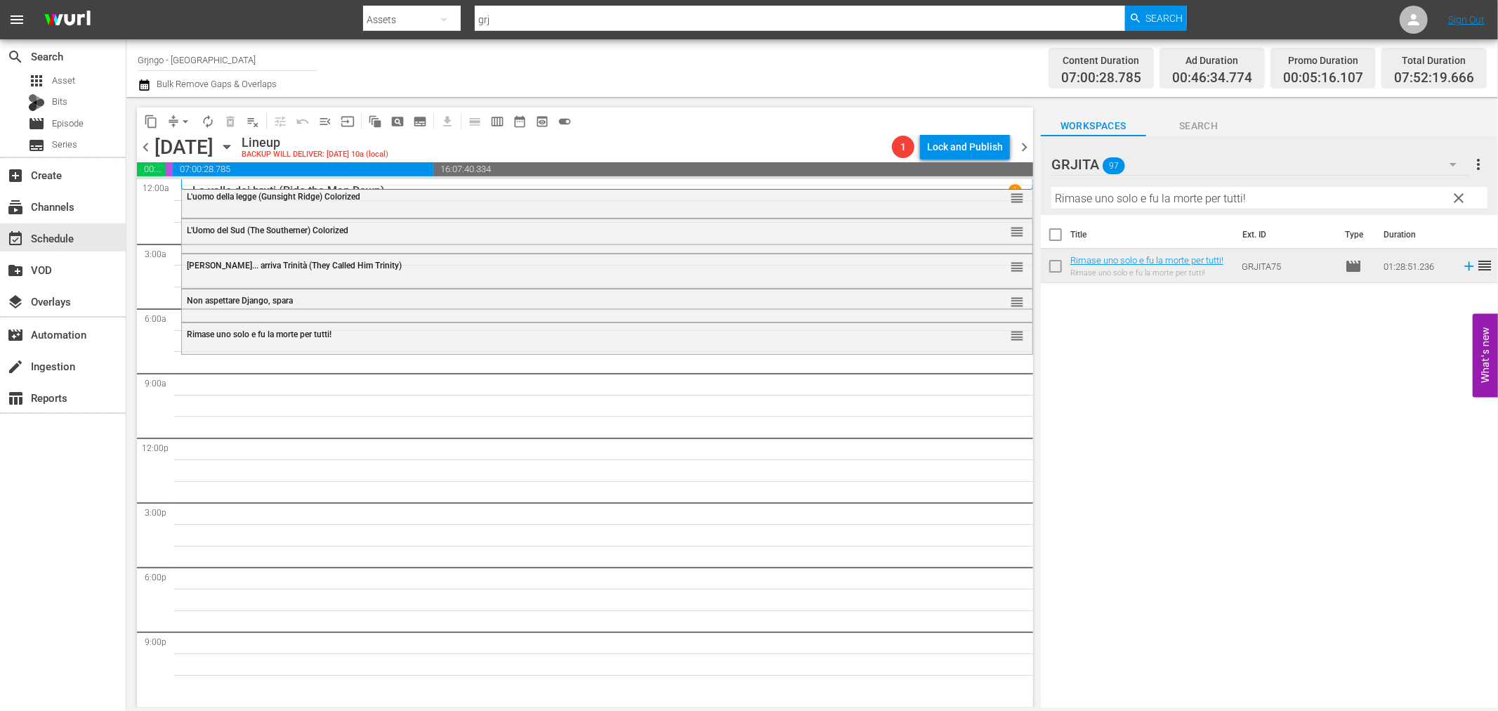
drag, startPoint x: 1460, startPoint y: 190, endPoint x: 1232, endPoint y: 204, distance: 228.0
click at [1460, 190] on span "clear" at bounding box center [1459, 198] width 17 height 17
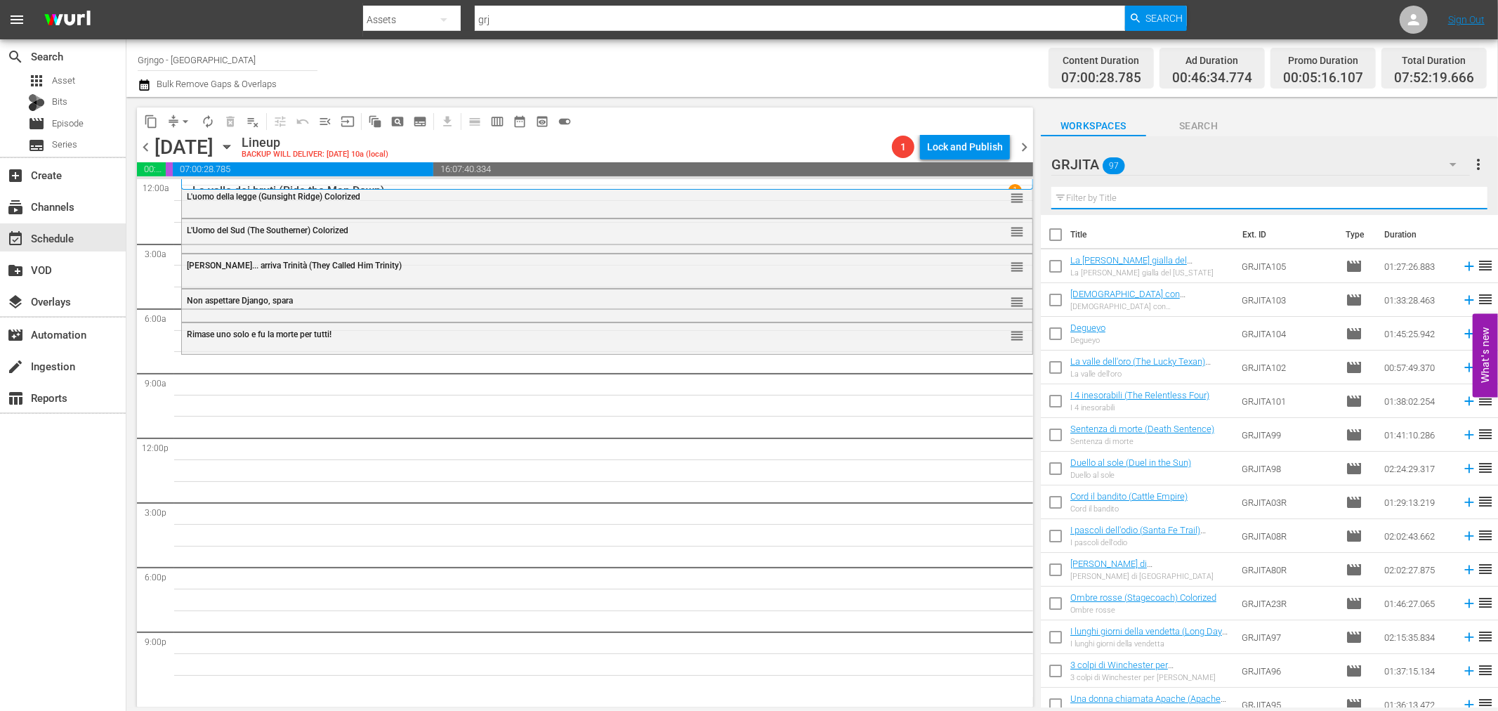
paste input "La cavalcata della vendetta"
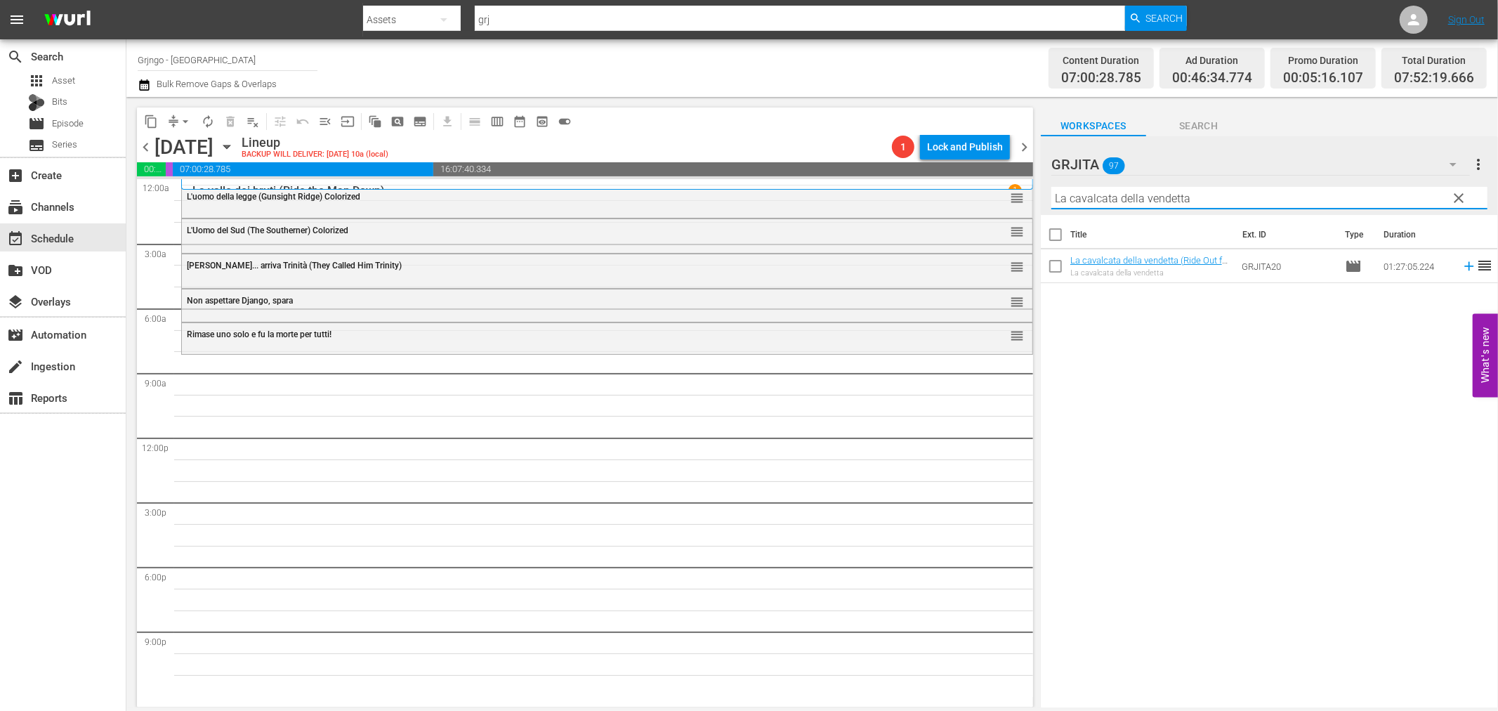
type input "La cavalcata della vendetta"
click at [1462, 265] on icon at bounding box center [1469, 265] width 15 height 15
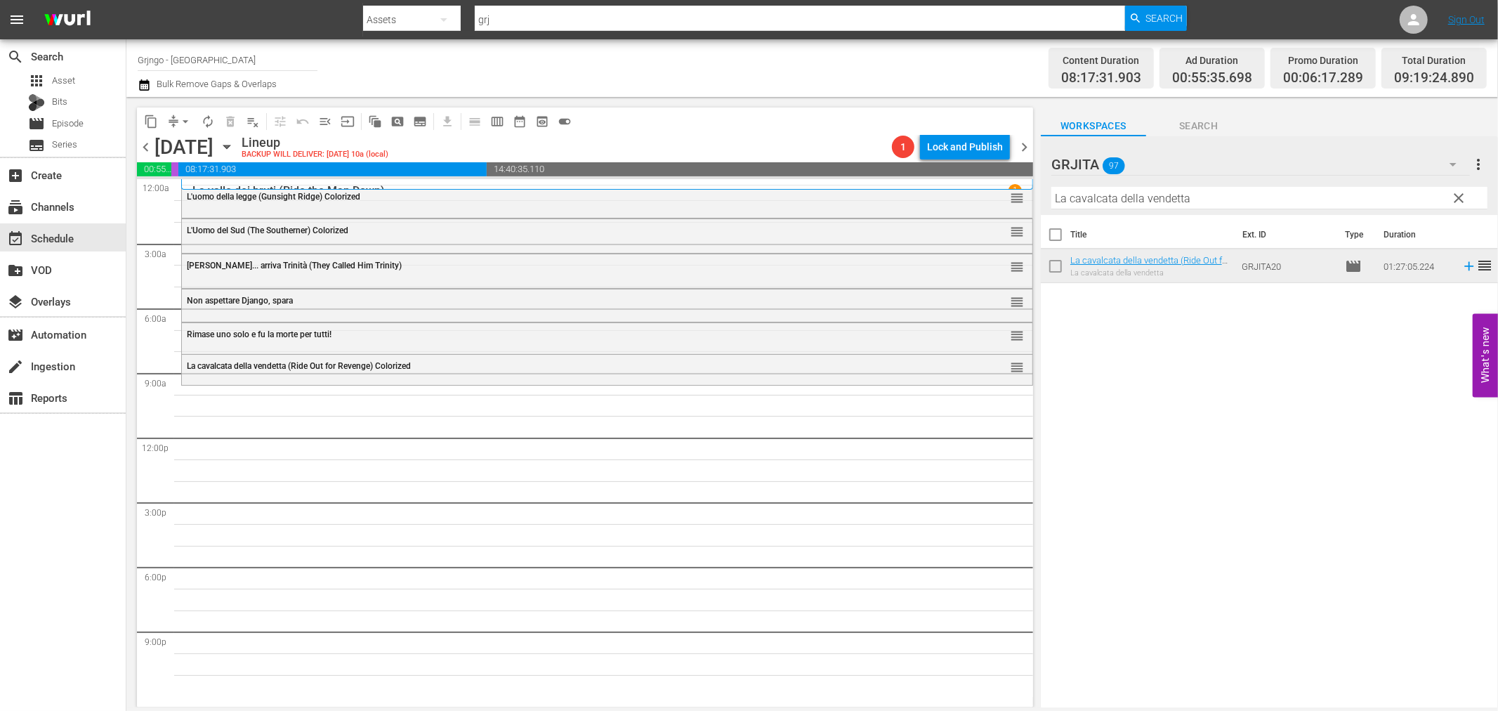
drag, startPoint x: 1457, startPoint y: 197, endPoint x: 1403, endPoint y: 193, distance: 54.2
click at [1457, 197] on span "clear" at bounding box center [1459, 198] width 17 height 17
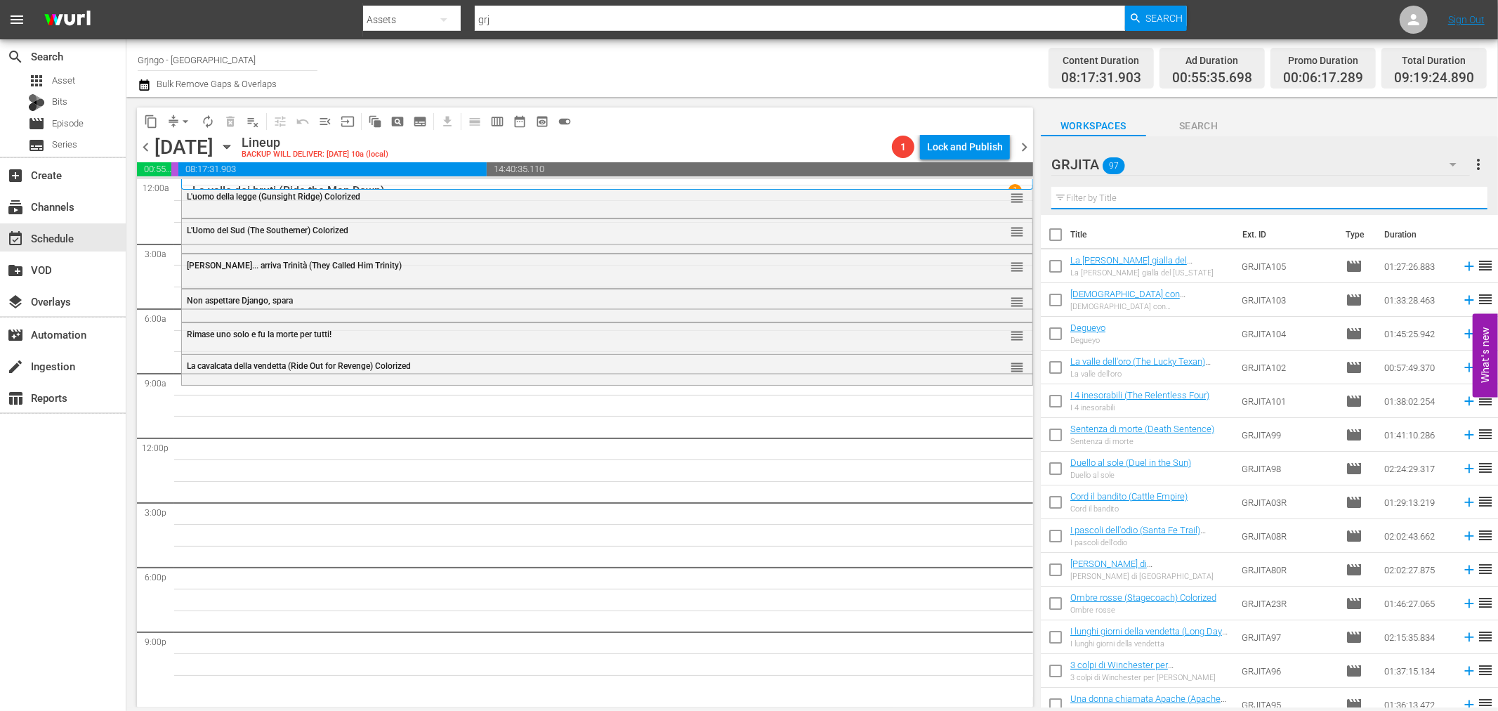
paste input "Ed ora... raccomanda l'anima a [DEMOGRAPHIC_DATA]!"
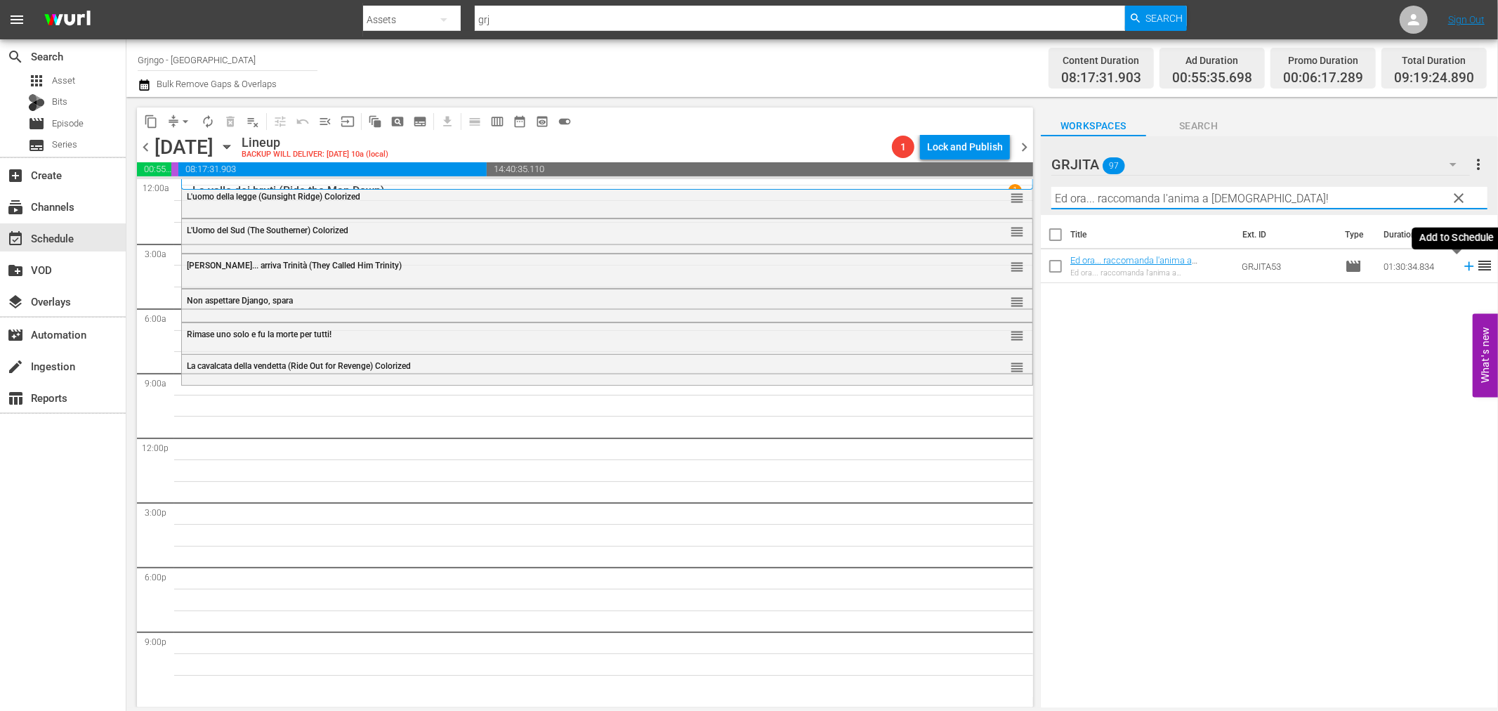
type input "Ed ora... raccomanda l'anima a [DEMOGRAPHIC_DATA]!"
click at [1462, 265] on icon at bounding box center [1469, 265] width 15 height 15
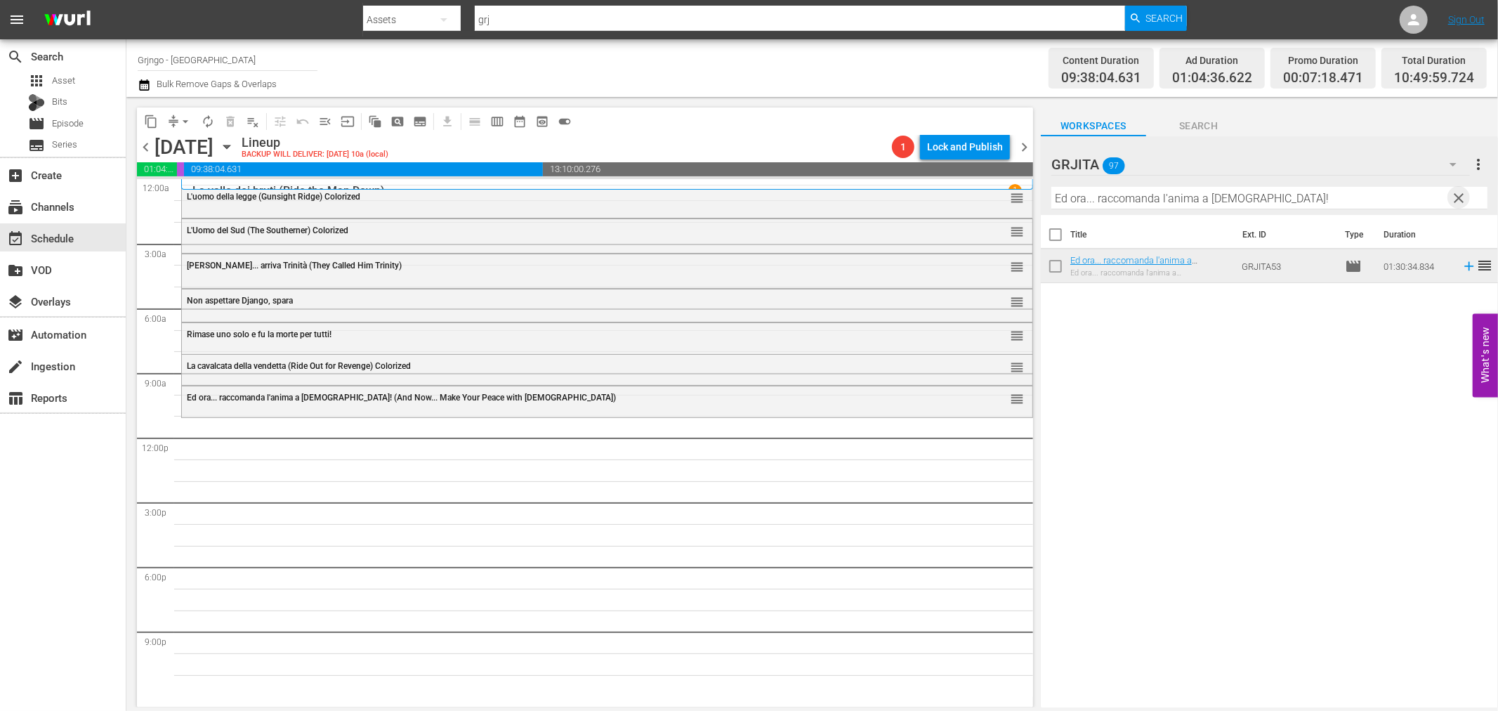
click at [1458, 197] on span "clear" at bounding box center [1459, 198] width 17 height 17
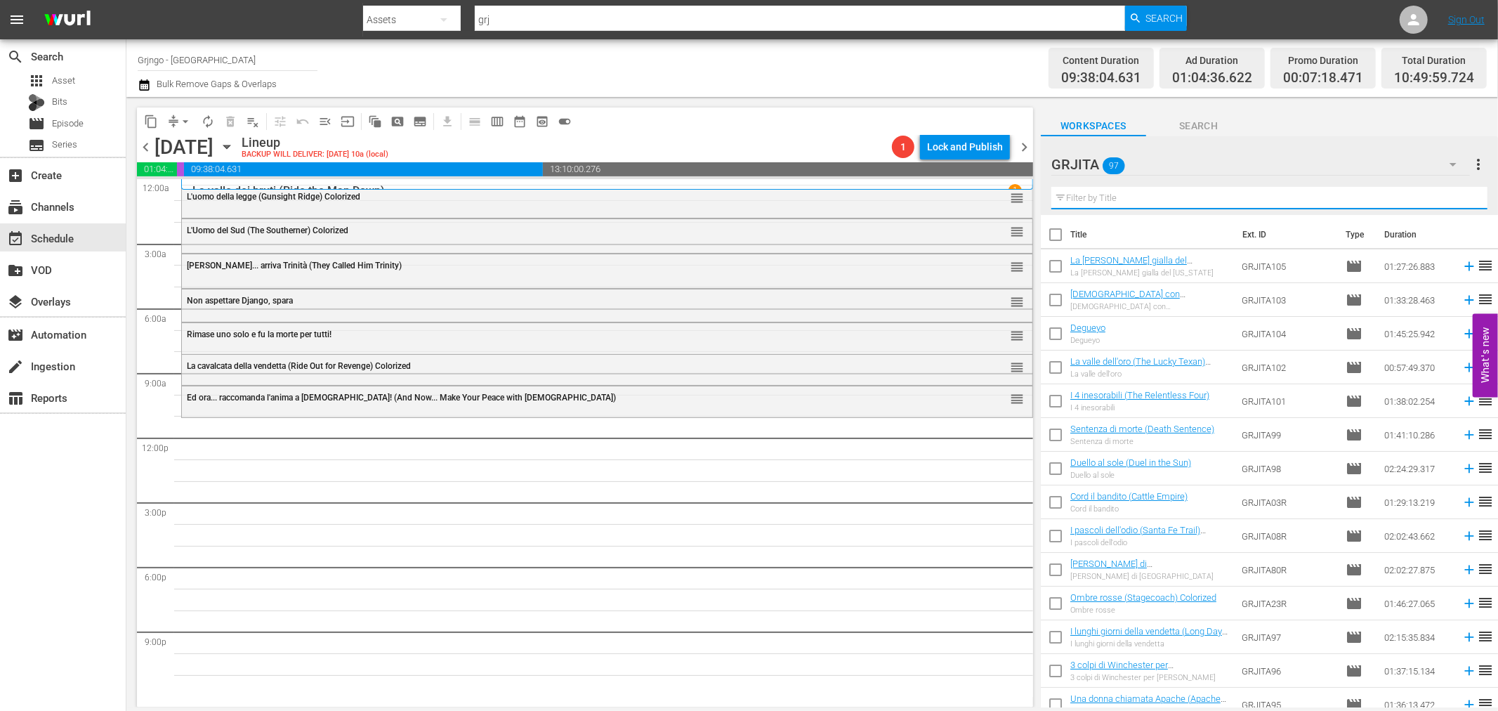
click at [1129, 191] on input "text" at bounding box center [1269, 198] width 436 height 22
paste input "La valle dell'oro (The Lucky Texan)"
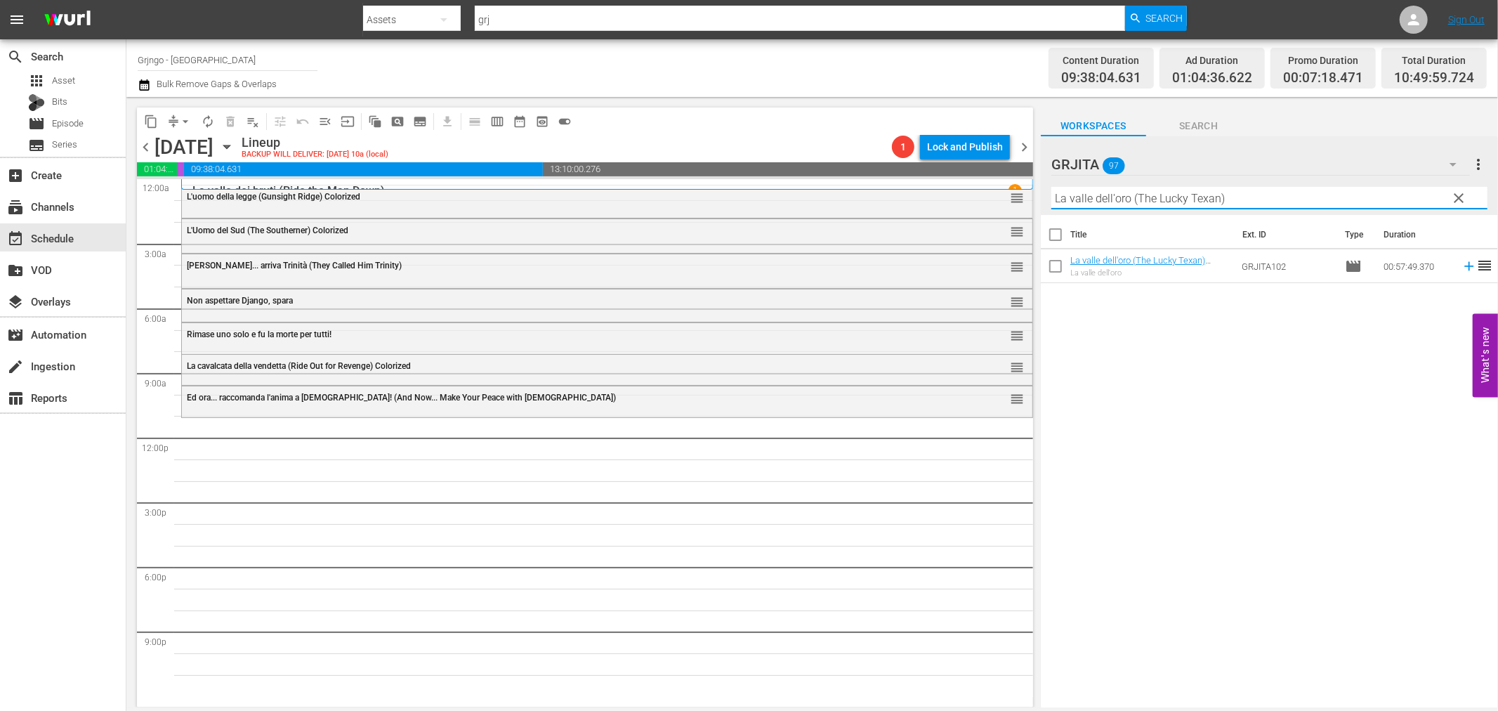
type input "La valle dell'oro (The Lucky Texan)"
click at [1462, 268] on icon at bounding box center [1469, 265] width 15 height 15
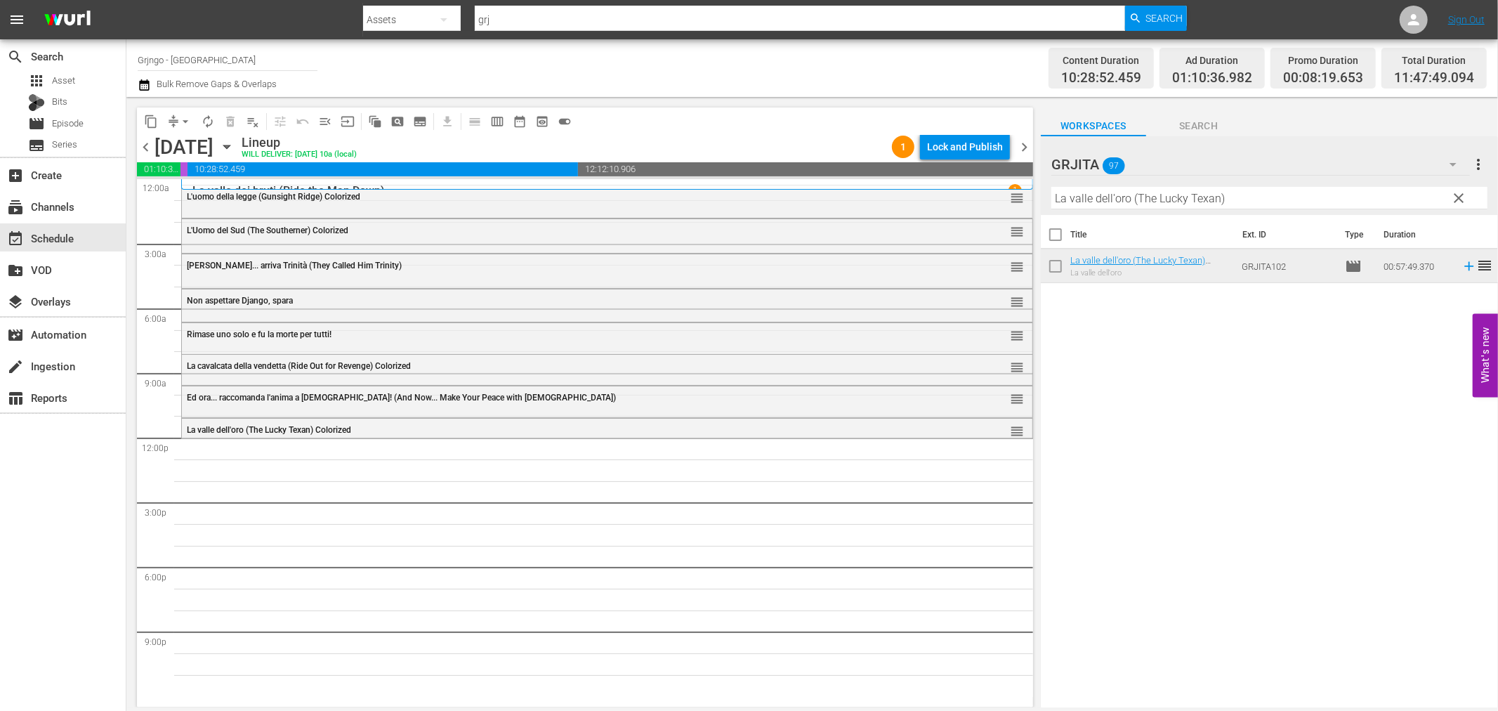
drag, startPoint x: 1457, startPoint y: 197, endPoint x: 1448, endPoint y: 195, distance: 9.4
click at [1457, 197] on span "clear" at bounding box center [1459, 198] width 17 height 17
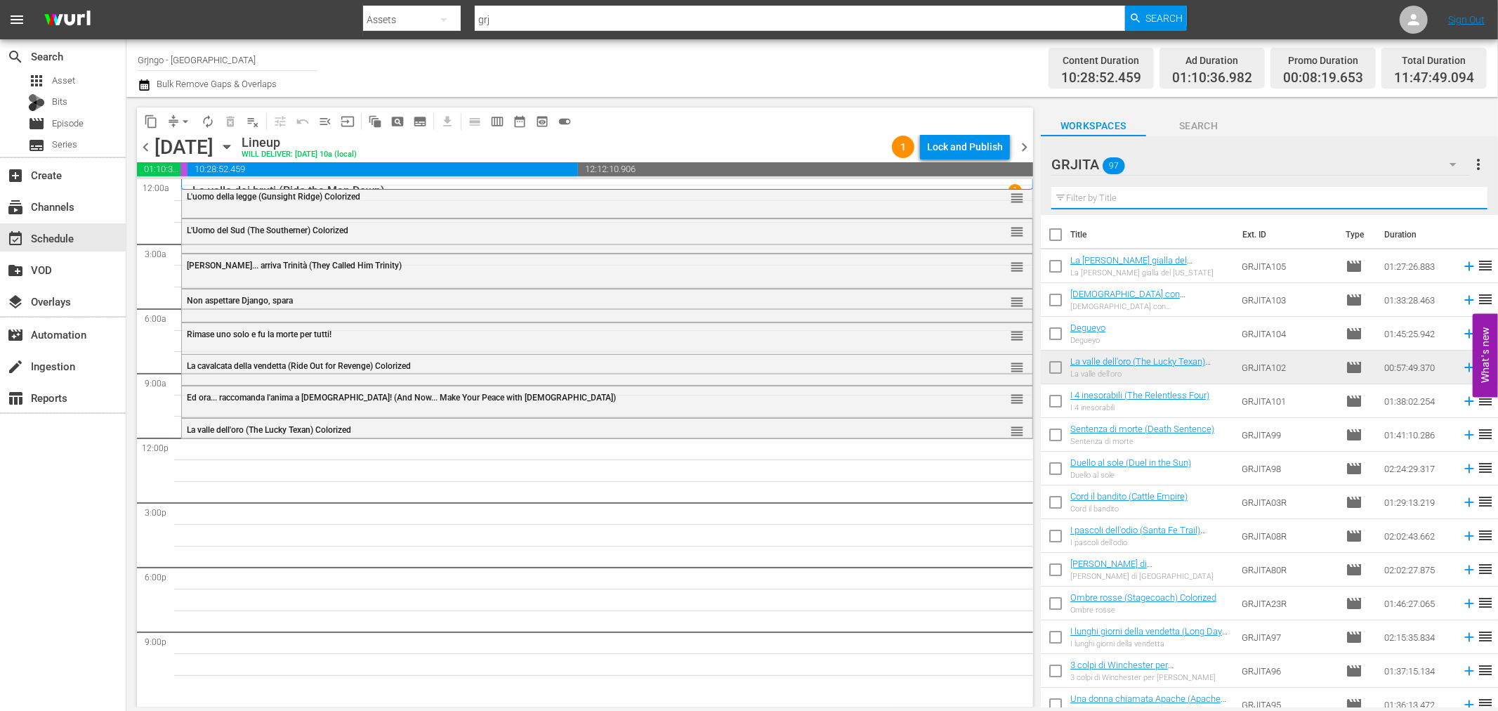
paste input "Prega Dio... e scavati la fossa!"
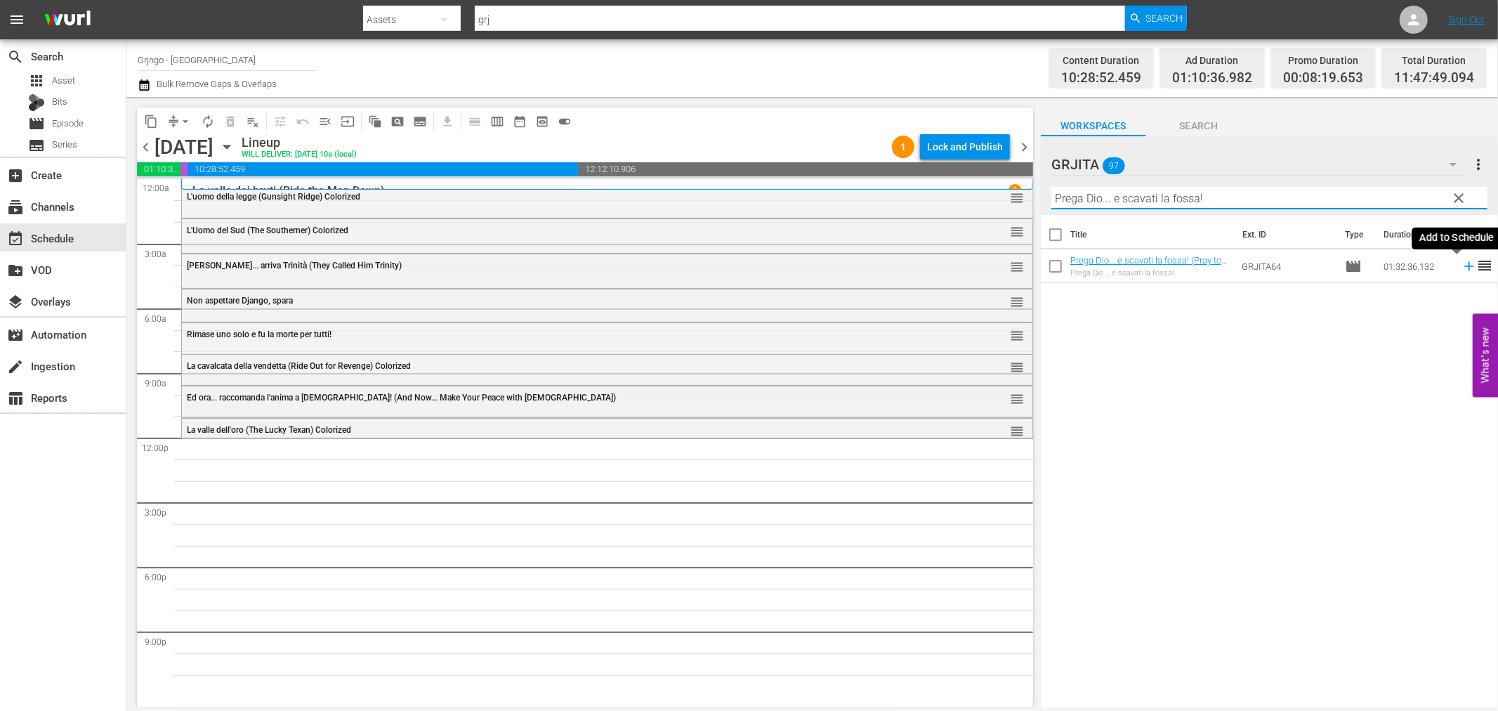
type input "Prega Dio... e scavati la fossa!"
click at [1464, 266] on icon at bounding box center [1468, 266] width 9 height 9
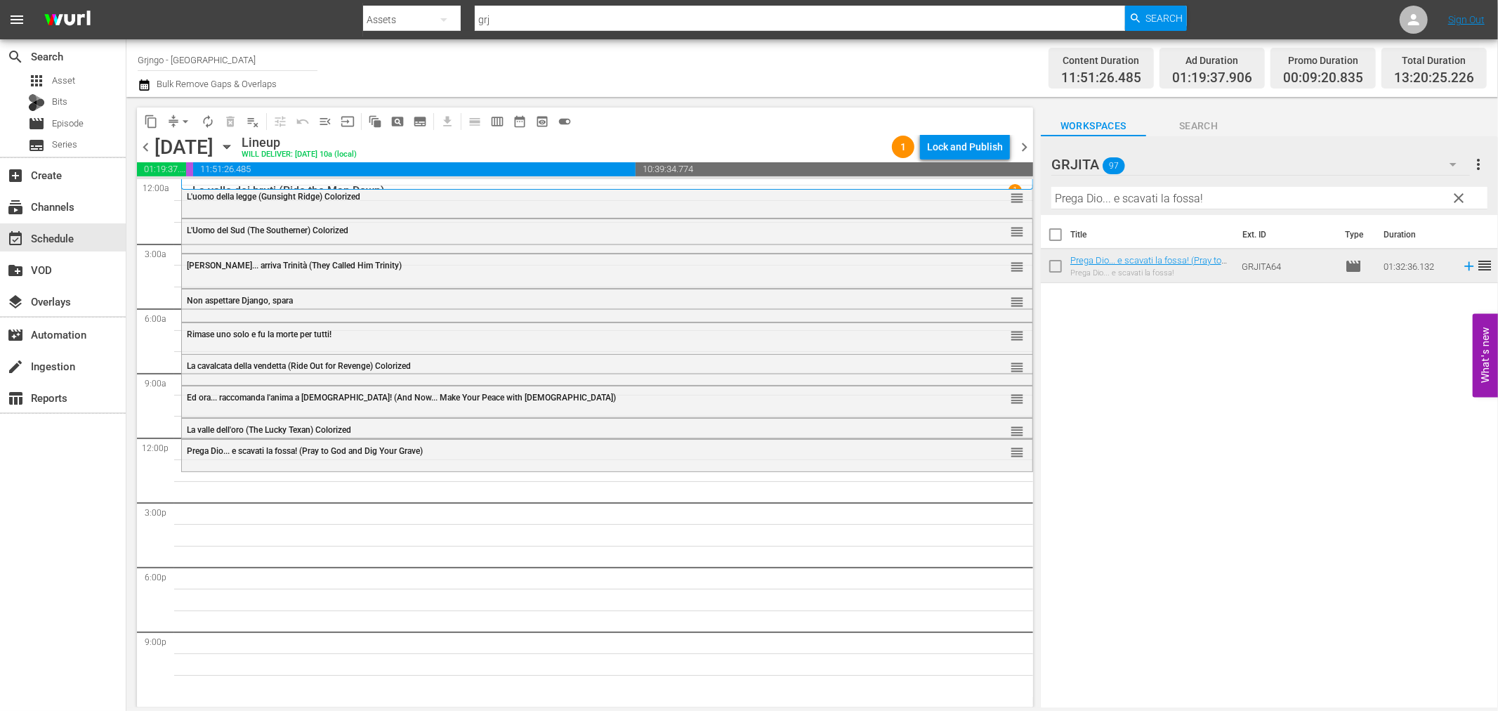
drag, startPoint x: 1464, startPoint y: 195, endPoint x: 1387, endPoint y: 195, distance: 78.0
click at [1466, 201] on span "clear" at bounding box center [1459, 198] width 17 height 17
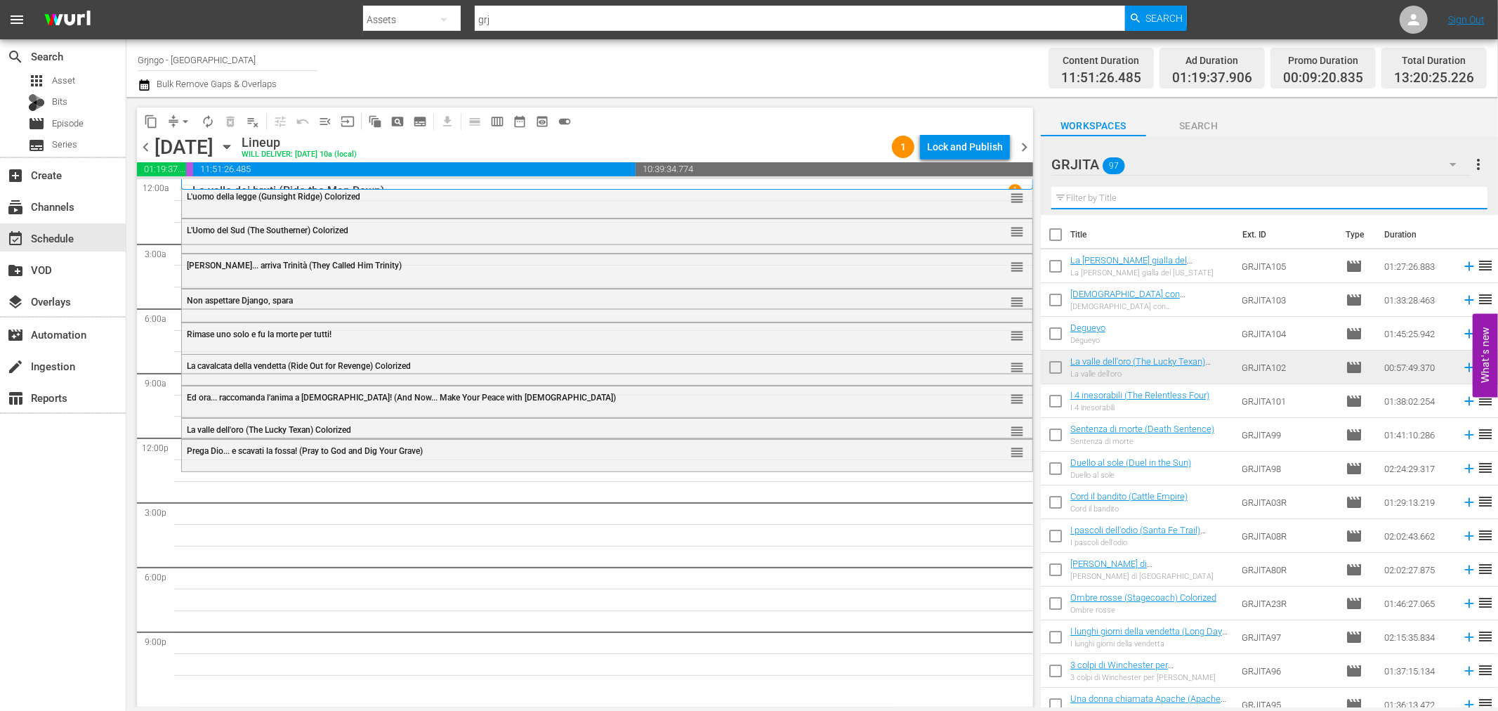
paste input "Le quattro facce del West"
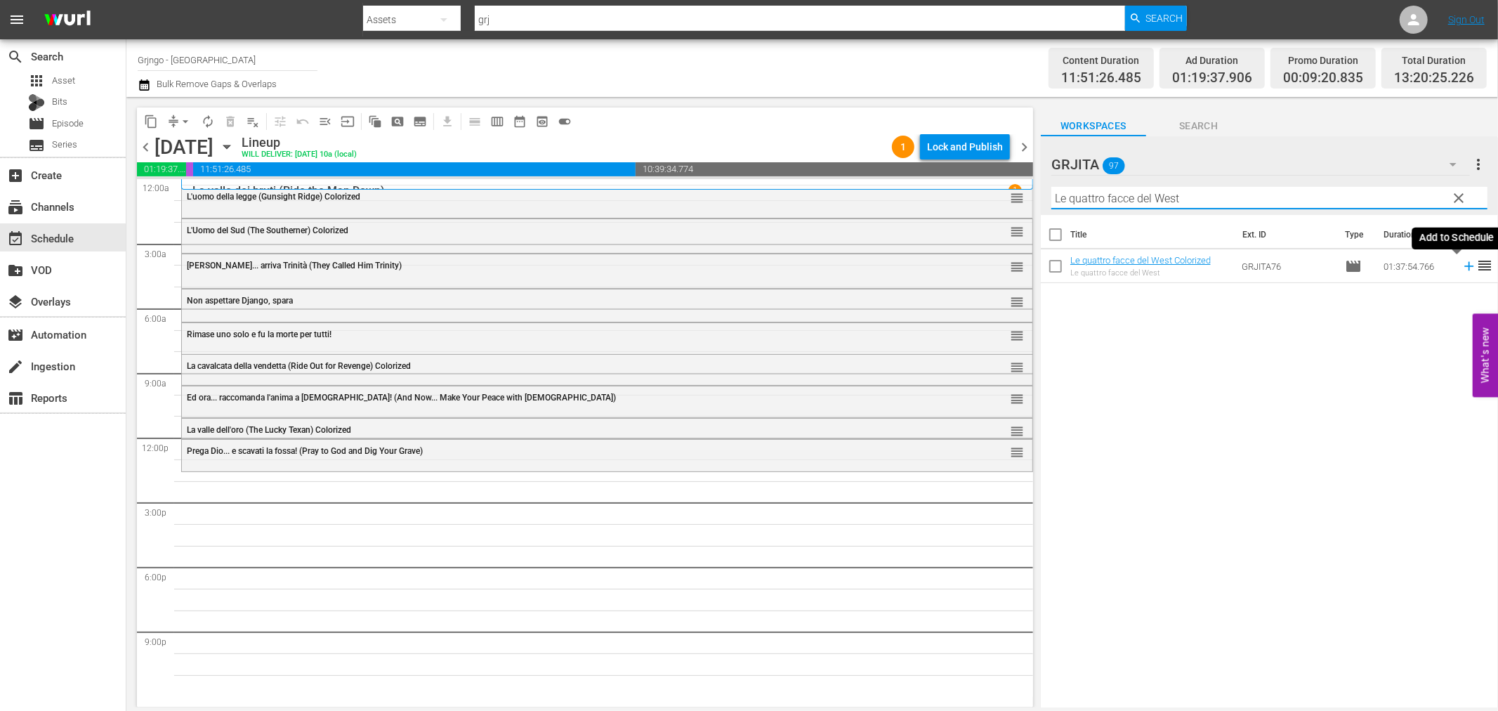
type input "Le quattro facce del West"
click at [1462, 265] on icon at bounding box center [1469, 265] width 15 height 15
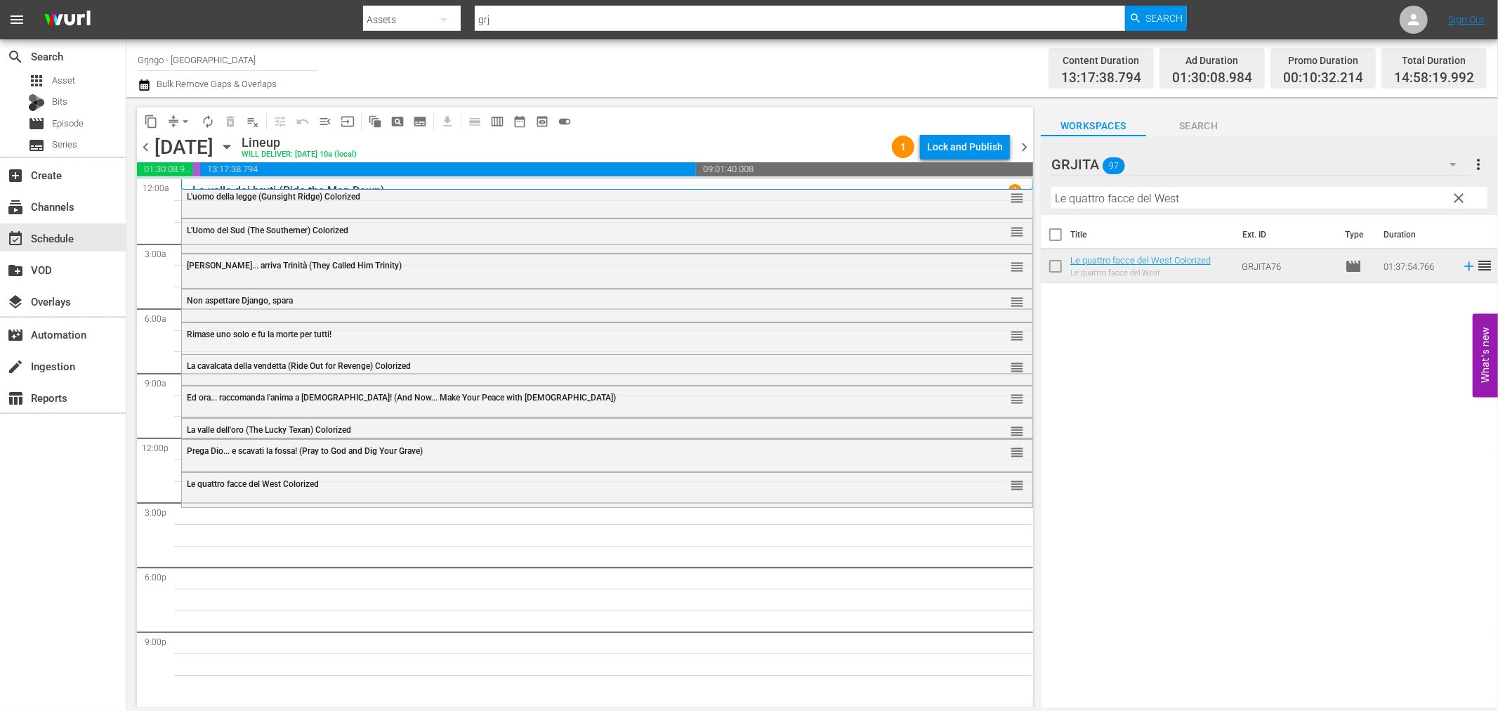
drag, startPoint x: 1460, startPoint y: 195, endPoint x: 1322, endPoint y: 205, distance: 138.0
click at [1460, 195] on span "clear" at bounding box center [1459, 198] width 17 height 17
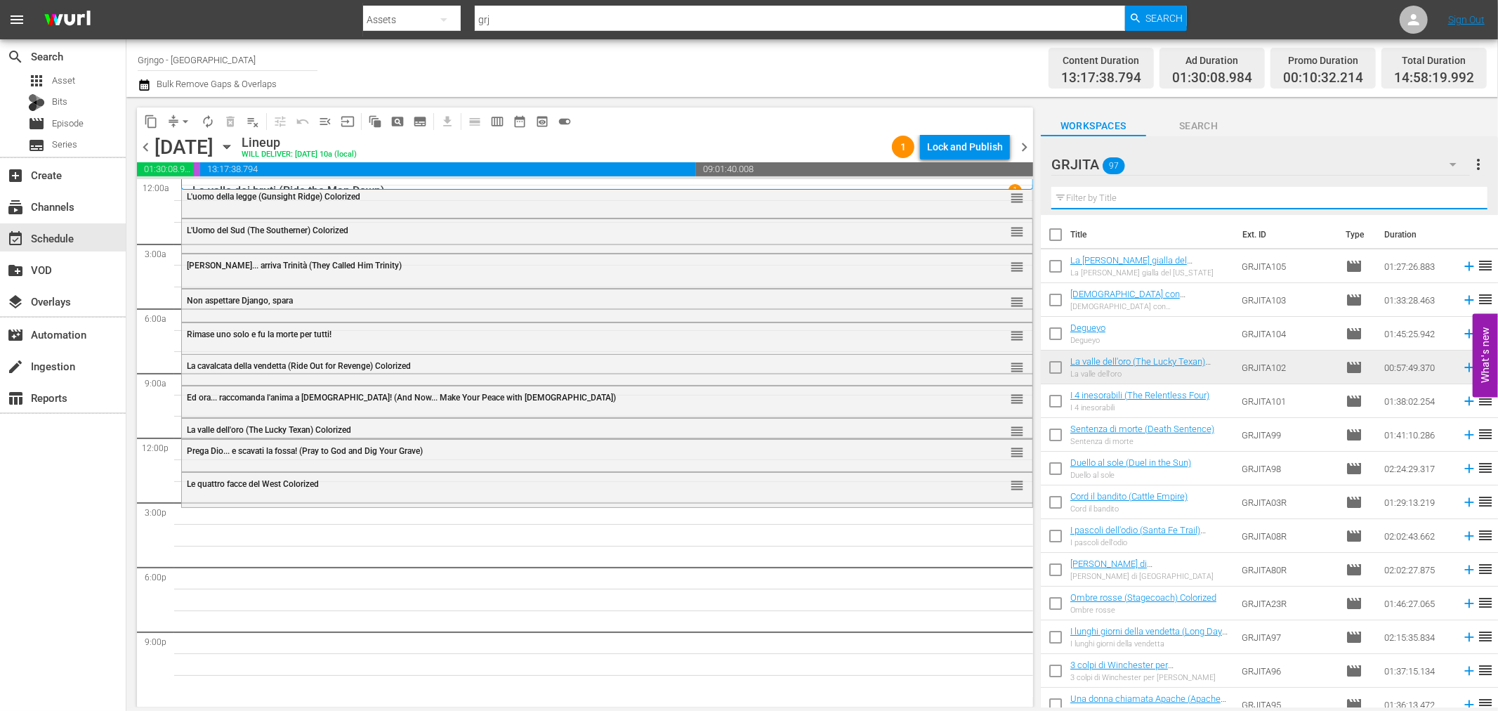
paste input "La lunga cavalcata della vendetta"
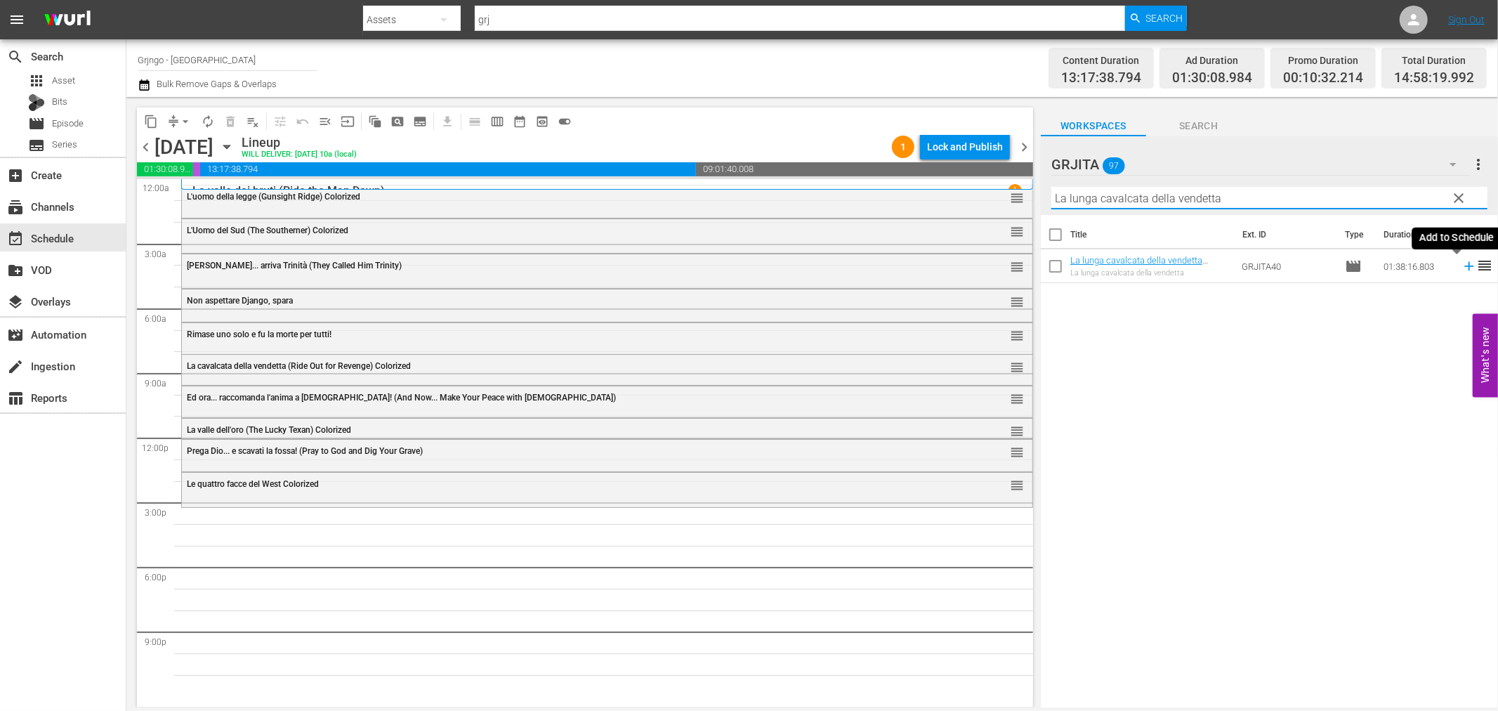
type input "La lunga cavalcata della vendetta"
click at [1462, 263] on icon at bounding box center [1469, 265] width 15 height 15
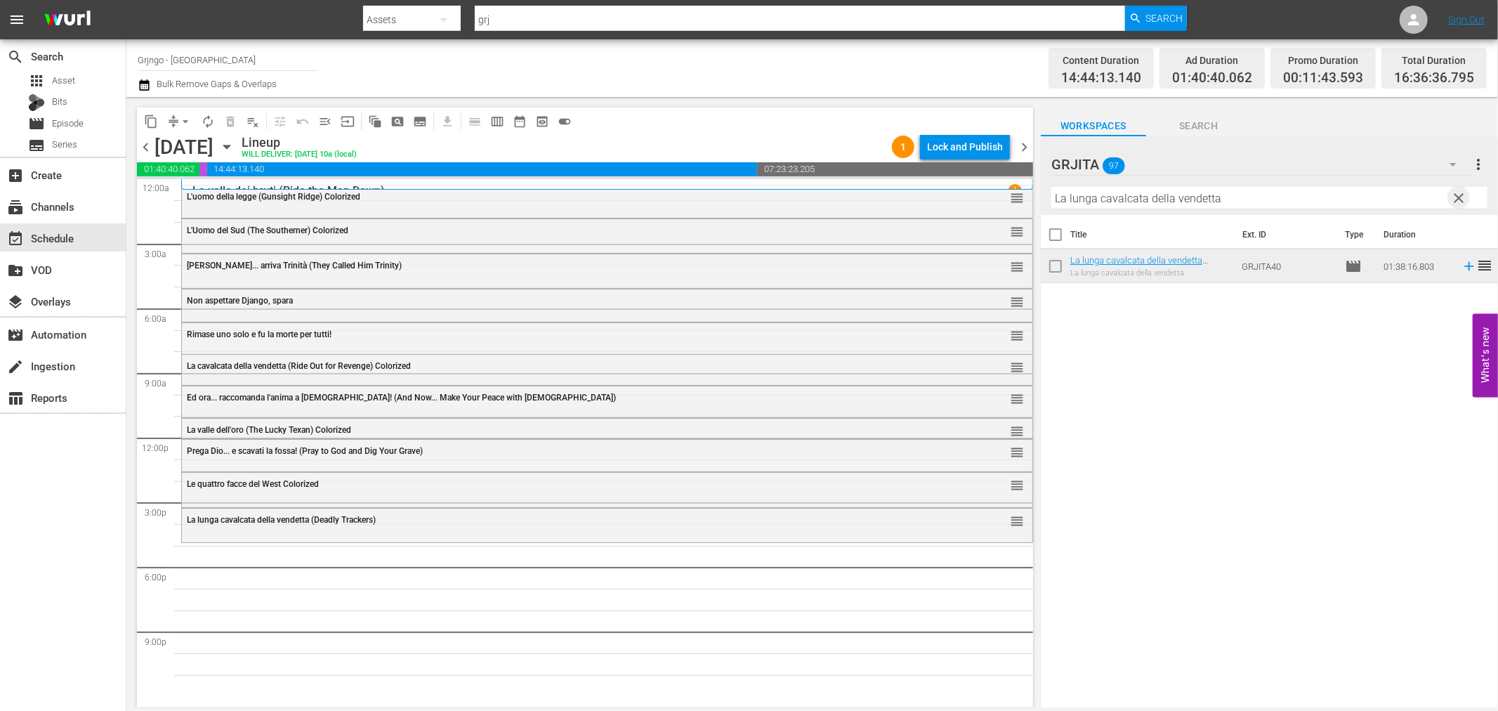
click at [1461, 192] on span "clear" at bounding box center [1459, 198] width 17 height 17
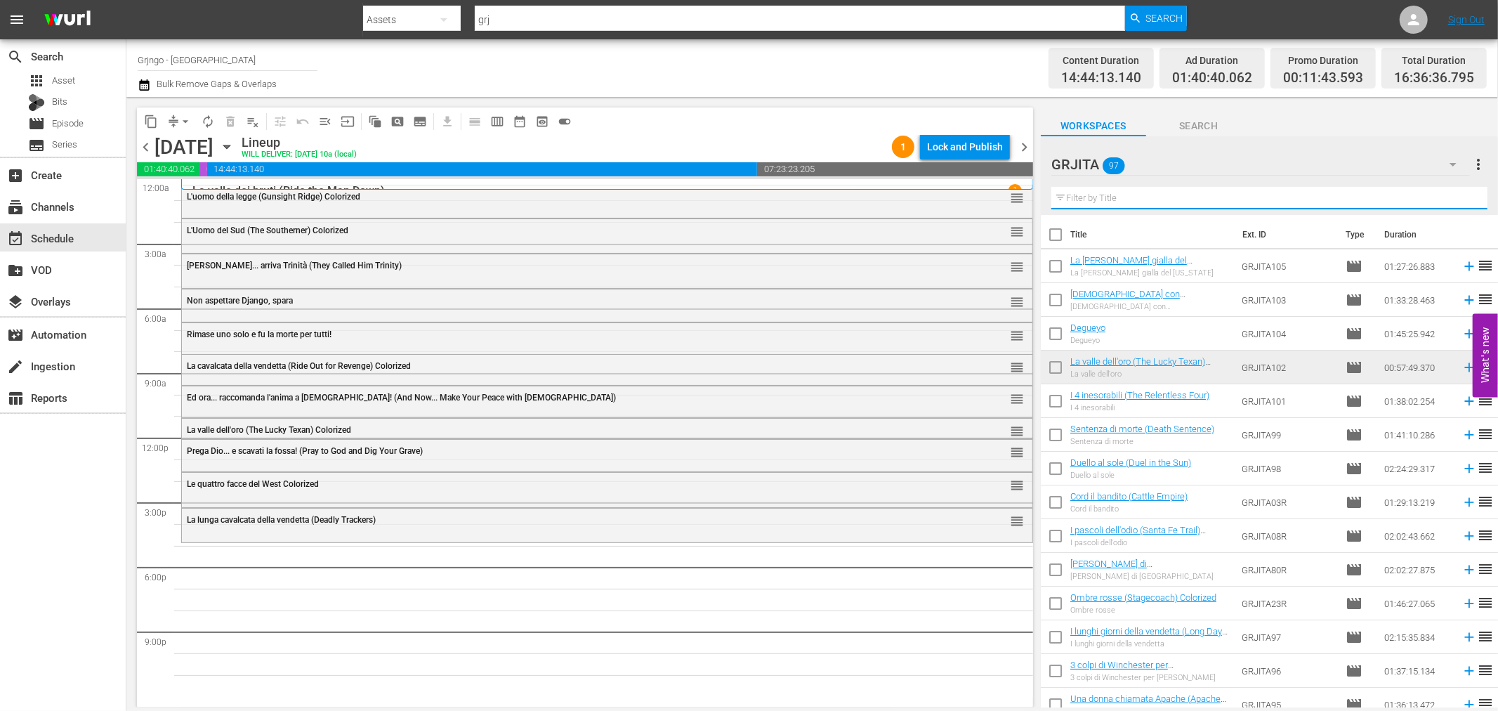
paste input "[PERSON_NAME] eroe del West"
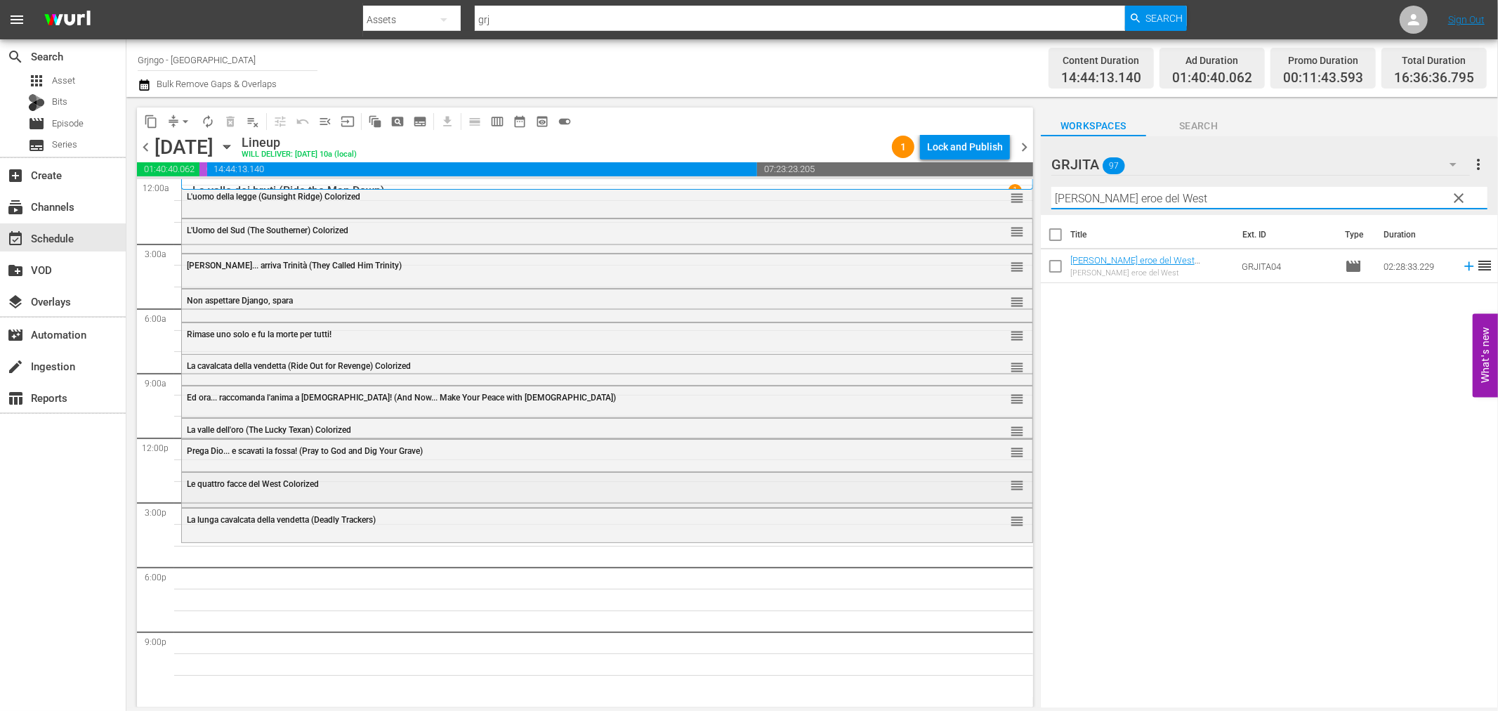
type input "[PERSON_NAME] eroe del West"
click at [332, 532] on div "Delete Event" at bounding box center [356, 534] width 111 height 19
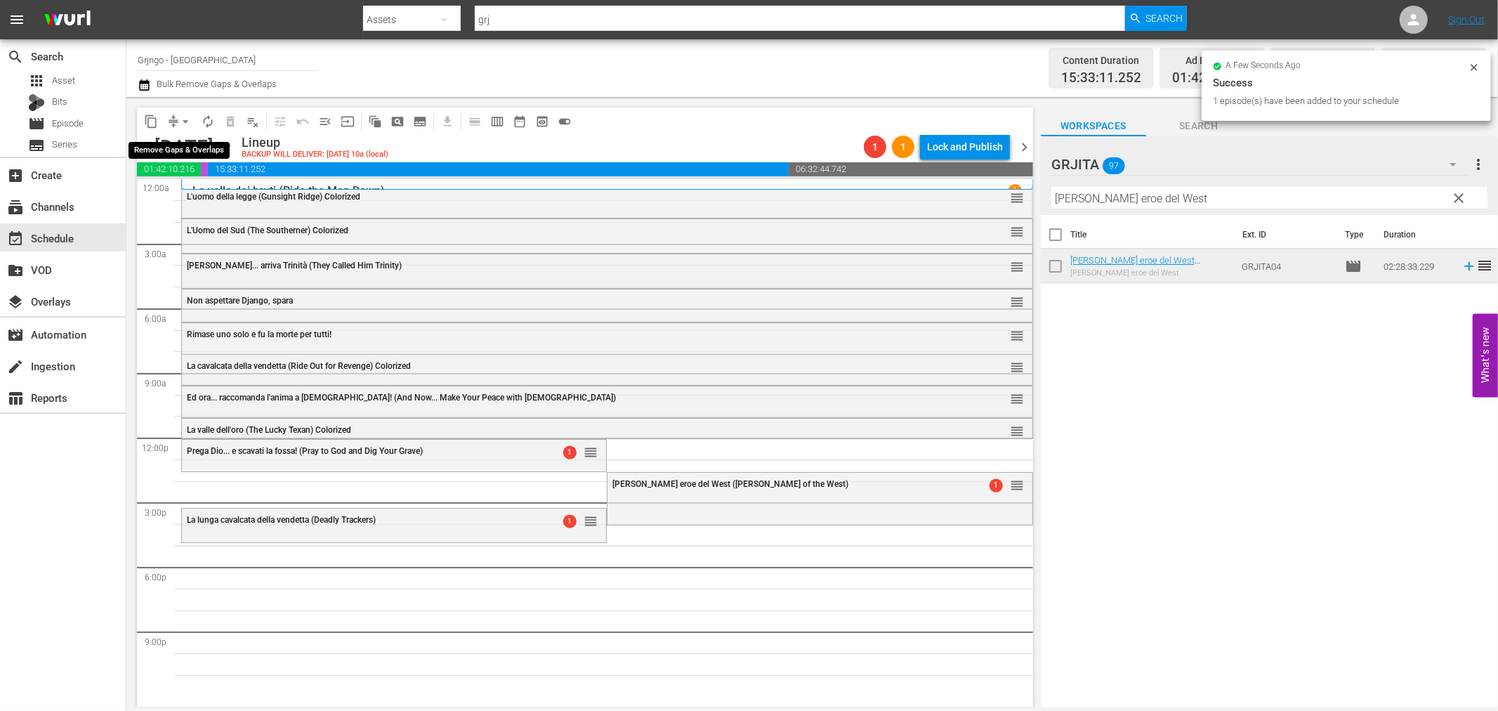
click at [183, 117] on span "arrow_drop_down" at bounding box center [185, 121] width 14 height 14
click at [214, 187] on li "Align to End of Previous Day" at bounding box center [186, 195] width 148 height 23
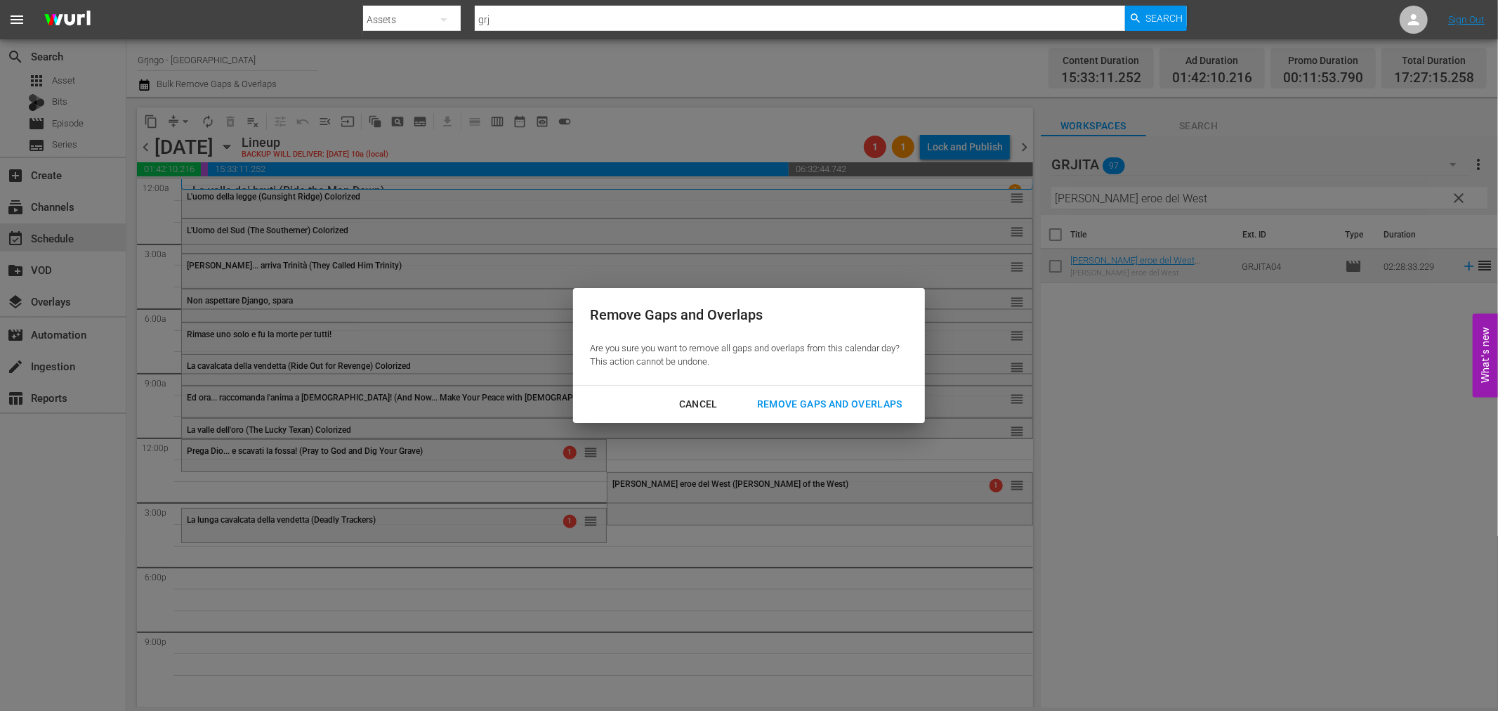
click at [896, 400] on div "Remove Gaps and Overlaps" at bounding box center [830, 404] width 168 height 18
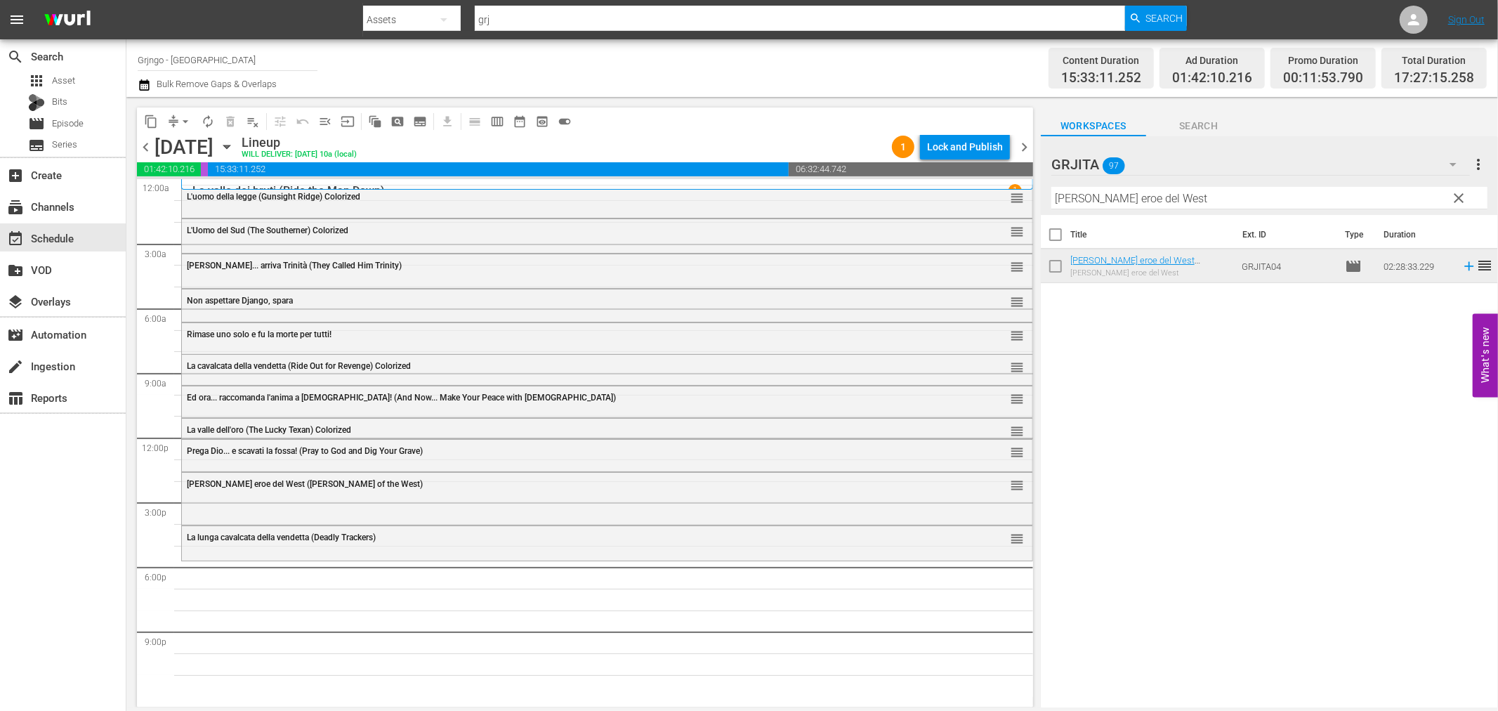
drag, startPoint x: 1457, startPoint y: 193, endPoint x: 1195, endPoint y: 197, distance: 262.0
click at [1457, 194] on span "clear" at bounding box center [1459, 198] width 17 height 17
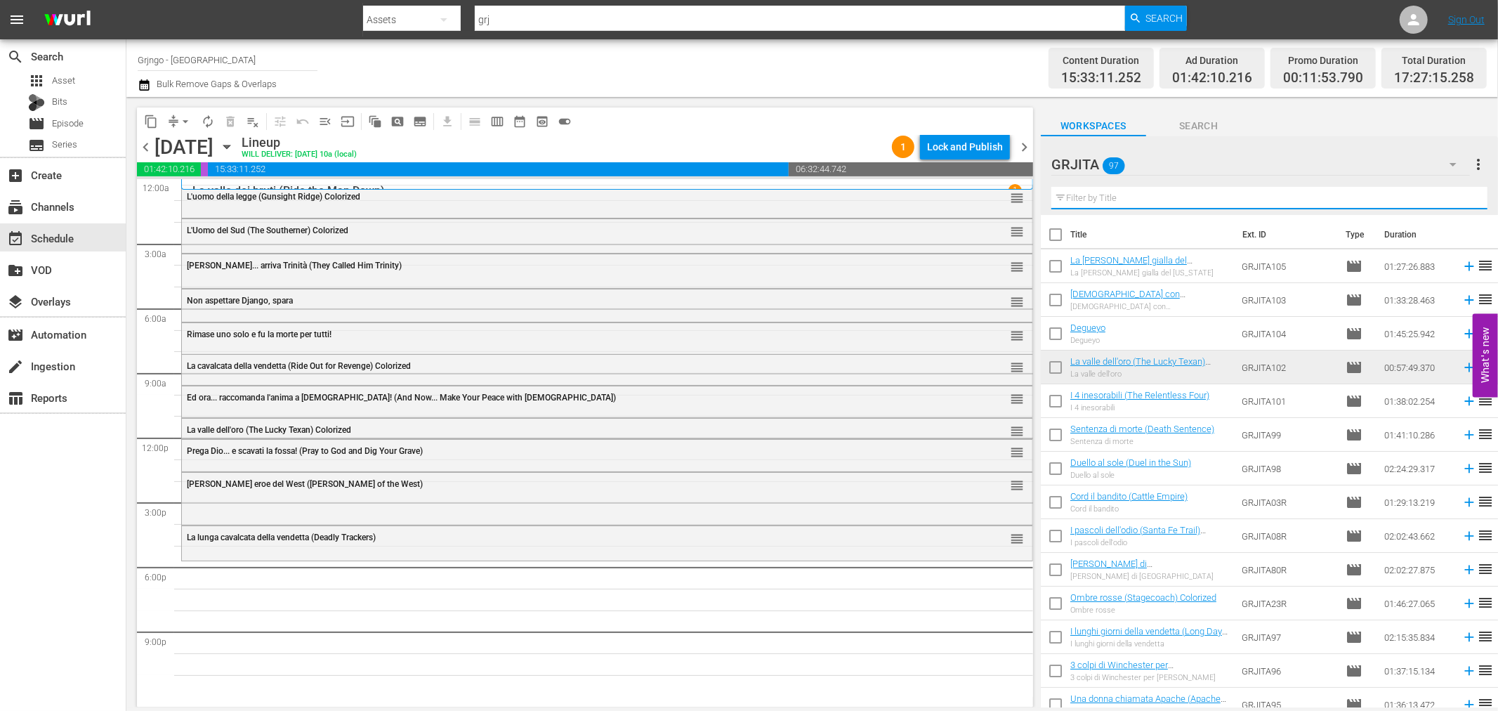
paste input "L'avamposto degli uomini perduti"
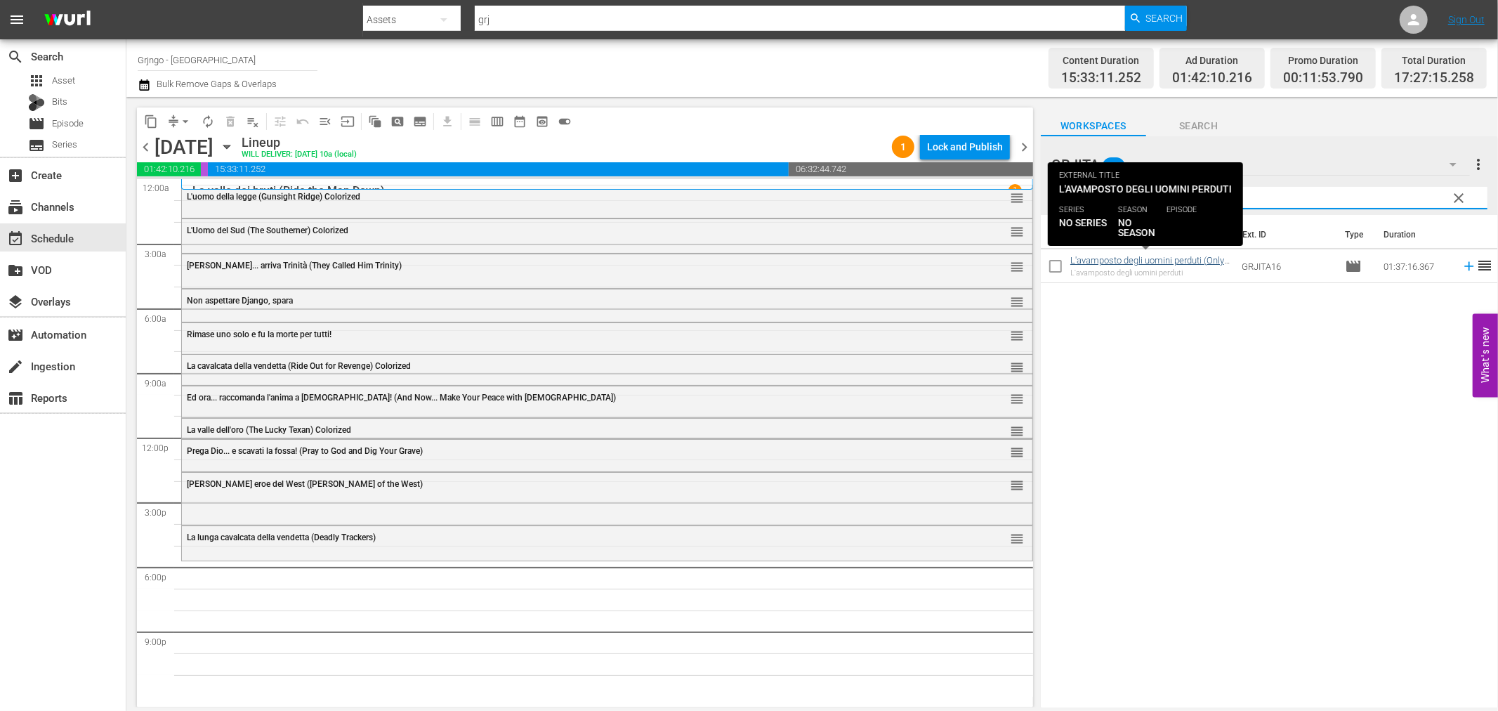
type input "L'avamposto degli uomini perduti"
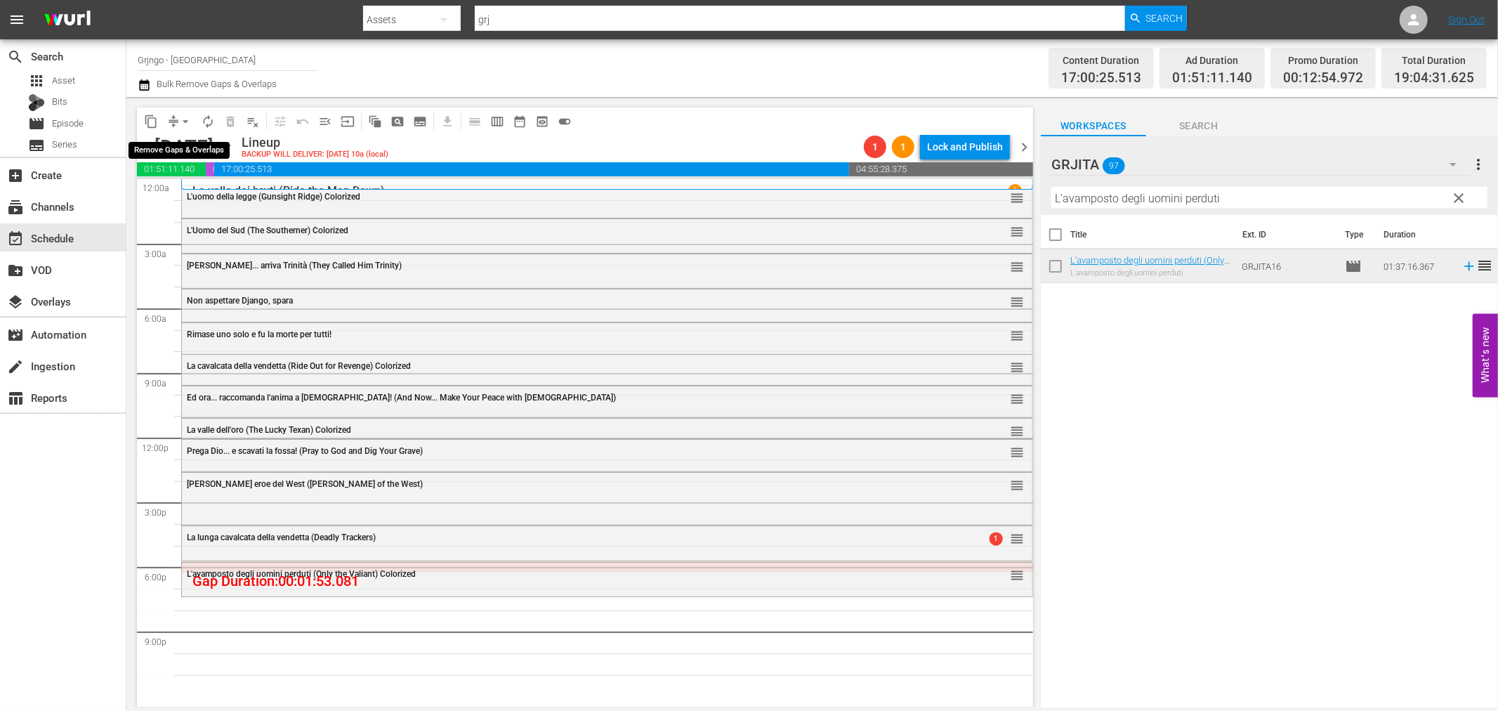
click at [185, 118] on span "arrow_drop_down" at bounding box center [185, 121] width 14 height 14
click at [232, 199] on li "Align to End of Previous Day" at bounding box center [186, 195] width 148 height 23
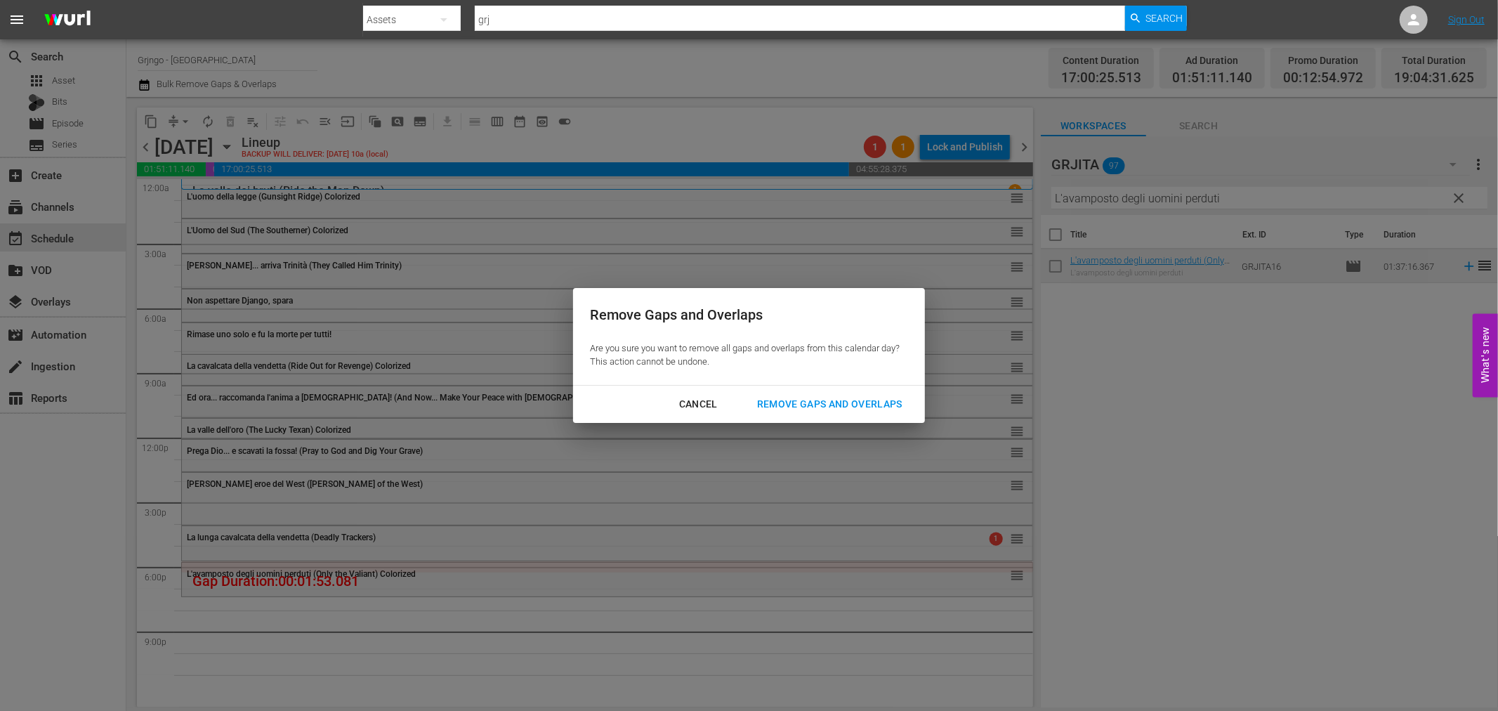
click at [806, 401] on div "Remove Gaps and Overlaps" at bounding box center [830, 404] width 168 height 18
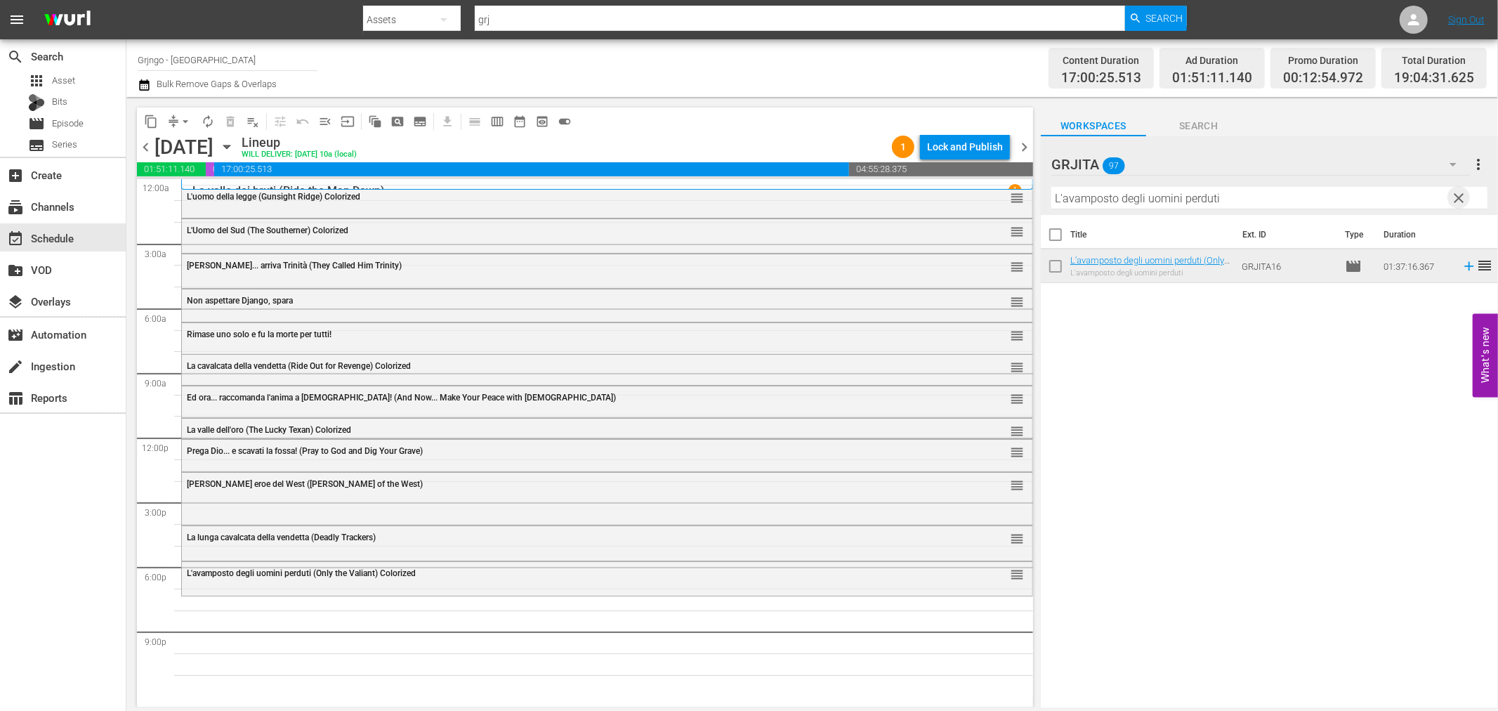
click at [1456, 195] on span "clear" at bounding box center [1459, 198] width 17 height 17
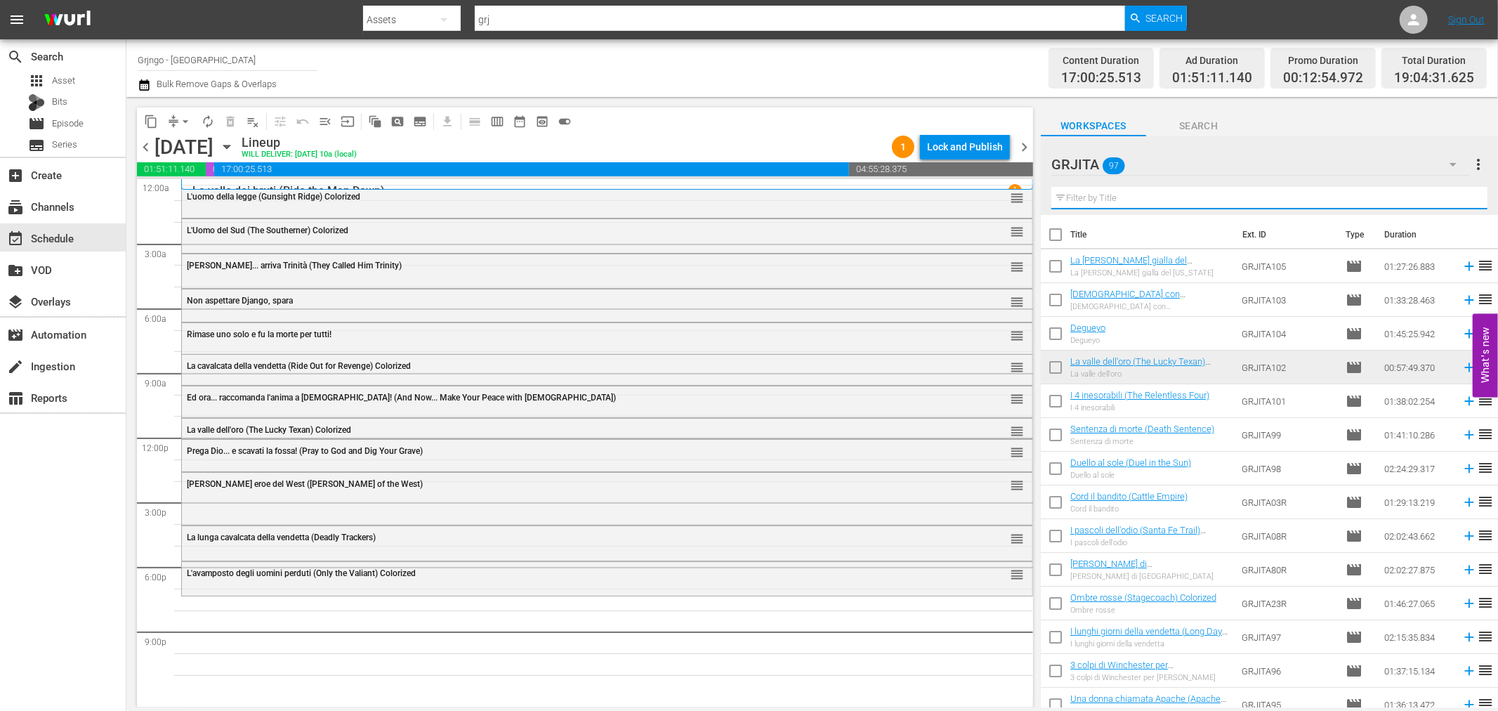
paste input "Degueyo"
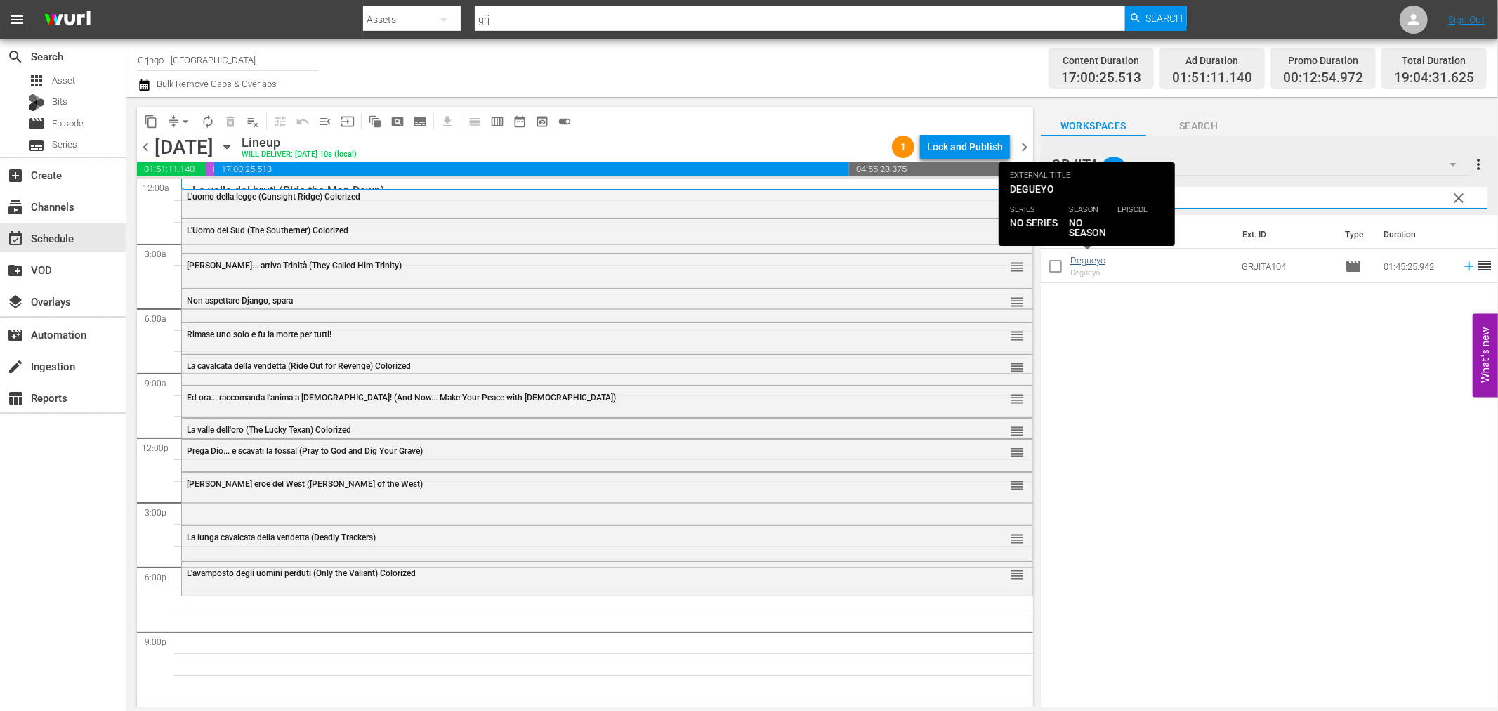
type input "Degueyo"
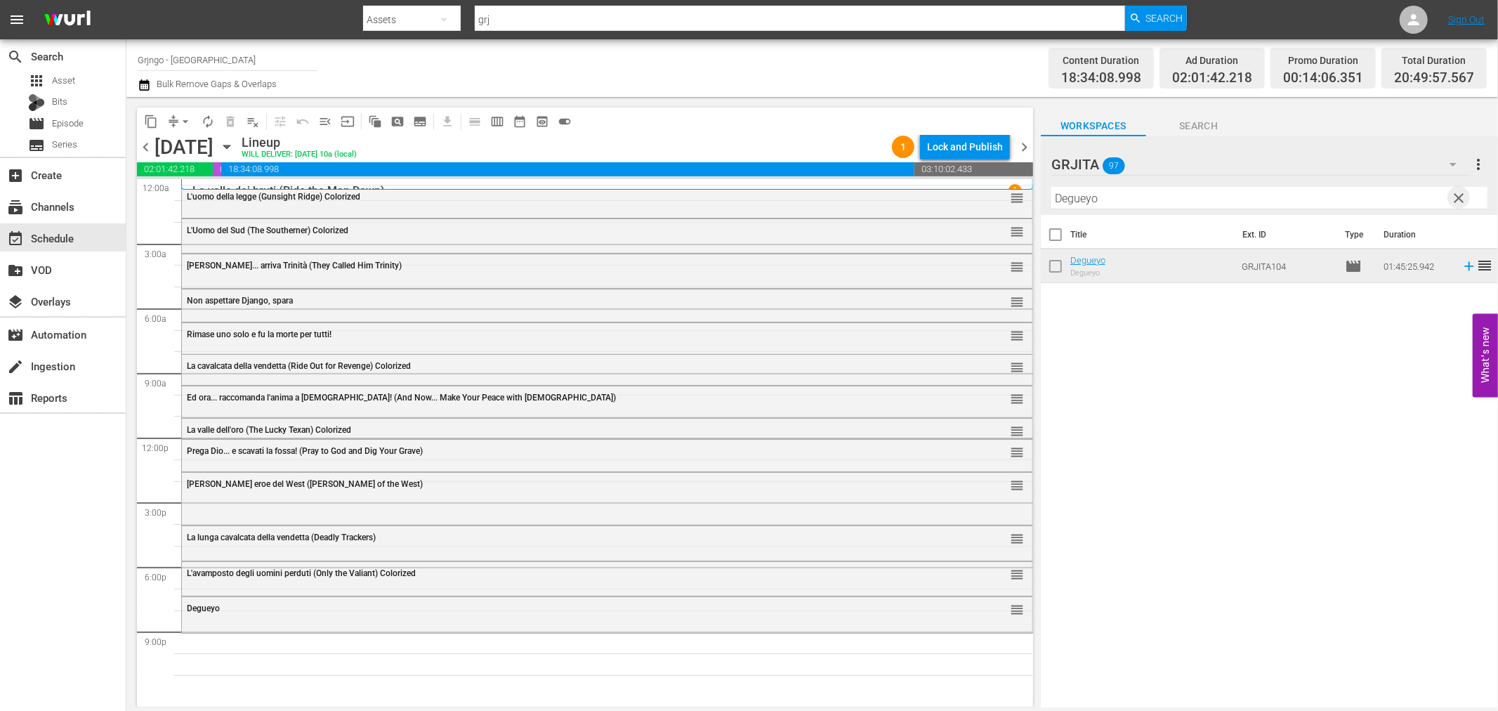
click at [1464, 192] on span "clear" at bounding box center [1459, 198] width 17 height 17
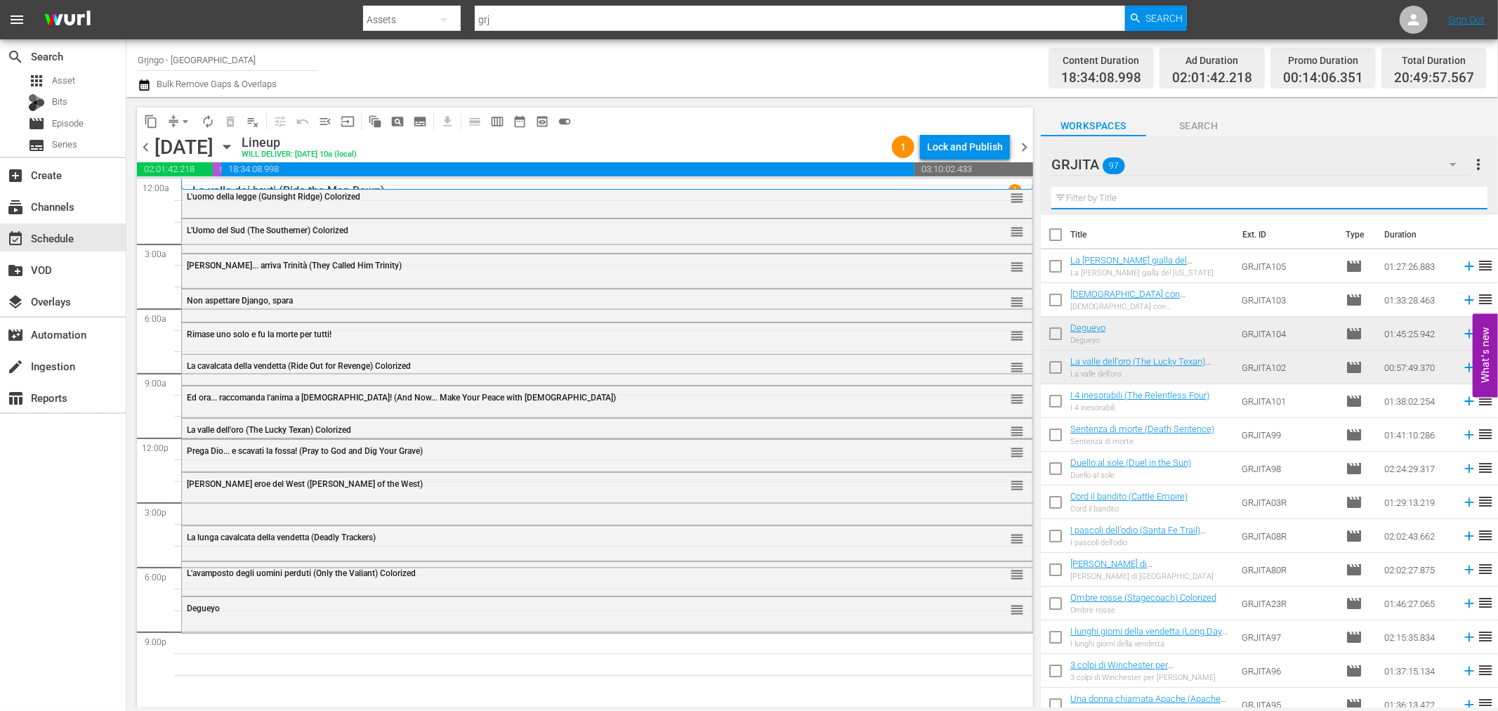
paste input "[DEMOGRAPHIC_DATA] non paga il sabato"
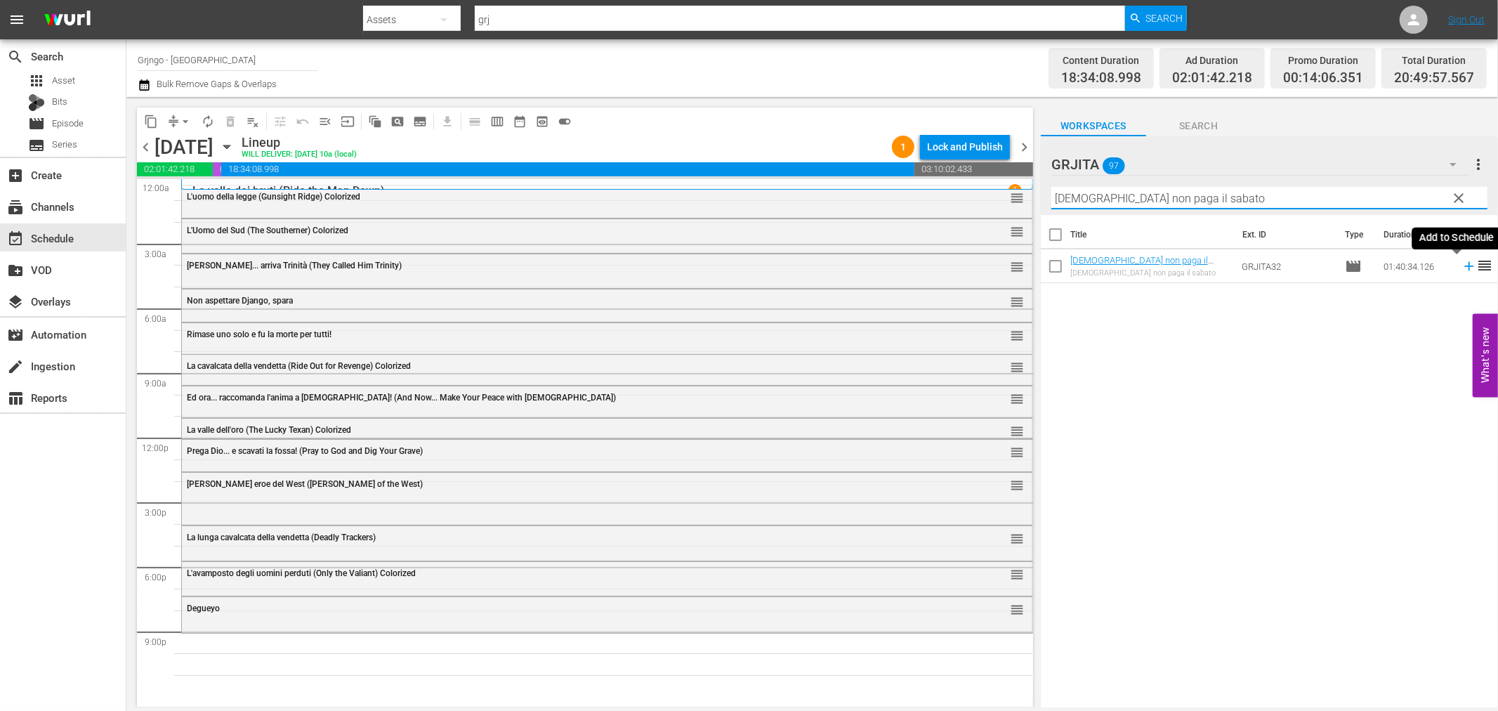
type input "[DEMOGRAPHIC_DATA] non paga il sabato"
drag, startPoint x: 1456, startPoint y: 263, endPoint x: 1443, endPoint y: 277, distance: 18.9
click at [1462, 264] on icon at bounding box center [1469, 265] width 15 height 15
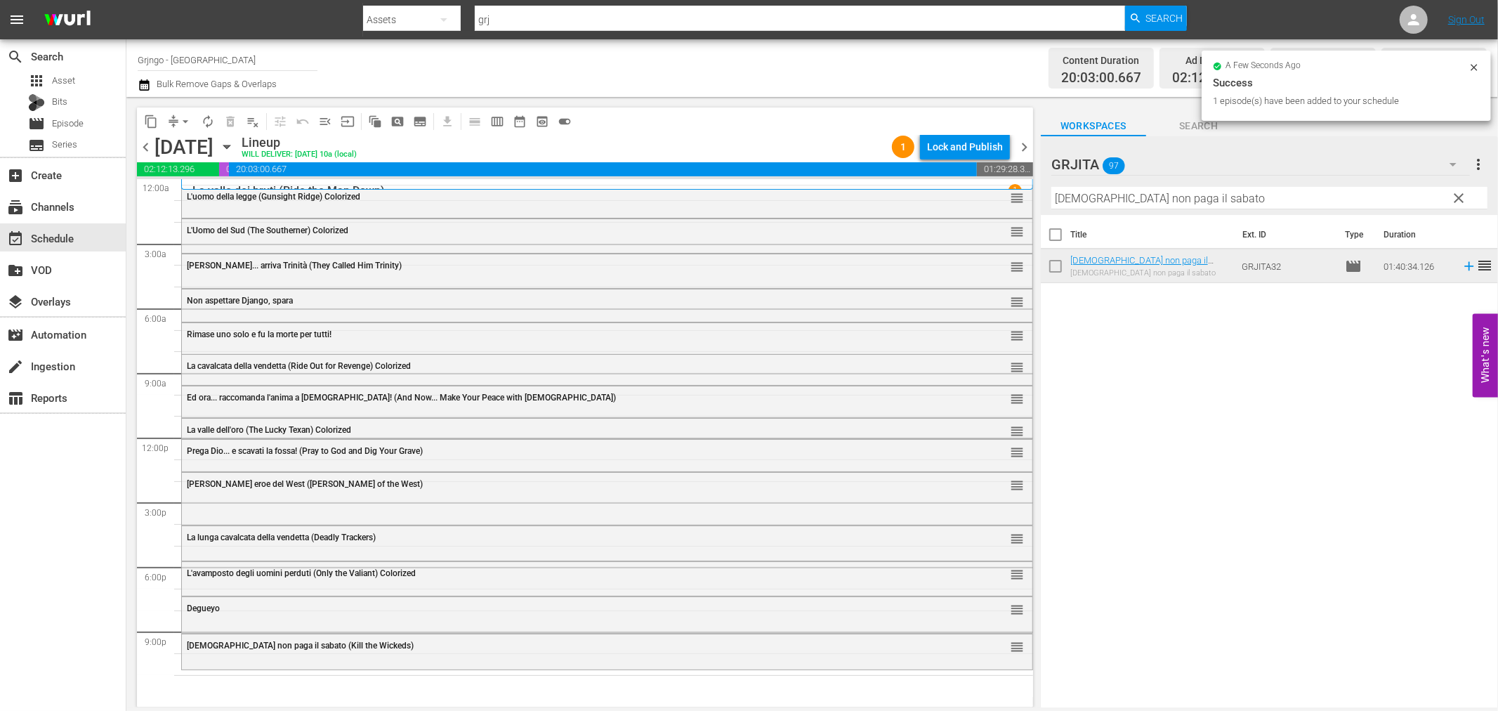
click at [530, 654] on div "Dio non paga il sabato (Kill the Wickeds) reorder" at bounding box center [607, 646] width 851 height 24
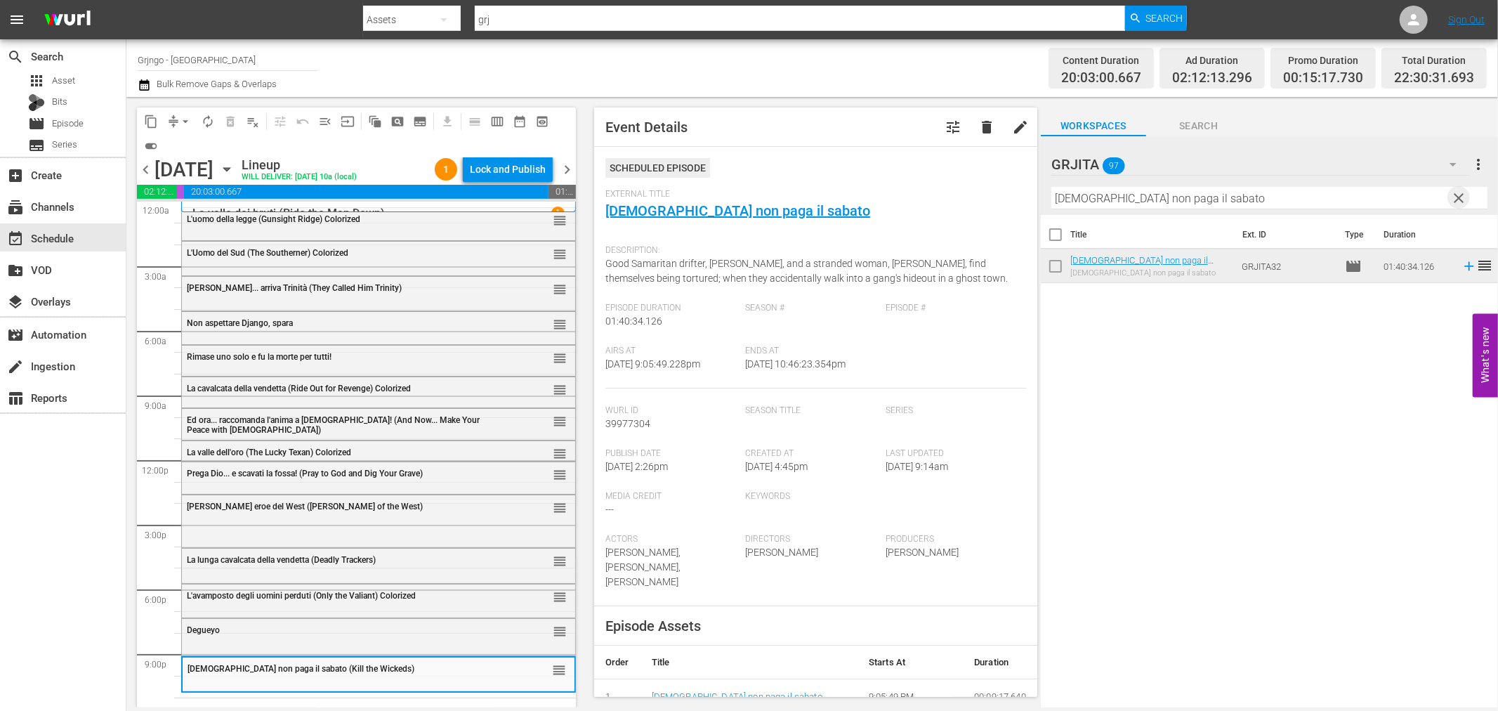
click at [1457, 197] on span "clear" at bounding box center [1459, 198] width 17 height 17
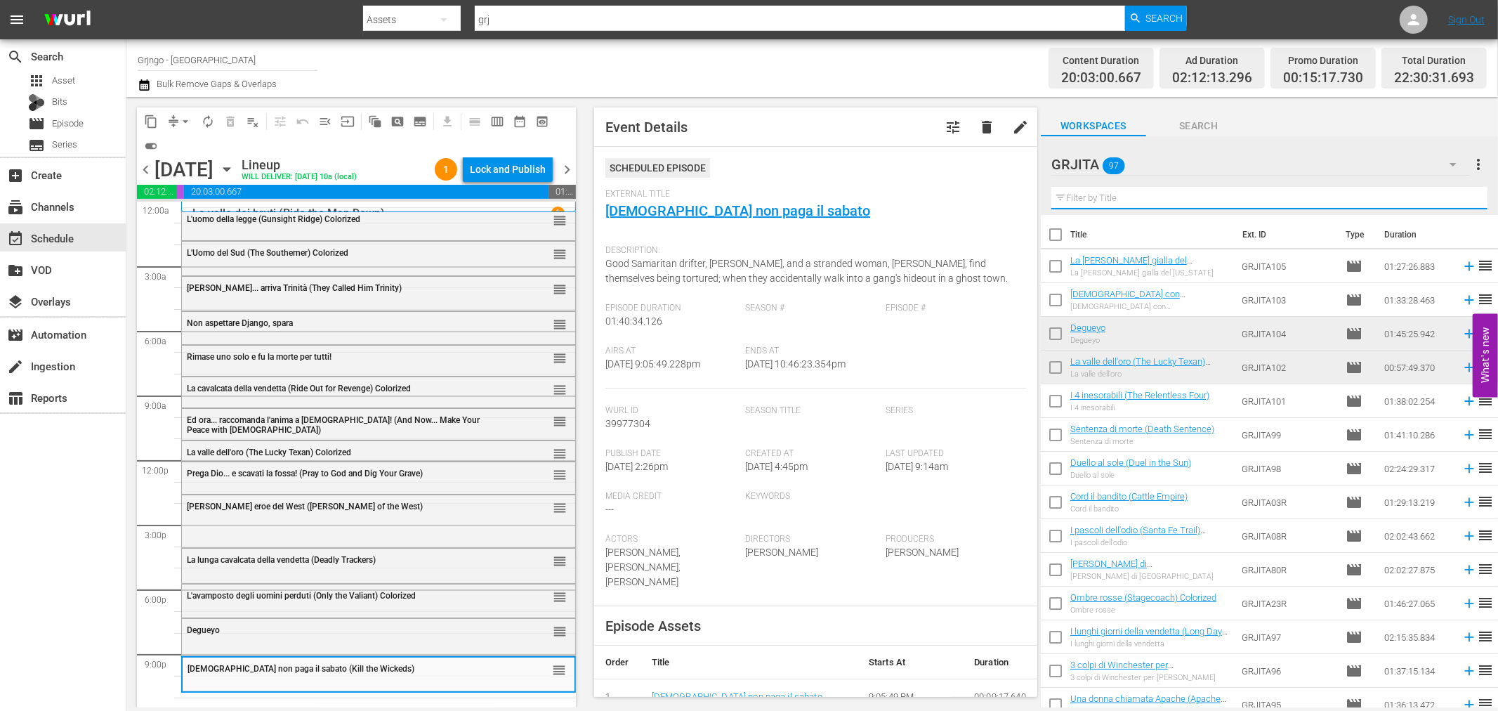
paste input "[PERSON_NAME] 1880"
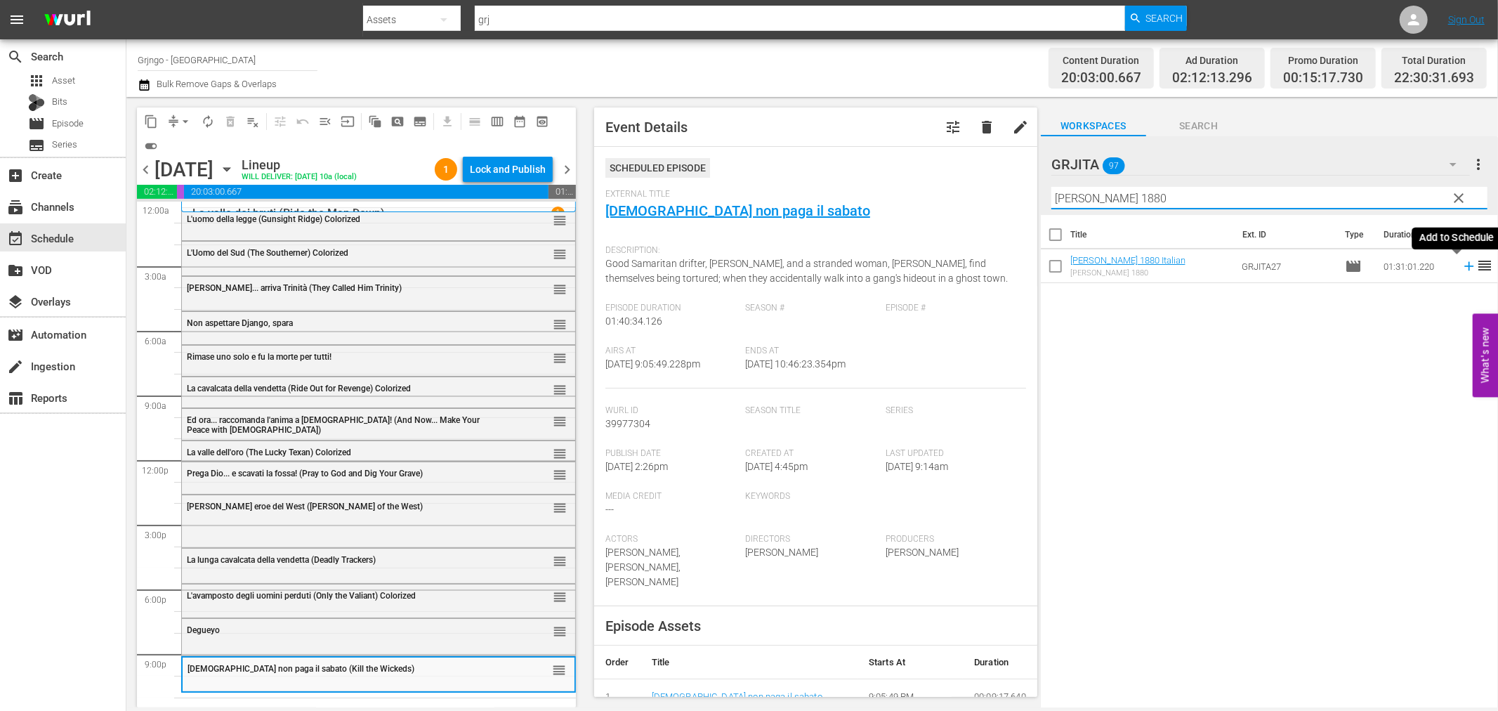
type input "[PERSON_NAME] 1880"
click at [1462, 264] on icon at bounding box center [1469, 265] width 15 height 15
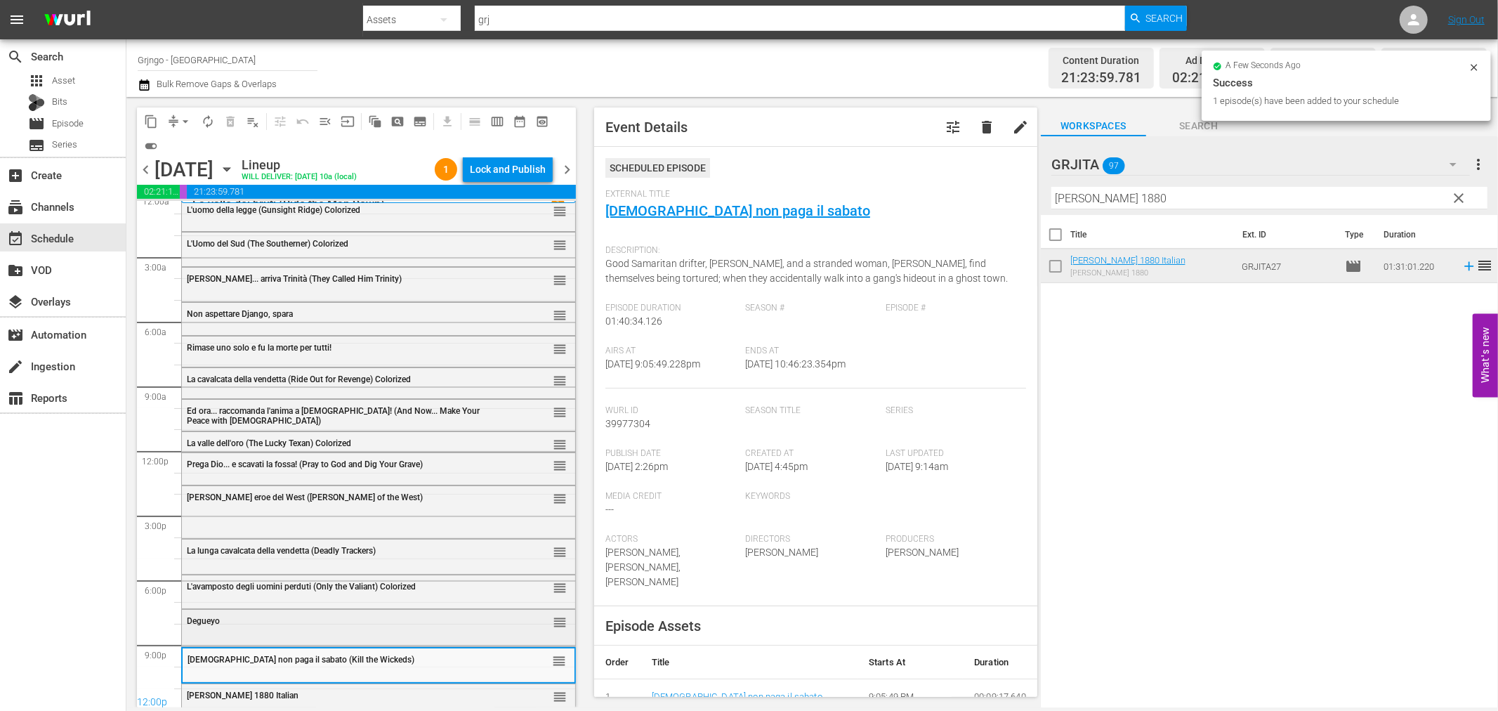
scroll to position [17, 0]
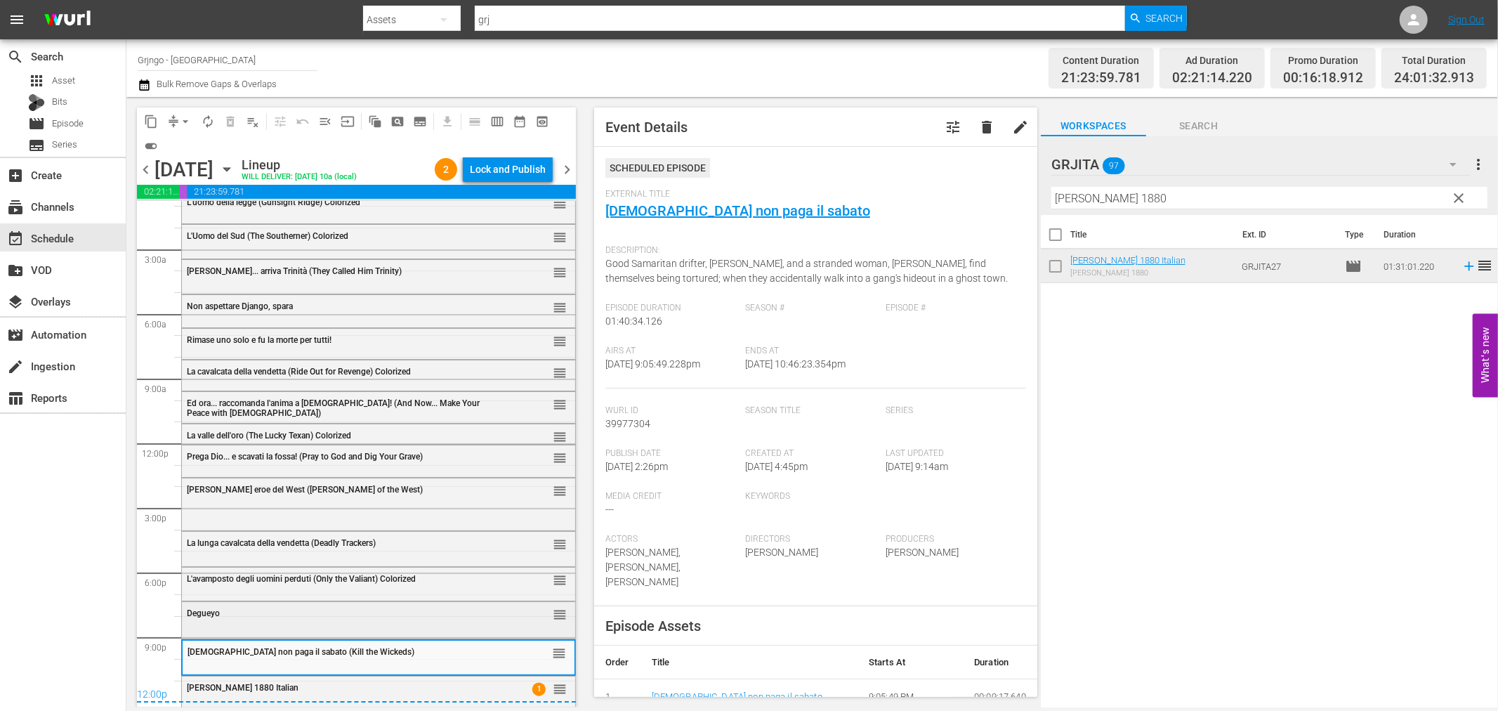
click at [249, 625] on div "Degueyo reorder" at bounding box center [378, 614] width 393 height 24
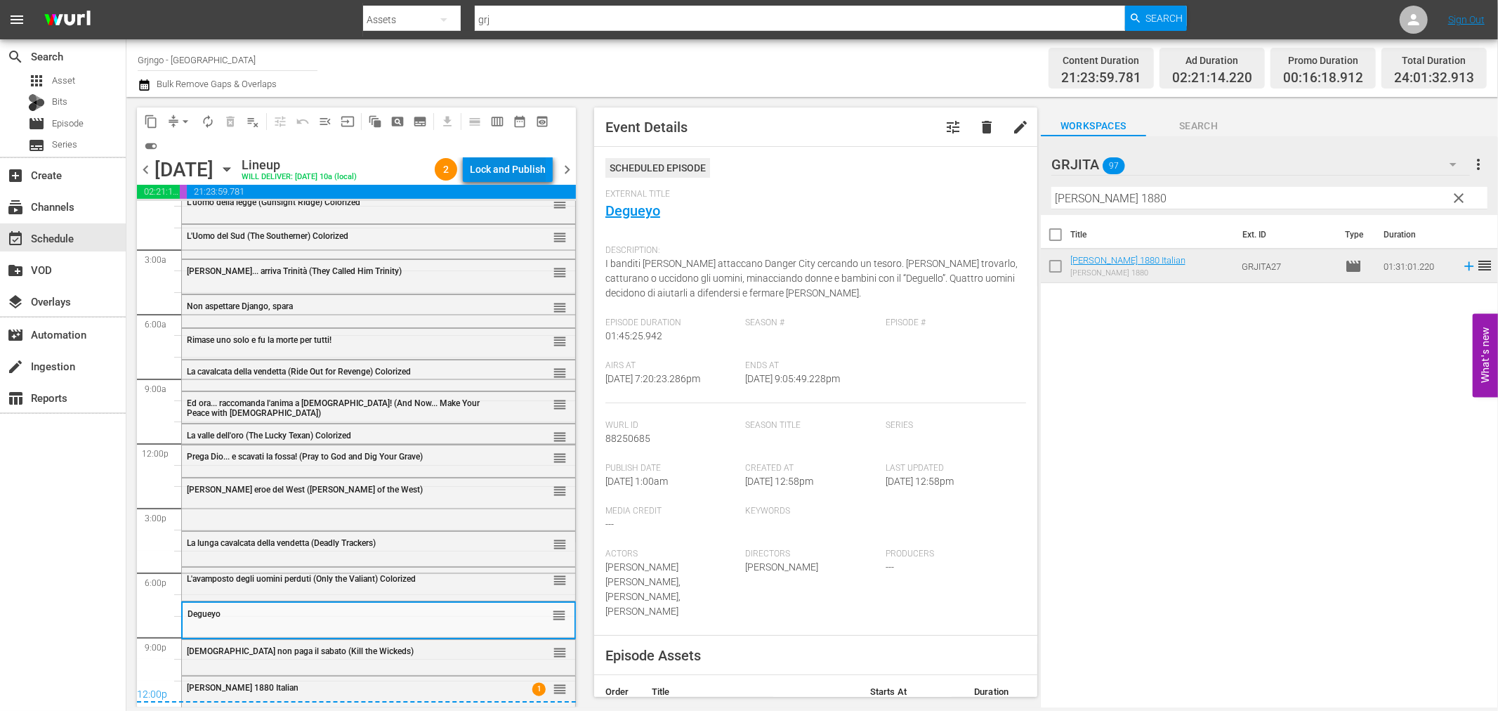
click at [535, 164] on div "Lock and Publish" at bounding box center [508, 169] width 76 height 25
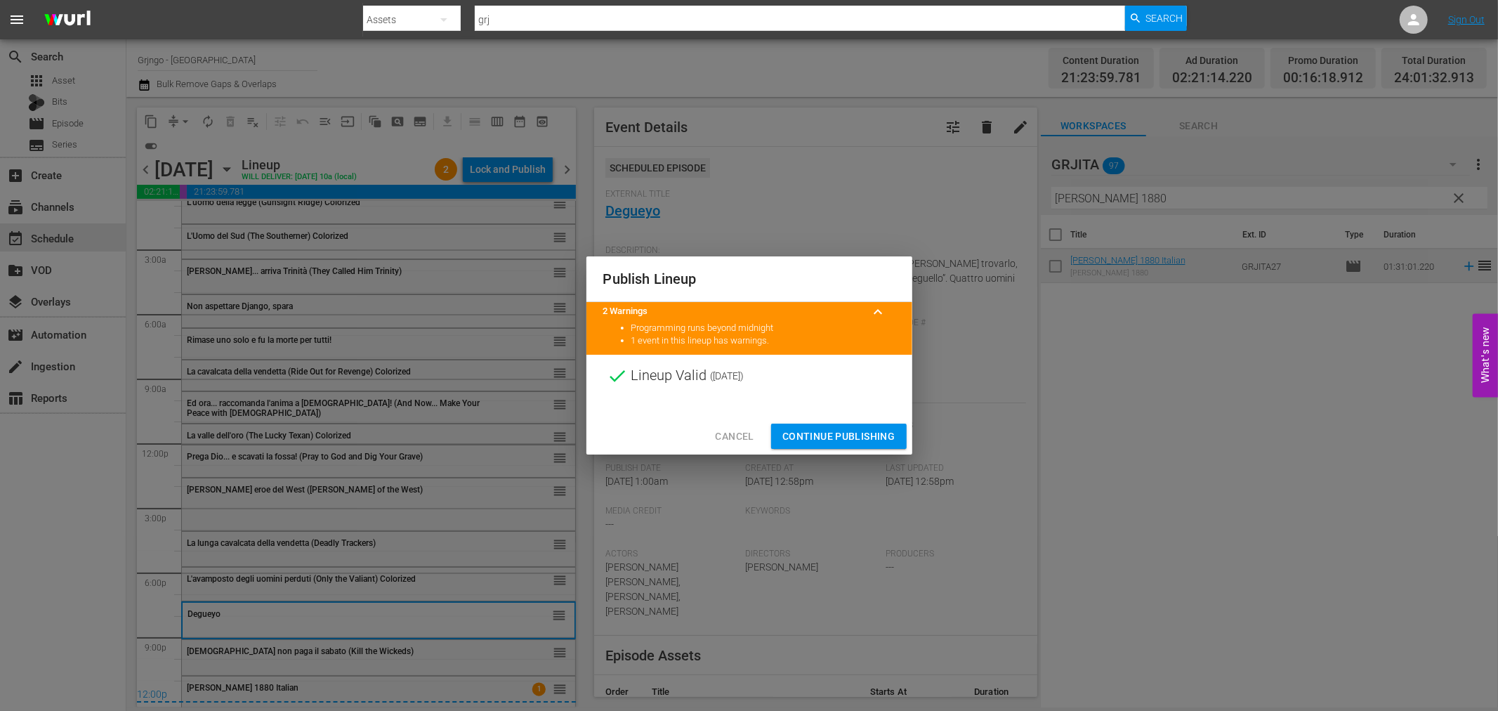
click at [797, 429] on span "Continue Publishing" at bounding box center [838, 437] width 113 height 18
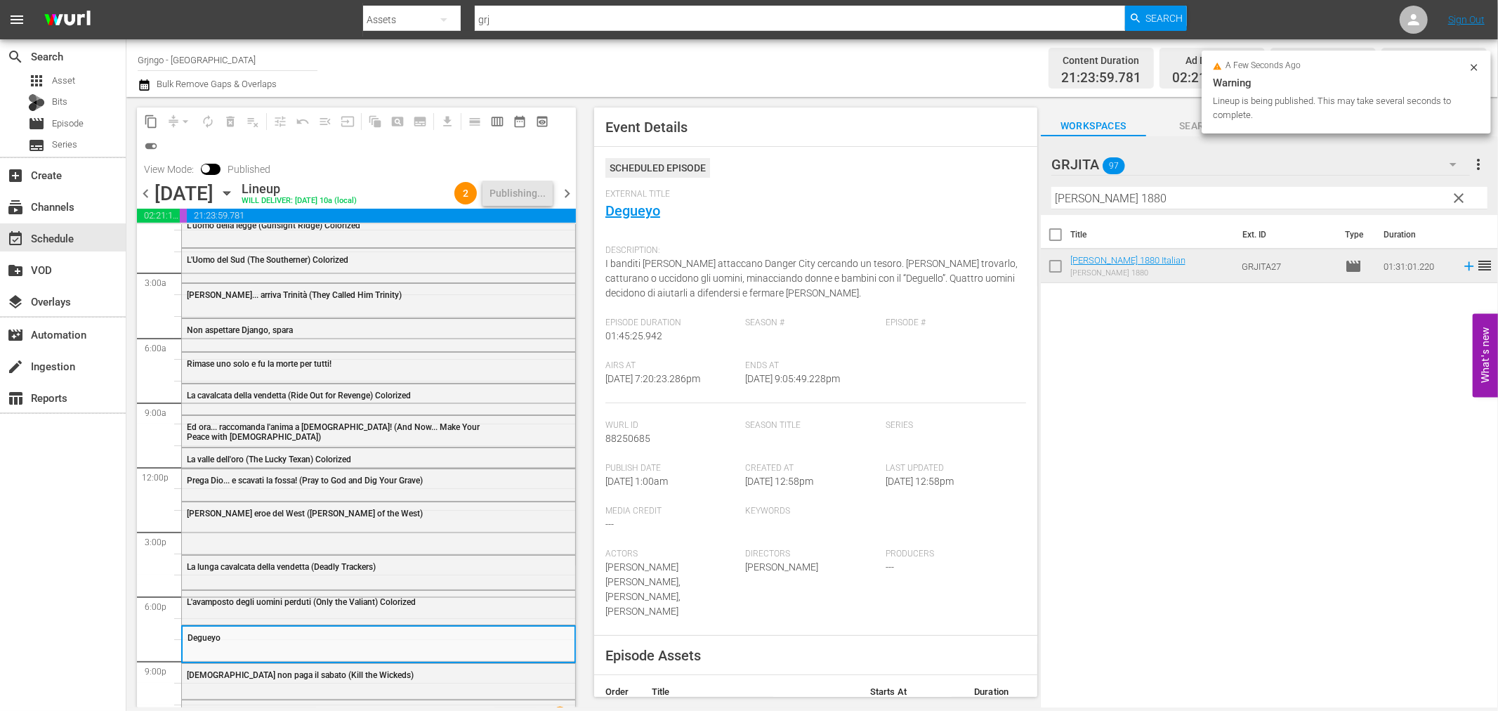
click at [565, 192] on span "chevron_right" at bounding box center [567, 194] width 18 height 18
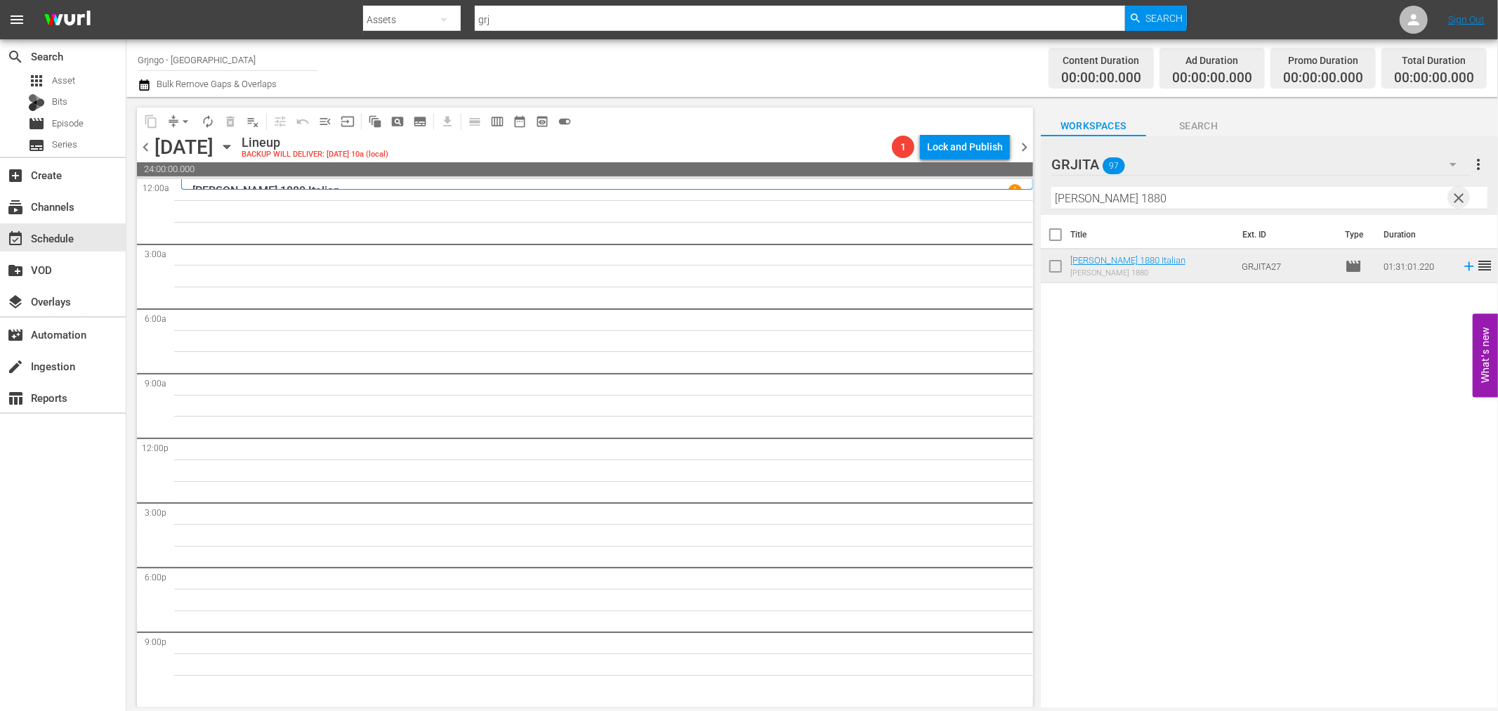
click at [1460, 197] on span "clear" at bounding box center [1459, 198] width 17 height 17
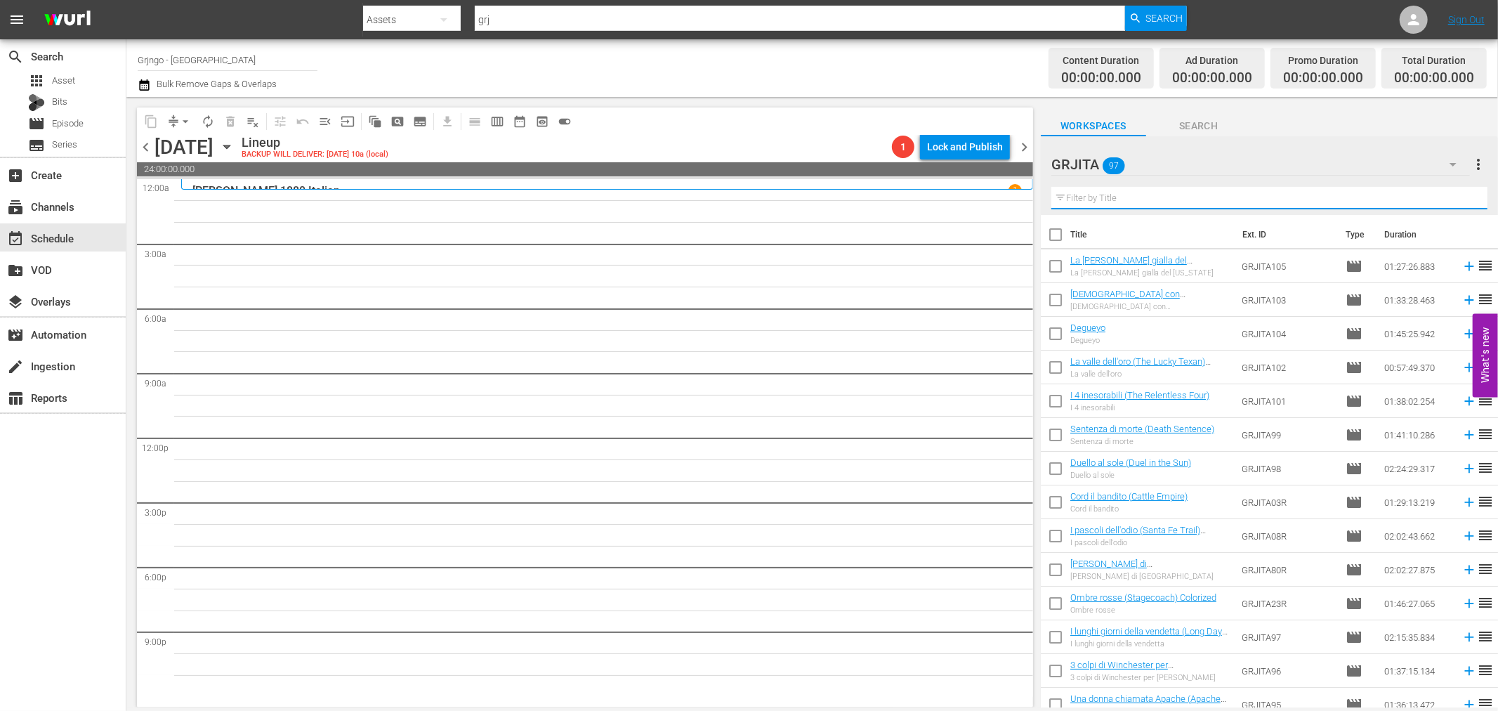
paste input "[PERSON_NAME], il [PERSON_NAME] solitario"
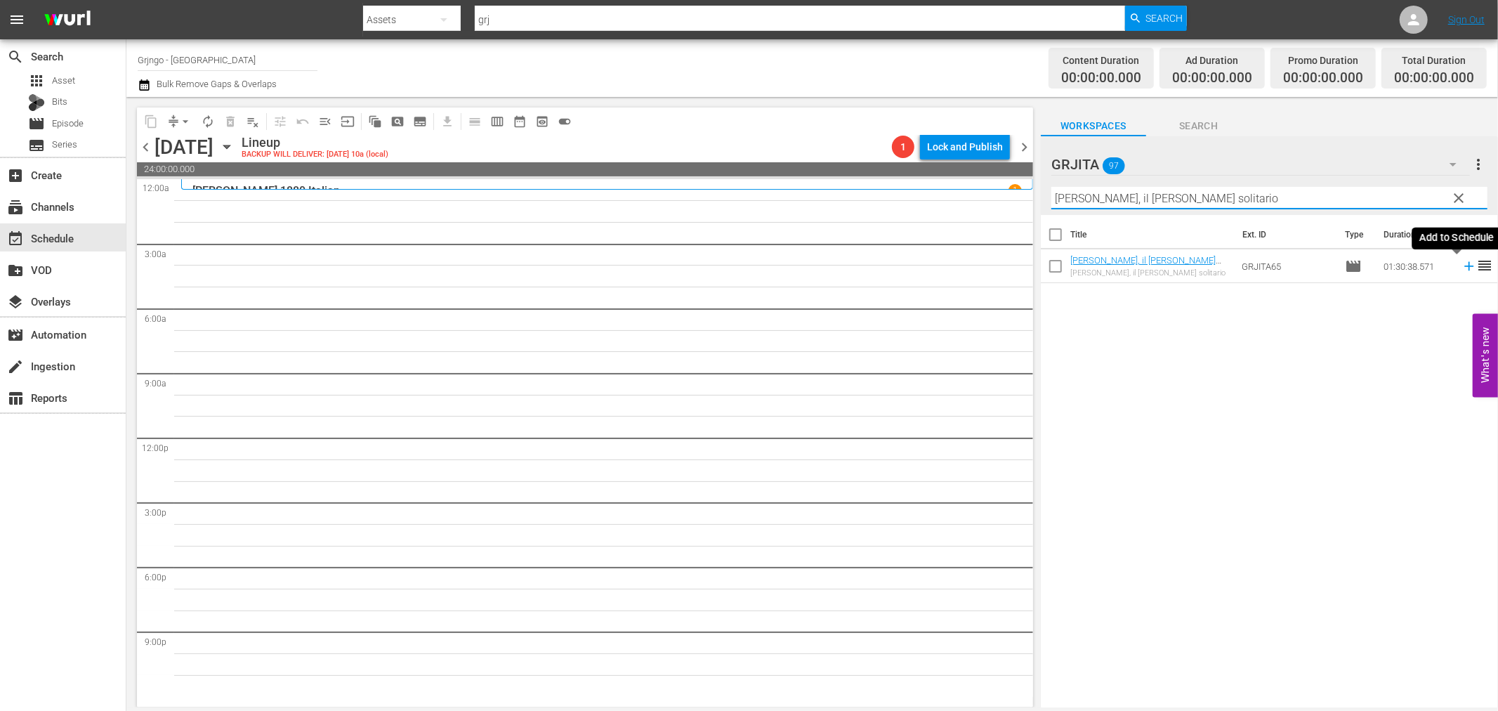
type input "[PERSON_NAME], il [PERSON_NAME] solitario"
click at [1464, 266] on icon at bounding box center [1468, 266] width 9 height 9
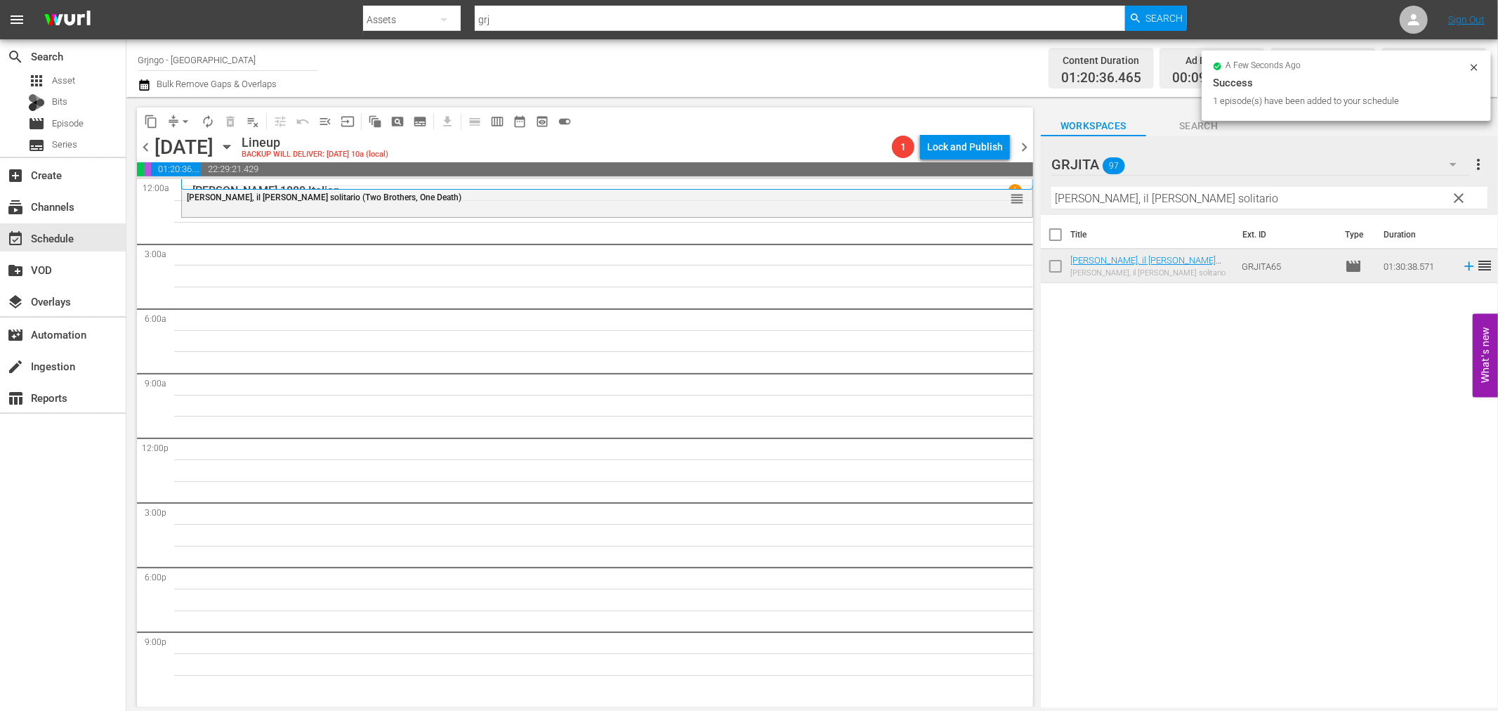
drag, startPoint x: 1458, startPoint y: 194, endPoint x: 1299, endPoint y: 195, distance: 158.7
click at [1458, 194] on span "clear" at bounding box center [1459, 198] width 17 height 17
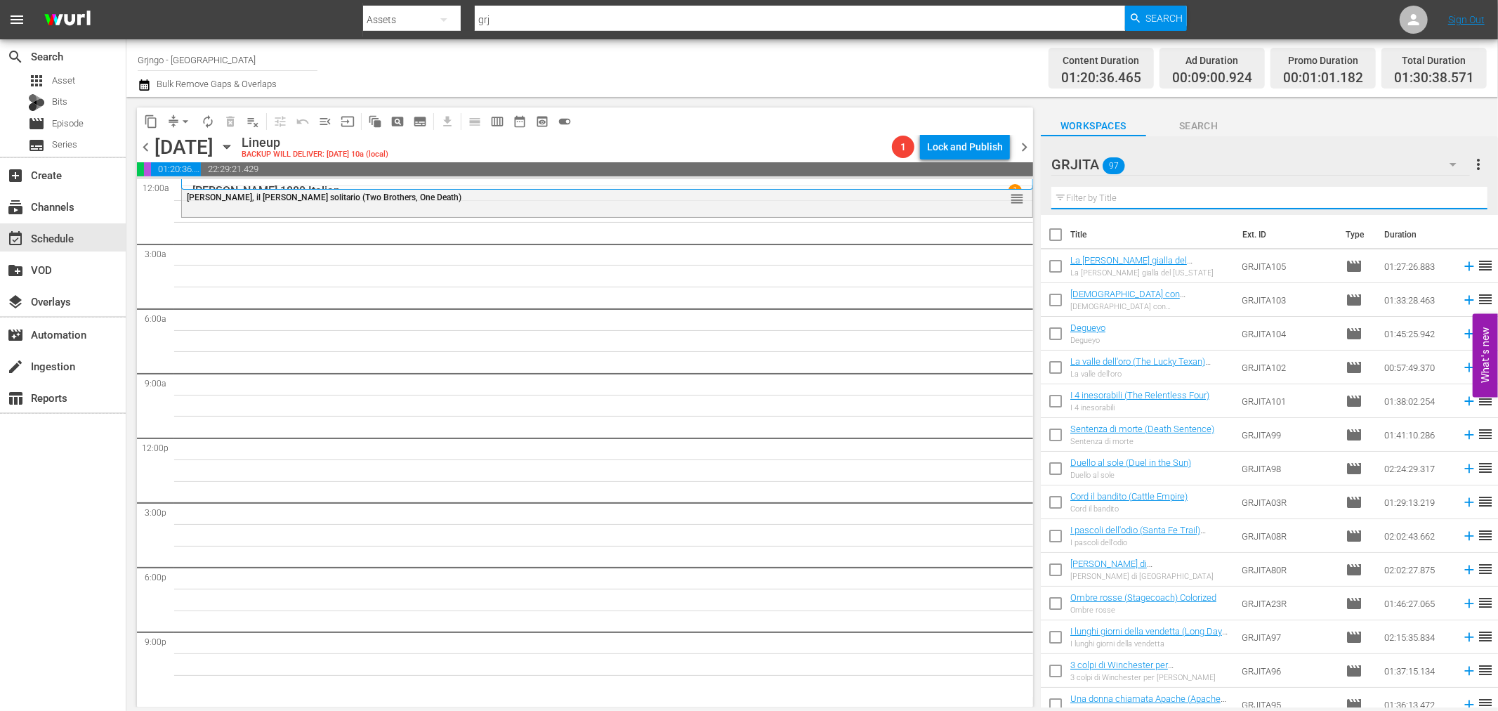
paste input "Killer calibro 32"
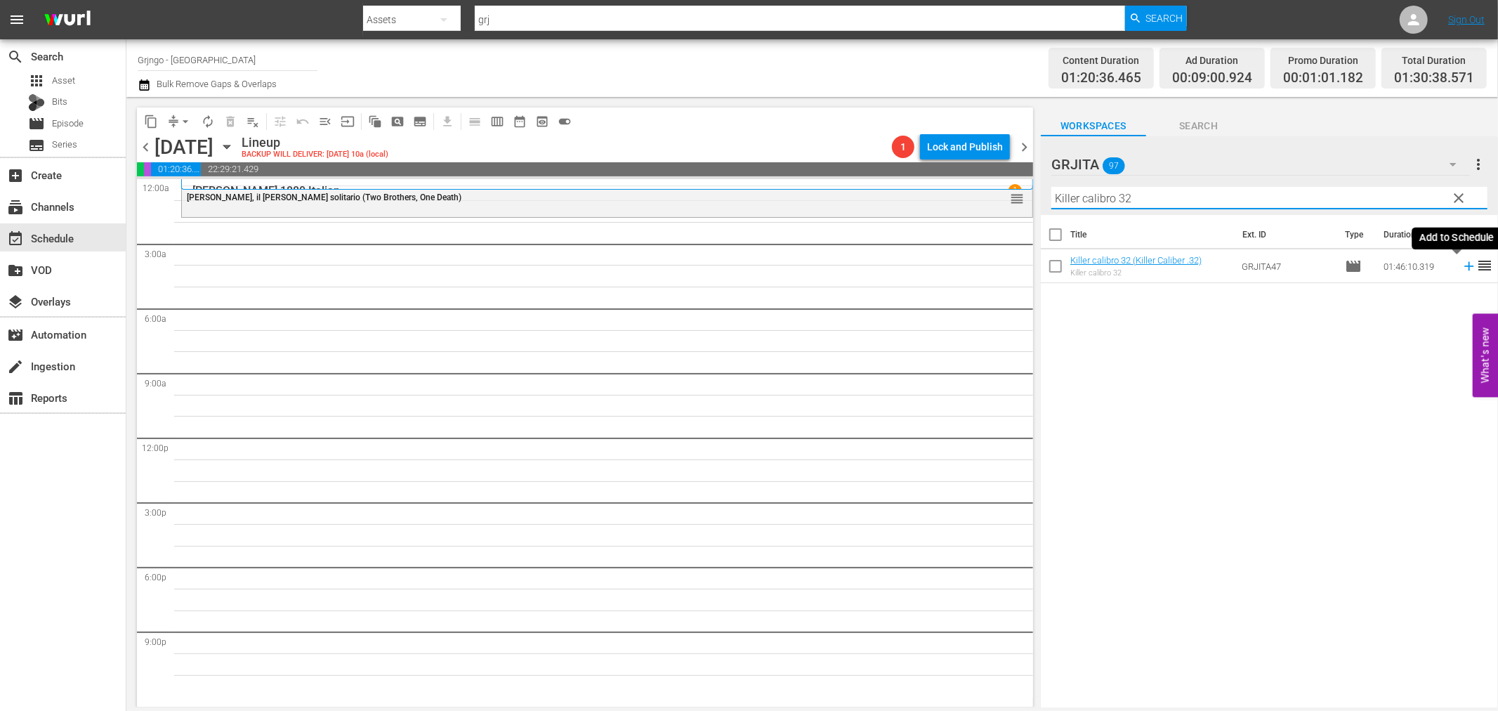
type input "Killer calibro 32"
click at [1462, 264] on icon at bounding box center [1469, 265] width 15 height 15
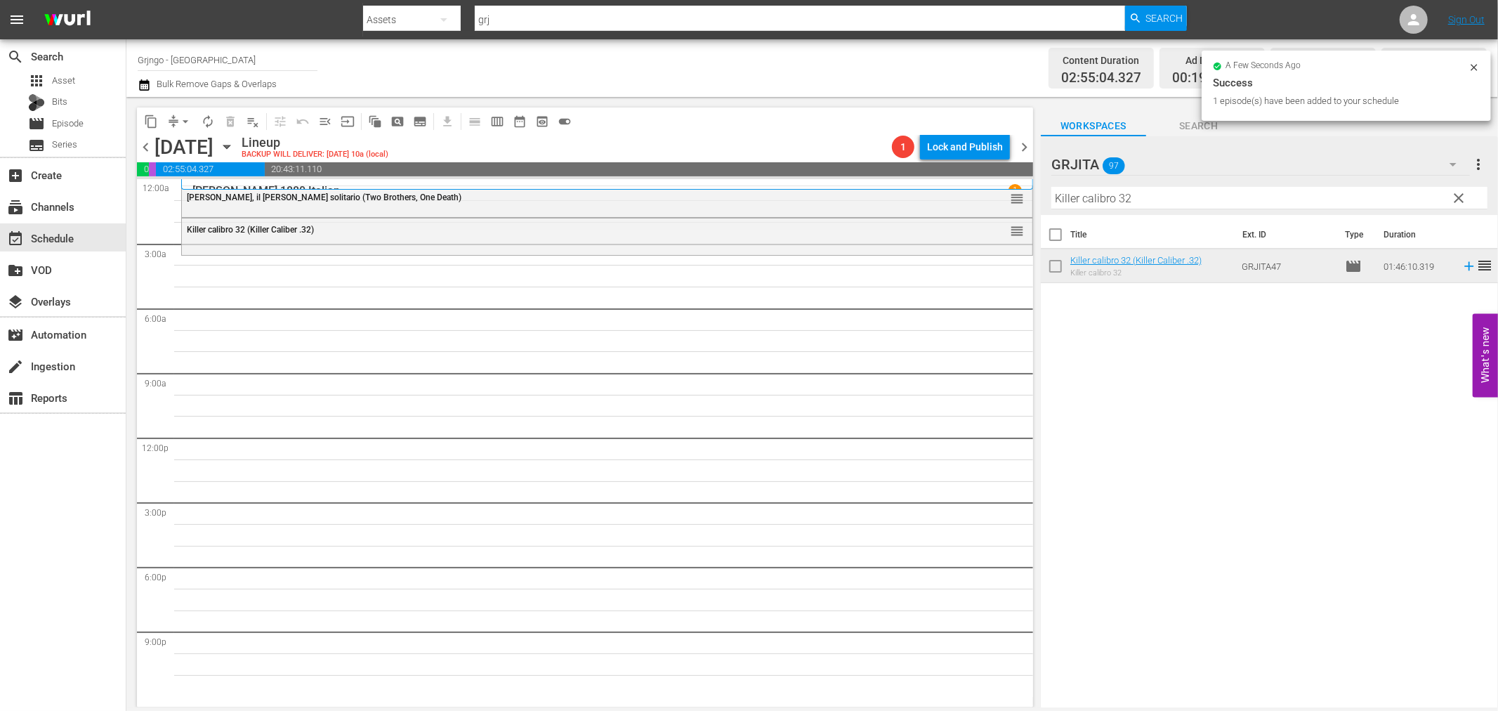
drag, startPoint x: 1462, startPoint y: 192, endPoint x: 1277, endPoint y: 192, distance: 184.7
click at [1462, 193] on span "clear" at bounding box center [1459, 198] width 17 height 17
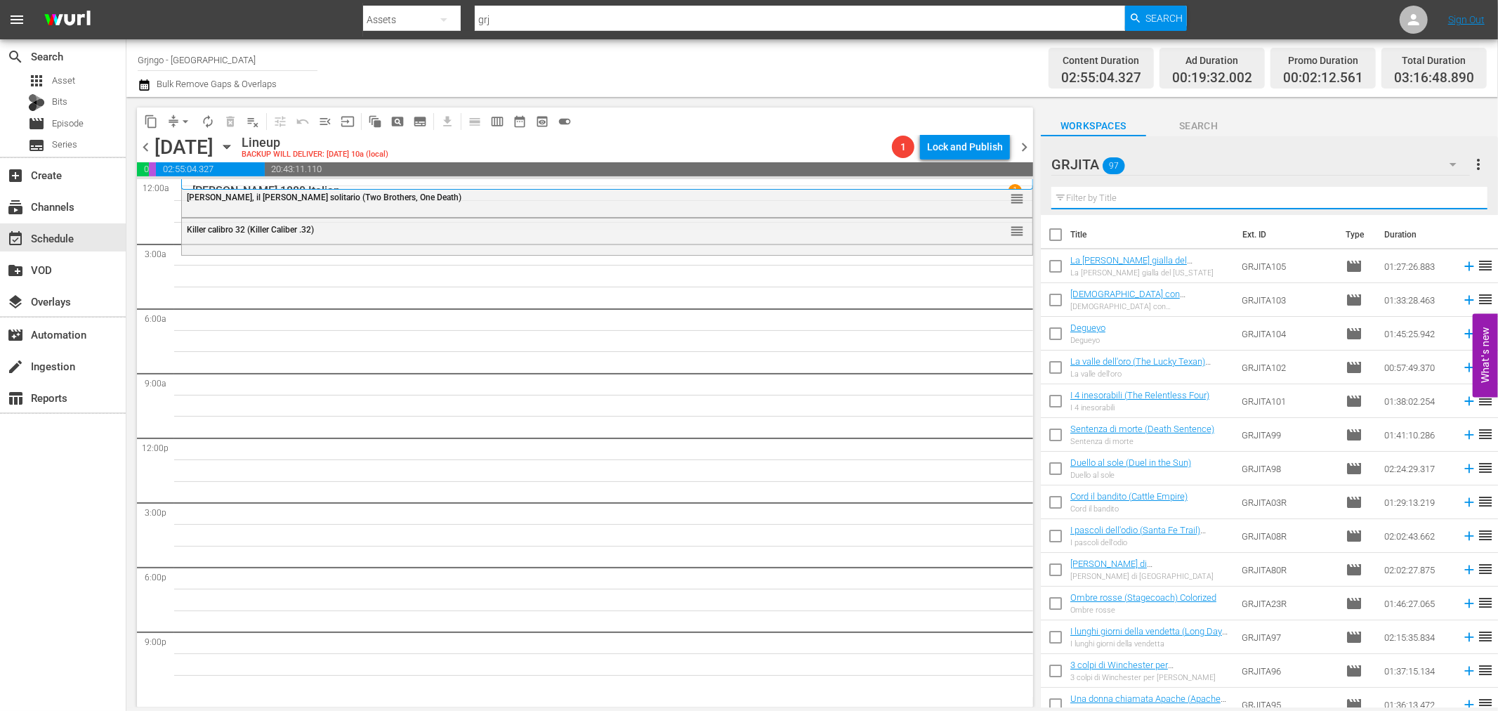
paste input "I 4 inesorabili (The Relentless Four)"
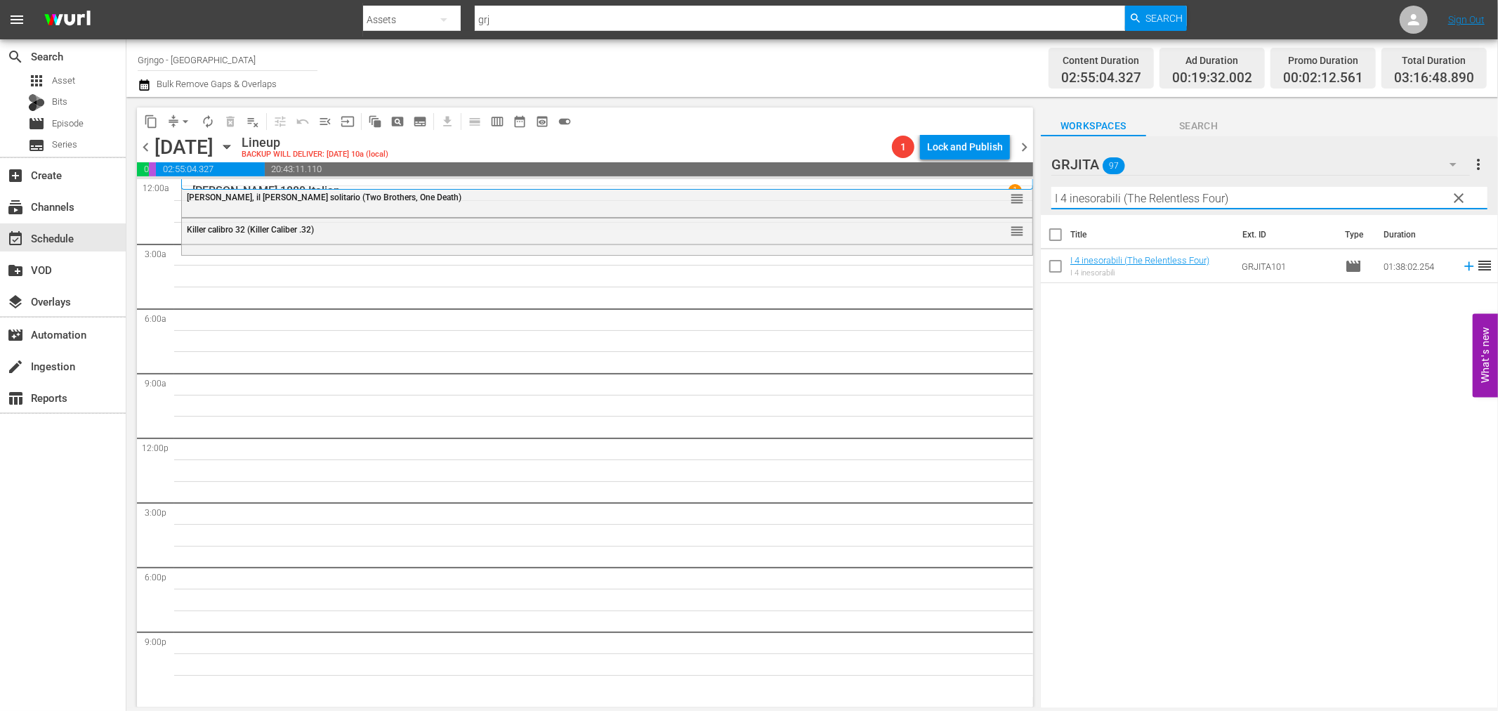
type input "I 4 inesorabili (The Relentless Four)"
click at [1462, 268] on icon at bounding box center [1469, 265] width 15 height 15
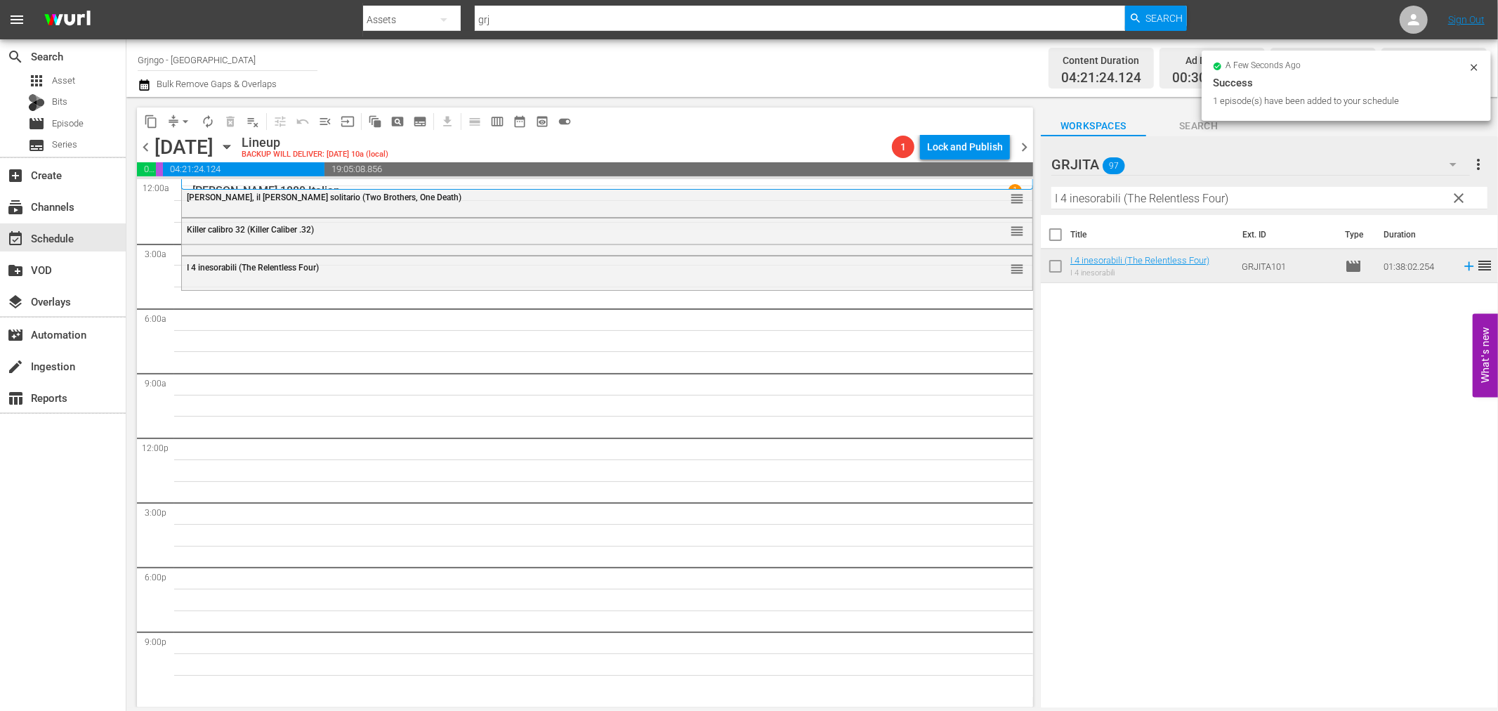
drag, startPoint x: 1460, startPoint y: 197, endPoint x: 1367, endPoint y: 188, distance: 93.1
click at [1460, 197] on span "clear" at bounding box center [1459, 198] width 17 height 17
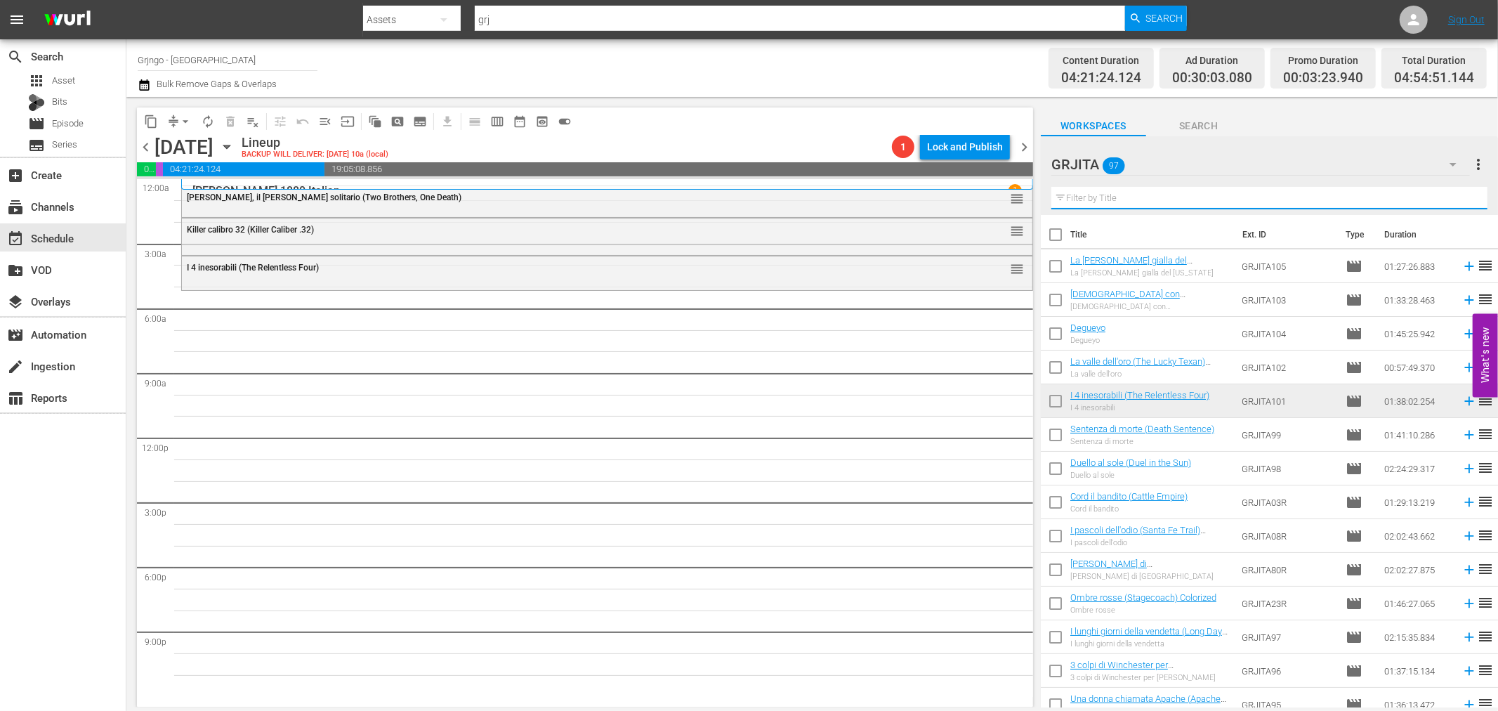
paste input "Joko invoca [DEMOGRAPHIC_DATA]... e muori"
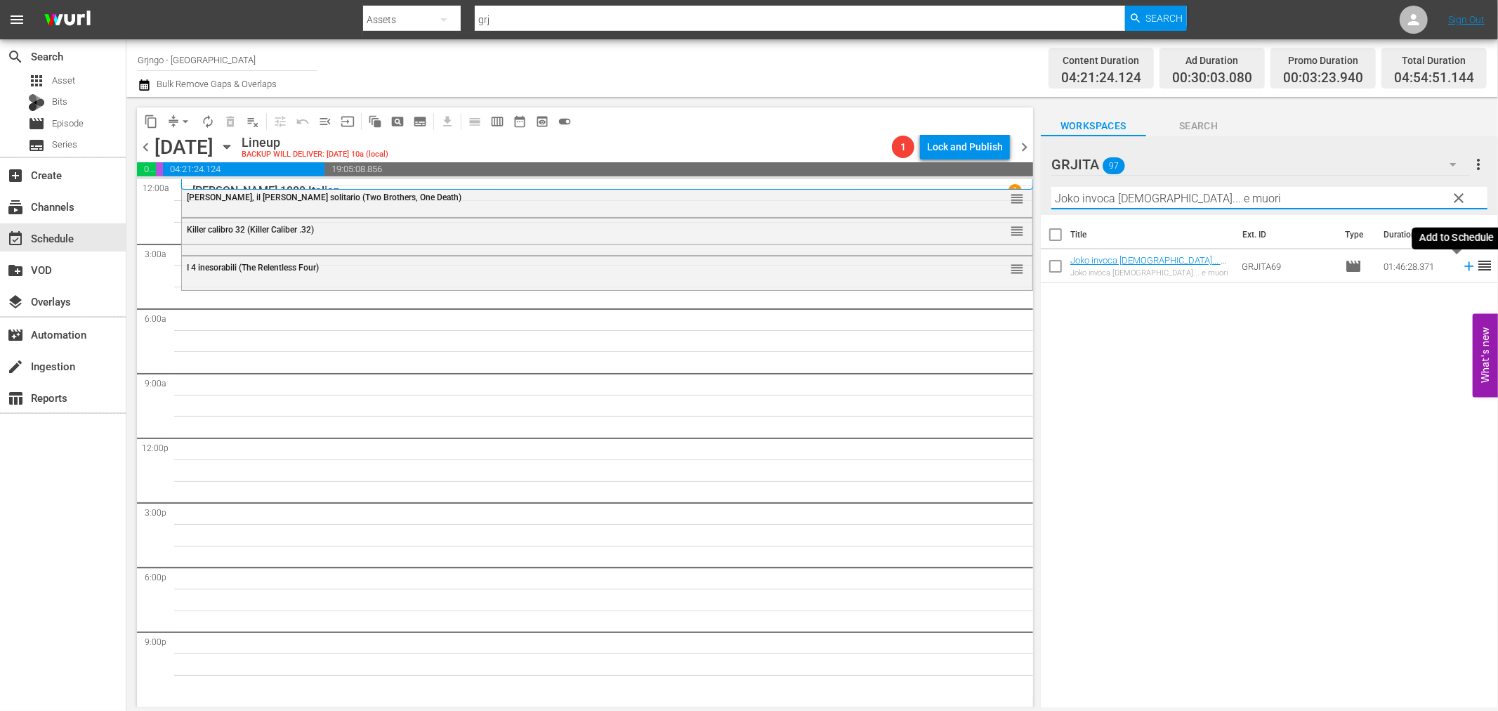
type input "Joko invoca [DEMOGRAPHIC_DATA]... e muori"
click at [1462, 268] on icon at bounding box center [1469, 265] width 15 height 15
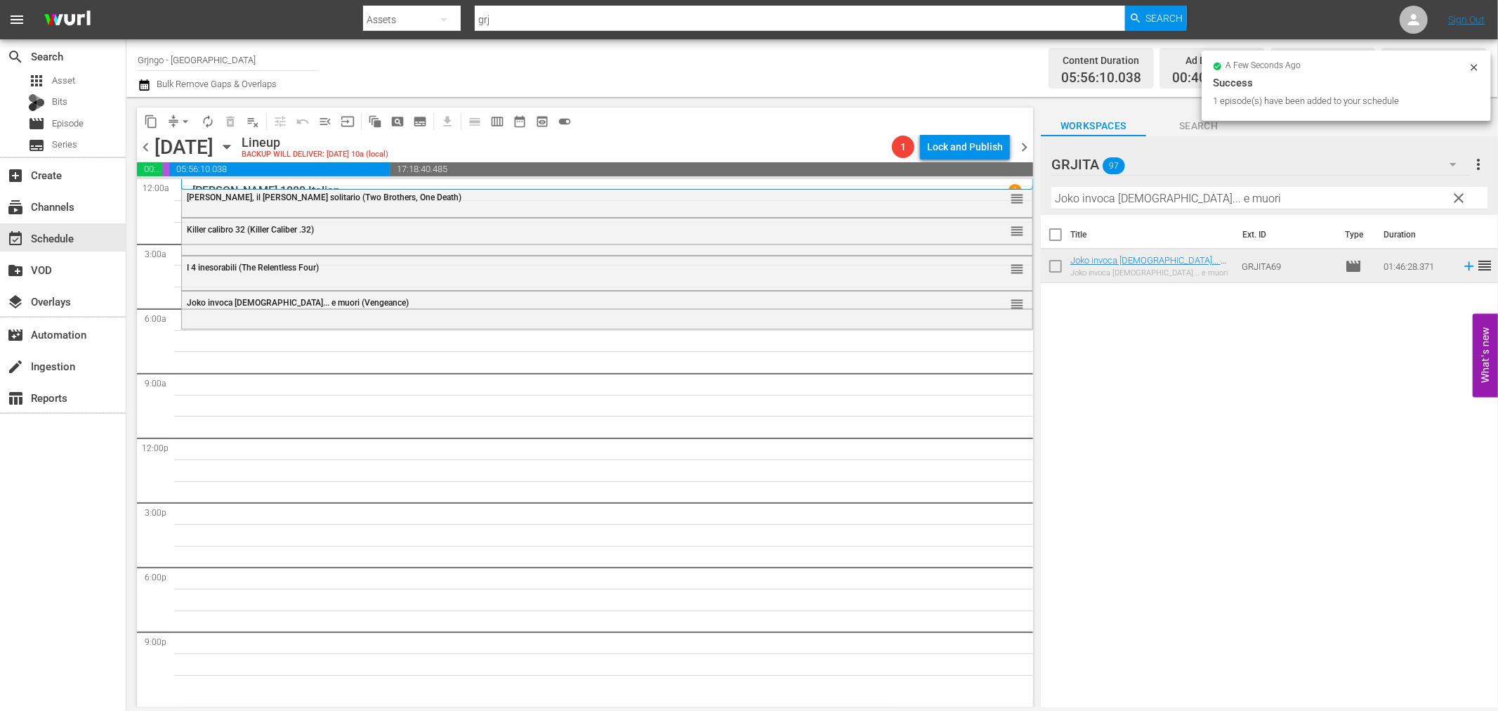
drag, startPoint x: 1459, startPoint y: 191, endPoint x: 1241, endPoint y: 192, distance: 217.7
click at [1459, 192] on span "clear" at bounding box center [1459, 198] width 17 height 17
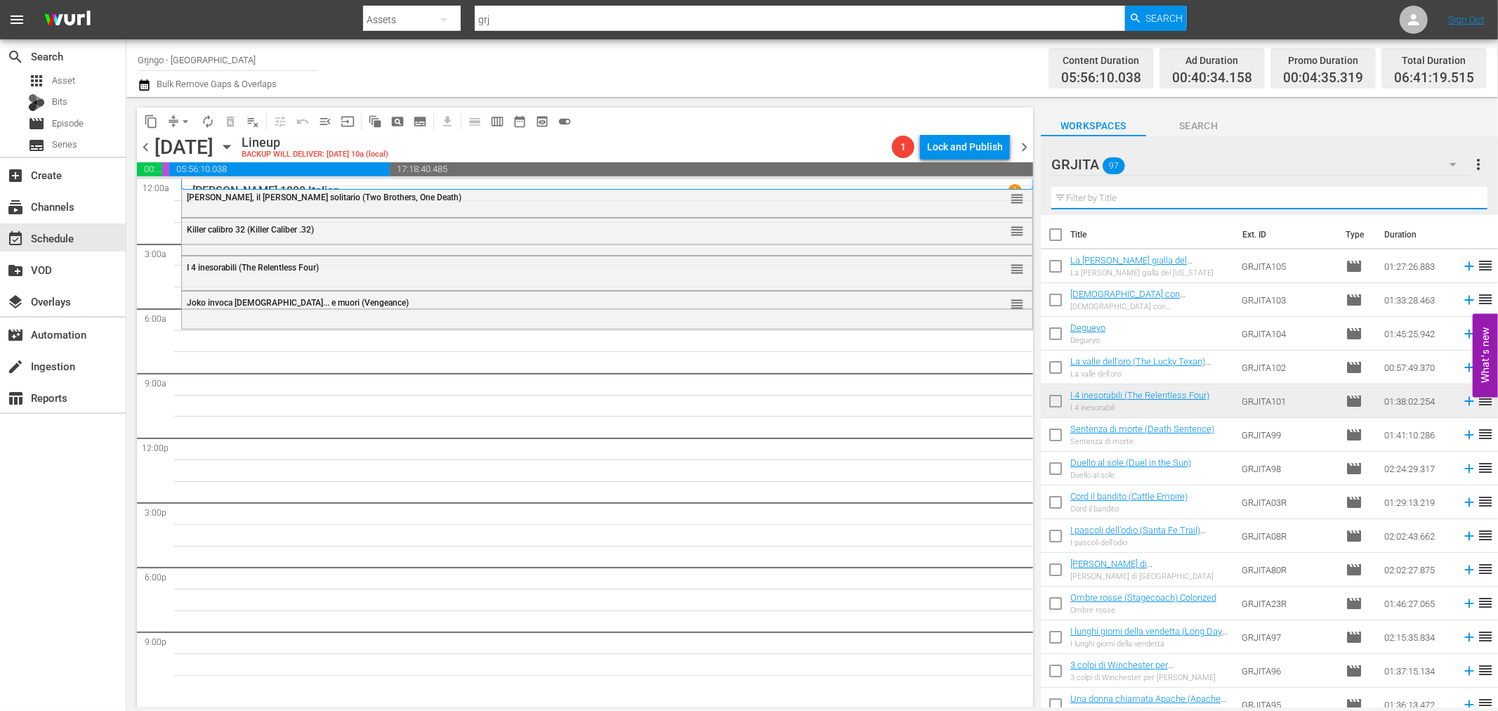
paste input "Come vinsi la guerra"
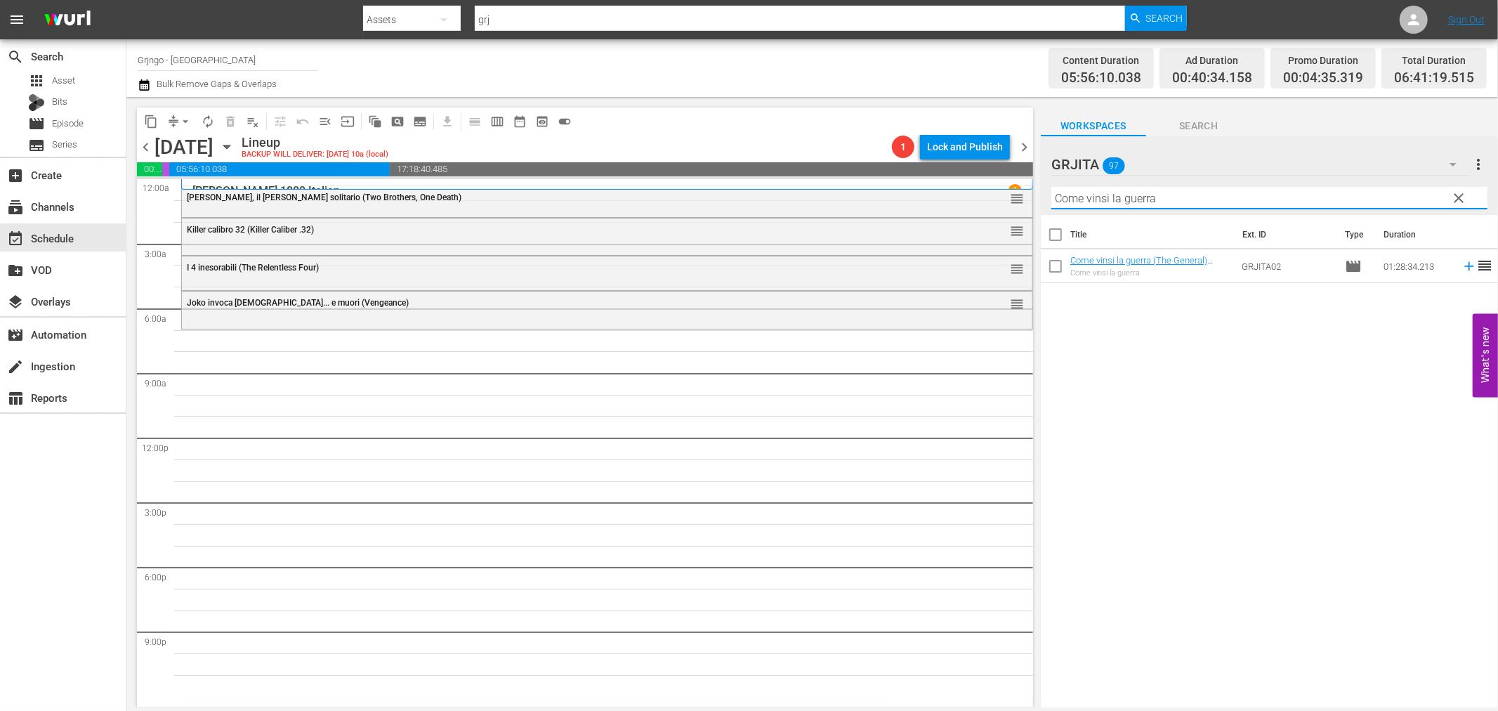
type input "Come vinsi la guerra"
click at [1464, 263] on icon at bounding box center [1468, 266] width 9 height 9
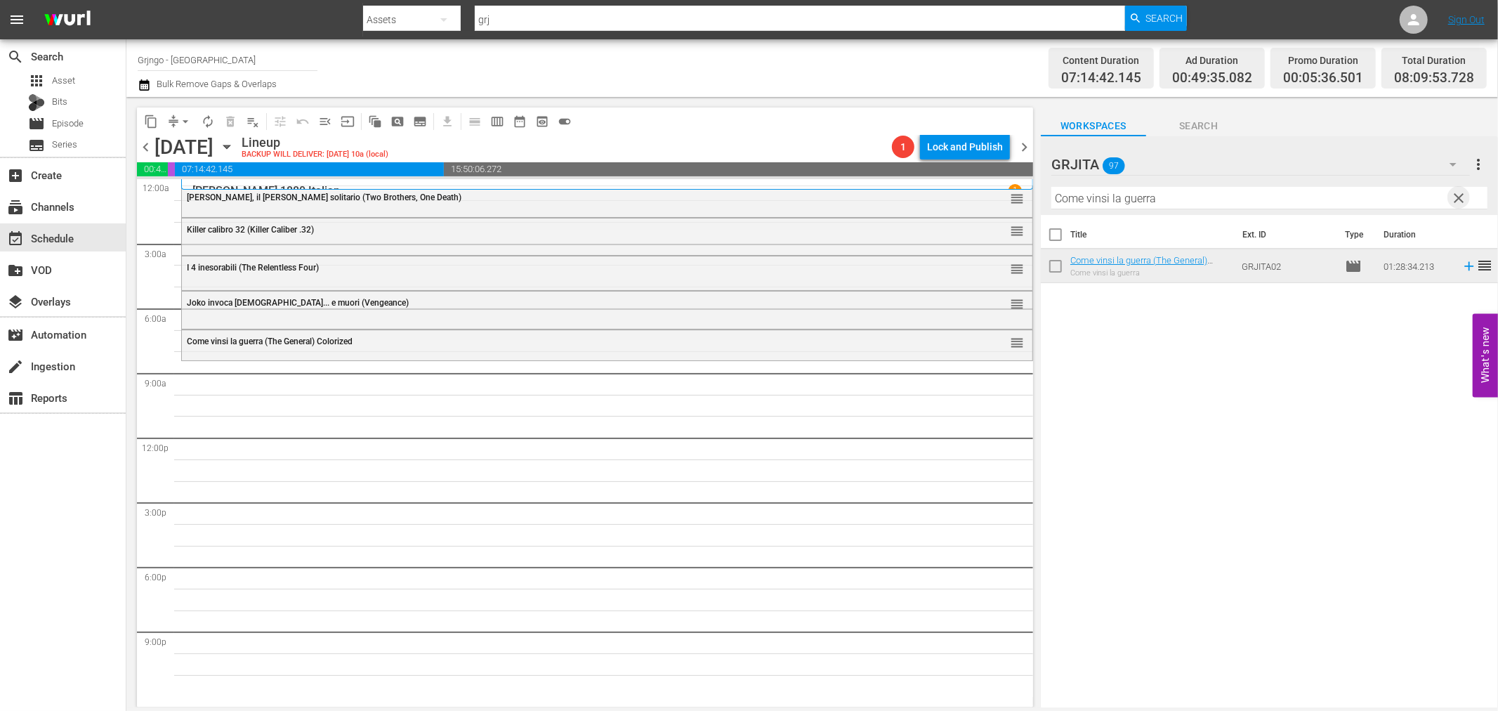
drag, startPoint x: 1460, startPoint y: 193, endPoint x: 1248, endPoint y: 194, distance: 211.4
click at [1460, 193] on span "clear" at bounding box center [1459, 198] width 17 height 17
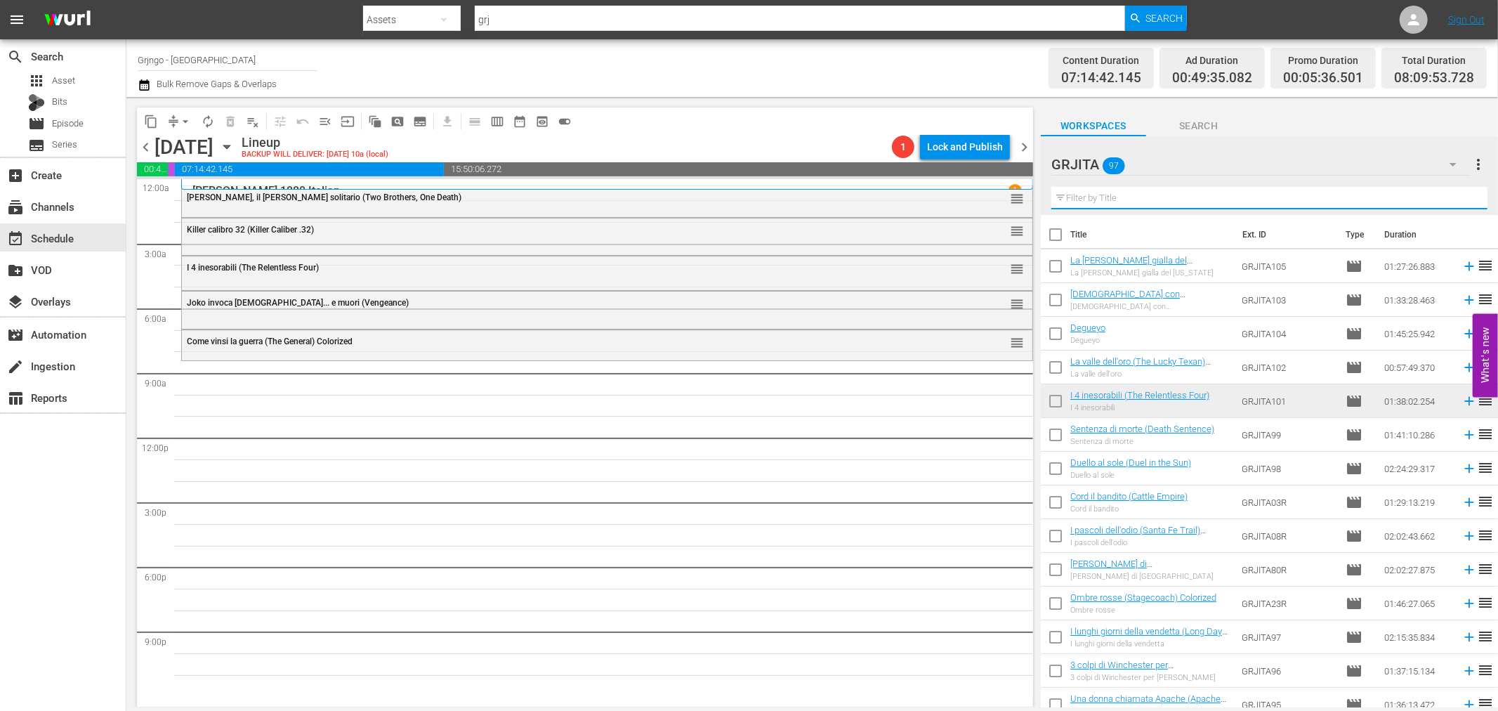
paste input "[PERSON_NAME] di [GEOGRAPHIC_DATA]"
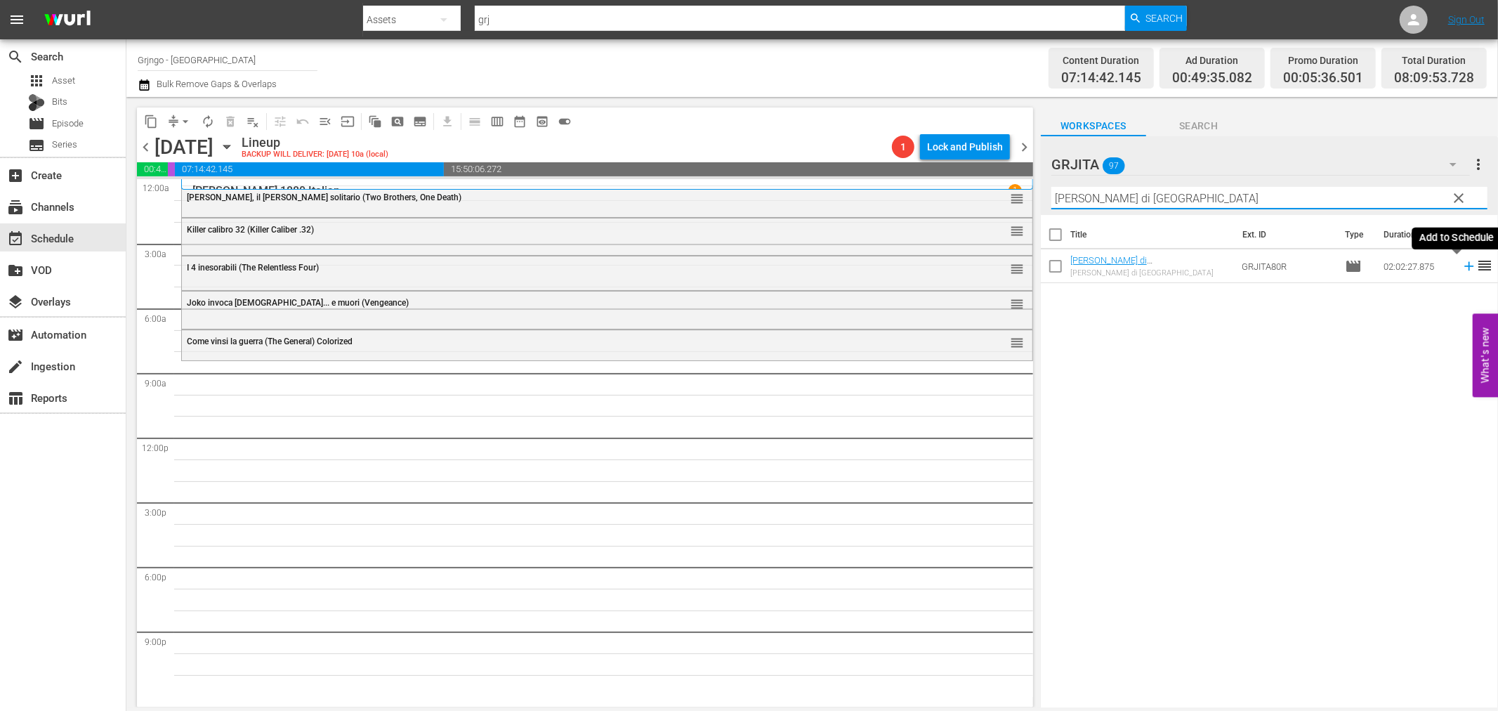
type input "[PERSON_NAME] di [GEOGRAPHIC_DATA]"
click at [1462, 263] on icon at bounding box center [1469, 265] width 15 height 15
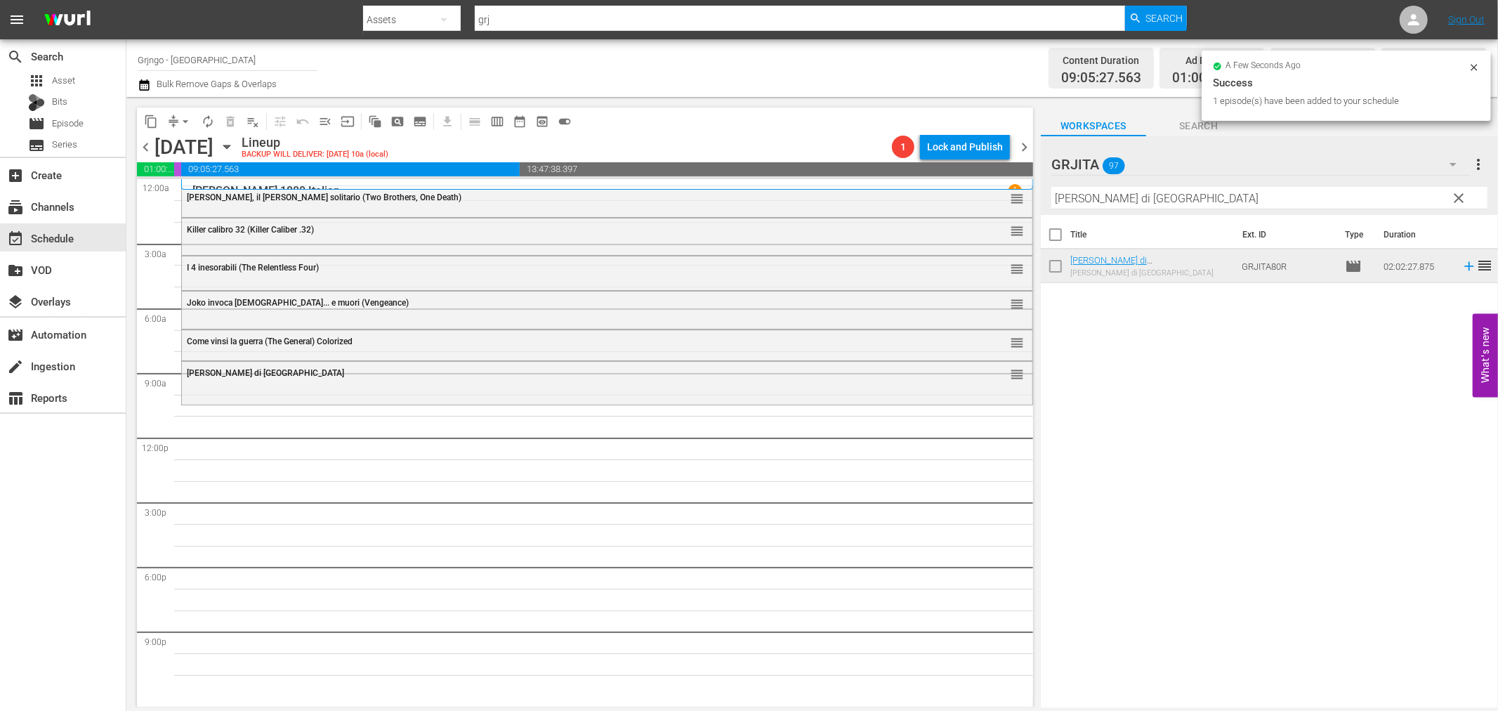
drag, startPoint x: 1455, startPoint y: 193, endPoint x: 1401, endPoint y: 195, distance: 54.1
click at [1455, 193] on span "clear" at bounding box center [1459, 198] width 17 height 17
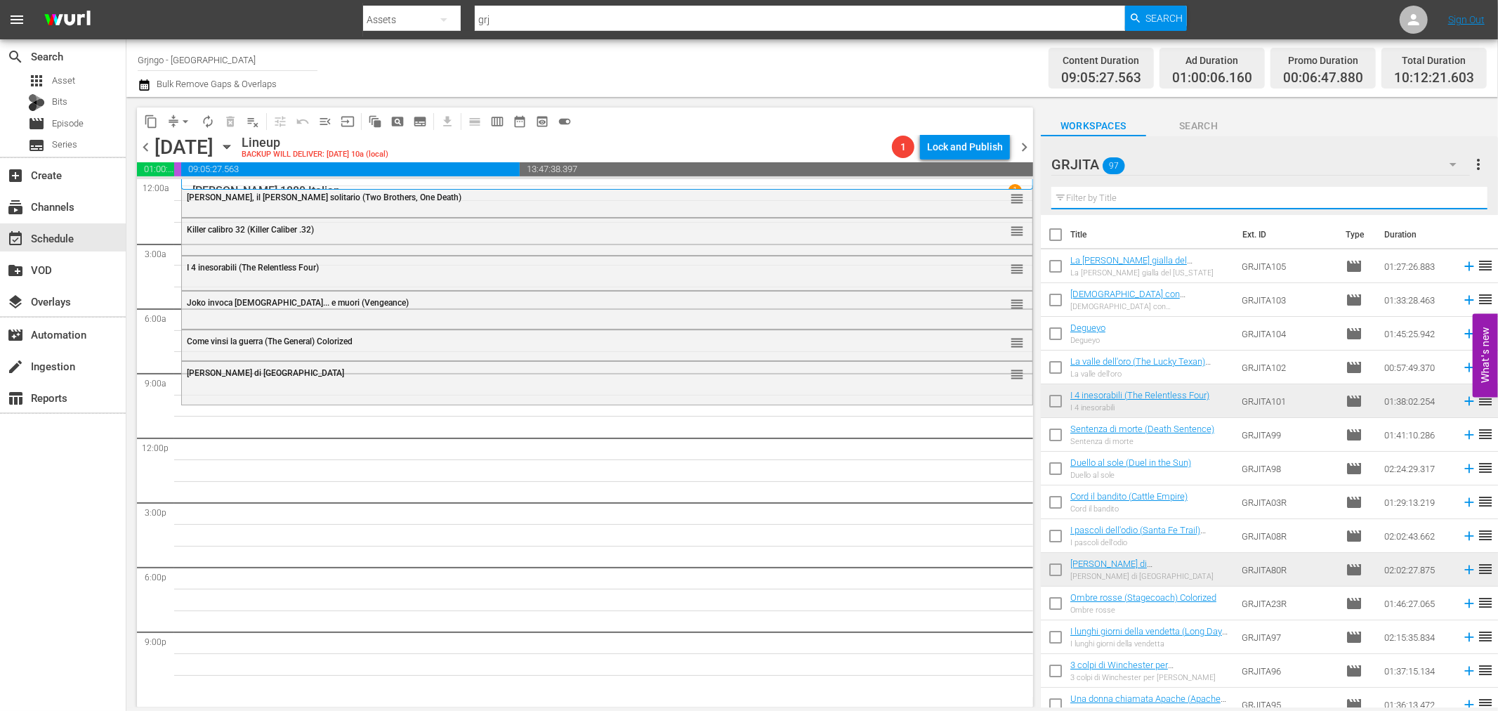
paste input "Le quattro facce del West"
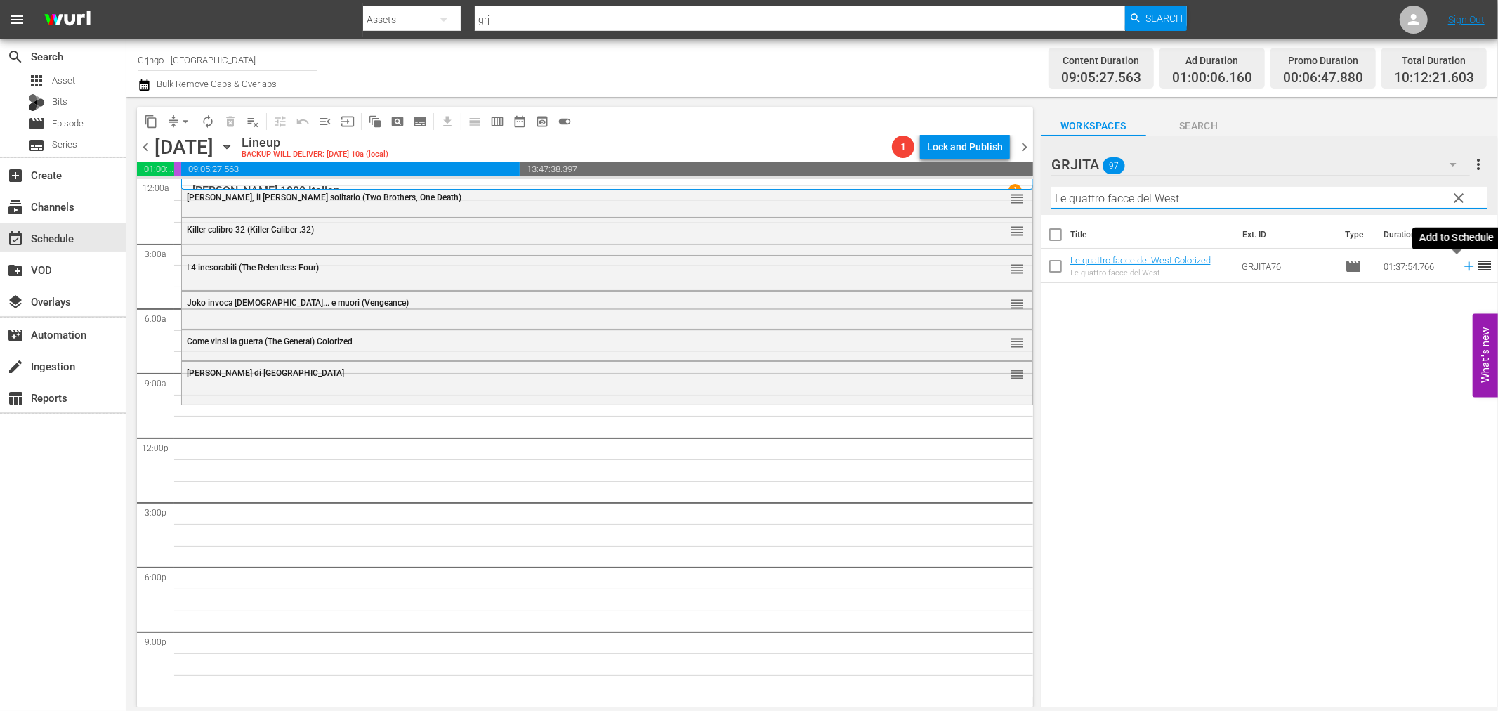
type input "Le quattro facce del West"
click at [1464, 266] on icon at bounding box center [1468, 266] width 9 height 9
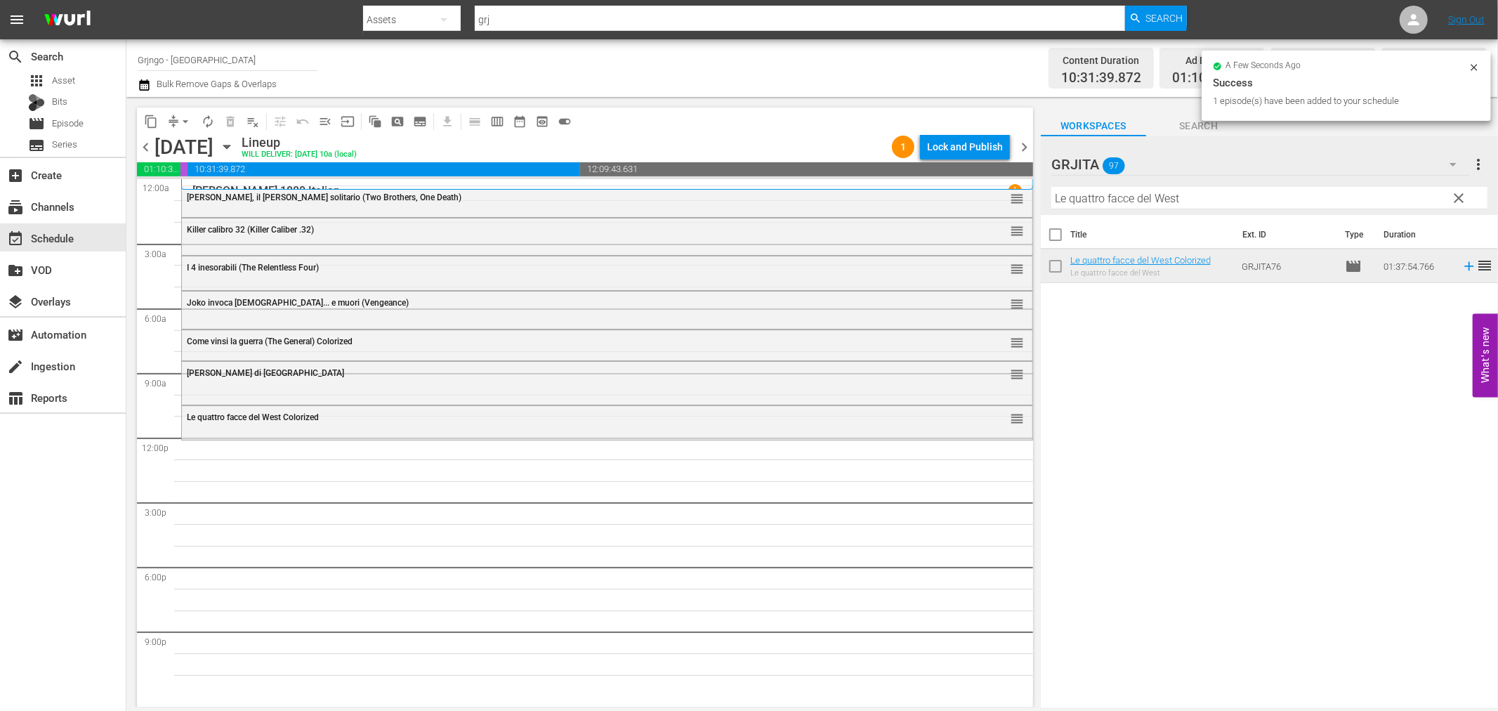
drag, startPoint x: 1457, startPoint y: 197, endPoint x: 1384, endPoint y: 195, distance: 72.4
click at [1457, 197] on span "clear" at bounding box center [1459, 198] width 17 height 17
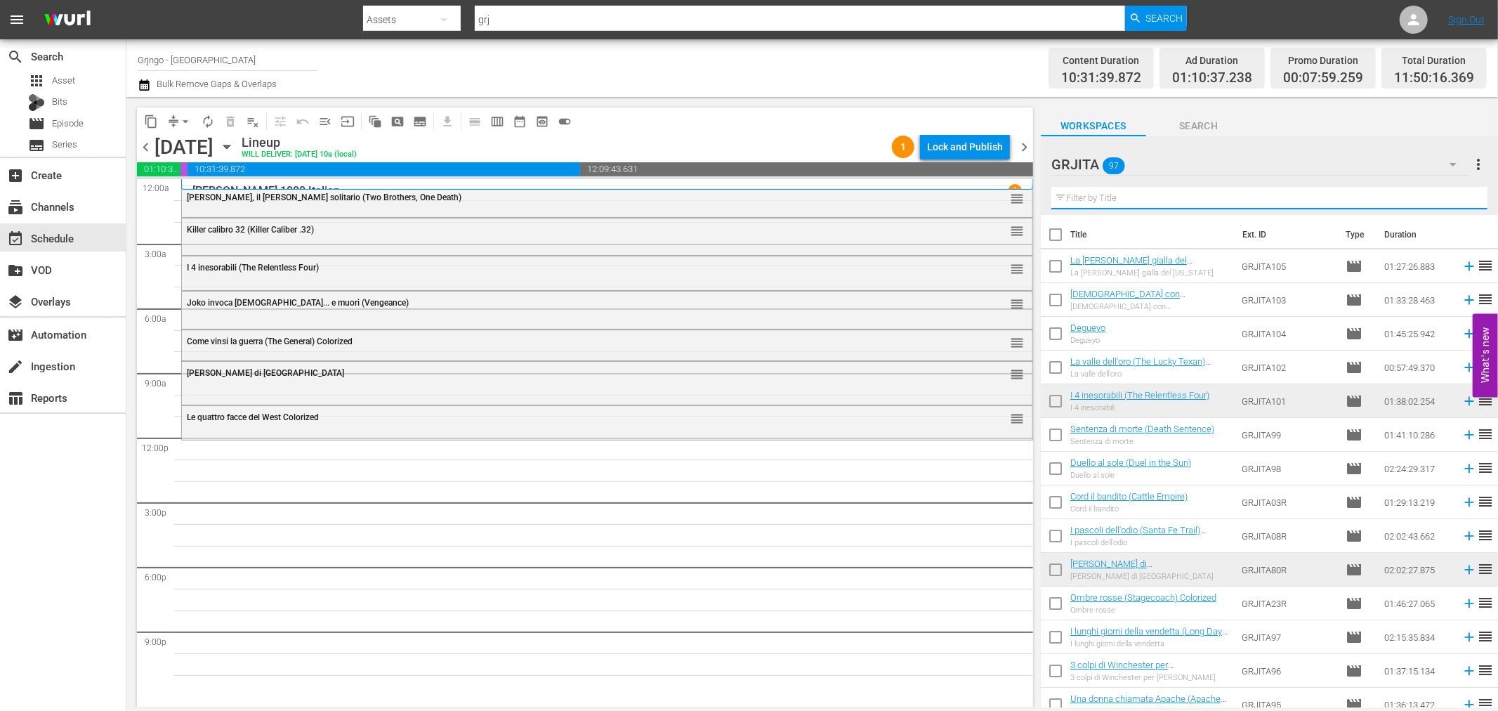
paste input "Hellgate - Il grande inferno"
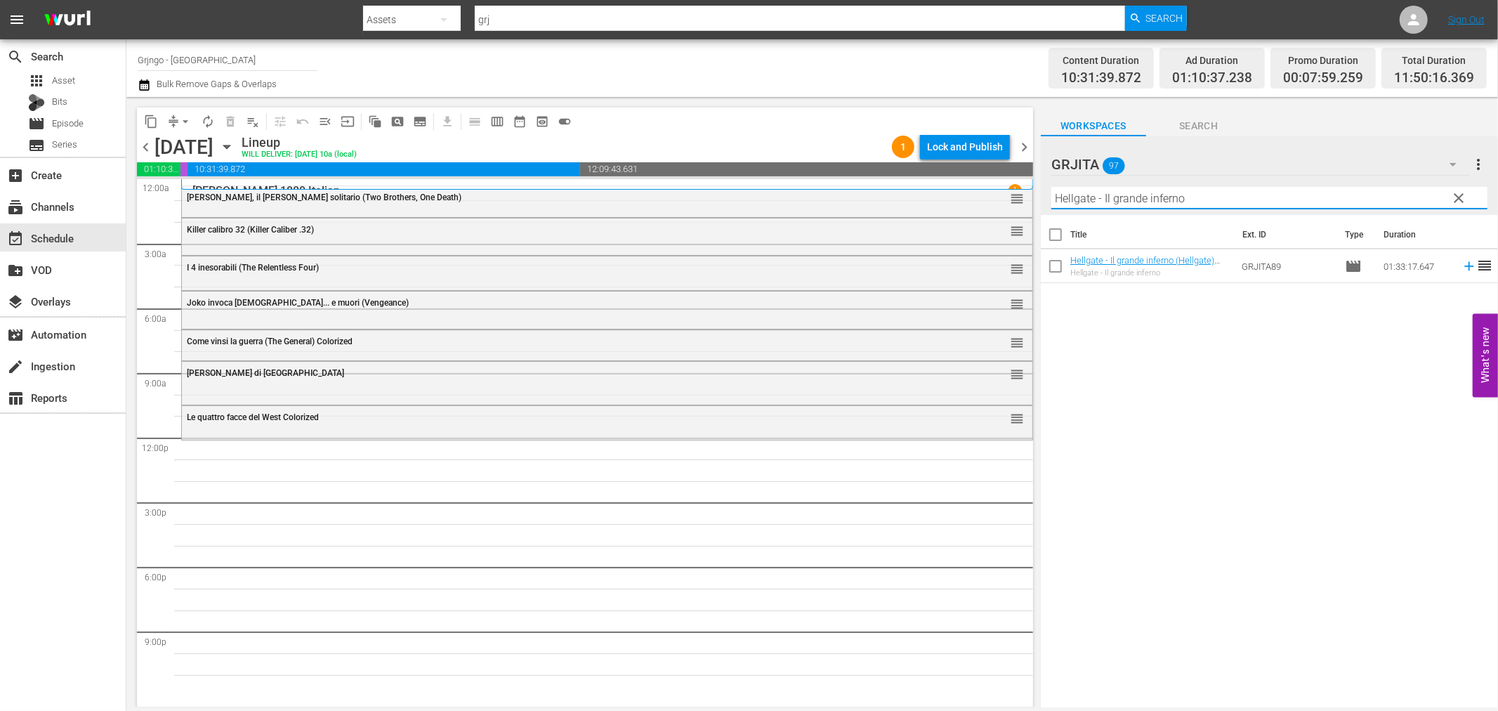
type input "Hellgate - Il grande inferno"
click at [1464, 267] on icon at bounding box center [1468, 266] width 9 height 9
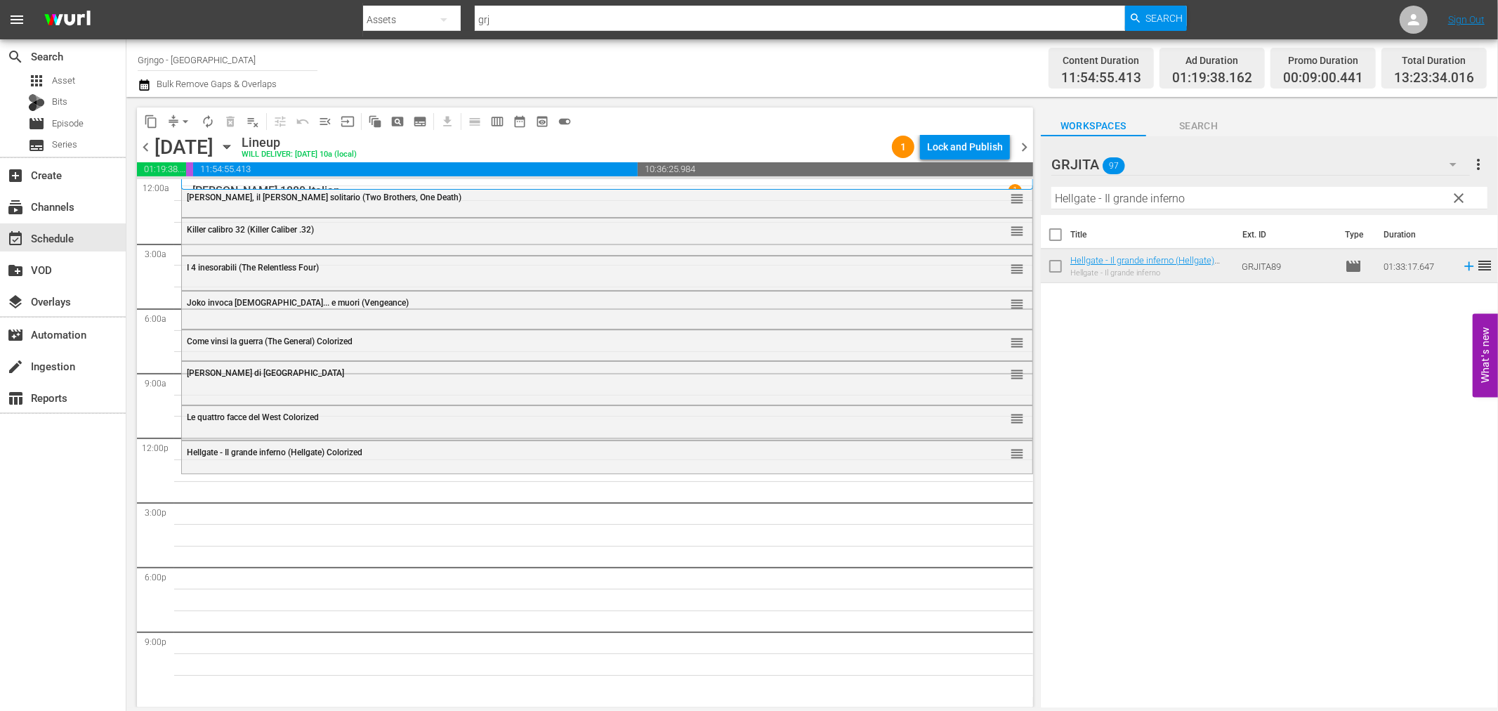
drag, startPoint x: 1460, startPoint y: 194, endPoint x: 1378, endPoint y: 195, distance: 81.5
click at [1460, 194] on span "clear" at bounding box center [1459, 198] width 17 height 17
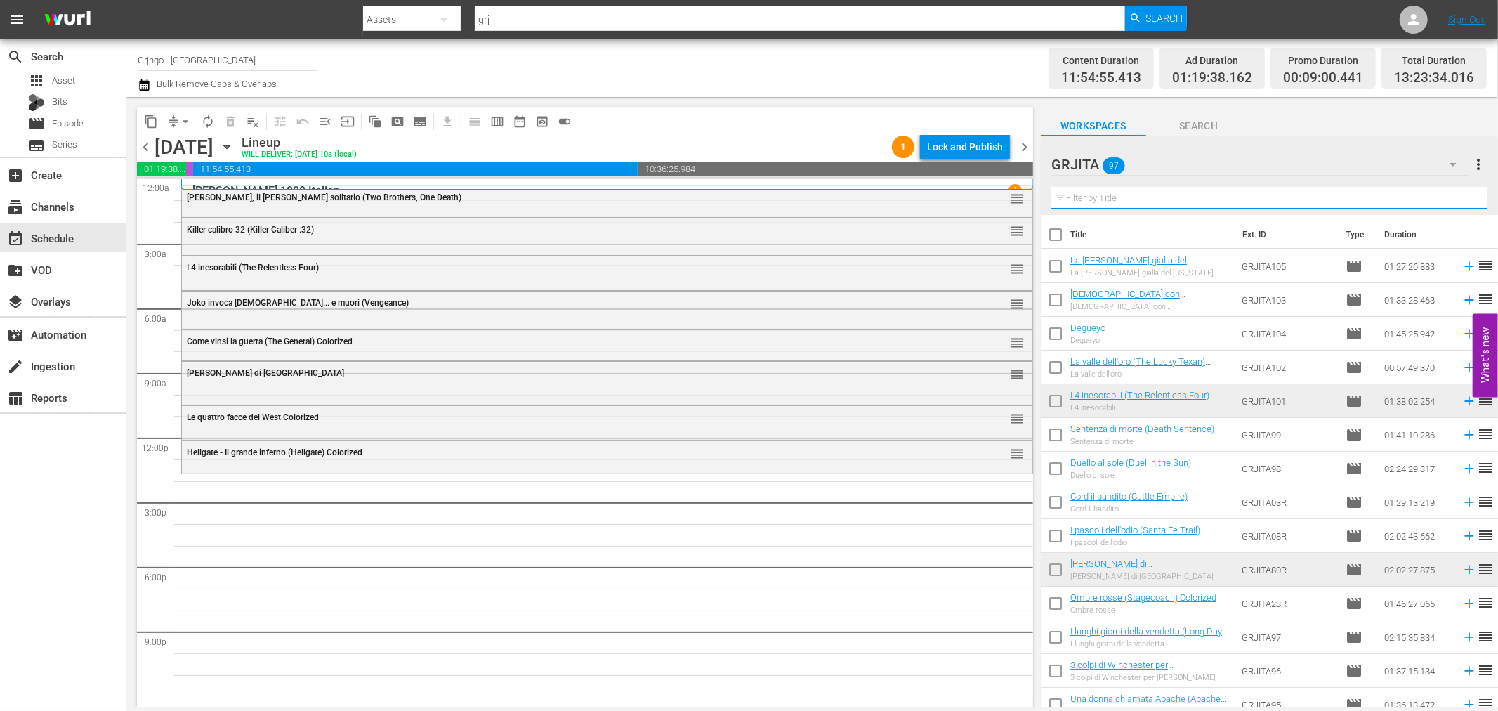
click at [1066, 199] on input "text" at bounding box center [1269, 198] width 436 height 22
paste input "Lungo il fiume rosso"
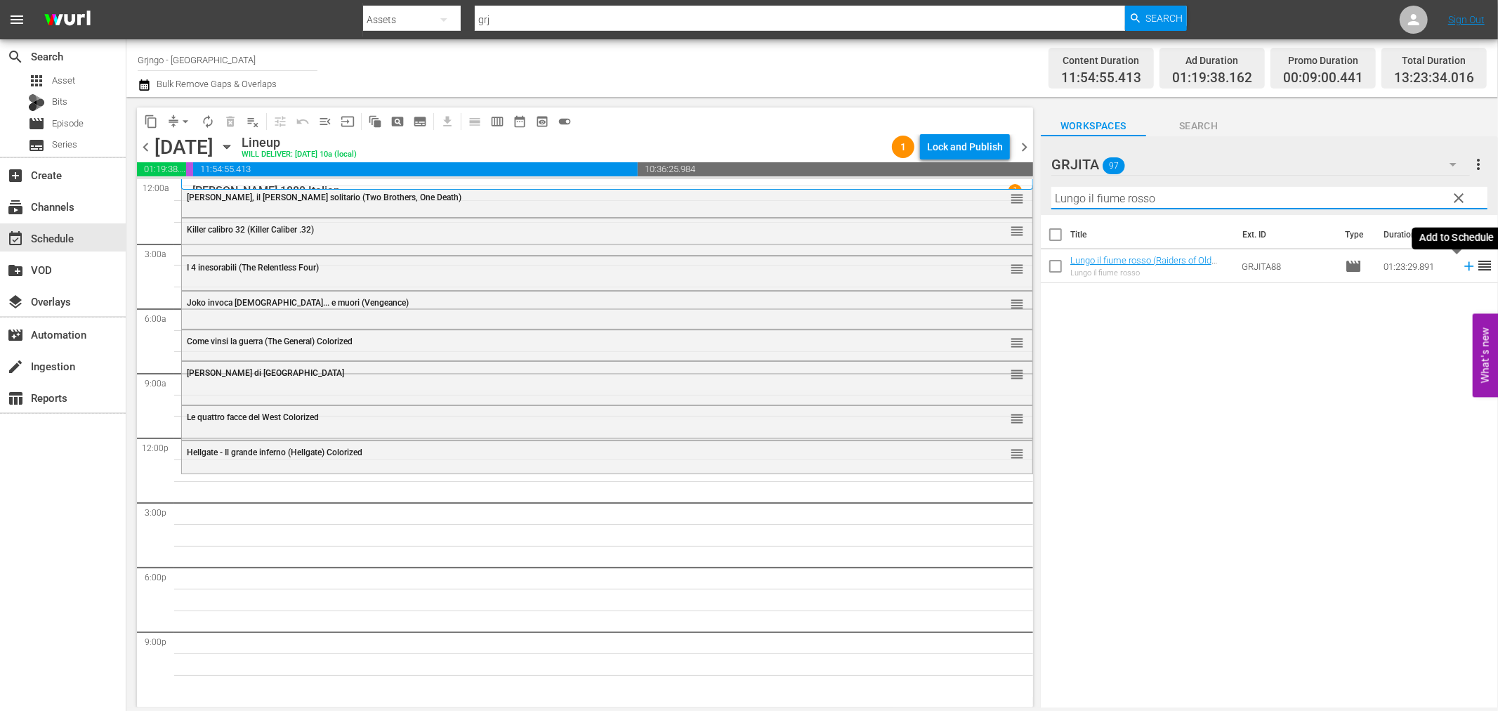
type input "Lungo il fiume rosso"
click at [1462, 263] on icon at bounding box center [1469, 265] width 15 height 15
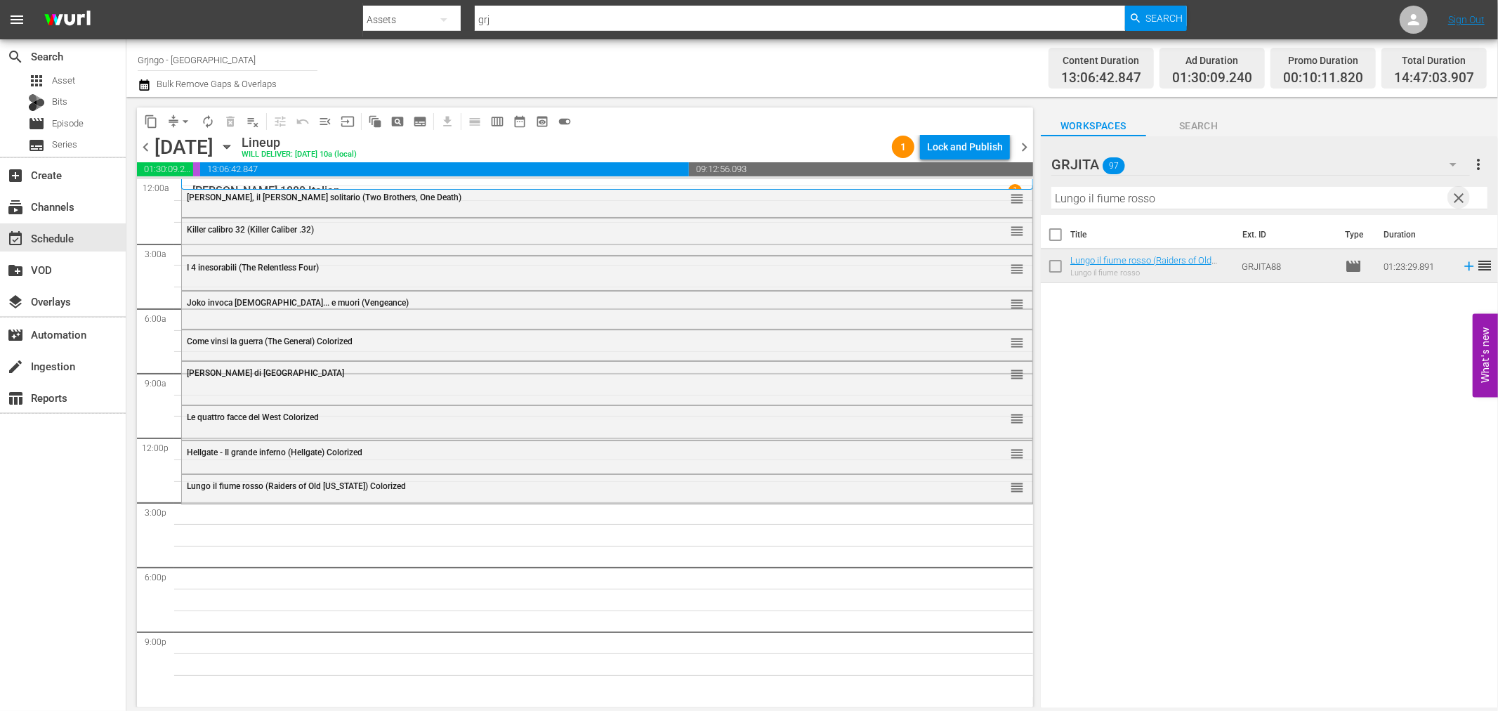
click at [1460, 197] on span "clear" at bounding box center [1459, 198] width 17 height 17
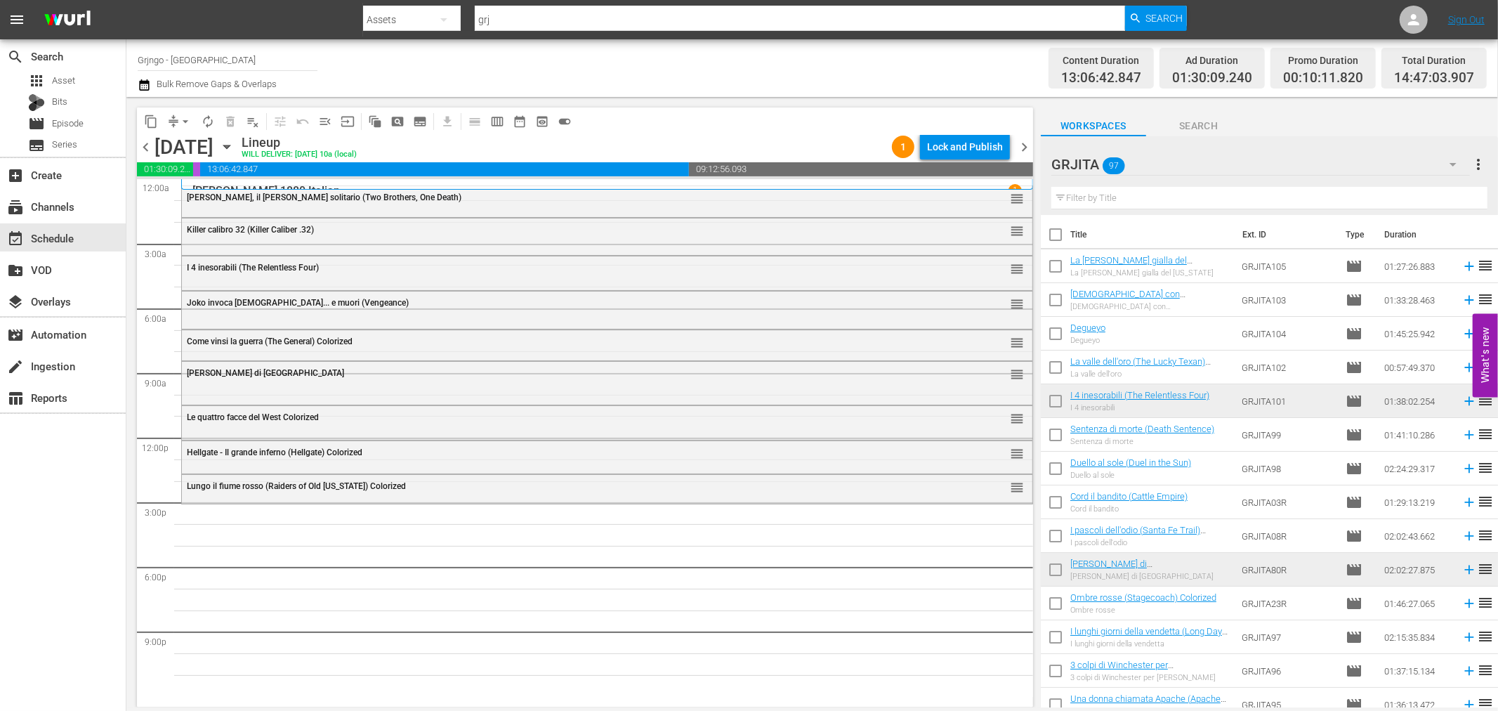
click at [1080, 197] on input "text" at bounding box center [1269, 198] width 436 height 22
paste input "All' ombra di una colt"
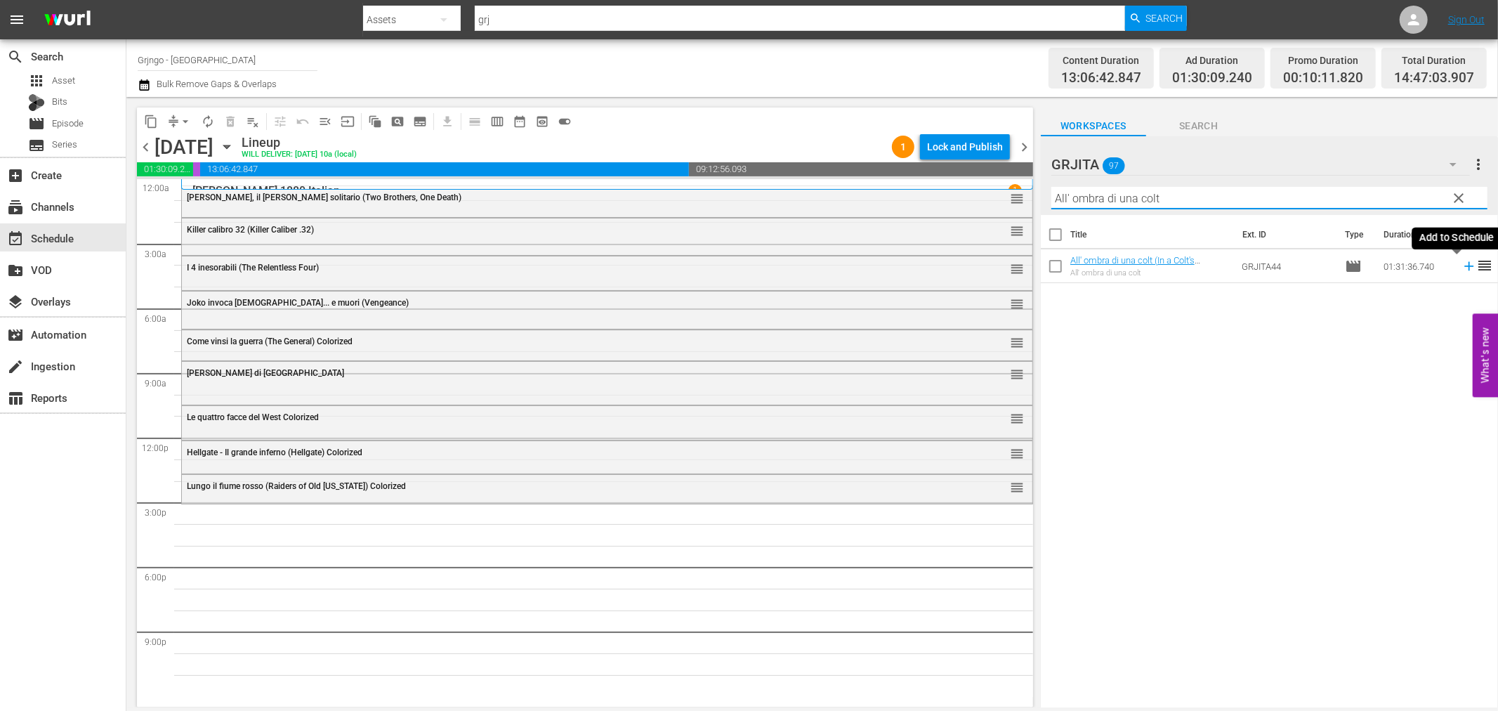
type input "All' ombra di una colt"
click at [1462, 265] on icon at bounding box center [1469, 265] width 15 height 15
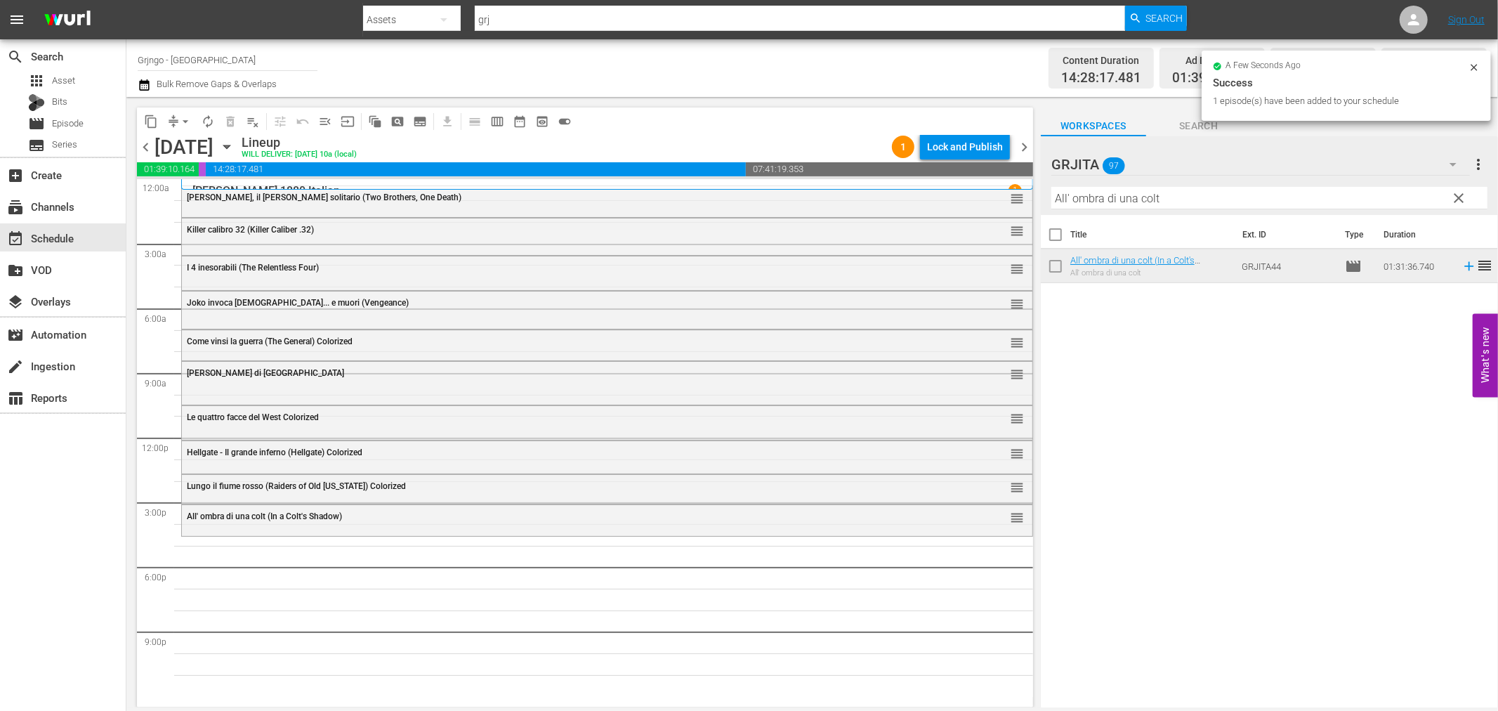
drag, startPoint x: 1458, startPoint y: 197, endPoint x: 1396, endPoint y: 191, distance: 62.1
click at [1458, 197] on span "clear" at bounding box center [1459, 198] width 17 height 17
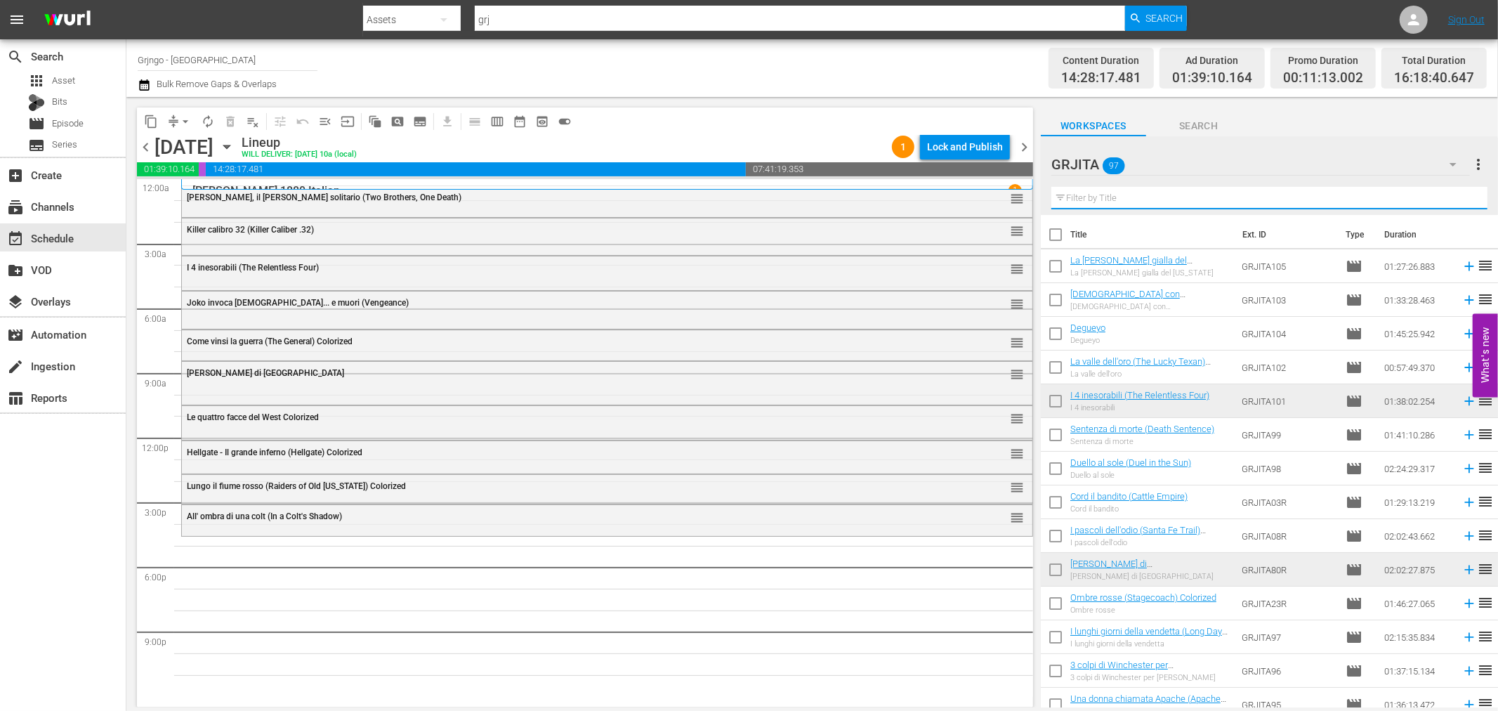
paste input "Una colt in pugno al diavolo"
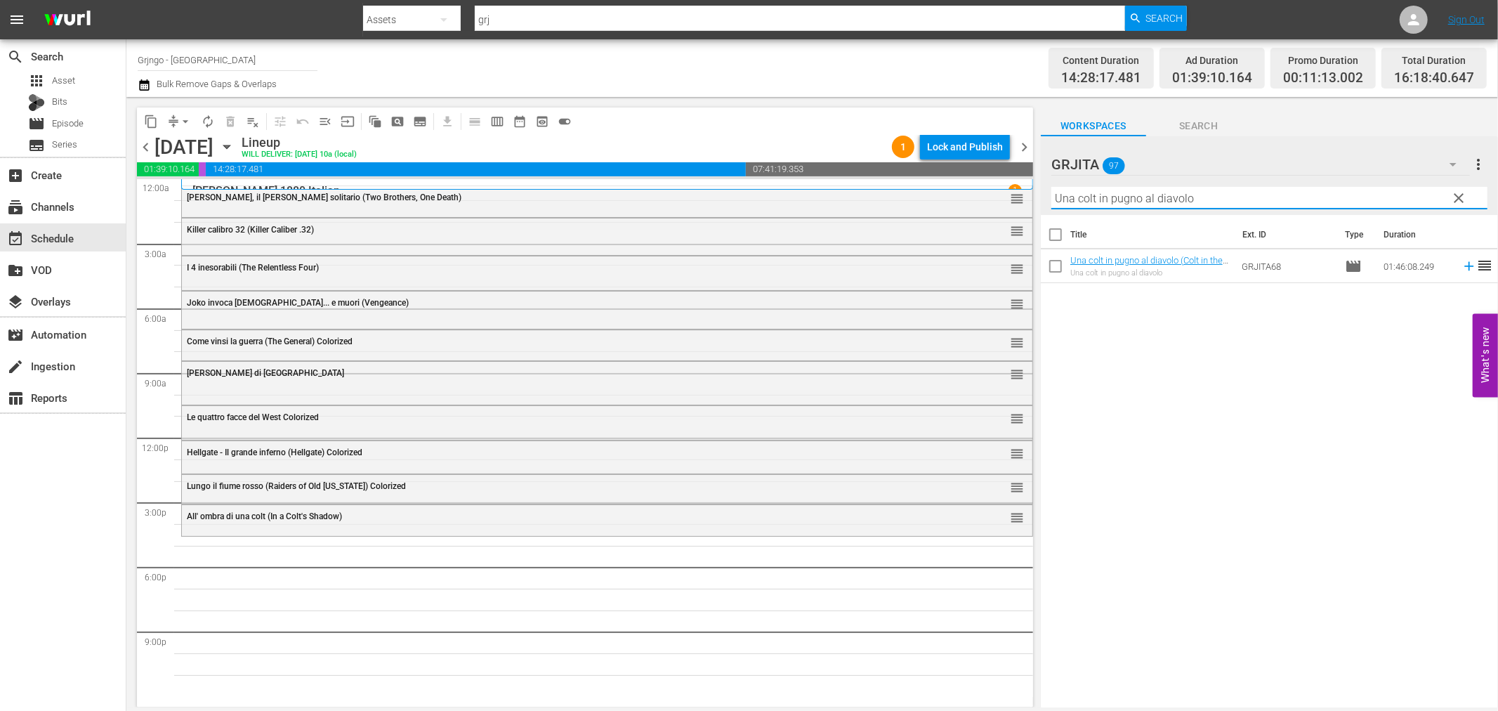
type input "Una colt in pugno al diavolo"
click at [1462, 268] on icon at bounding box center [1469, 265] width 15 height 15
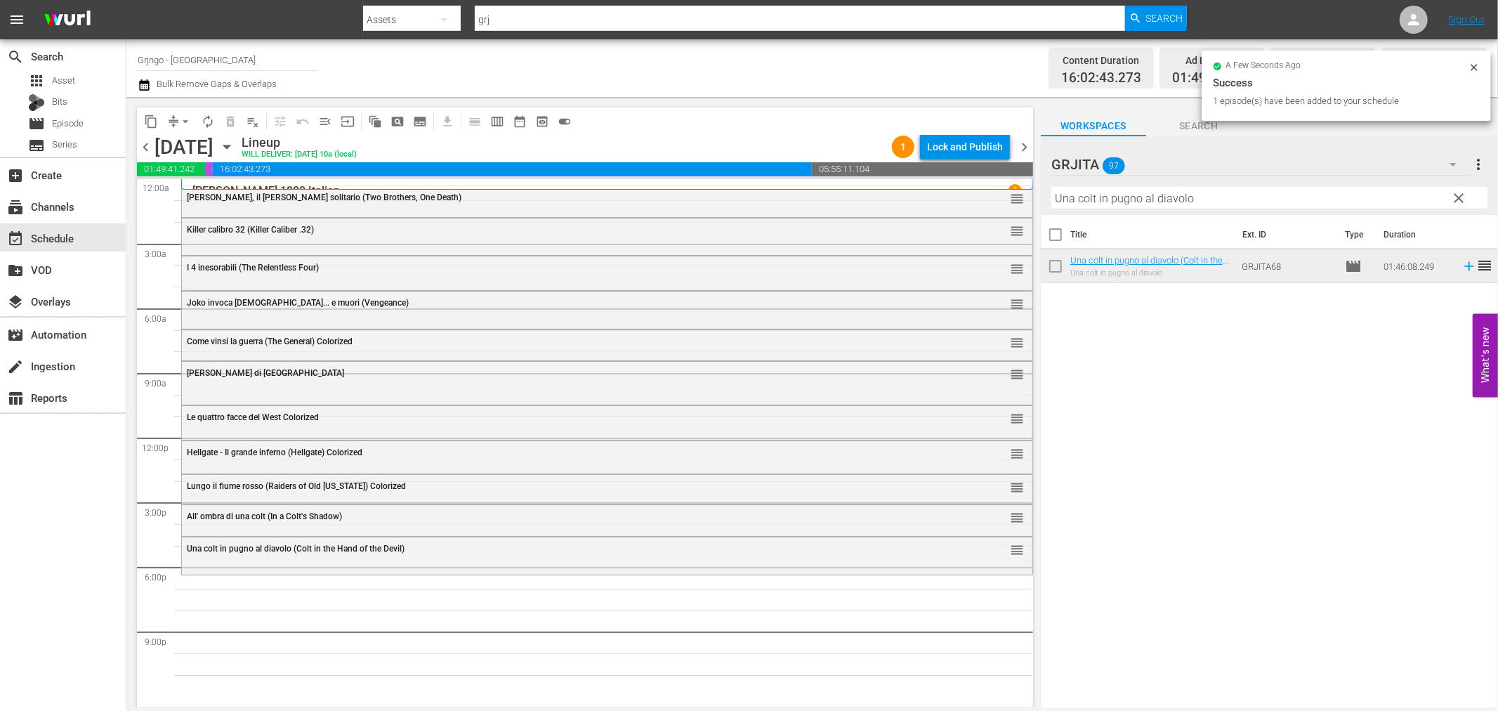
drag, startPoint x: 1459, startPoint y: 190, endPoint x: 1279, endPoint y: 181, distance: 180.0
click at [1459, 190] on span "clear" at bounding box center [1459, 198] width 17 height 17
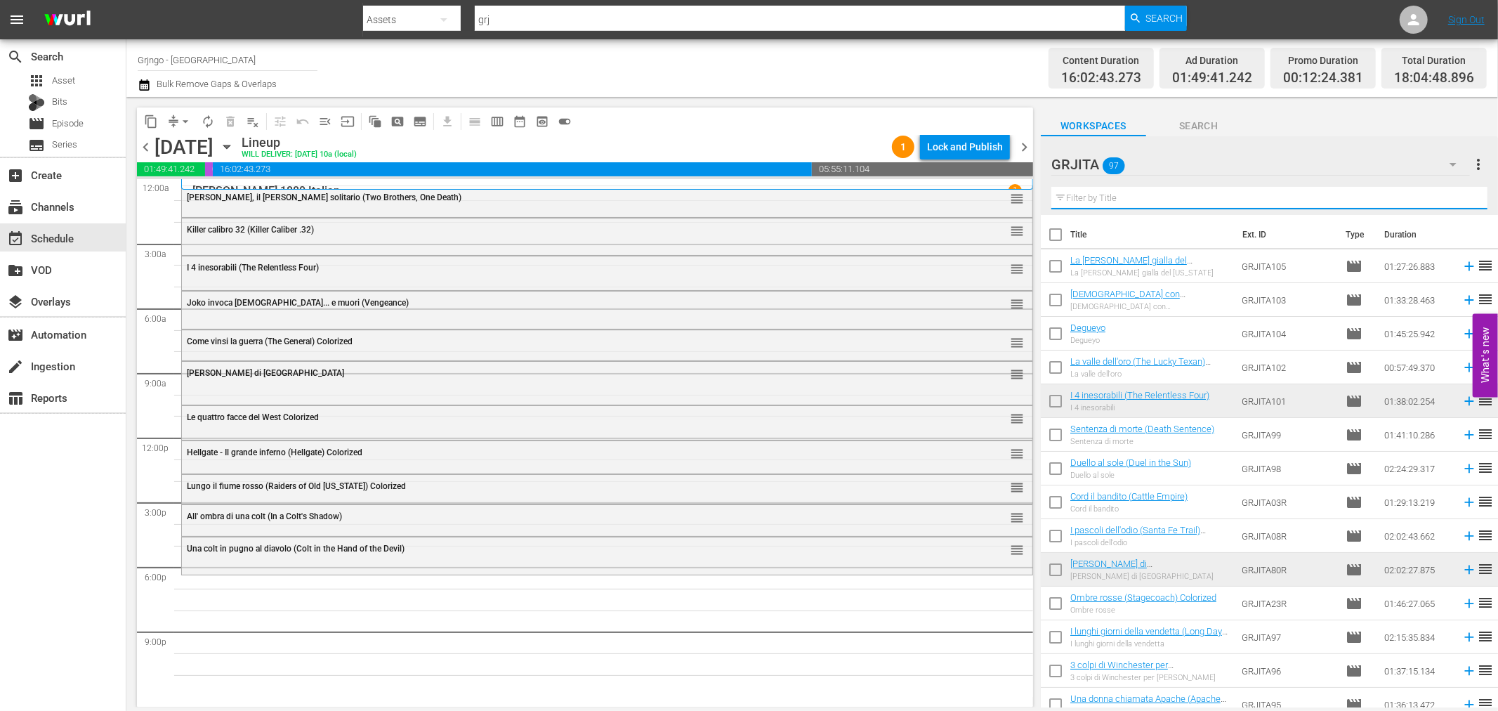
paste input "Giubbe rosse"
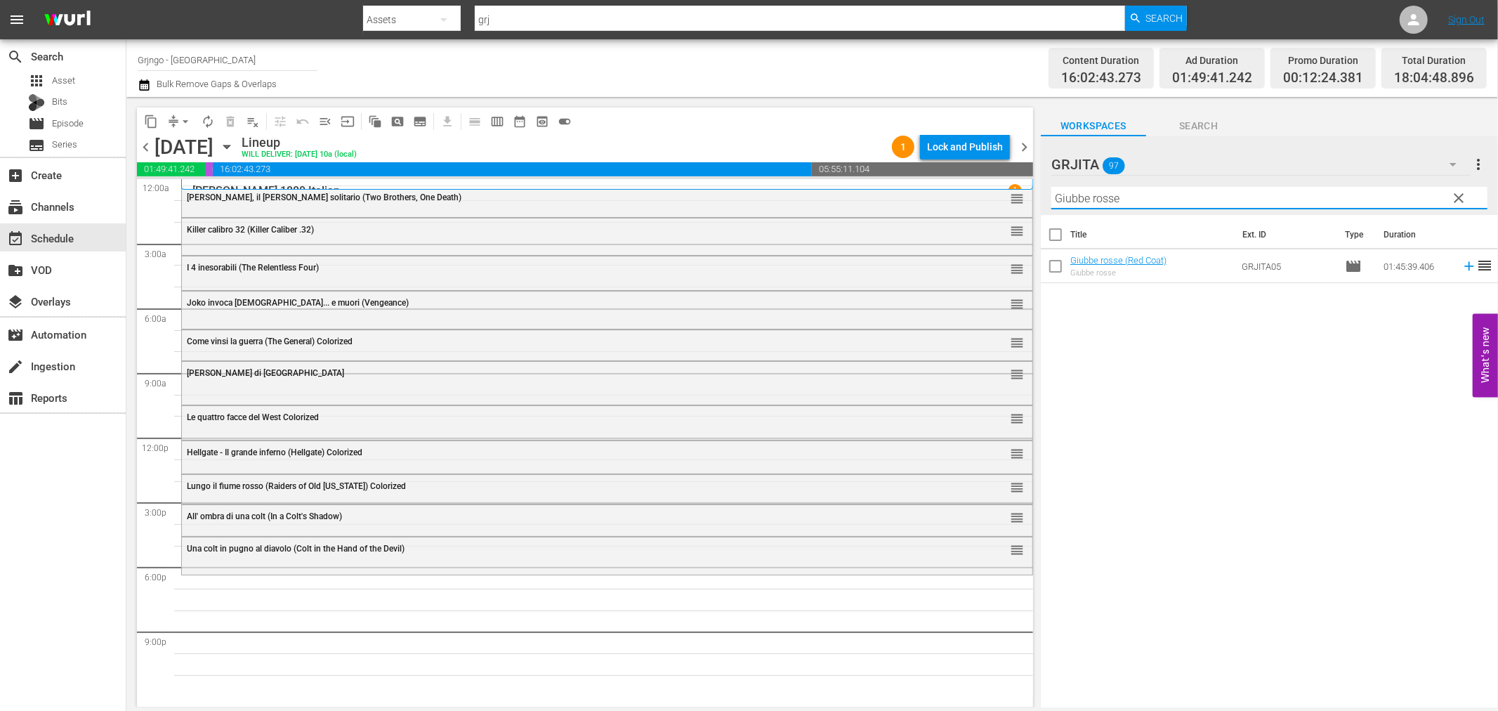
type input "Giubbe rosse"
click at [1462, 263] on icon at bounding box center [1469, 265] width 15 height 15
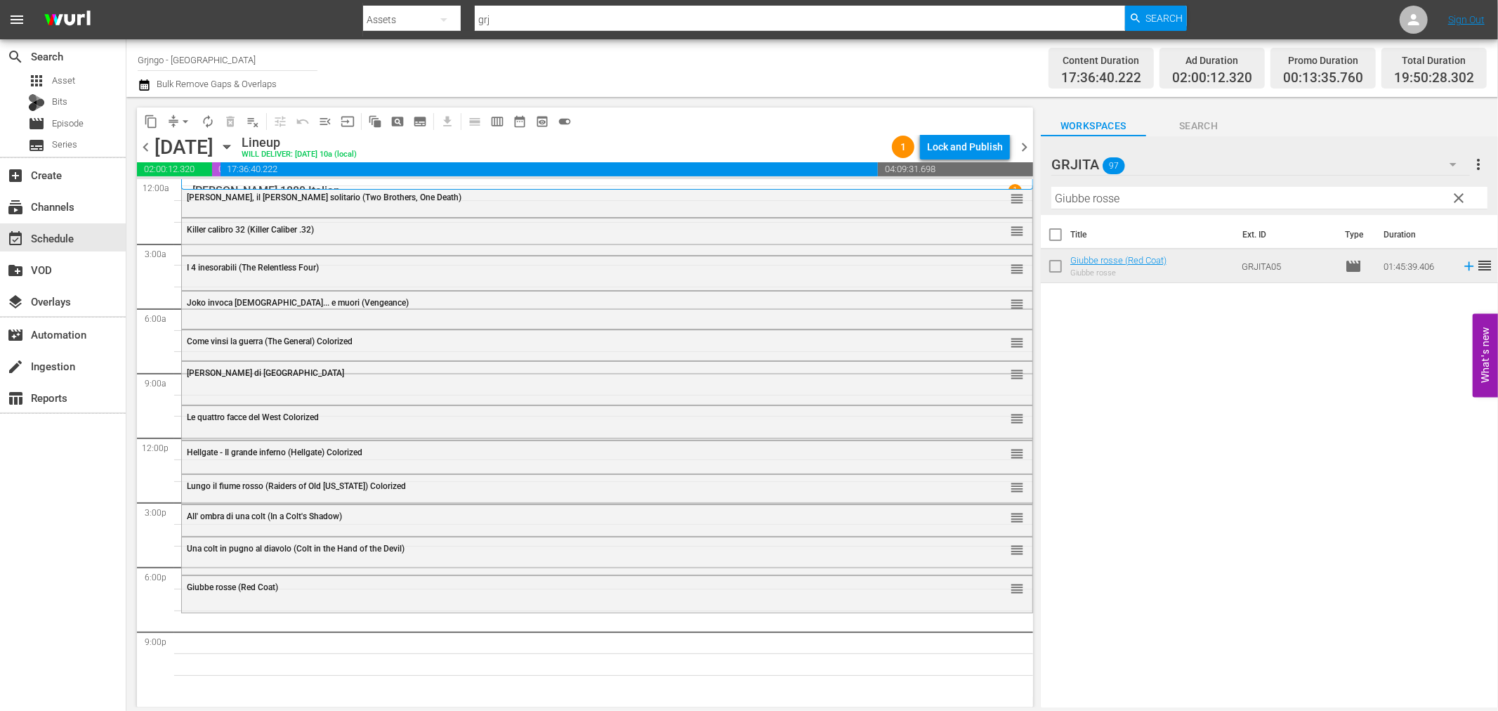
click at [1455, 193] on span "clear" at bounding box center [1459, 198] width 17 height 17
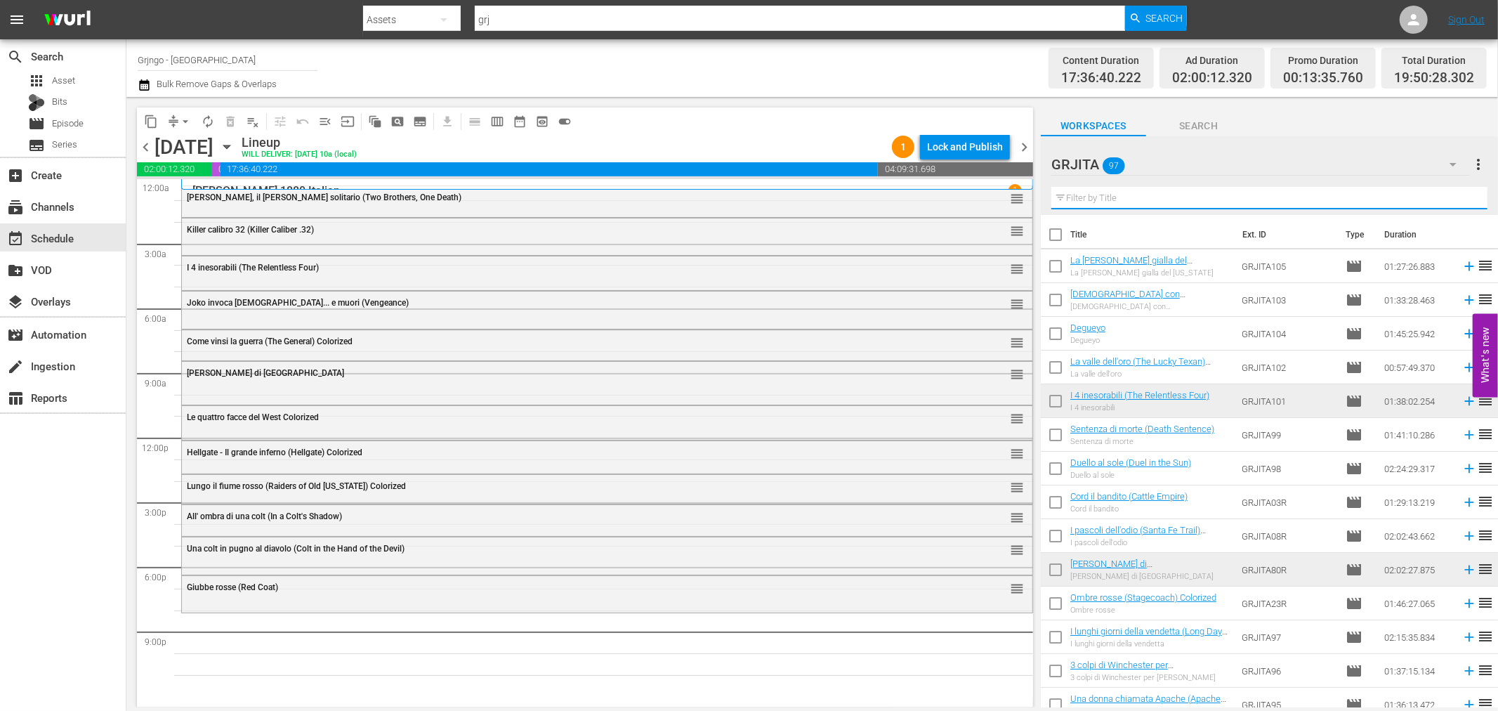
paste input "Quel maledetto giorno d'inverno..."
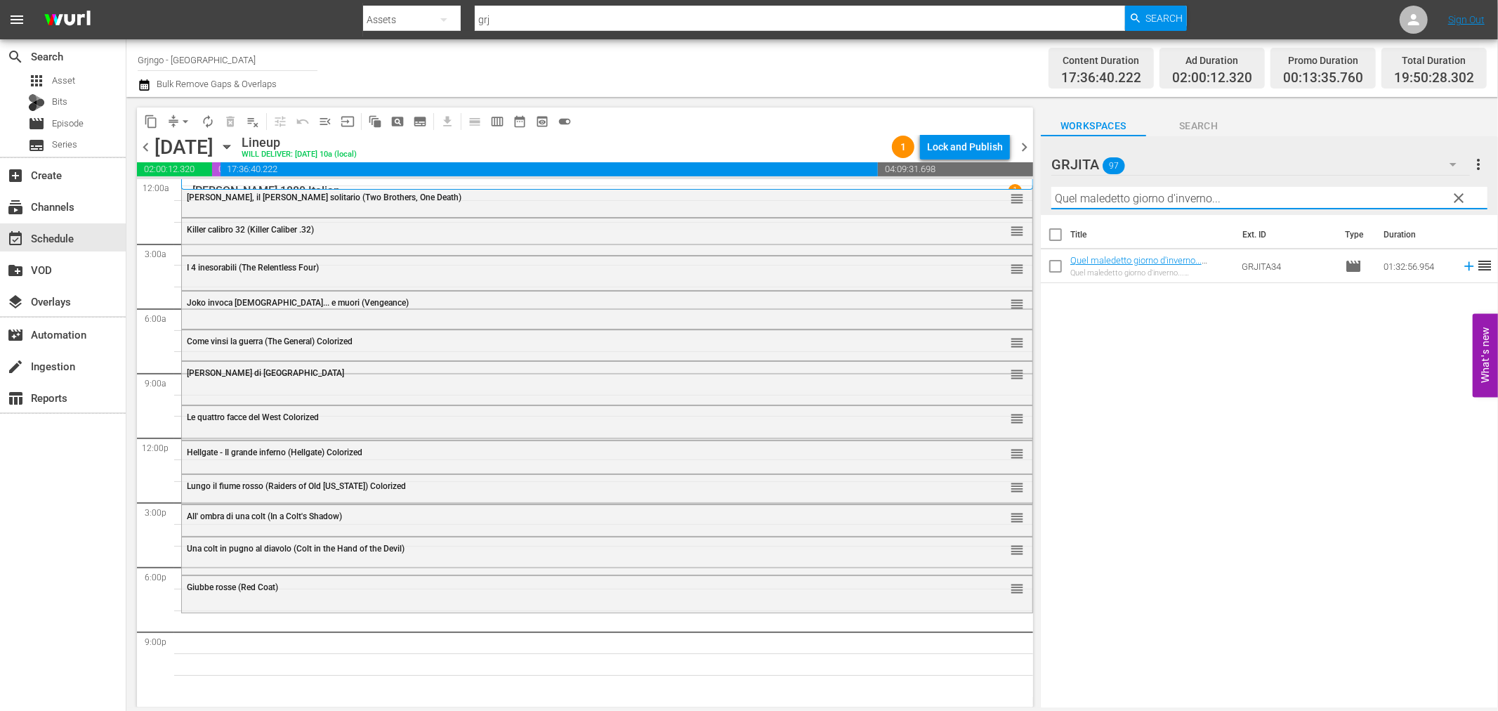
type input "Quel maledetto giorno d'inverno..."
click at [1462, 265] on icon at bounding box center [1469, 265] width 15 height 15
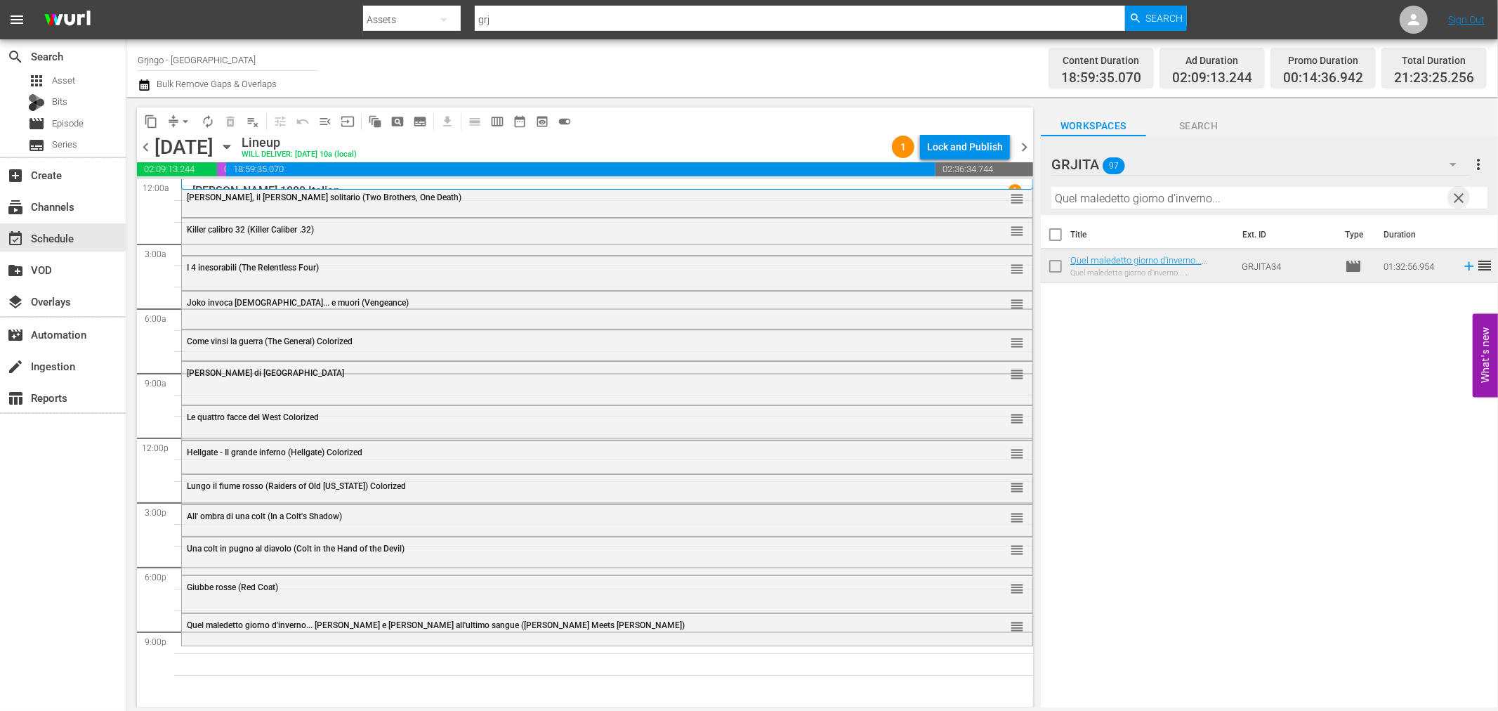
drag, startPoint x: 1462, startPoint y: 194, endPoint x: 1384, endPoint y: 195, distance: 78.0
click at [1462, 194] on span "clear" at bounding box center [1459, 198] width 17 height 17
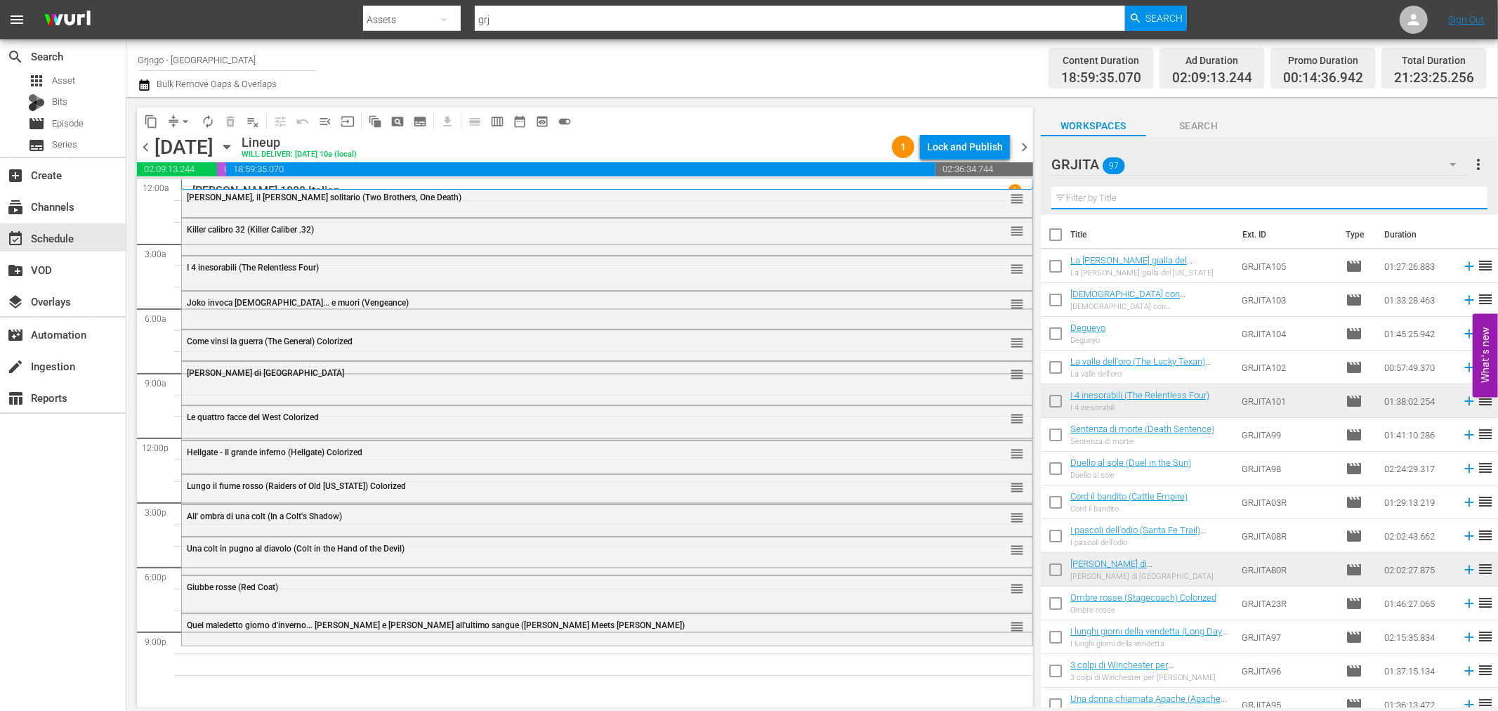
paste input "Ombre rosse (Stagecoach)"
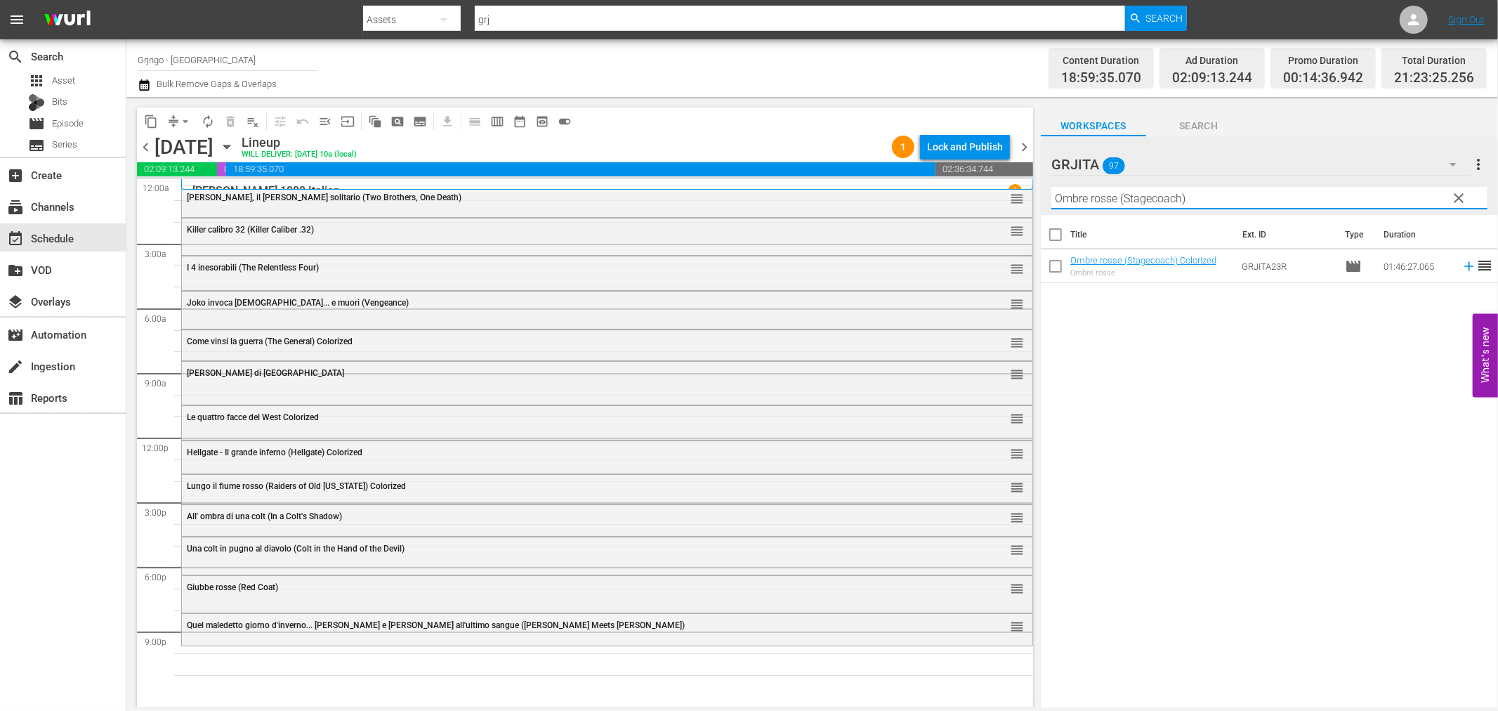
type input "Ombre rosse (Stagecoach)"
click at [1462, 268] on icon at bounding box center [1469, 265] width 15 height 15
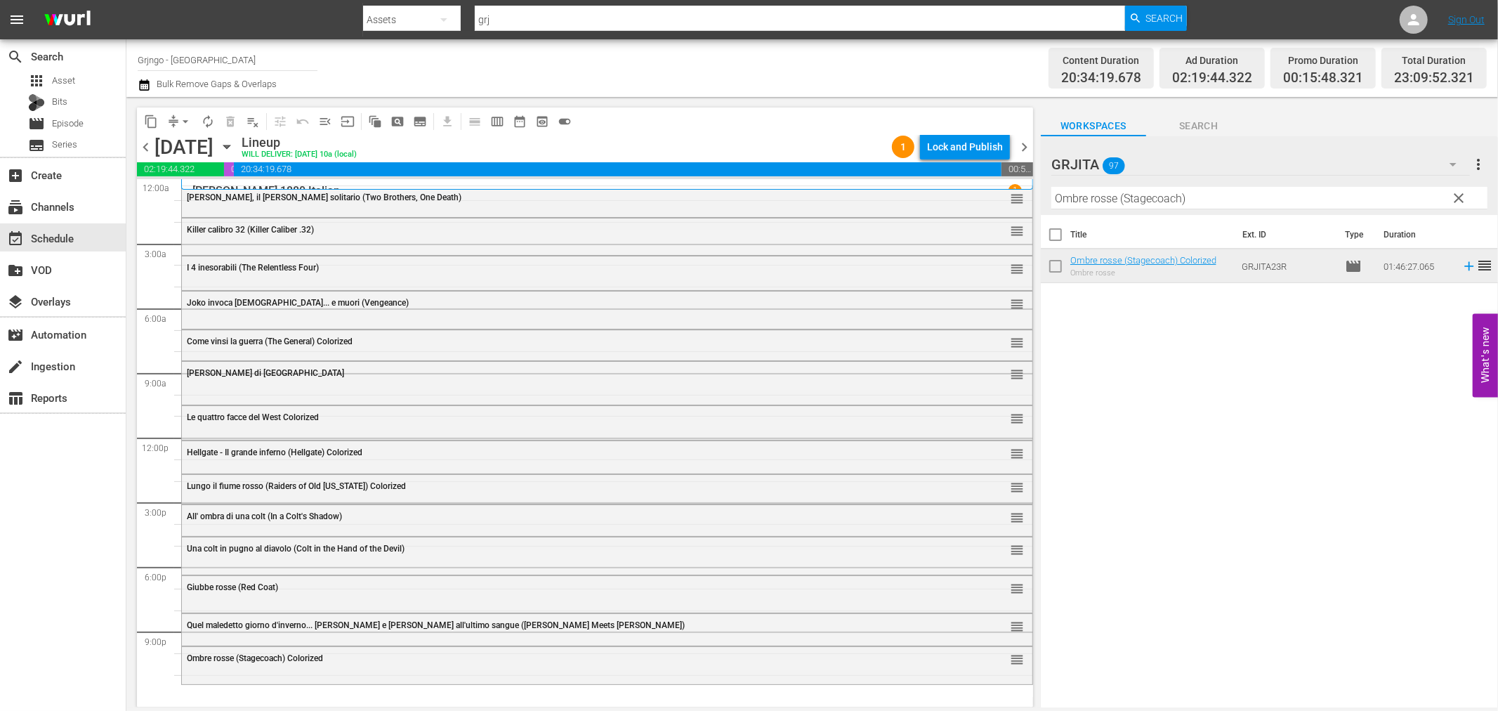
drag, startPoint x: 1456, startPoint y: 192, endPoint x: 1290, endPoint y: 201, distance: 166.0
click at [1456, 192] on span "clear" at bounding box center [1459, 198] width 17 height 17
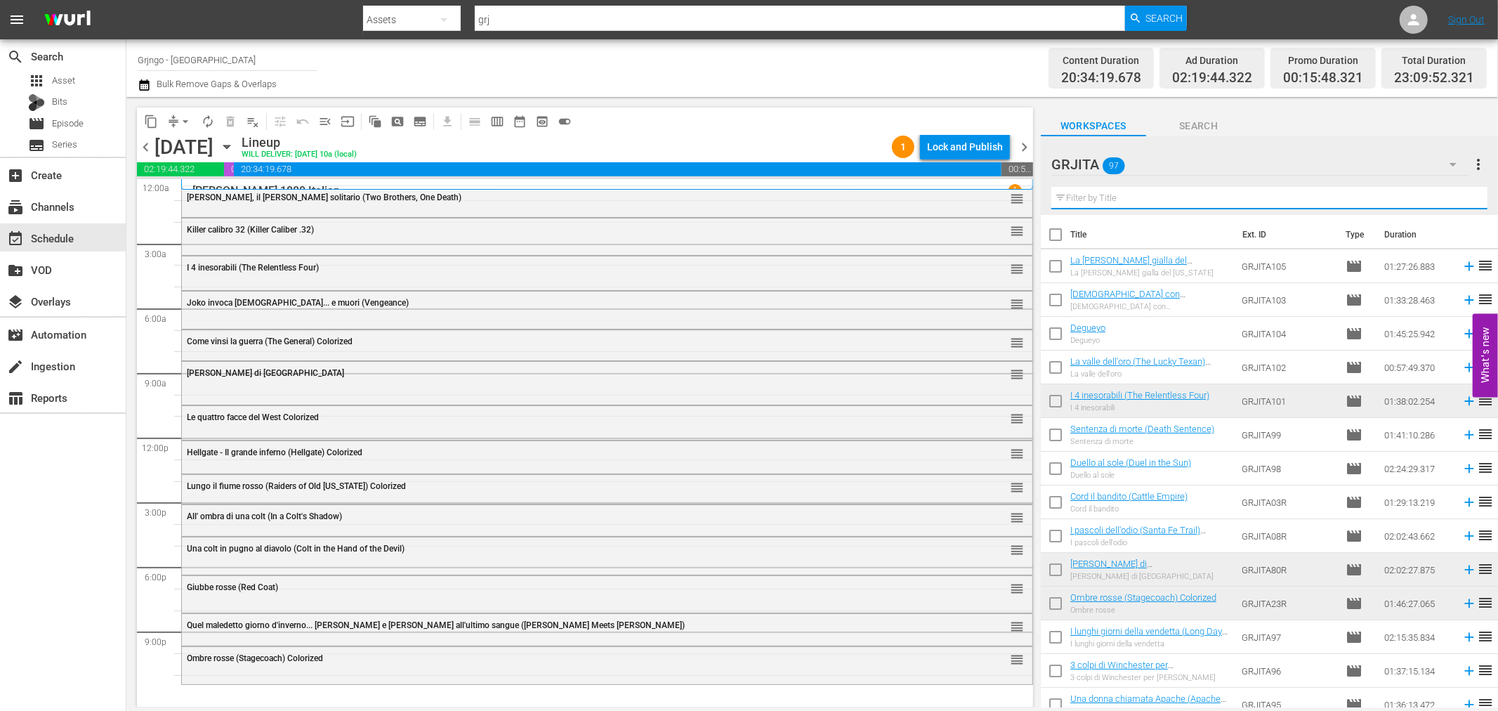
paste input "All'ultimo sangue (Bury Them Deep)"
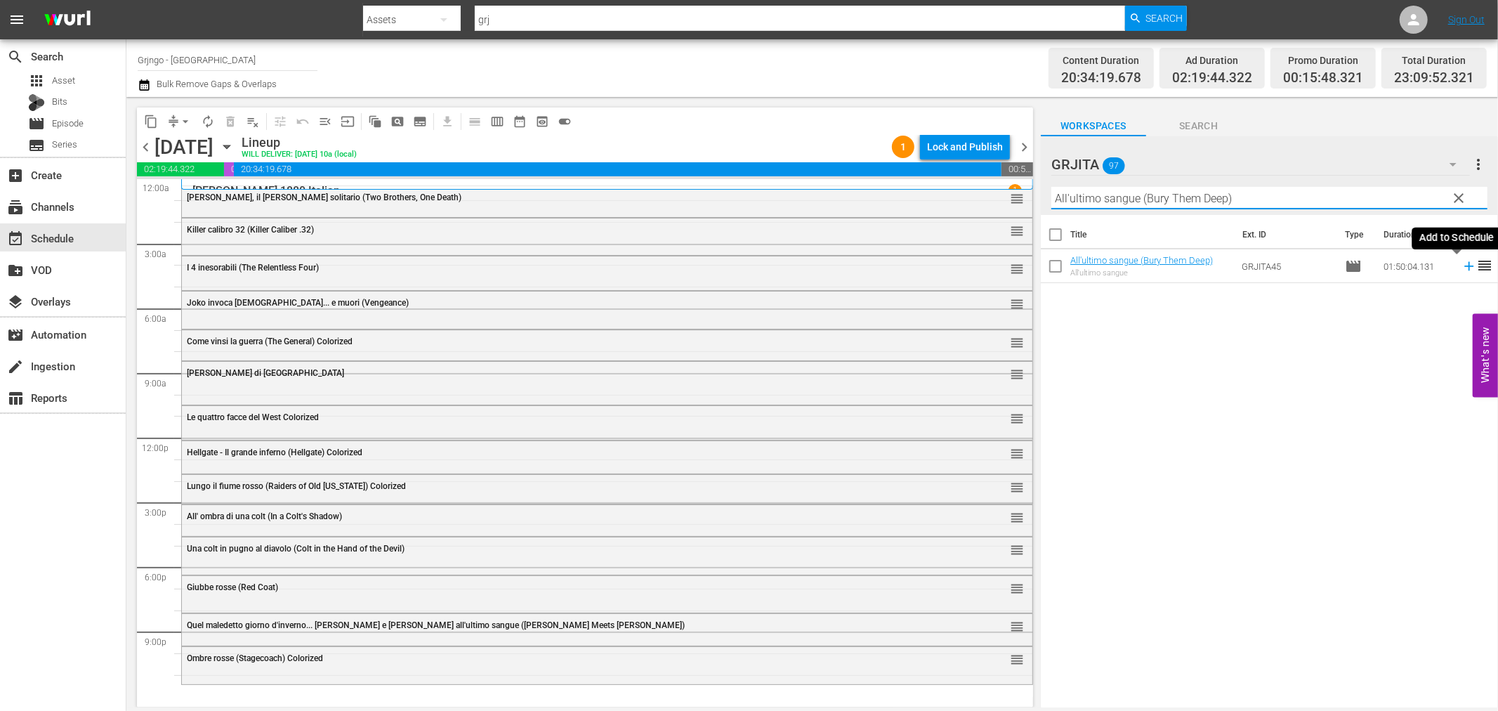
type input "All'ultimo sangue (Bury Them Deep)"
click at [1462, 263] on icon at bounding box center [1469, 265] width 15 height 15
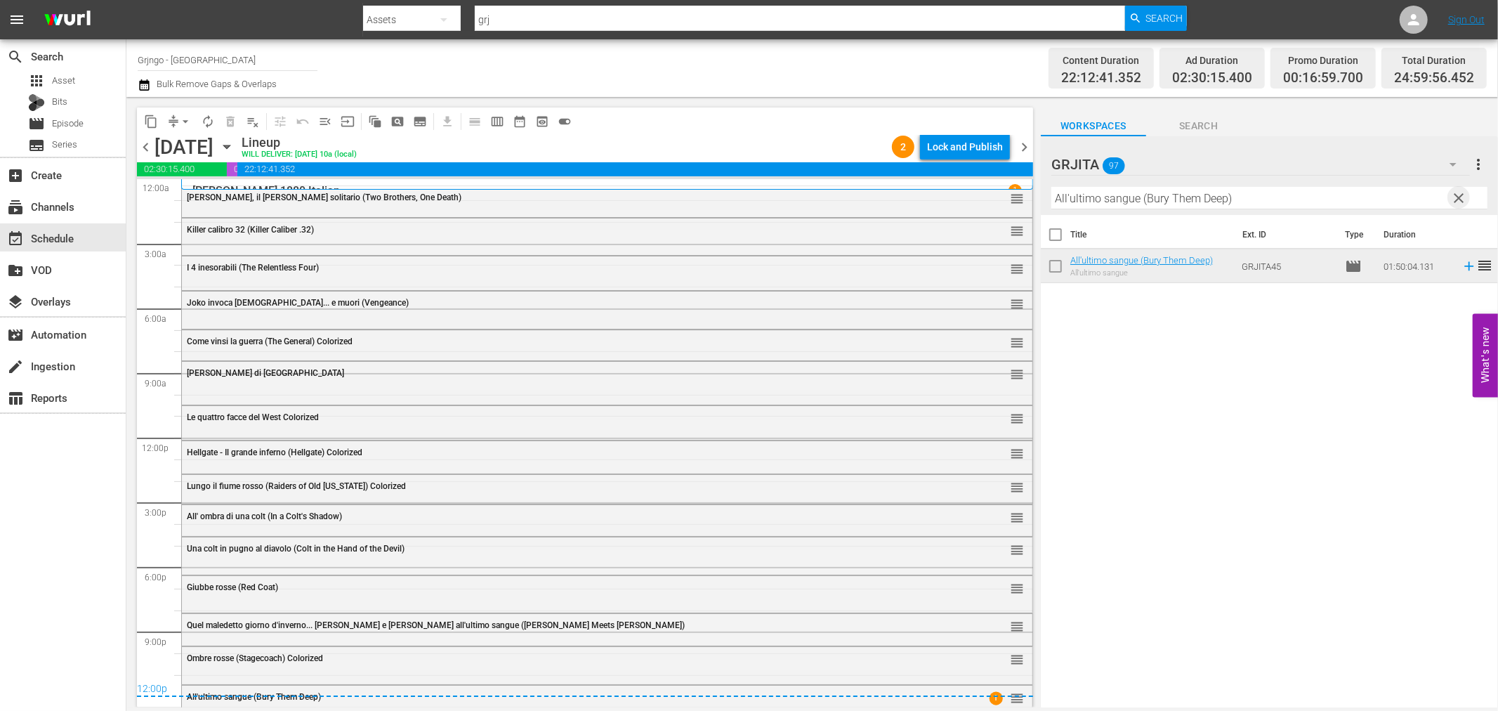
click at [1461, 192] on span "clear" at bounding box center [1459, 198] width 17 height 17
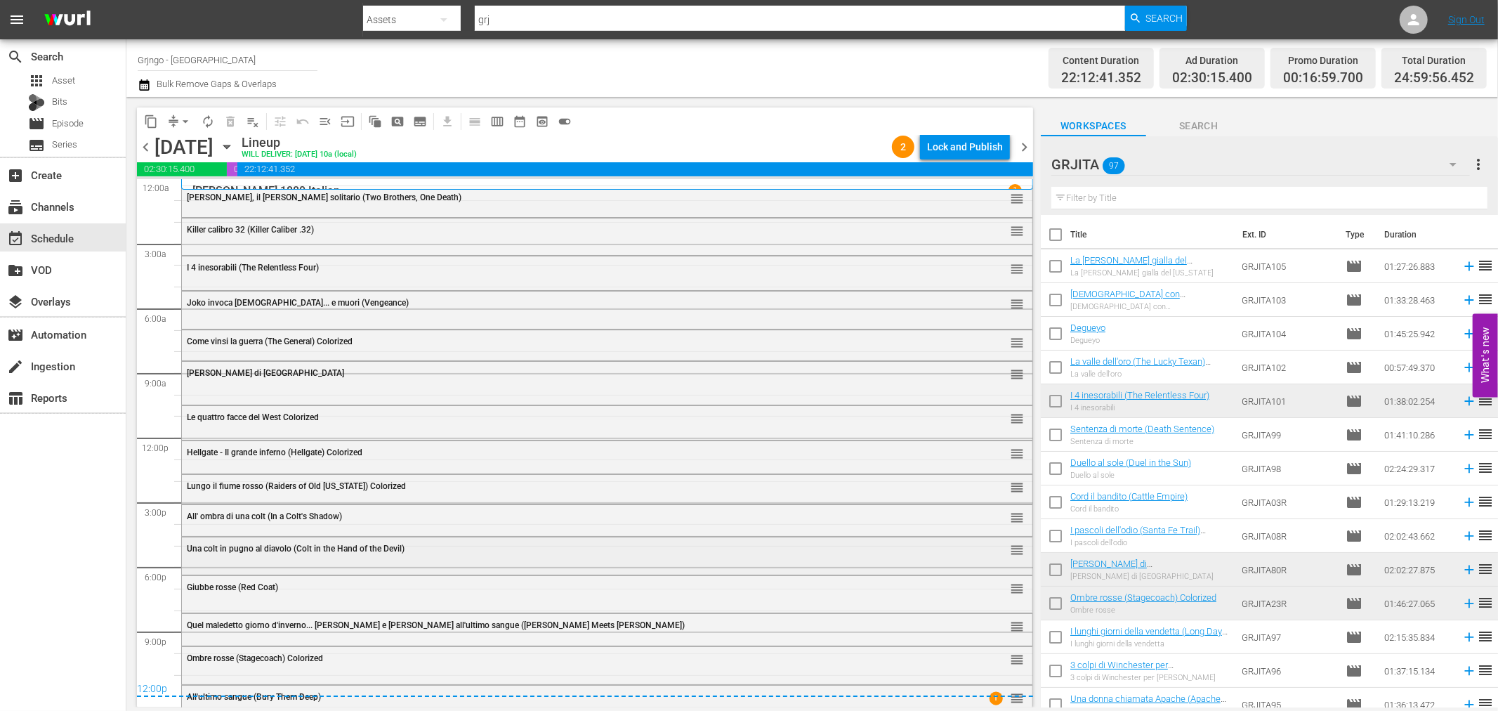
click at [249, 562] on div "Una colt in pugno al diavolo (Colt in the Hand of the Devil) reorder" at bounding box center [607, 554] width 851 height 34
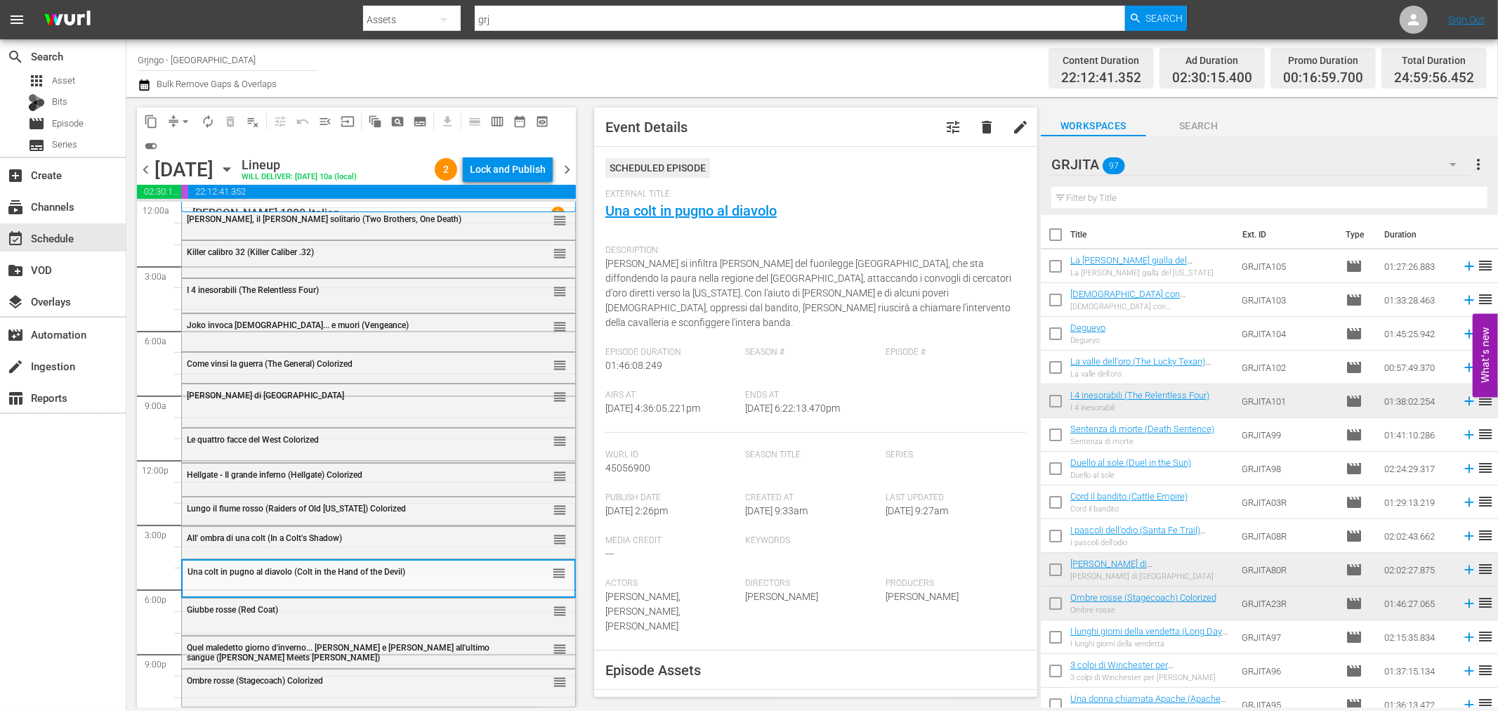
click at [258, 611] on span "Giubbe rosse (Red Coat)" at bounding box center [232, 610] width 91 height 10
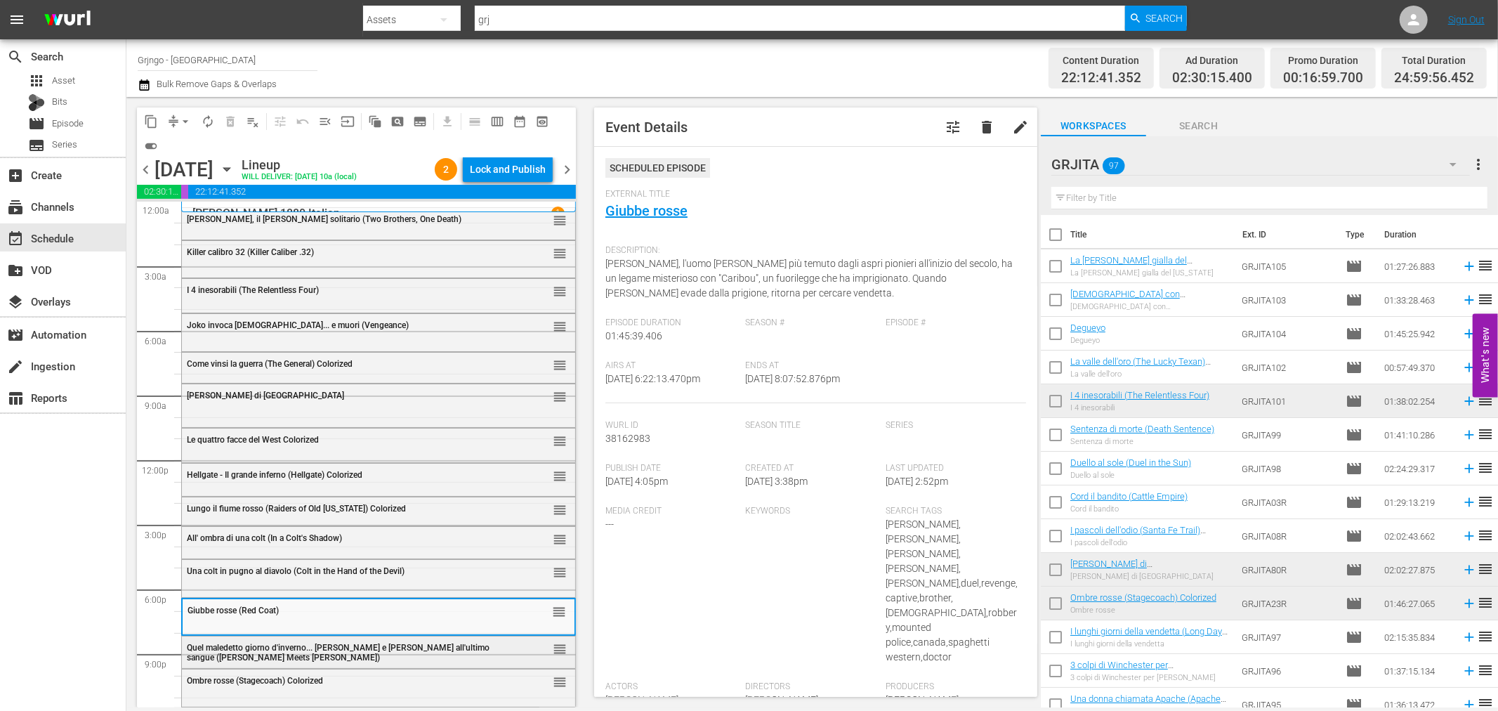
click at [263, 662] on div "Quel maledetto giorno d'inverno... [PERSON_NAME] e [PERSON_NAME] all'ultimo san…" at bounding box center [343, 653] width 313 height 20
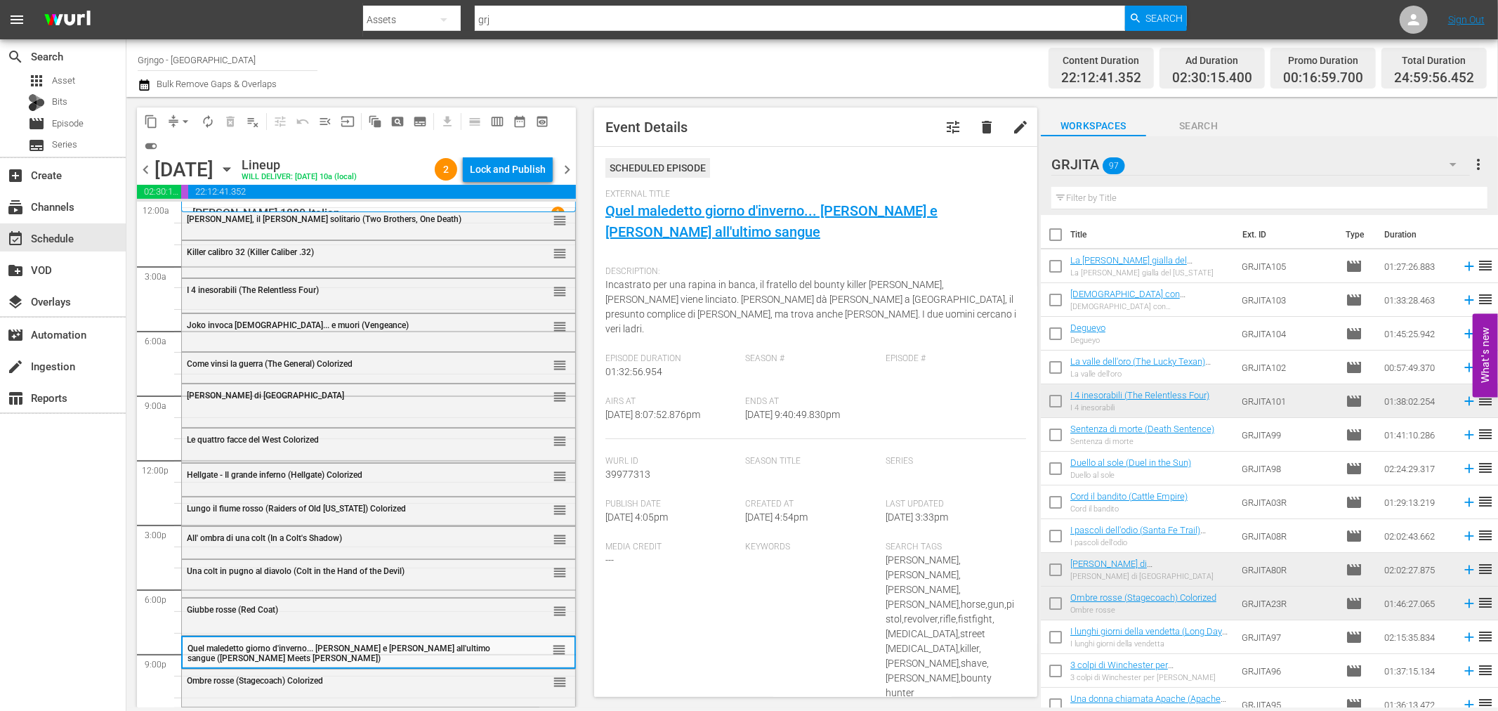
click at [1099, 197] on input "text" at bounding box center [1269, 198] width 436 height 22
paste input "...e venne il tempo di uccidere"
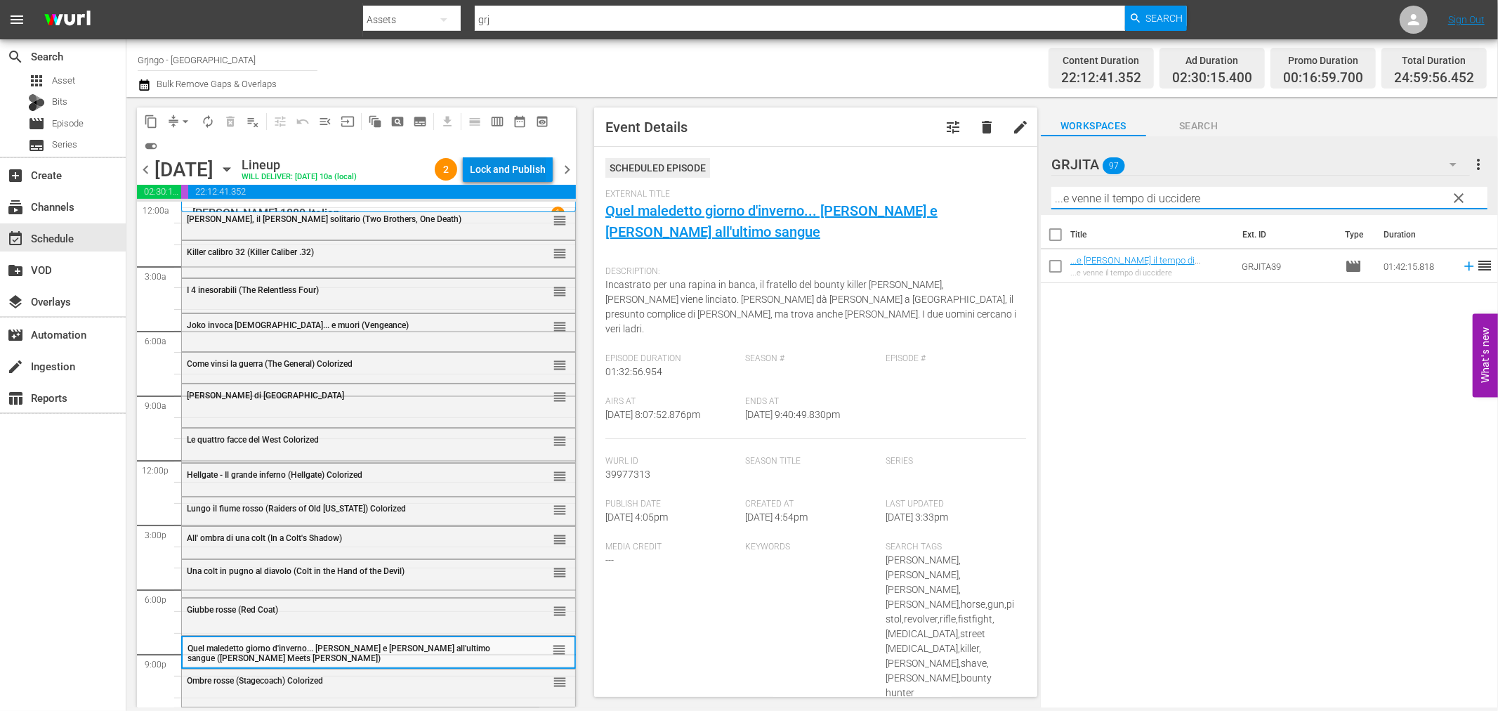
type input "...e venne il tempo di uccidere"
click at [516, 164] on div "Lock and Publish" at bounding box center [508, 169] width 76 height 25
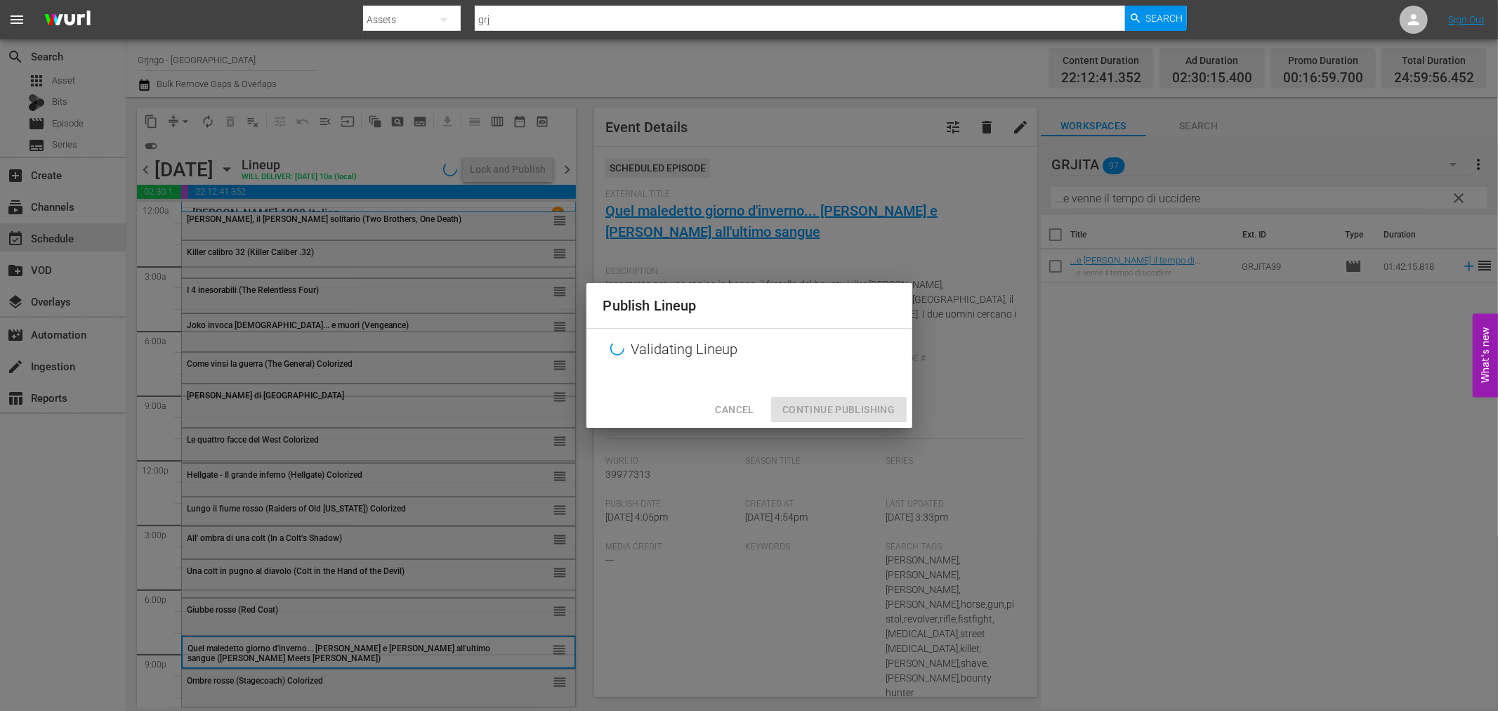
click at [832, 404] on div "Cancel Continue Publishing" at bounding box center [749, 409] width 326 height 37
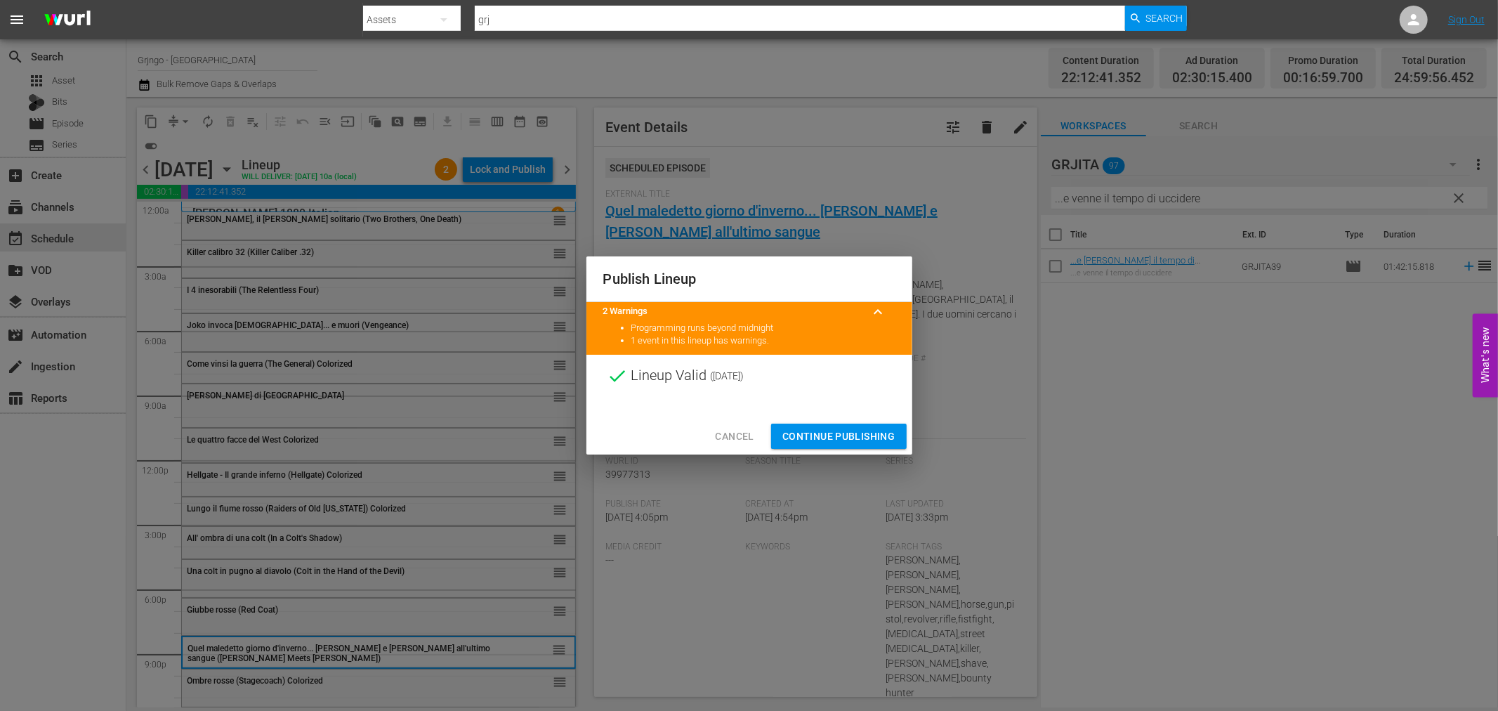
click at [811, 434] on span "Continue Publishing" at bounding box center [838, 437] width 113 height 18
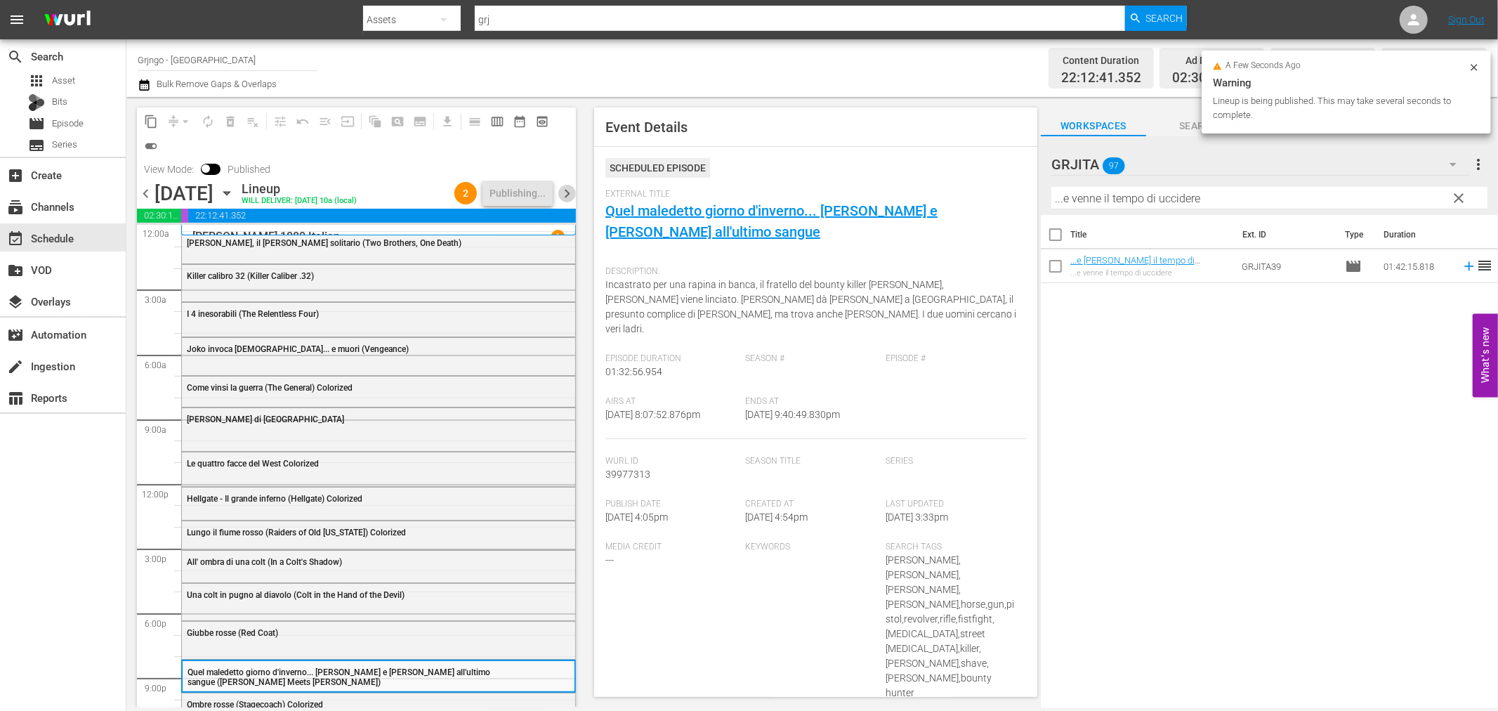
click at [563, 191] on span "chevron_right" at bounding box center [567, 194] width 18 height 18
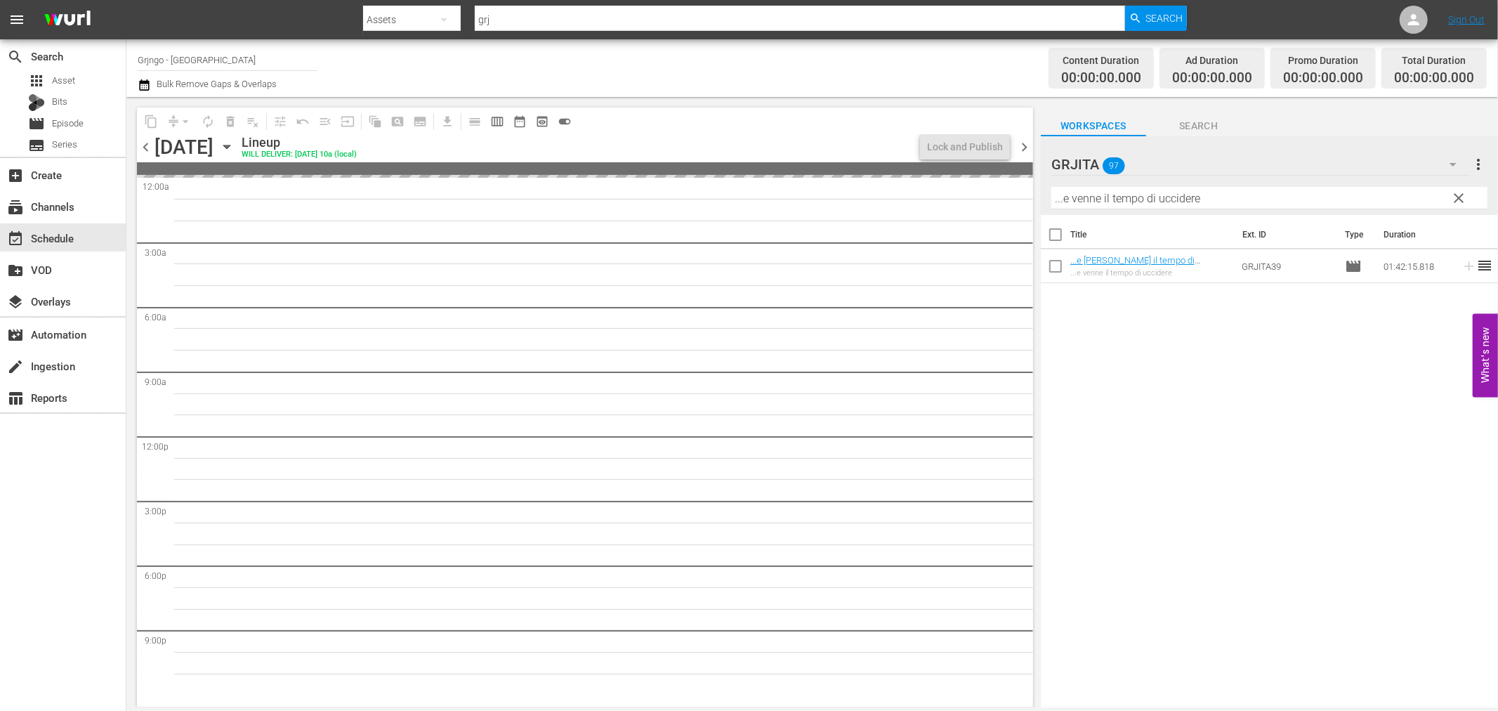
click at [145, 136] on div "chevron_left Thursday, October 23rd October 23rd Lineup WILL DELIVER: 10/22 @ 1…" at bounding box center [585, 148] width 896 height 27
click at [142, 148] on span "chevron_left" at bounding box center [146, 147] width 18 height 18
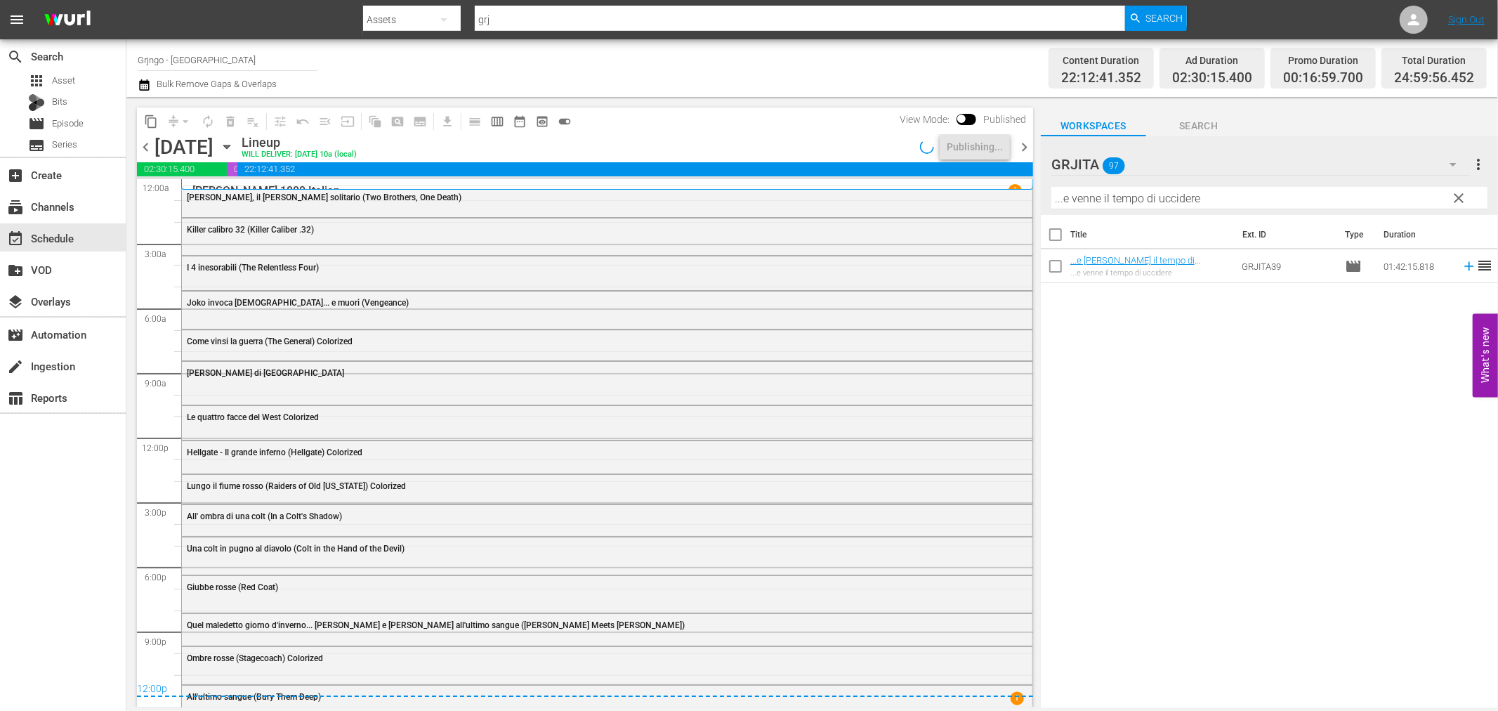
click at [1020, 145] on span "chevron_right" at bounding box center [1025, 147] width 18 height 18
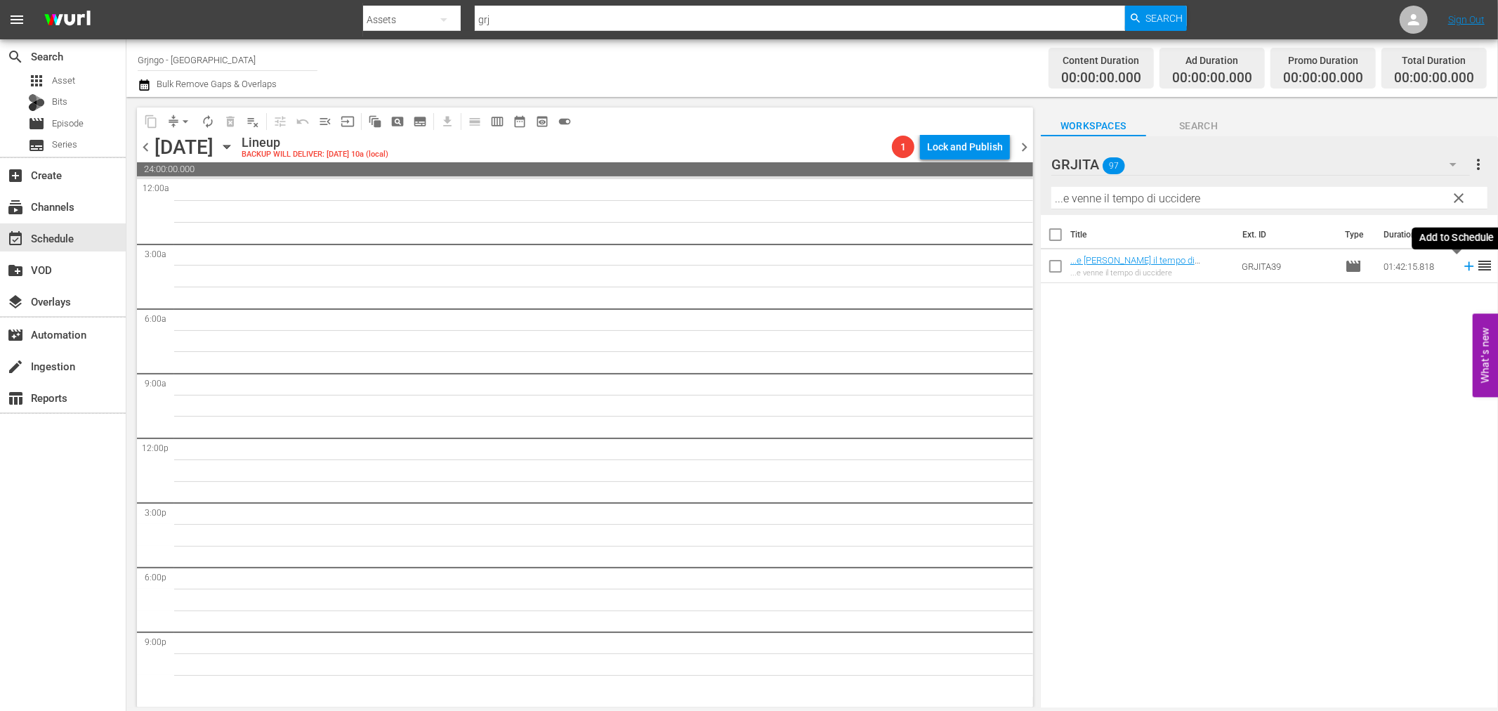
click at [1464, 266] on icon at bounding box center [1468, 266] width 9 height 9
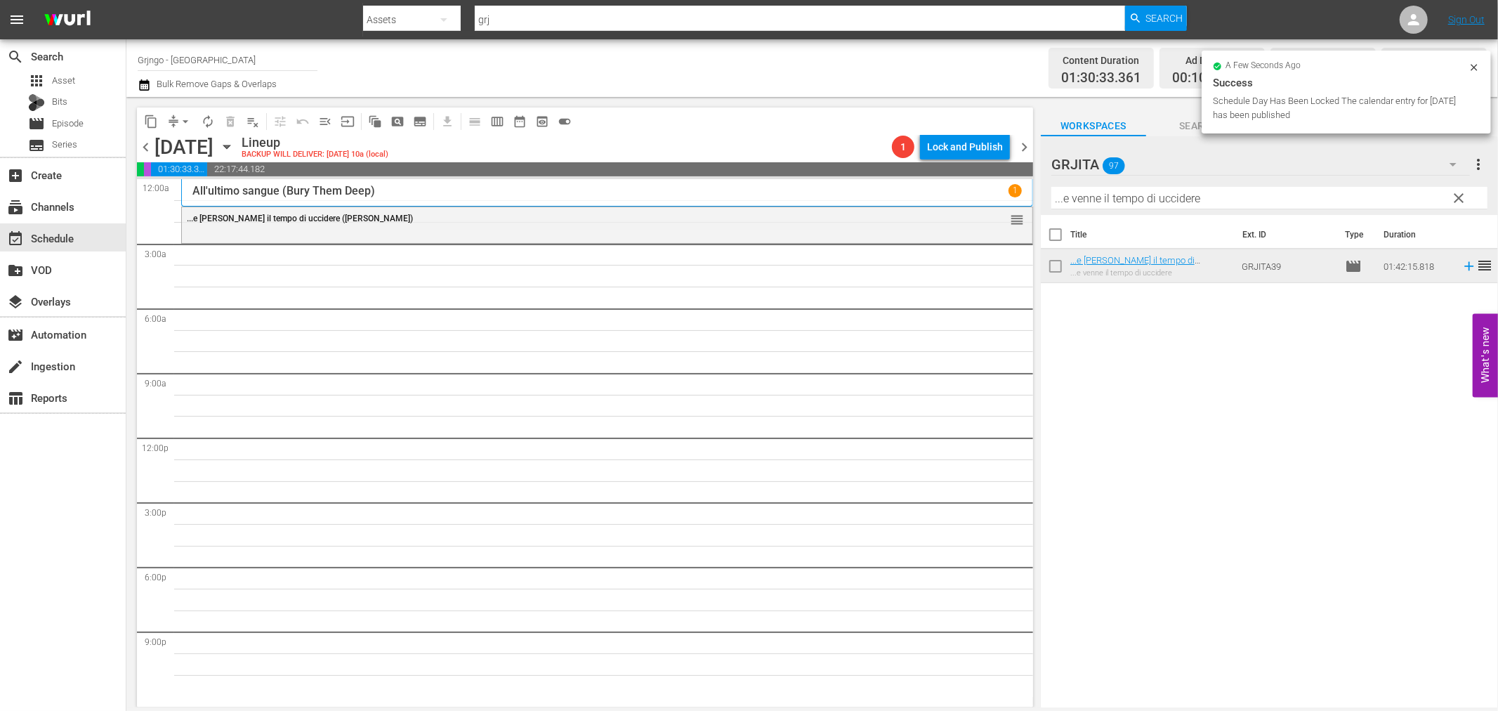
drag, startPoint x: 1455, startPoint y: 197, endPoint x: 1196, endPoint y: 201, distance: 259.2
click at [1456, 197] on span "clear" at bounding box center [1459, 198] width 17 height 17
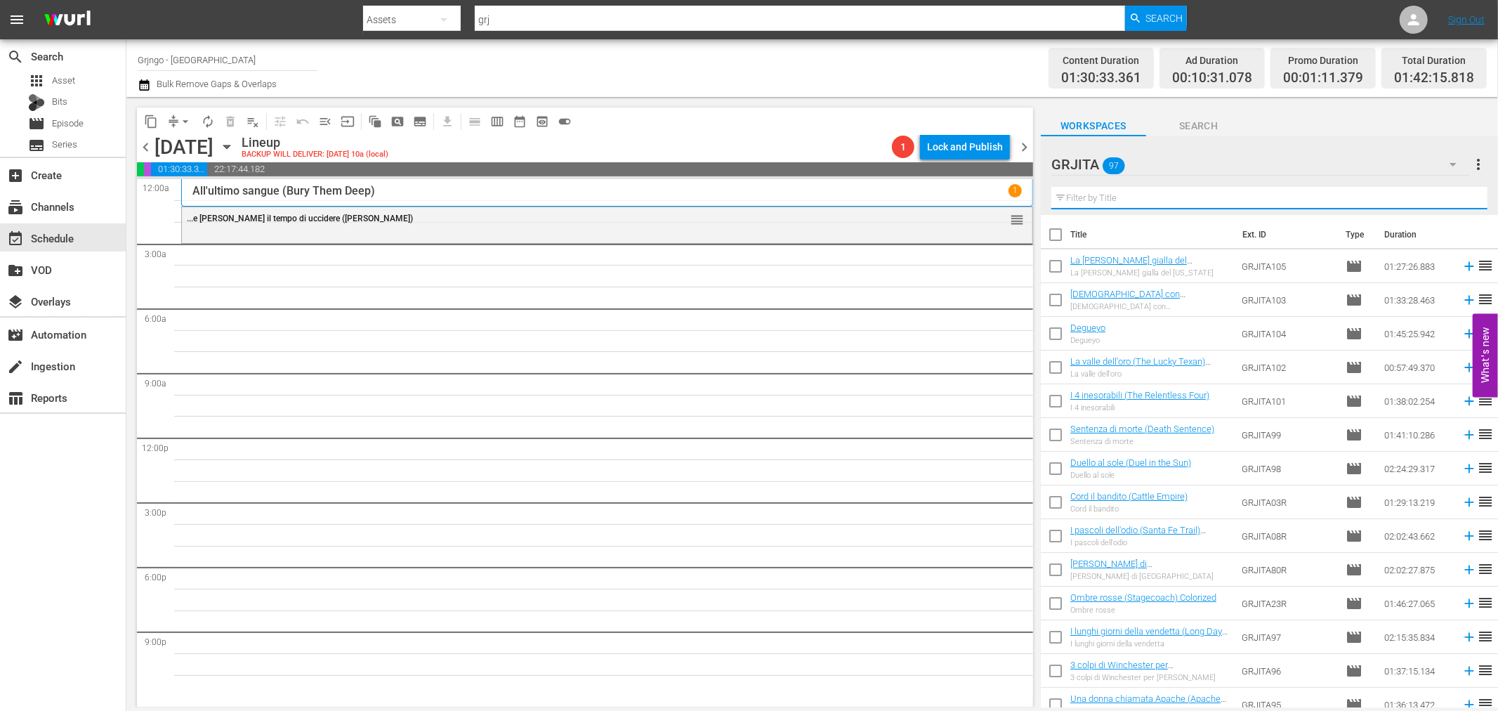
paste input "Le colline blu (Ride in the Whirlwind)"
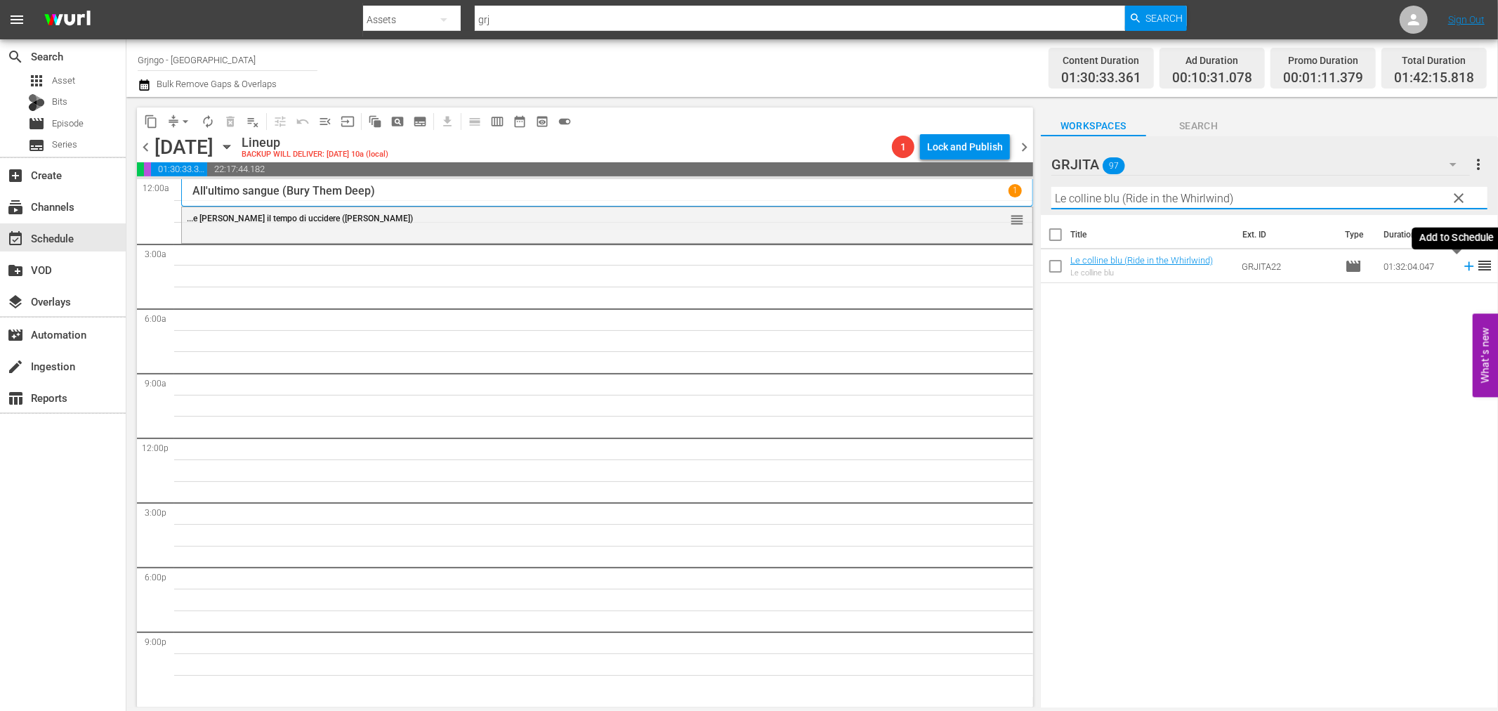
type input "Le colline blu (Ride in the Whirlwind)"
click at [1462, 264] on icon at bounding box center [1469, 265] width 15 height 15
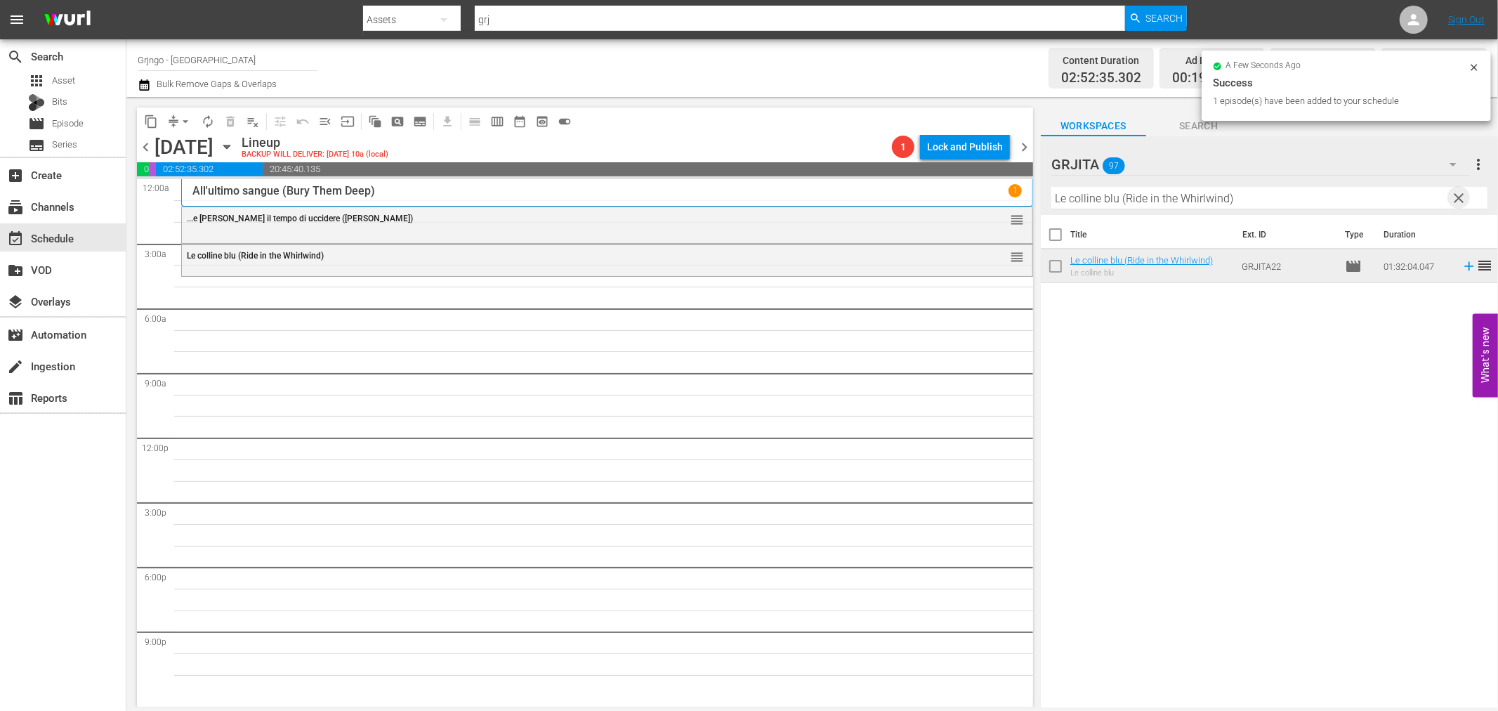
drag, startPoint x: 1456, startPoint y: 199, endPoint x: 1401, endPoint y: 192, distance: 55.9
click at [1457, 199] on span "clear" at bounding box center [1459, 198] width 17 height 17
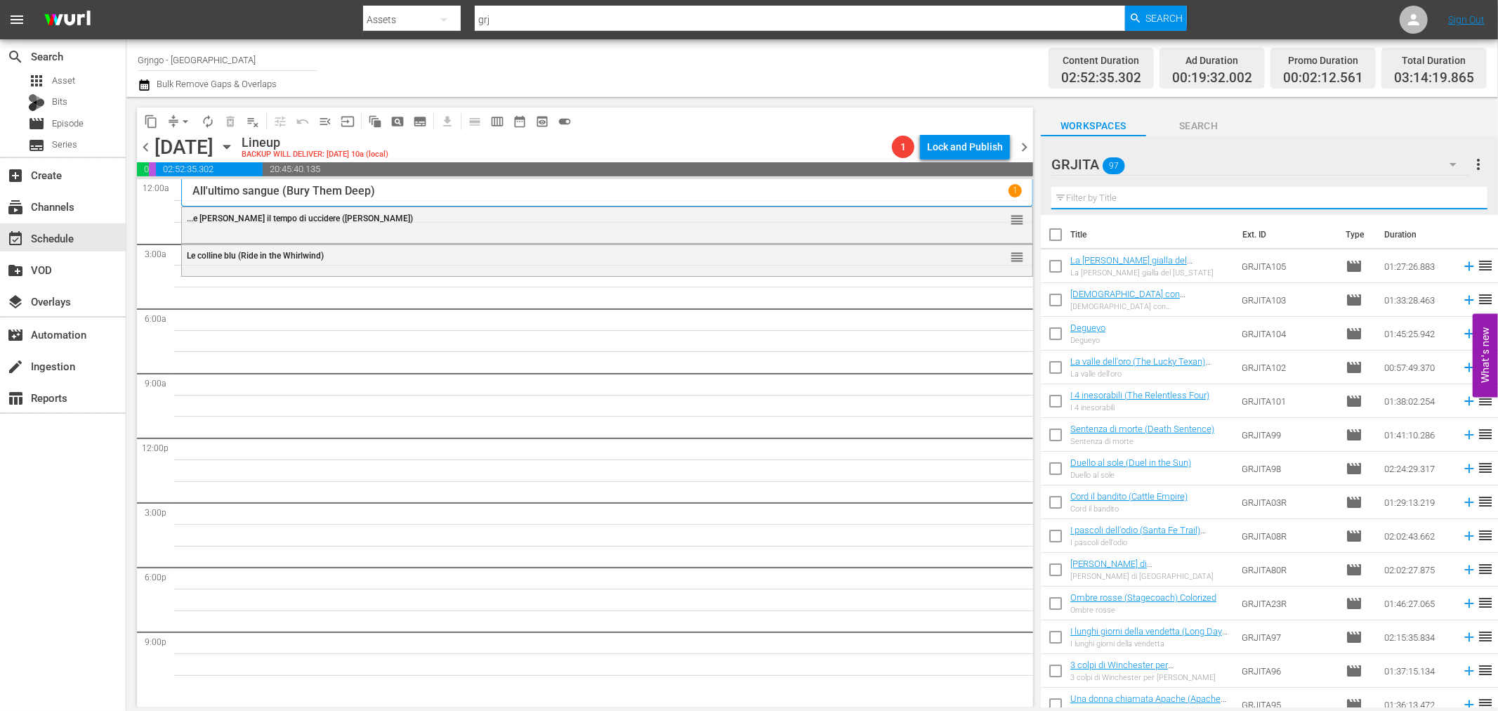
paste input "Black Jack"
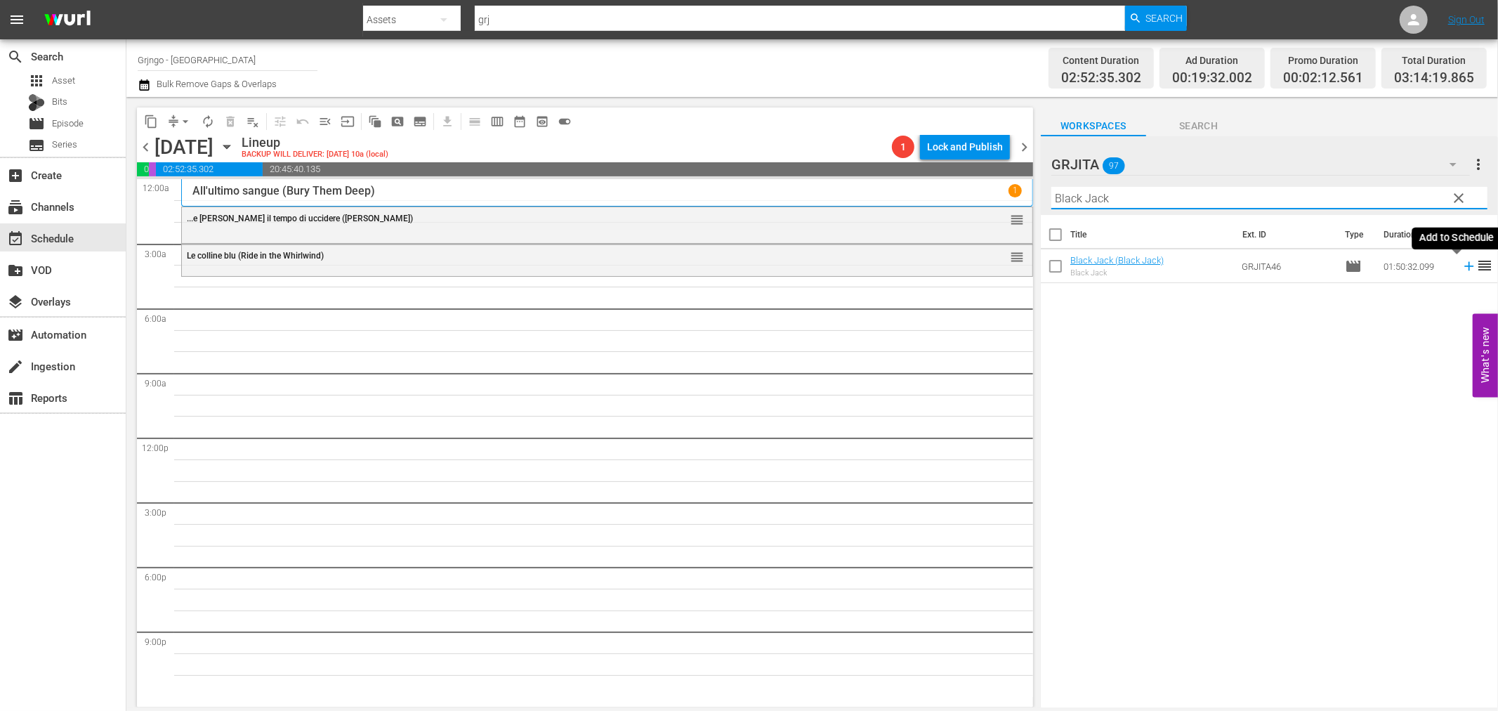
type input "Black Jack"
click at [1462, 263] on icon at bounding box center [1469, 265] width 15 height 15
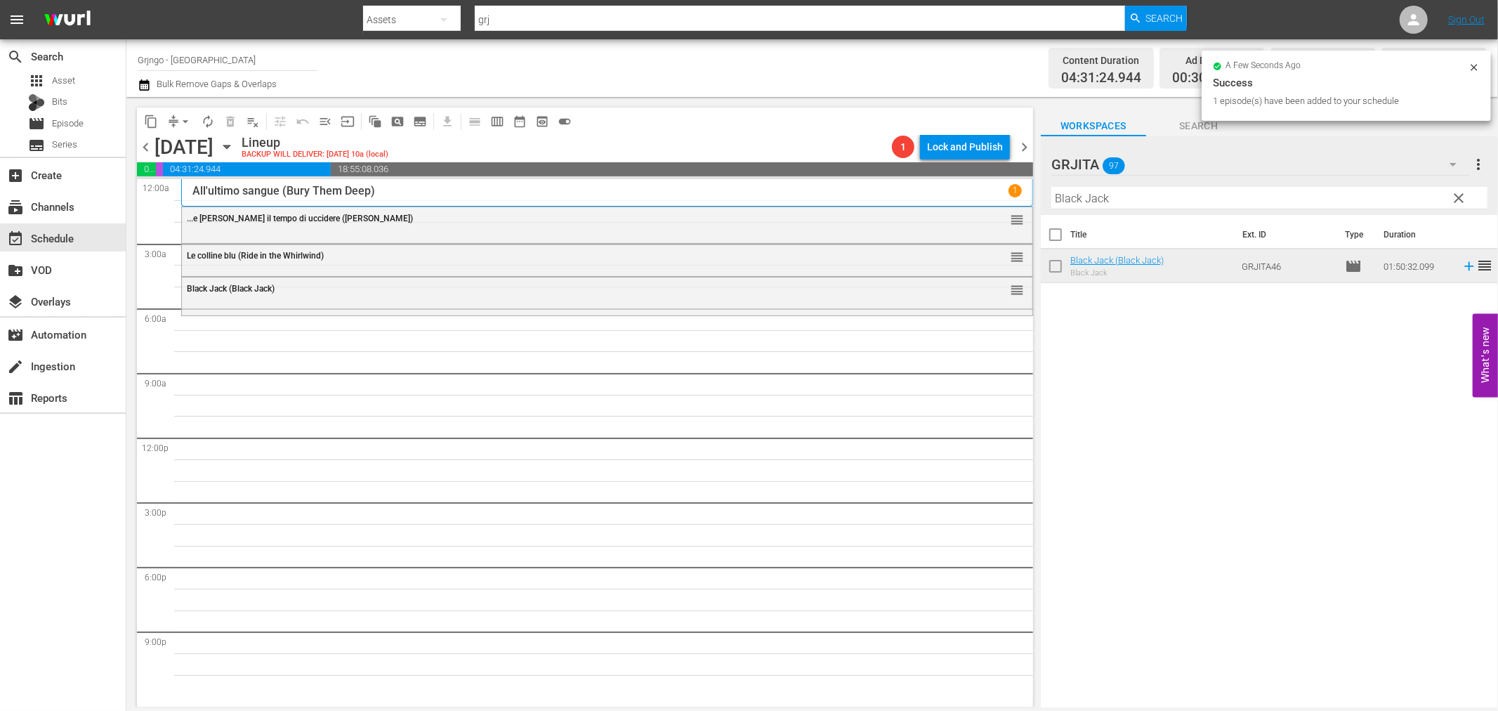
drag, startPoint x: 1458, startPoint y: 195, endPoint x: 1180, endPoint y: 199, distance: 278.2
click at [1458, 195] on span "clear" at bounding box center [1459, 198] width 17 height 17
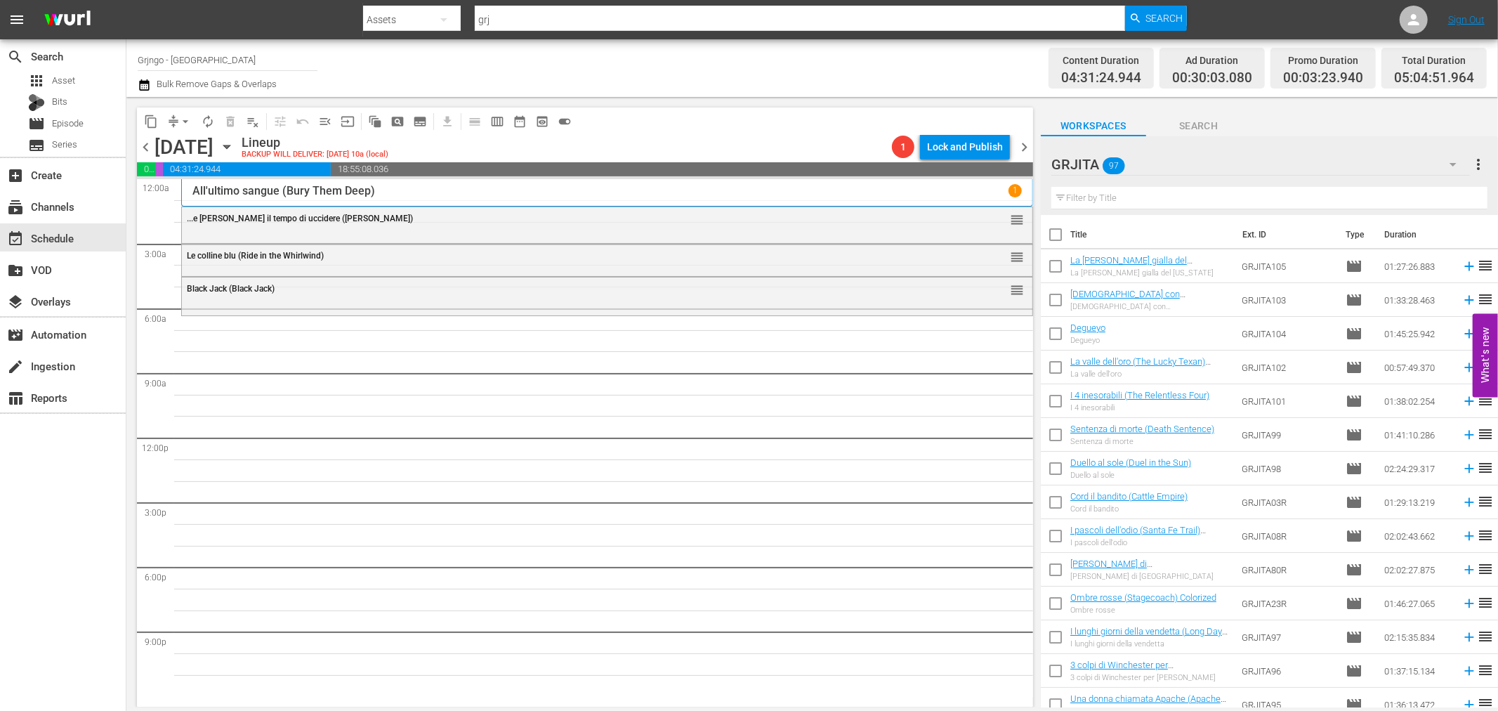
click at [1135, 200] on input "text" at bounding box center [1269, 198] width 436 height 22
paste input "Killer, adios"
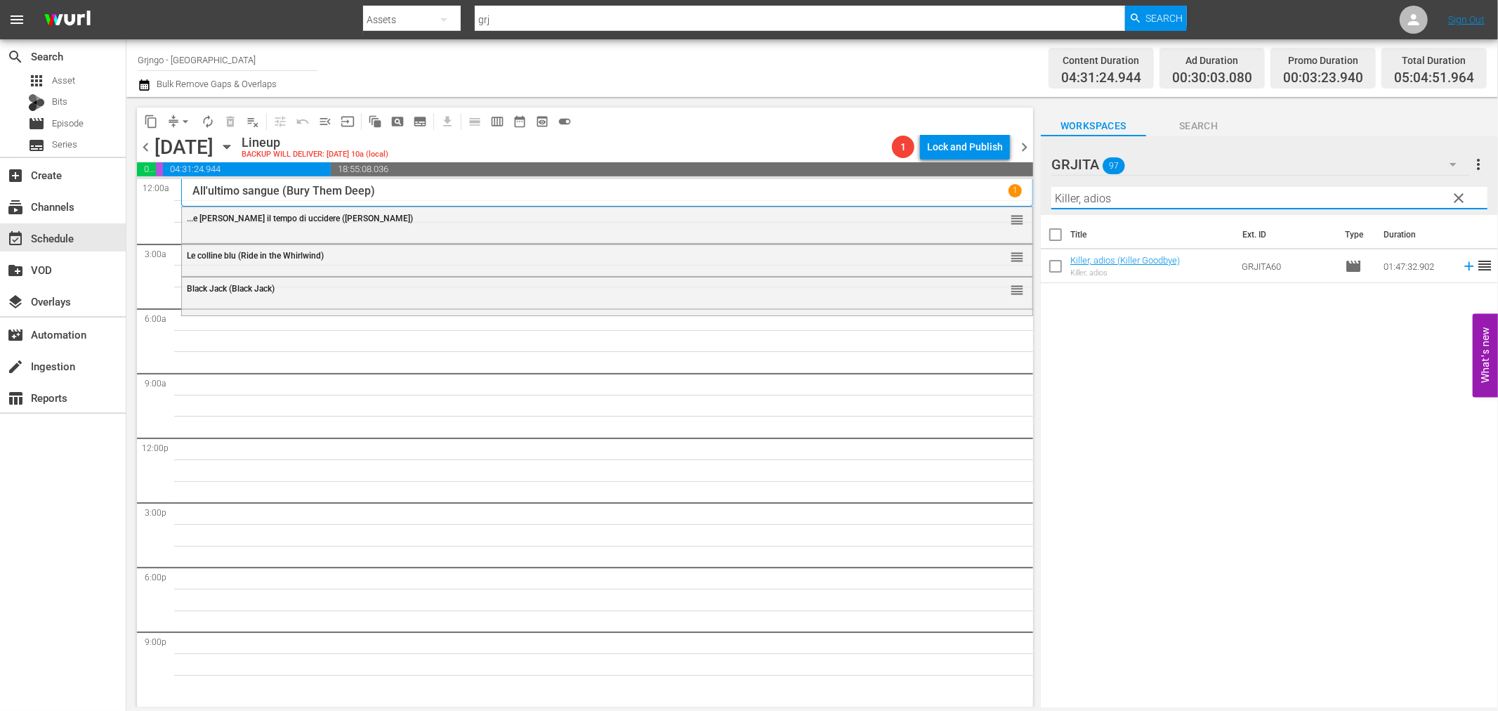
type input "Killer, adios"
click at [1462, 263] on icon at bounding box center [1469, 265] width 15 height 15
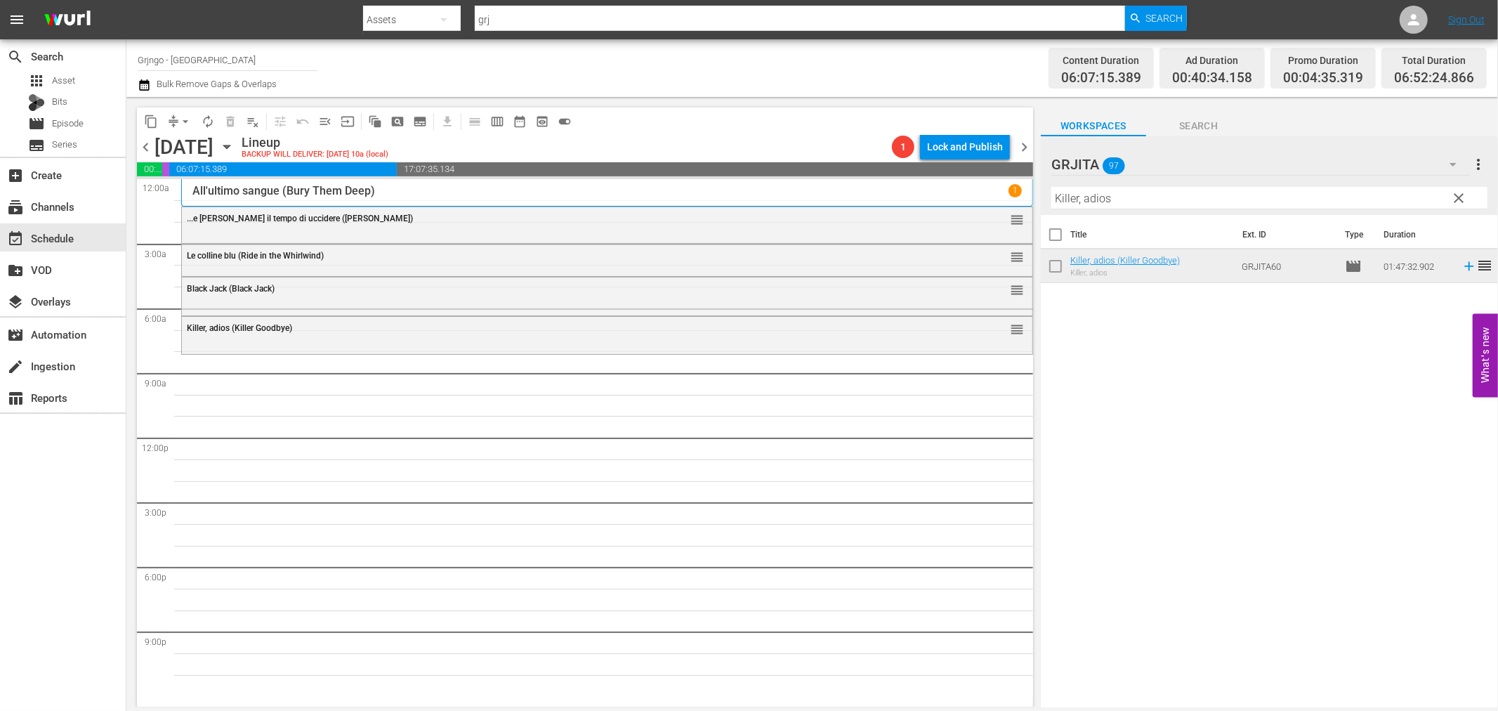
drag, startPoint x: 1455, startPoint y: 194, endPoint x: 1269, endPoint y: 214, distance: 186.5
click at [1455, 195] on span "clear" at bounding box center [1459, 198] width 17 height 17
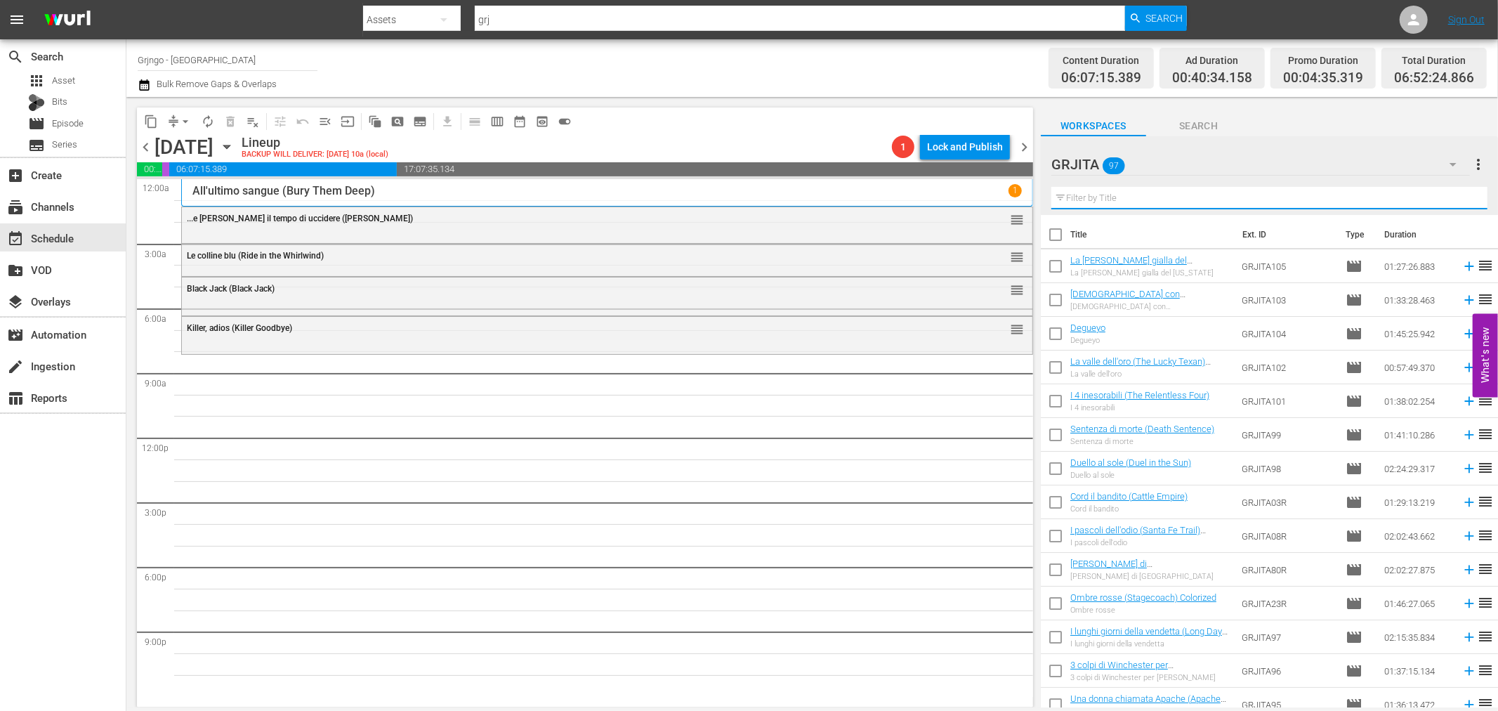
paste input "Alleluja e Sartana figli di... Dio"
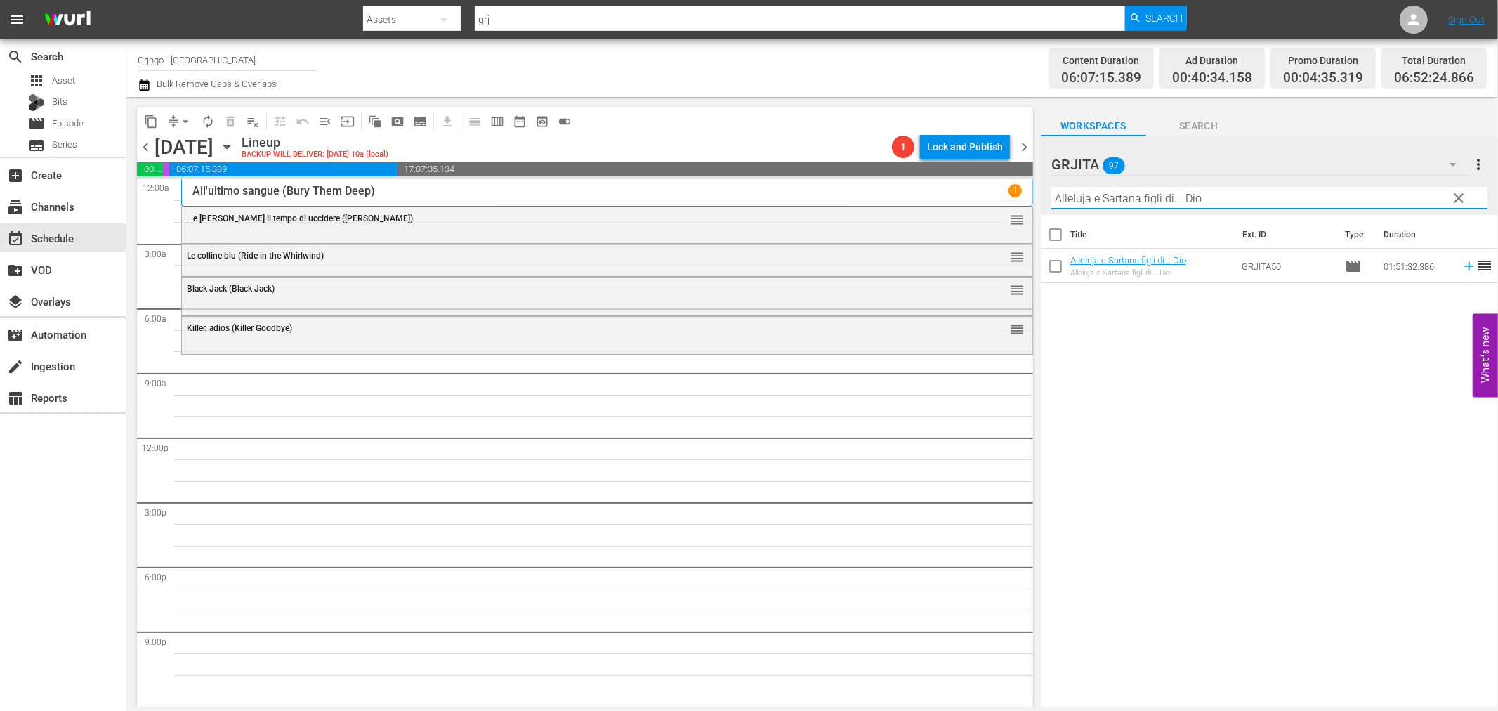
type input "Alleluja e Sartana figli di... Dio"
click at [1464, 265] on icon at bounding box center [1468, 266] width 9 height 9
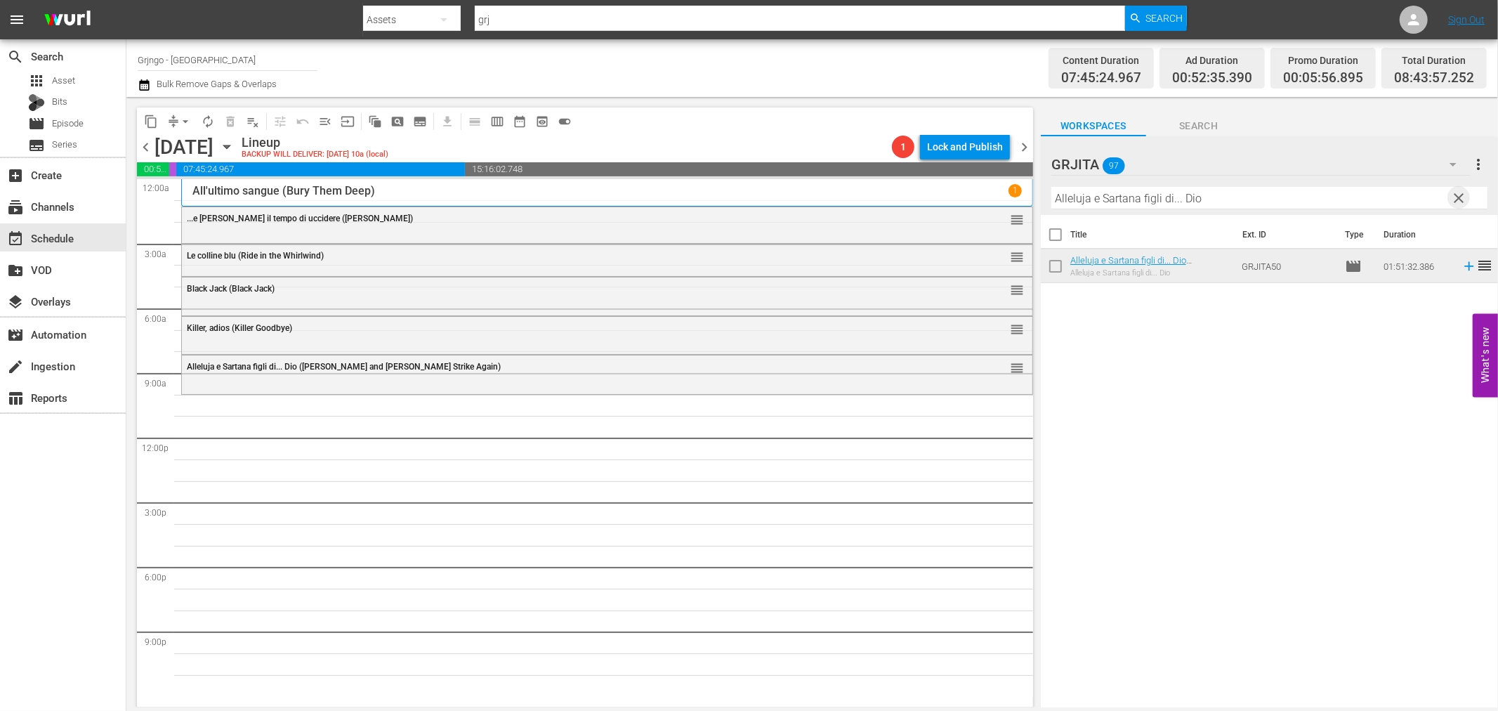
click at [1461, 190] on span "clear" at bounding box center [1459, 198] width 17 height 17
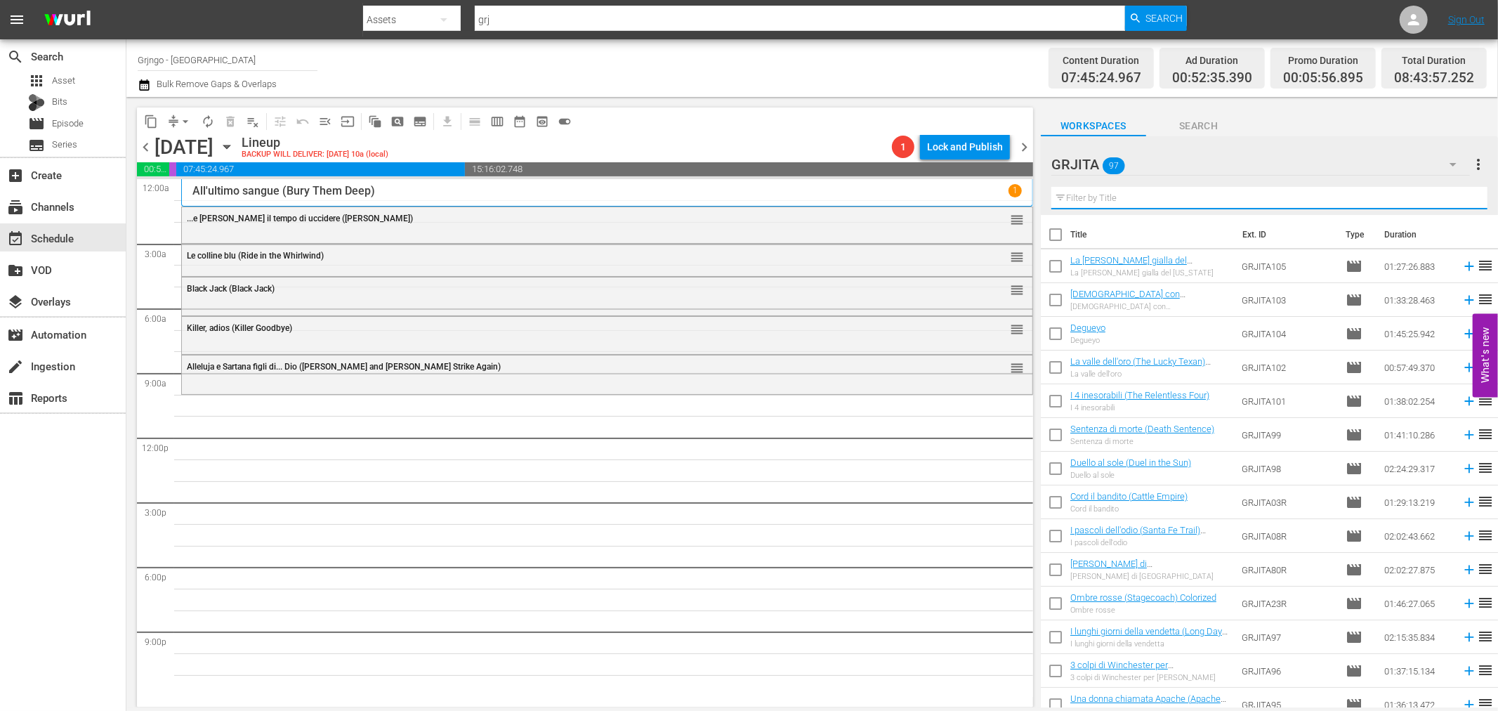
click at [1089, 195] on input "text" at bounding box center [1269, 198] width 436 height 22
paste input "Nato Per Uccidere"
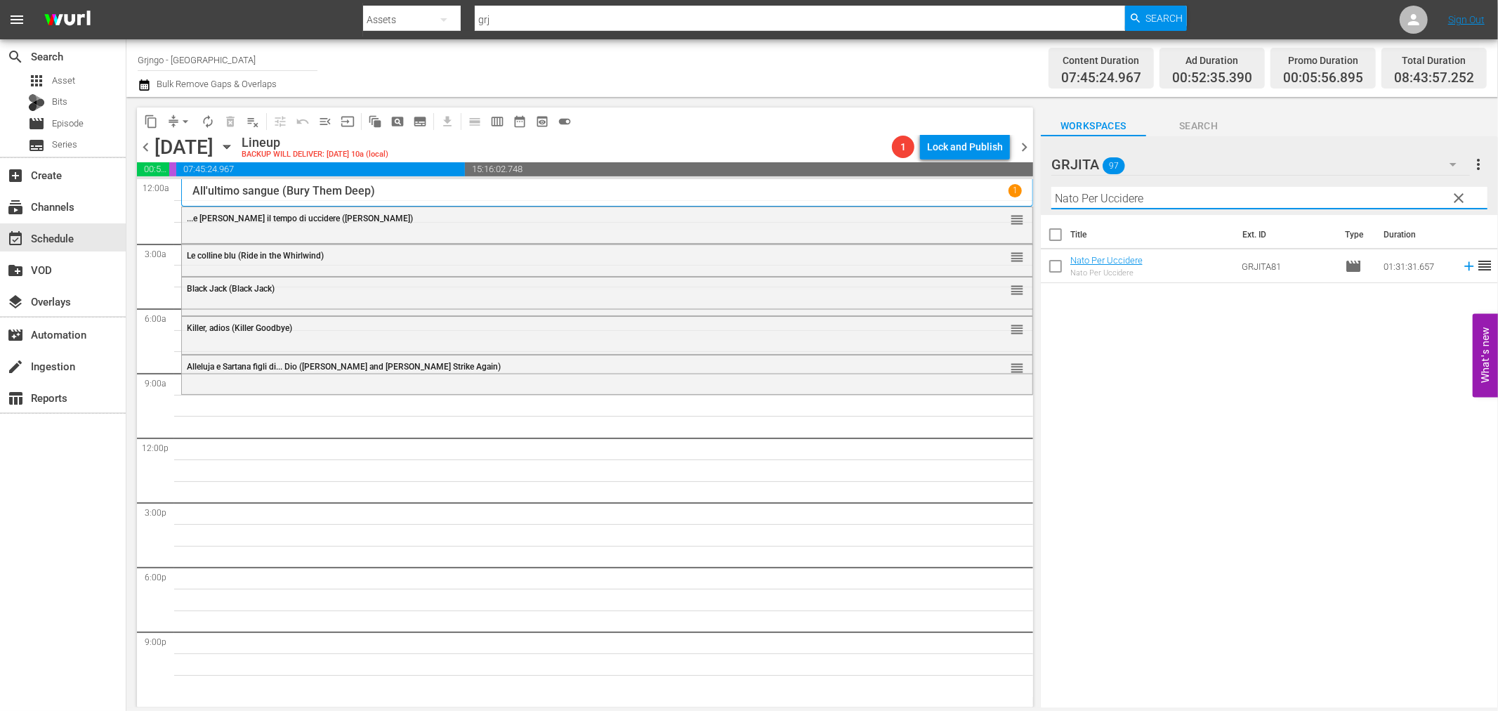
type input "Nato Per Uccidere"
click at [1462, 263] on icon at bounding box center [1469, 265] width 15 height 15
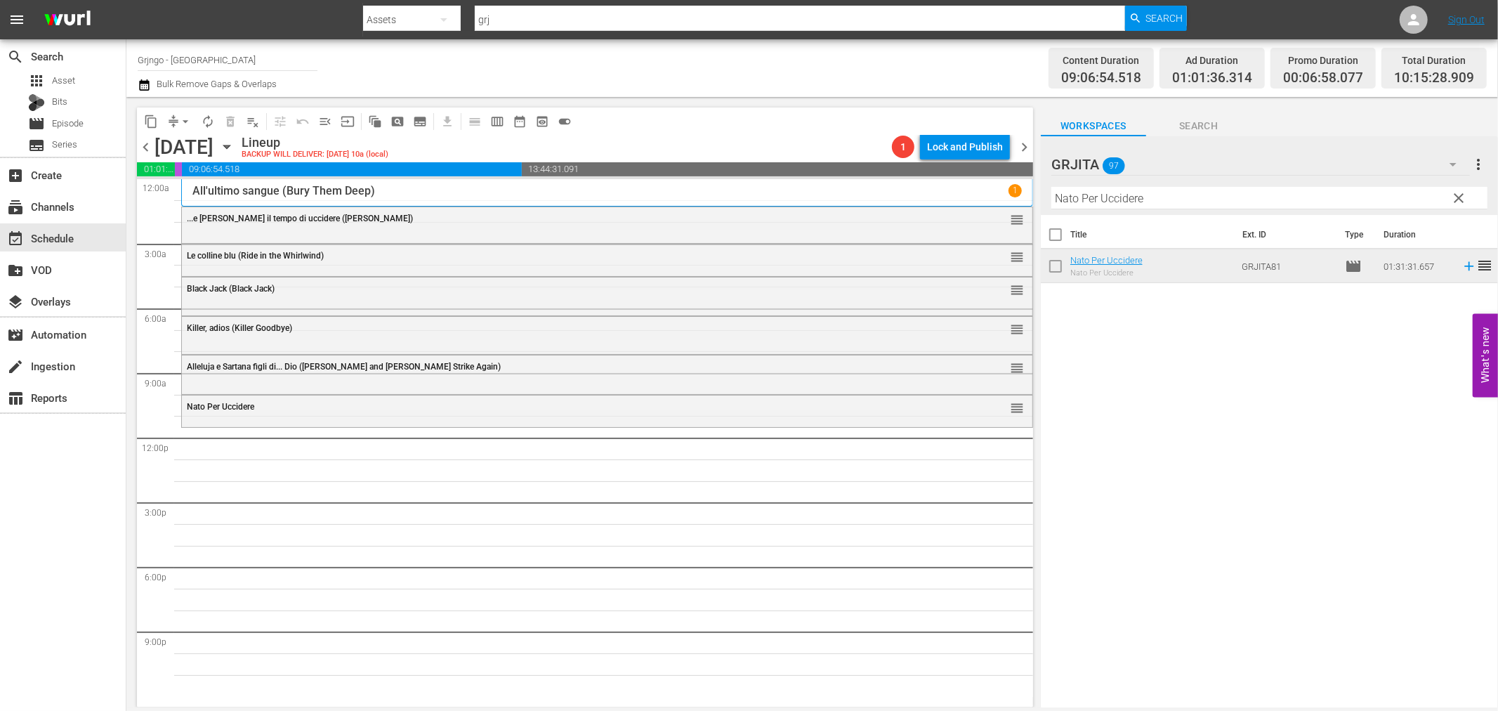
drag, startPoint x: 1452, startPoint y: 198, endPoint x: 1316, endPoint y: 188, distance: 136.0
click at [1453, 198] on span "clear" at bounding box center [1459, 198] width 17 height 17
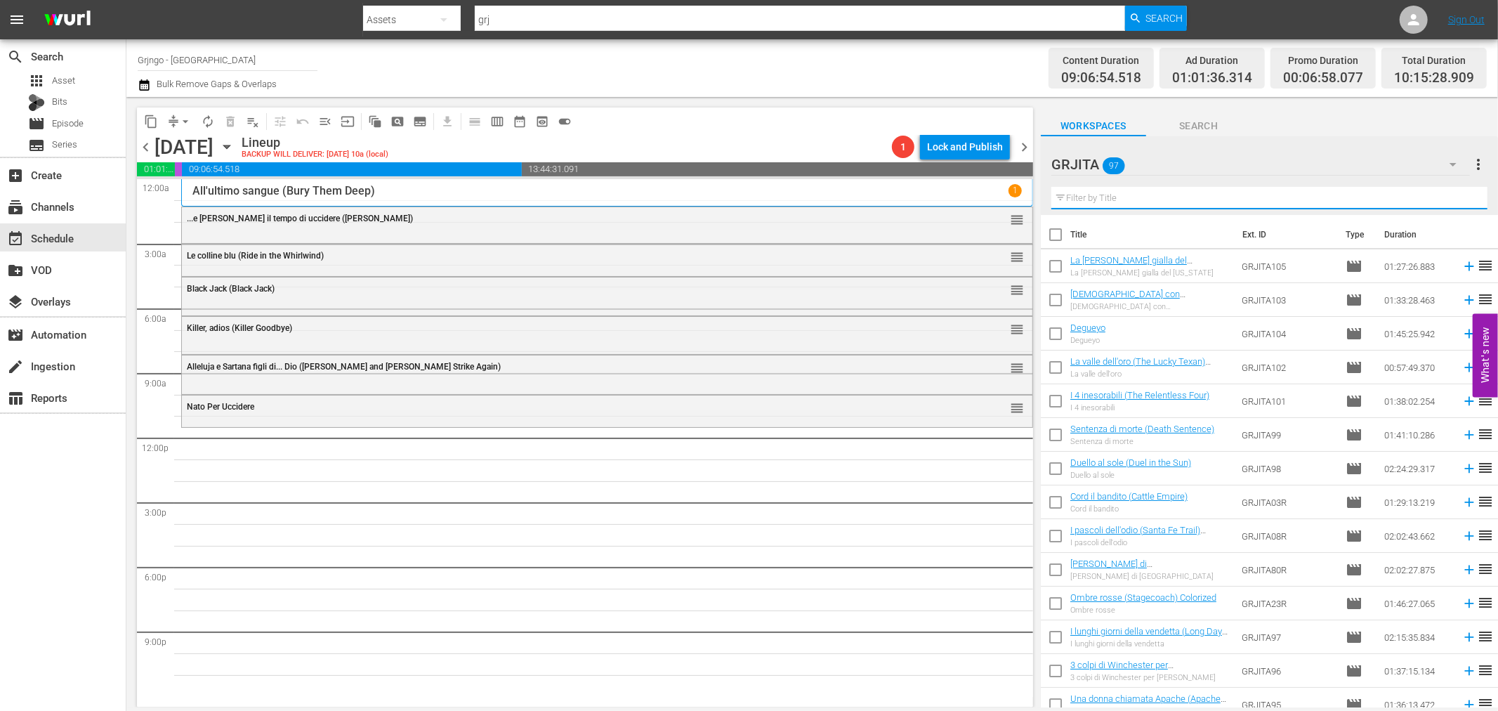
paste input "[PERSON_NAME], il volto della vendetta"
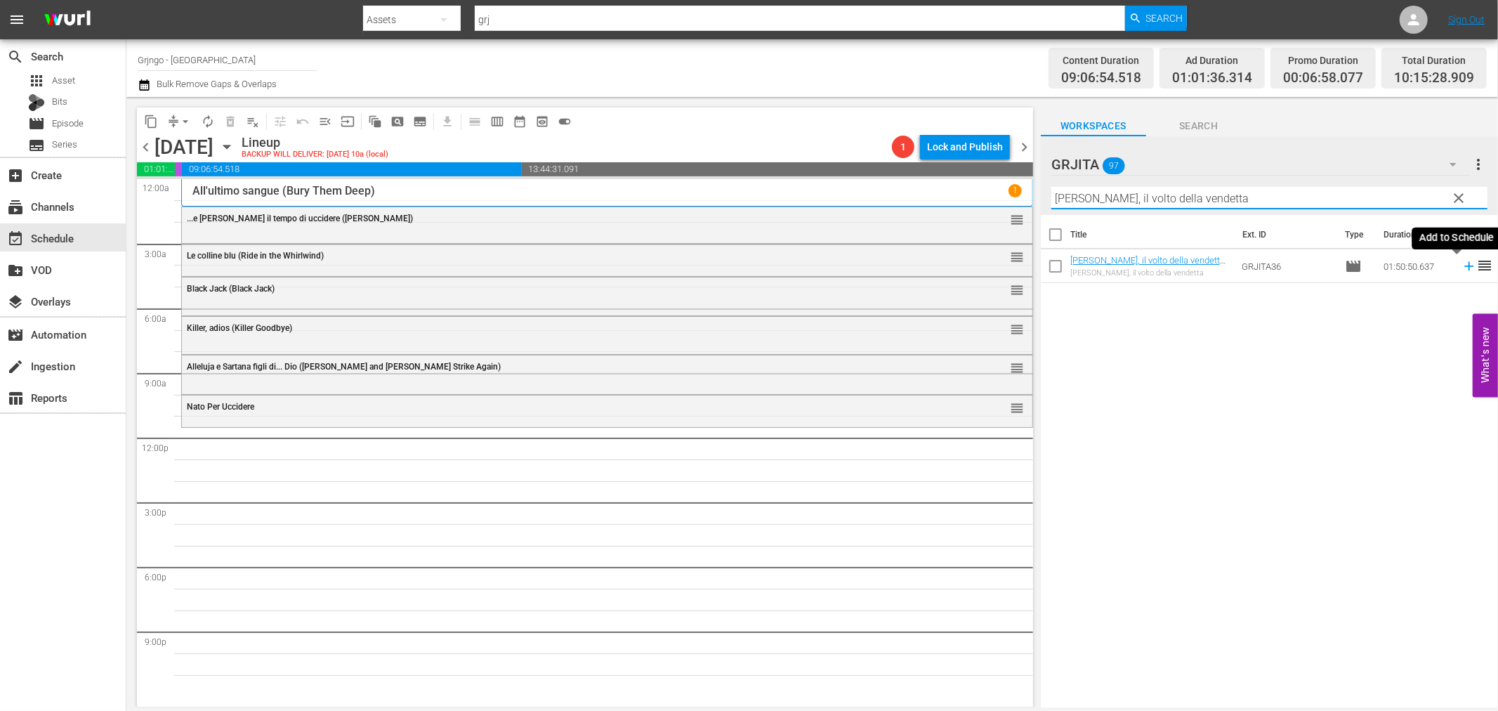
type input "[PERSON_NAME], il volto della vendetta"
click at [1464, 268] on icon at bounding box center [1468, 266] width 9 height 9
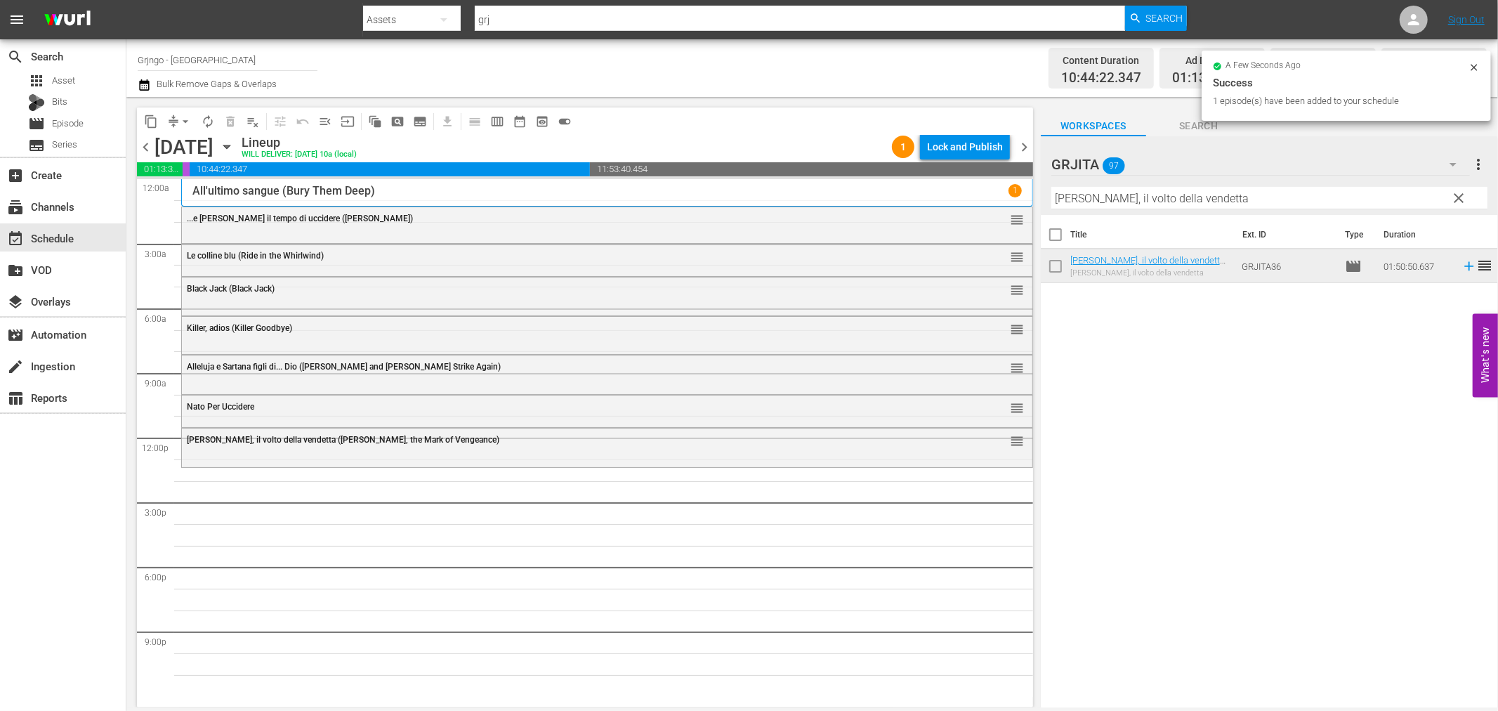
drag, startPoint x: 1453, startPoint y: 195, endPoint x: 1267, endPoint y: 185, distance: 185.7
click at [1453, 195] on span "clear" at bounding box center [1459, 198] width 17 height 17
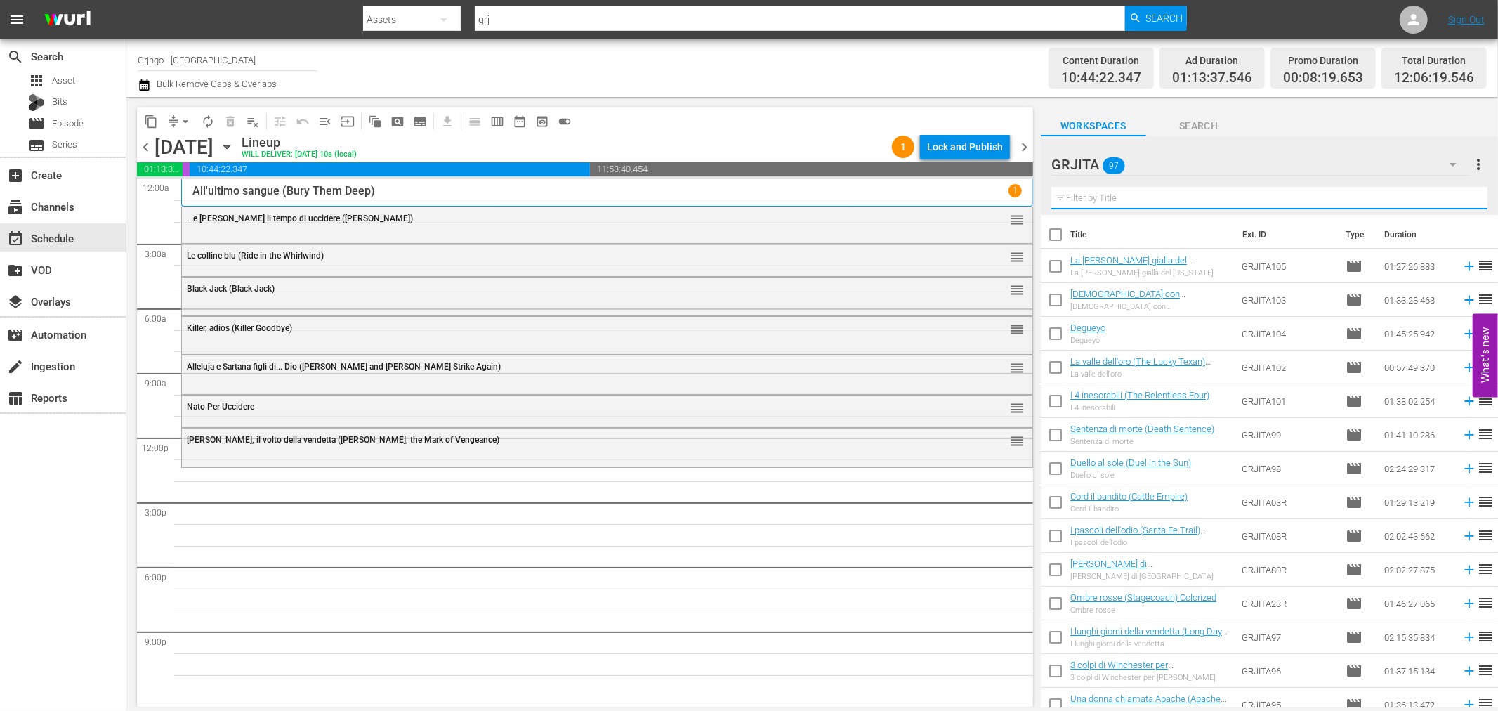
paste input "Inginocchiati straniero..."
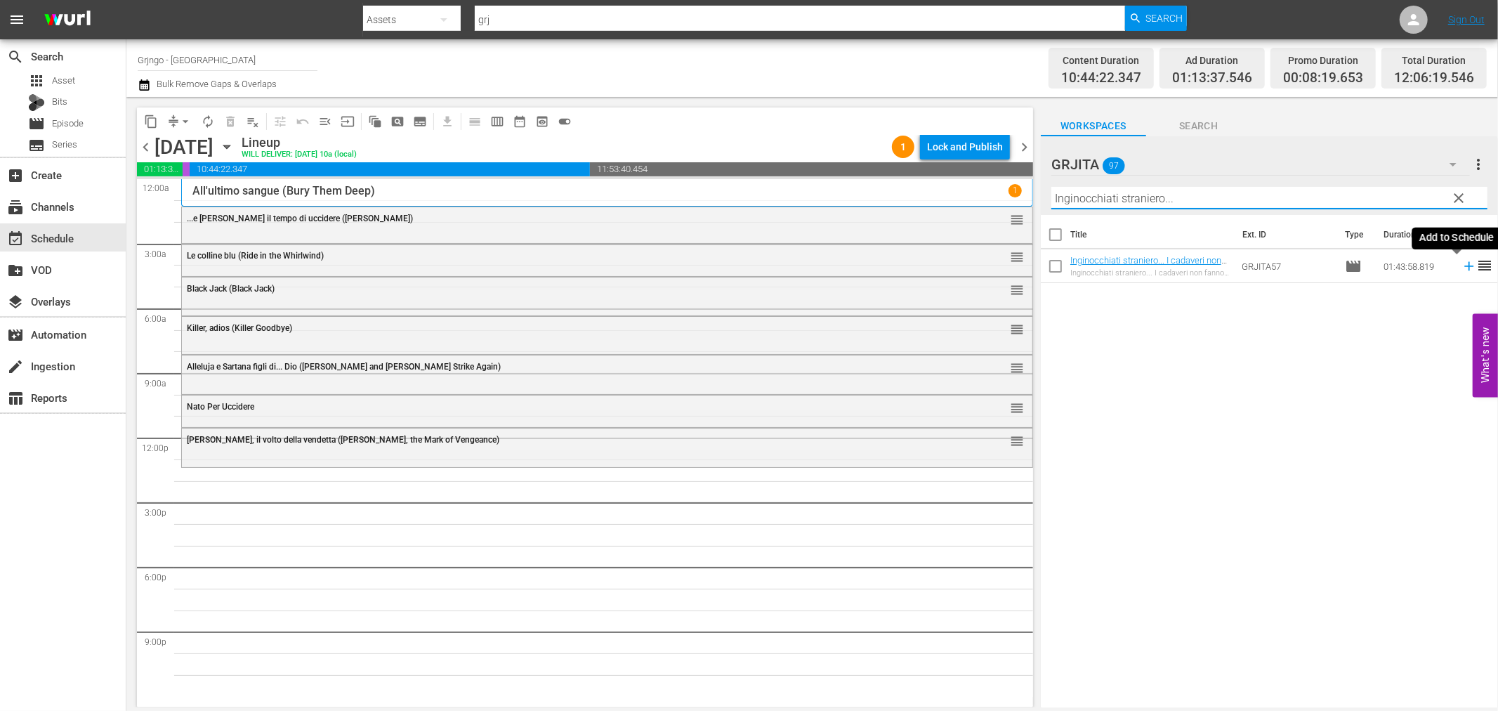
type input "Inginocchiati straniero..."
click at [1464, 266] on icon at bounding box center [1468, 266] width 9 height 9
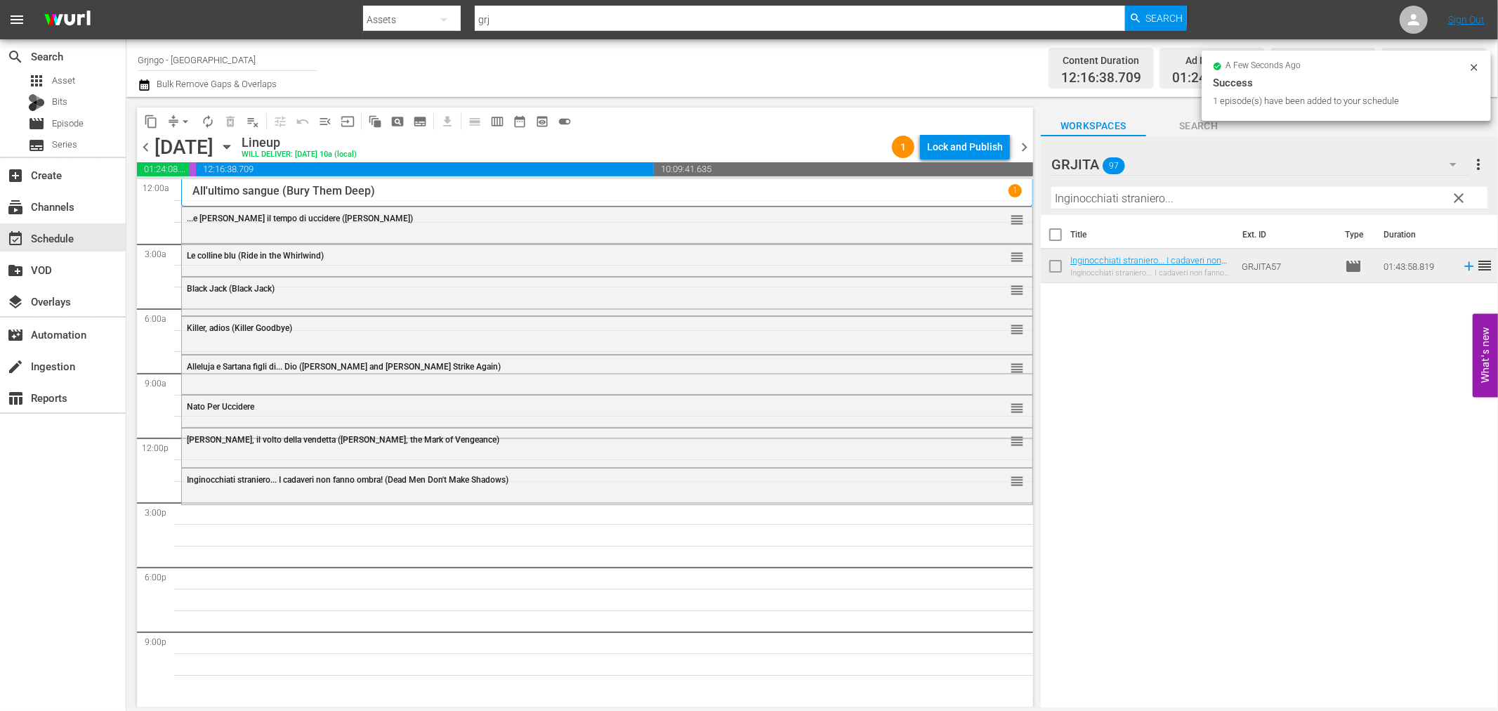
drag, startPoint x: 1457, startPoint y: 198, endPoint x: 1294, endPoint y: 190, distance: 163.1
click at [1457, 198] on span "clear" at bounding box center [1459, 198] width 17 height 17
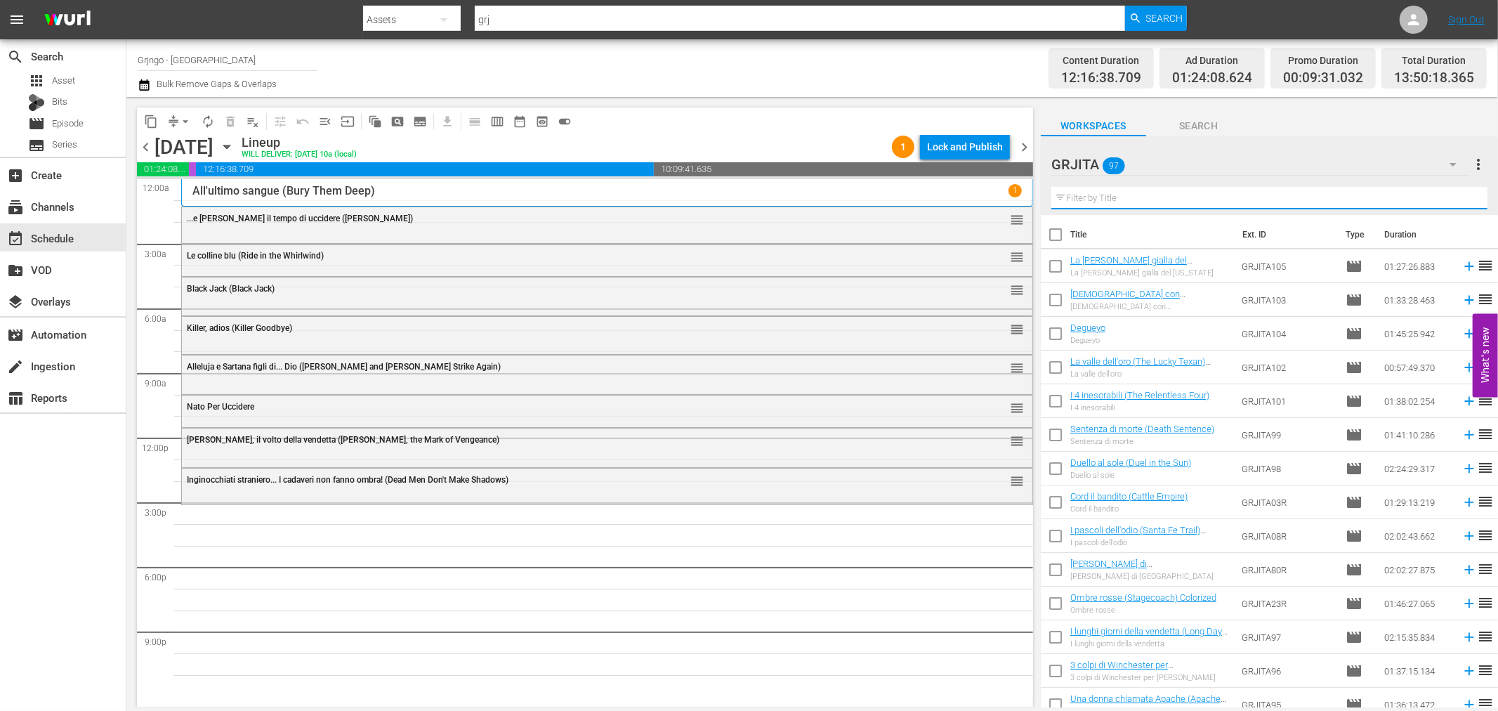
paste input "La morte non conta i dollari"
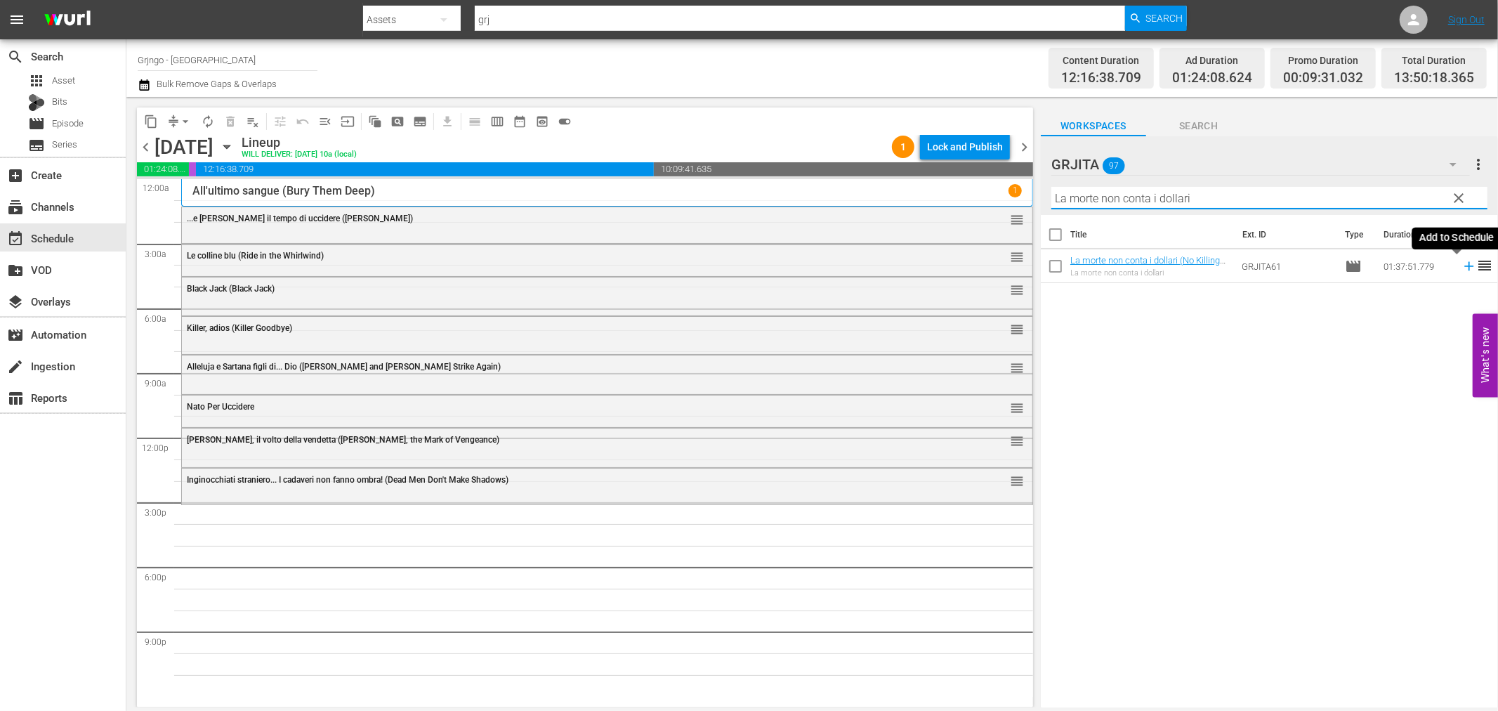
type input "La morte non conta i dollari"
click at [1464, 265] on icon at bounding box center [1468, 266] width 9 height 9
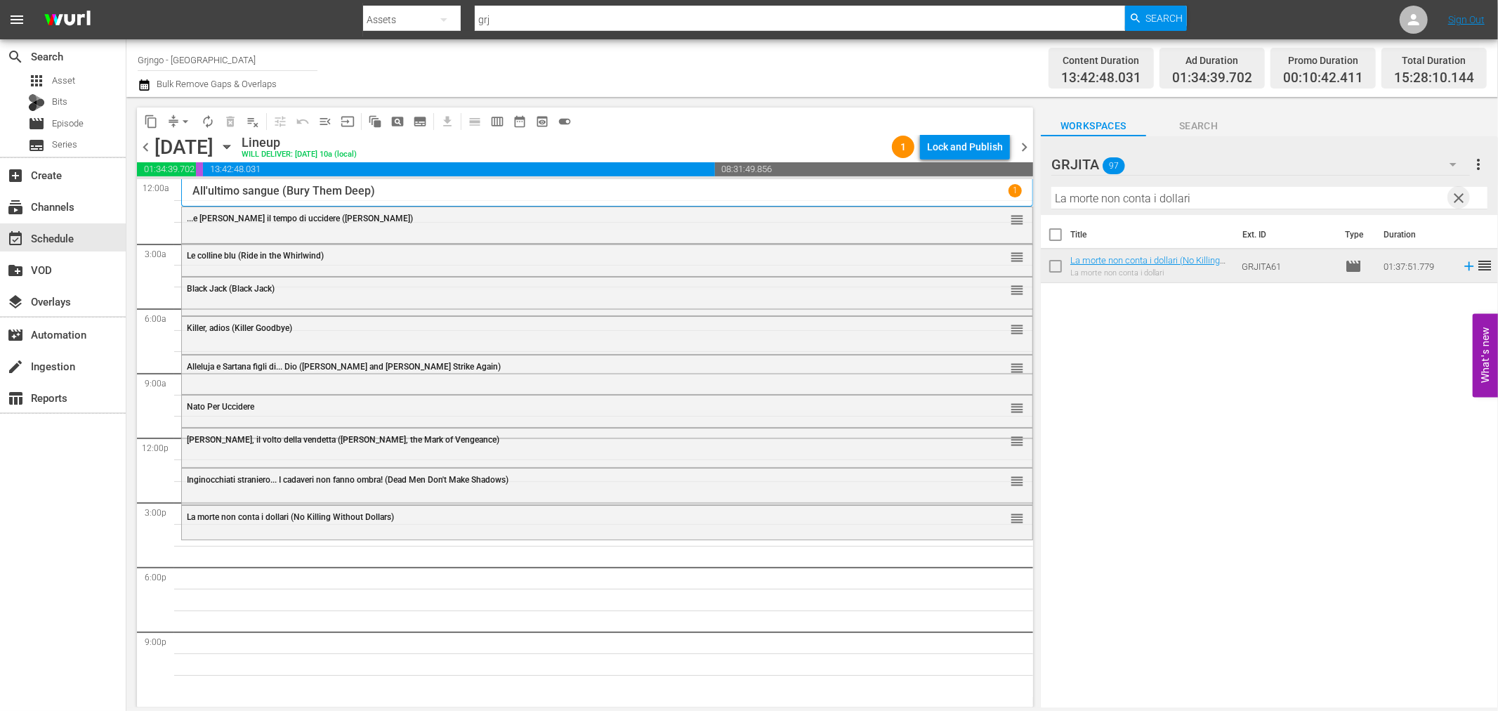
drag, startPoint x: 1457, startPoint y: 195, endPoint x: 1233, endPoint y: 202, distance: 224.9
click at [1457, 195] on span "clear" at bounding box center [1459, 198] width 17 height 17
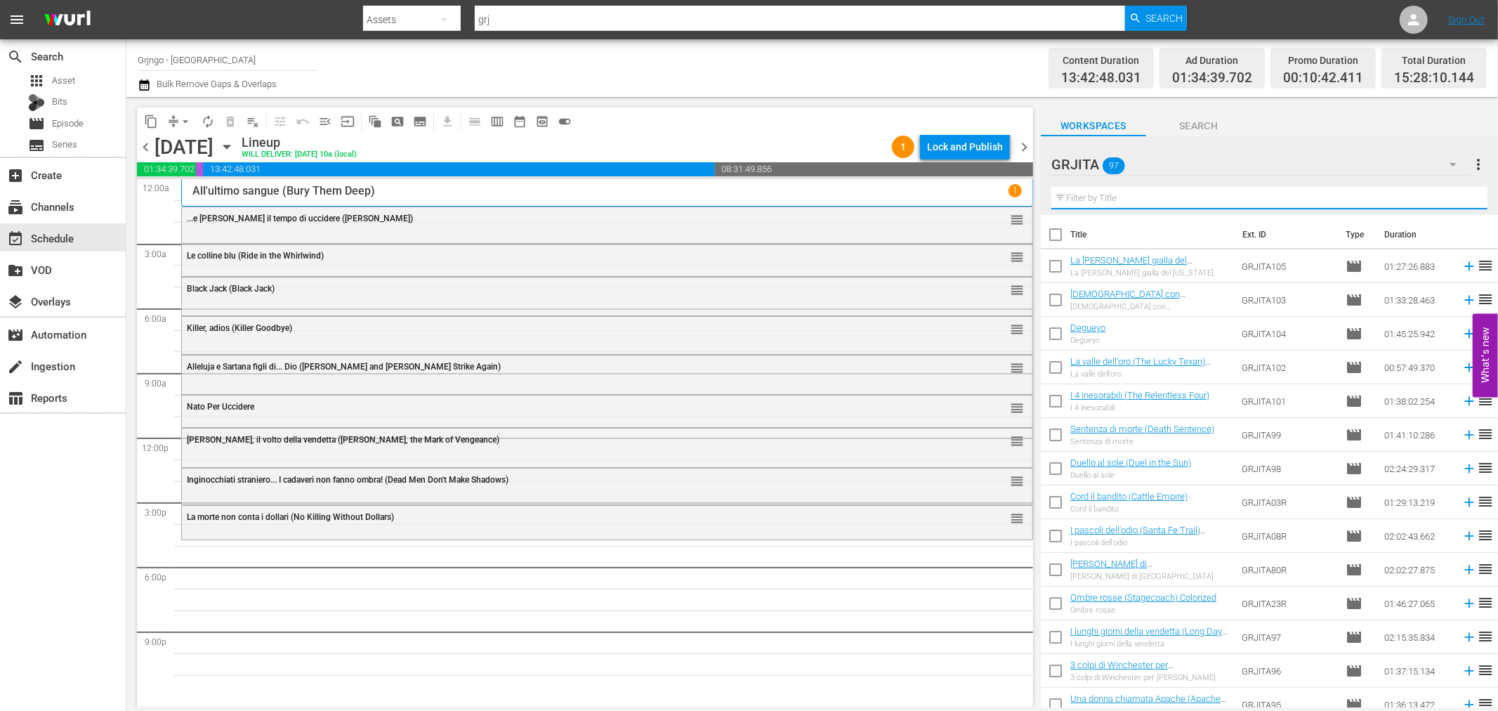
paste input "[US_STATE], addio"
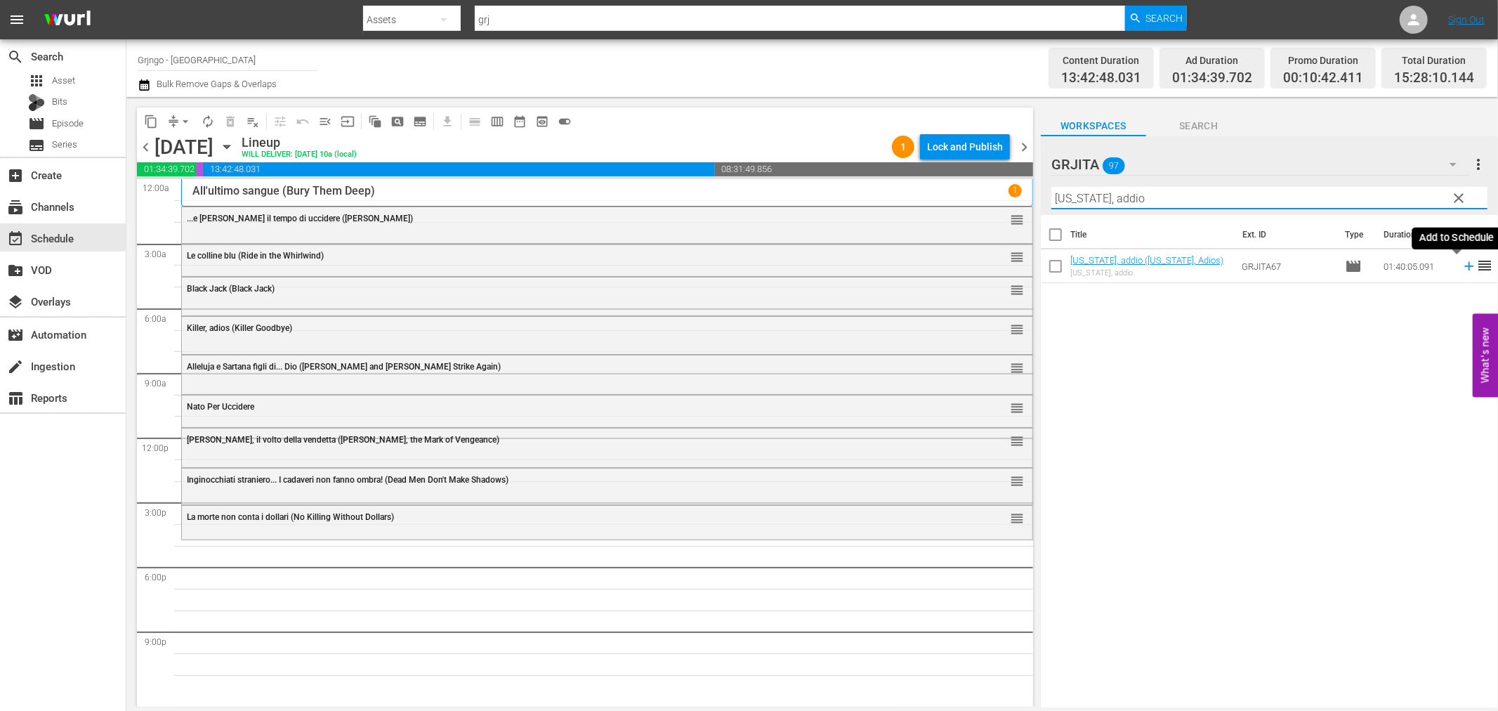
type input "[US_STATE], addio"
click at [1464, 265] on icon at bounding box center [1468, 266] width 9 height 9
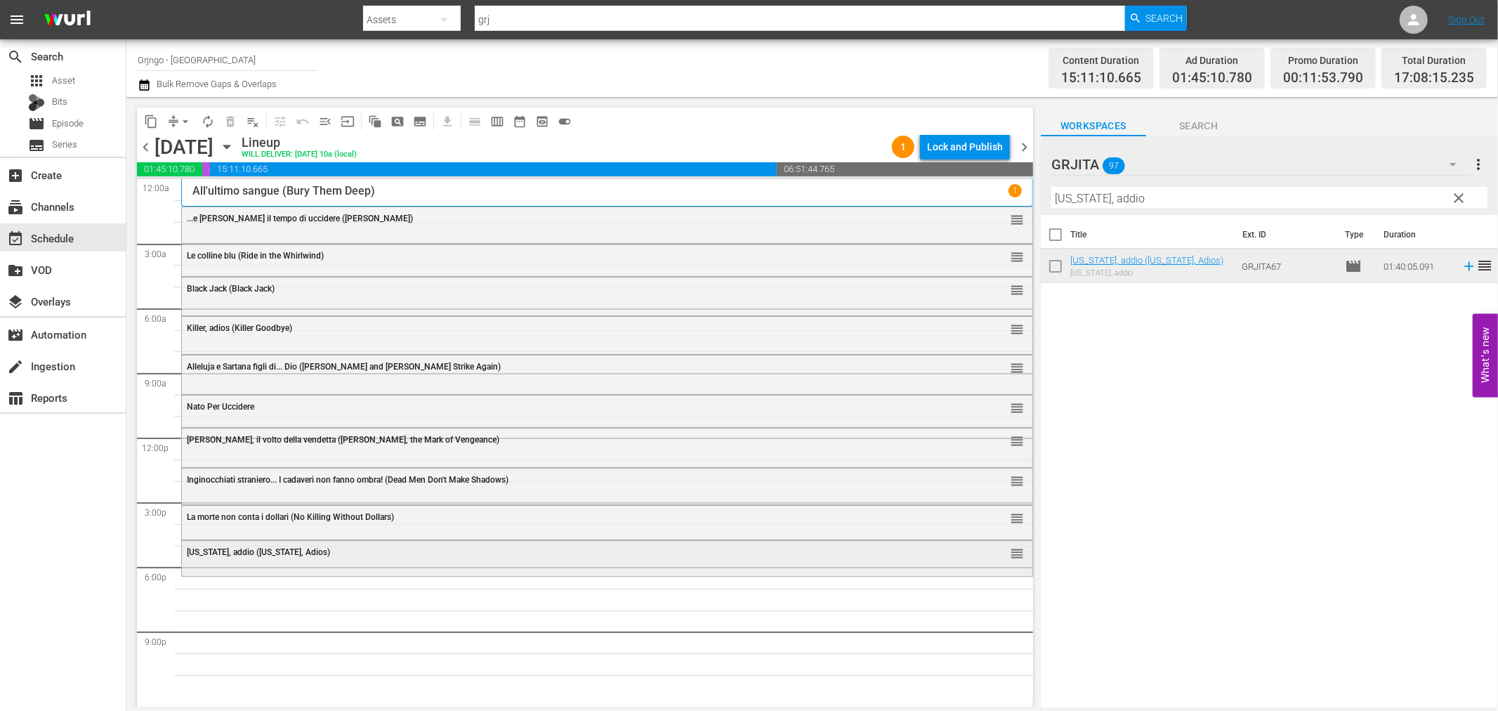
click at [325, 550] on div "[US_STATE], addio ([US_STATE], Adios)" at bounding box center [568, 552] width 763 height 10
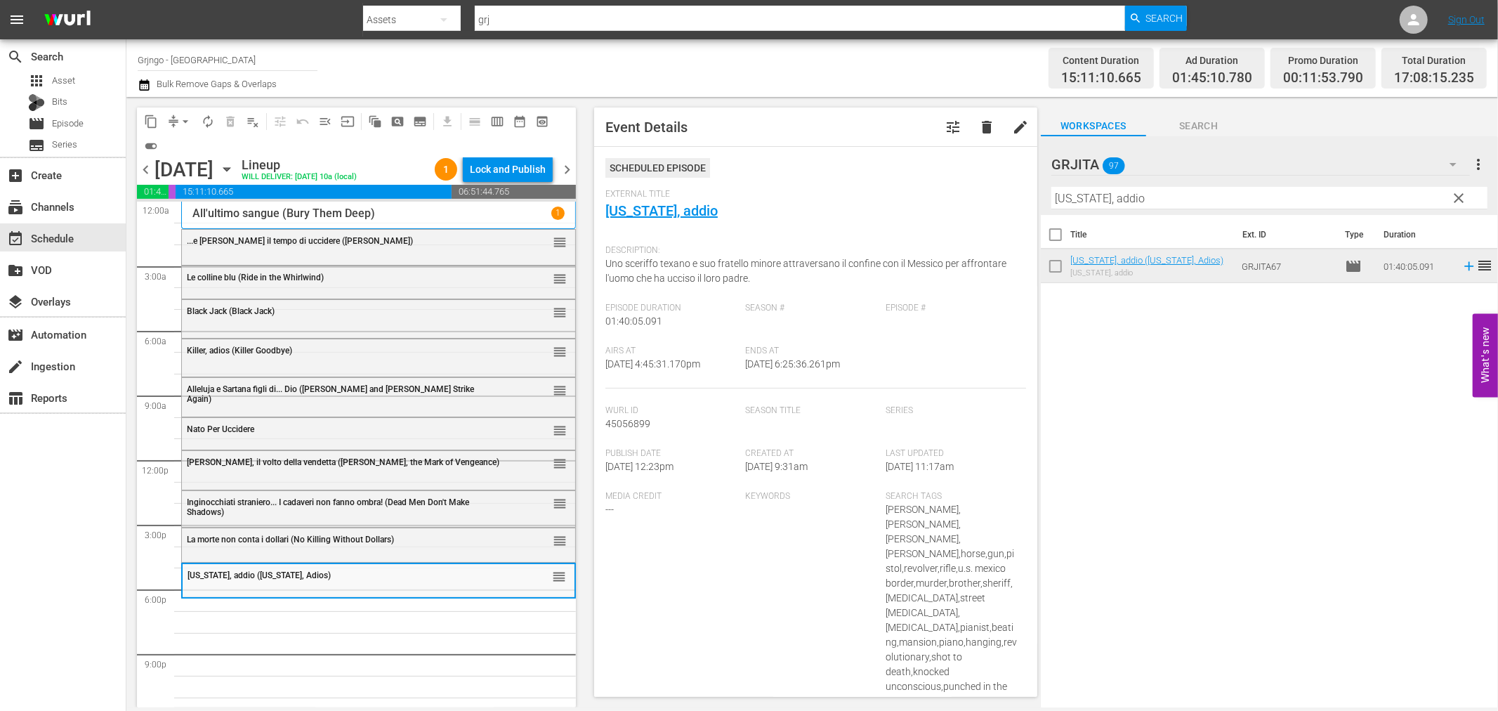
drag, startPoint x: 1458, startPoint y: 191, endPoint x: 1239, endPoint y: 193, distance: 219.2
click at [1458, 191] on span "clear" at bounding box center [1459, 198] width 17 height 17
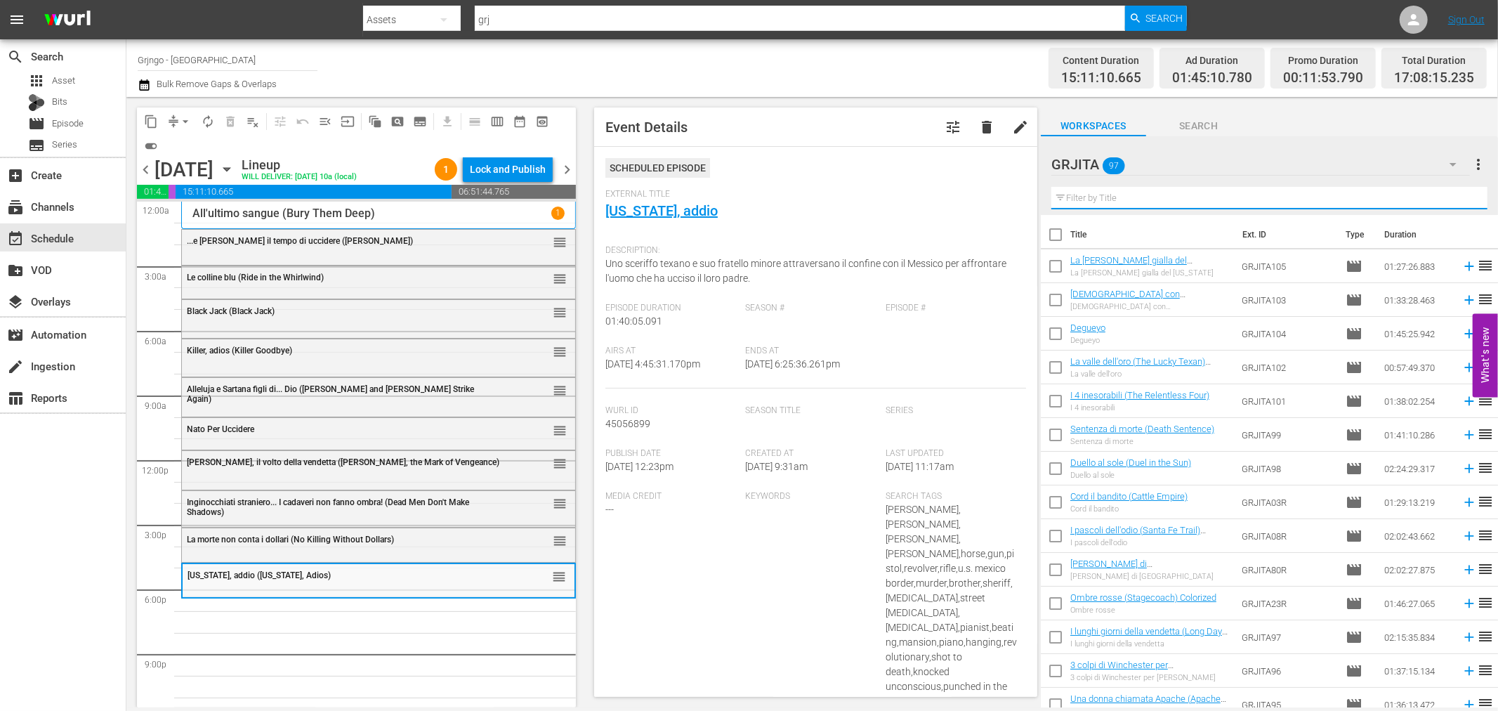
paste input "Uno sceriffo tutto d'oro"
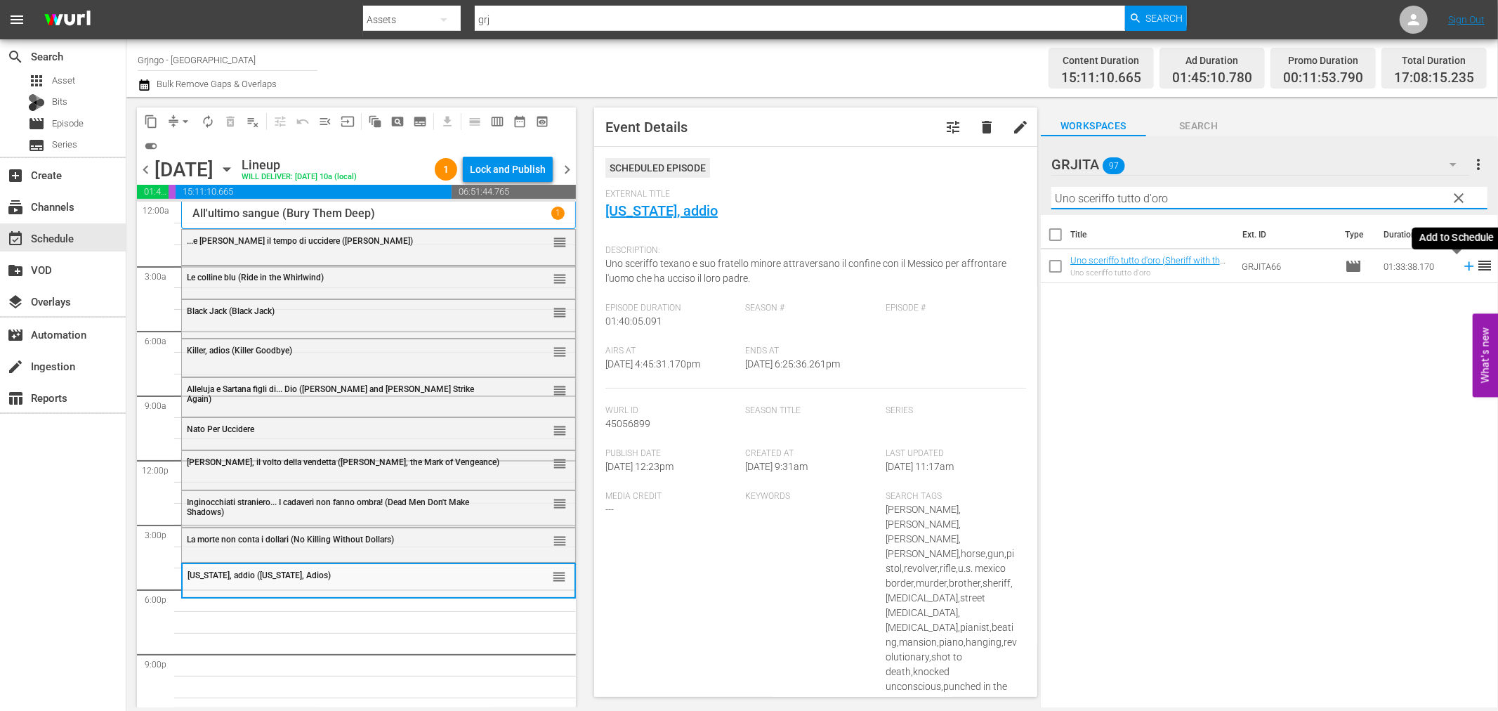
type input "Uno sceriffo tutto d'oro"
click at [1462, 265] on icon at bounding box center [1469, 265] width 15 height 15
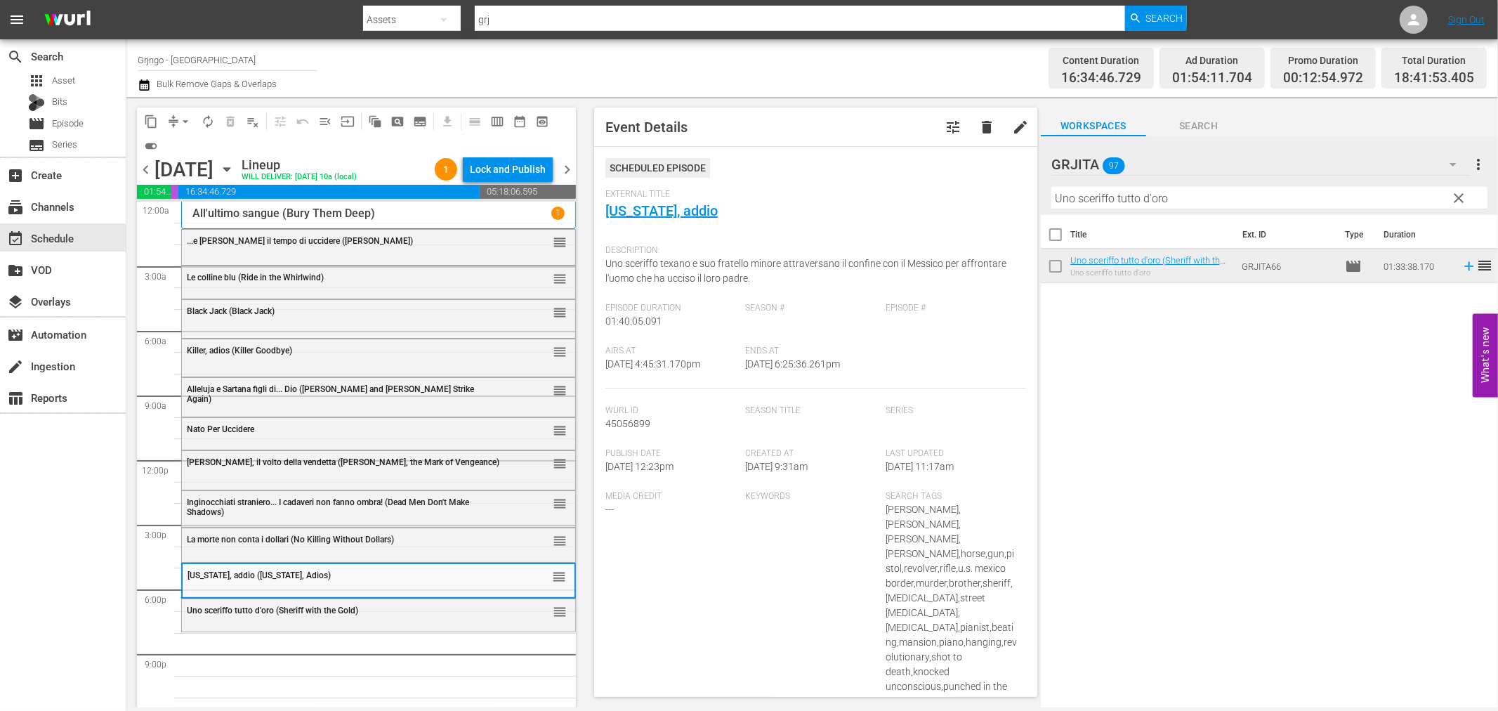
drag, startPoint x: 1462, startPoint y: 198, endPoint x: 1185, endPoint y: 202, distance: 277.5
click at [1462, 198] on span "clear" at bounding box center [1459, 198] width 17 height 17
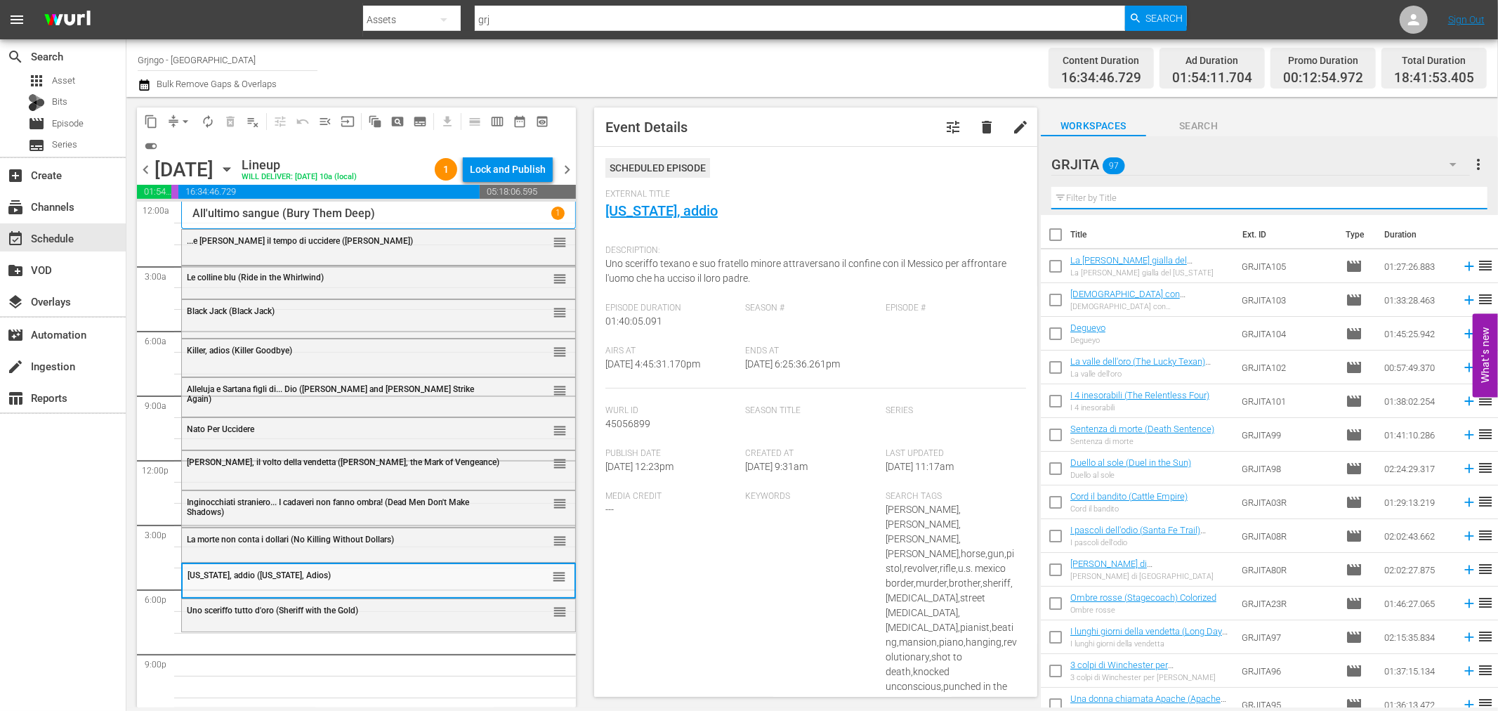
click at [1101, 199] on input "text" at bounding box center [1269, 198] width 436 height 22
paste input "[DEMOGRAPHIC_DATA] con [DEMOGRAPHIC_DATA] gringo"
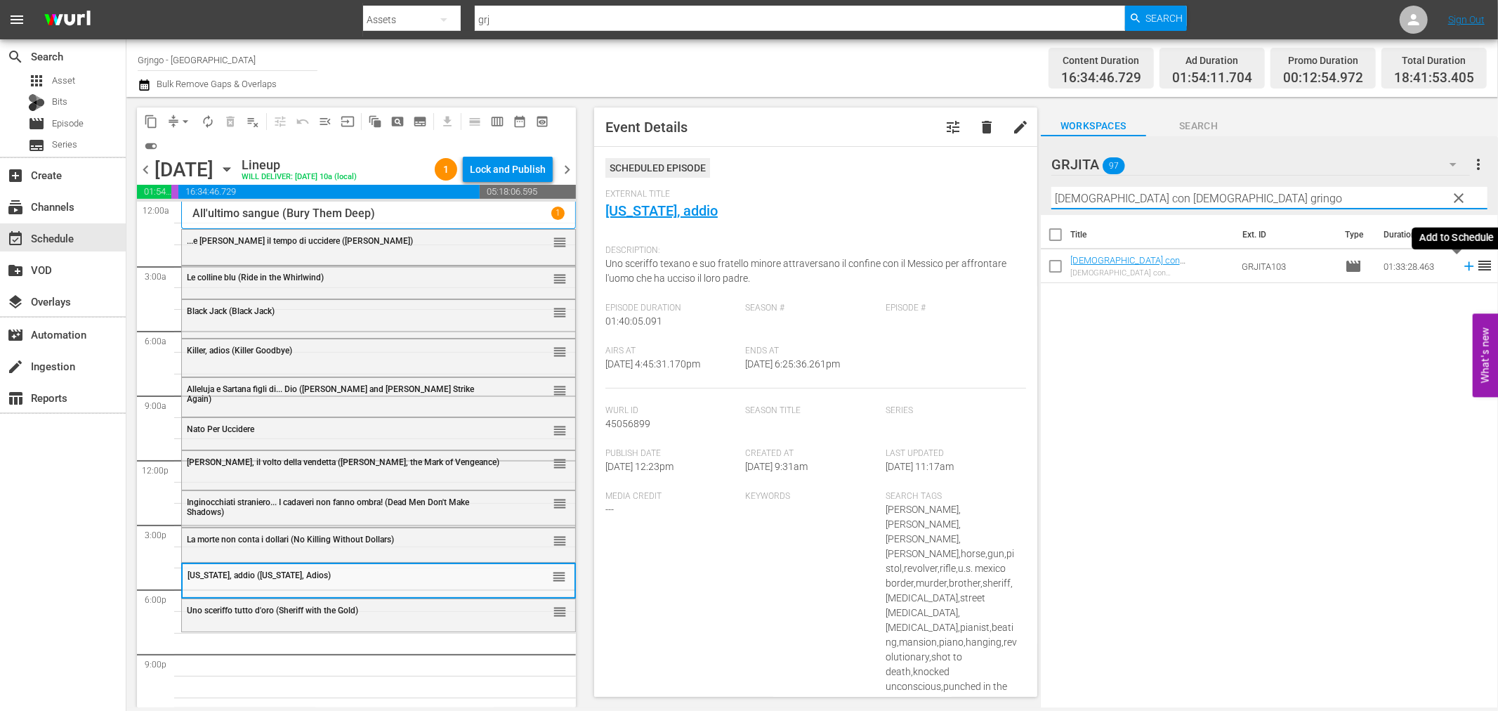
type input "[DEMOGRAPHIC_DATA] con [DEMOGRAPHIC_DATA] gringo"
click at [1462, 268] on icon at bounding box center [1469, 265] width 15 height 15
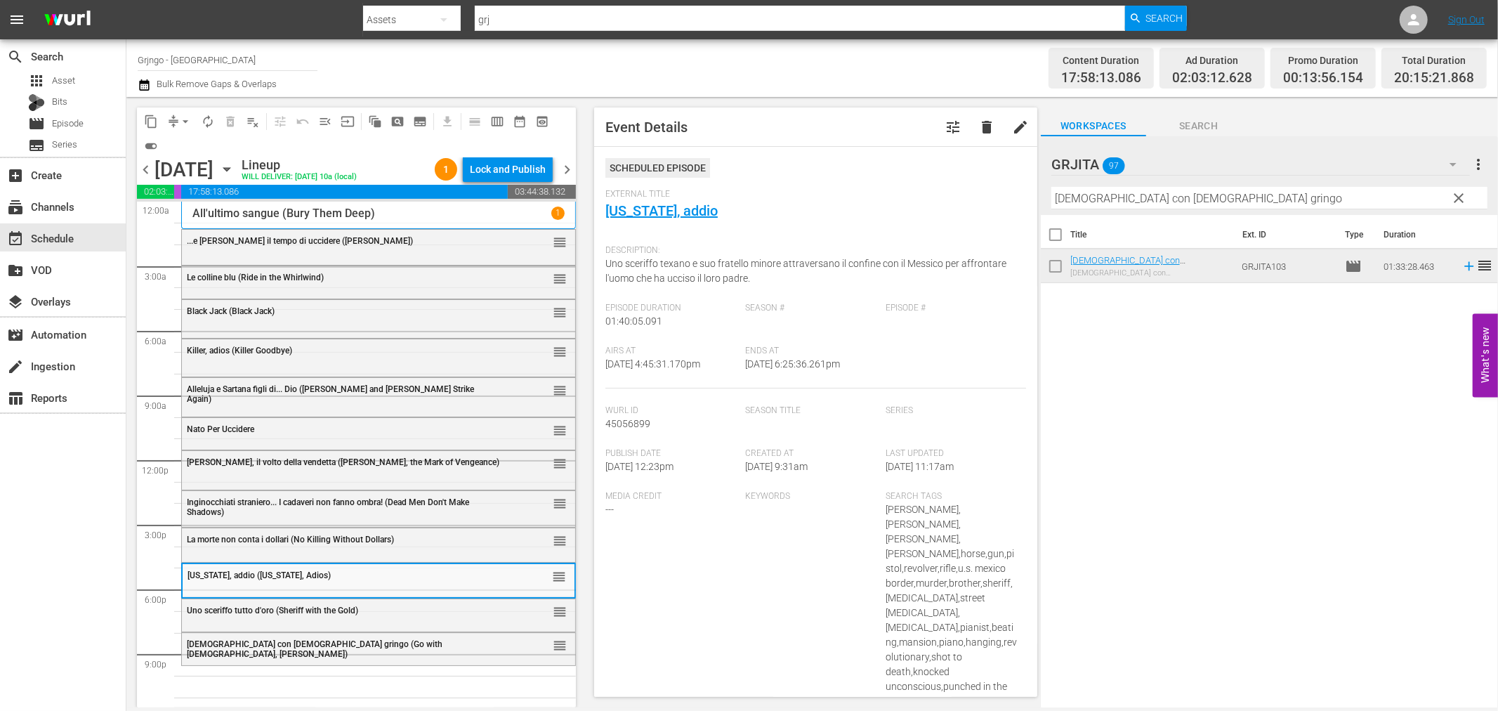
drag, startPoint x: 1457, startPoint y: 194, endPoint x: 1224, endPoint y: 207, distance: 232.9
click at [1457, 194] on span "clear" at bounding box center [1459, 198] width 17 height 17
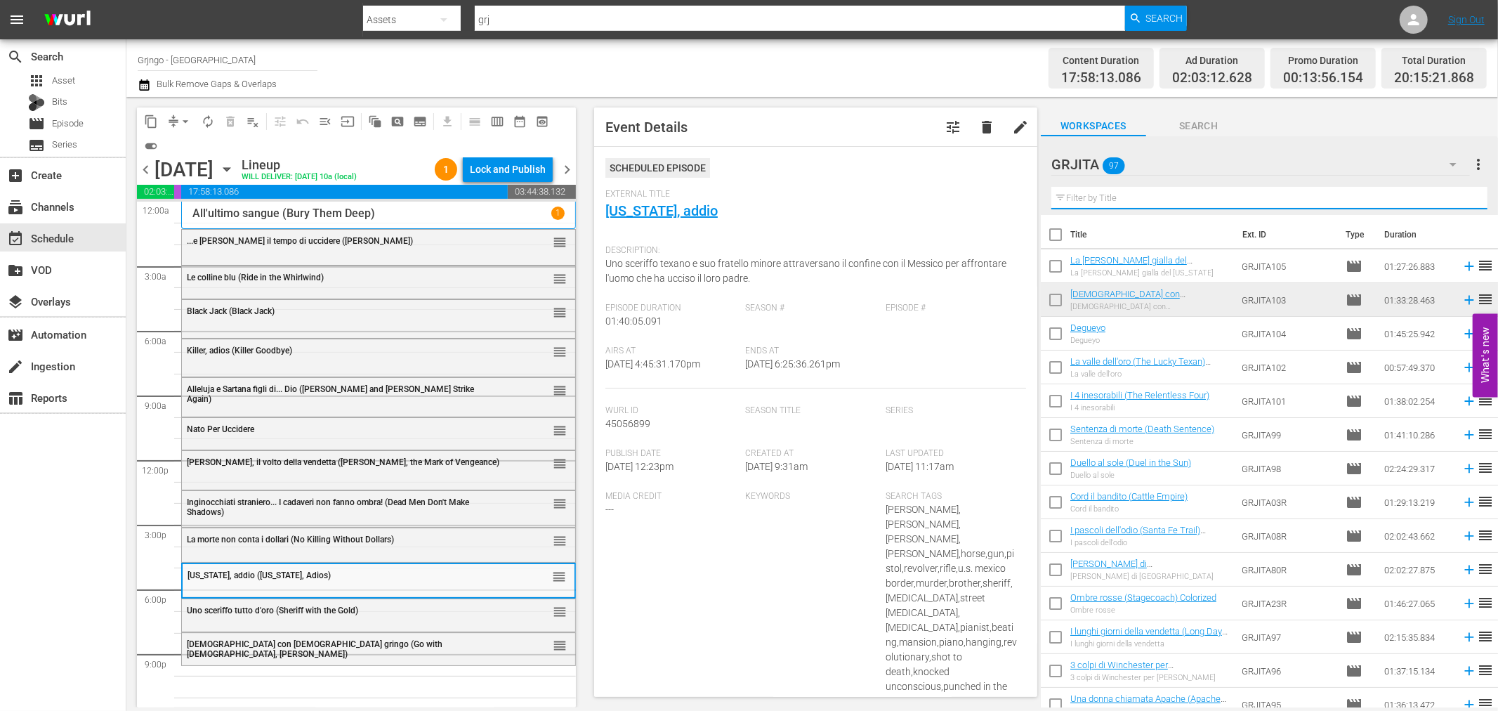
paste input "Il tempo degli avvoltoi"
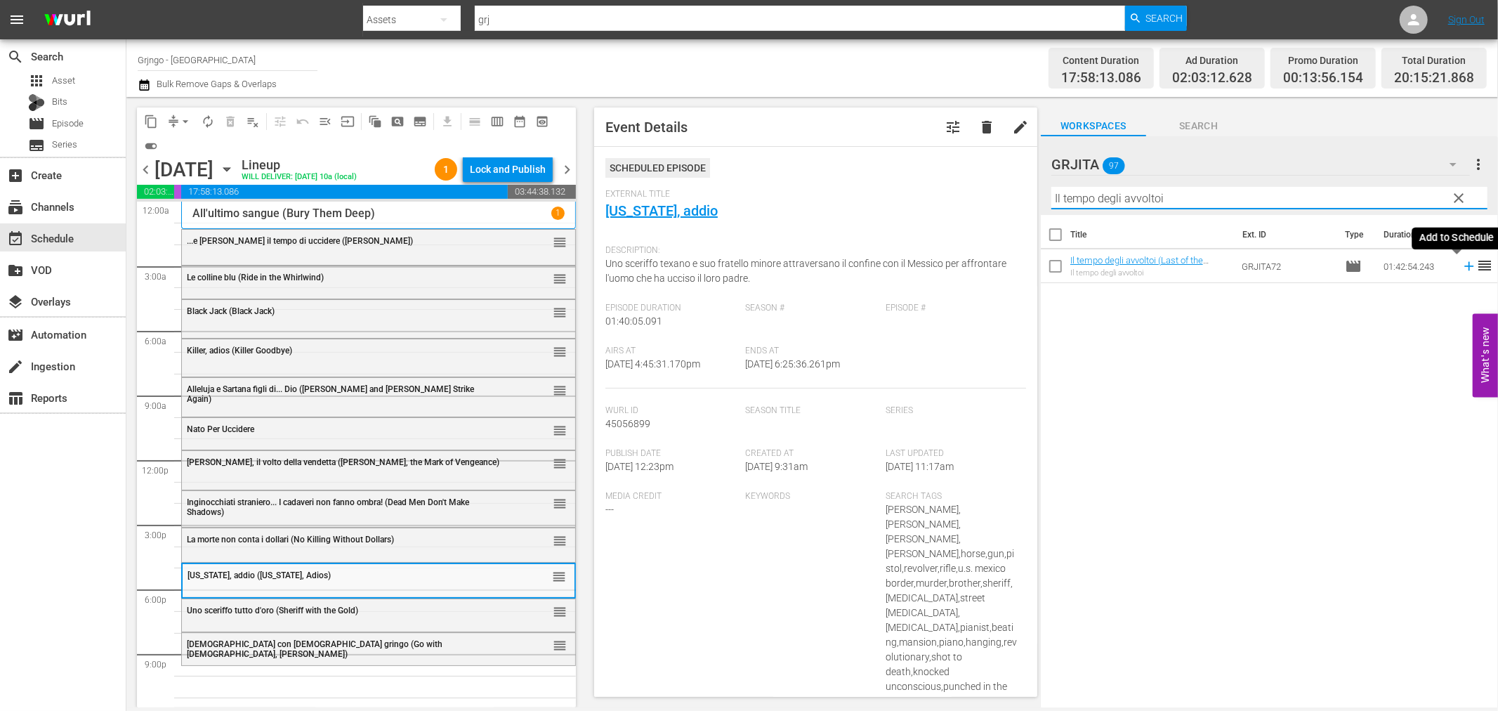
type input "Il tempo degli avvoltoi"
click at [1462, 263] on icon at bounding box center [1469, 265] width 15 height 15
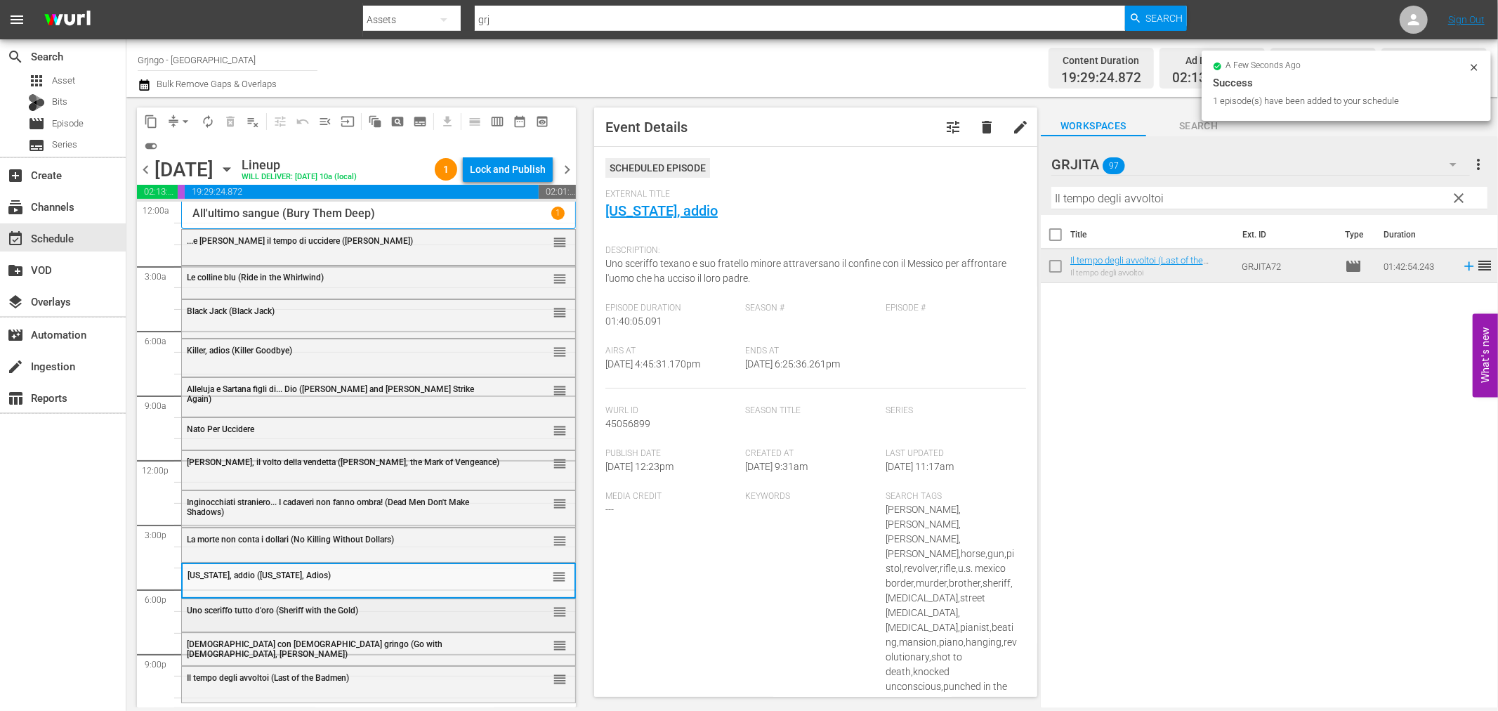
click at [249, 608] on span "Uno sceriffo tutto d'oro (Sheriff with the Gold)" at bounding box center [272, 610] width 171 height 10
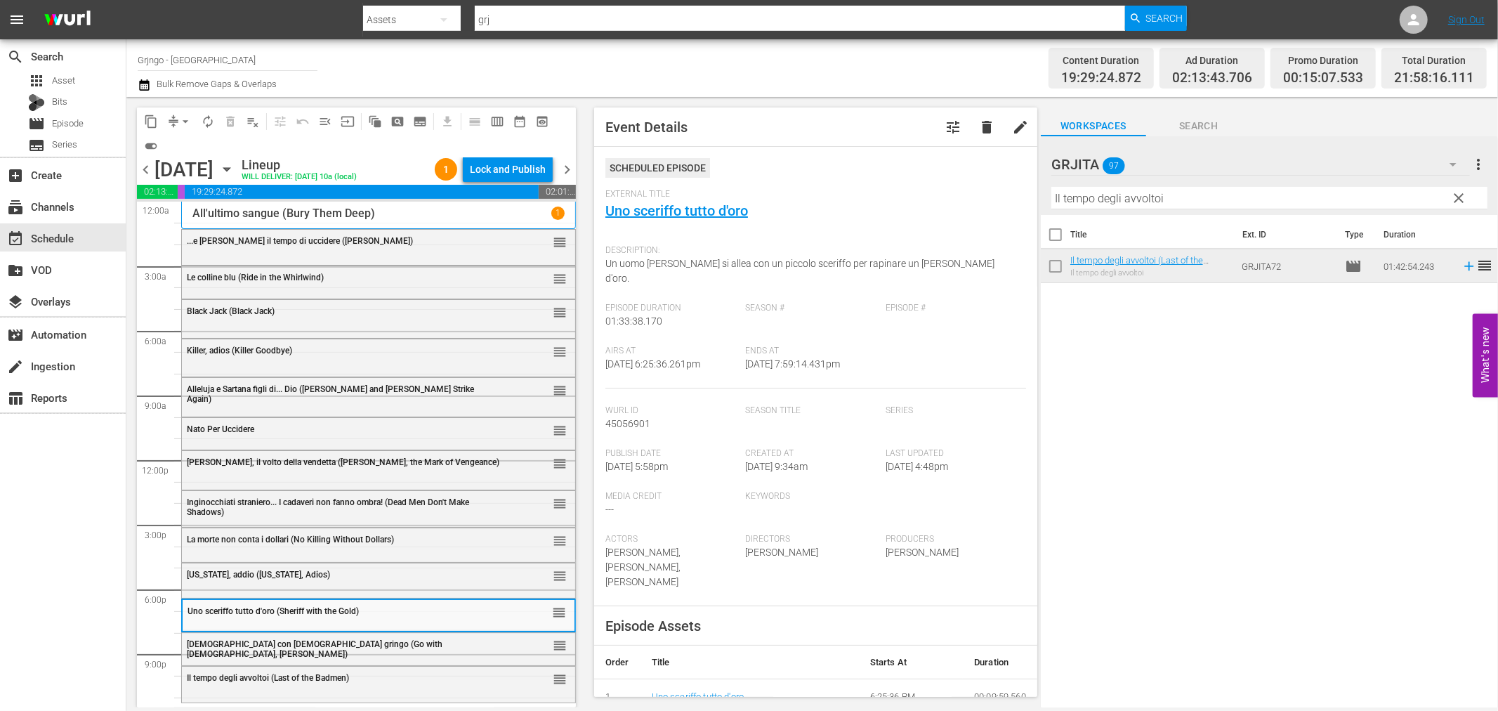
click at [236, 655] on div "Vaya con dios gringo (Go with God, Gringo) reorder" at bounding box center [378, 648] width 393 height 31
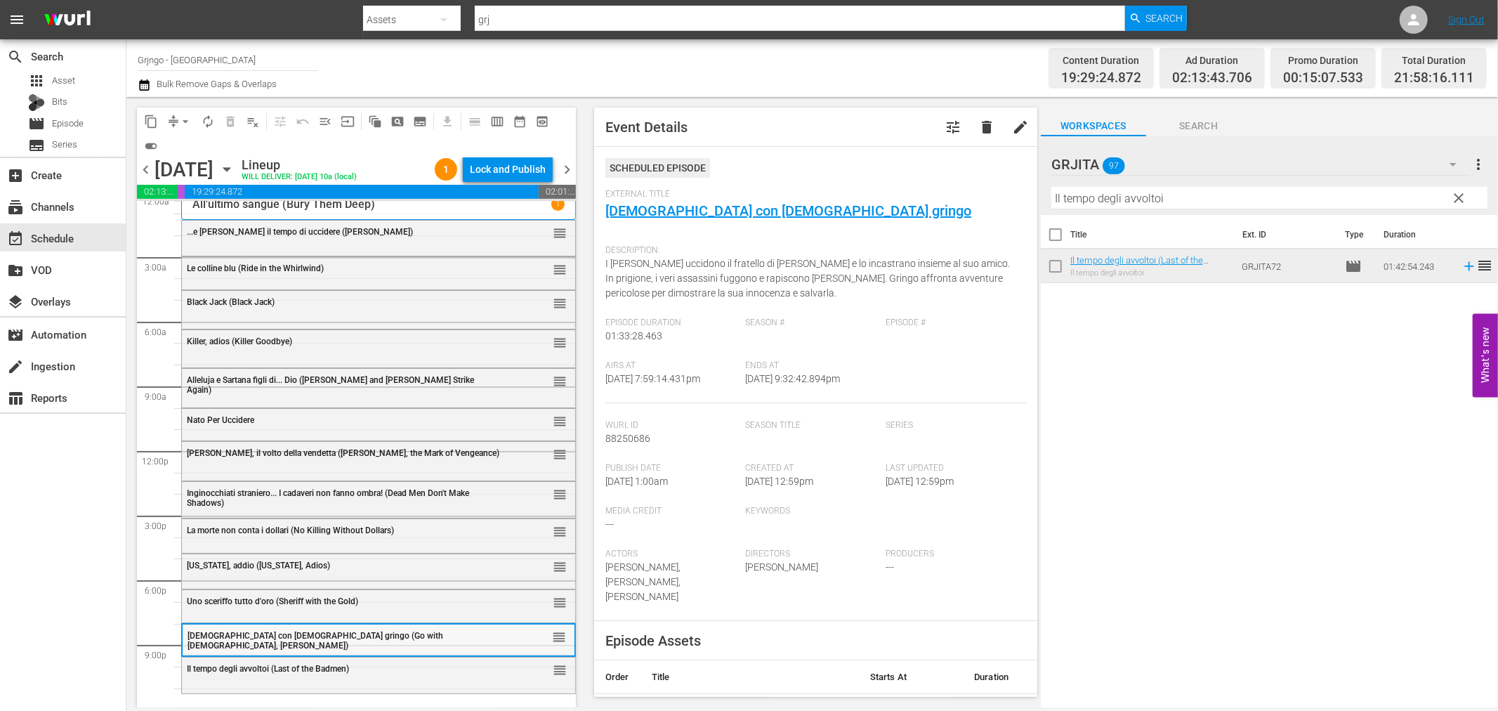
scroll to position [11, 0]
click at [234, 663] on span "Il tempo degli avvoltoi (Last of the Badmen)" at bounding box center [268, 667] width 162 height 10
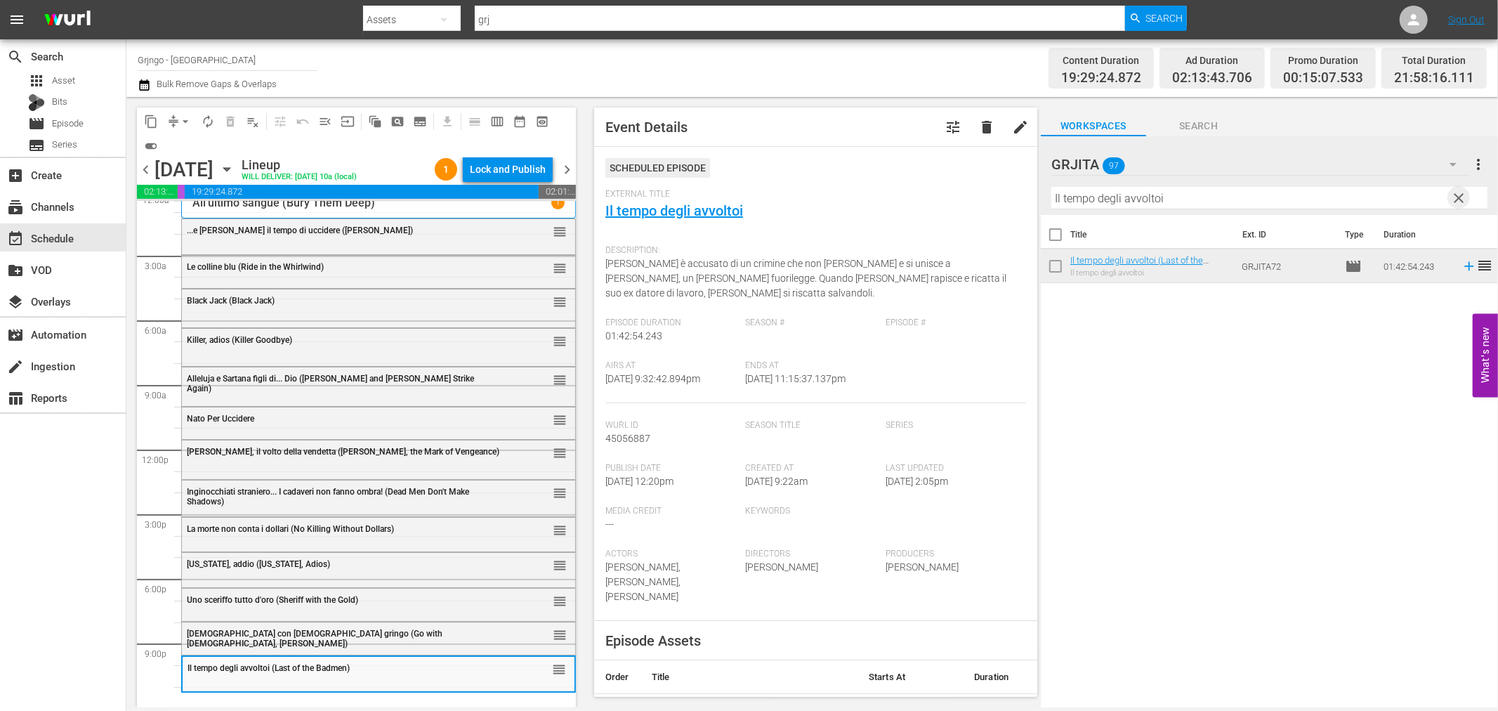
click at [1459, 191] on span "clear" at bounding box center [1459, 198] width 17 height 17
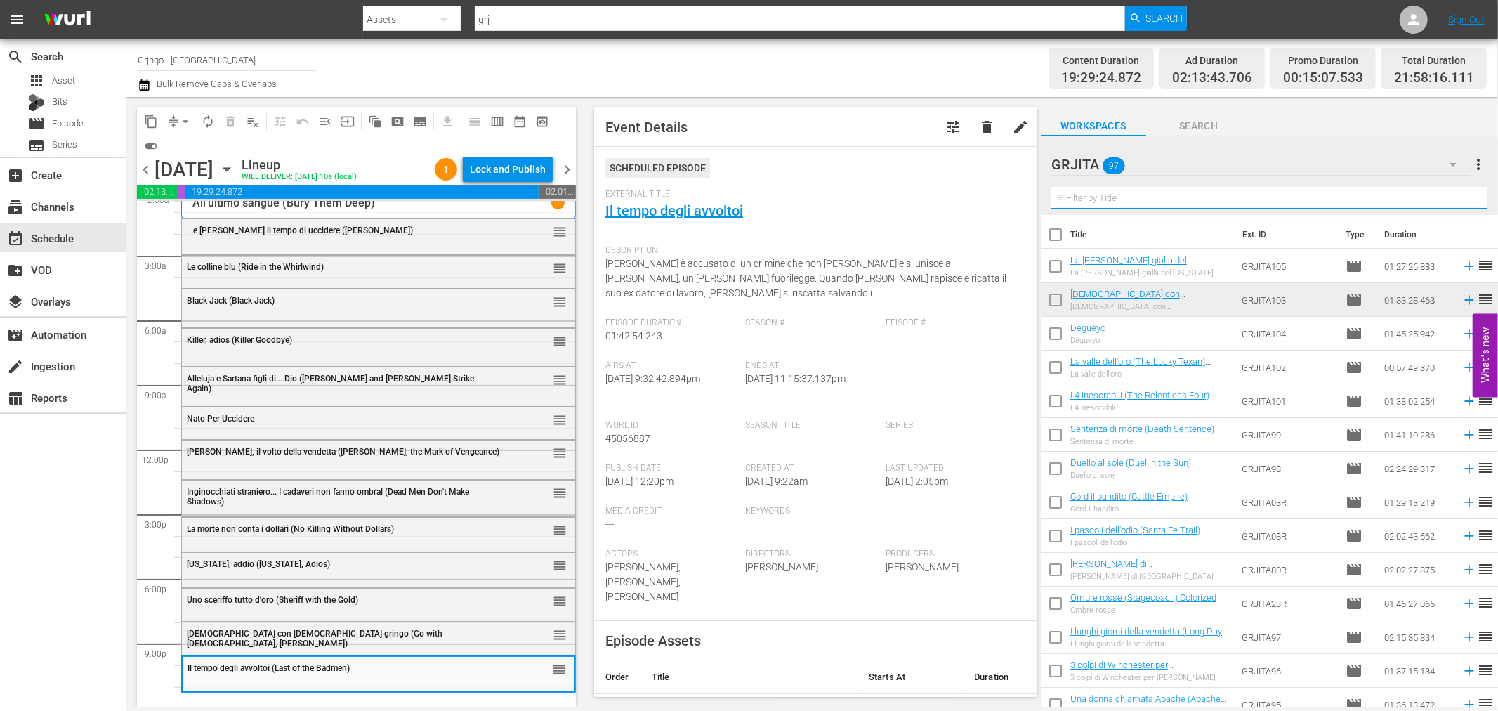
paste input "I vigliacchi non pregano"
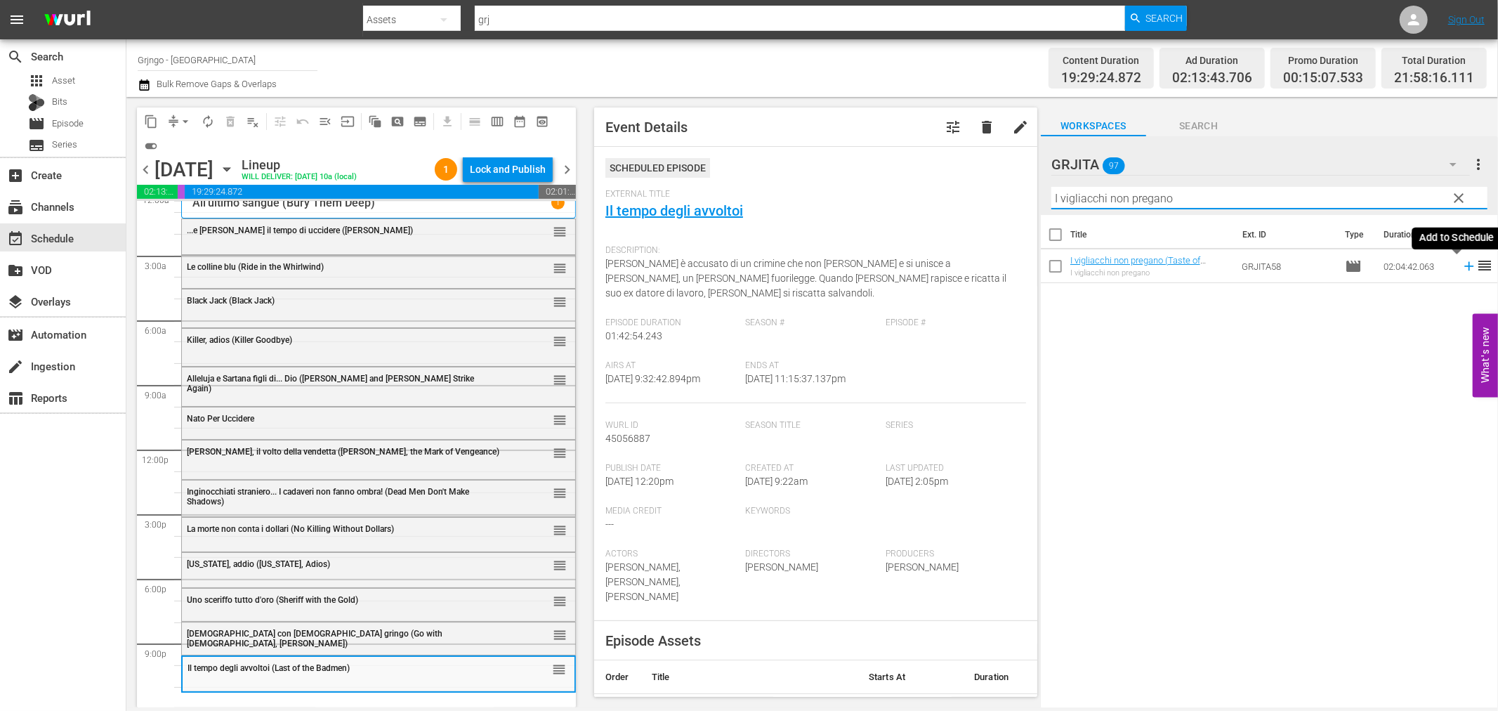
type input "I vigliacchi non pregano"
click at [1462, 266] on icon at bounding box center [1469, 265] width 15 height 15
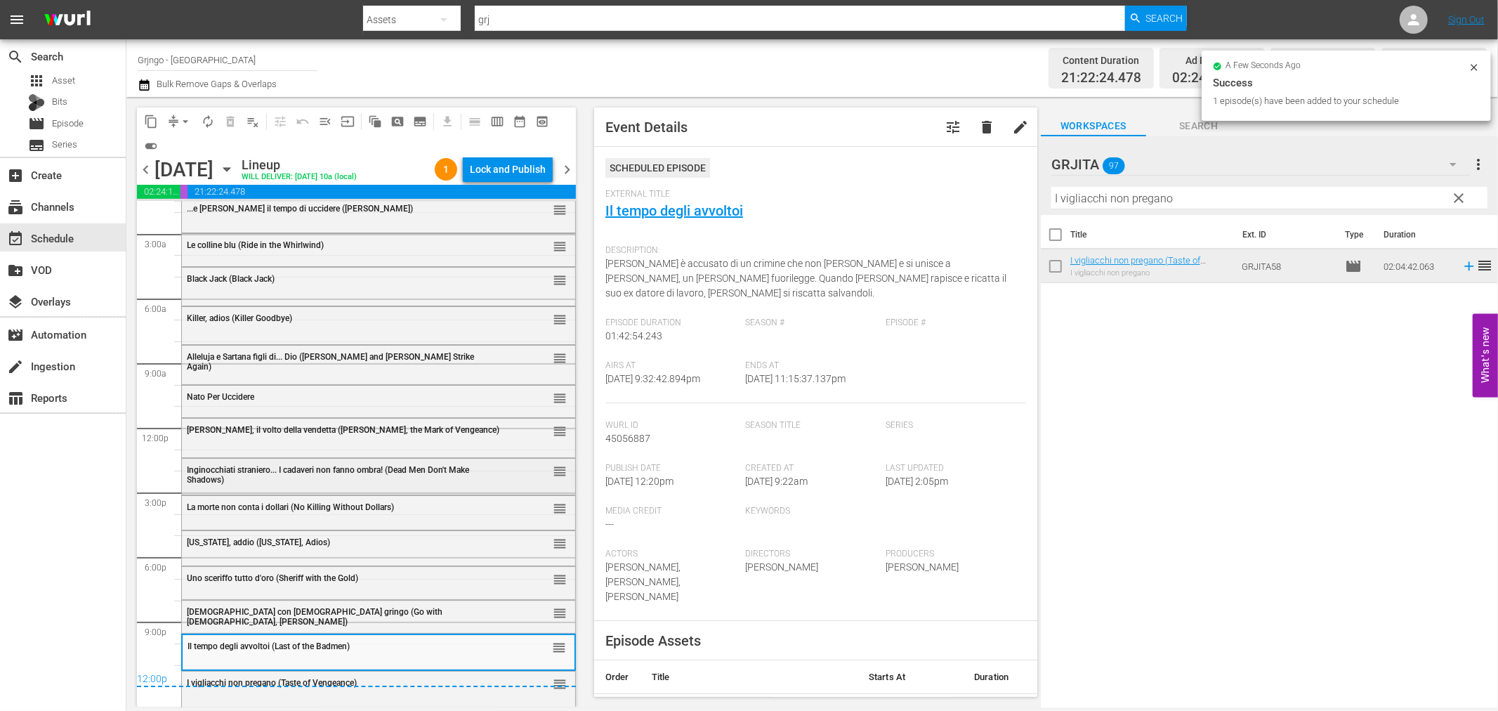
scroll to position [39, 0]
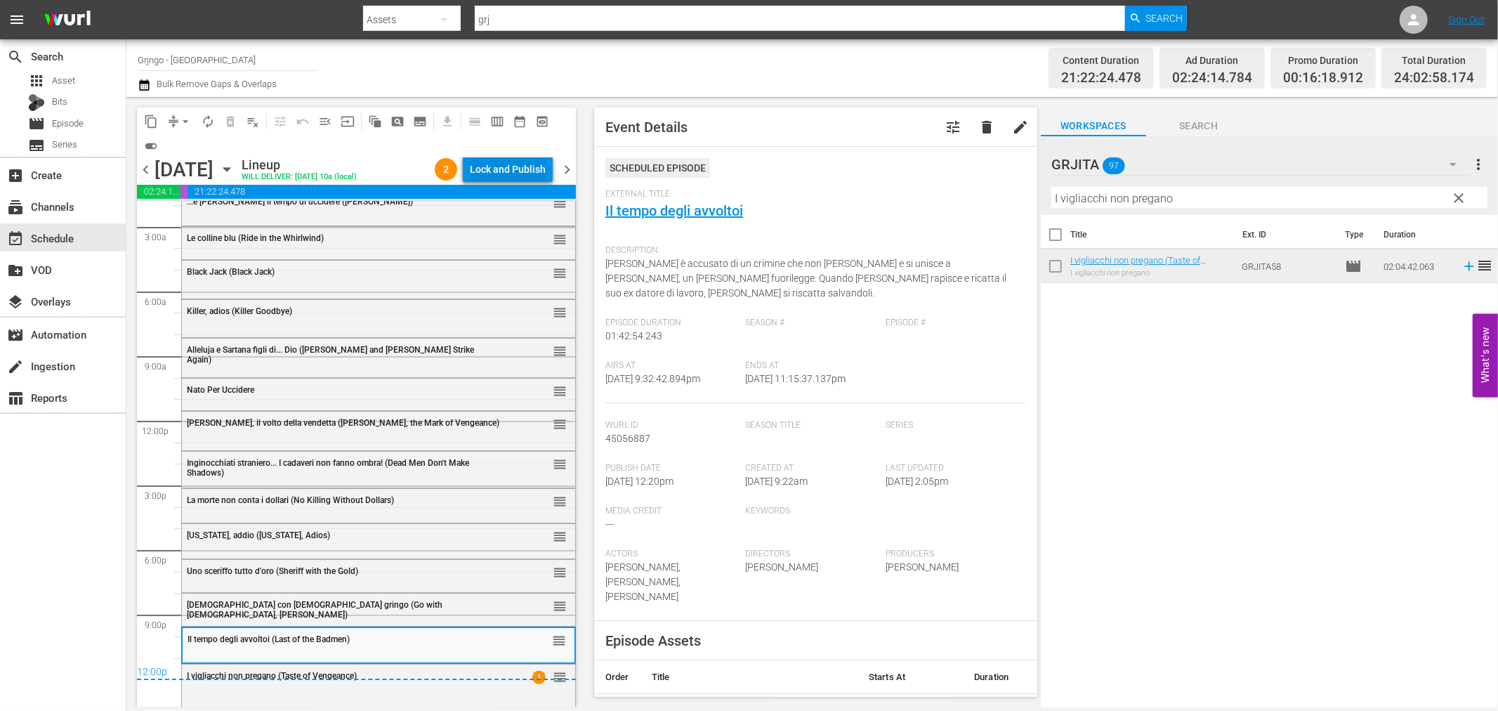
click at [493, 164] on div "Lock and Publish" at bounding box center [508, 169] width 76 height 25
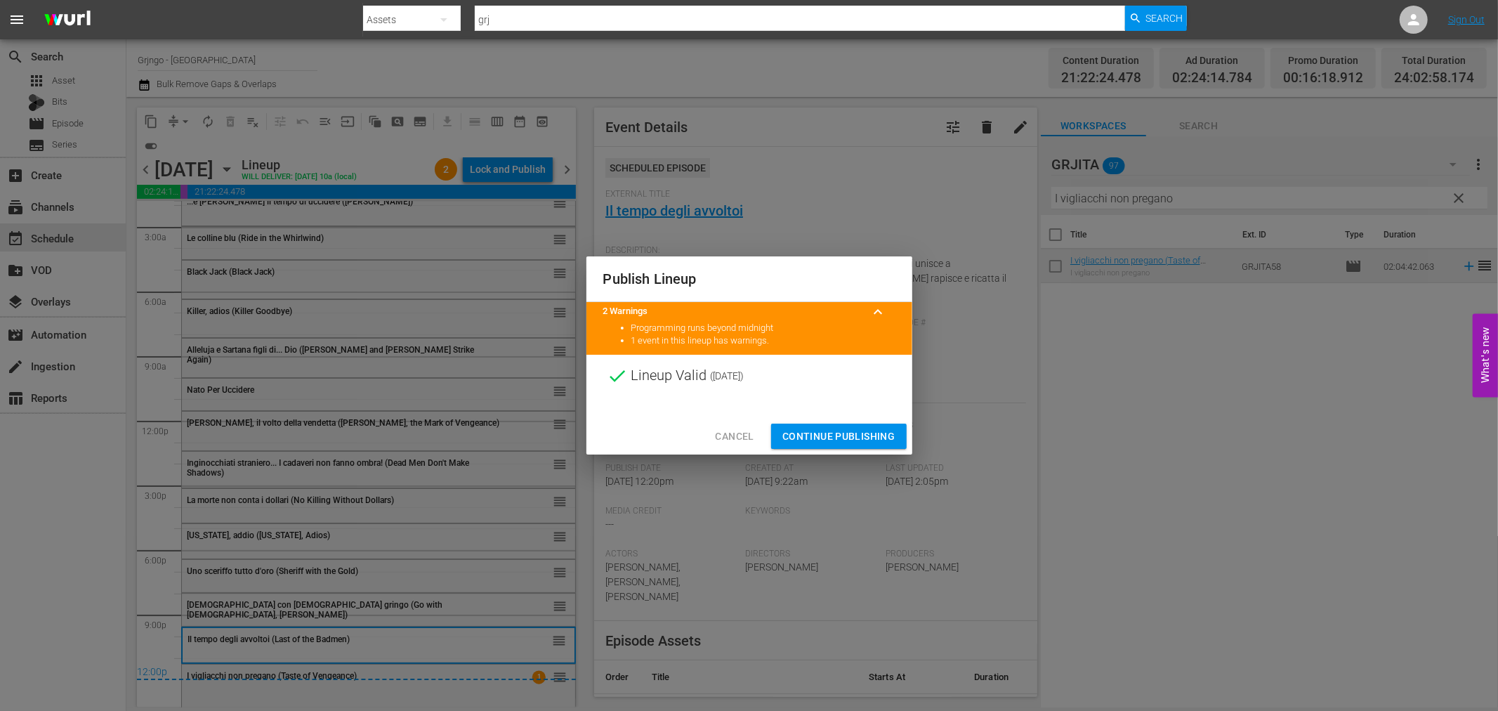
click at [808, 430] on span "Continue Publishing" at bounding box center [838, 437] width 113 height 18
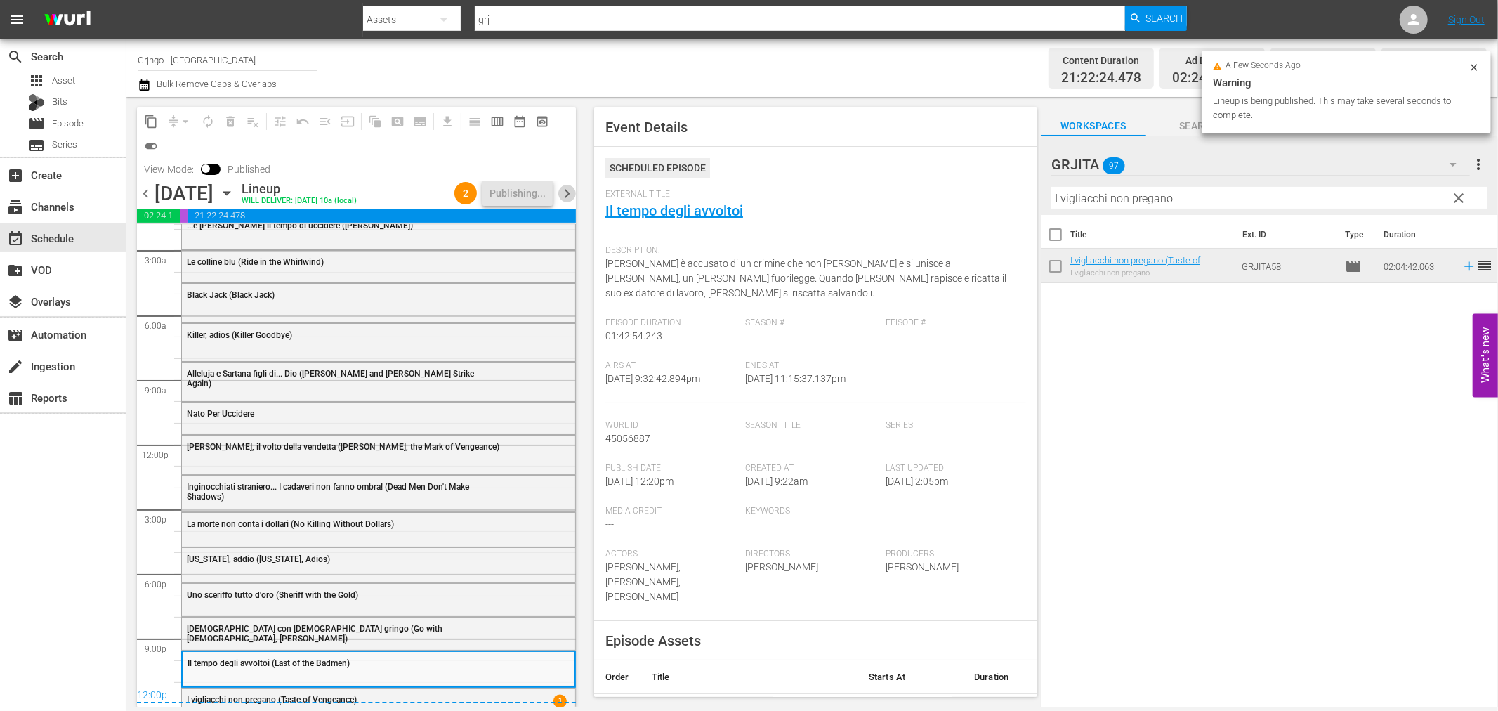
click at [565, 191] on span "chevron_right" at bounding box center [567, 194] width 18 height 18
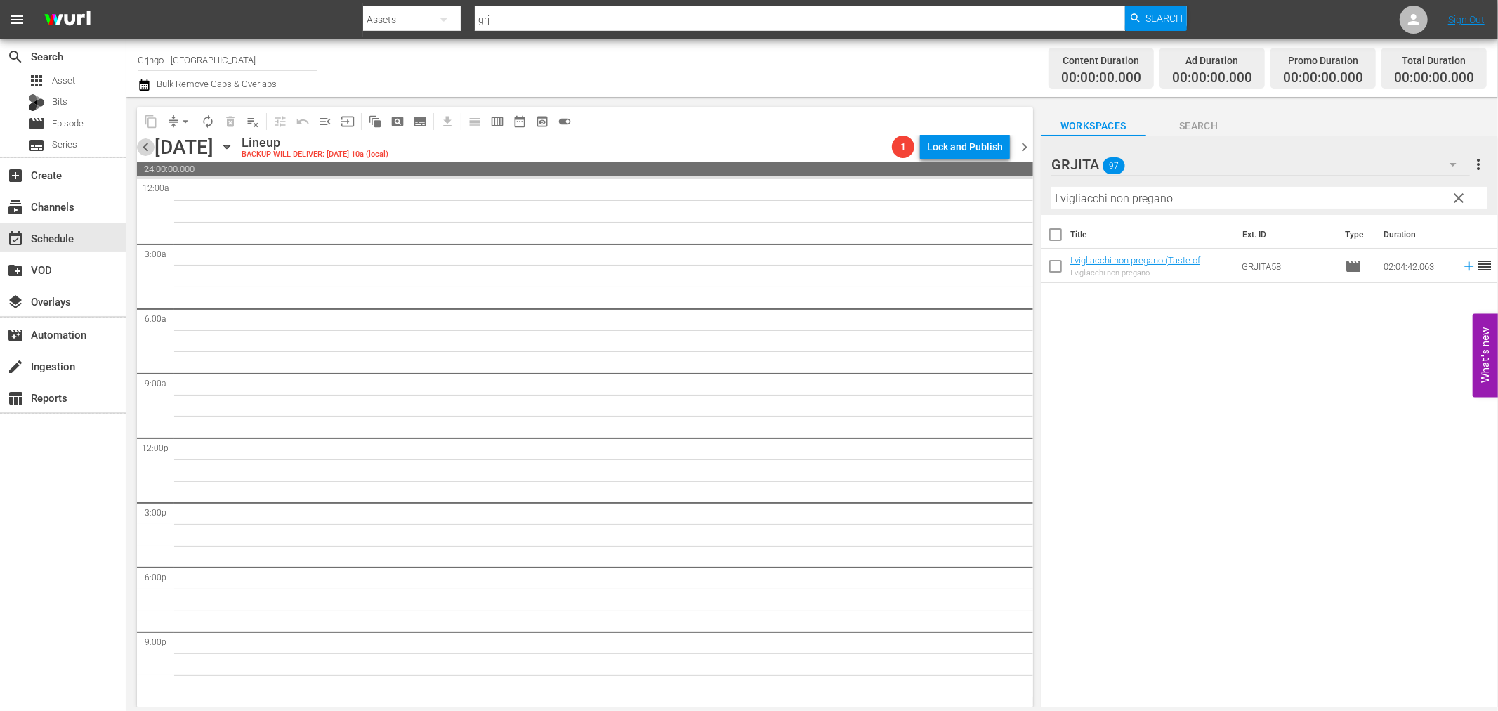
click at [144, 138] on span "chevron_left" at bounding box center [146, 147] width 18 height 18
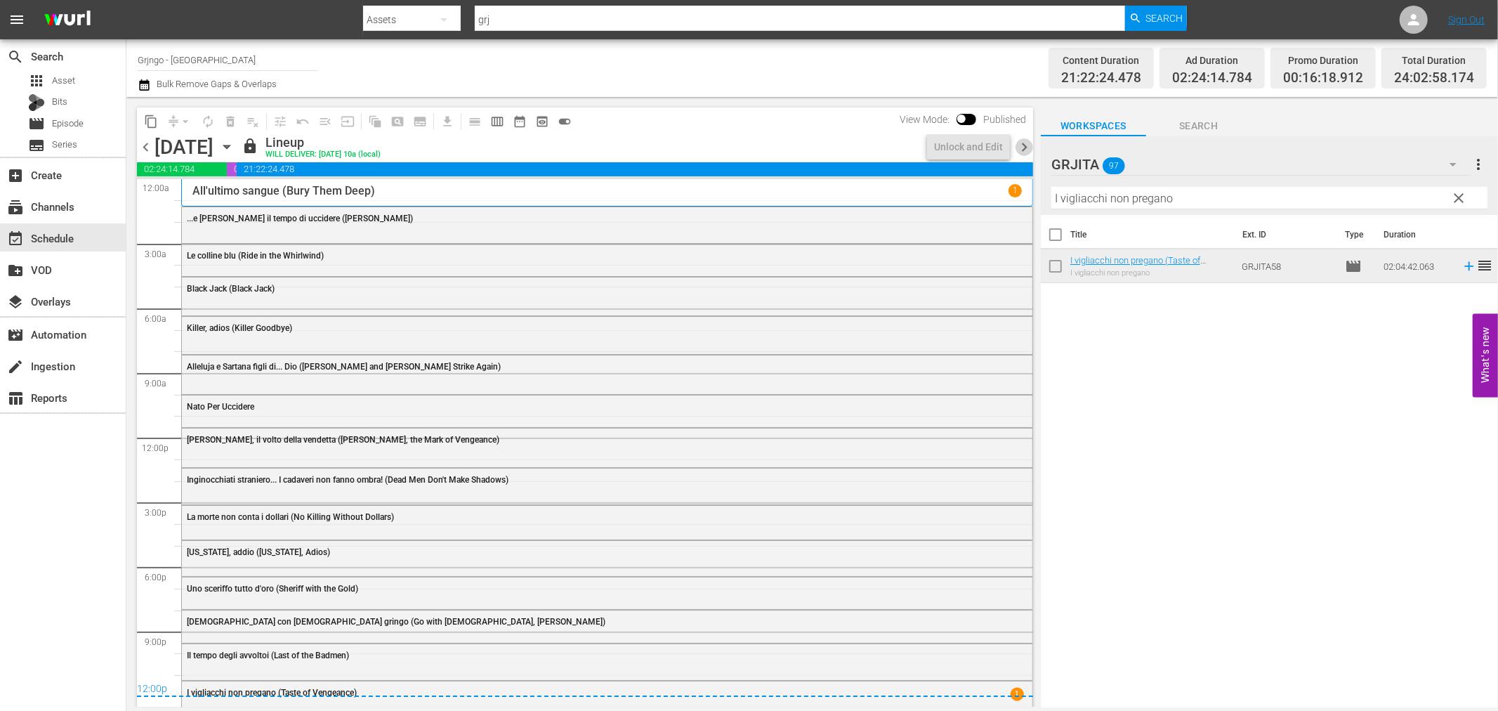
click at [1022, 146] on span "chevron_right" at bounding box center [1025, 147] width 18 height 18
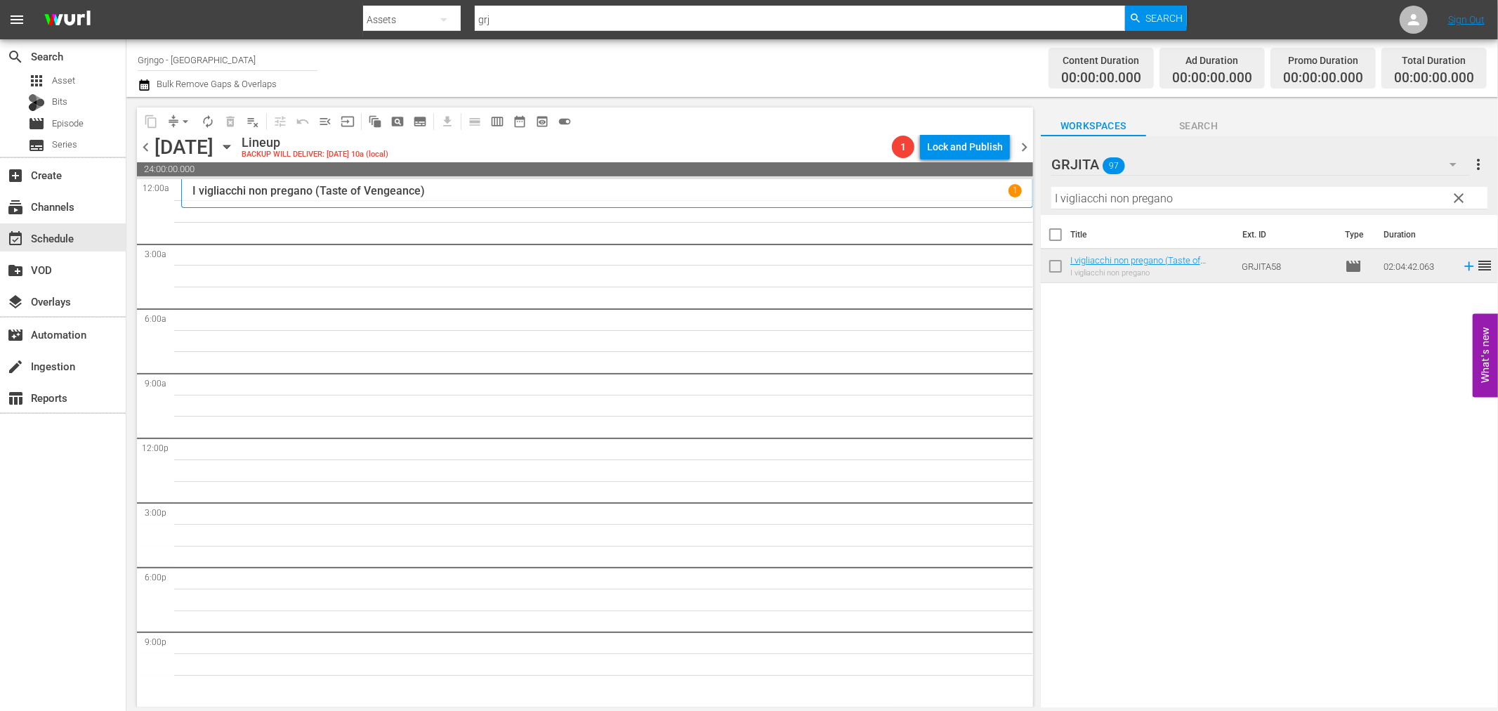
drag, startPoint x: 1457, startPoint y: 192, endPoint x: 1174, endPoint y: 214, distance: 283.8
click at [1457, 192] on span "clear" at bounding box center [1459, 198] width 17 height 17
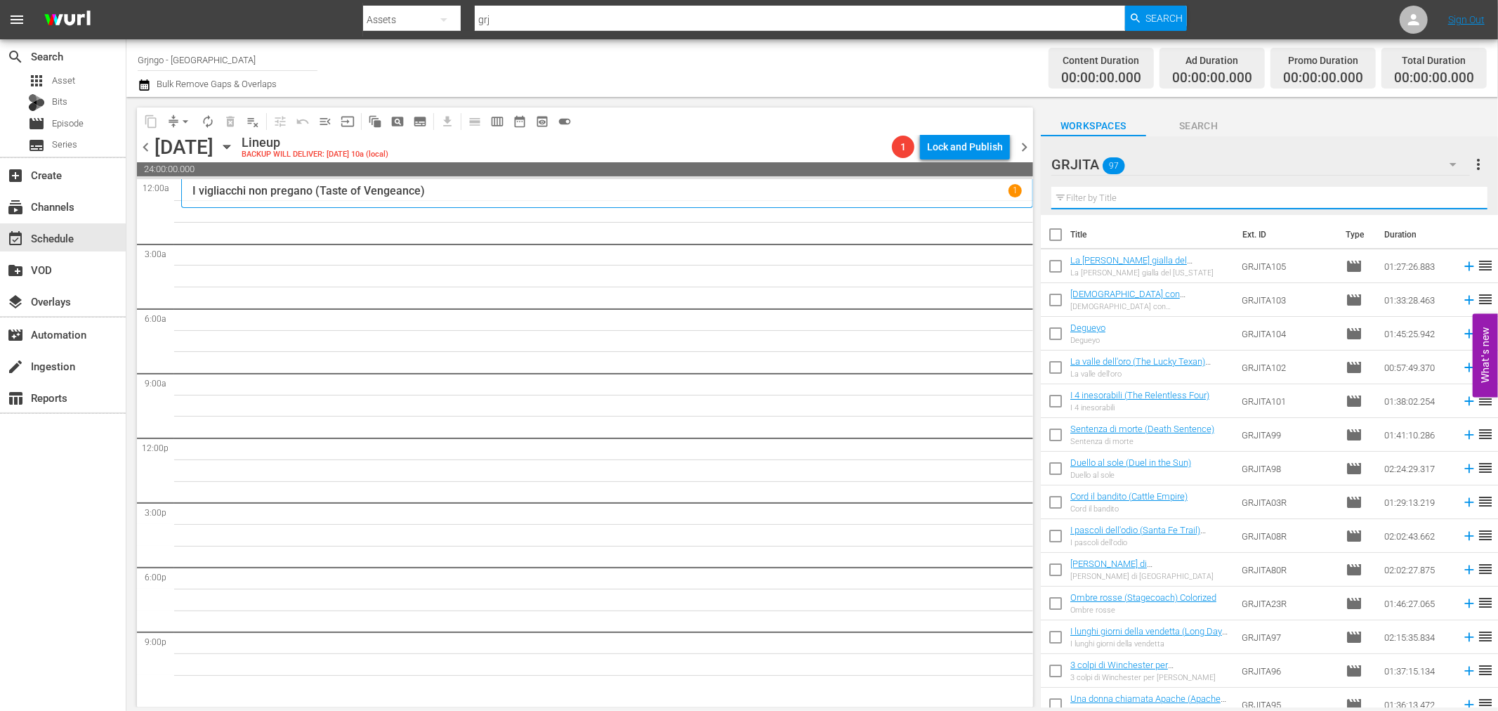
paste input "L'ultima conquista"
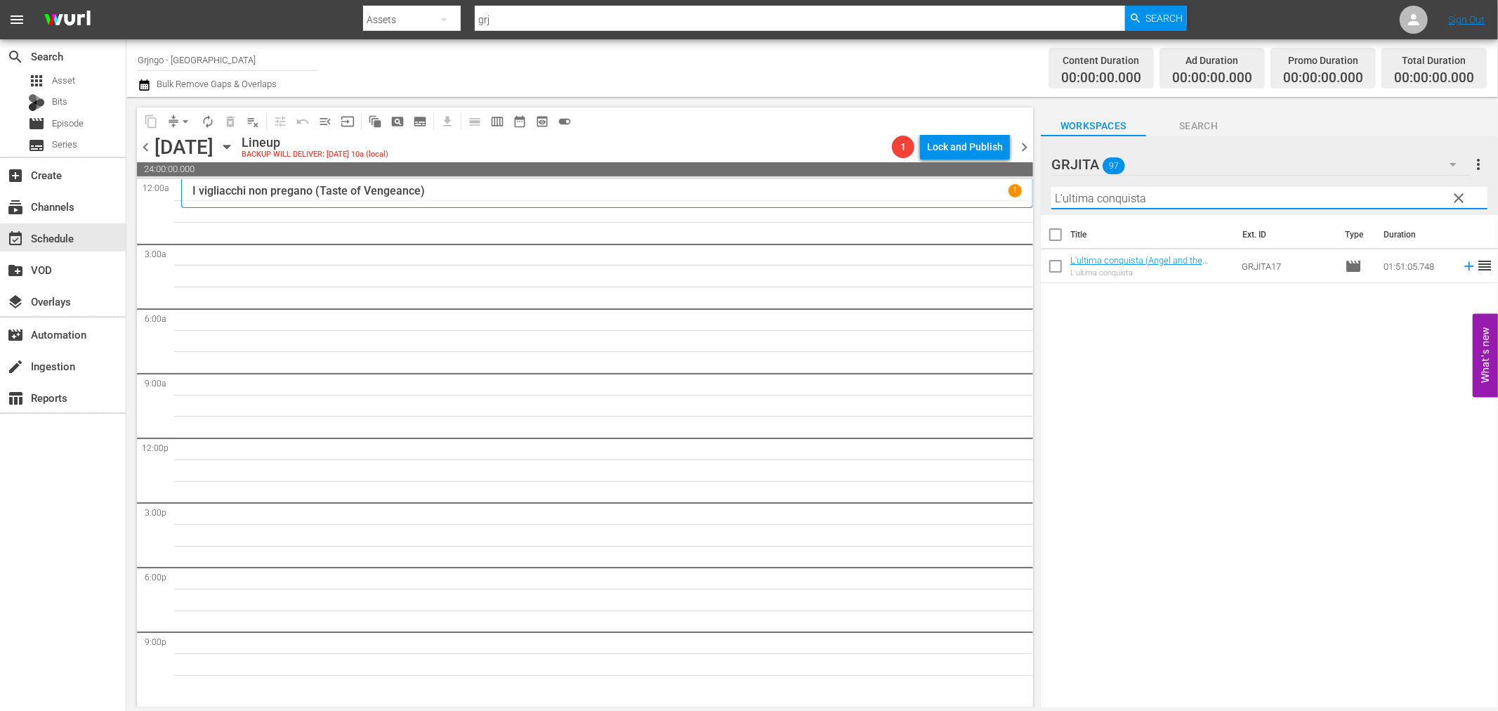
type input "L'ultima conquista"
click at [1462, 265] on icon at bounding box center [1469, 265] width 15 height 15
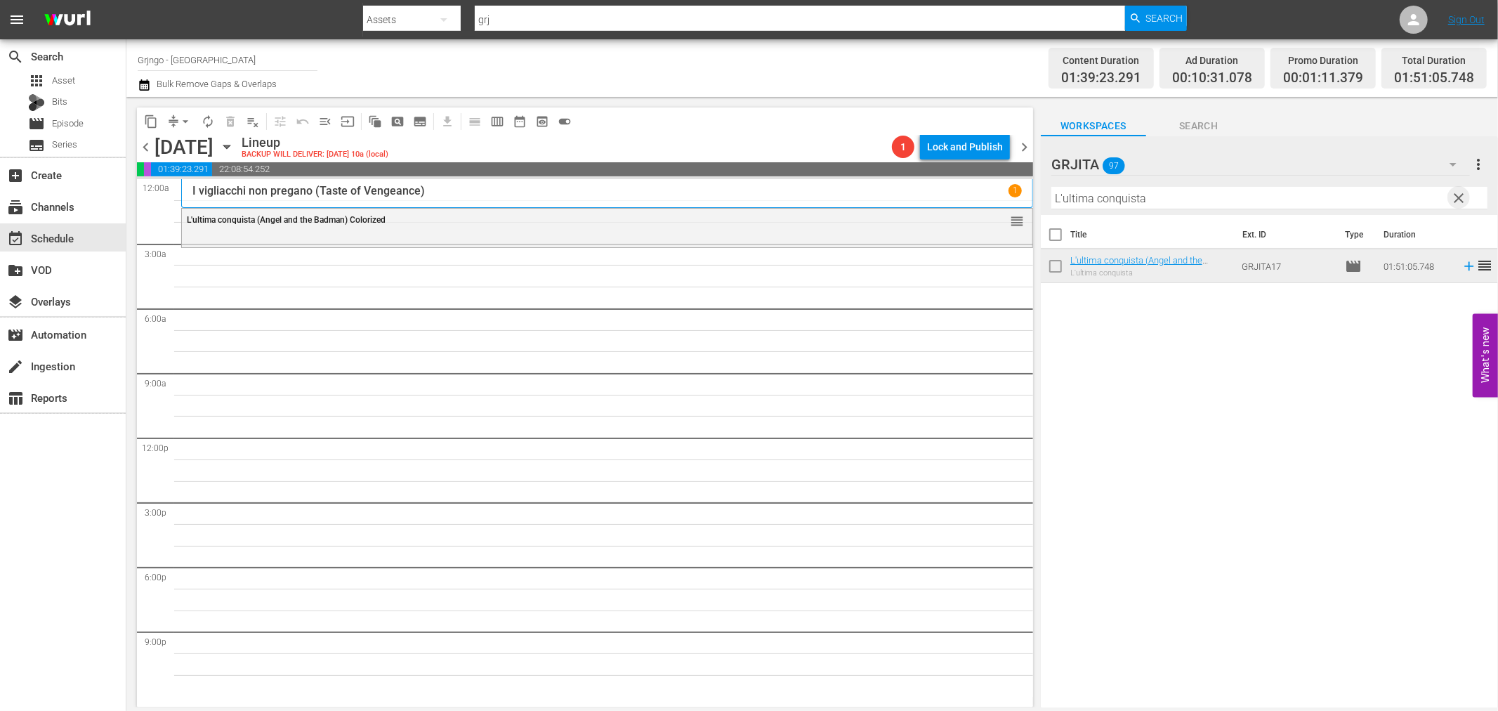
click at [1462, 193] on span "clear" at bounding box center [1459, 198] width 17 height 17
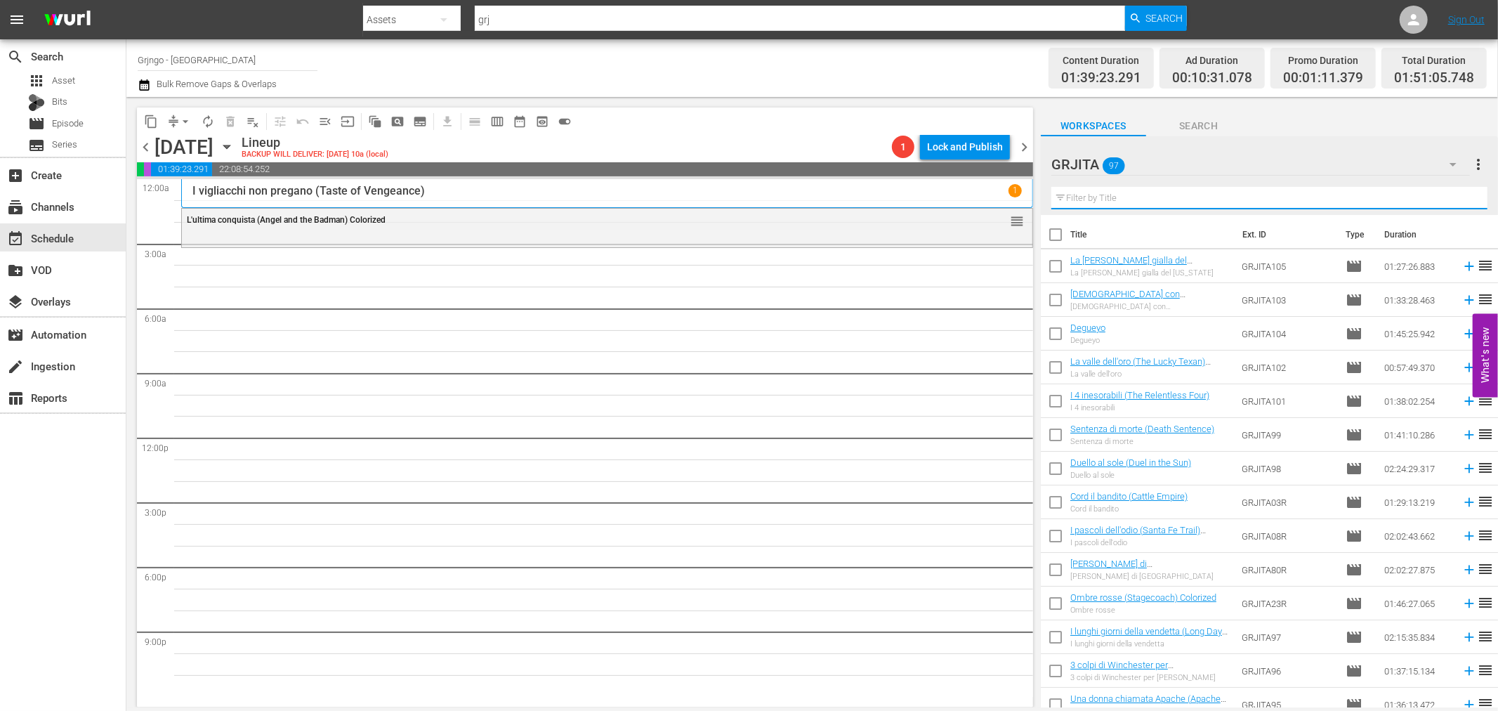
paste input "Campa carogna... la taglia cresce"
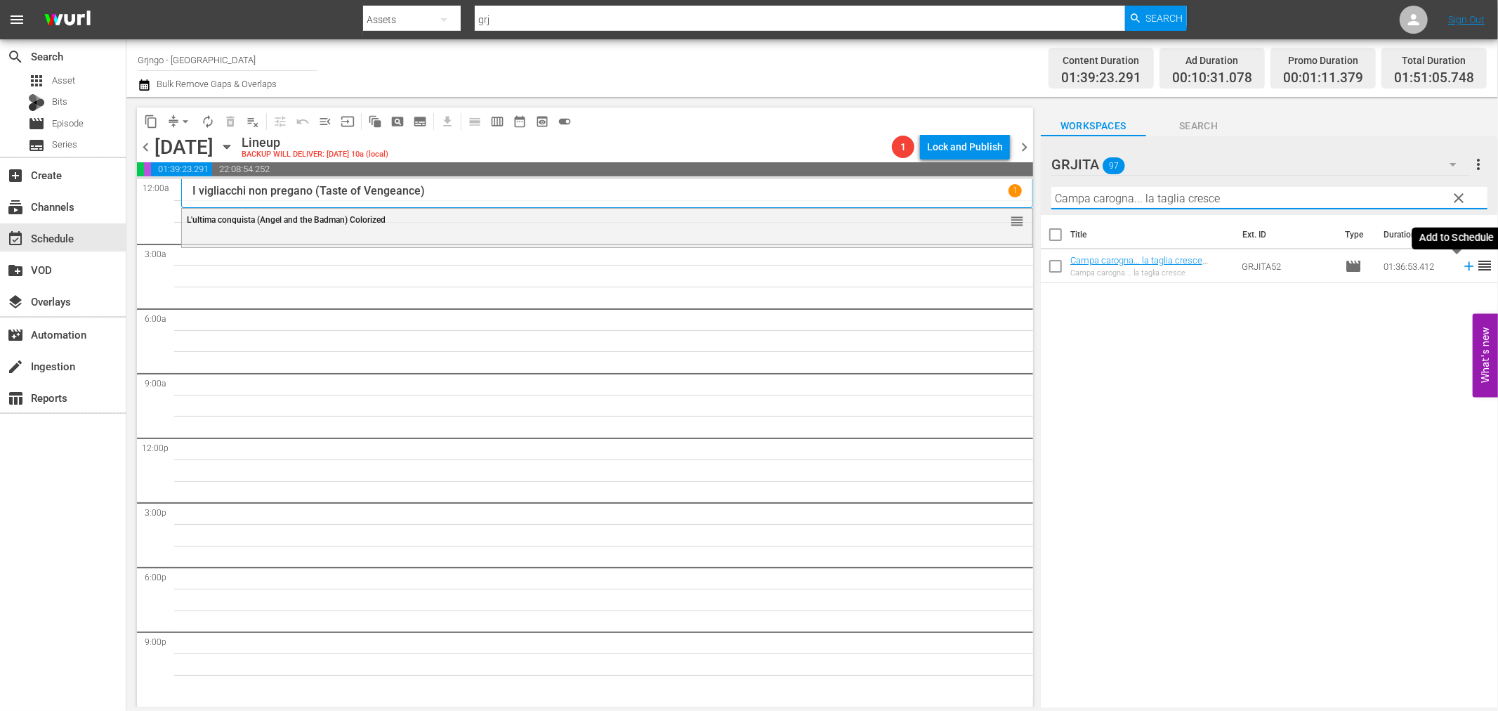
type input "Campa carogna... la taglia cresce"
click at [1464, 267] on icon at bounding box center [1468, 266] width 9 height 9
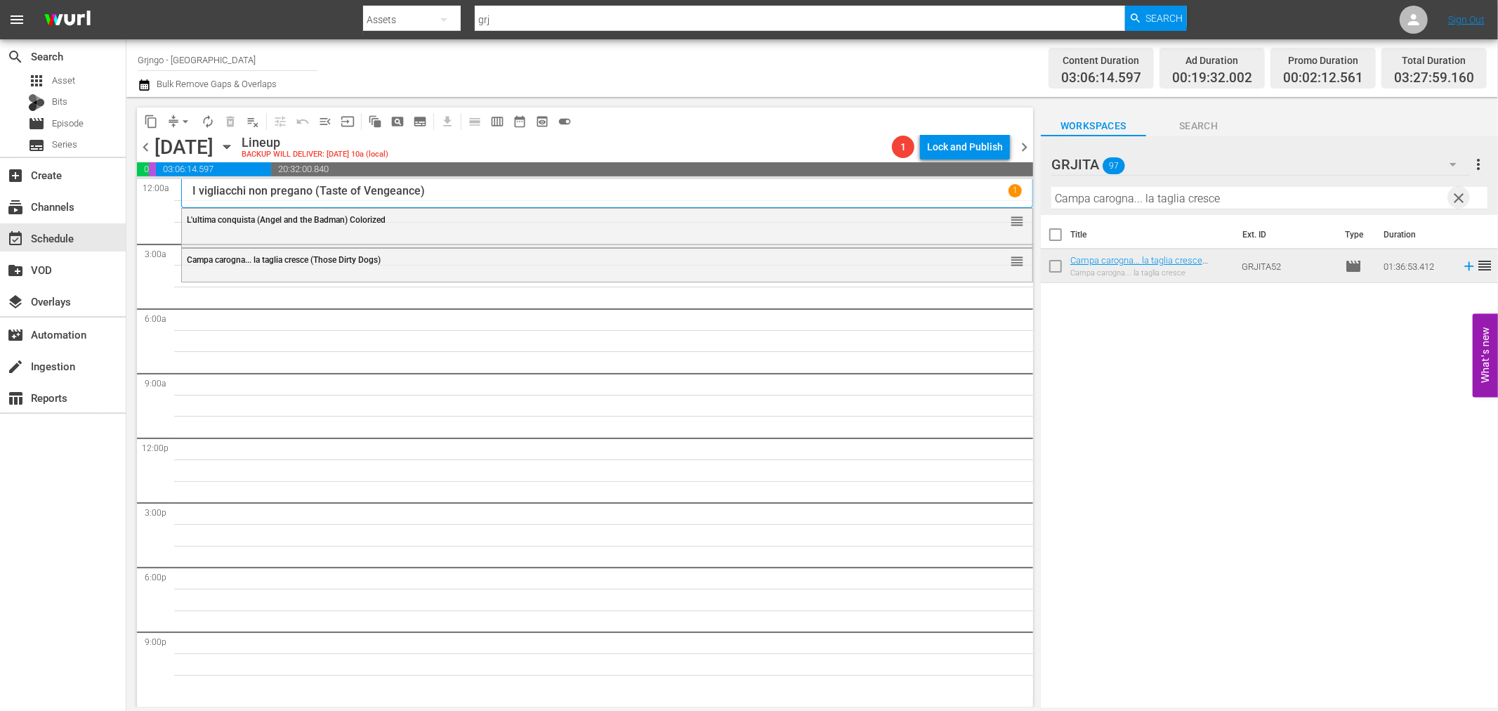
drag, startPoint x: 1466, startPoint y: 191, endPoint x: 1249, endPoint y: 211, distance: 217.9
click at [1466, 191] on span "clear" at bounding box center [1459, 198] width 17 height 17
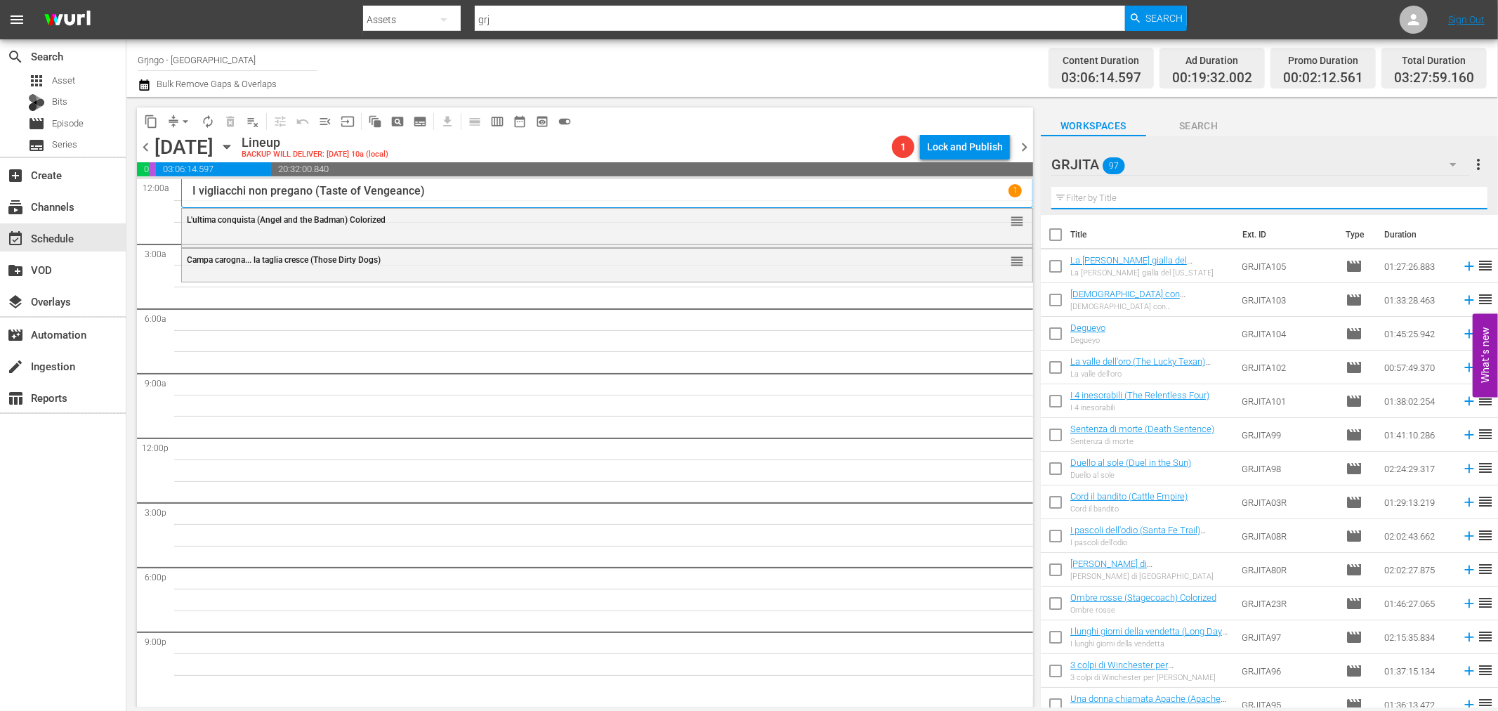
paste input "Il venditore di morte"
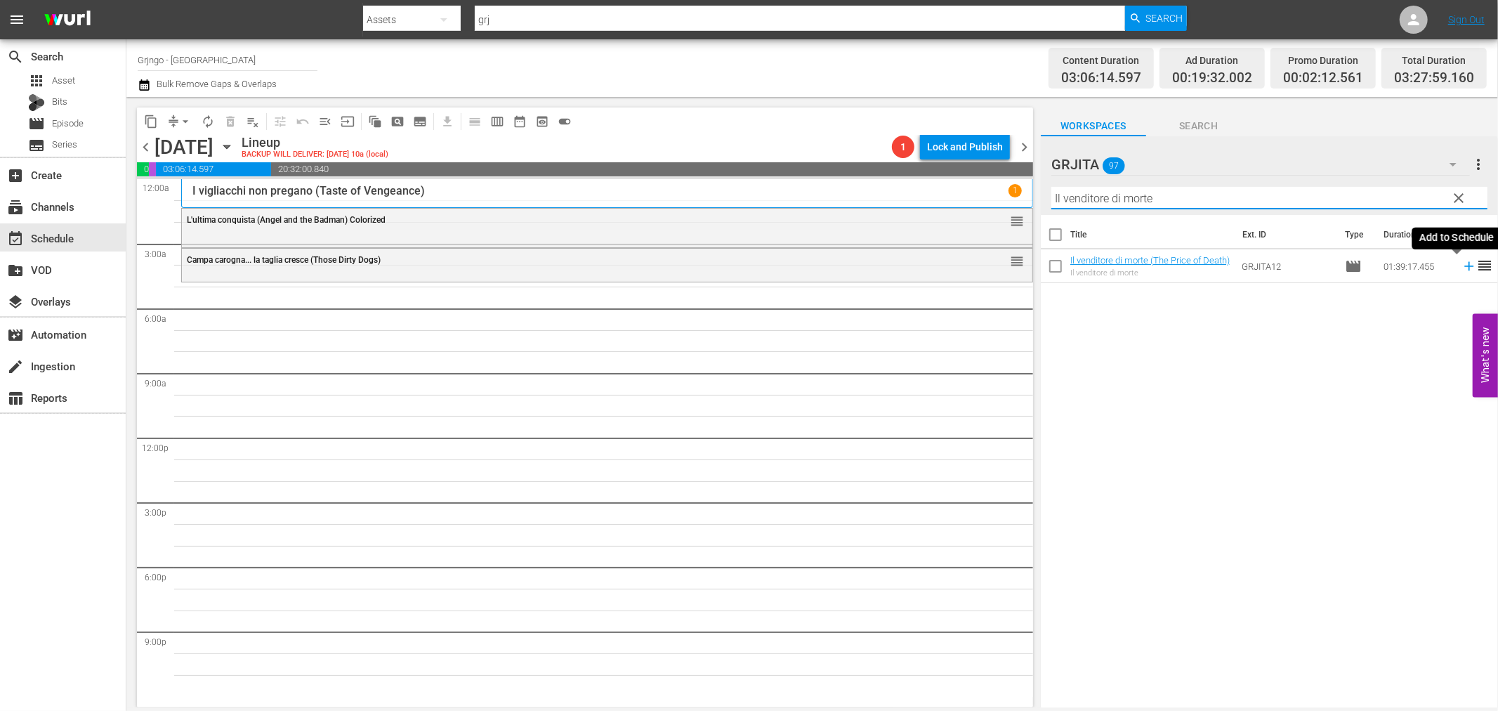
type input "Il venditore di morte"
click at [1464, 267] on icon at bounding box center [1468, 266] width 9 height 9
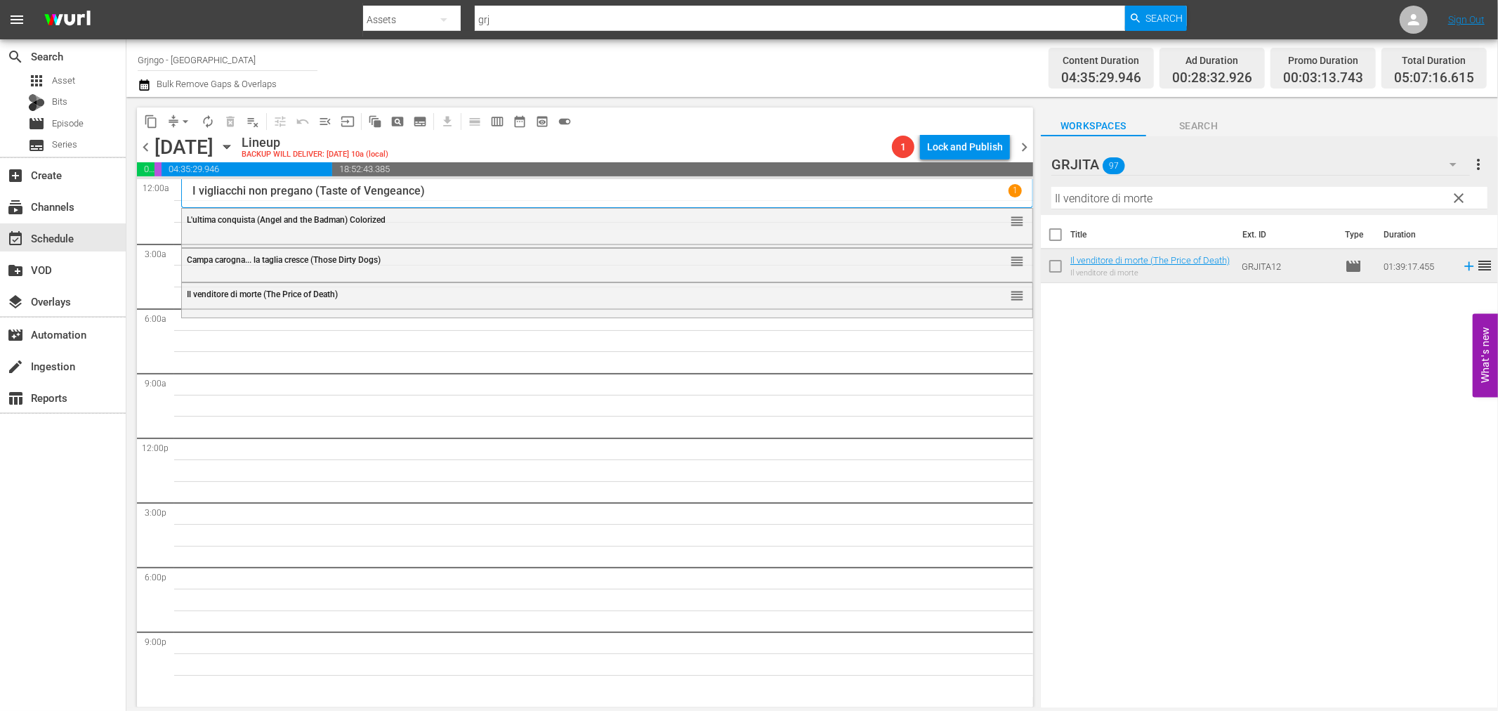
drag, startPoint x: 1455, startPoint y: 194, endPoint x: 1351, endPoint y: 199, distance: 103.4
click at [1455, 194] on span "clear" at bounding box center [1459, 198] width 17 height 17
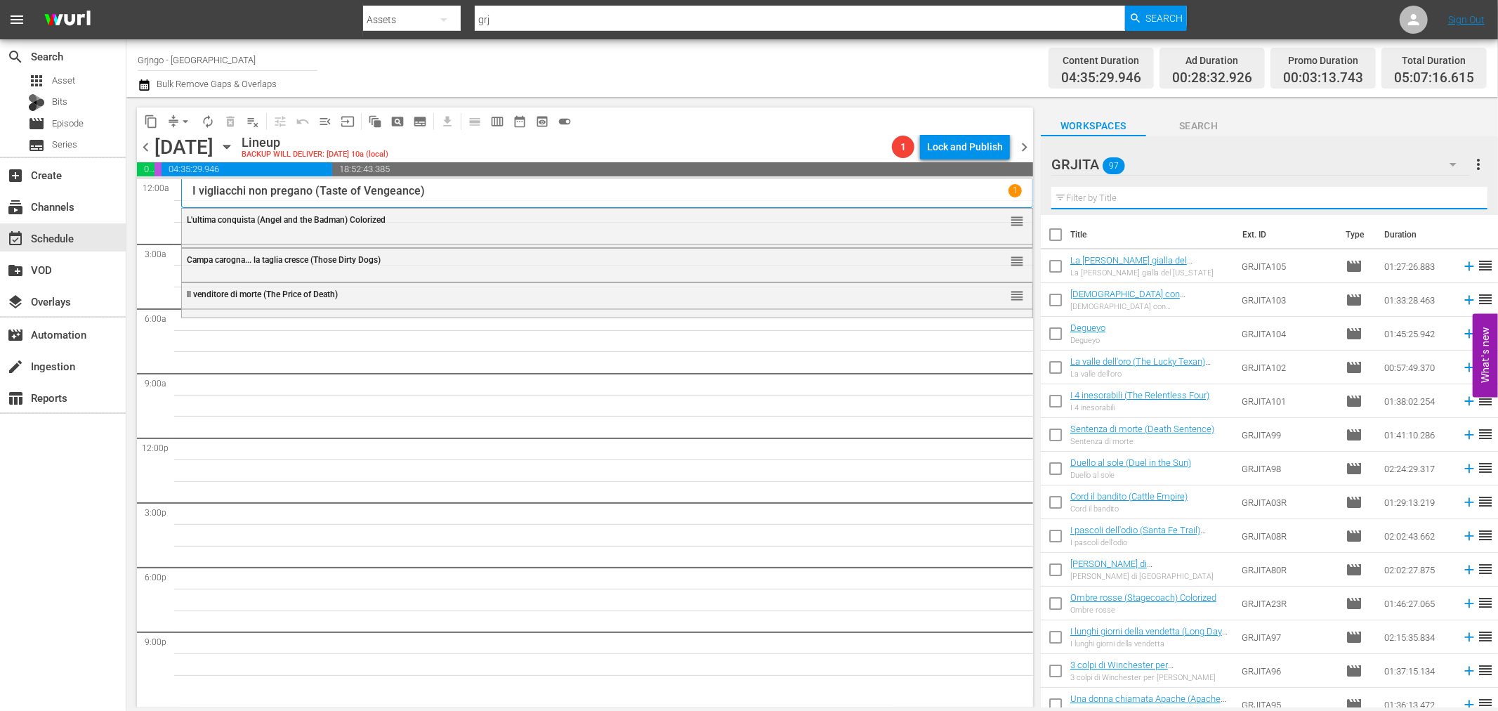
paste input "W Django! (Viva! [GEOGRAPHIC_DATA])"
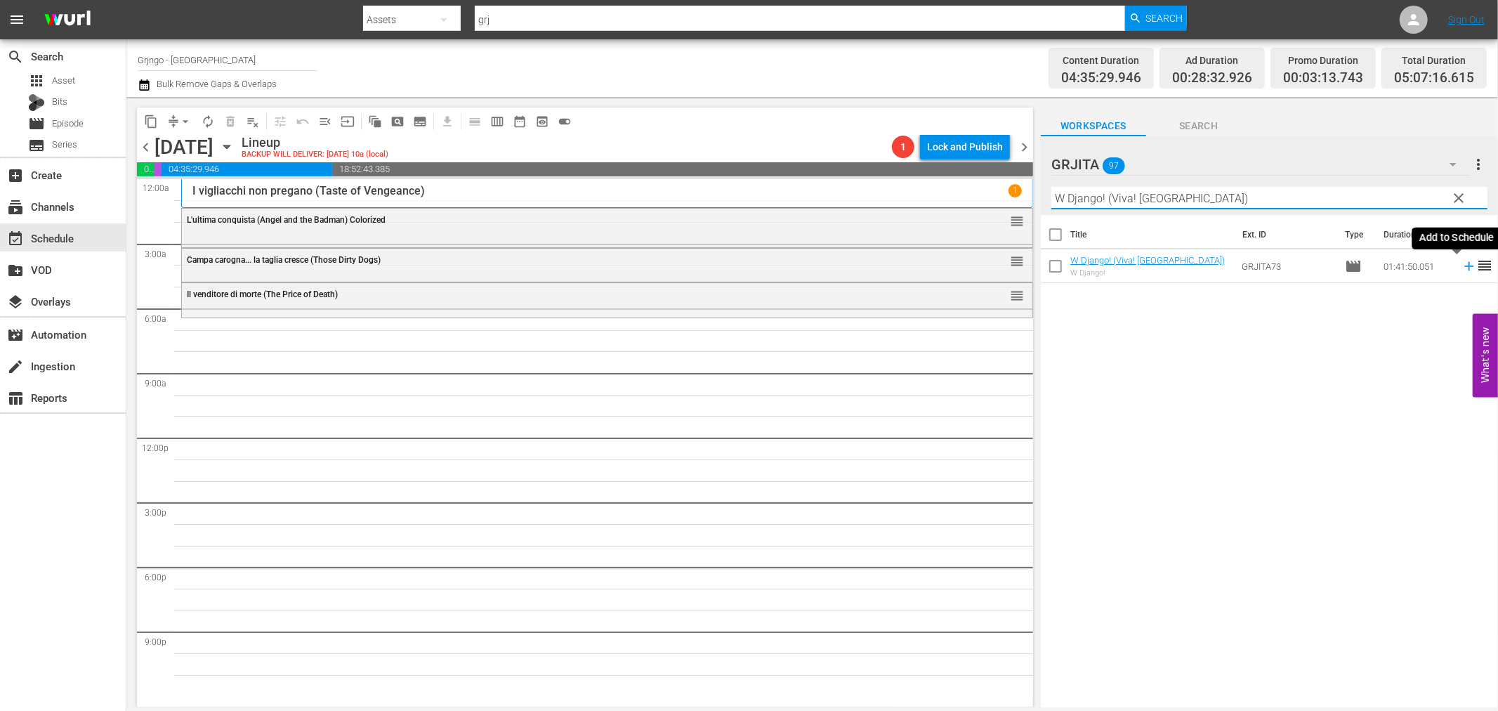
type input "W Django! (Viva! [GEOGRAPHIC_DATA])"
click at [1462, 263] on icon at bounding box center [1469, 265] width 15 height 15
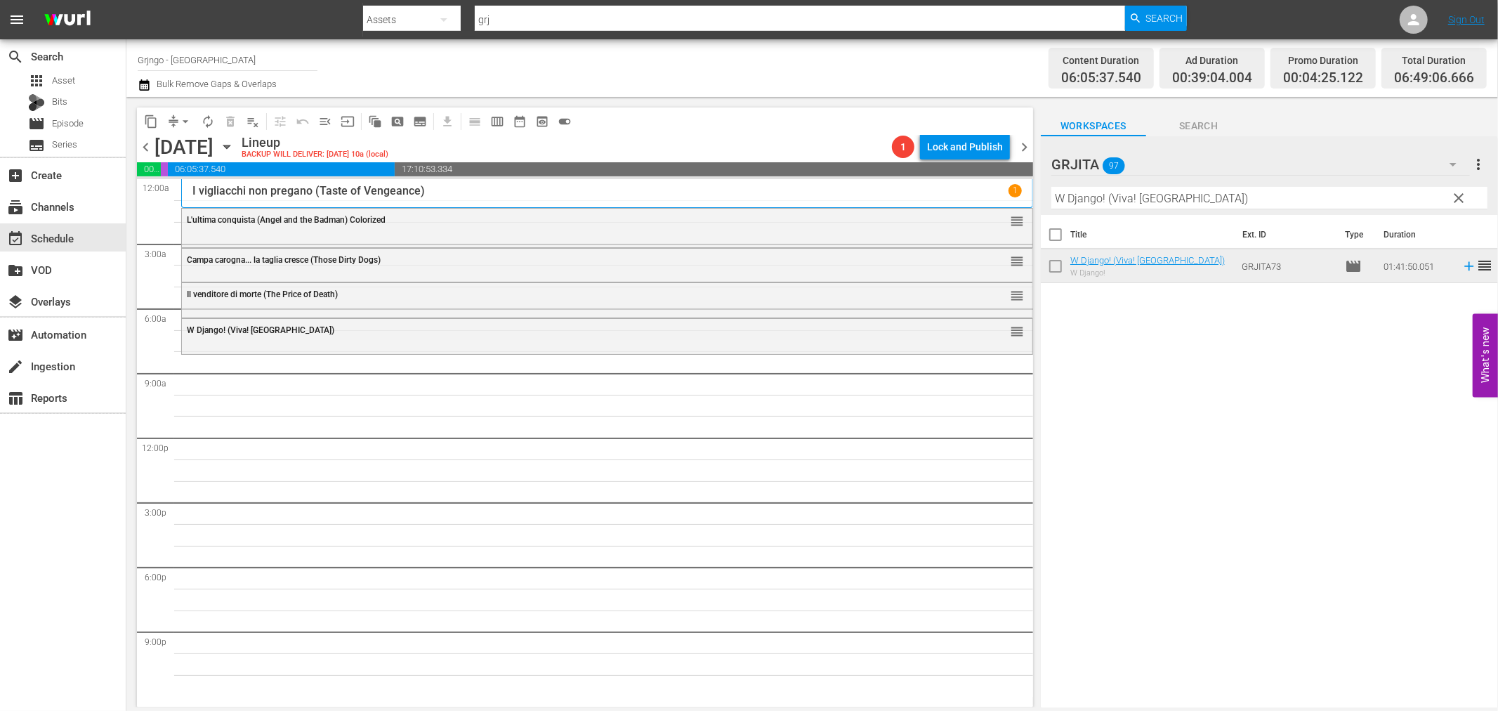
click at [1456, 195] on span "clear" at bounding box center [1459, 198] width 17 height 17
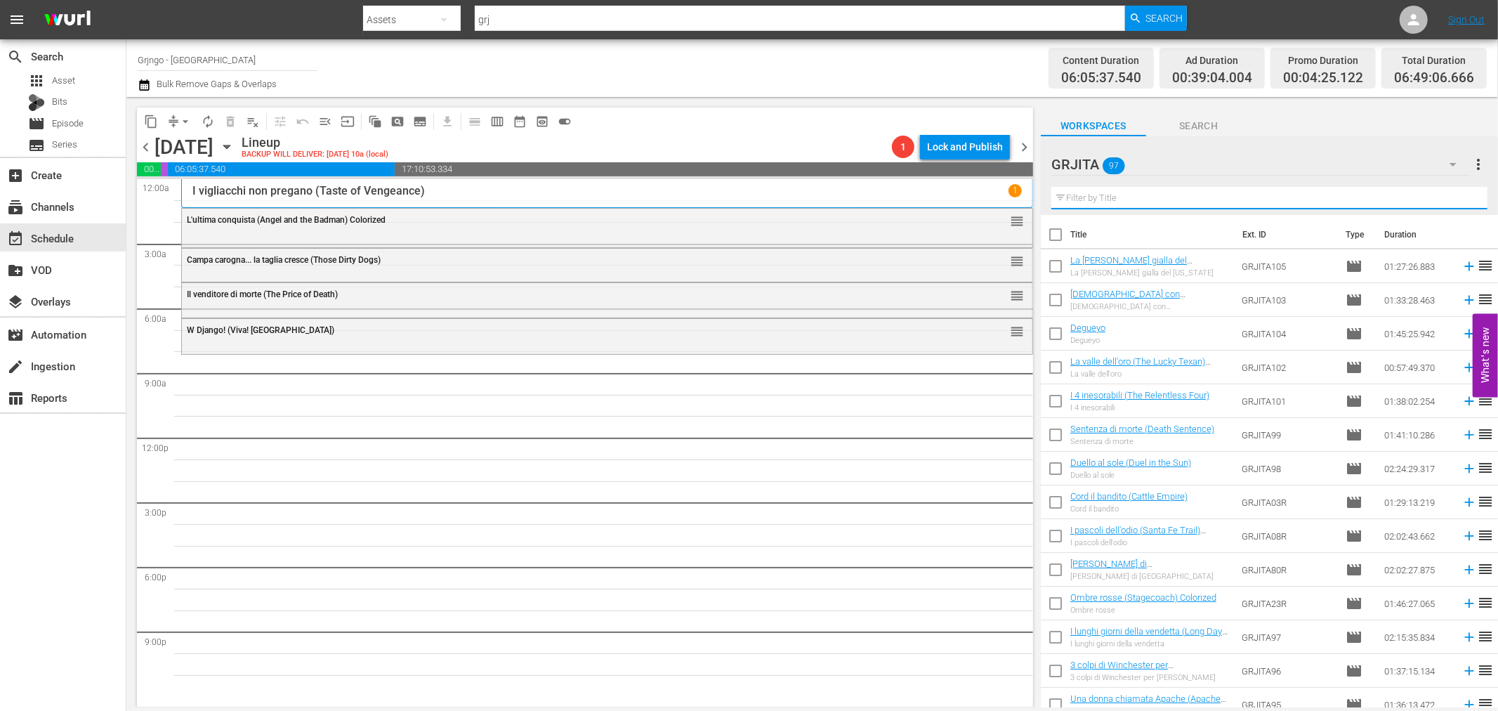
paste input "Quattro per Cordoba (Cannon for Cordoba)"
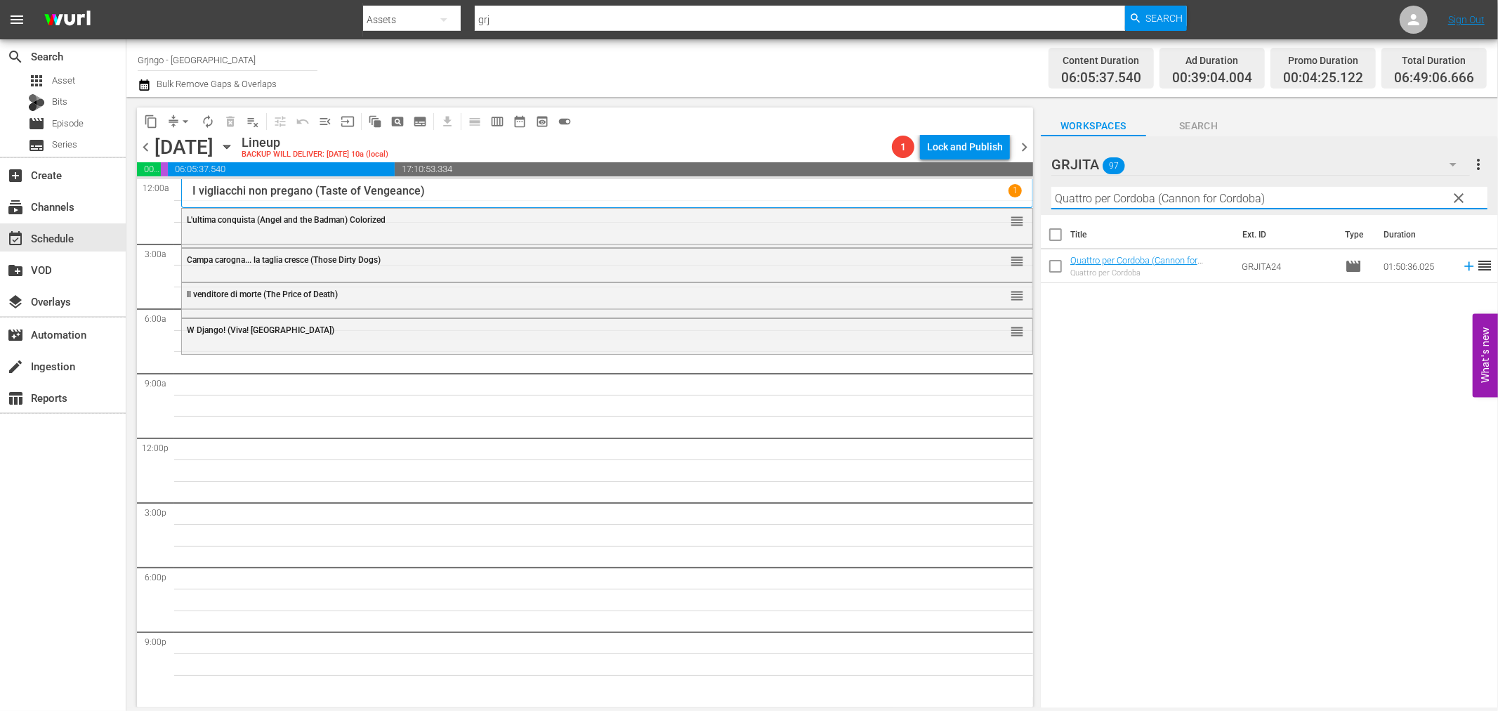
type input "Quattro per Cordoba (Cannon for Cordoba)"
click at [1462, 268] on icon at bounding box center [1469, 265] width 15 height 15
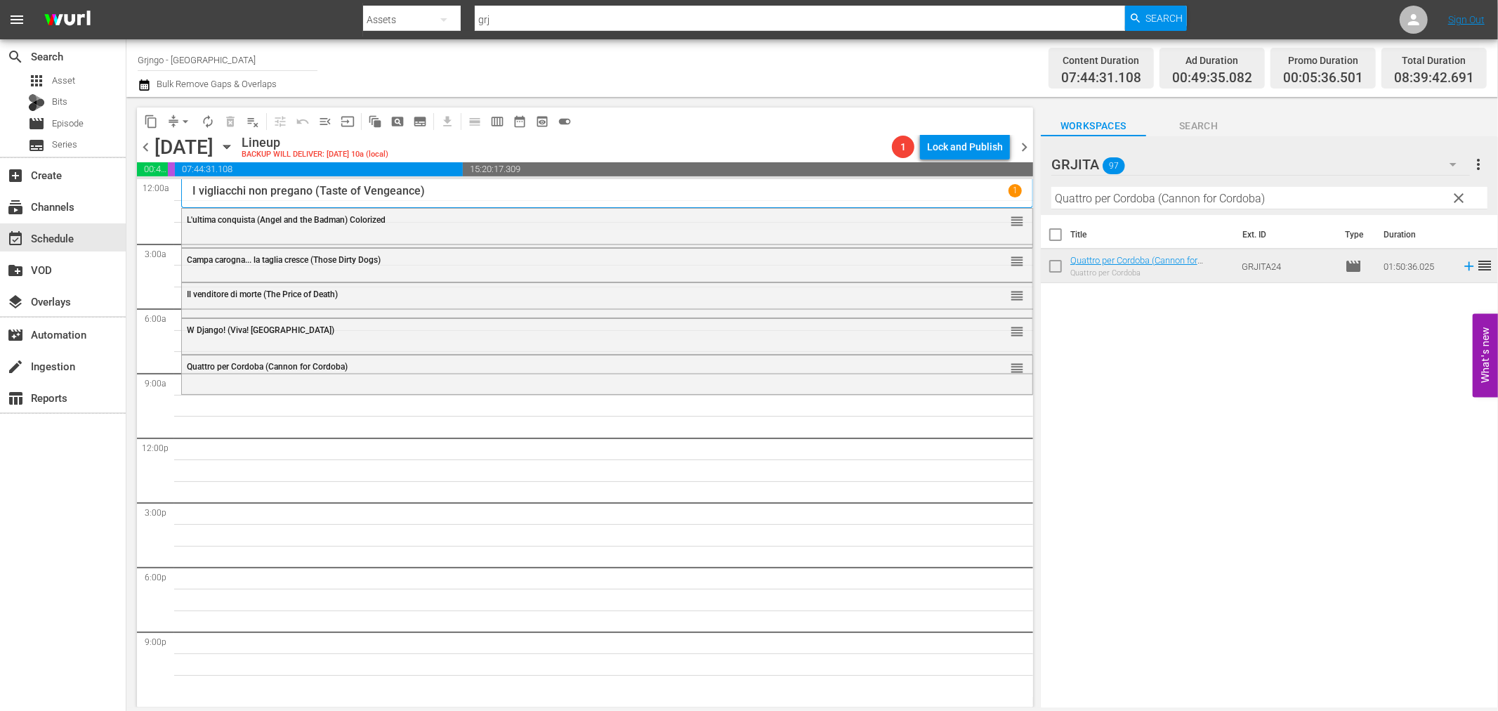
drag, startPoint x: 1457, startPoint y: 194, endPoint x: 1368, endPoint y: 199, distance: 90.1
click at [1457, 194] on span "clear" at bounding box center [1459, 198] width 17 height 17
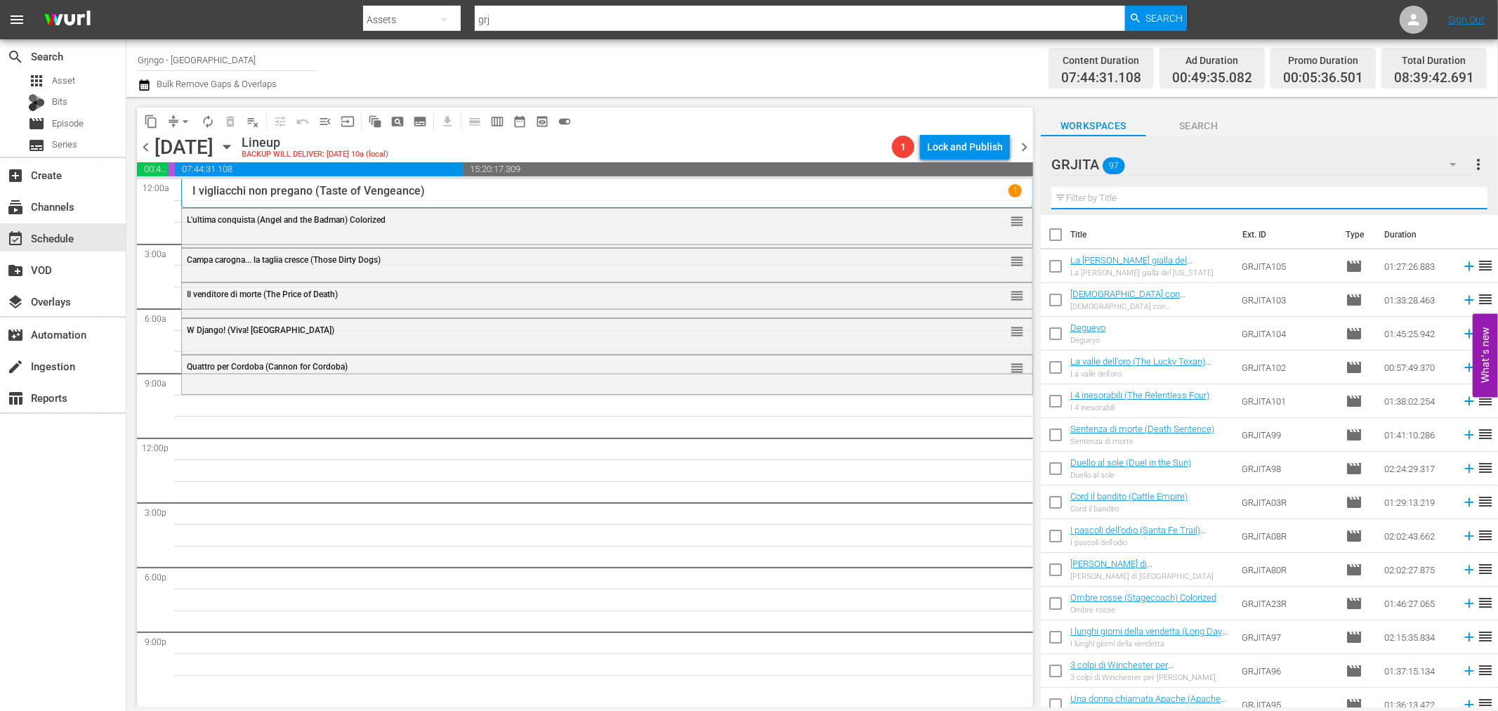
paste input "Il suo nome è qualcuno"
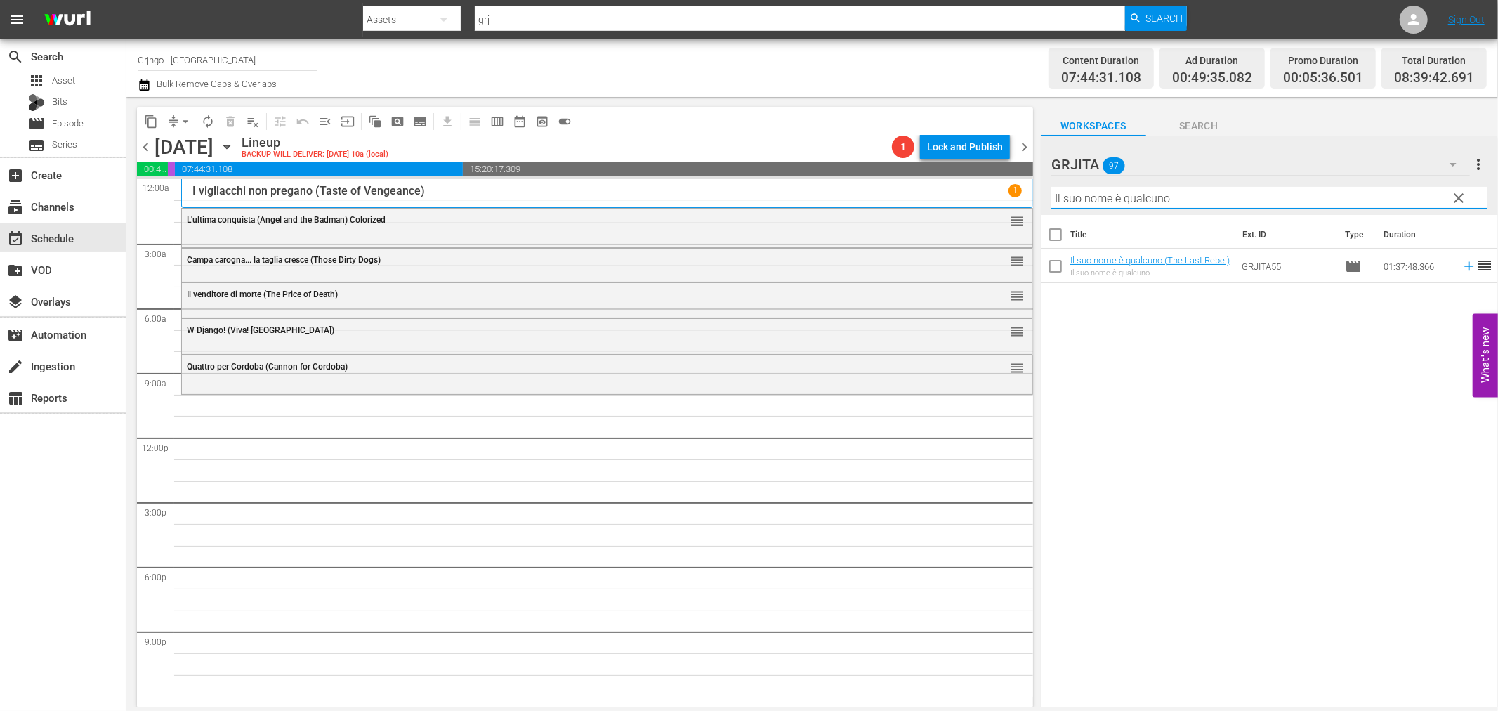
type input "Il suo nome è qualcuno"
click at [1464, 267] on icon at bounding box center [1468, 266] width 9 height 9
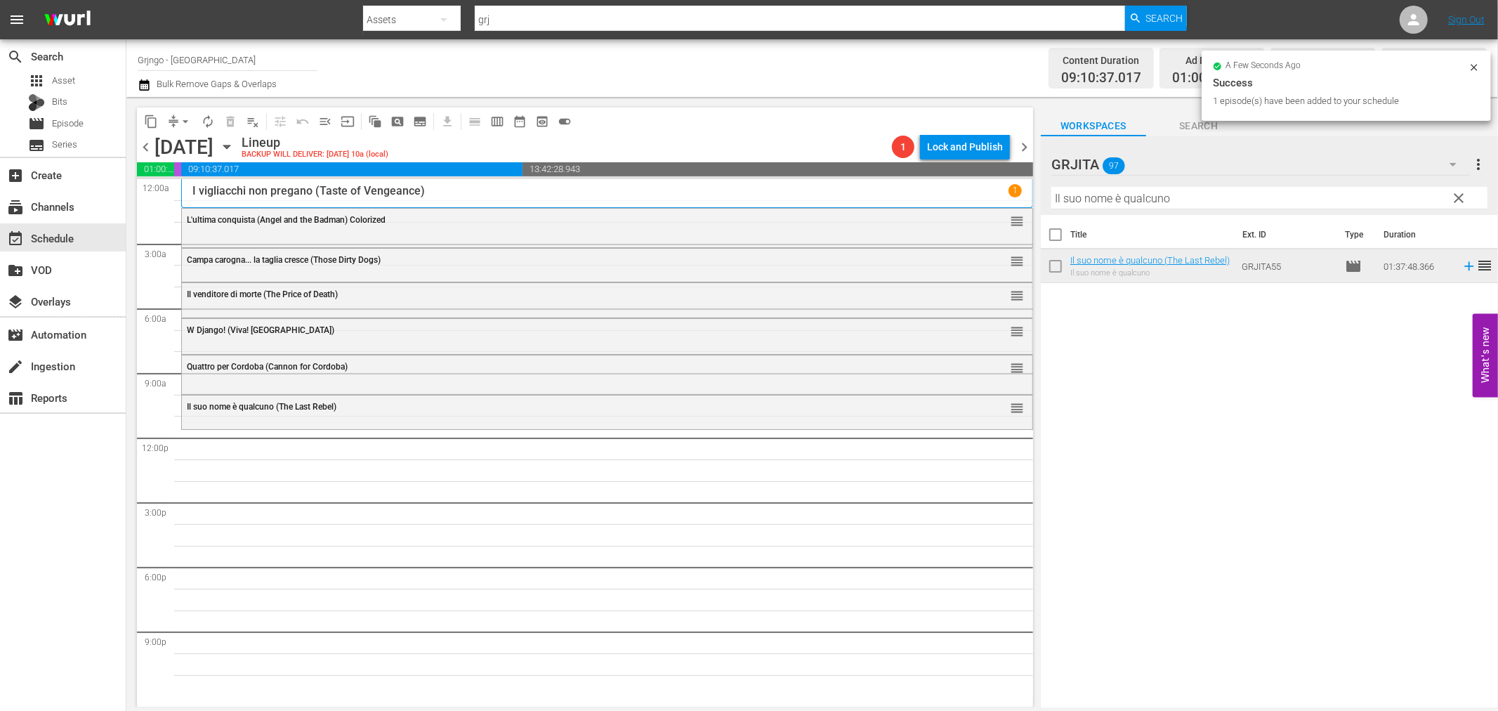
click at [1457, 194] on span "clear" at bounding box center [1459, 198] width 17 height 17
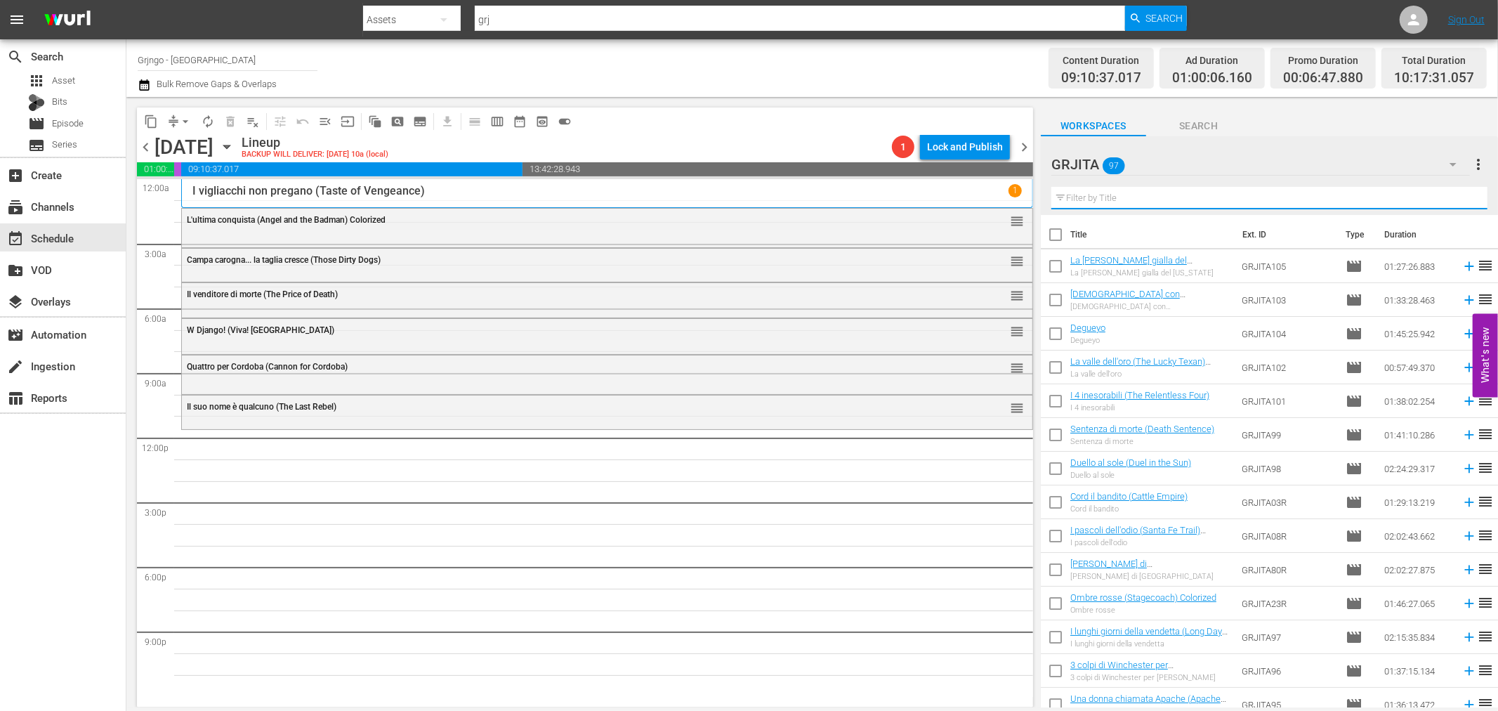
paste input "I tre che sconvolsero il West"
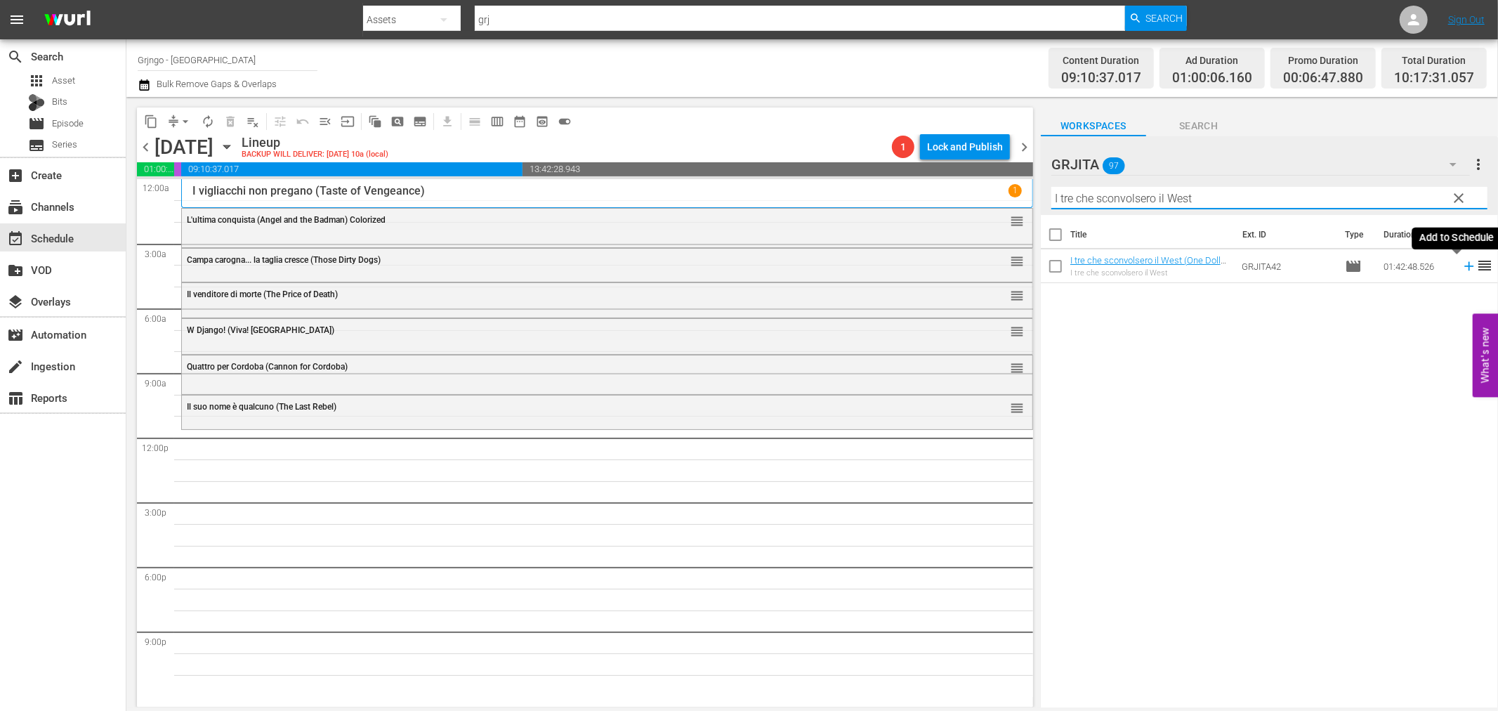
type input "I tre che sconvolsero il West"
click at [1462, 263] on icon at bounding box center [1469, 265] width 15 height 15
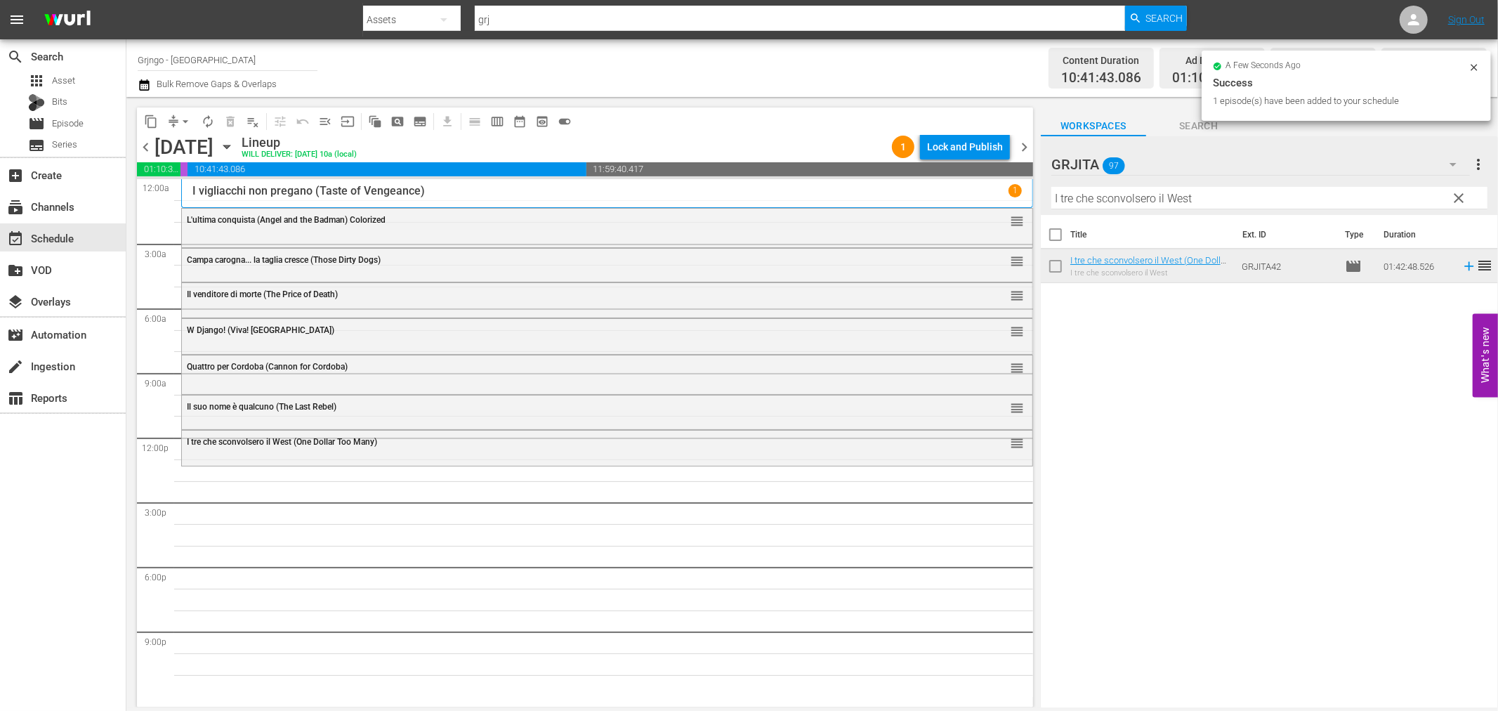
drag, startPoint x: 1462, startPoint y: 193, endPoint x: 1317, endPoint y: 190, distance: 145.4
click at [1463, 193] on span "clear" at bounding box center [1459, 198] width 17 height 17
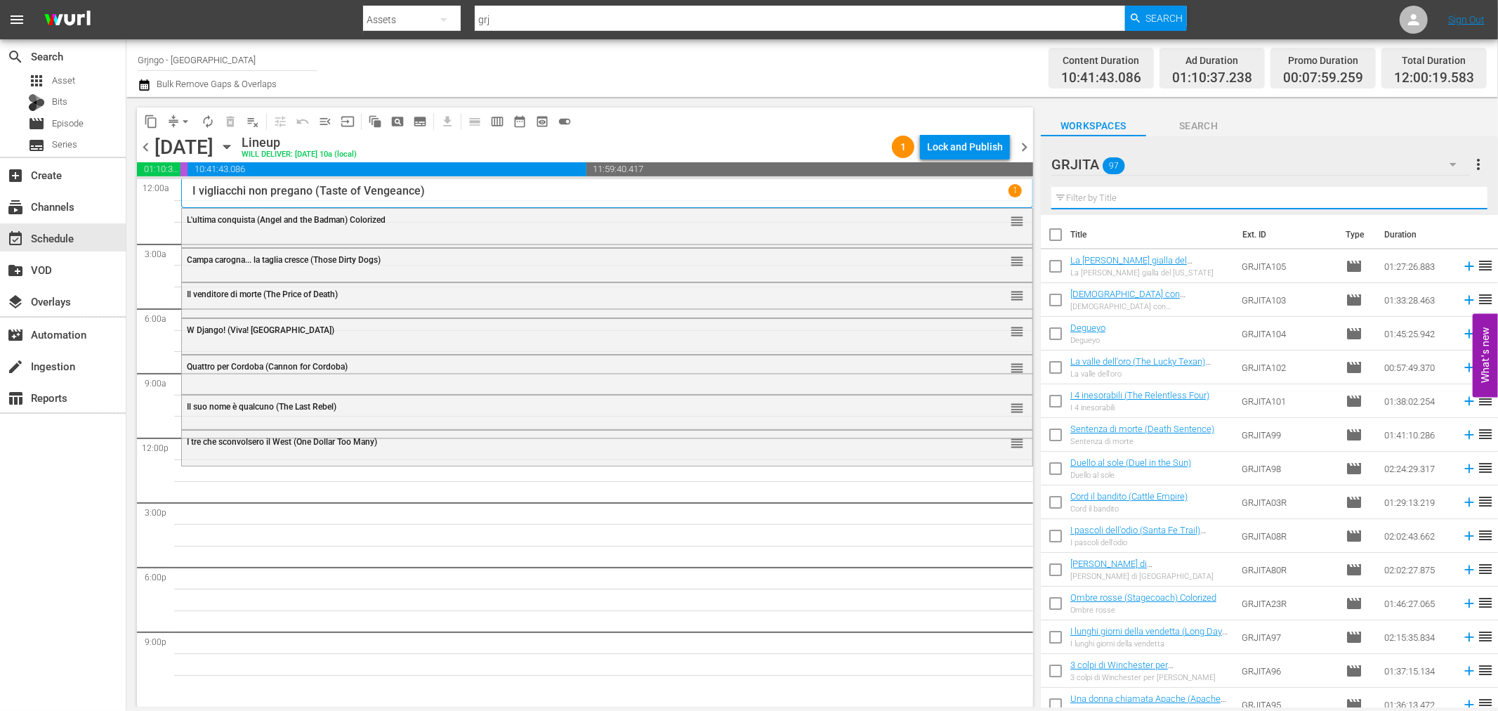
paste input "I predoni della città"
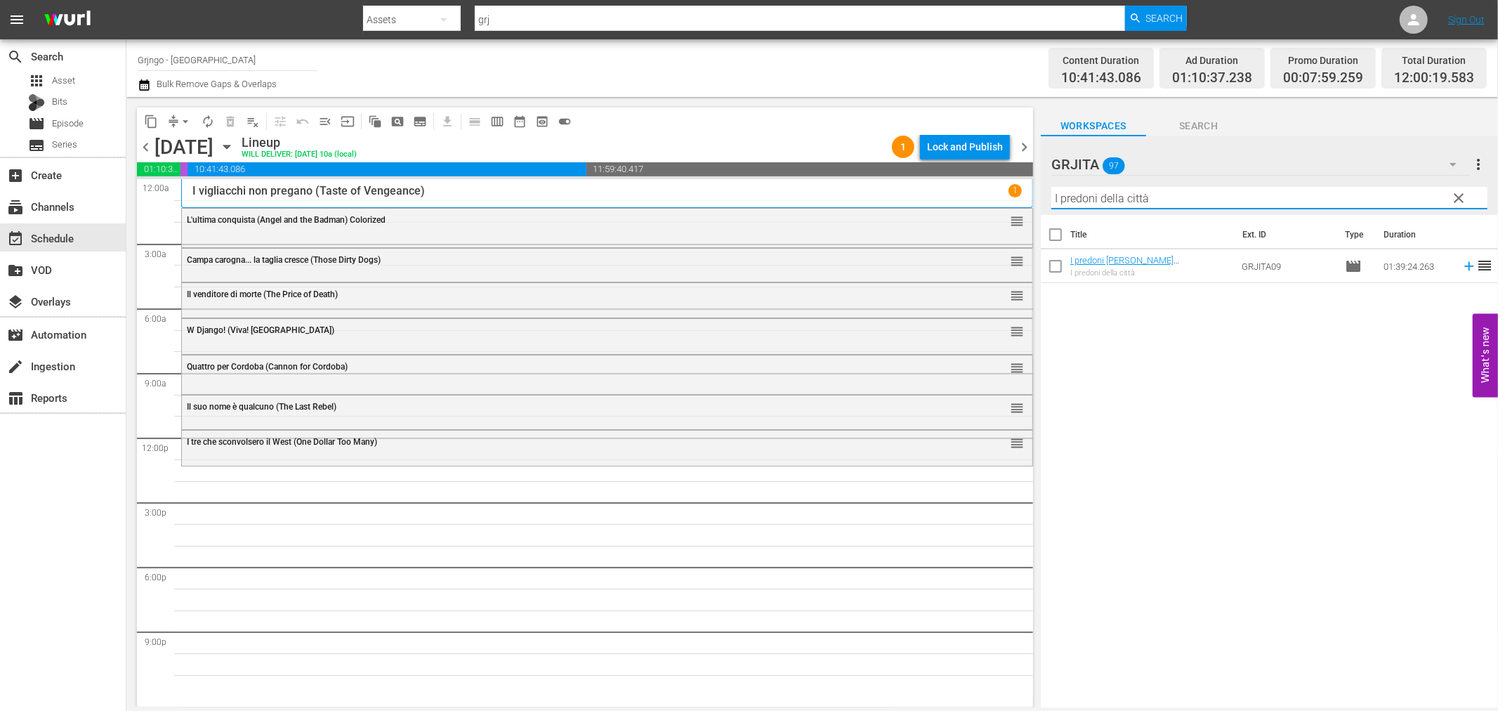
type input "I predoni della città"
click at [1464, 268] on icon at bounding box center [1468, 266] width 9 height 9
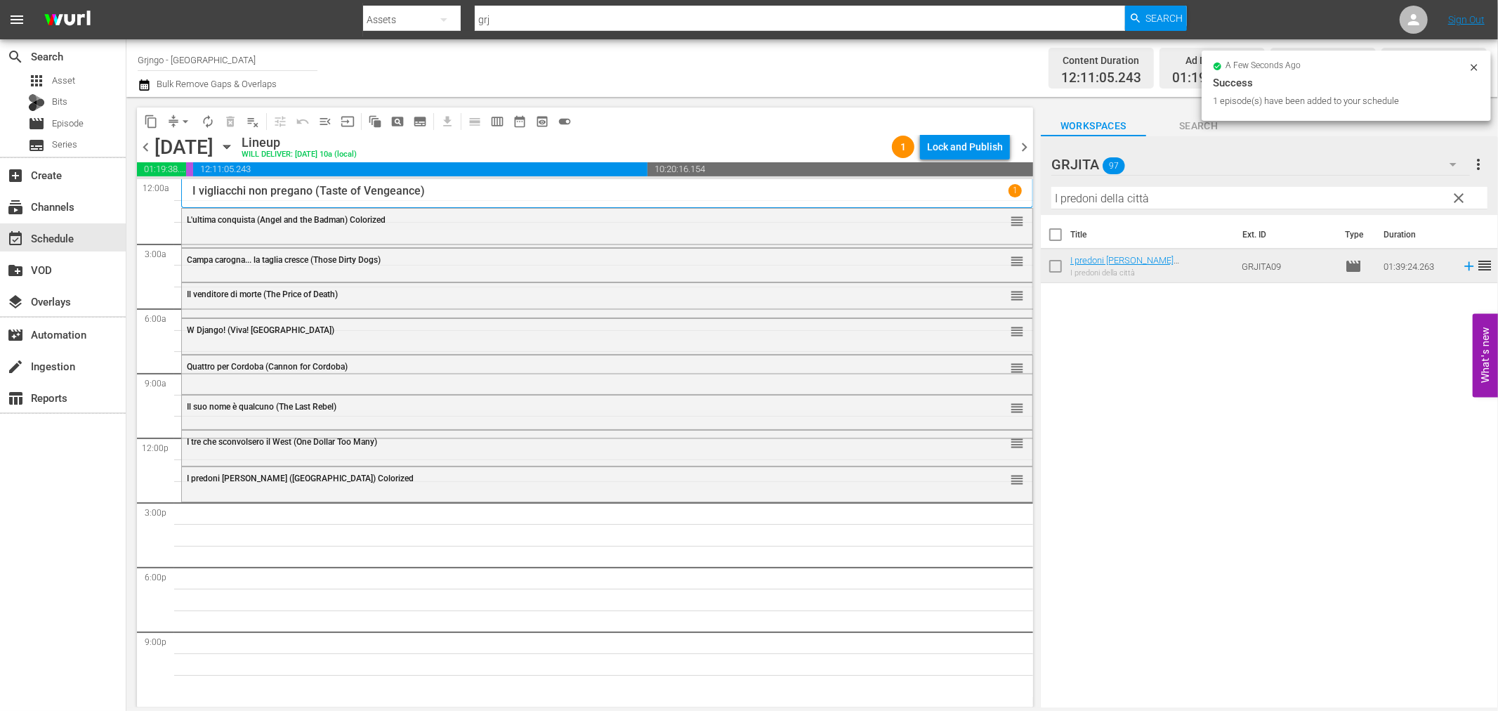
click at [1455, 195] on span "clear" at bounding box center [1459, 198] width 17 height 17
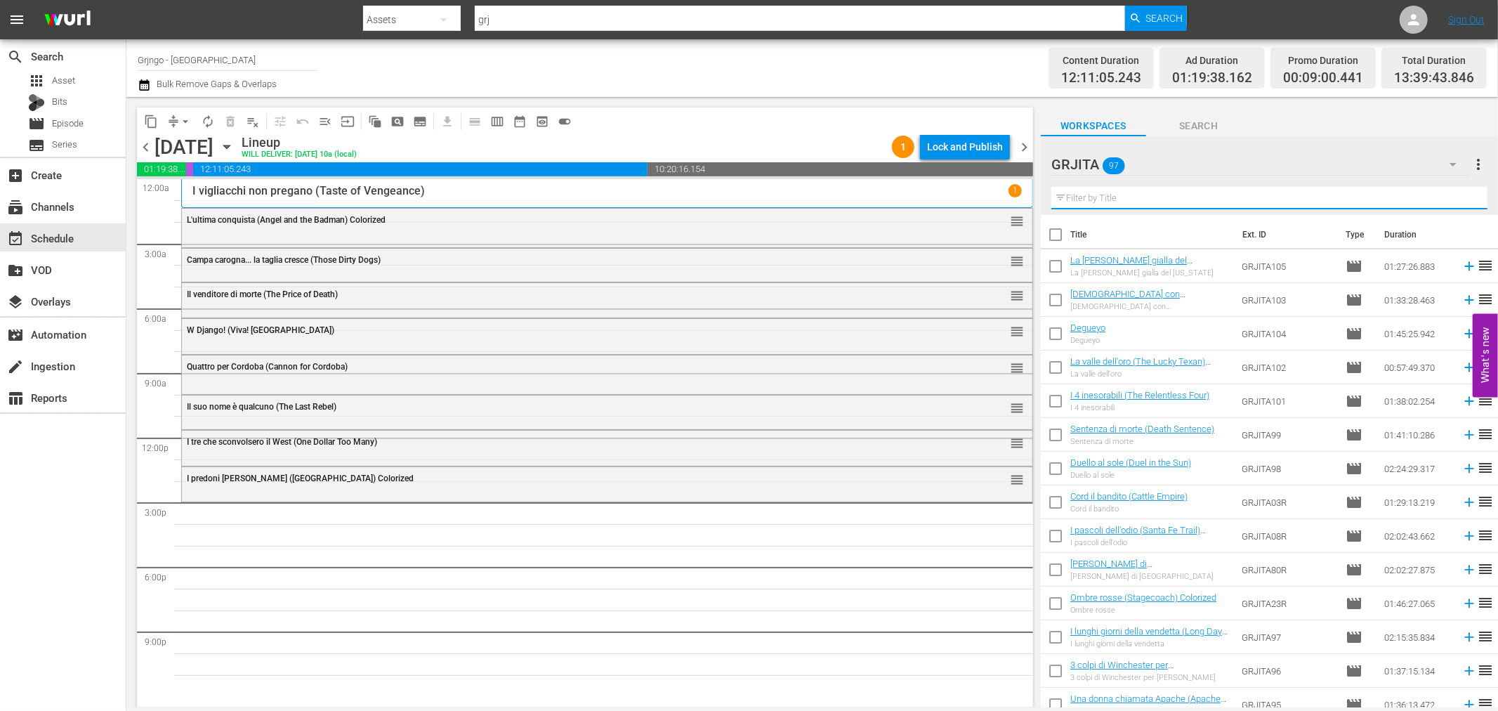
paste input "Che botte ragazzi!"
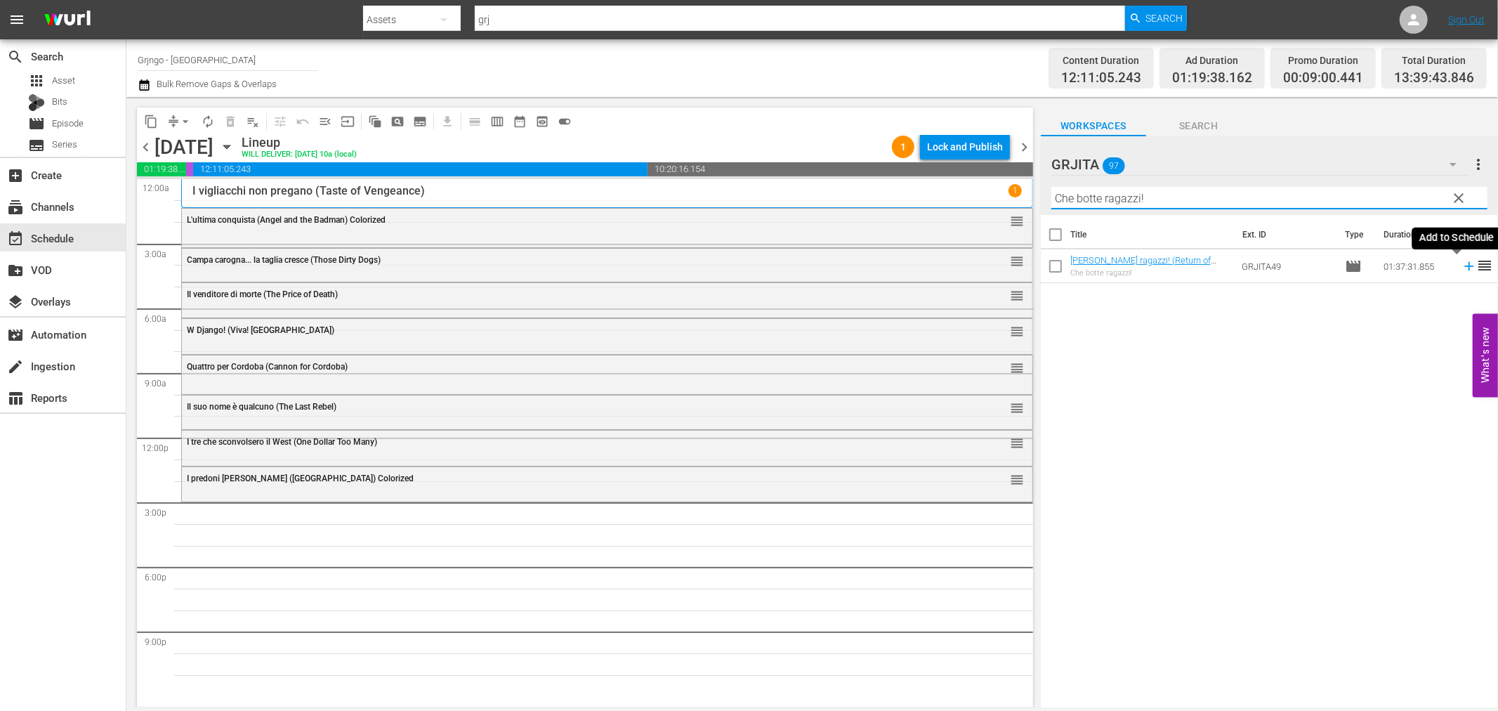
type input "Che botte ragazzi!"
click at [1464, 266] on icon at bounding box center [1468, 266] width 9 height 9
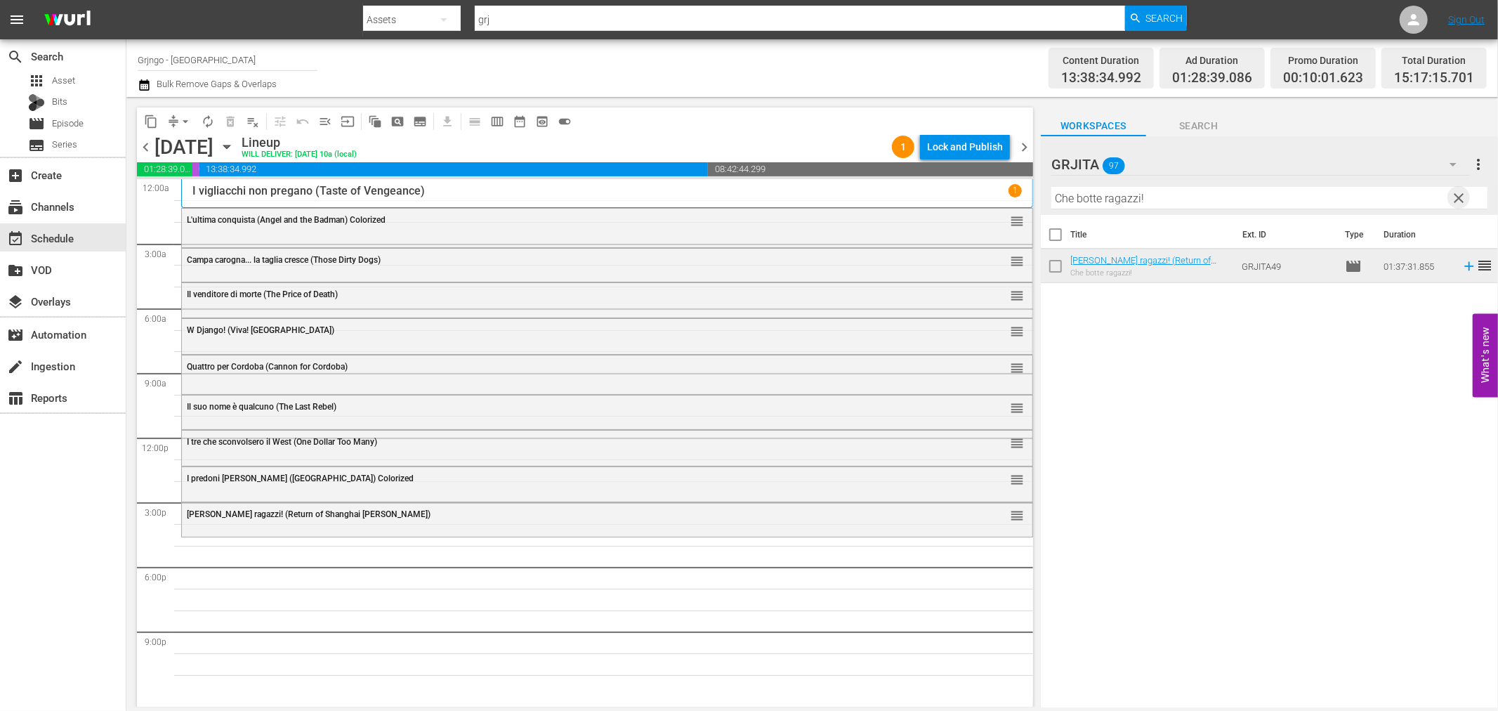
drag, startPoint x: 1459, startPoint y: 192, endPoint x: 1181, endPoint y: 207, distance: 277.8
click at [1459, 192] on span "clear" at bounding box center [1459, 198] width 17 height 17
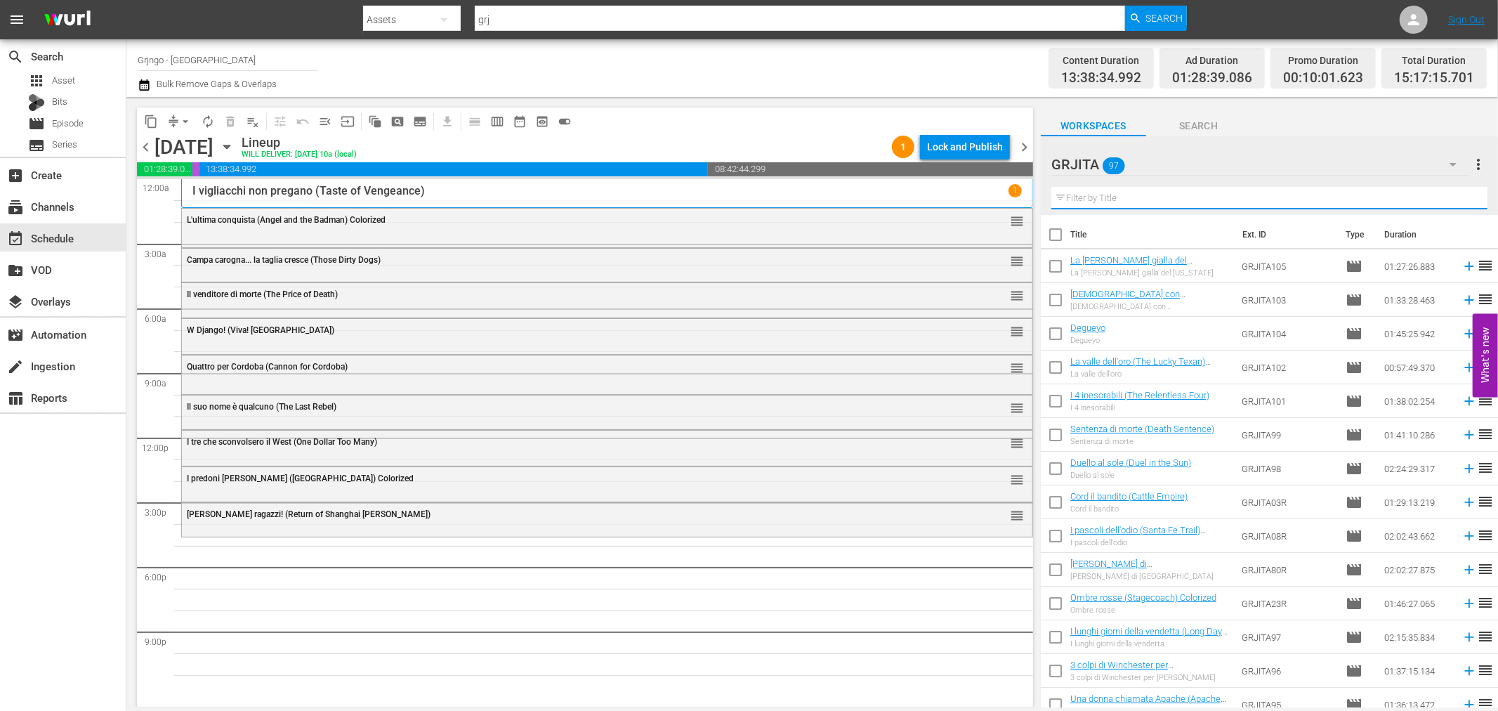
paste input "L'uomo, l'orgoglio, la vendetta"
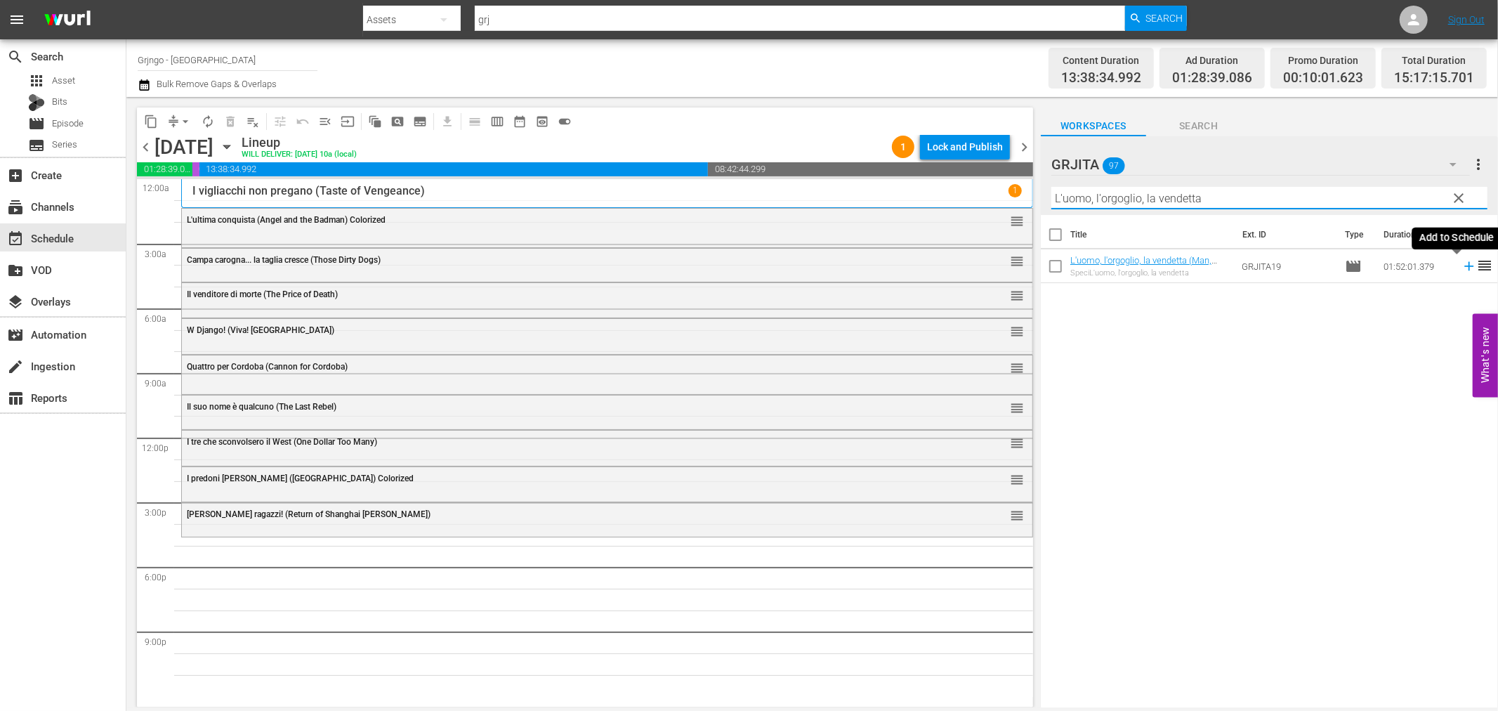
type input "L'uomo, l'orgoglio, la vendetta"
click at [1464, 266] on icon at bounding box center [1468, 266] width 9 height 9
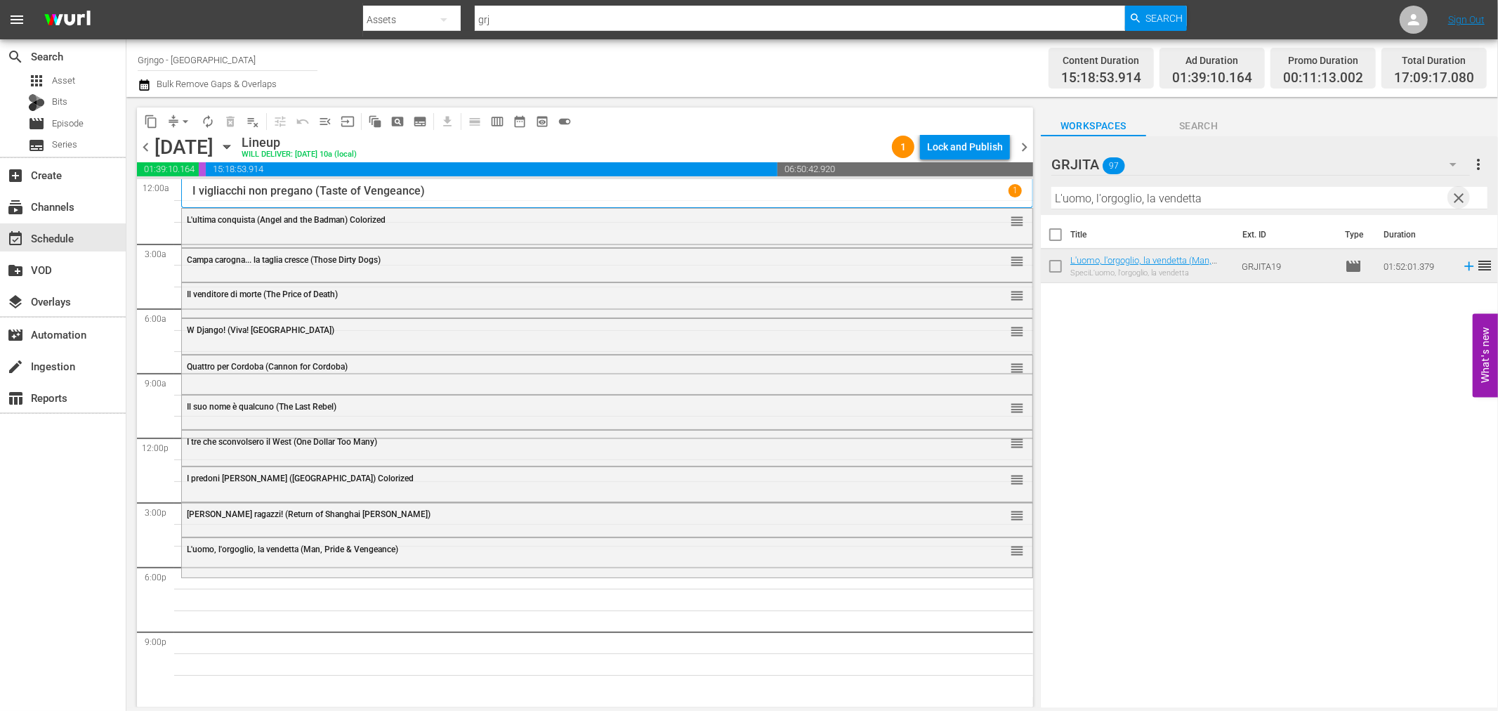
click at [1461, 192] on span "clear" at bounding box center [1459, 198] width 17 height 17
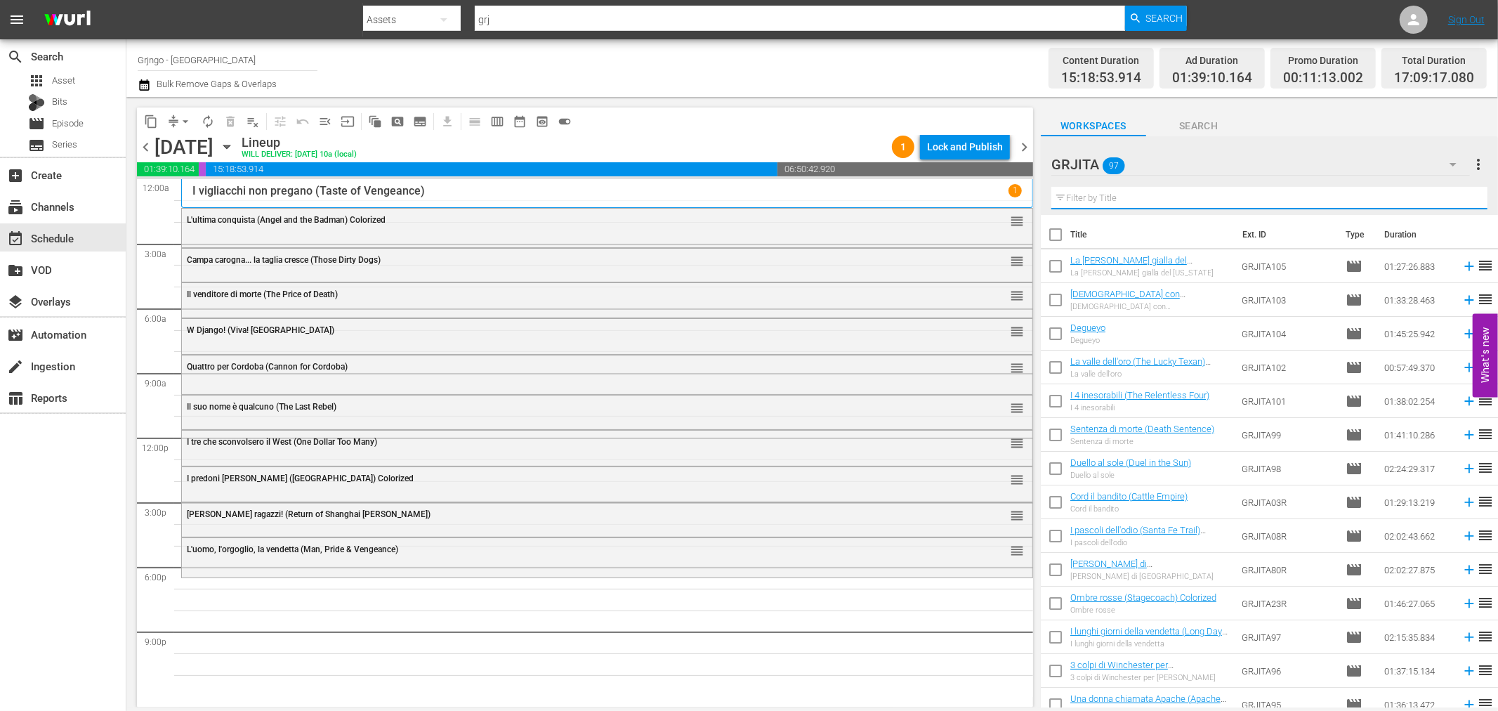
paste input "La strage del 7º Cavalleggeri"
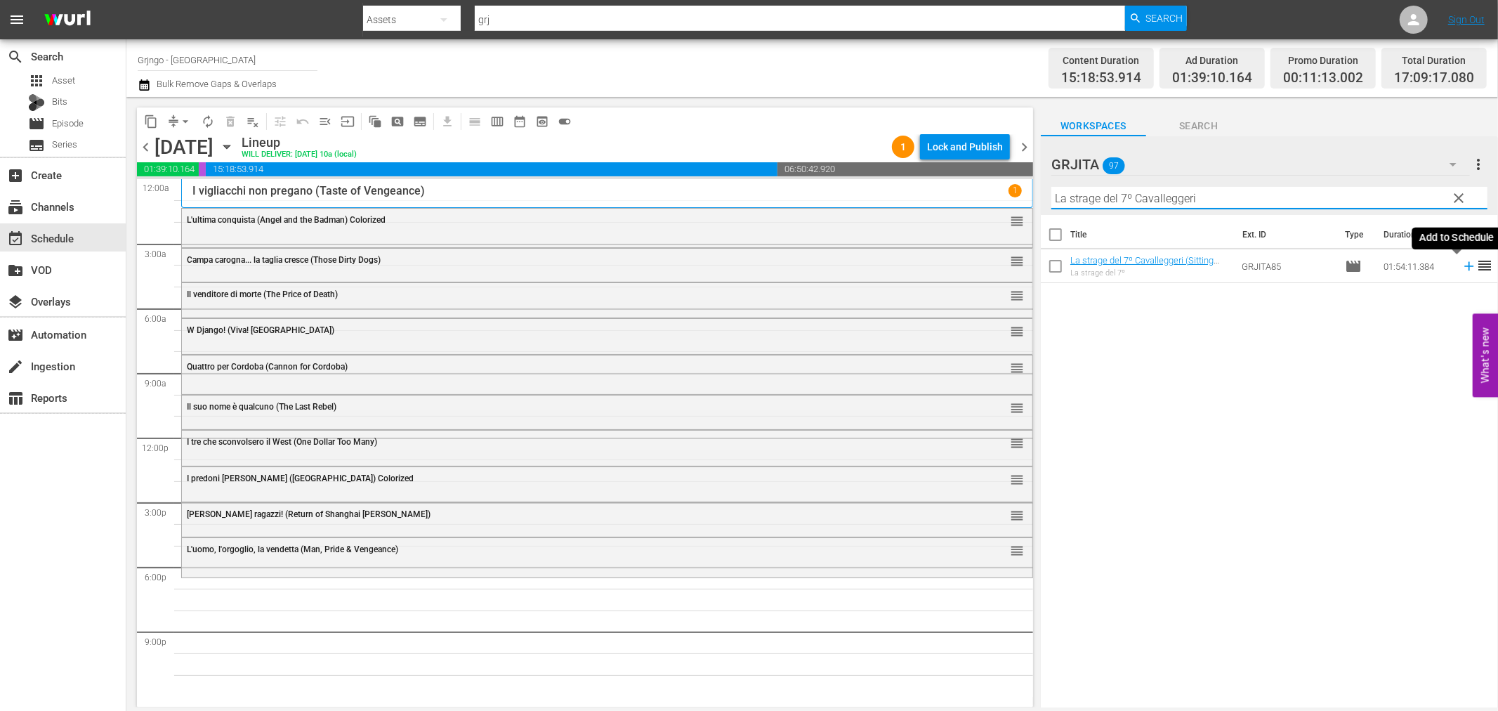
type input "La strage del 7º Cavalleggeri"
click at [1462, 263] on icon at bounding box center [1469, 265] width 15 height 15
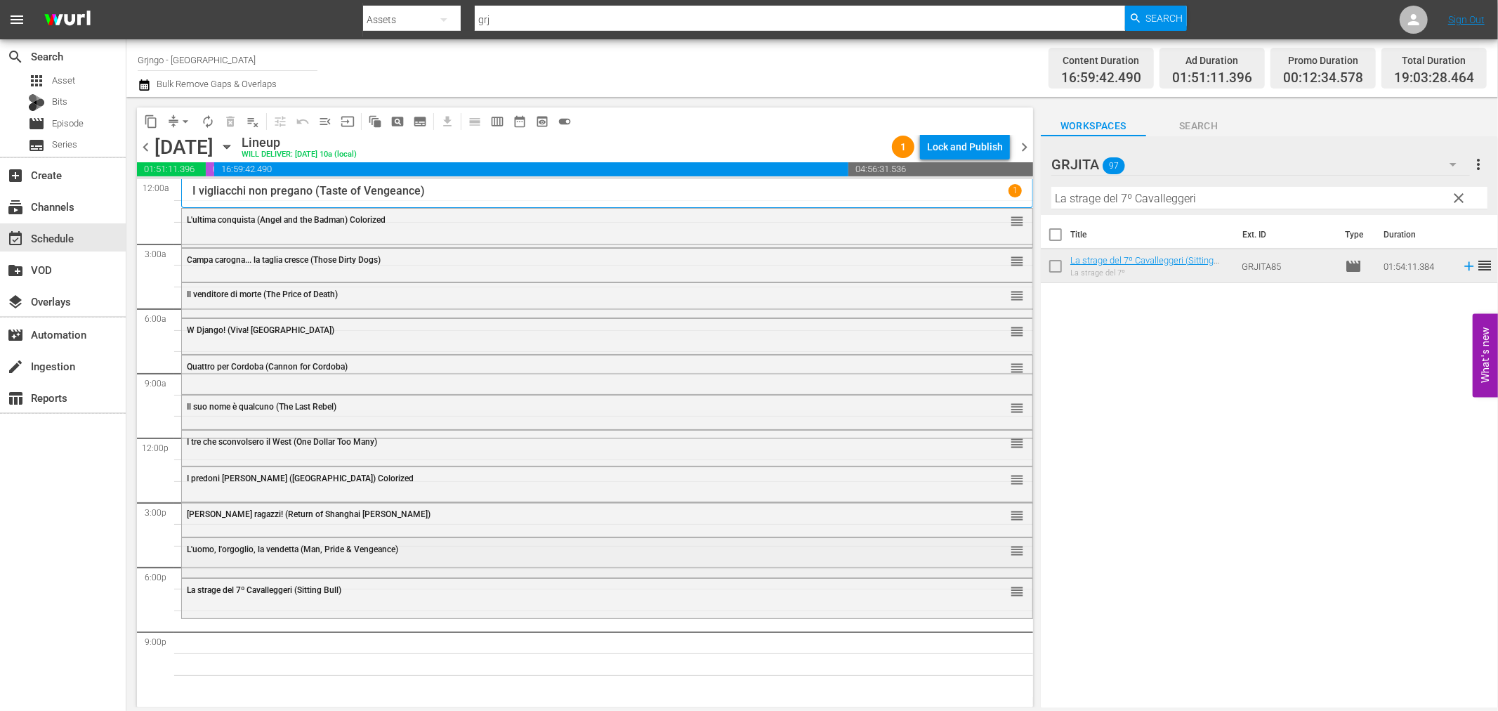
click at [288, 564] on div "L'uomo, l'orgoglio, la vendetta (Man, Pride & Vengeance) reorder" at bounding box center [607, 556] width 851 height 36
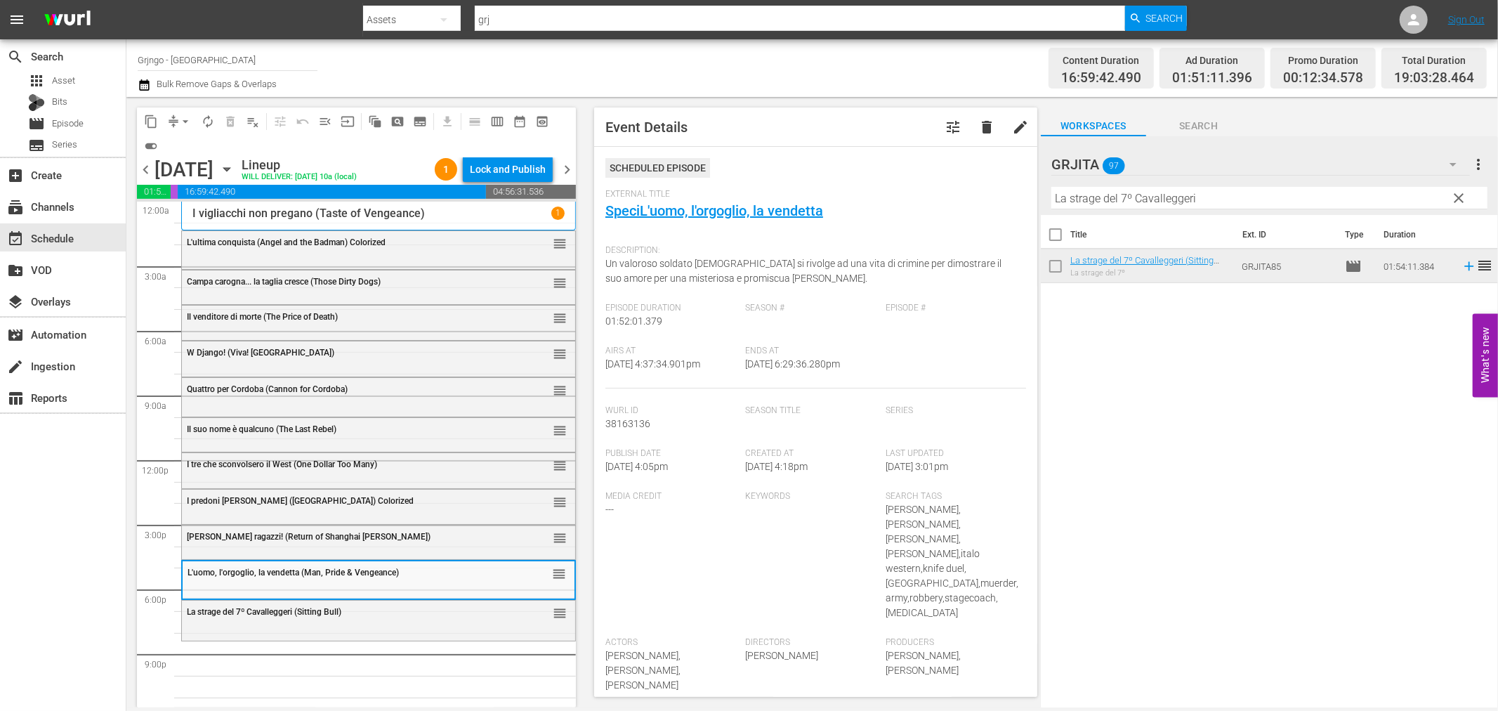
click at [310, 608] on span "La strage del 7º Cavalleggeri (Sitting Bull)" at bounding box center [264, 612] width 155 height 10
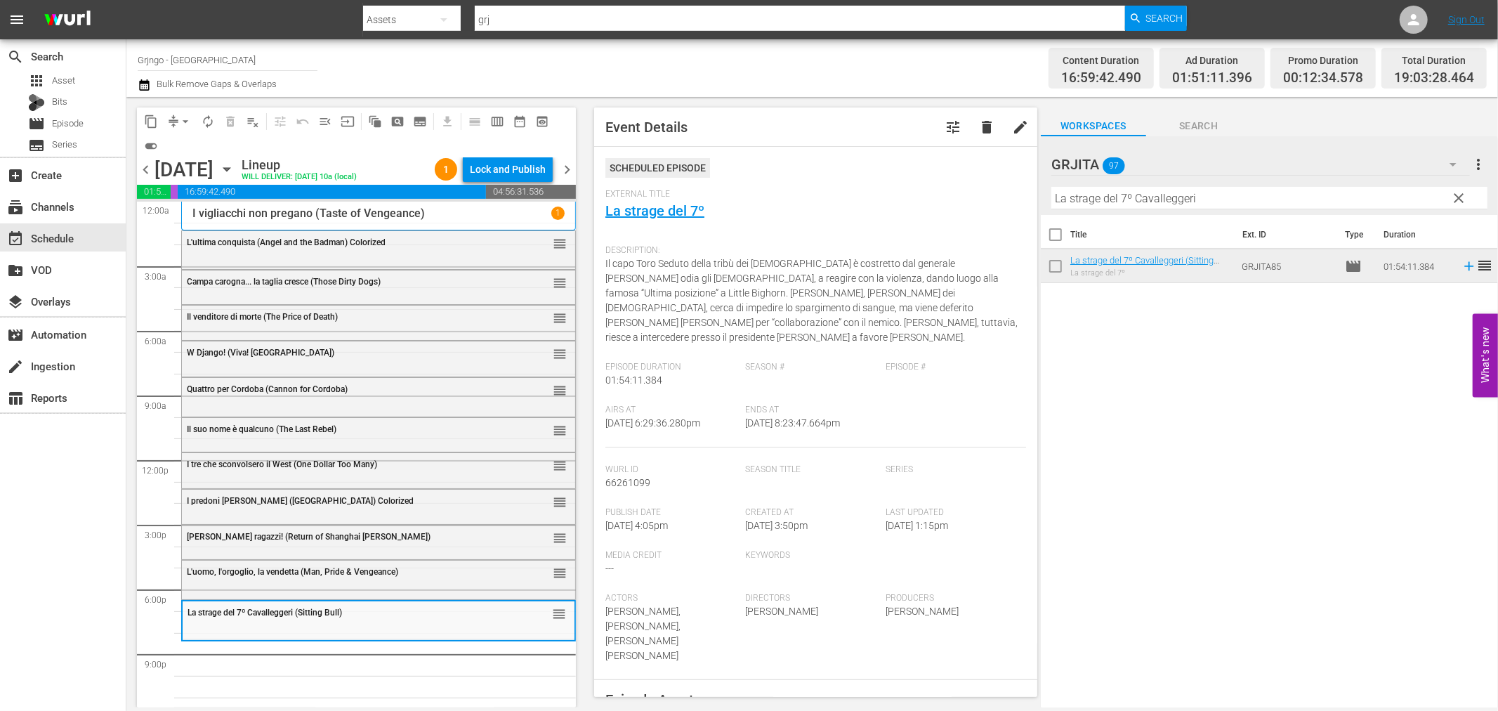
click at [1457, 188] on button "clear" at bounding box center [1459, 197] width 22 height 22
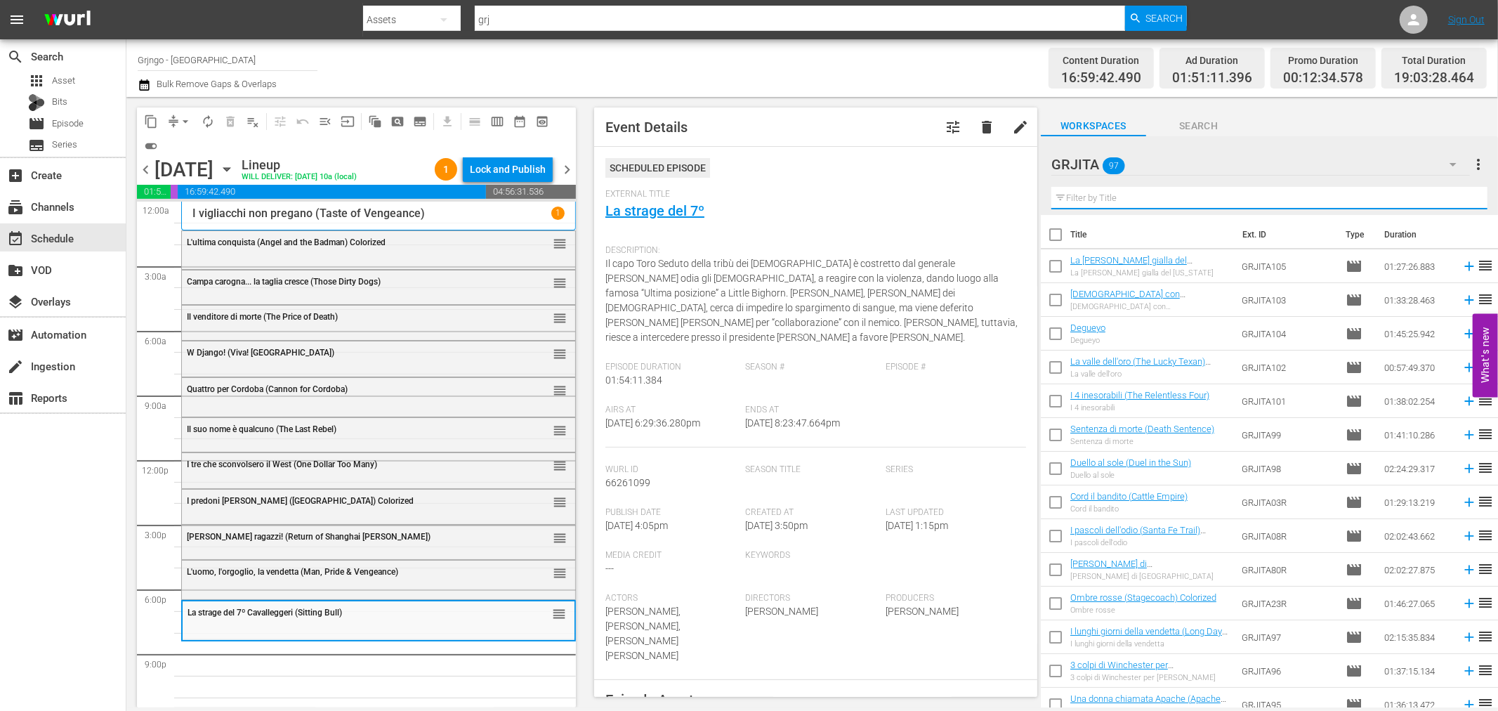
paste input "Terra Nera (War of the Wildcats)"
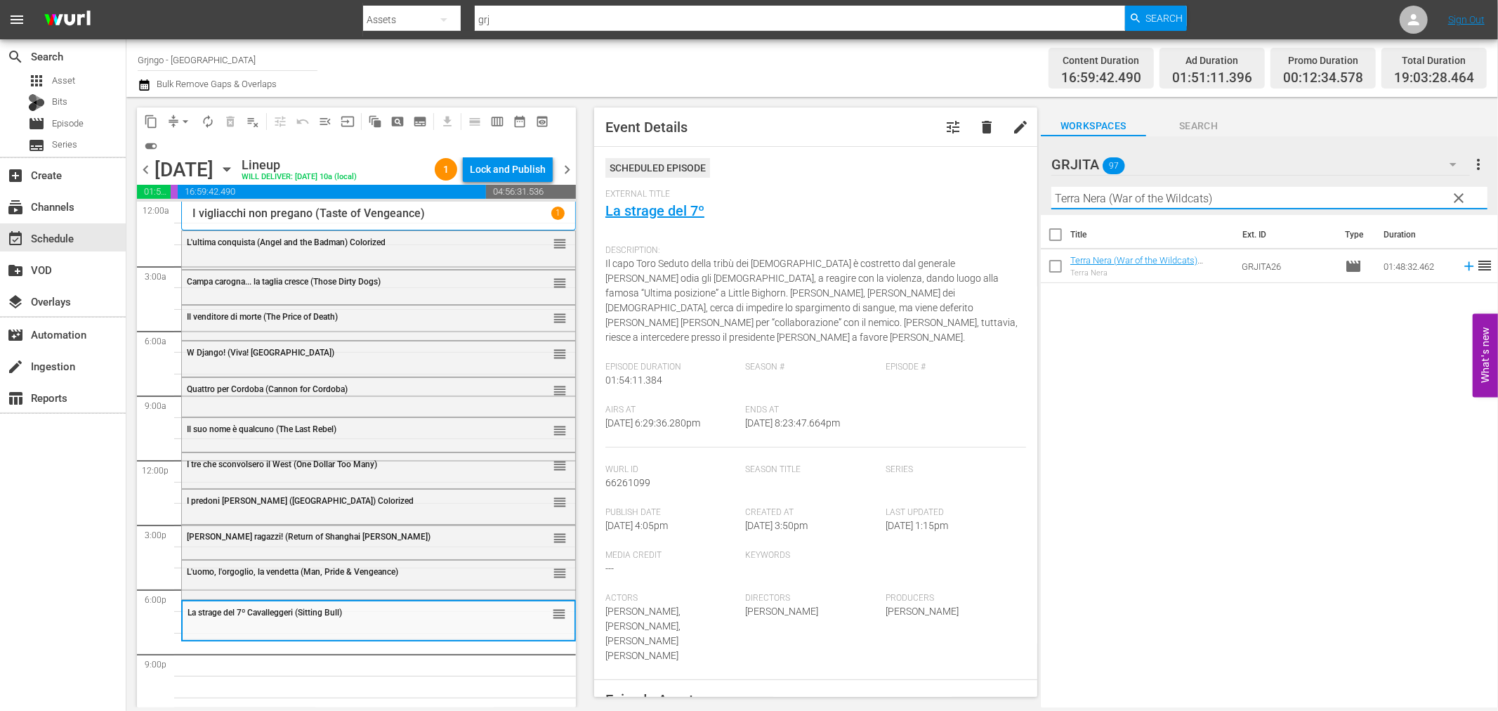
type input "Terra Nera (War of the Wildcats)"
click at [1462, 262] on icon at bounding box center [1469, 265] width 15 height 15
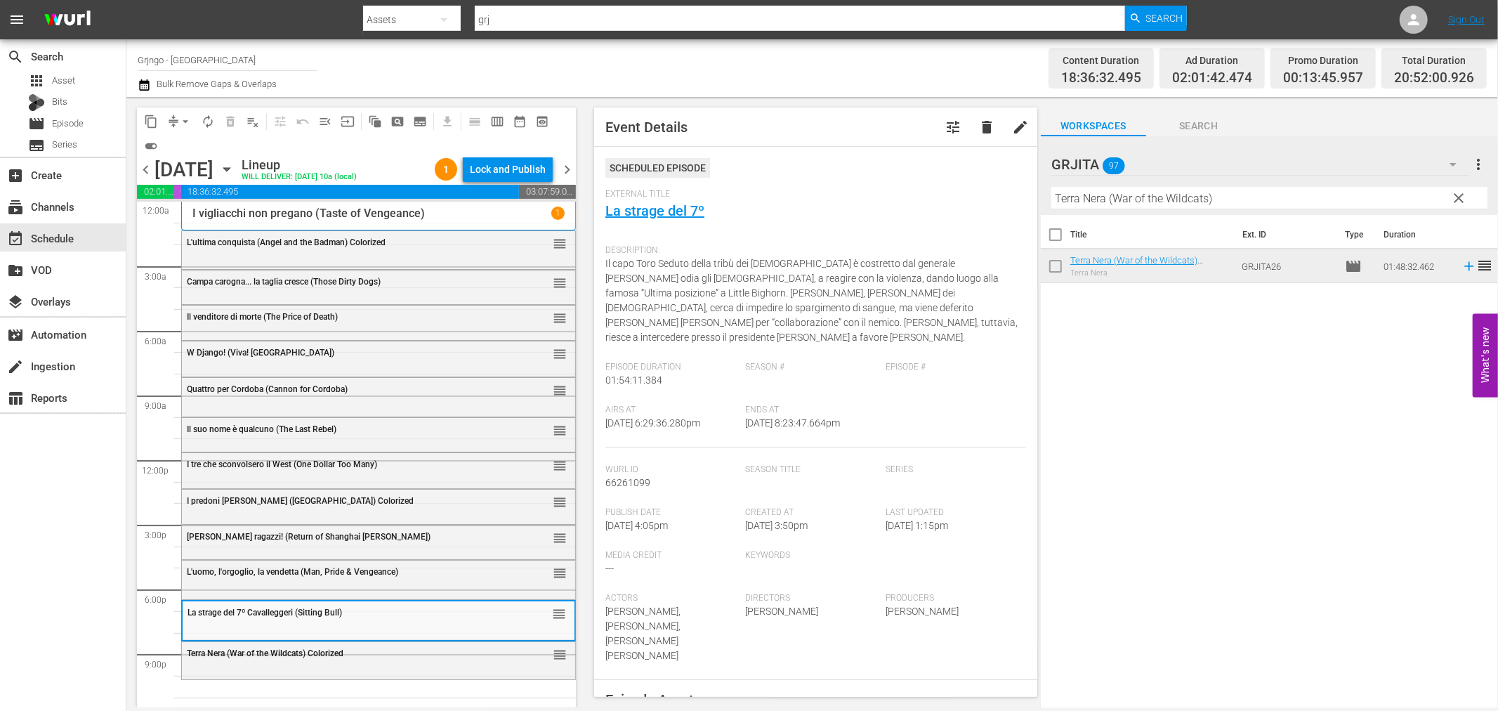
drag, startPoint x: 1459, startPoint y: 192, endPoint x: 1134, endPoint y: 192, distance: 324.5
click at [1459, 192] on span "clear" at bounding box center [1459, 198] width 17 height 17
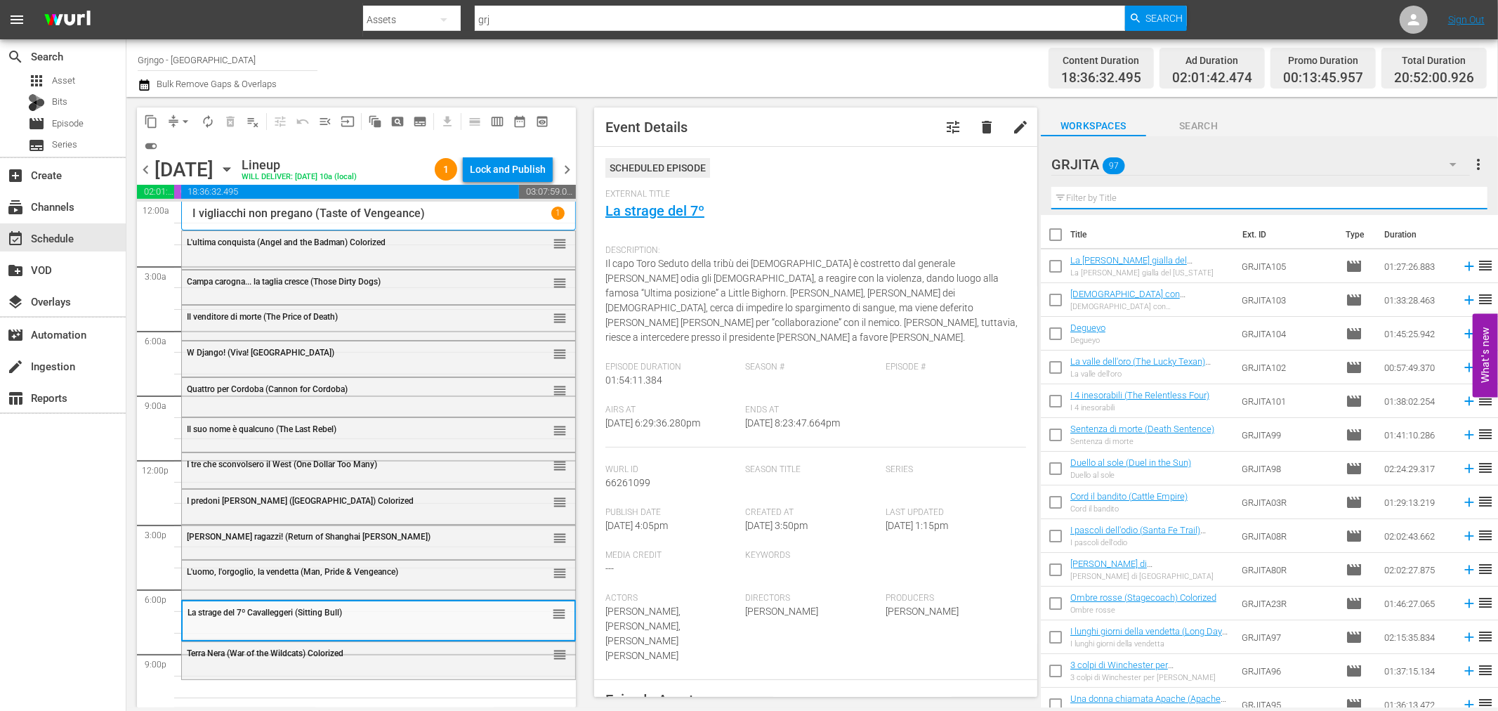
paste input "Il ponte dei senza paura"
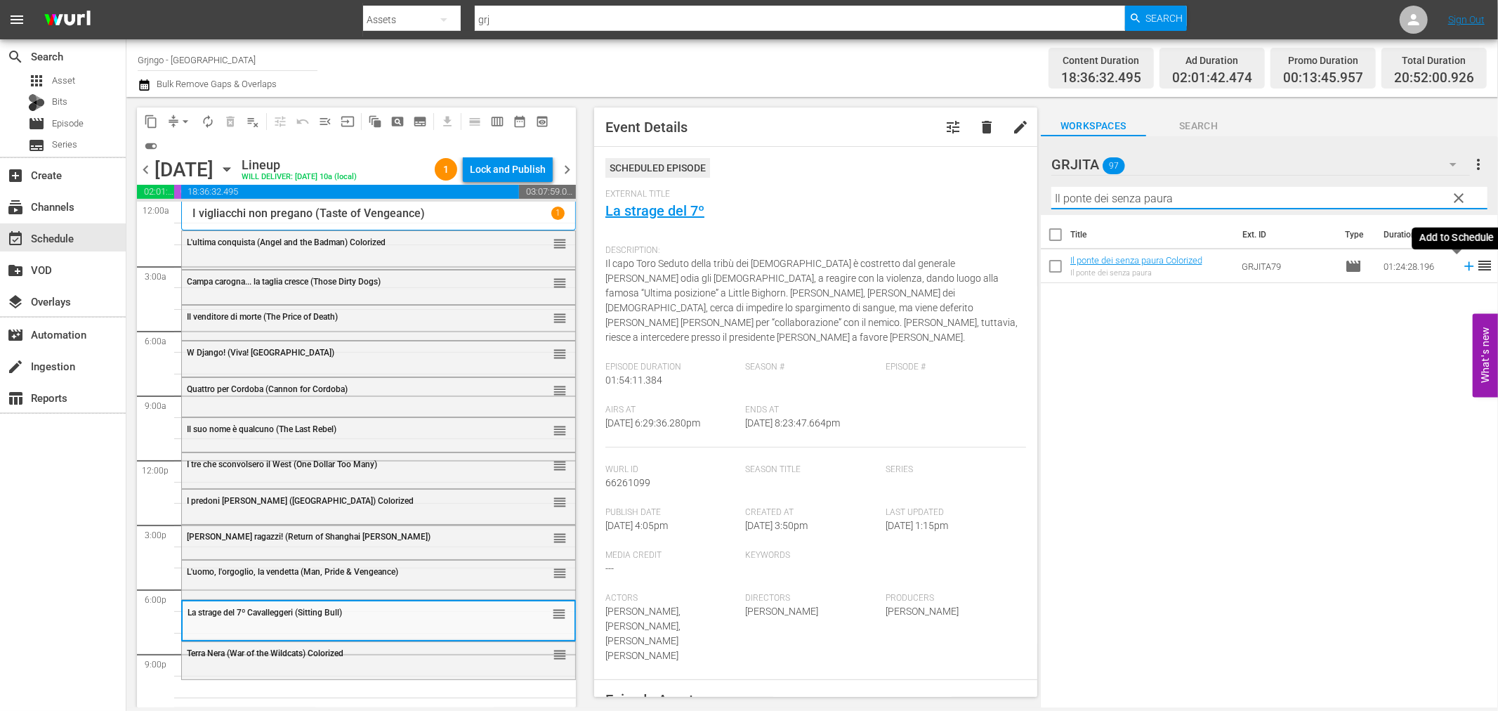
type input "Il ponte dei senza paura"
click at [1464, 267] on icon at bounding box center [1468, 266] width 9 height 9
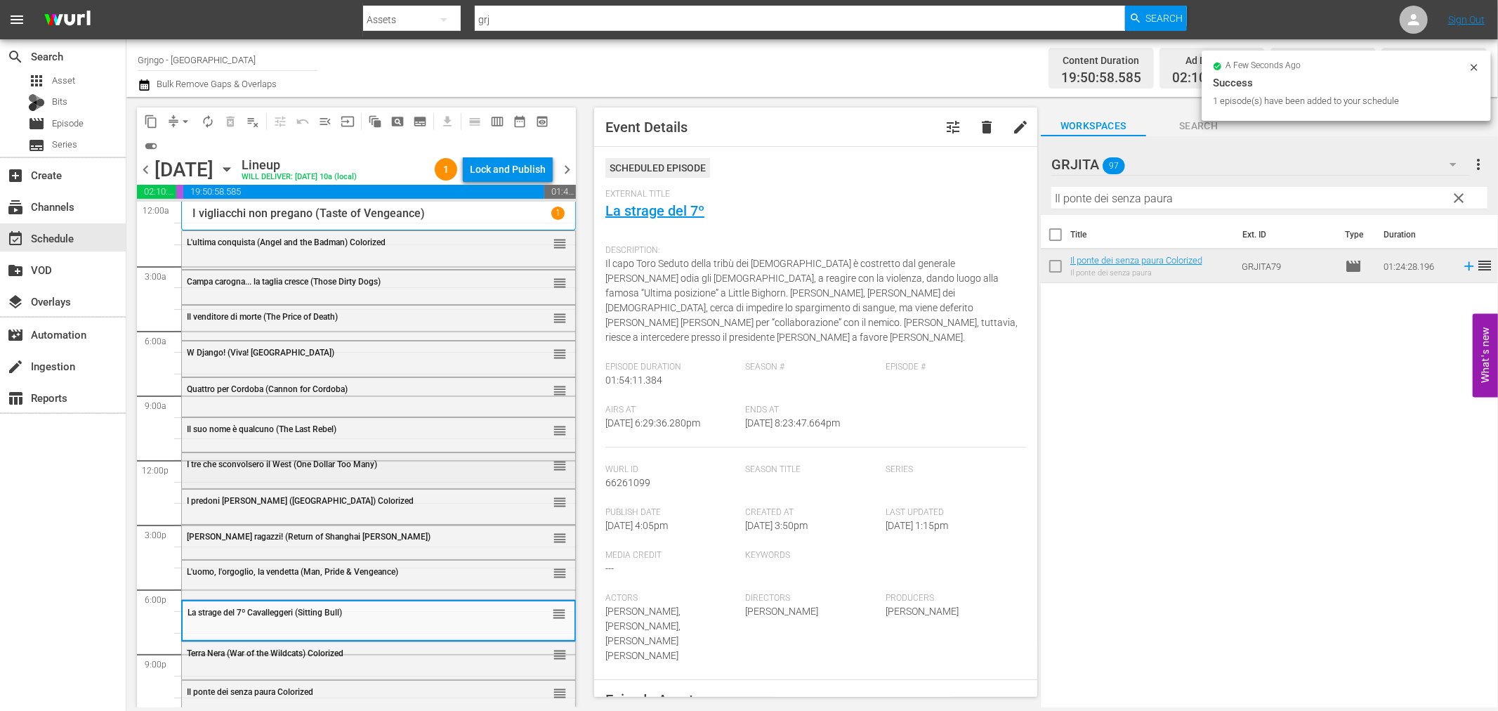
scroll to position [11, 0]
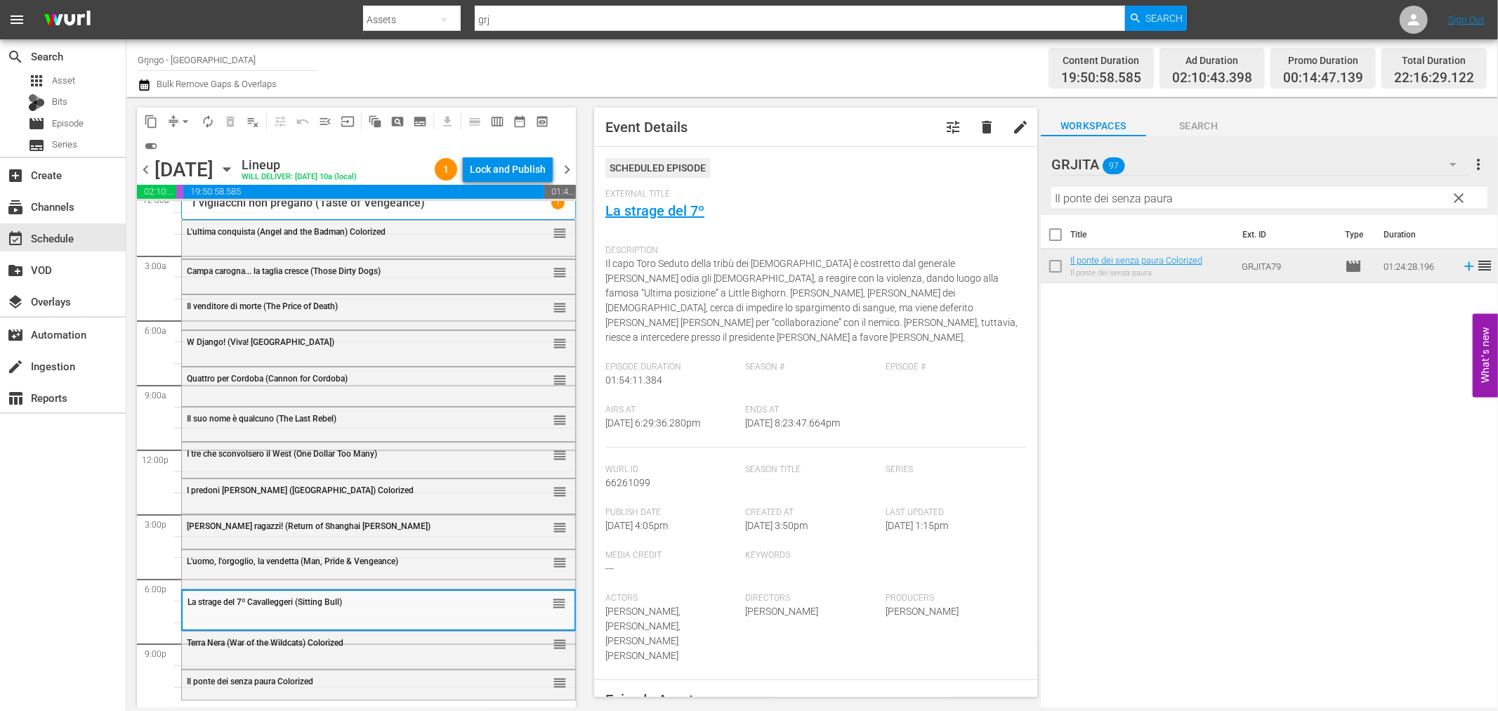
click at [1460, 190] on span "clear" at bounding box center [1459, 198] width 17 height 17
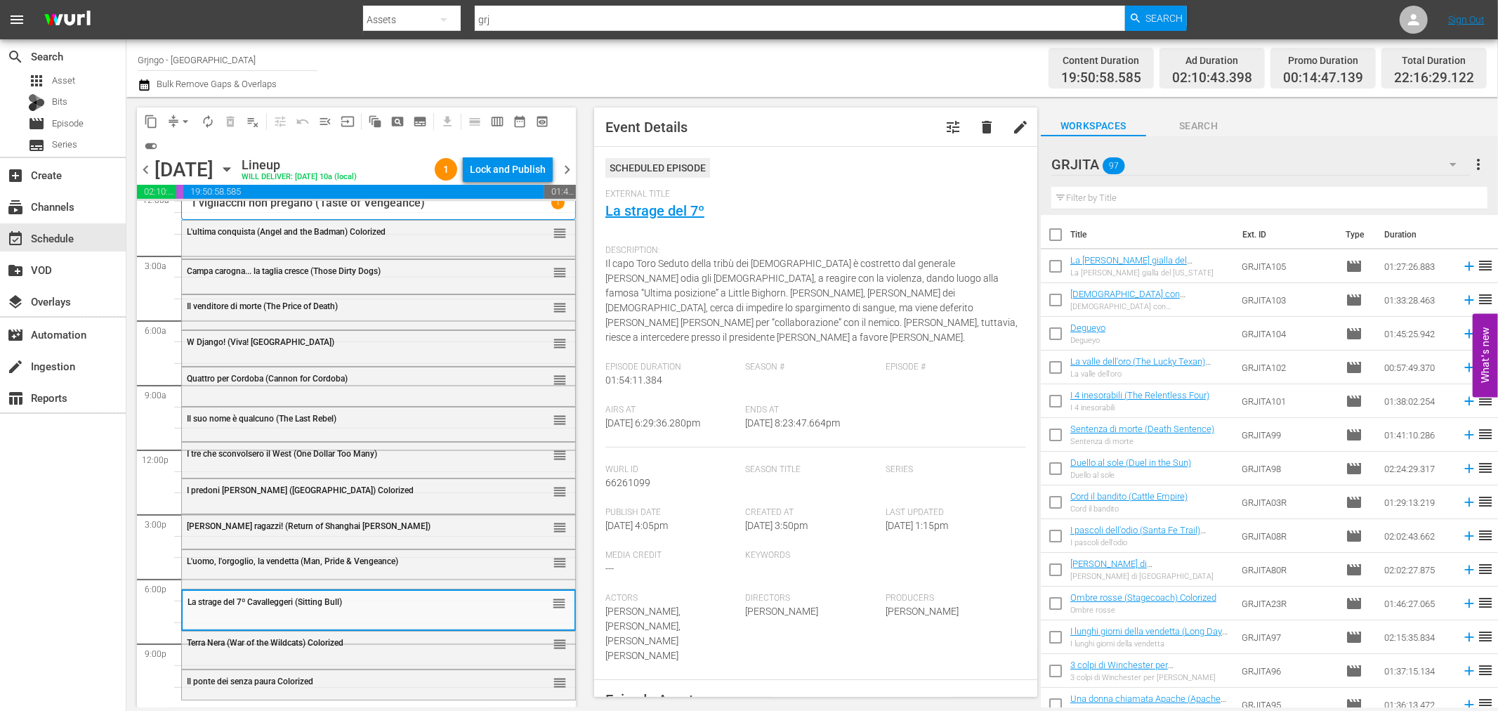
click at [1135, 187] on input "text" at bounding box center [1269, 198] width 436 height 22
paste input "Duello al sole (Duel in the Sun)"
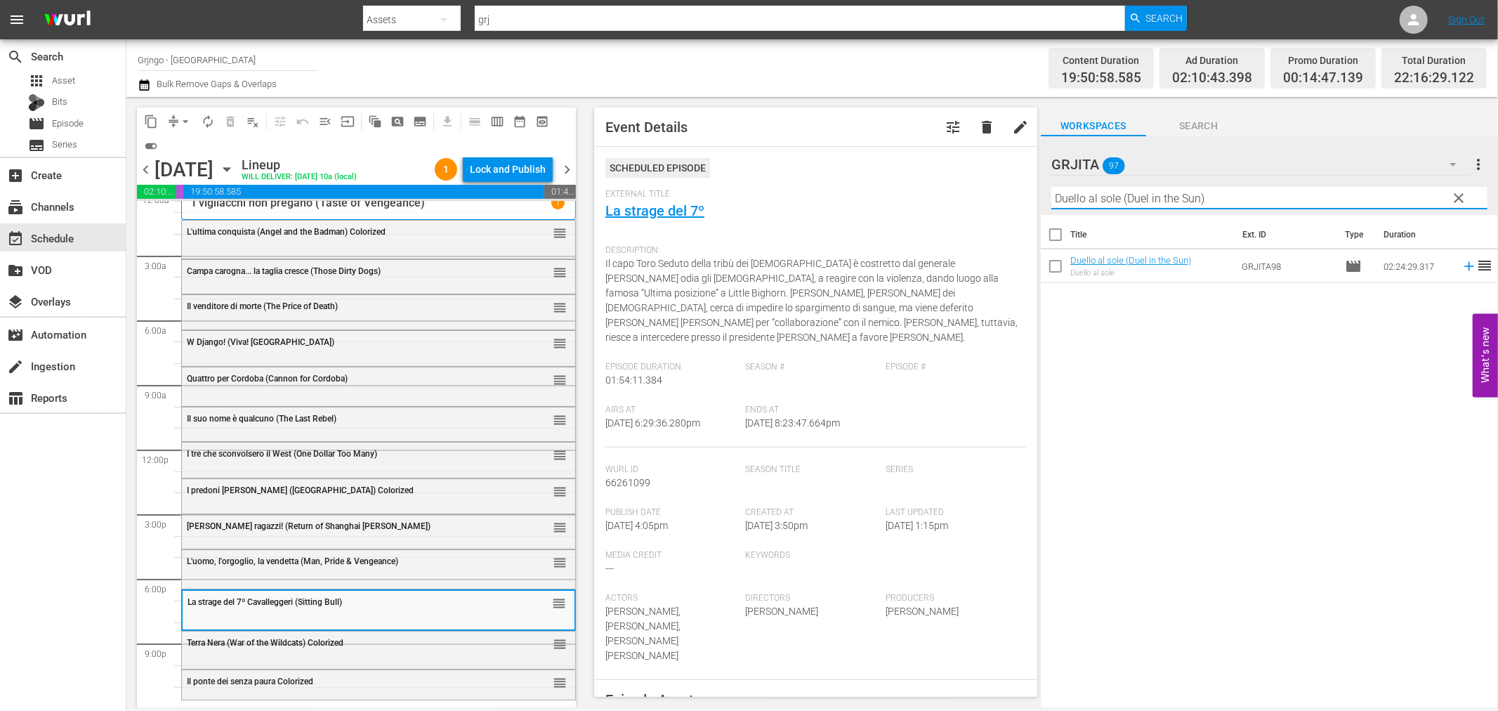
type input "Duello al sole (Duel in the Sun)"
click at [1462, 268] on icon at bounding box center [1469, 265] width 15 height 15
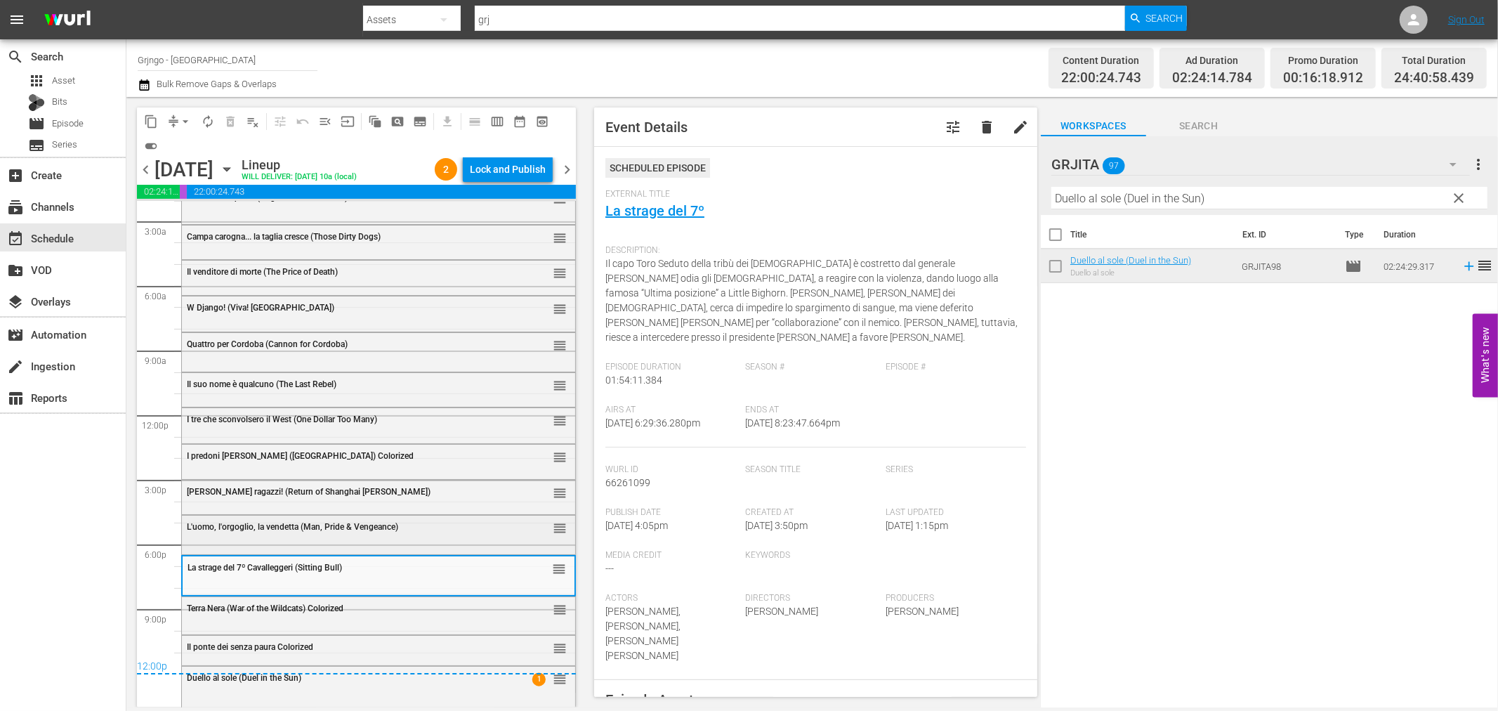
scroll to position [54, 0]
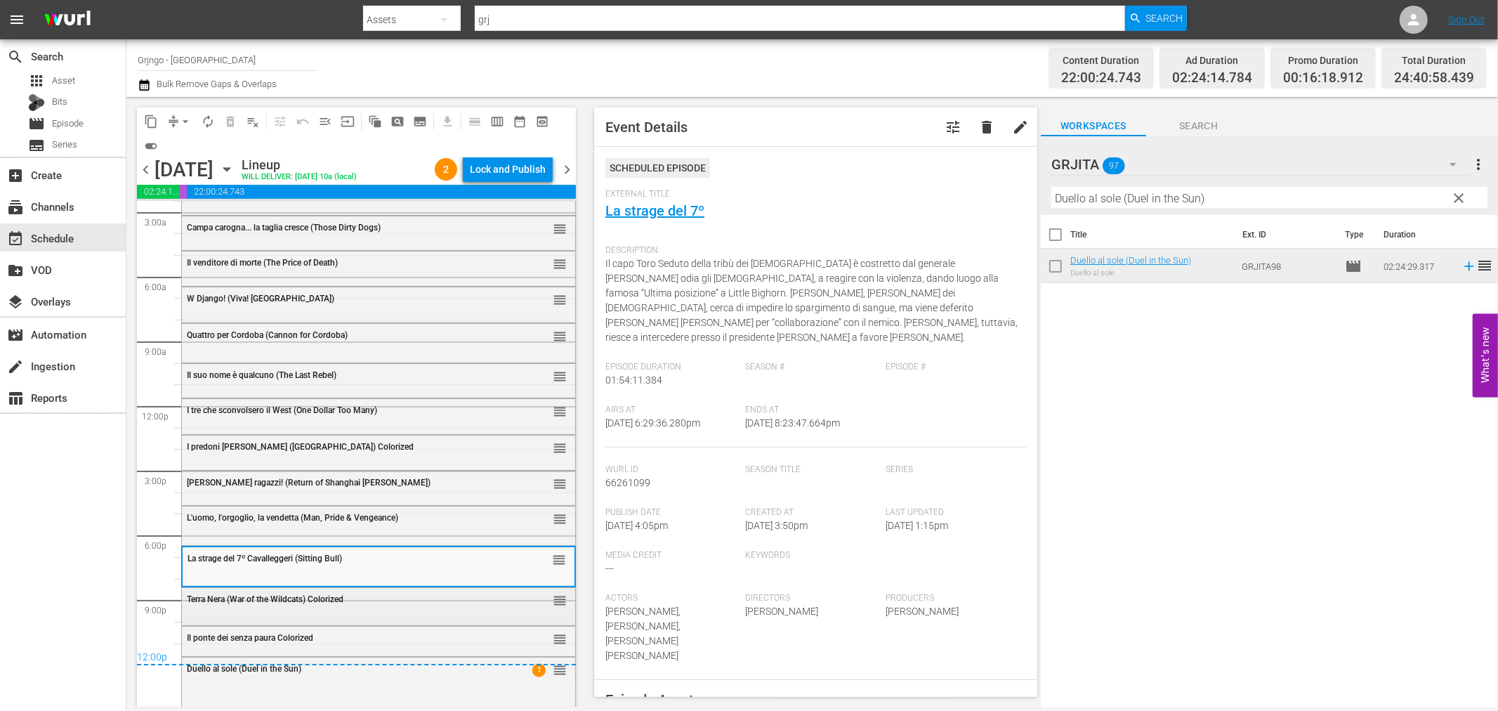
click at [239, 594] on span "Terra Nera (War of the Wildcats) Colorized" at bounding box center [265, 599] width 157 height 10
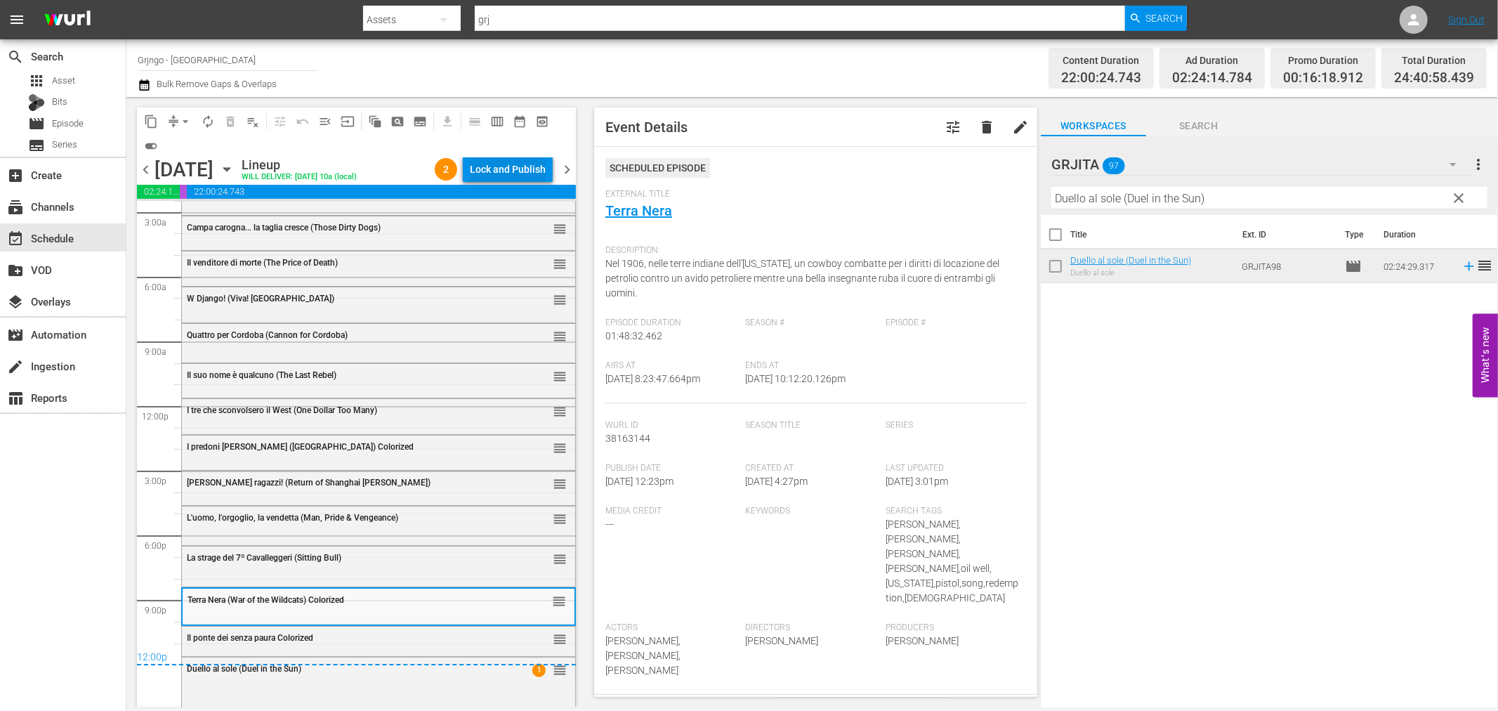
click at [488, 159] on div "Lock and Publish" at bounding box center [508, 169] width 76 height 25
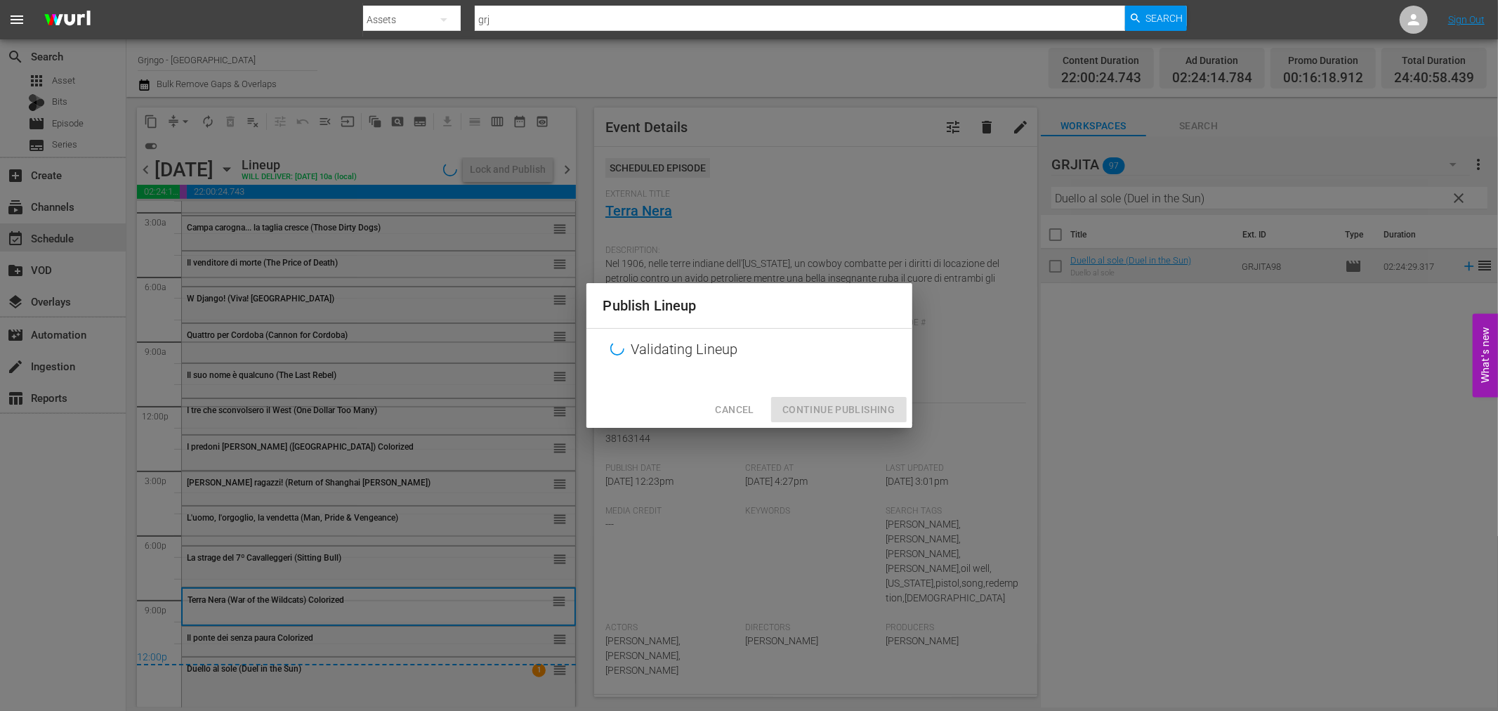
click at [819, 408] on div "Cancel Continue Publishing" at bounding box center [749, 409] width 326 height 37
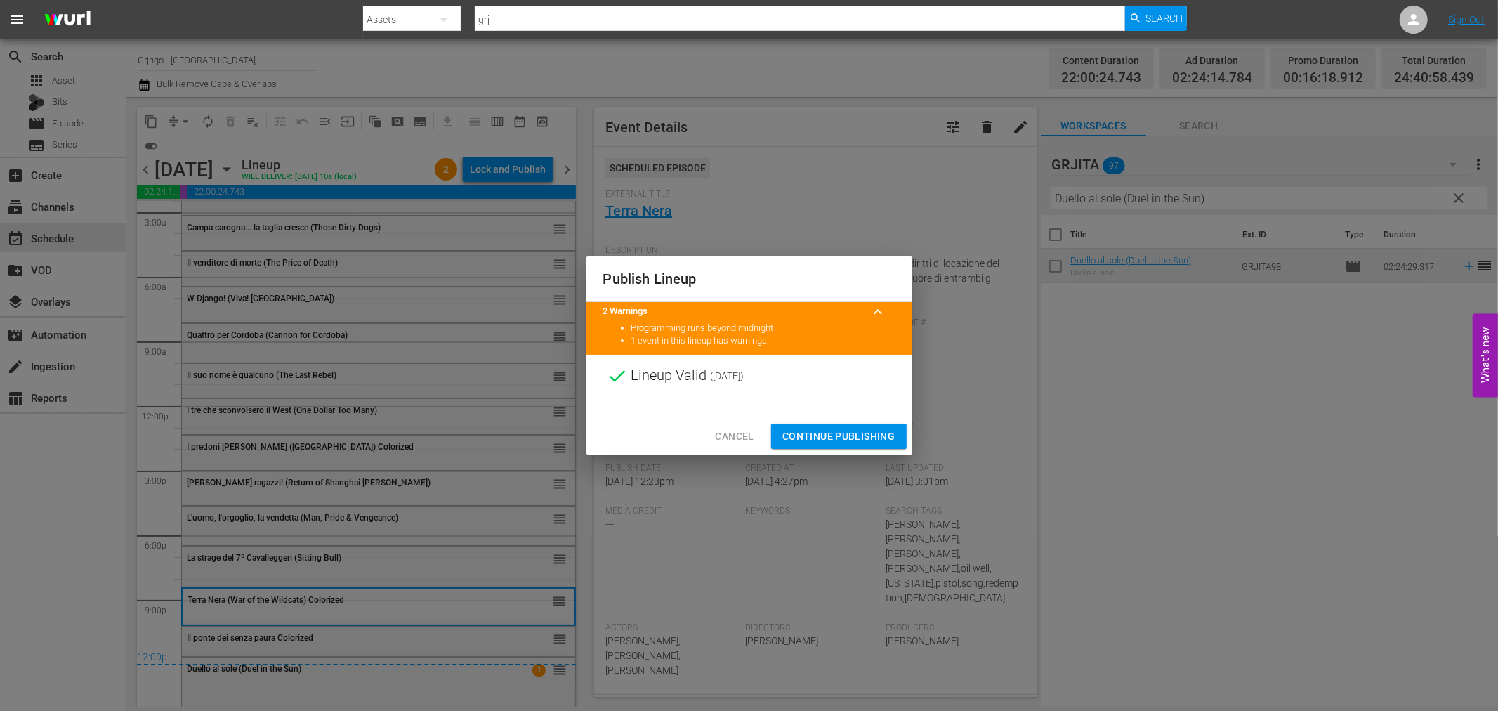
click at [818, 428] on span "Continue Publishing" at bounding box center [838, 437] width 113 height 18
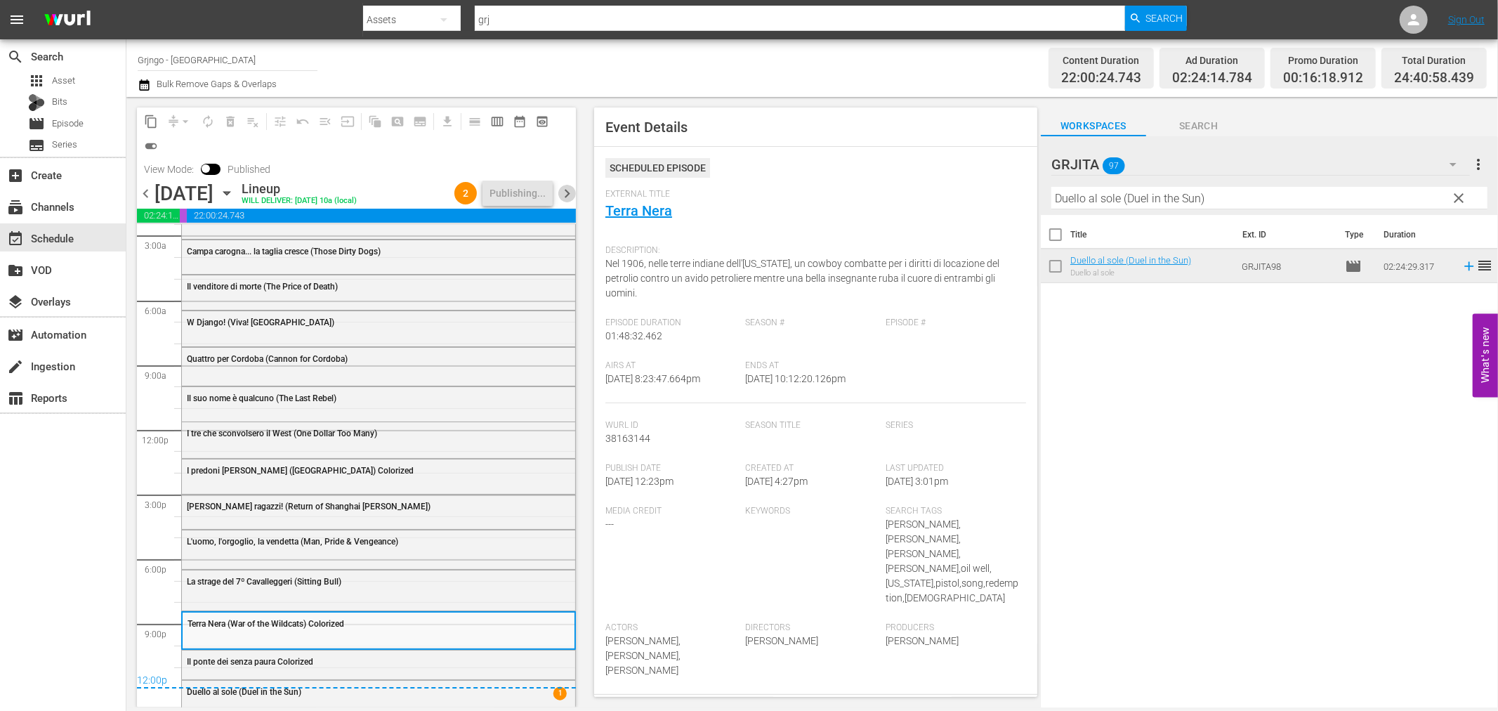
click at [564, 190] on span "chevron_right" at bounding box center [567, 194] width 18 height 18
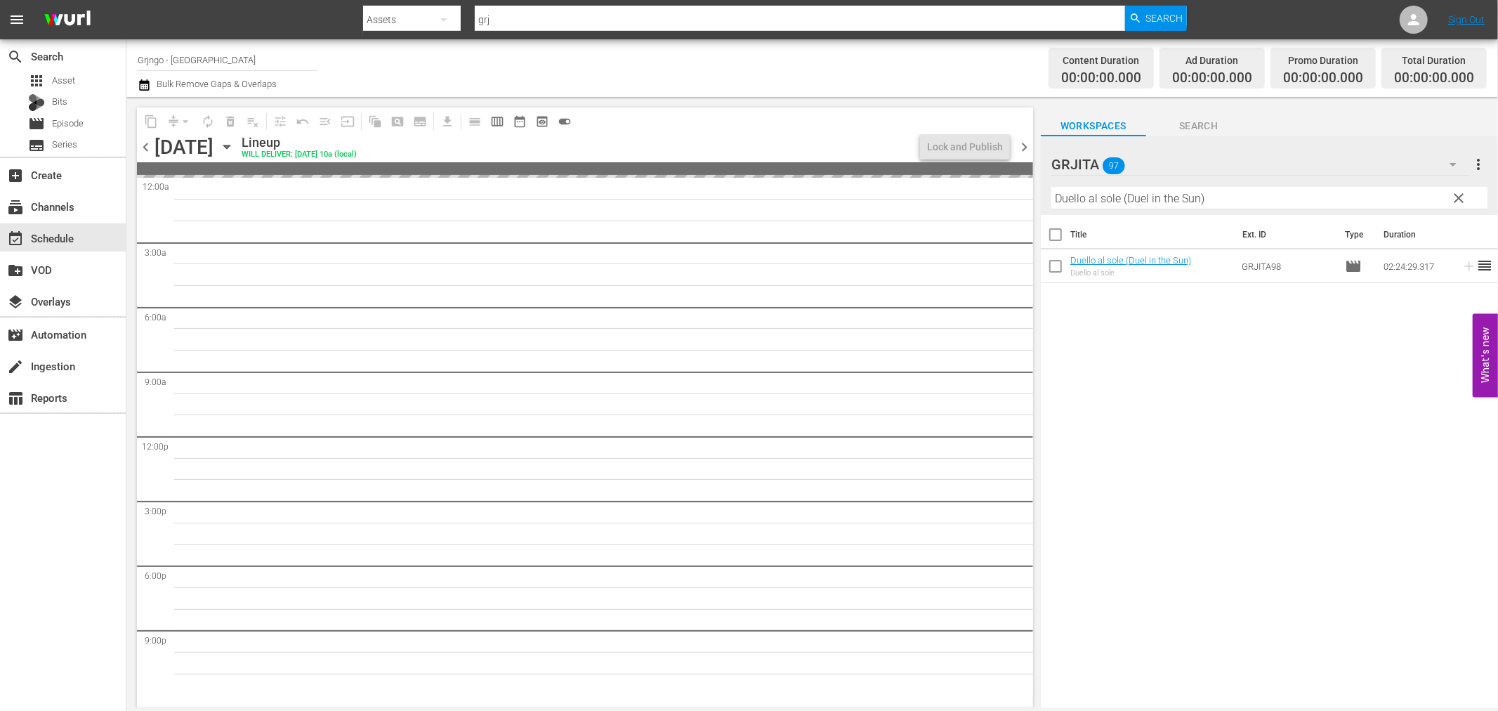
drag, startPoint x: 146, startPoint y: 148, endPoint x: 255, endPoint y: 153, distance: 109.0
click at [146, 148] on span "chevron_left" at bounding box center [146, 147] width 18 height 18
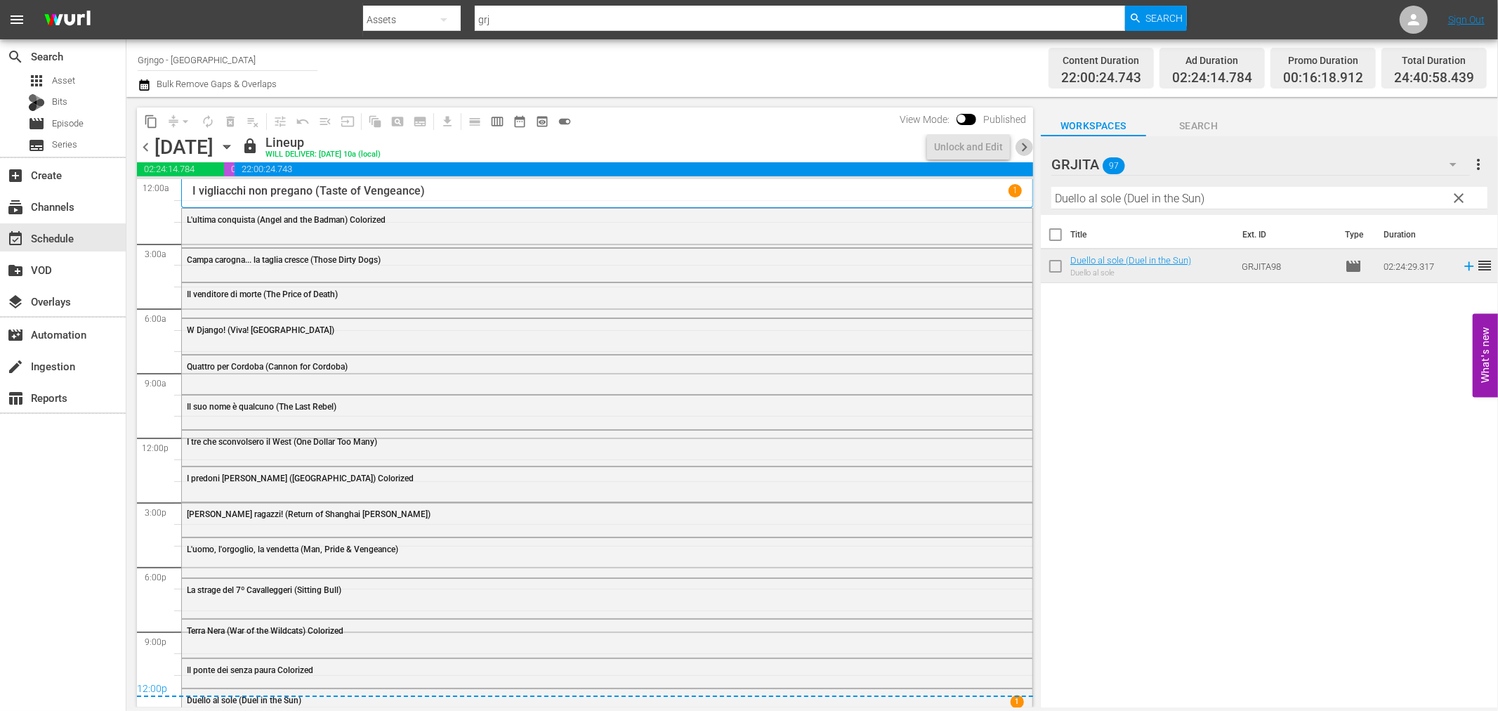
click at [1024, 150] on span "chevron_right" at bounding box center [1025, 147] width 18 height 18
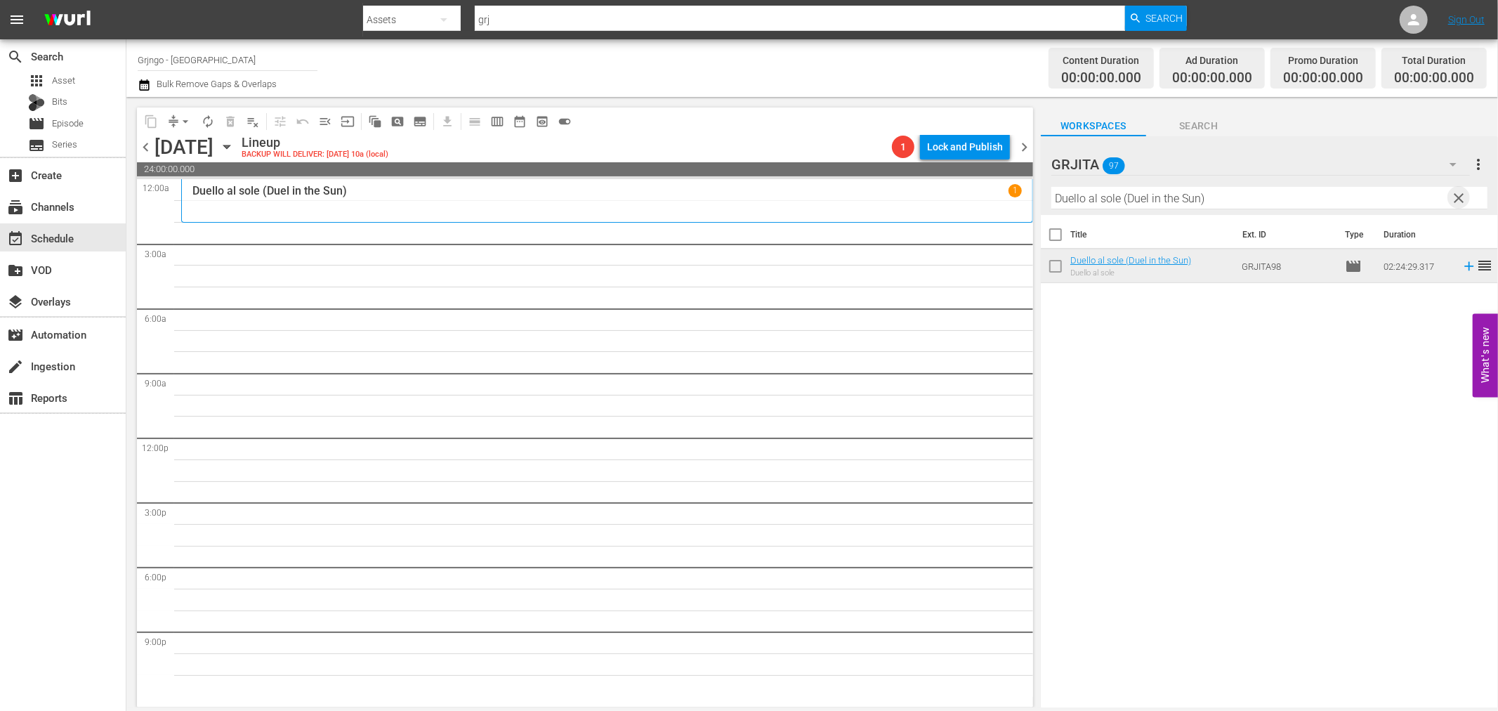
drag, startPoint x: 1454, startPoint y: 198, endPoint x: 1293, endPoint y: 186, distance: 161.3
click at [1455, 198] on span "clear" at bounding box center [1459, 198] width 17 height 17
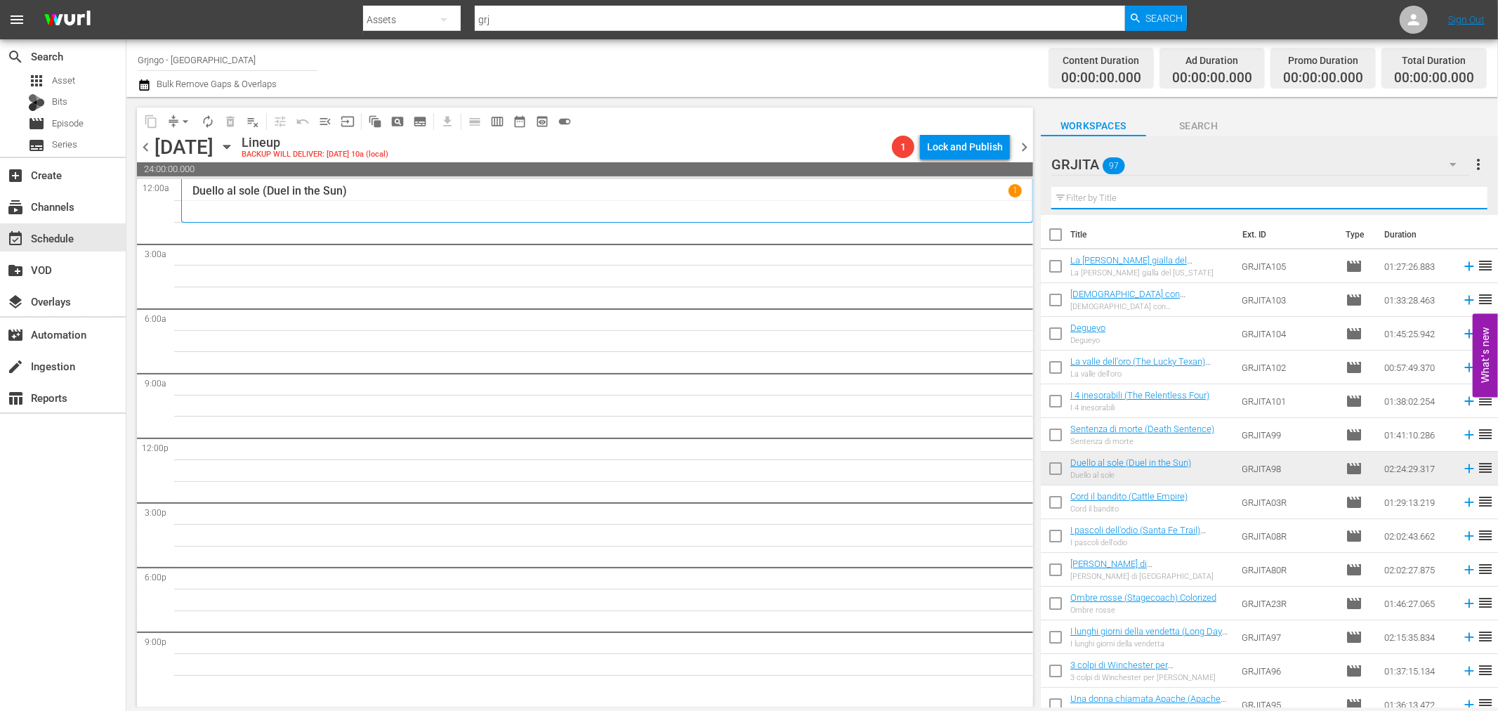
paste input "Blindman (Italian)"
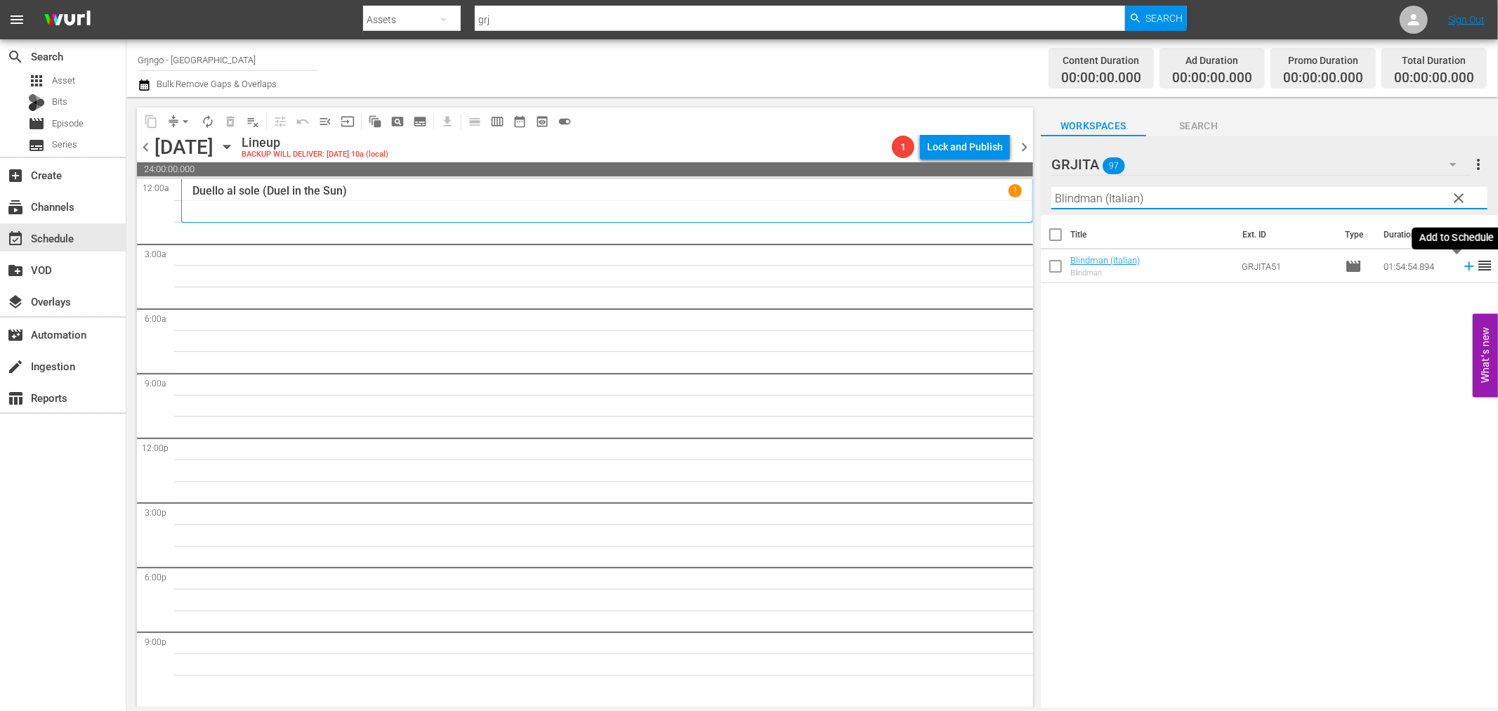
type input "Blindman (Italian)"
click at [1462, 263] on icon at bounding box center [1469, 265] width 15 height 15
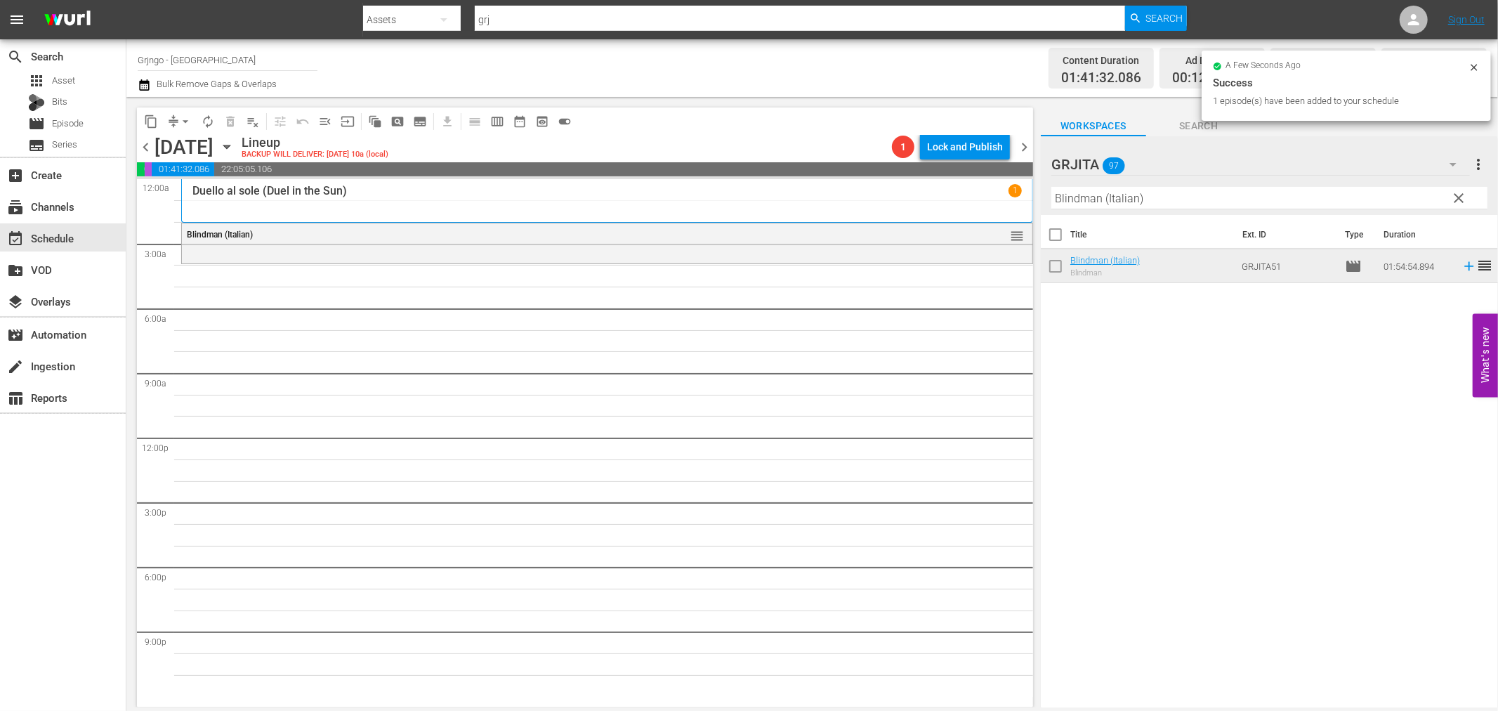
drag, startPoint x: 1463, startPoint y: 190, endPoint x: 1305, endPoint y: 195, distance: 158.1
click at [1463, 190] on span "clear" at bounding box center [1459, 198] width 17 height 17
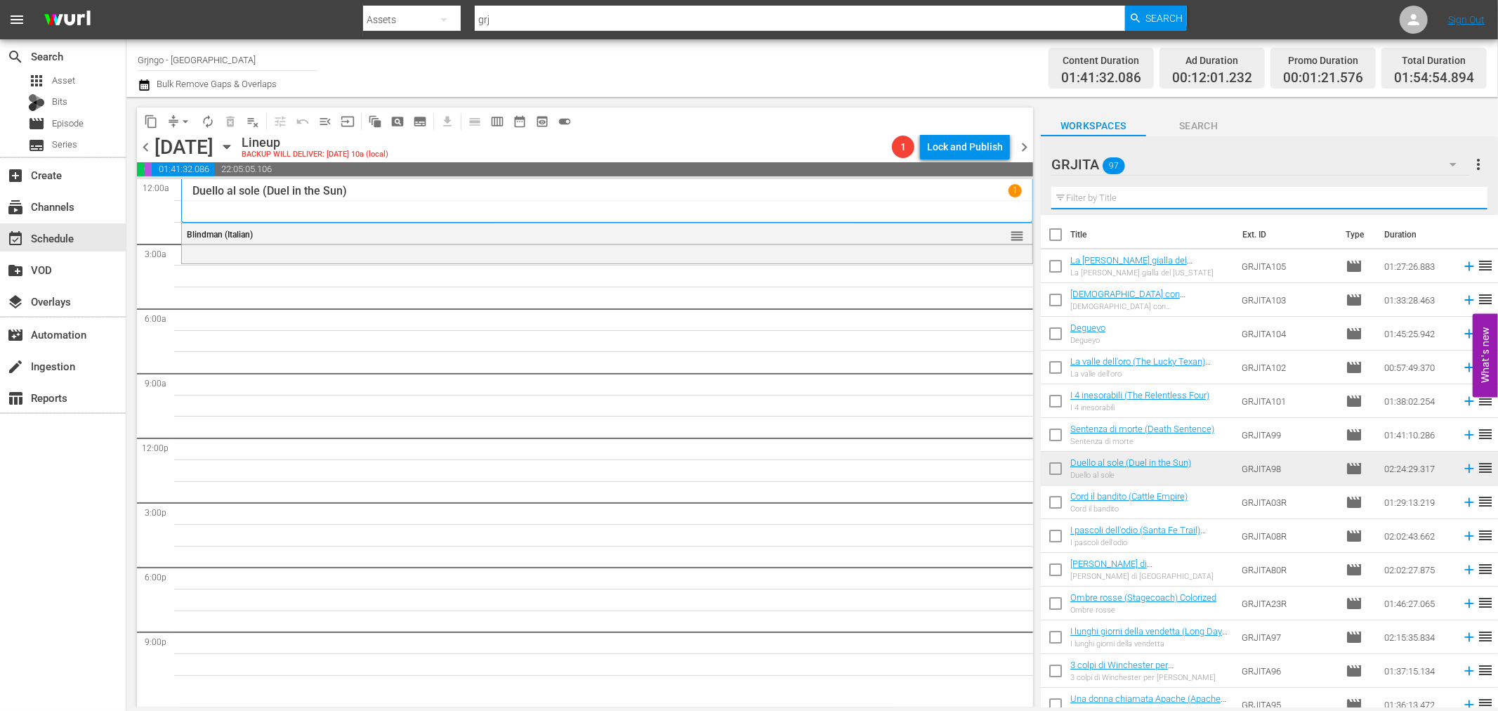
paste input "La morte cavalca a [PERSON_NAME]"
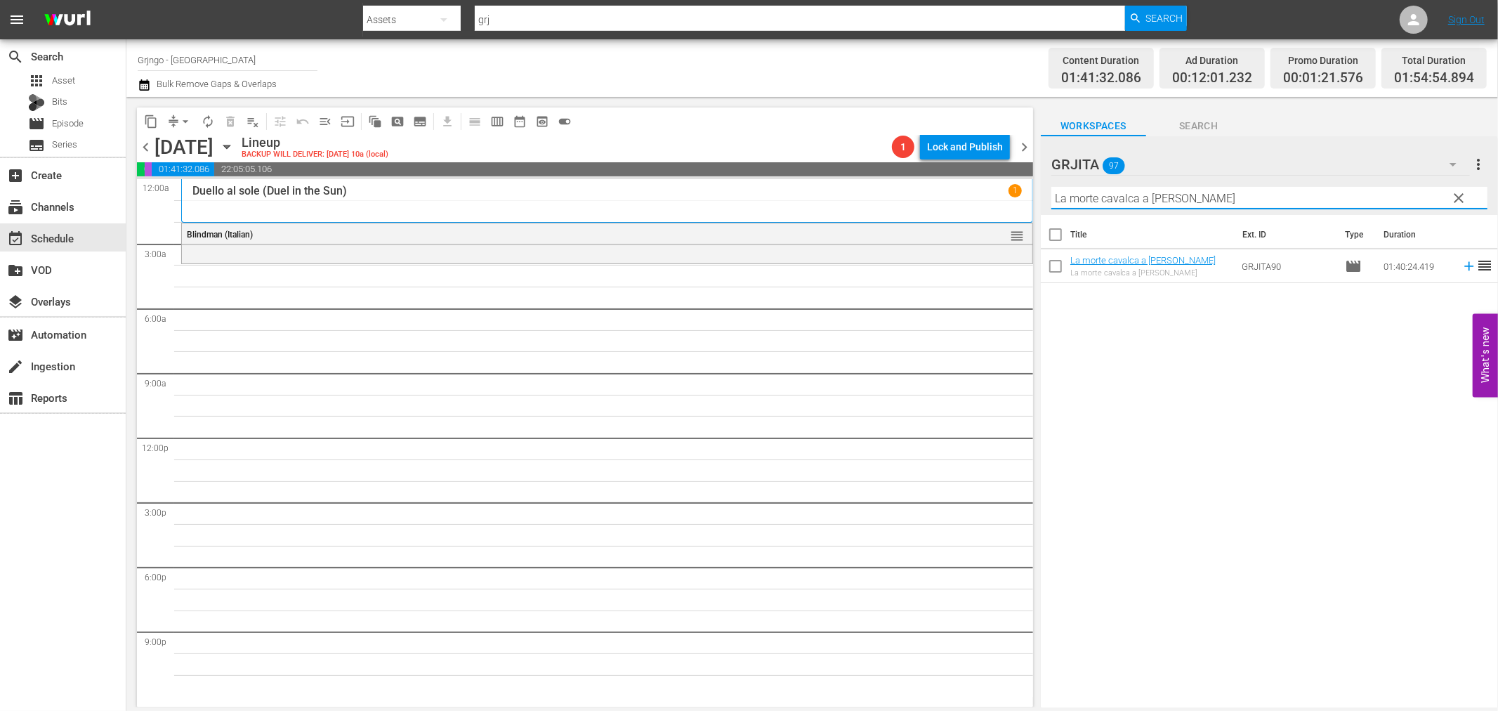
type input "La morte cavalca a [PERSON_NAME]"
click at [1462, 270] on icon at bounding box center [1469, 265] width 15 height 15
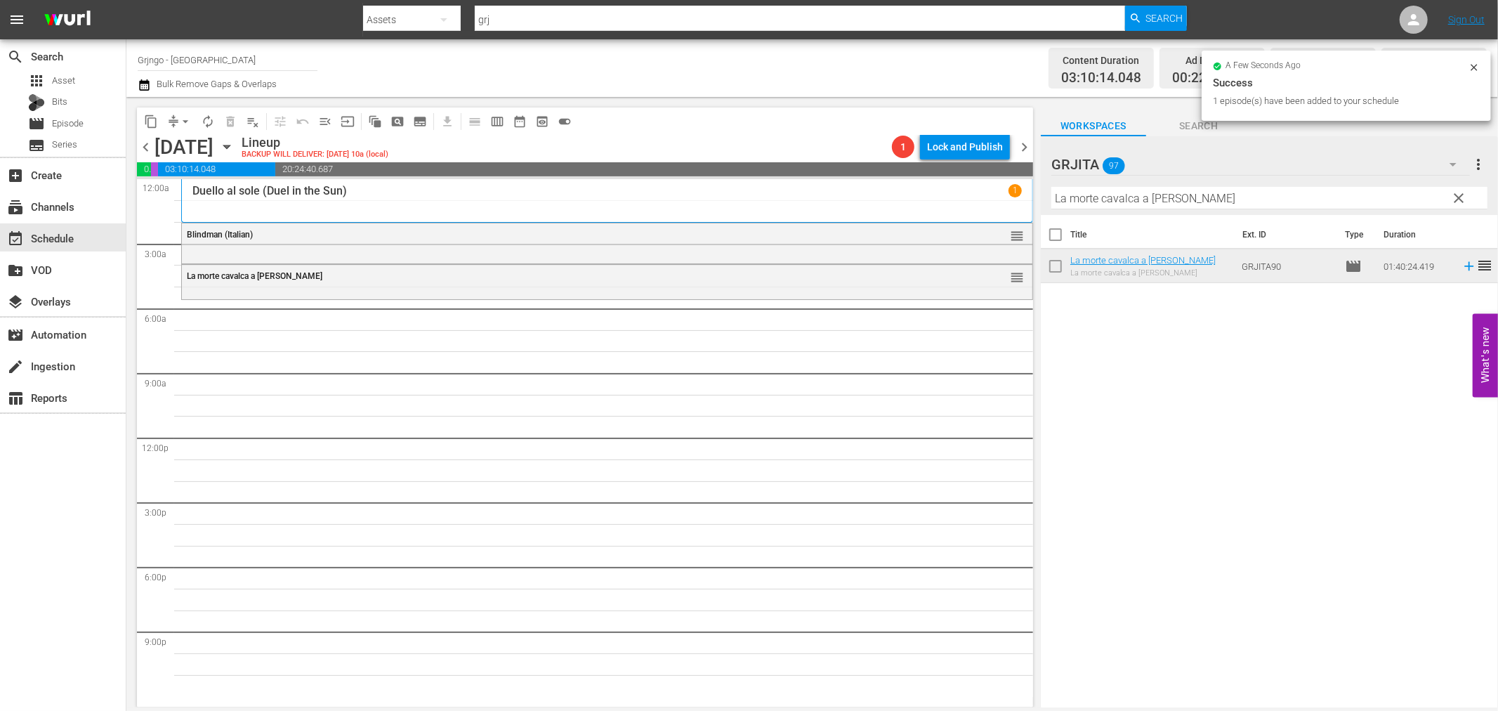
drag, startPoint x: 1462, startPoint y: 193, endPoint x: 1243, endPoint y: 204, distance: 218.7
click at [1462, 193] on span "clear" at bounding box center [1459, 198] width 17 height 17
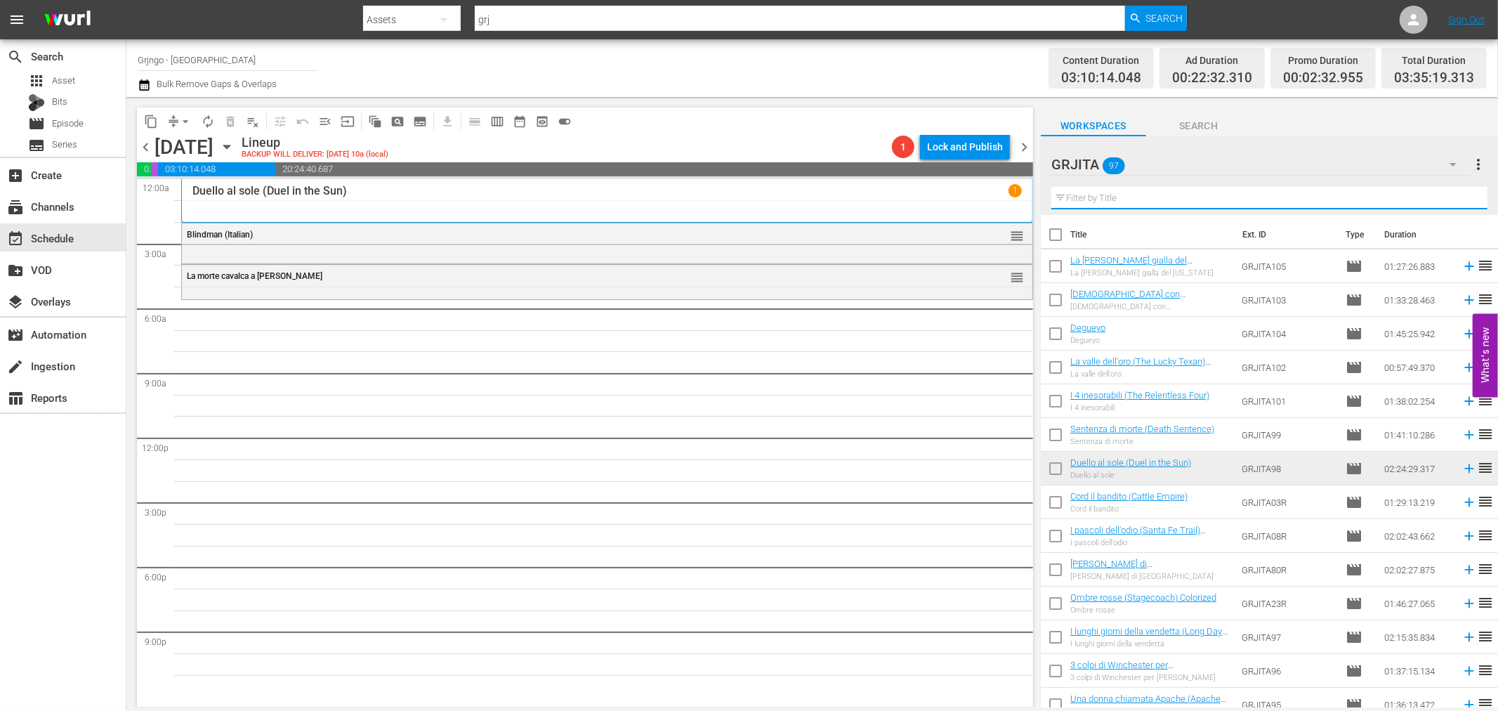
paste input "L'assalto al [US_STATE][GEOGRAPHIC_DATA]"
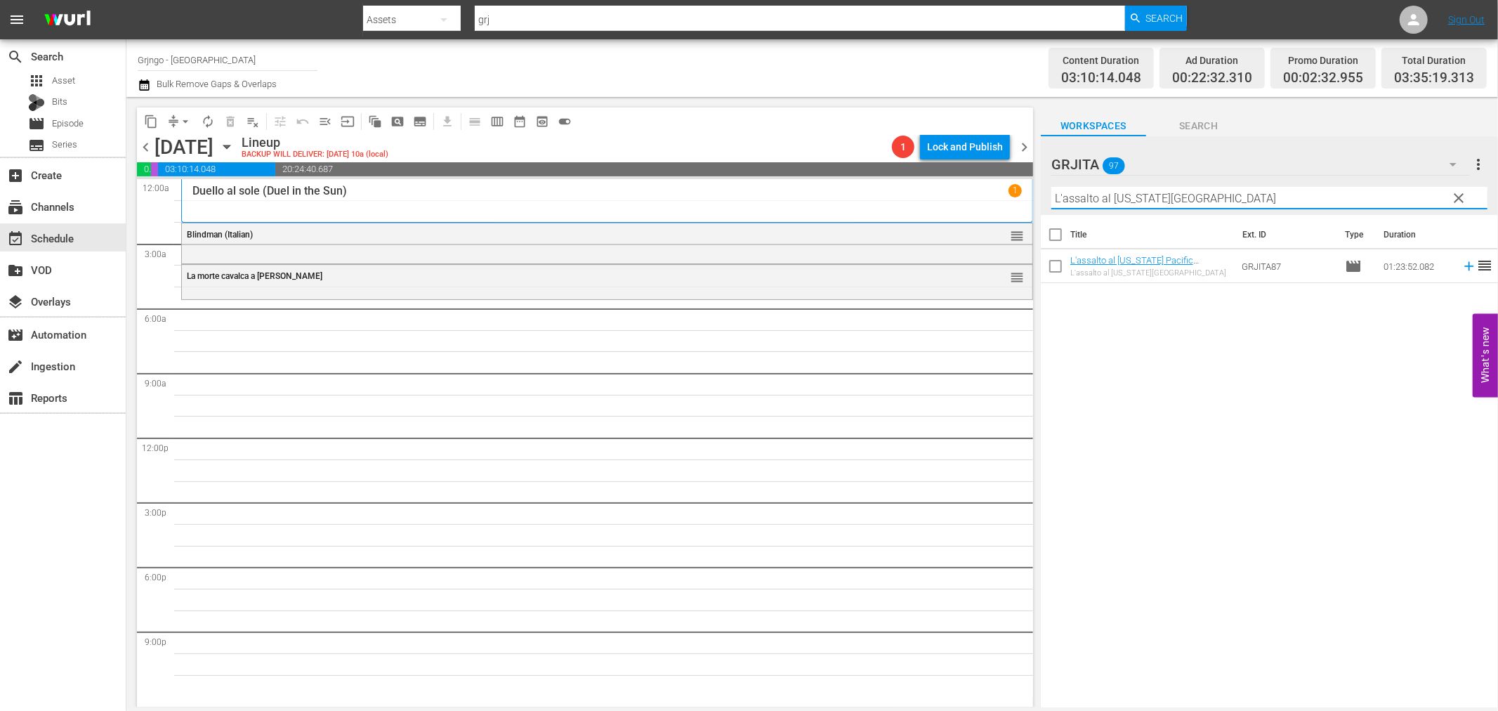
type input "L'assalto al [US_STATE][GEOGRAPHIC_DATA]"
click at [1462, 263] on icon at bounding box center [1469, 265] width 15 height 15
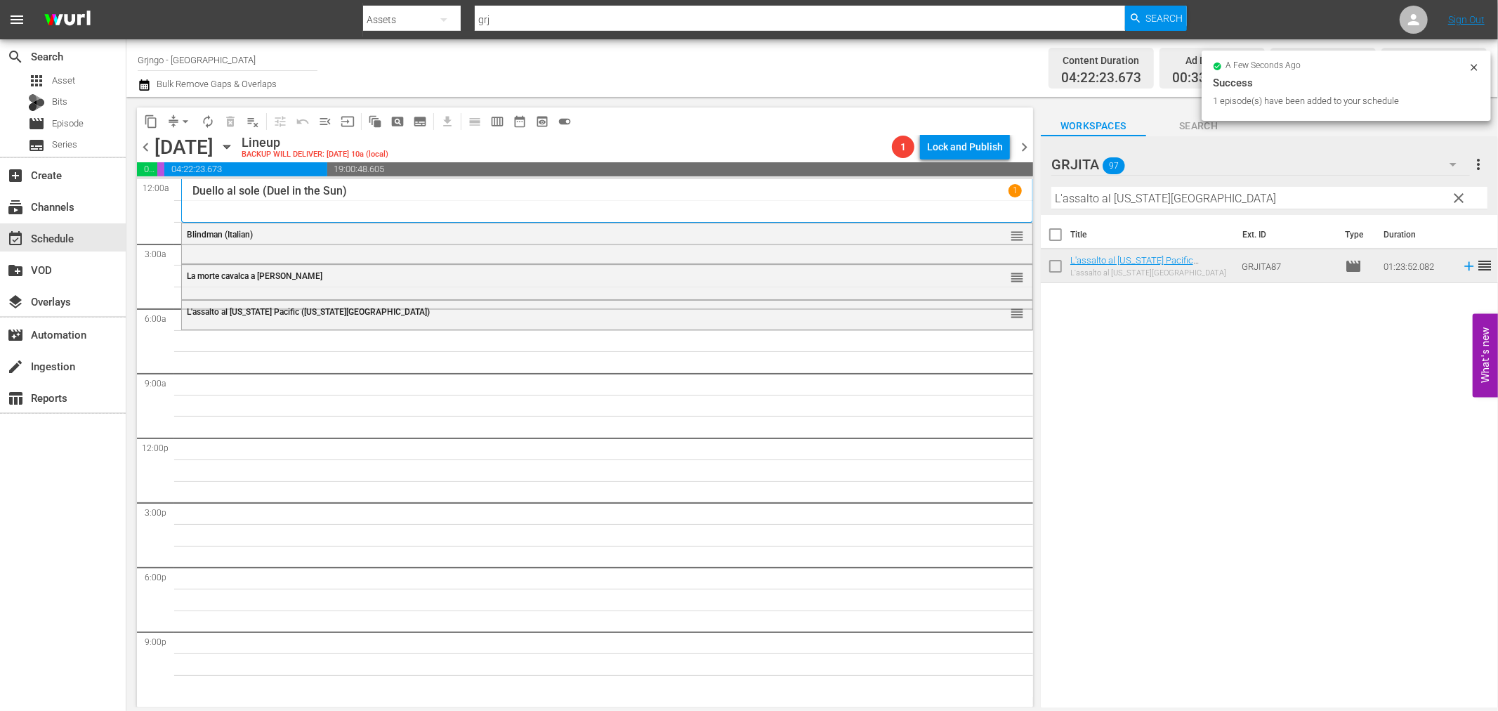
drag, startPoint x: 1457, startPoint y: 193, endPoint x: 1283, endPoint y: 192, distance: 174.2
click at [1457, 193] on span "clear" at bounding box center [1459, 198] width 17 height 17
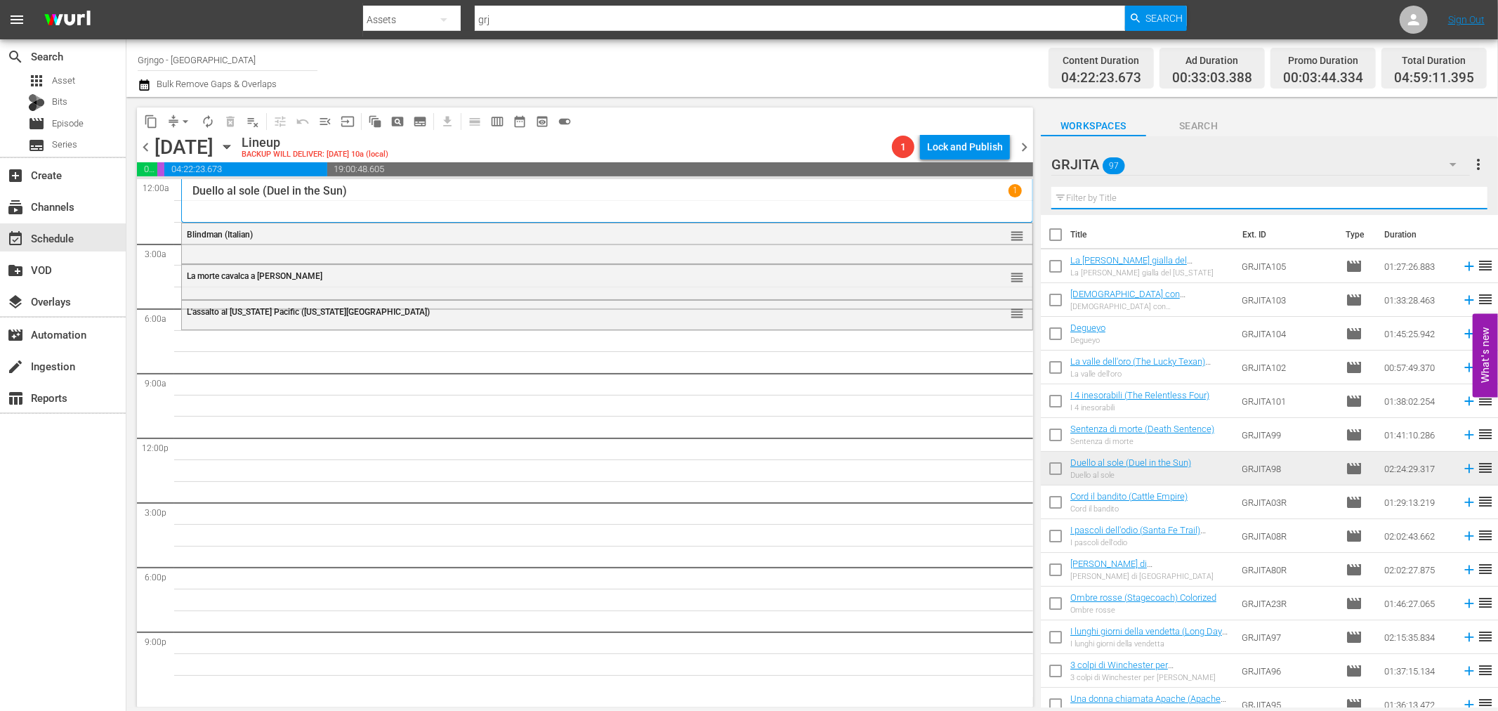
paste input "Pistole puntate"
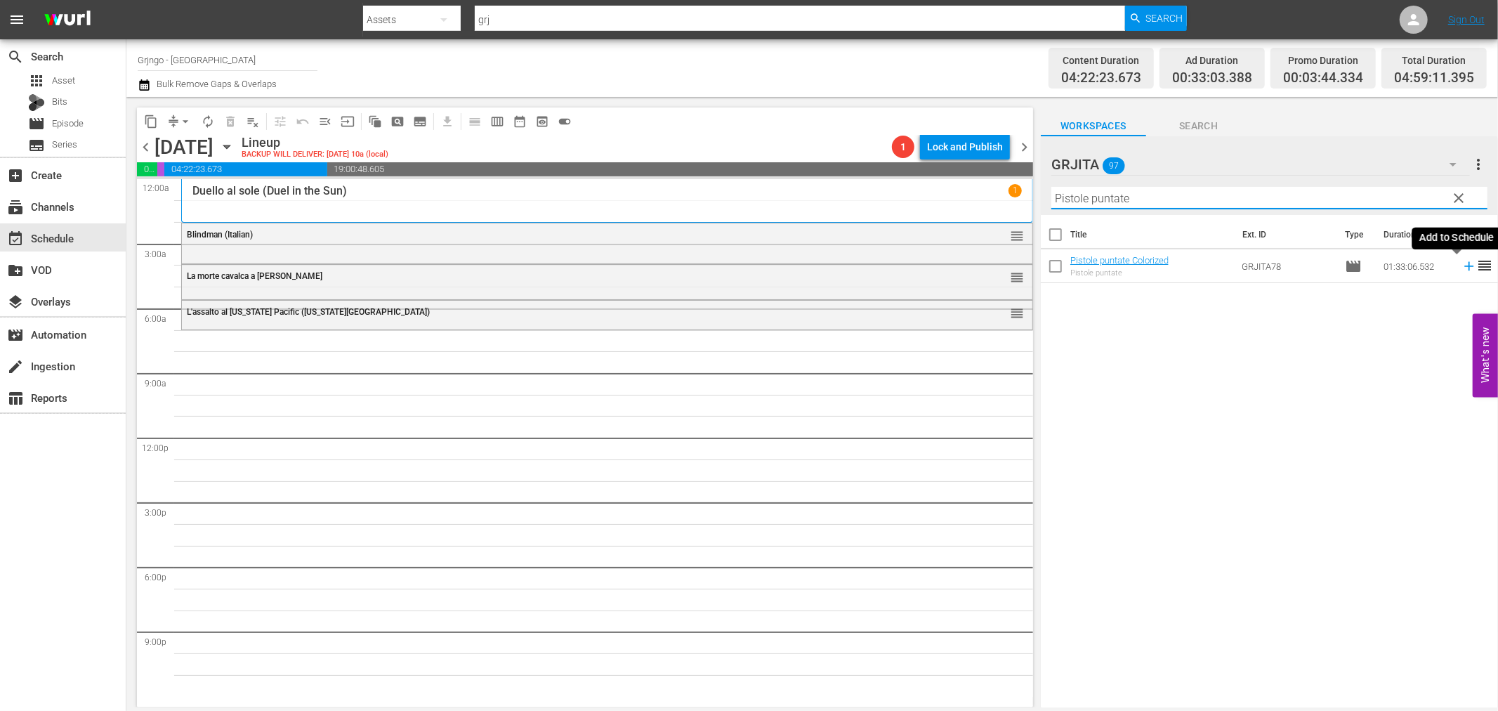
type input "Pistole puntate"
click at [1462, 268] on icon at bounding box center [1469, 265] width 15 height 15
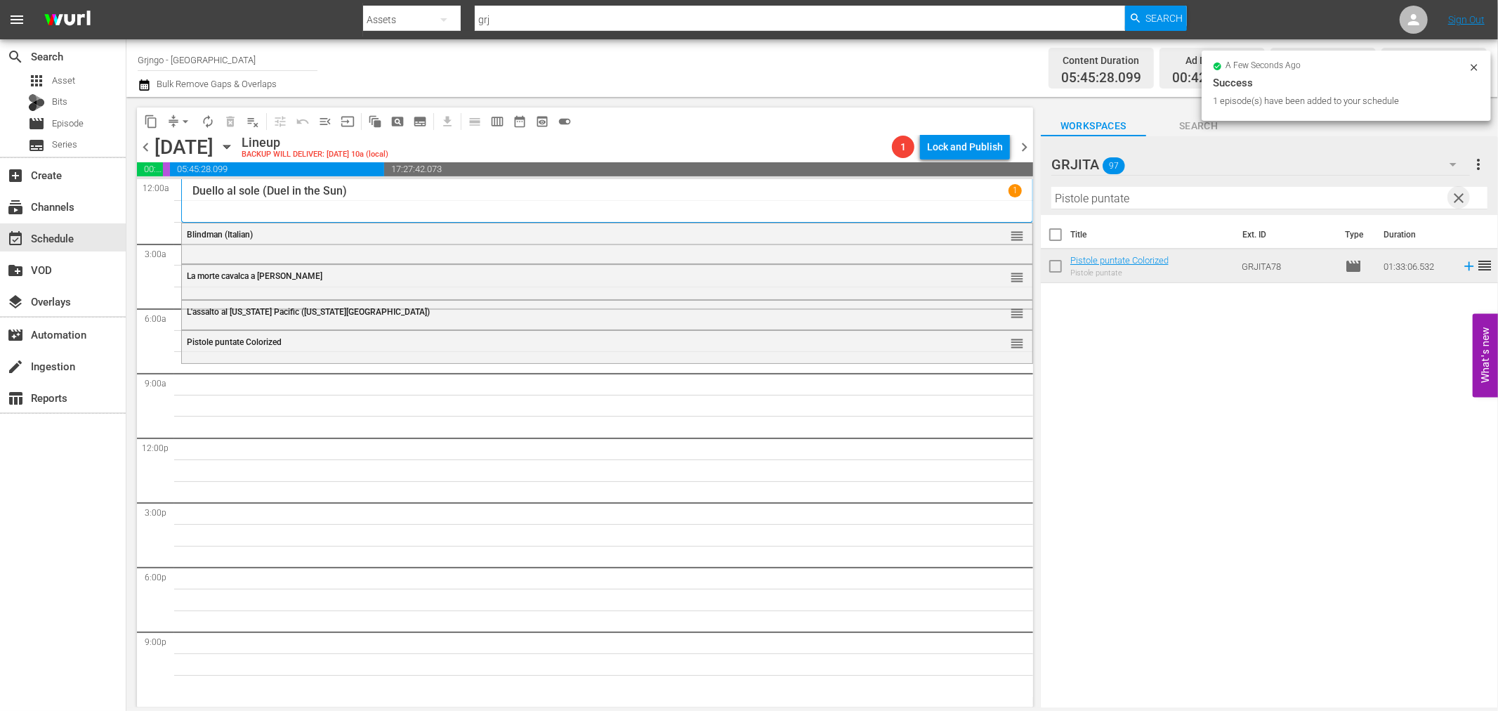
click at [1458, 191] on span "clear" at bounding box center [1459, 198] width 17 height 17
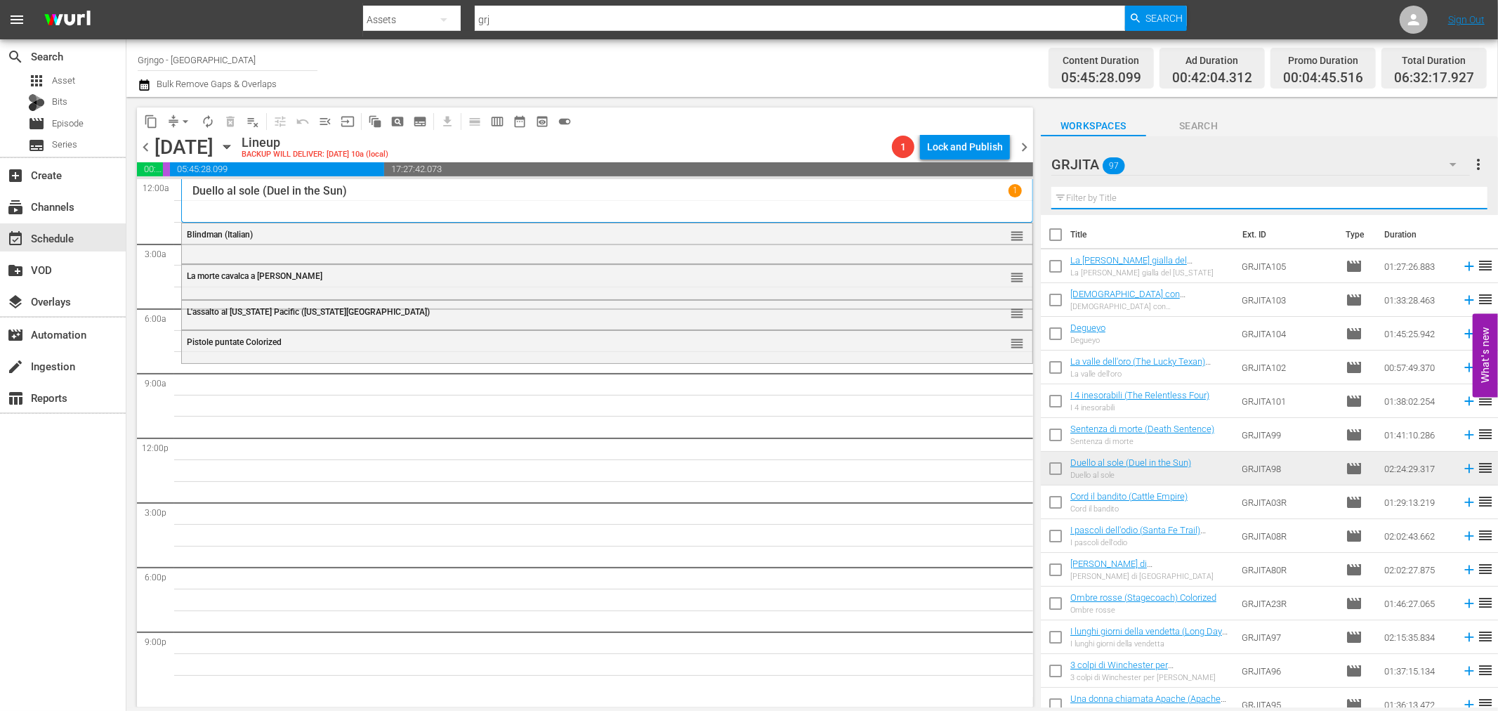
paste input "Il mio nome è [PERSON_NAME]"
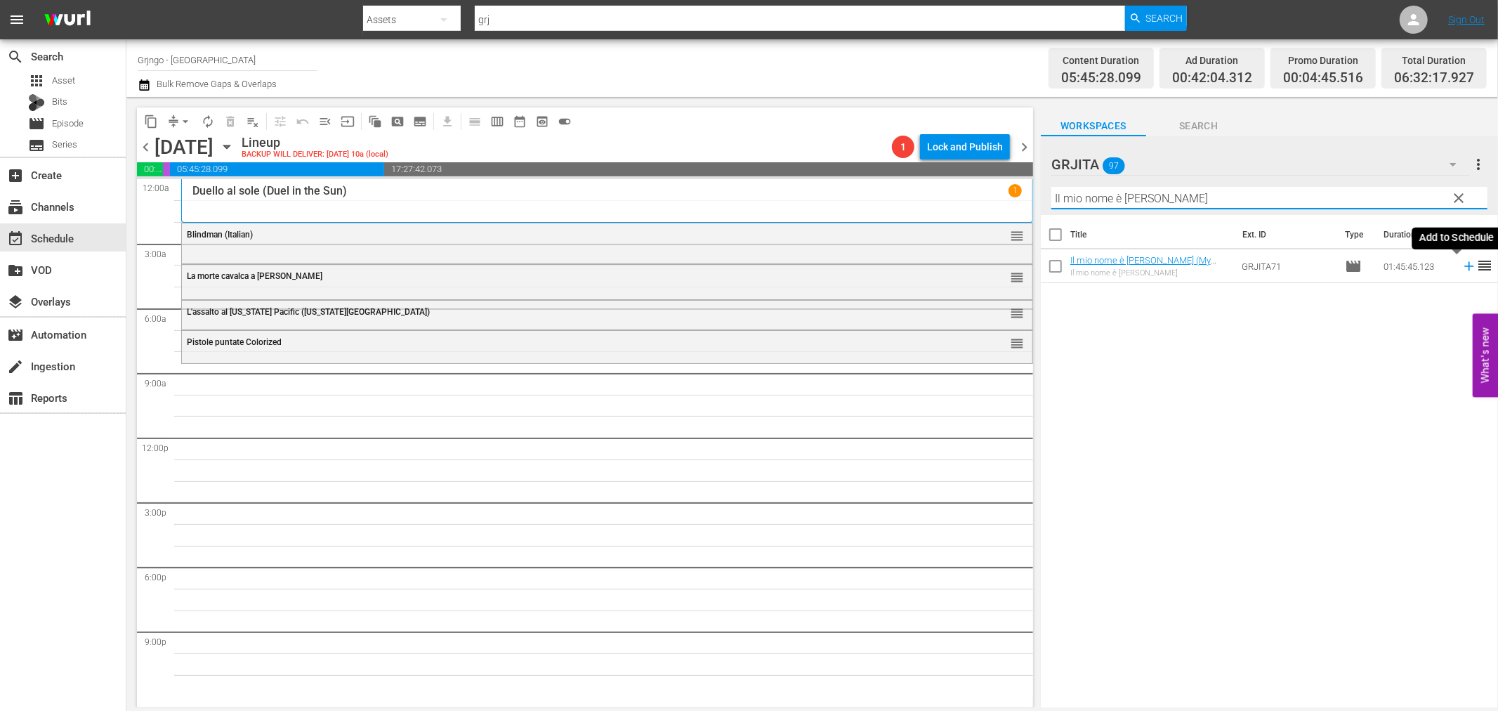
type input "Il mio nome è [PERSON_NAME]"
click at [1462, 268] on icon at bounding box center [1469, 265] width 15 height 15
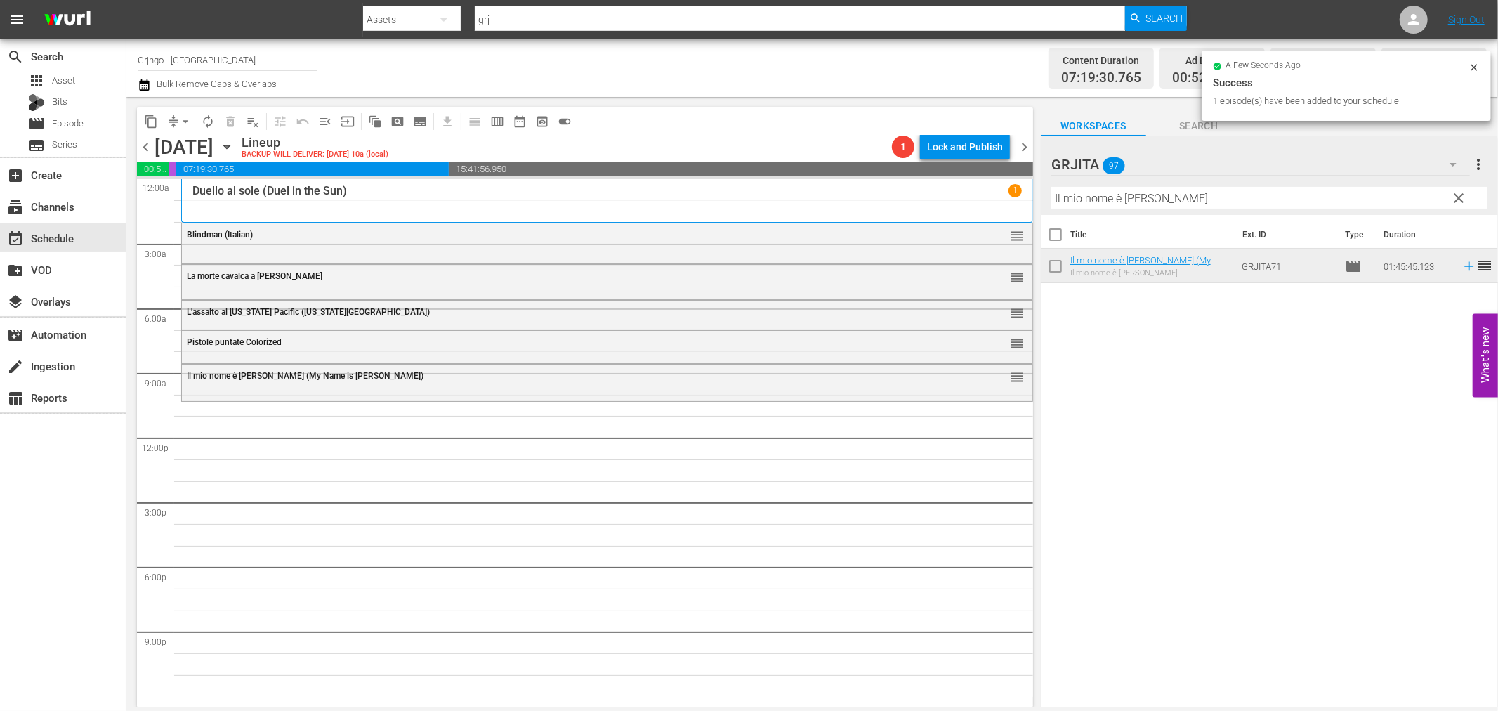
drag, startPoint x: 1461, startPoint y: 192, endPoint x: 1342, endPoint y: 185, distance: 119.7
click at [1461, 192] on span "clear" at bounding box center [1459, 198] width 17 height 17
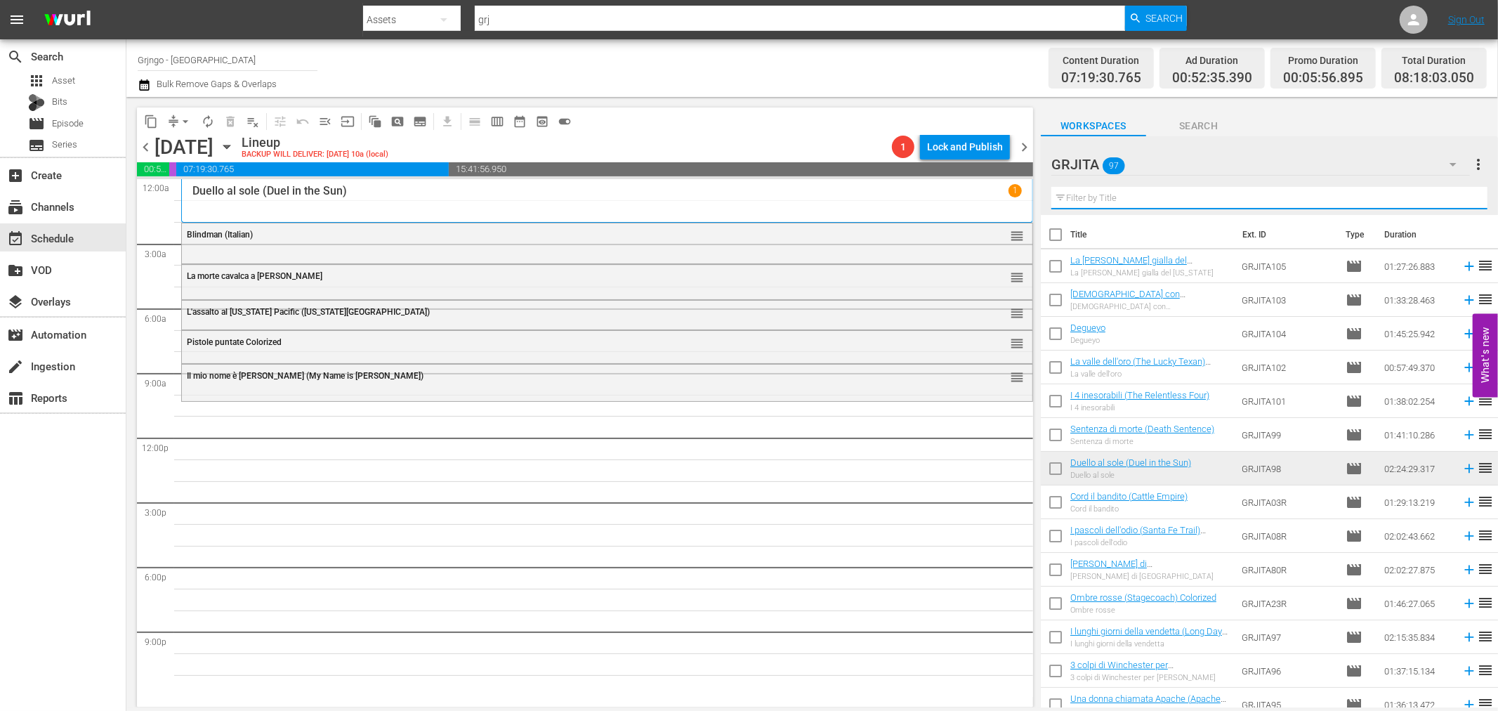
paste input "Quelle sporche anime dannate"
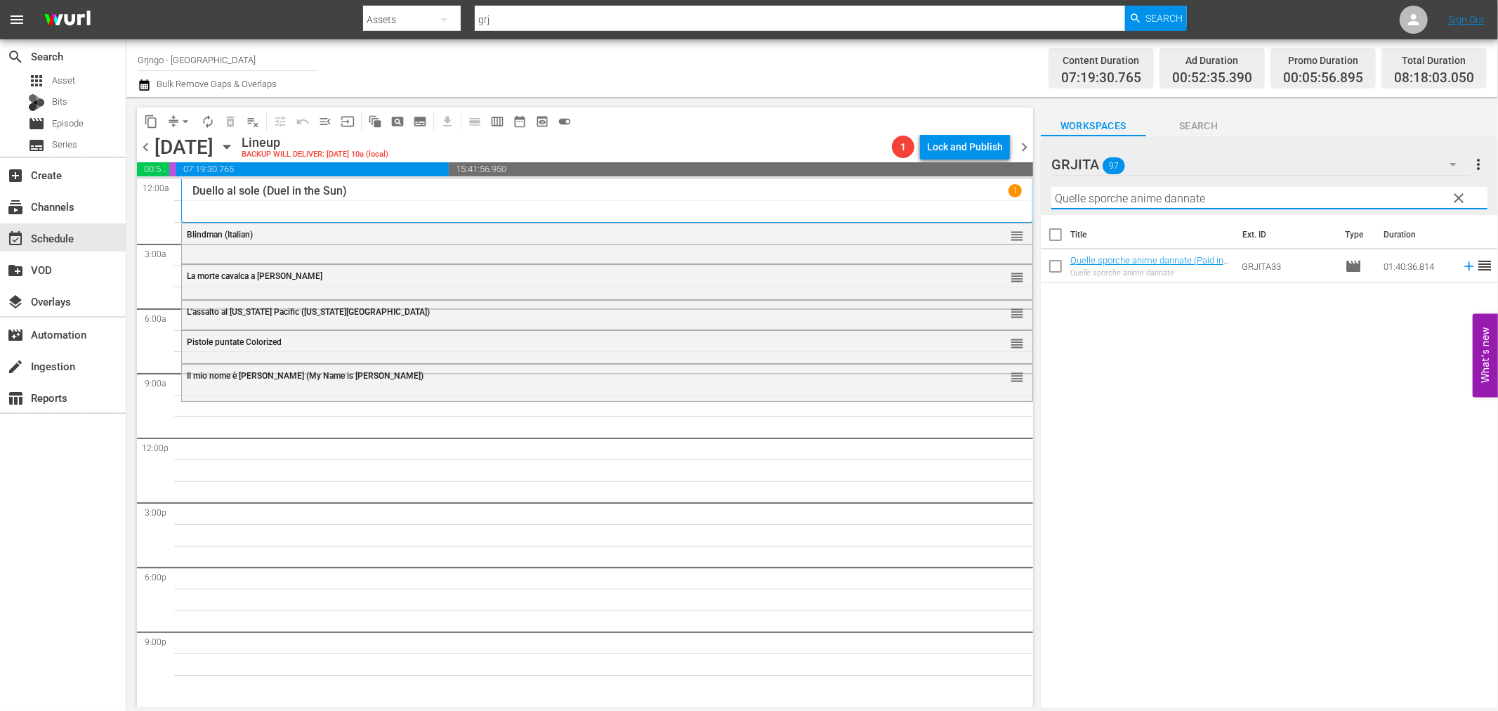
type input "Quelle sporche anime dannate"
click at [1464, 270] on icon at bounding box center [1468, 266] width 9 height 9
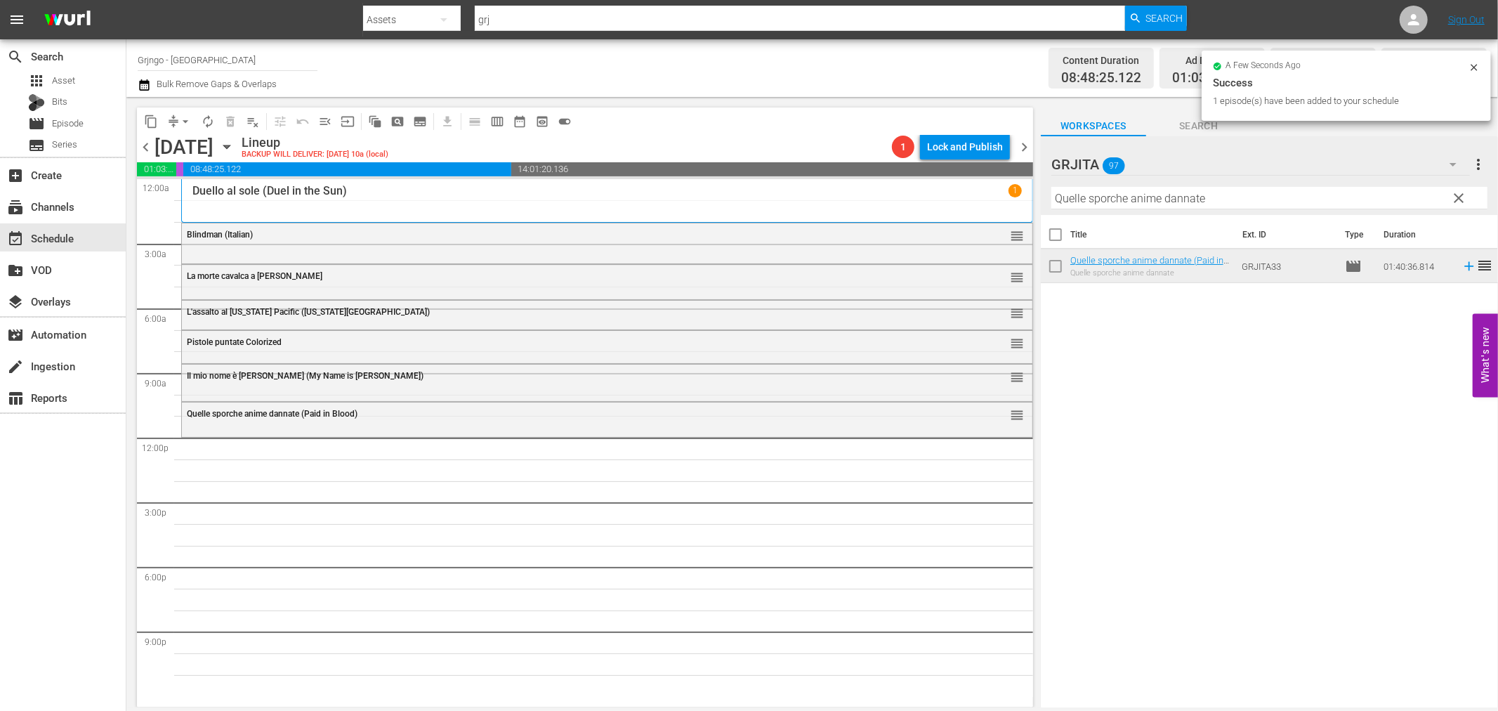
drag, startPoint x: 1456, startPoint y: 199, endPoint x: 1276, endPoint y: 202, distance: 179.8
click at [1456, 199] on span "clear" at bounding box center [1459, 198] width 17 height 17
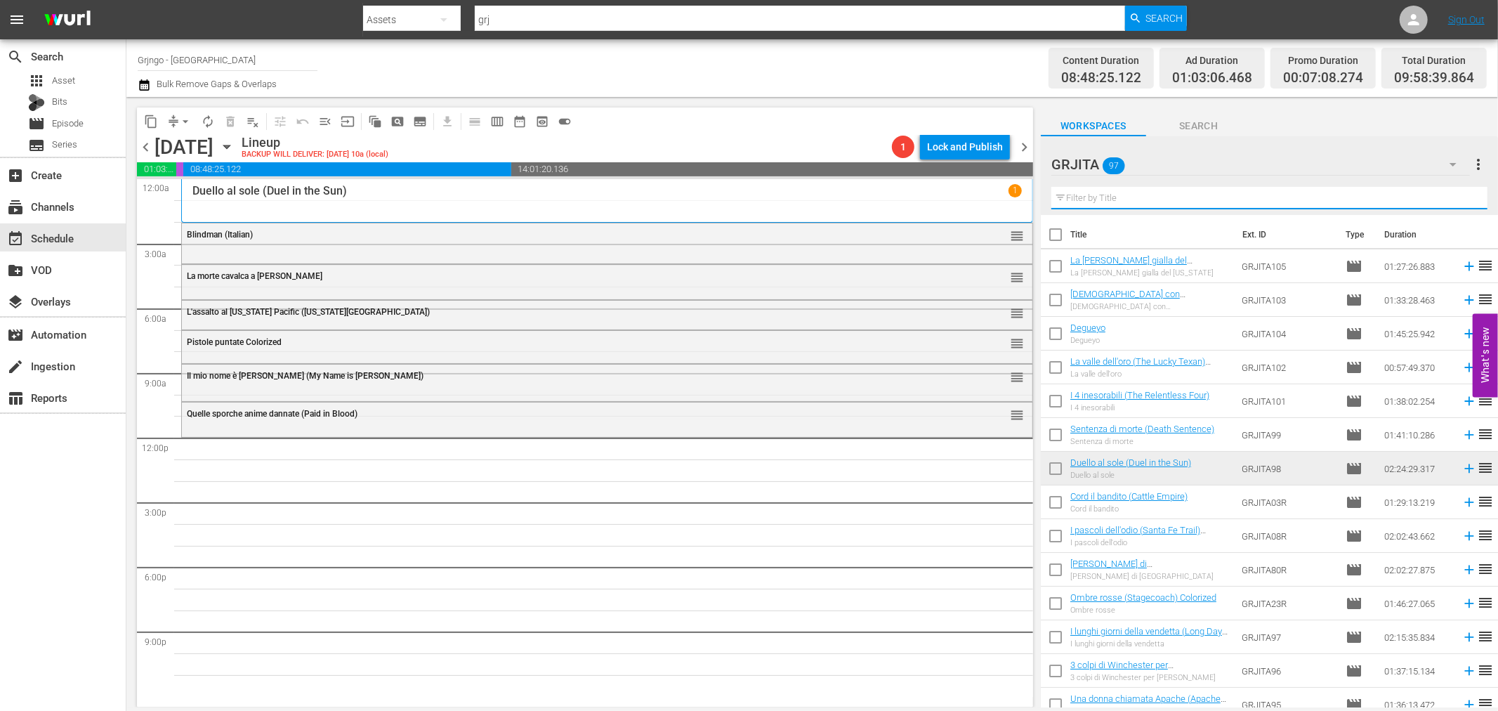
paste input "L'agente speciale [PERSON_NAME]"
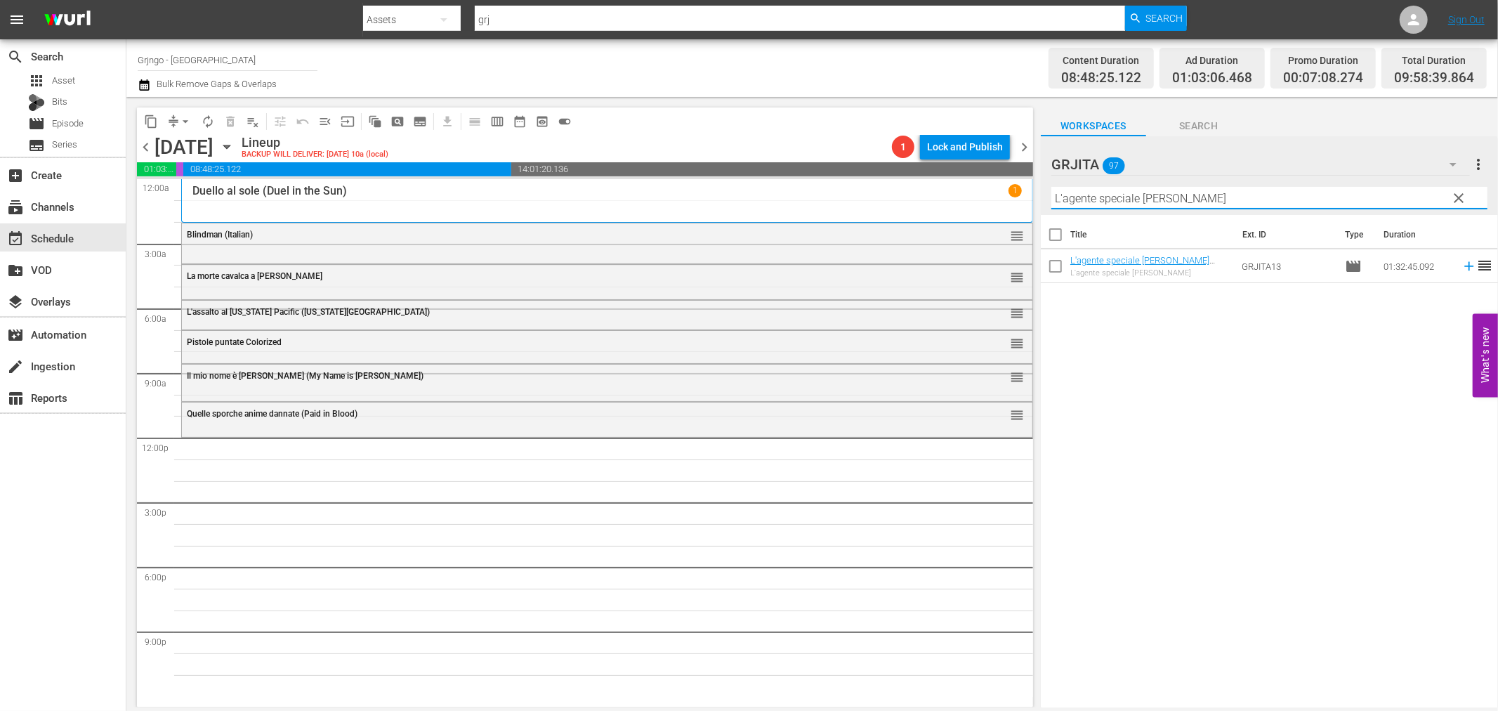
type input "L'agente speciale [PERSON_NAME]"
click at [1462, 265] on icon at bounding box center [1469, 265] width 15 height 15
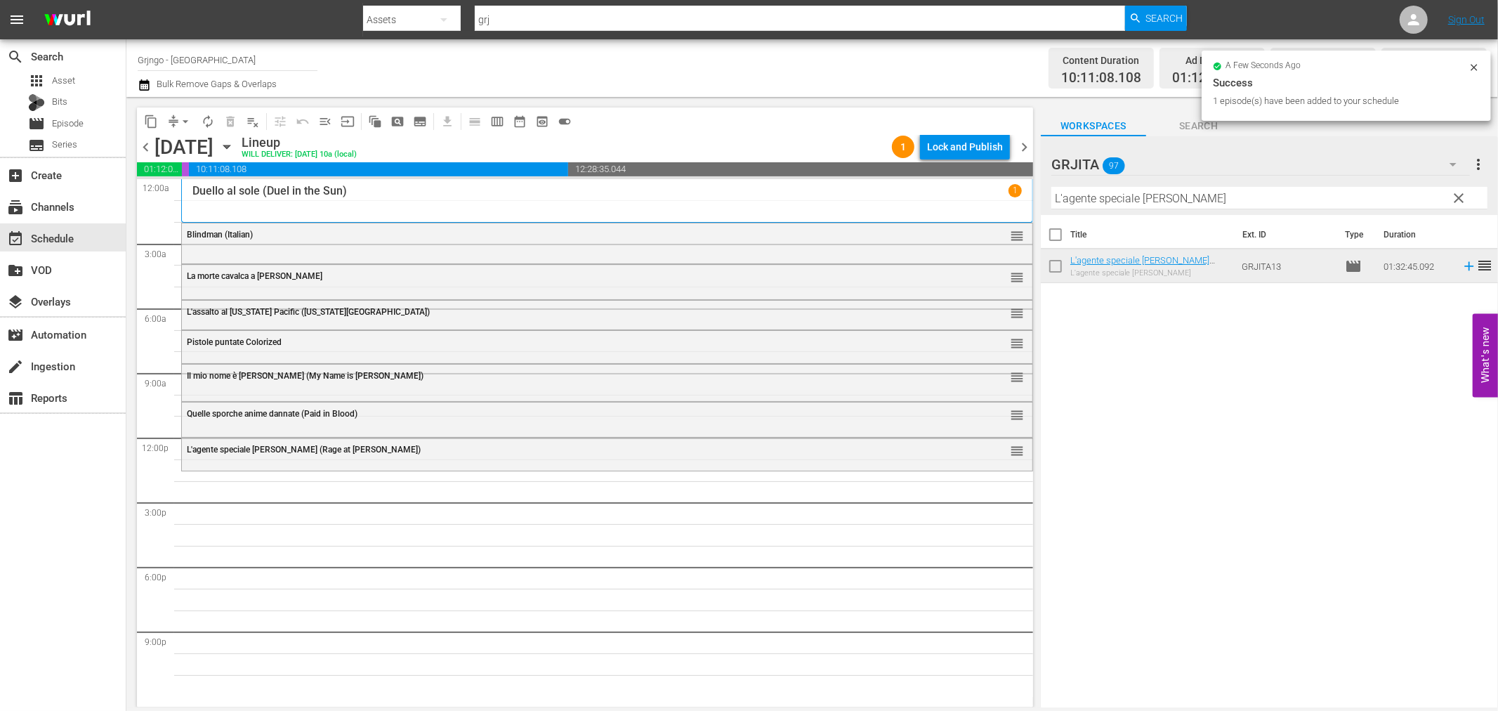
click at [1460, 194] on span "clear" at bounding box center [1459, 198] width 17 height 17
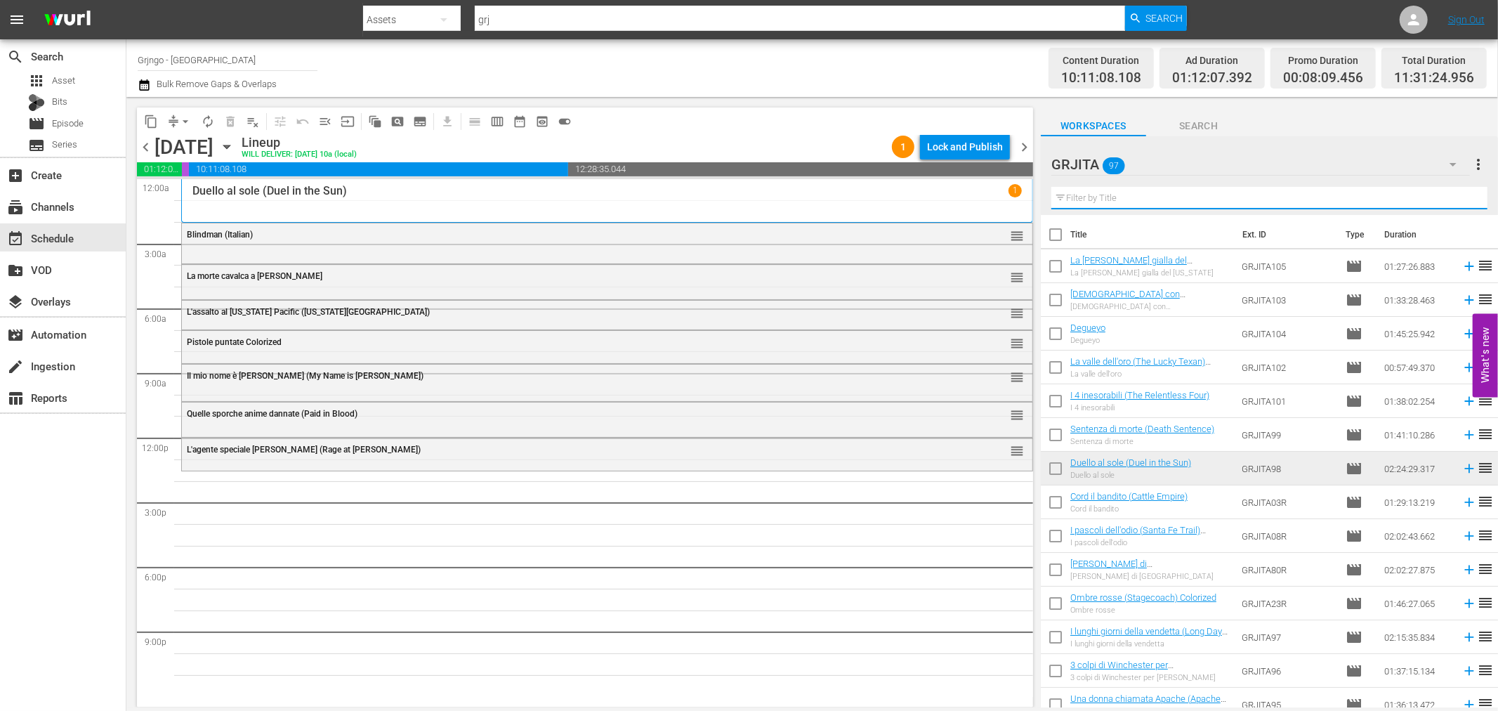
paste input "La [PERSON_NAME] gialla del [US_STATE]"
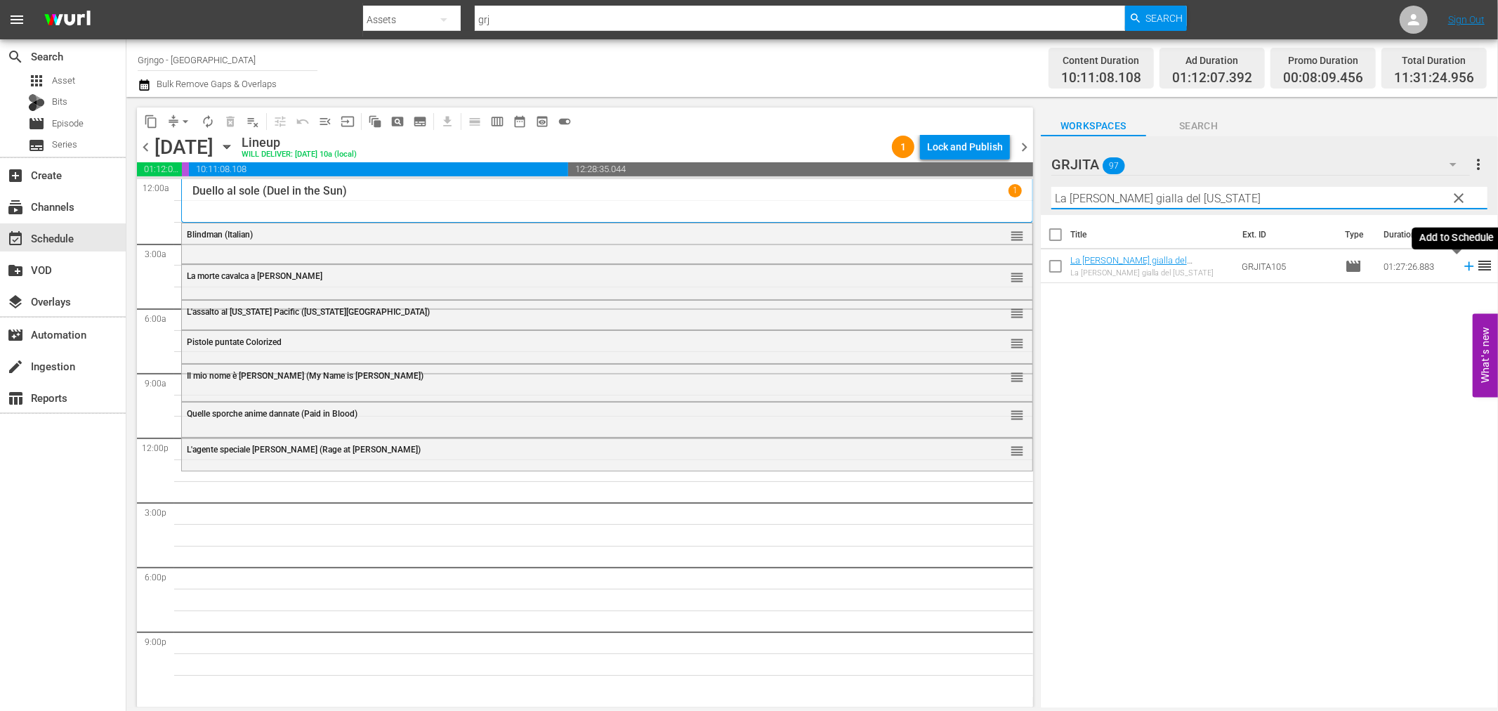
type input "La [PERSON_NAME] gialla del [US_STATE]"
click at [1464, 266] on icon at bounding box center [1468, 266] width 9 height 9
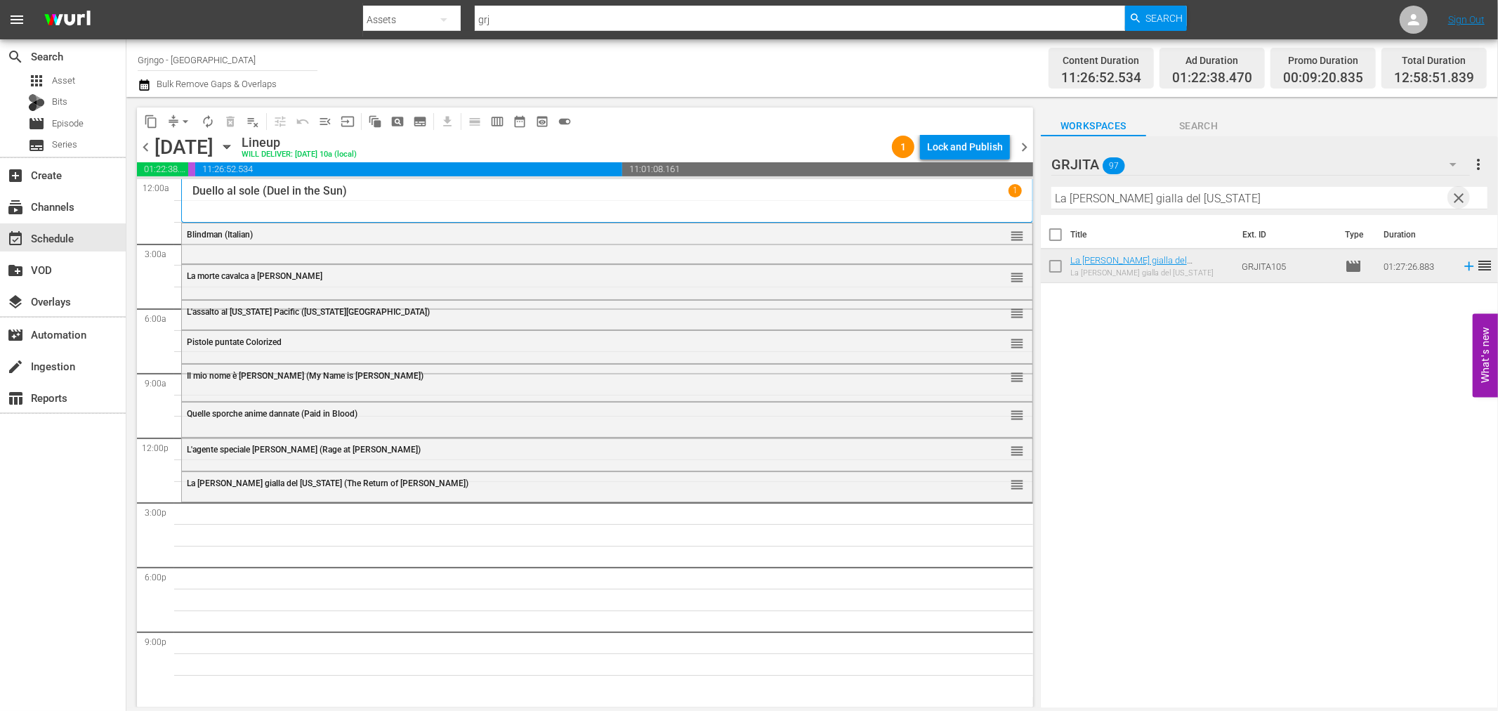
drag, startPoint x: 1459, startPoint y: 199, endPoint x: 1318, endPoint y: 184, distance: 142.0
click at [1462, 199] on span "clear" at bounding box center [1459, 198] width 17 height 17
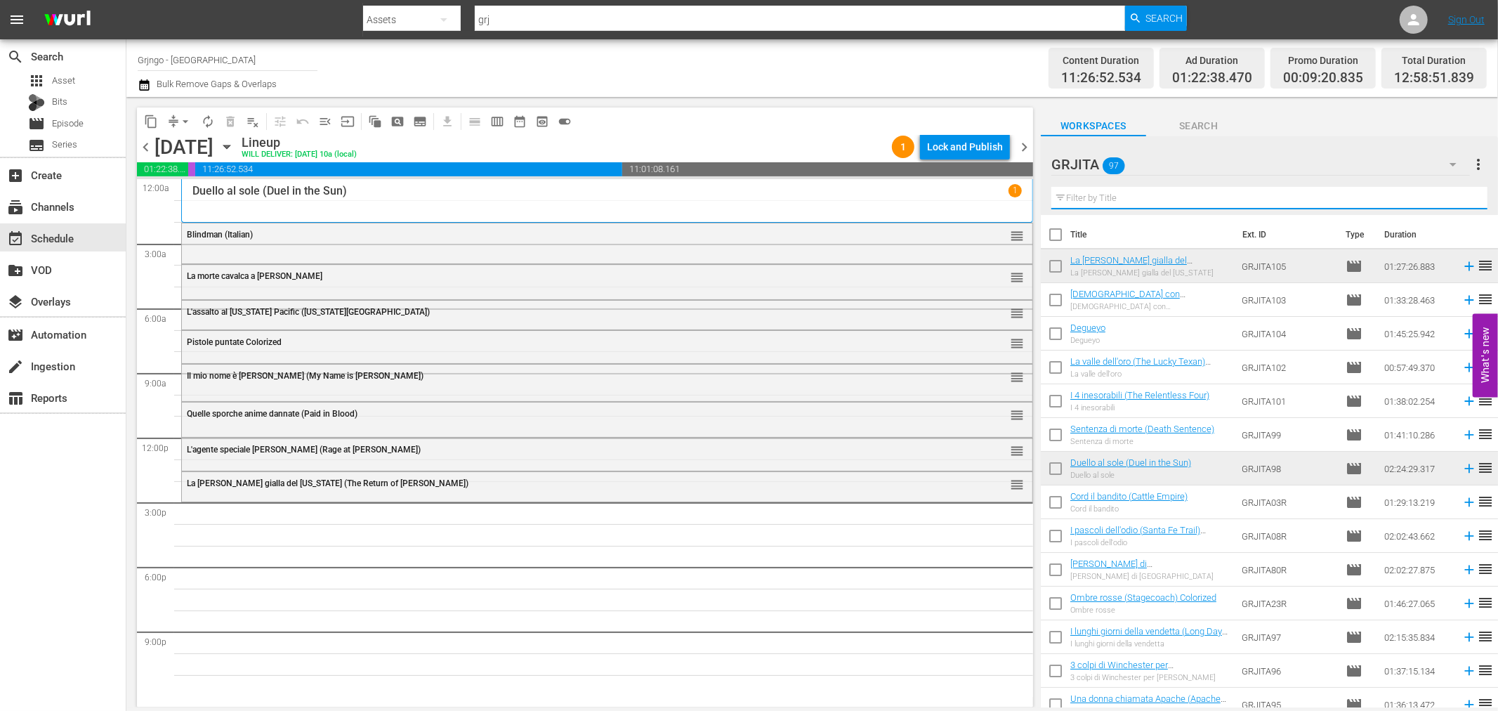
paste input "Jesse & Lester"
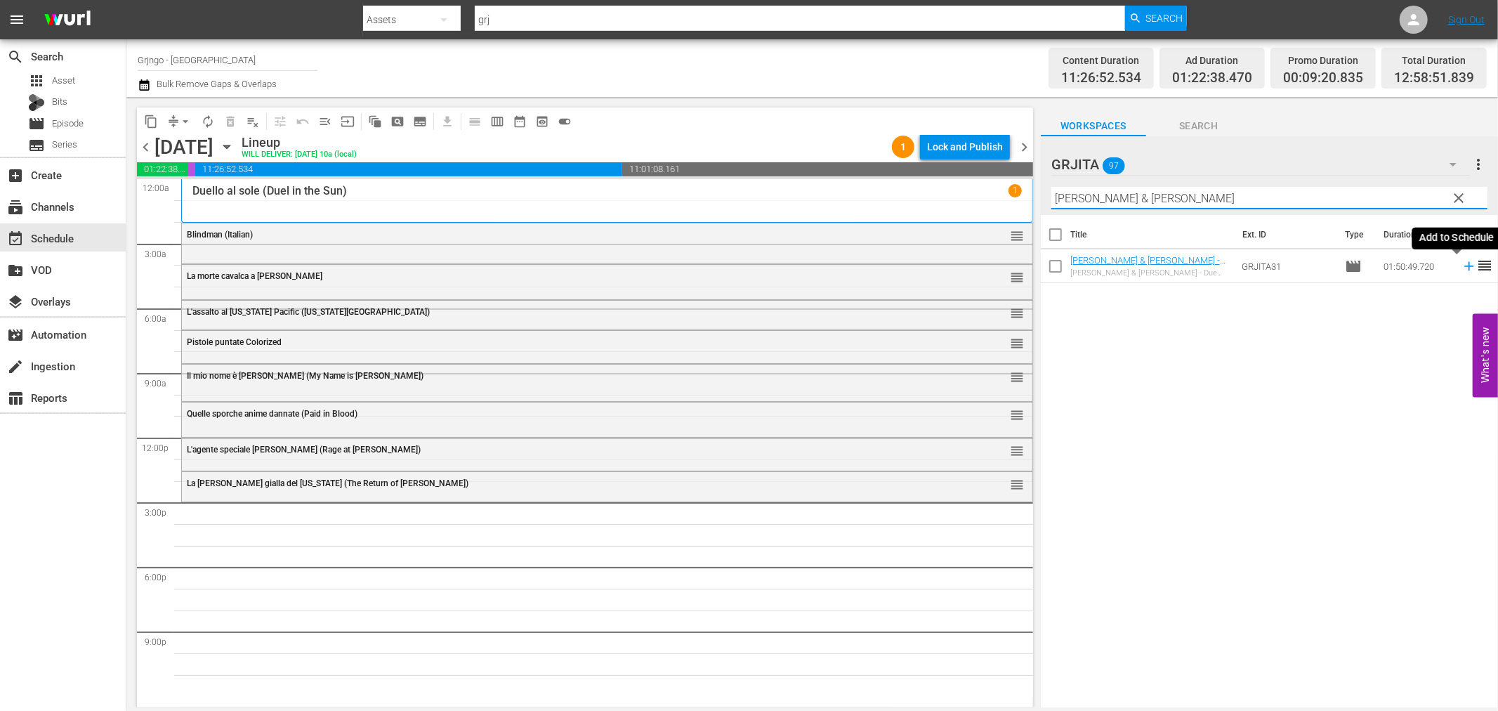
type input "Jesse & Lester"
click at [1462, 263] on icon at bounding box center [1469, 265] width 15 height 15
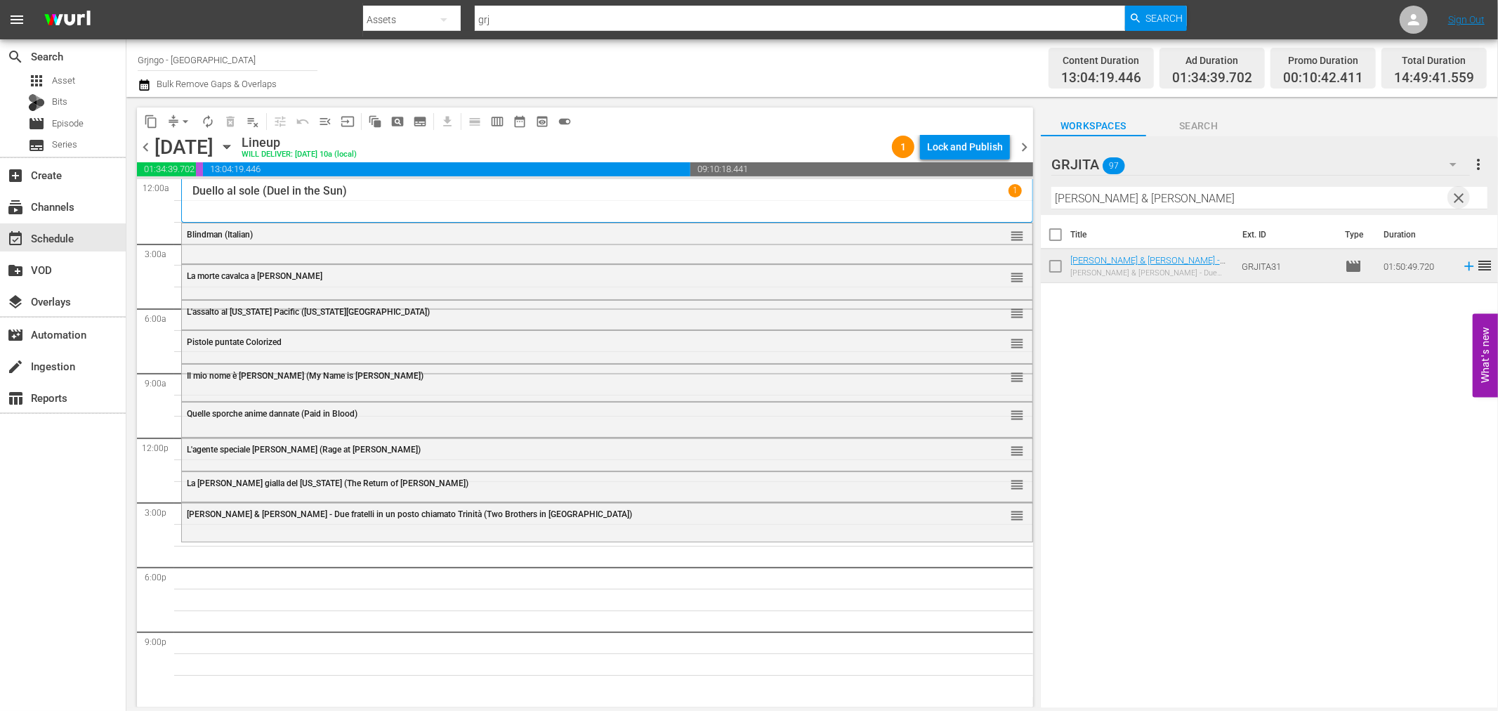
click at [1459, 194] on span "clear" at bounding box center [1459, 198] width 17 height 17
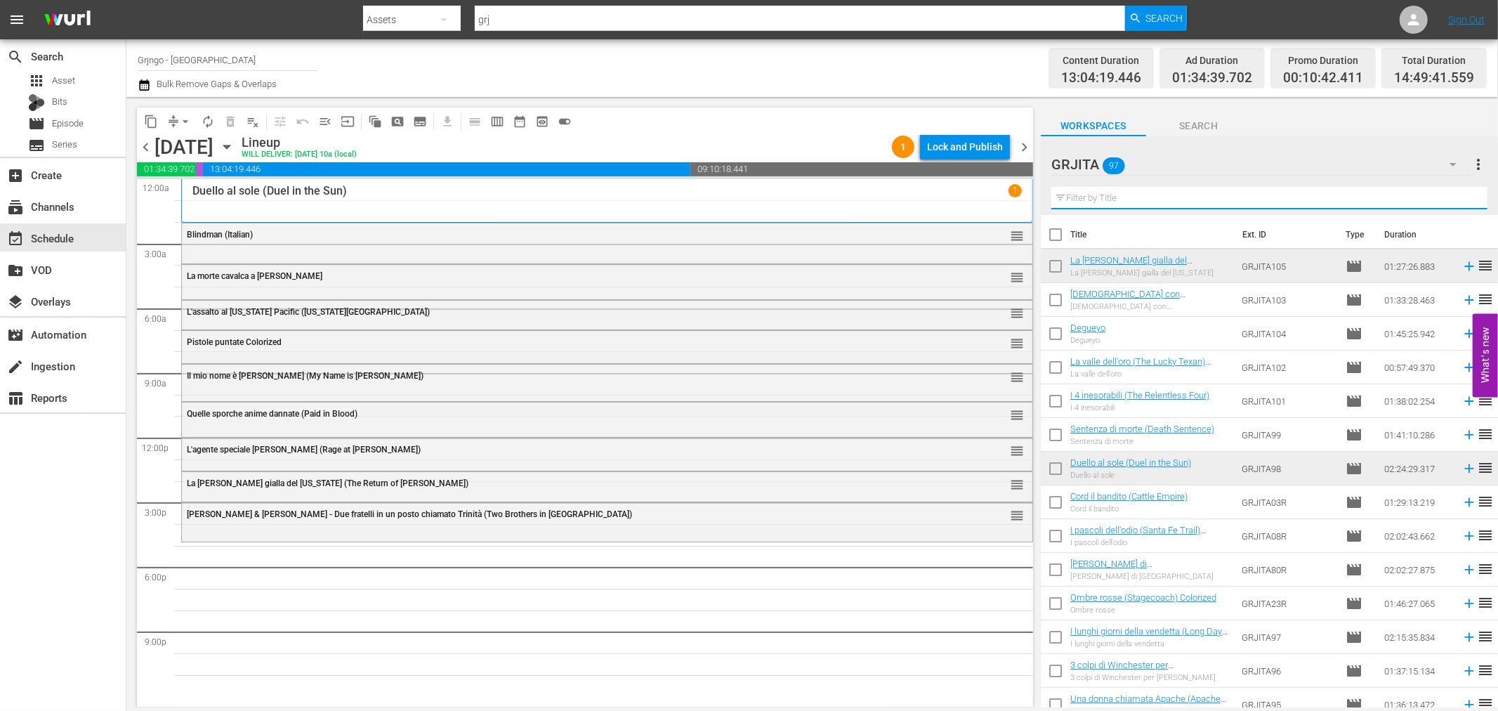
paste input "Per il gusto di uccidere"
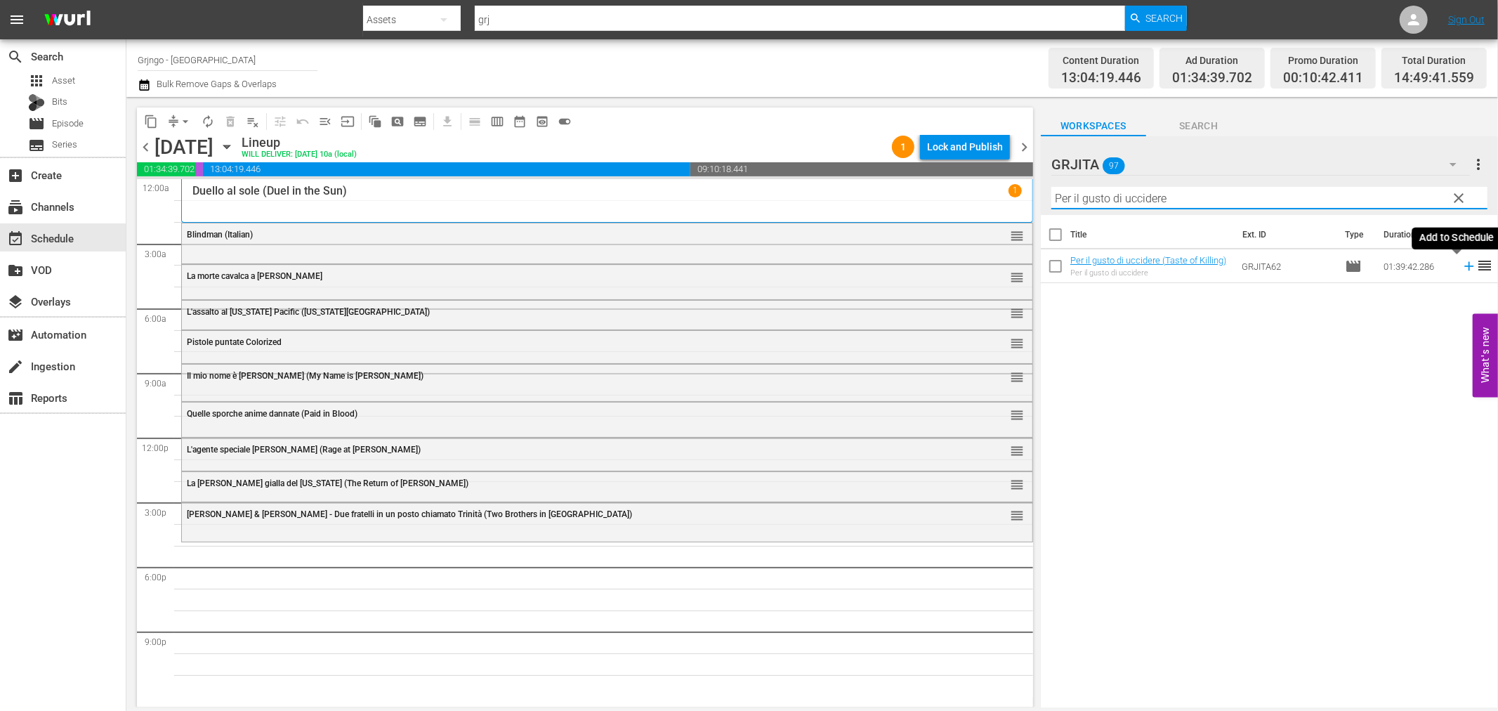
type input "Per il gusto di uccidere"
click at [1462, 263] on icon at bounding box center [1469, 265] width 15 height 15
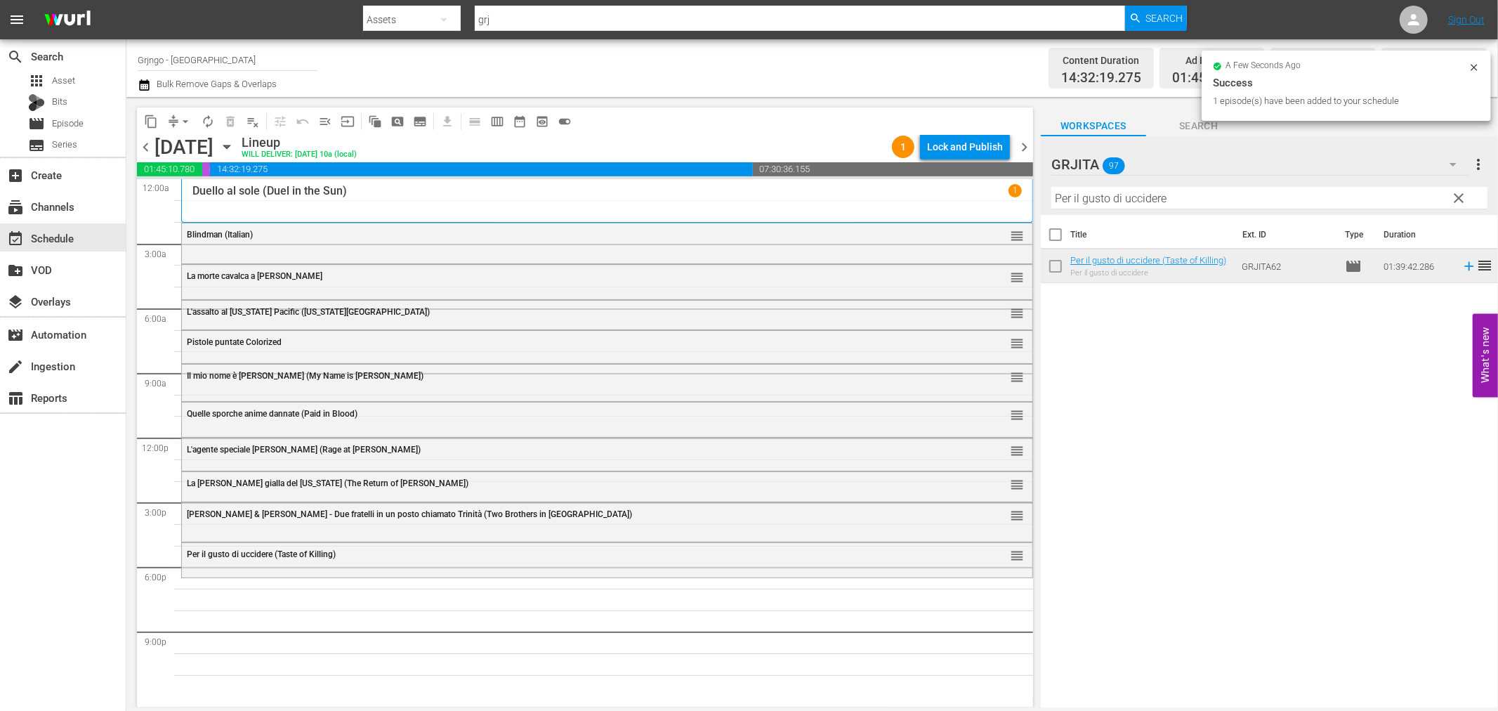
click at [1458, 195] on span "clear" at bounding box center [1459, 198] width 17 height 17
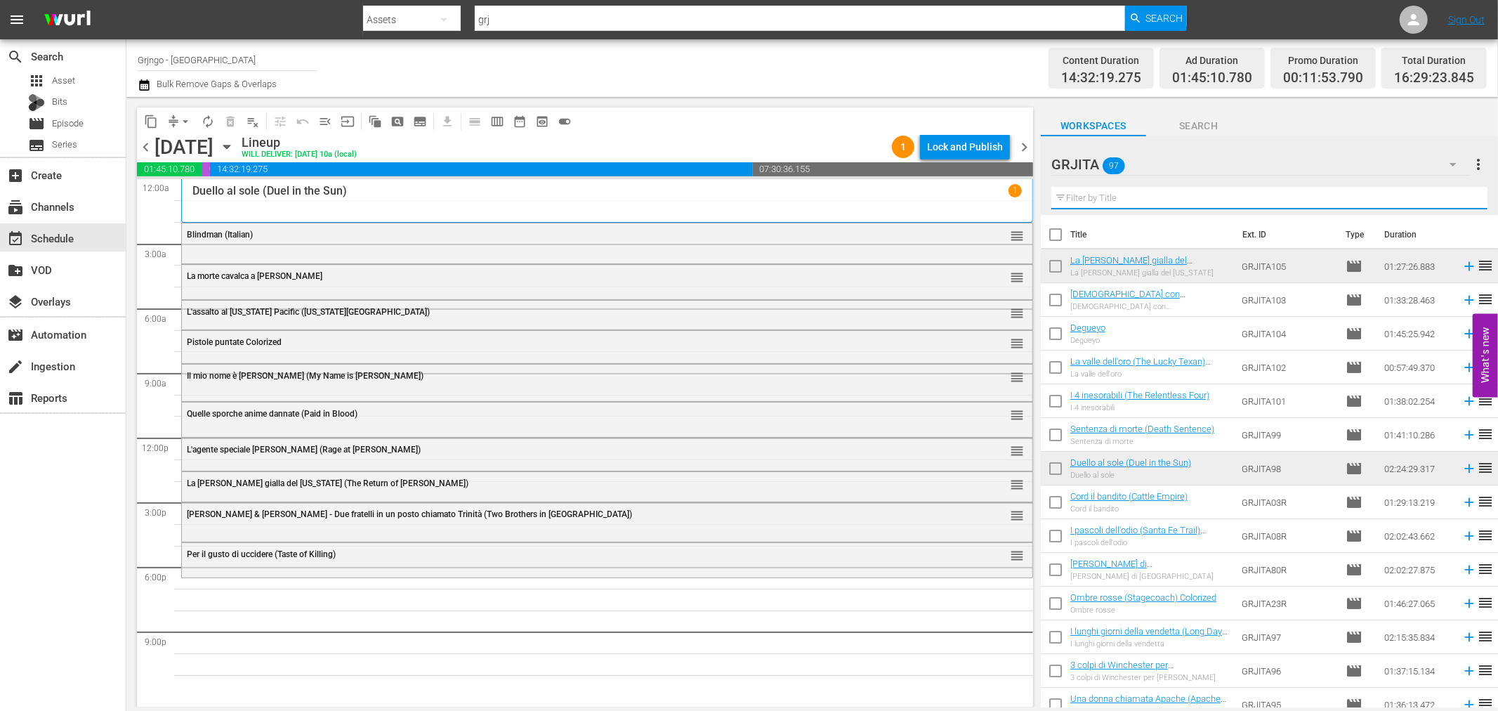
paste input "I pascoli dell'odio (Santa Fe Trail)"
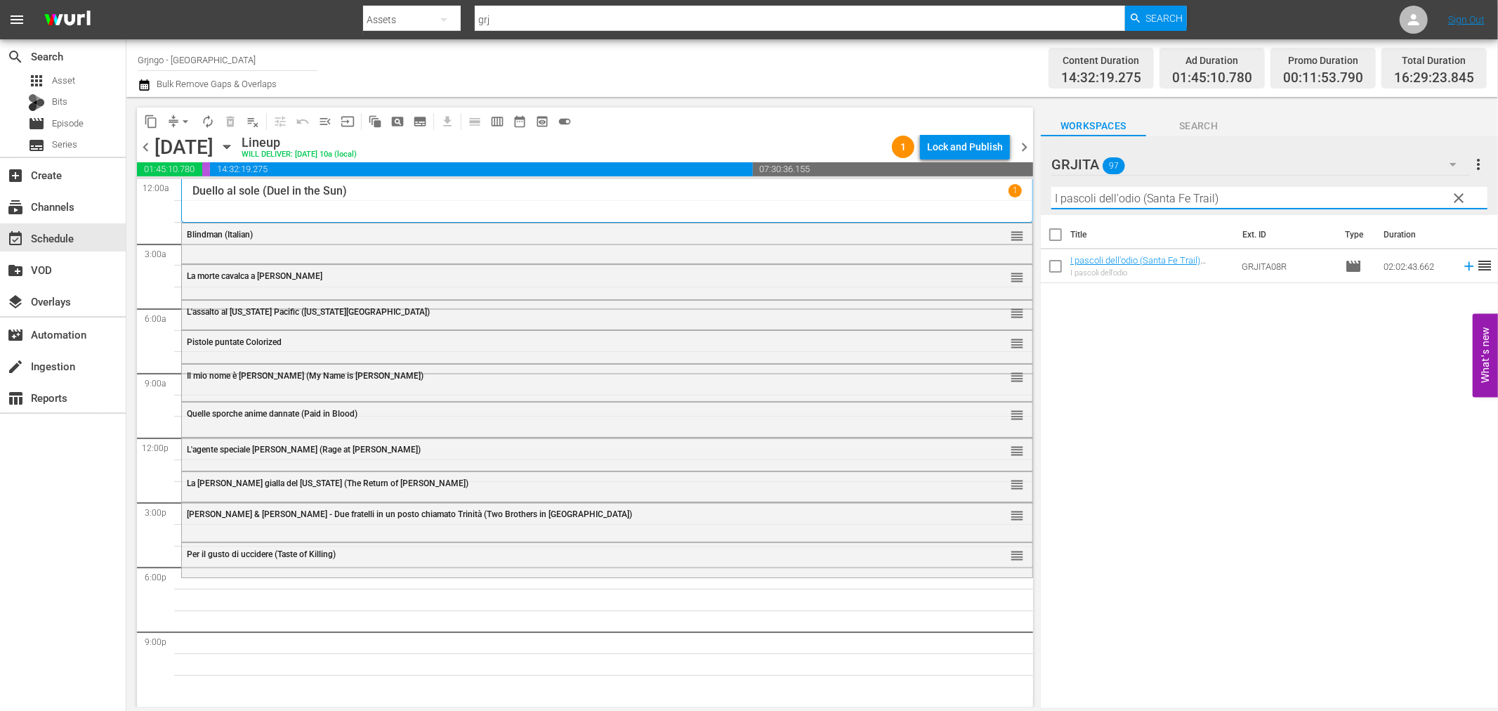
type input "I pascoli dell'odio (Santa Fe Trail)"
click at [1464, 267] on icon at bounding box center [1468, 266] width 9 height 9
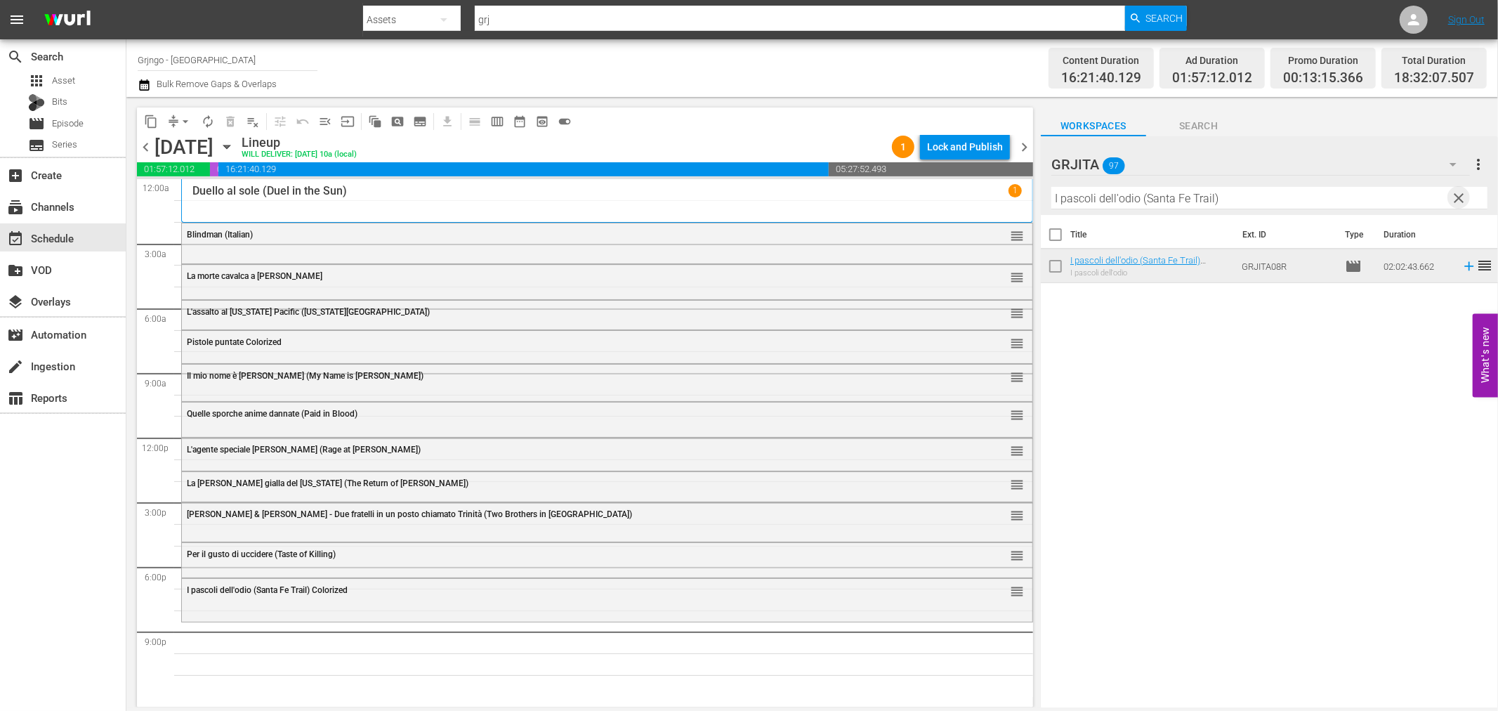
click at [1457, 190] on span "clear" at bounding box center [1459, 198] width 17 height 17
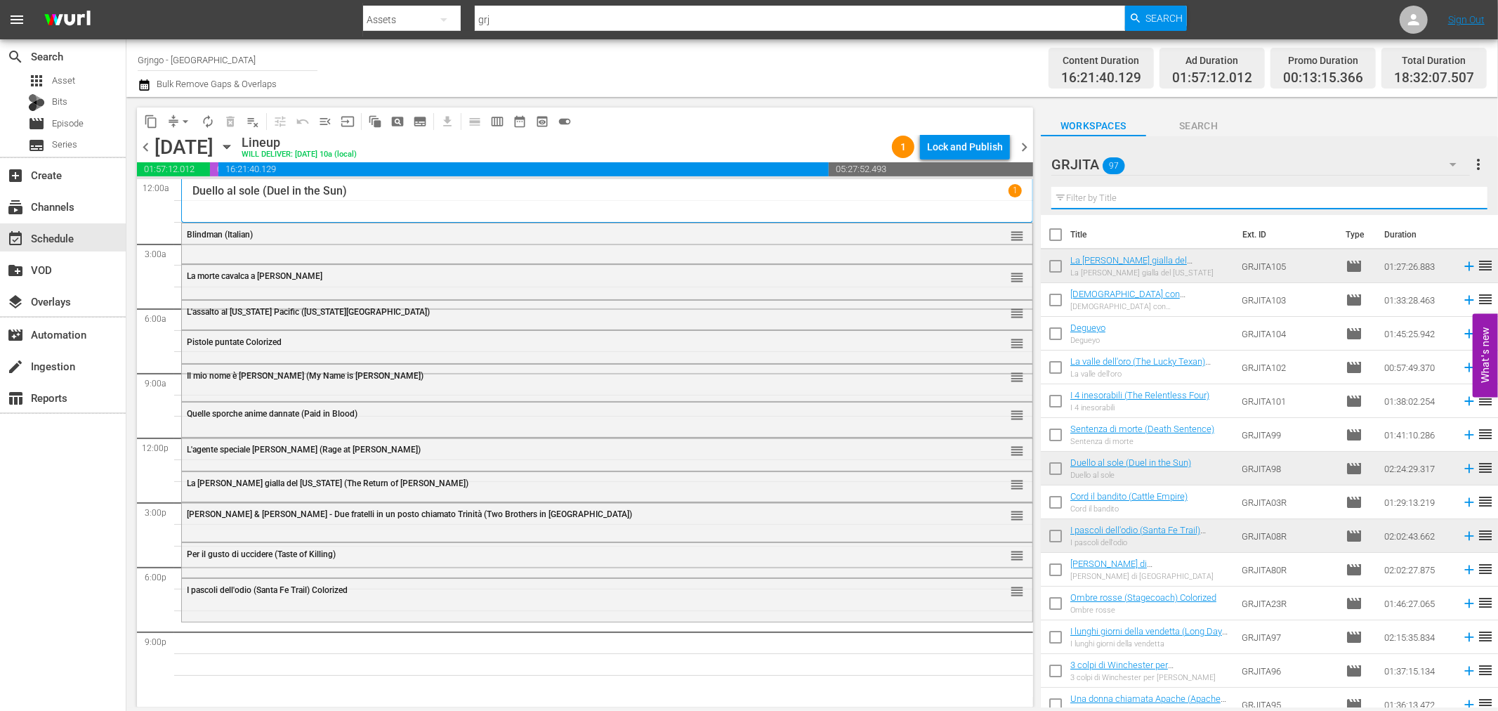
paste input "[PERSON_NAME] [PERSON_NAME]"
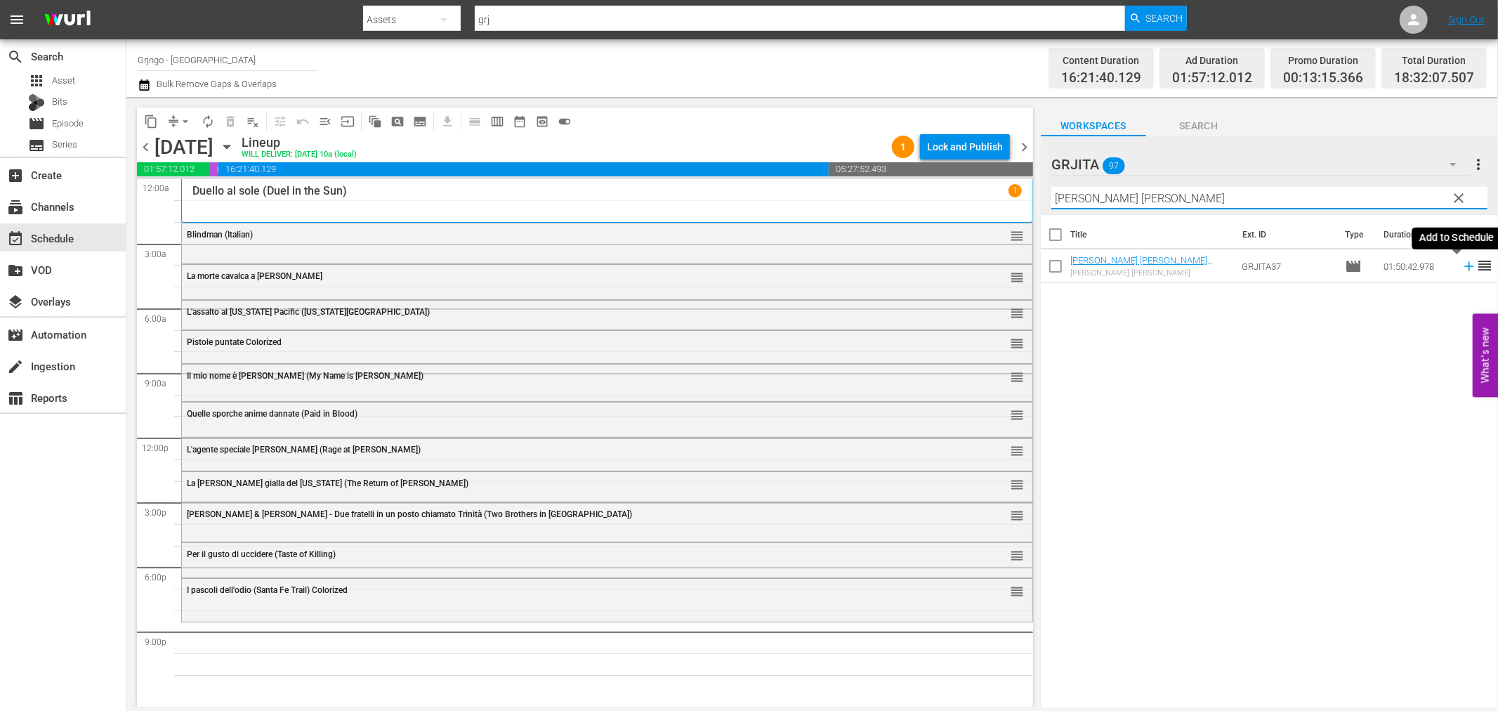
type input "[PERSON_NAME] [PERSON_NAME]"
click at [1462, 265] on icon at bounding box center [1469, 265] width 15 height 15
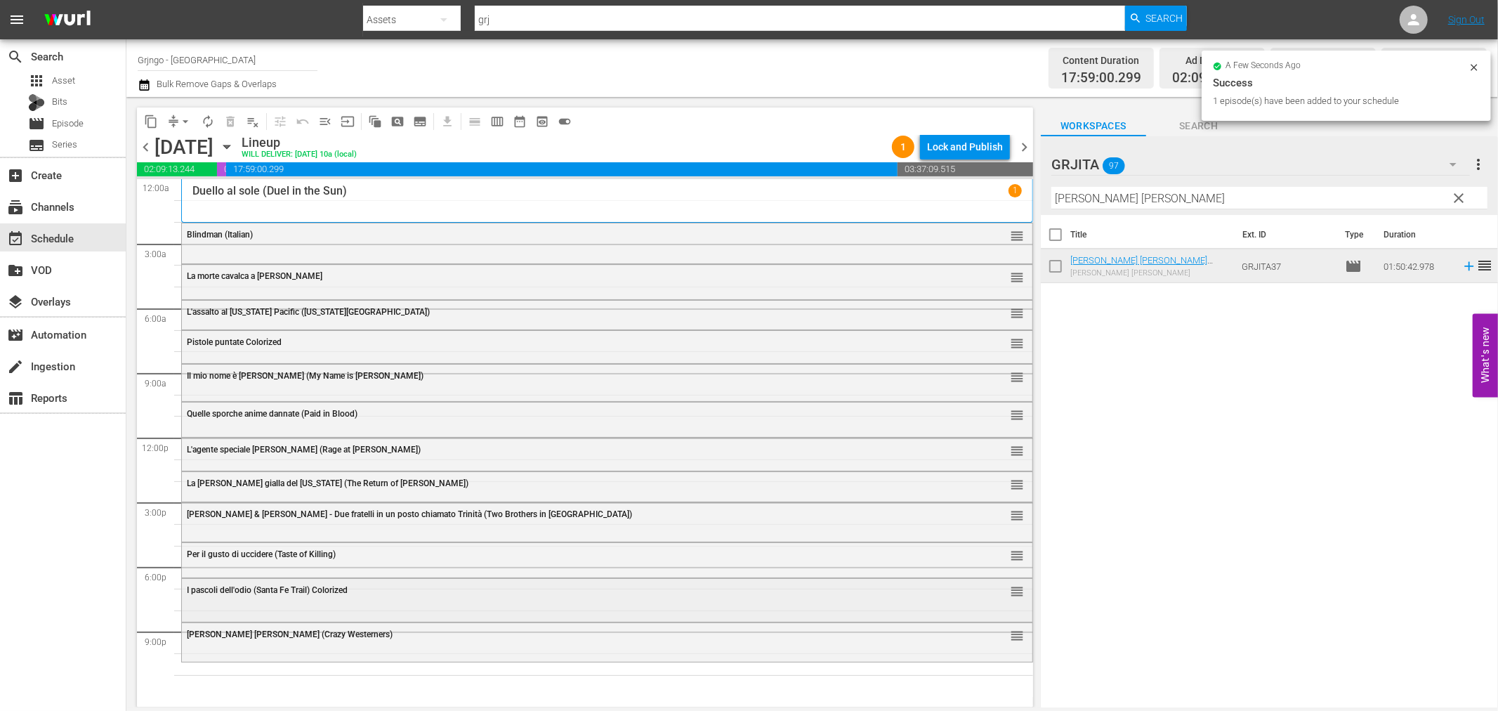
click at [244, 598] on div "I pascoli dell'odio (Santa Fe Trail) Colorized reorder" at bounding box center [607, 591] width 851 height 24
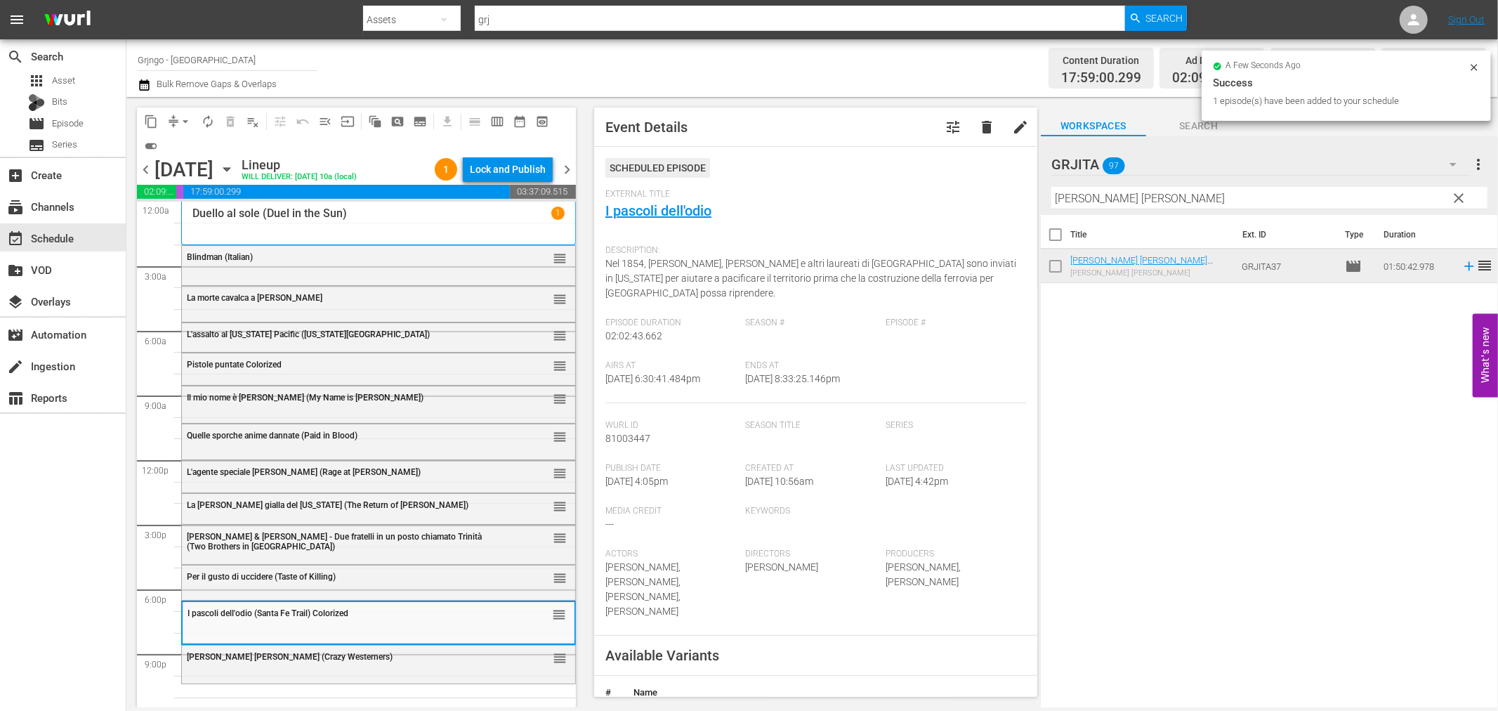
click at [246, 586] on div "Per il gusto di uccidere (Taste of Killing) reorder" at bounding box center [378, 577] width 393 height 24
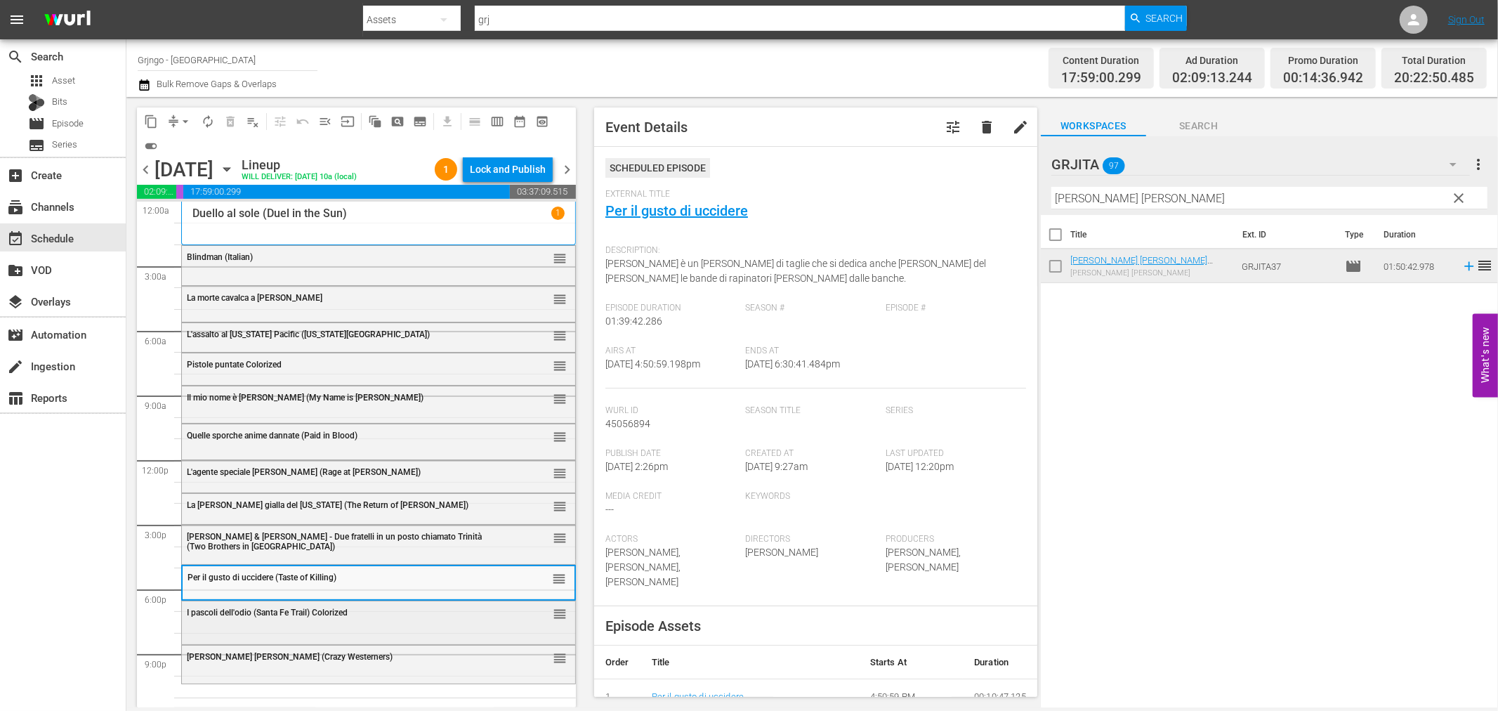
click at [244, 620] on div "I pascoli dell'odio (Santa Fe Trail) Colorized reorder" at bounding box center [378, 613] width 393 height 24
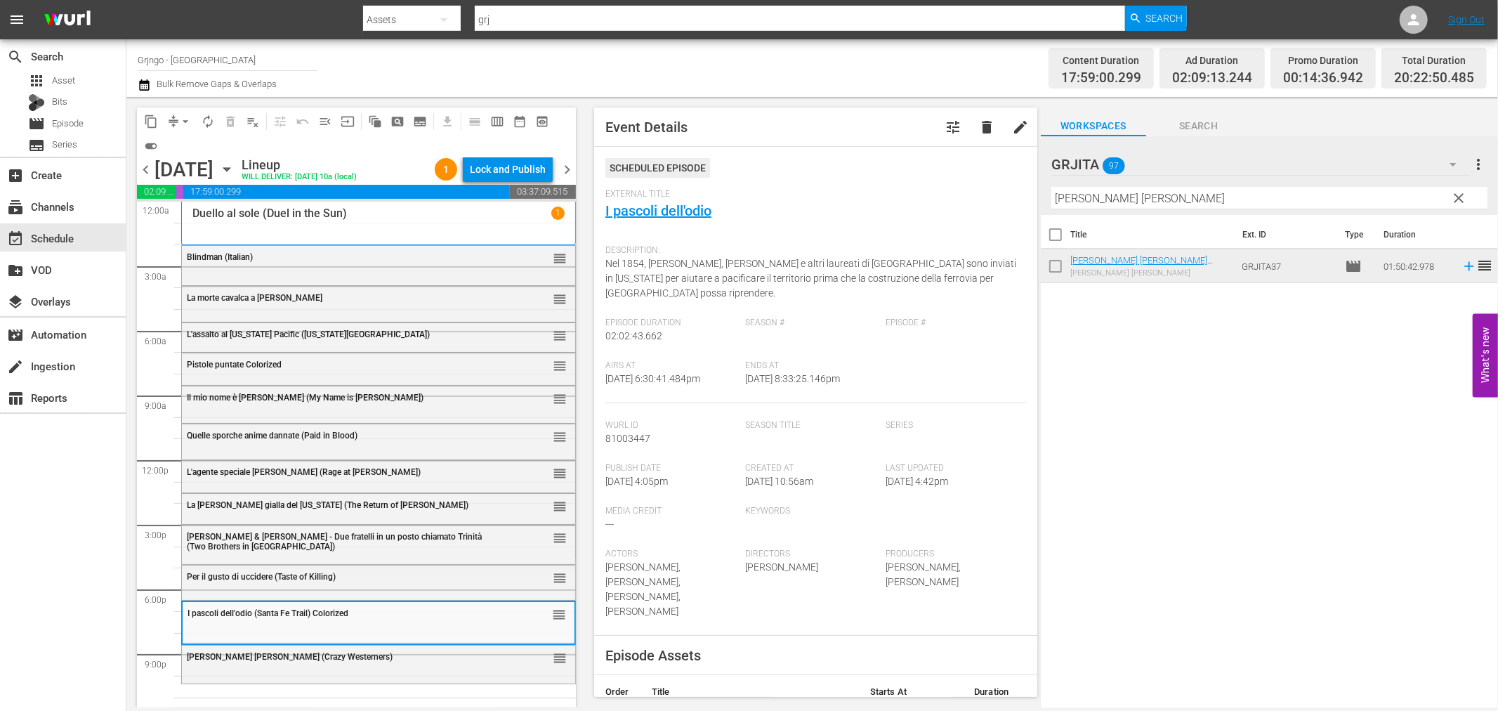
click at [244, 654] on span "[PERSON_NAME] [PERSON_NAME] (Crazy Westerners)" at bounding box center [290, 657] width 206 height 10
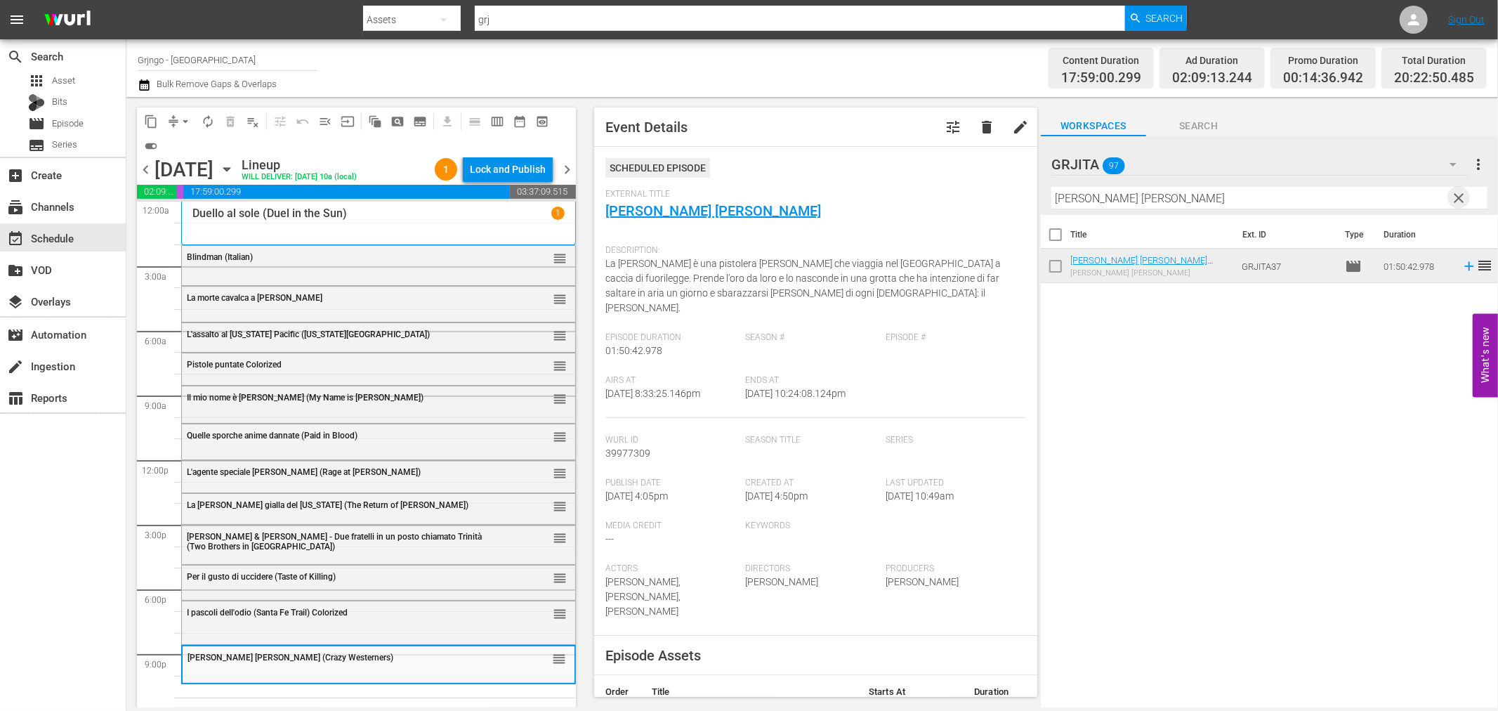
click at [1462, 190] on span "clear" at bounding box center [1459, 198] width 17 height 17
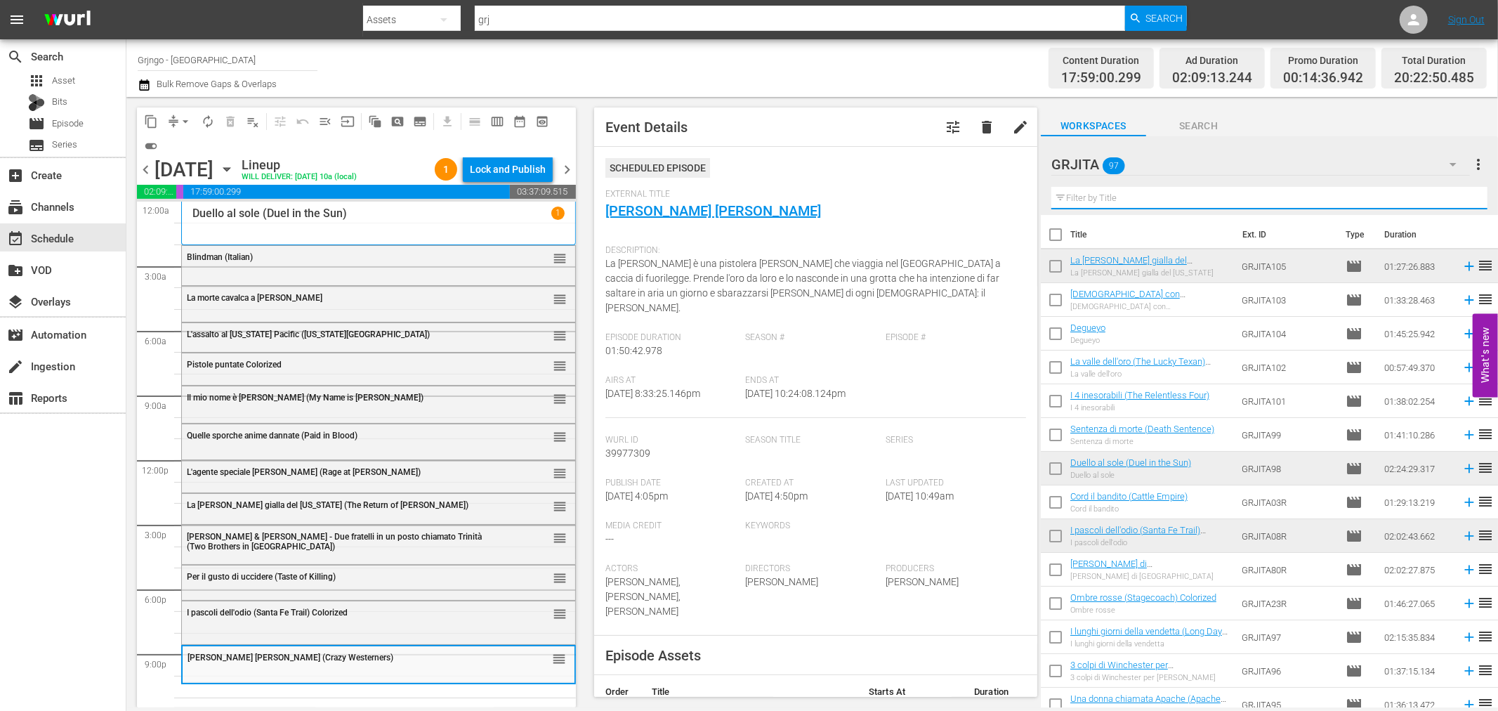
paste input "Il tesoro dei Sequoia (The Big Trees)"
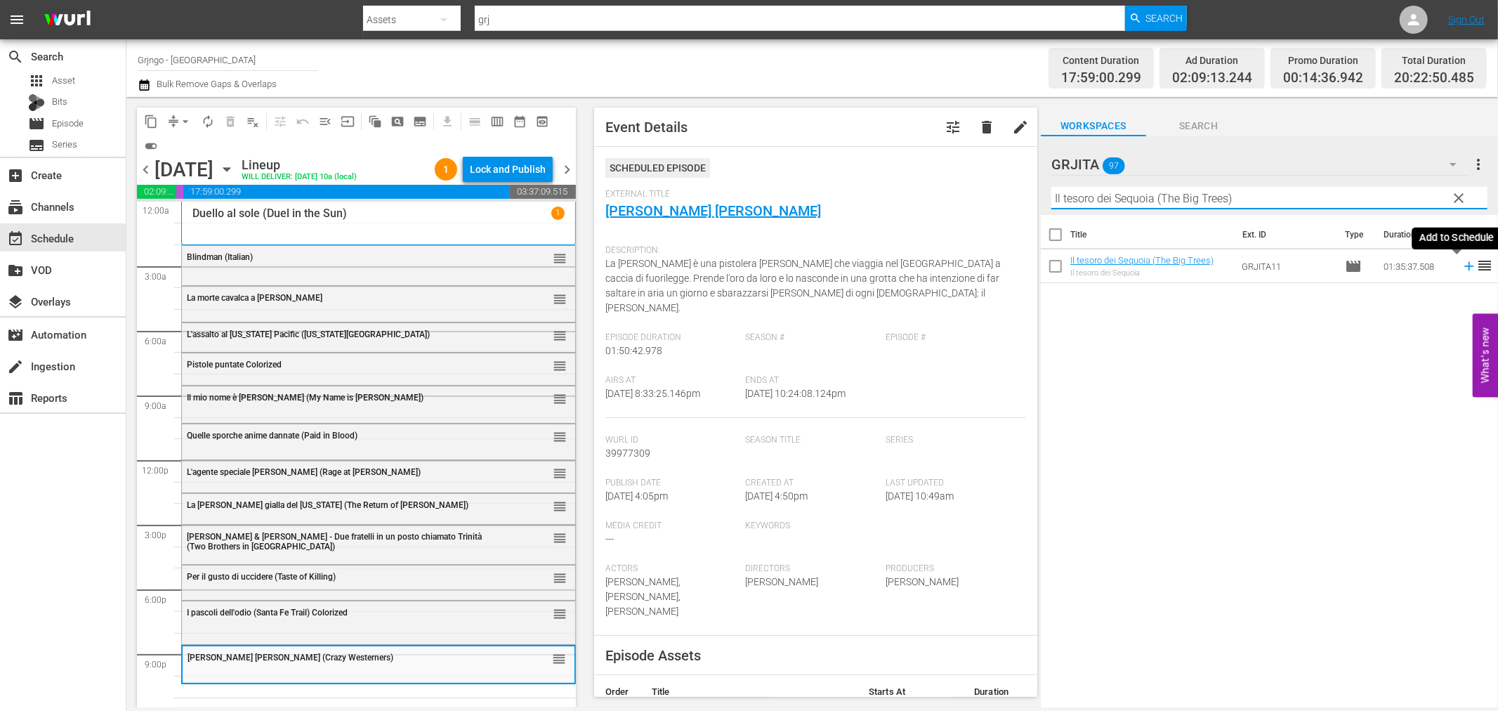
type input "Il tesoro dei Sequoia (The Big Trees)"
click at [1462, 265] on icon at bounding box center [1469, 265] width 15 height 15
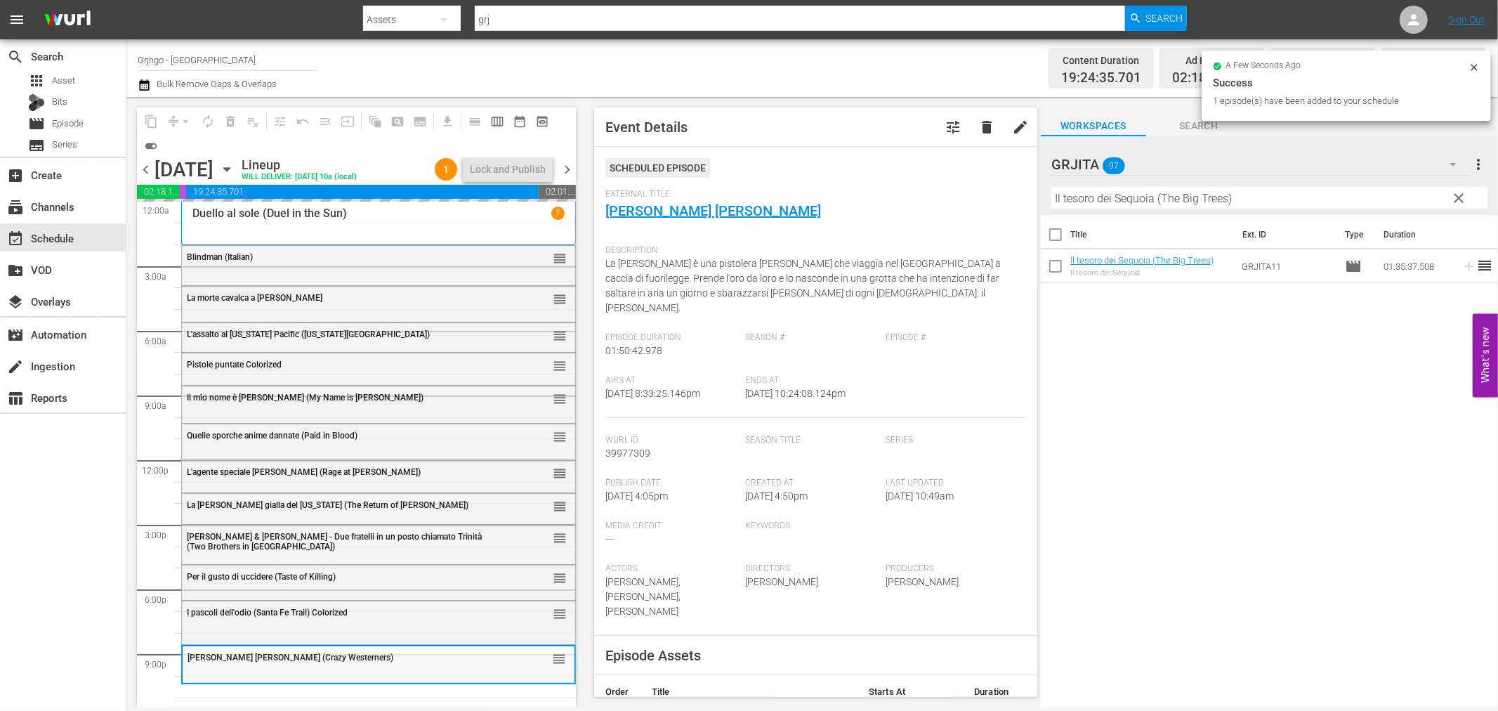
click at [233, 621] on div "I pascoli dell'odio (Santa Fe Trail) Colorized reorder" at bounding box center [378, 613] width 393 height 24
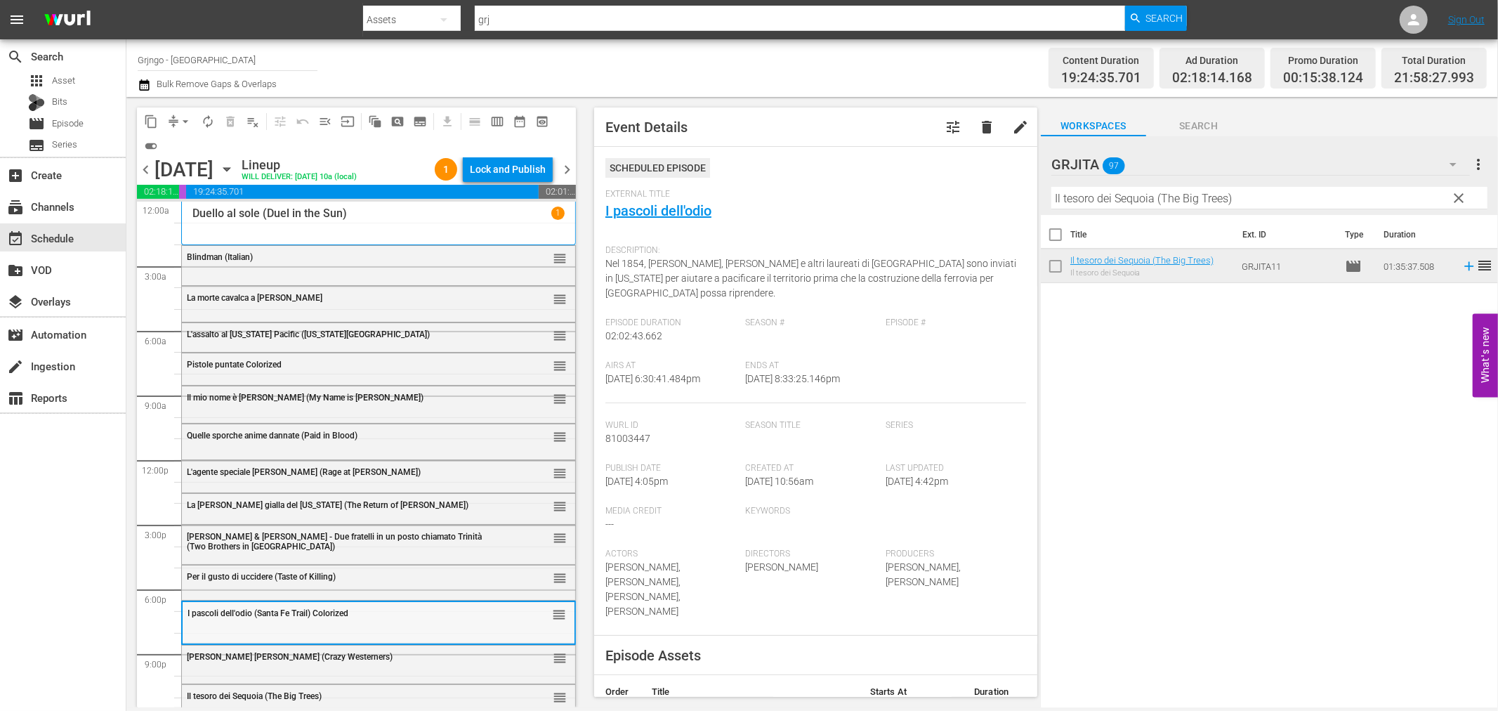
scroll to position [11, 0]
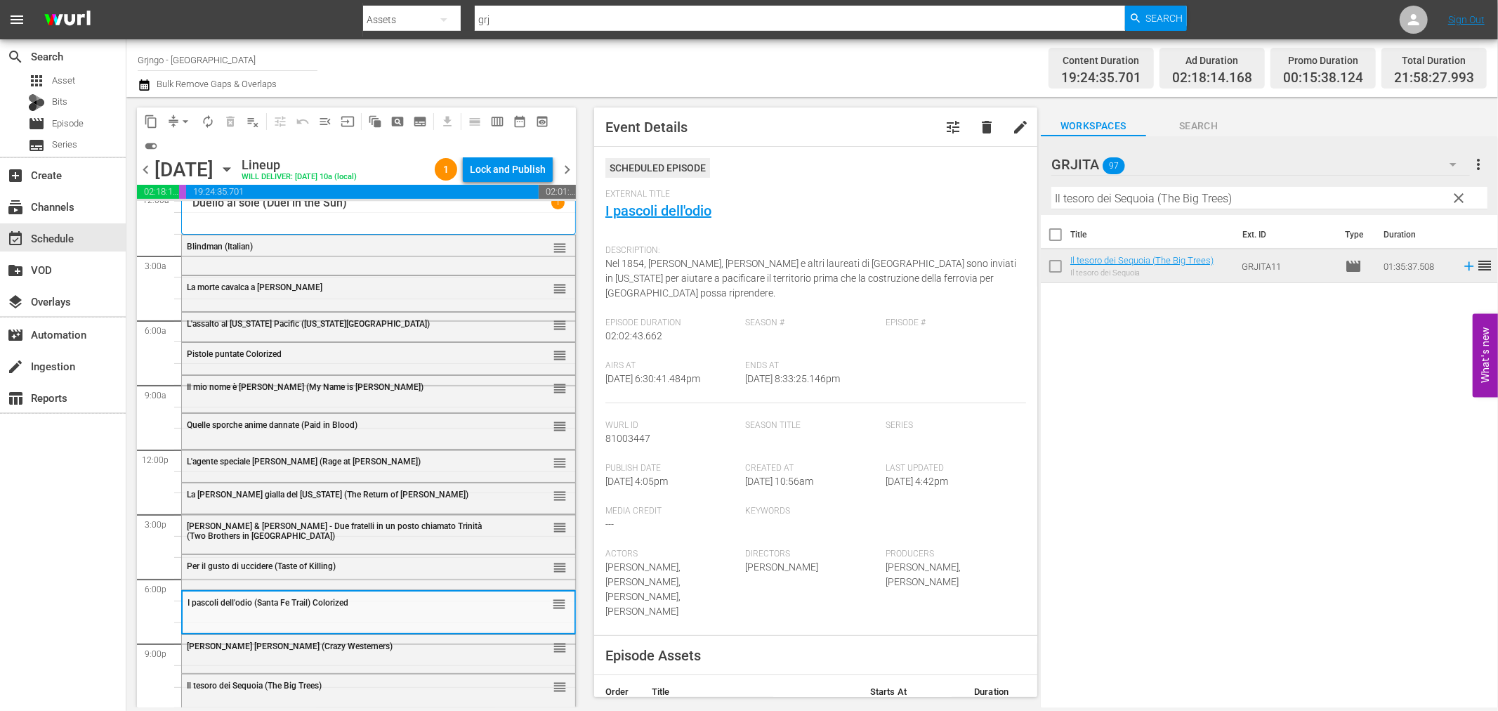
click at [1460, 195] on span "clear" at bounding box center [1459, 198] width 17 height 17
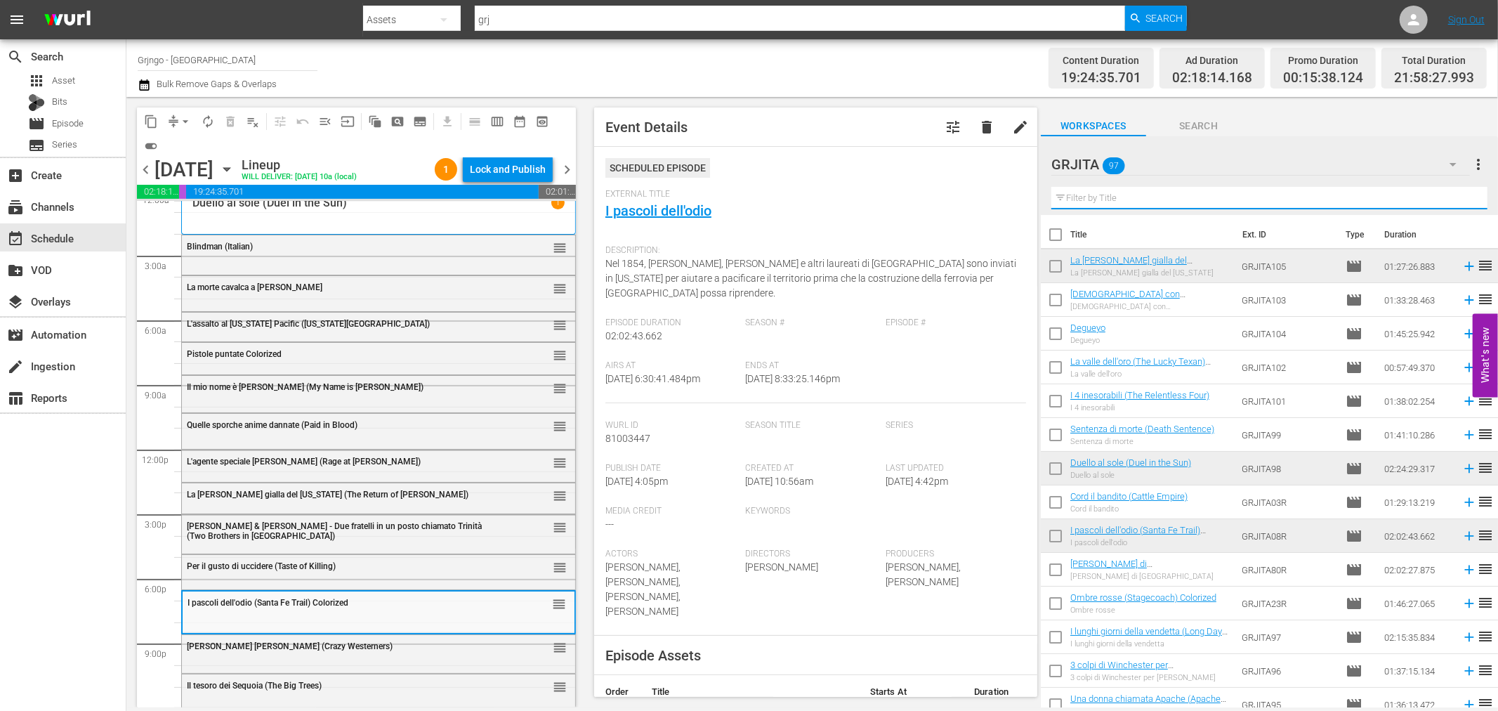
paste input "Se sei vivo spara"
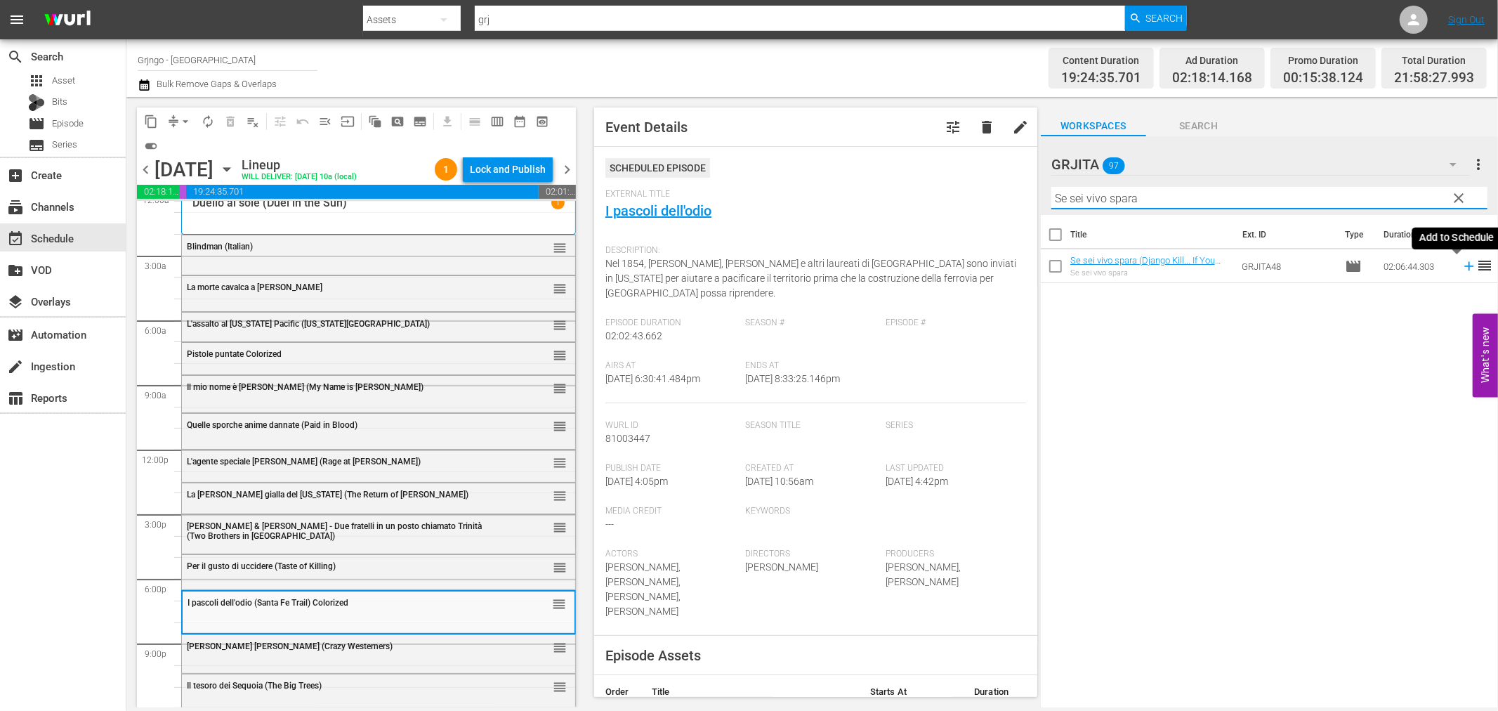
type input "Se sei vivo spara"
click at [1464, 266] on icon at bounding box center [1468, 266] width 9 height 9
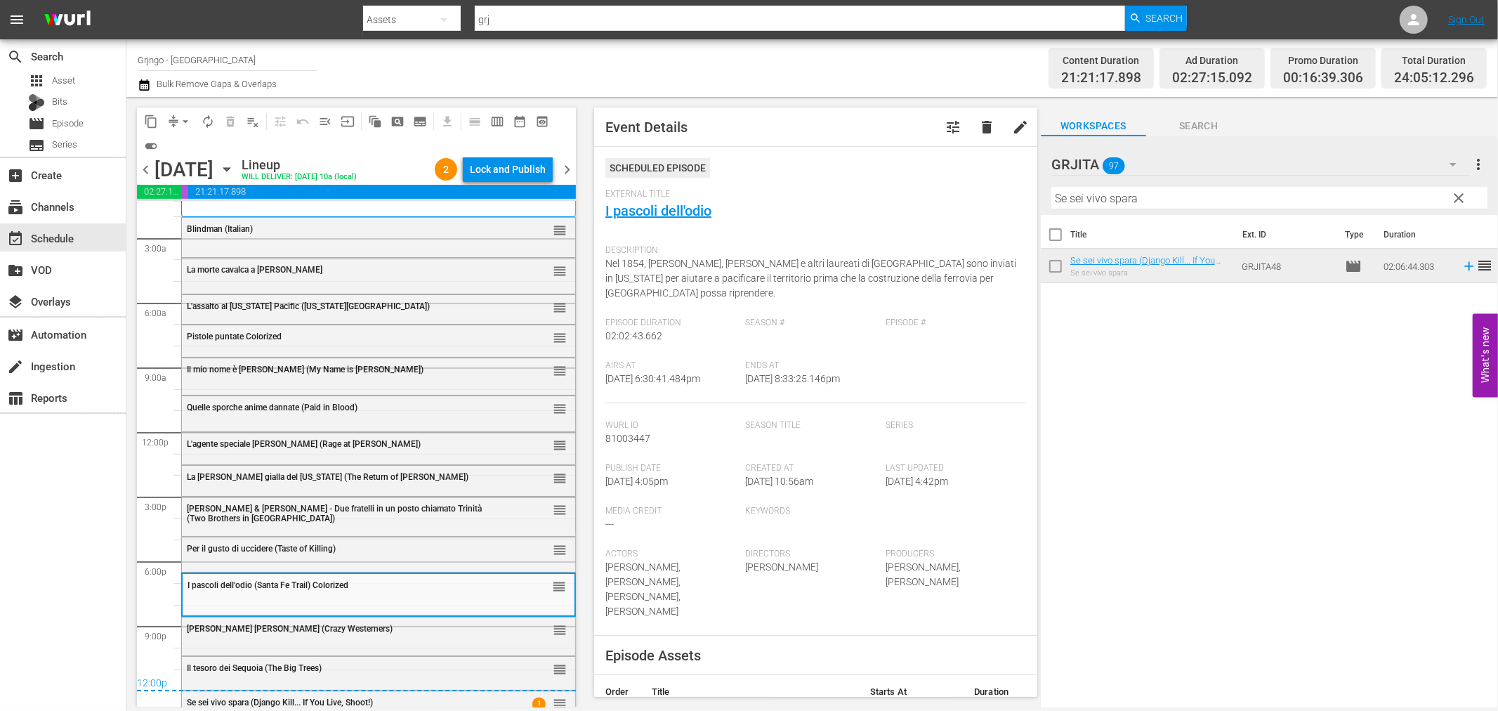
scroll to position [0, 0]
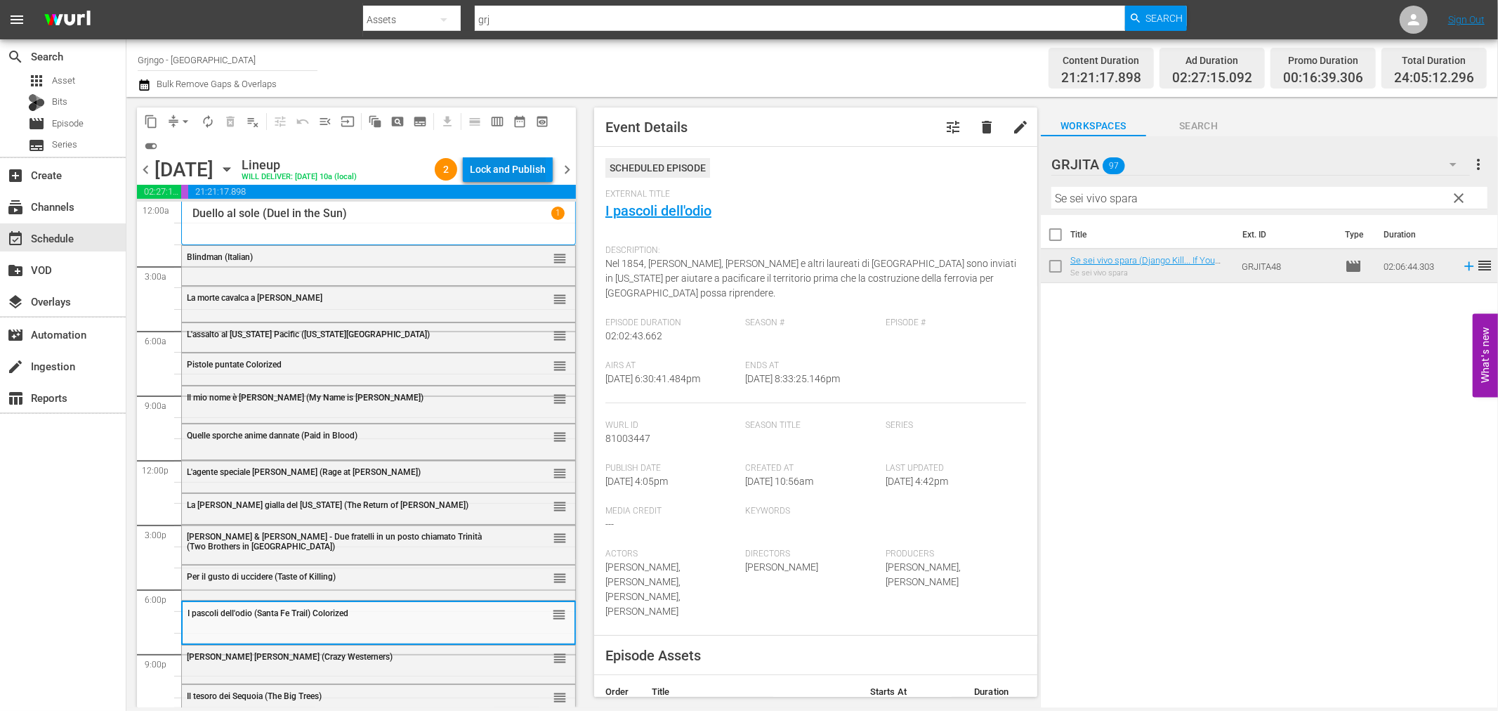
click at [481, 159] on div "Lock and Publish" at bounding box center [508, 169] width 76 height 25
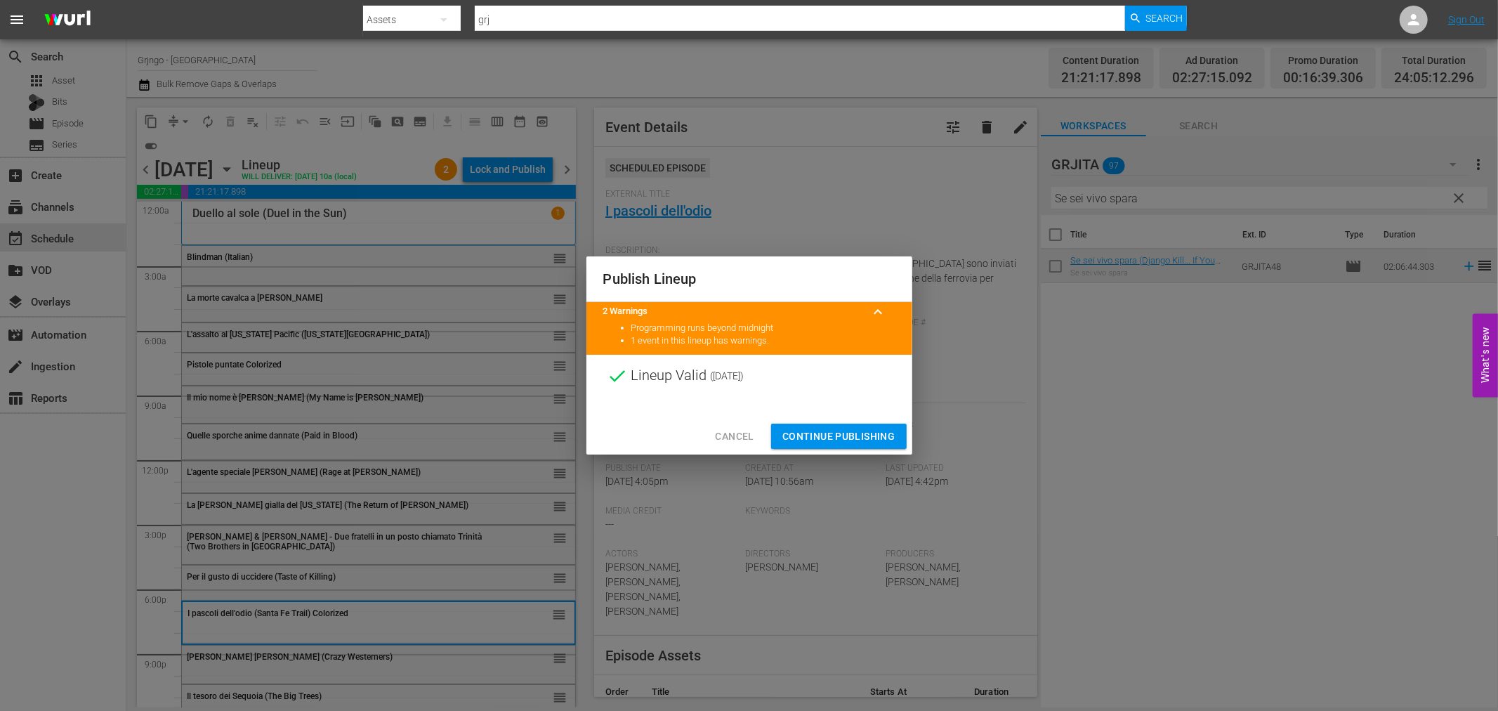
click at [797, 428] on span "Continue Publishing" at bounding box center [838, 437] width 113 height 18
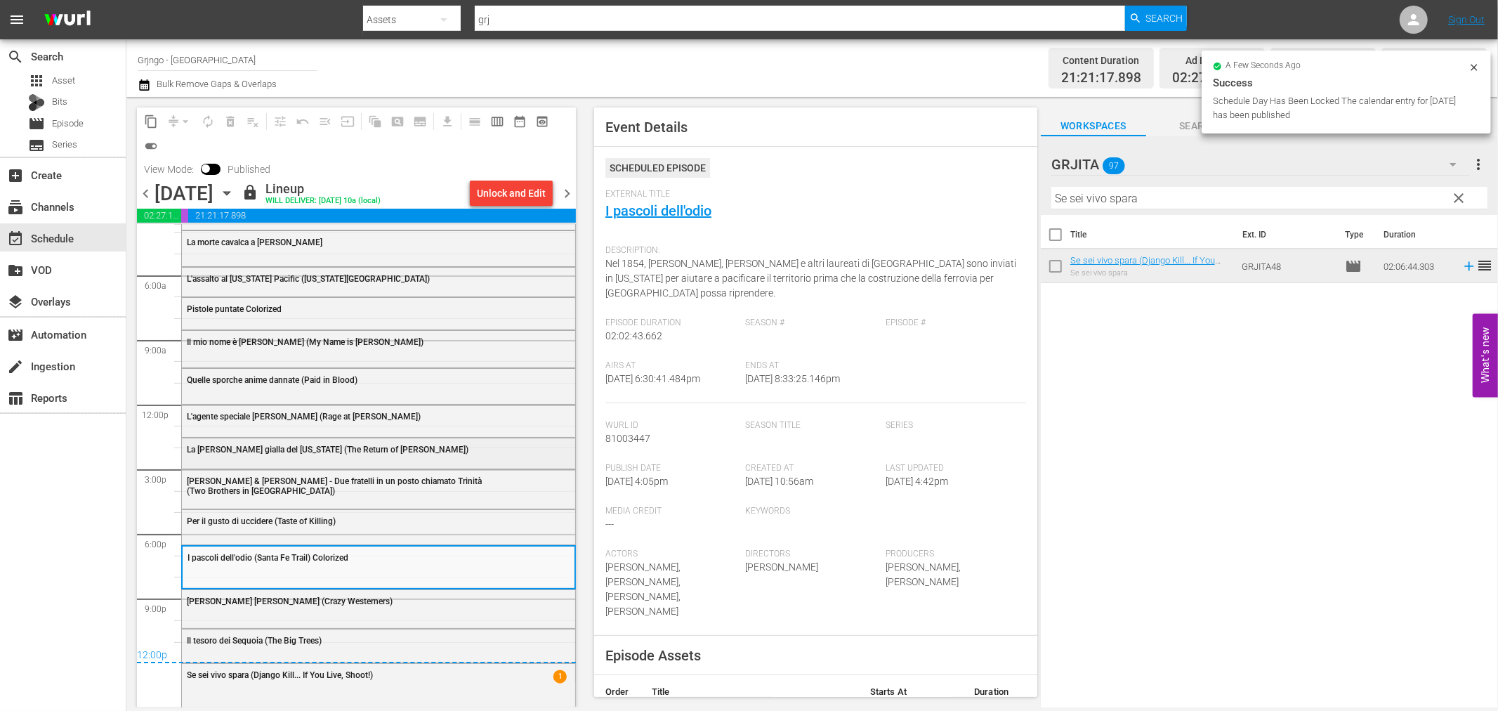
scroll to position [81, 0]
